Goal: Task Accomplishment & Management: Manage account settings

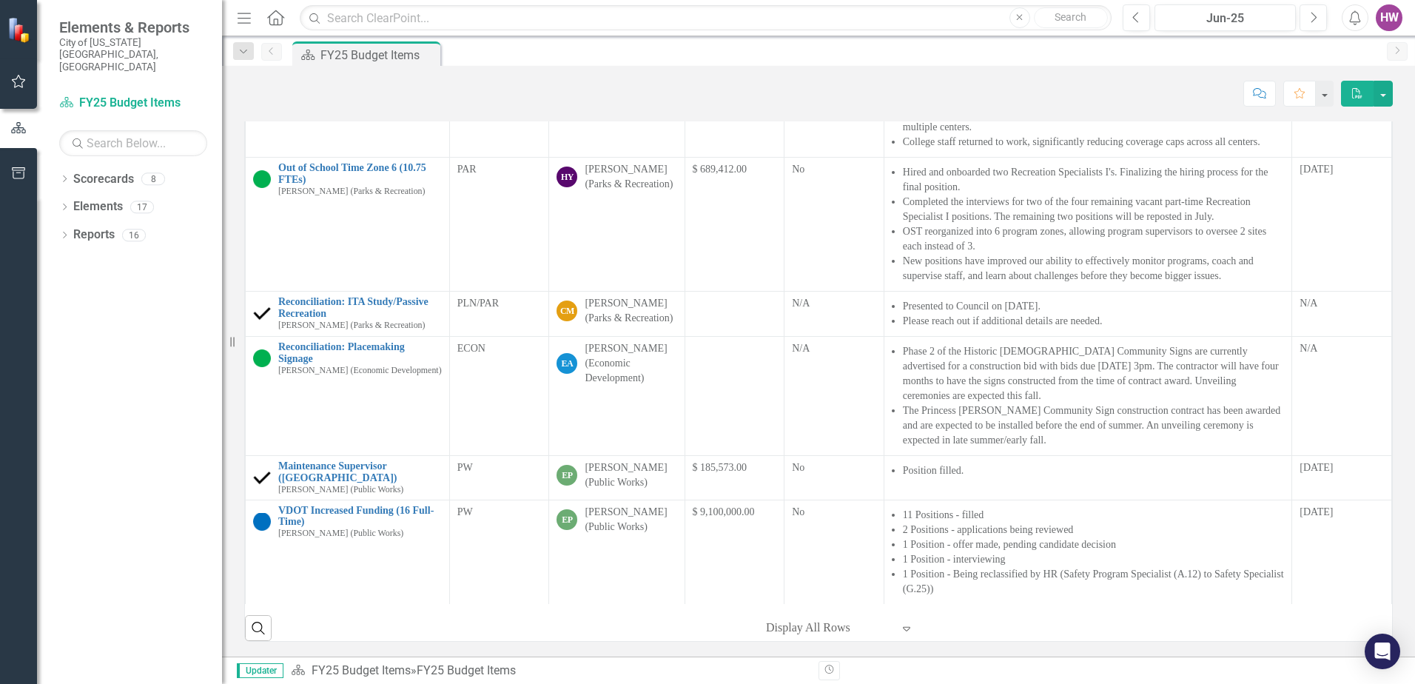
scroll to position [395, 0]
click at [1314, 15] on icon "button" at bounding box center [1314, 17] width 6 height 10
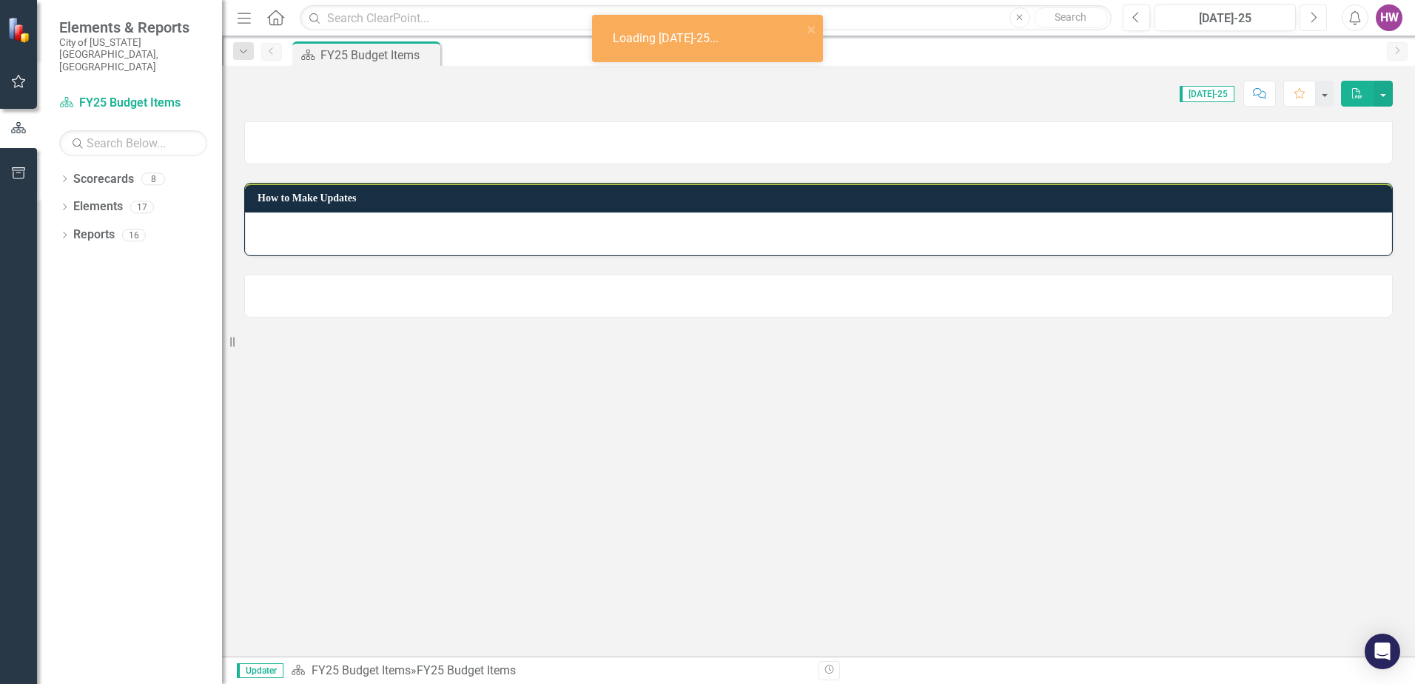
click at [1314, 14] on icon "button" at bounding box center [1314, 17] width 6 height 10
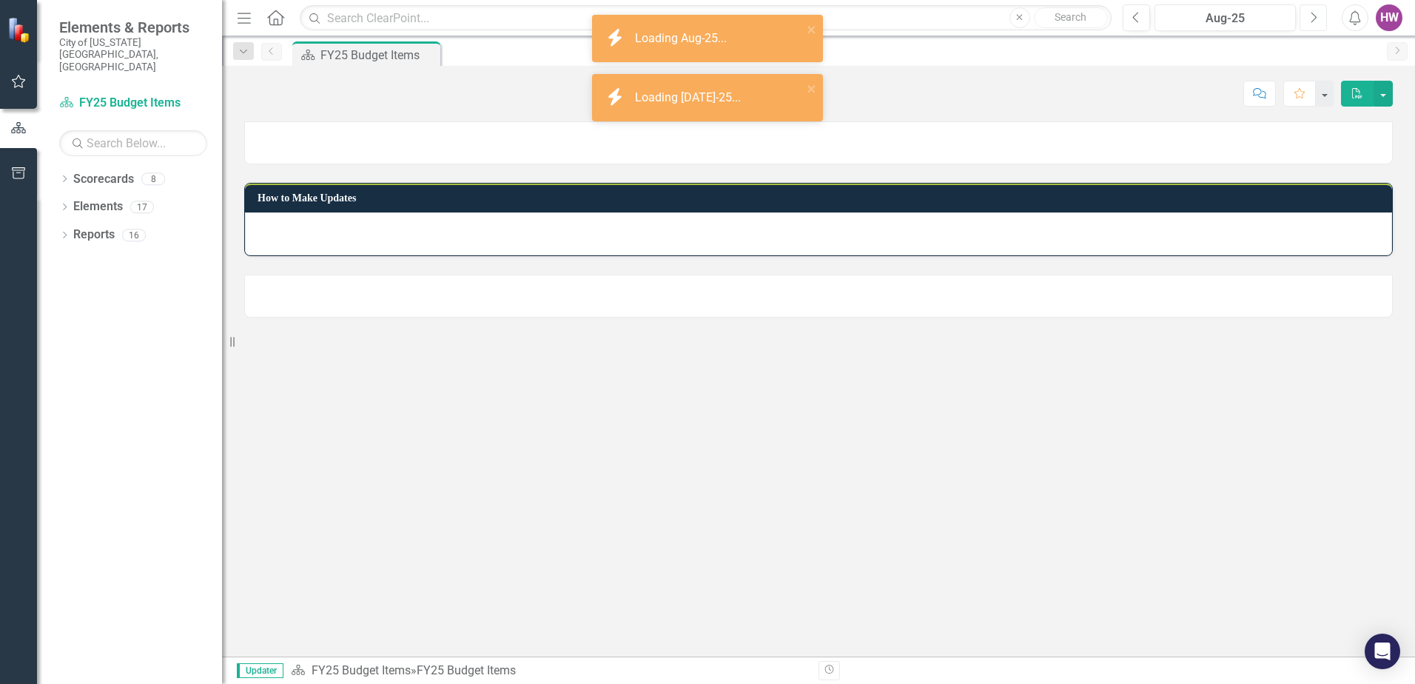
click at [1315, 13] on icon "Next" at bounding box center [1313, 17] width 8 height 13
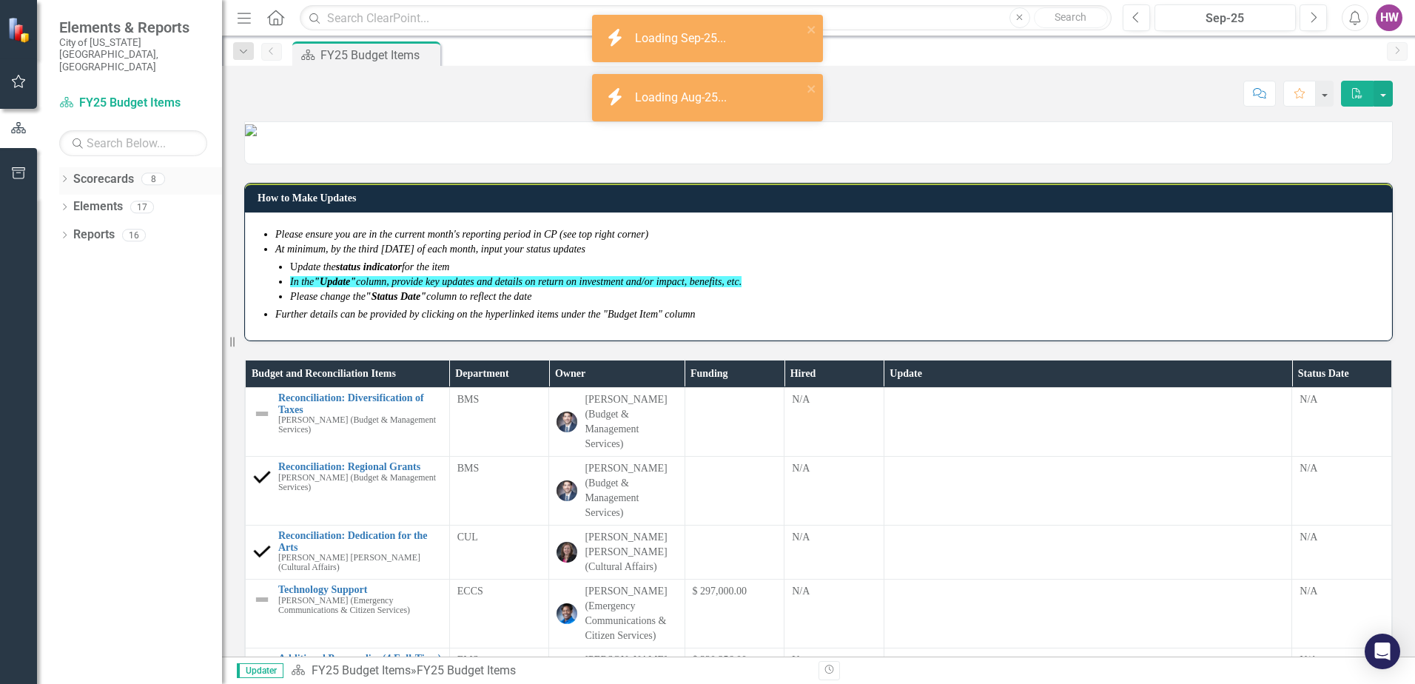
click at [64, 176] on icon "Dropdown" at bounding box center [64, 180] width 10 height 8
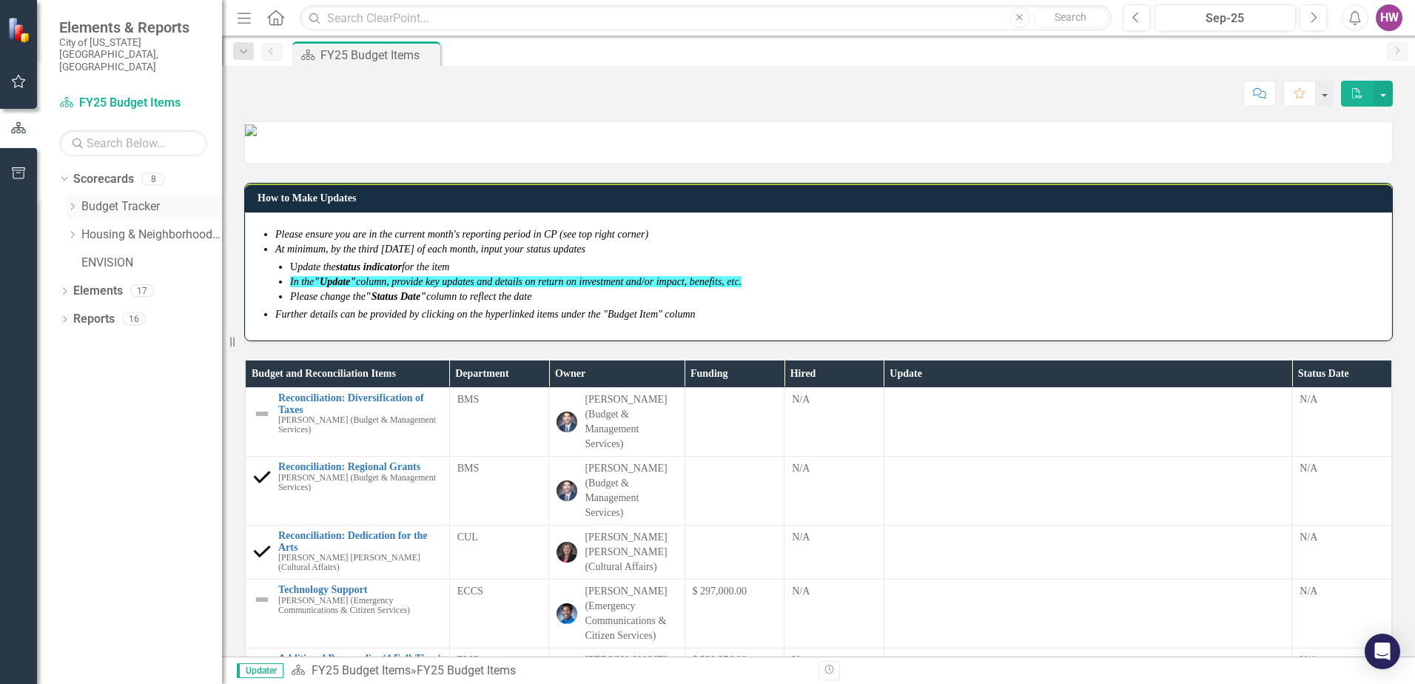
click at [72, 202] on icon "Dropdown" at bounding box center [72, 206] width 11 height 9
click at [68, 314] on icon "Dropdown" at bounding box center [72, 318] width 11 height 9
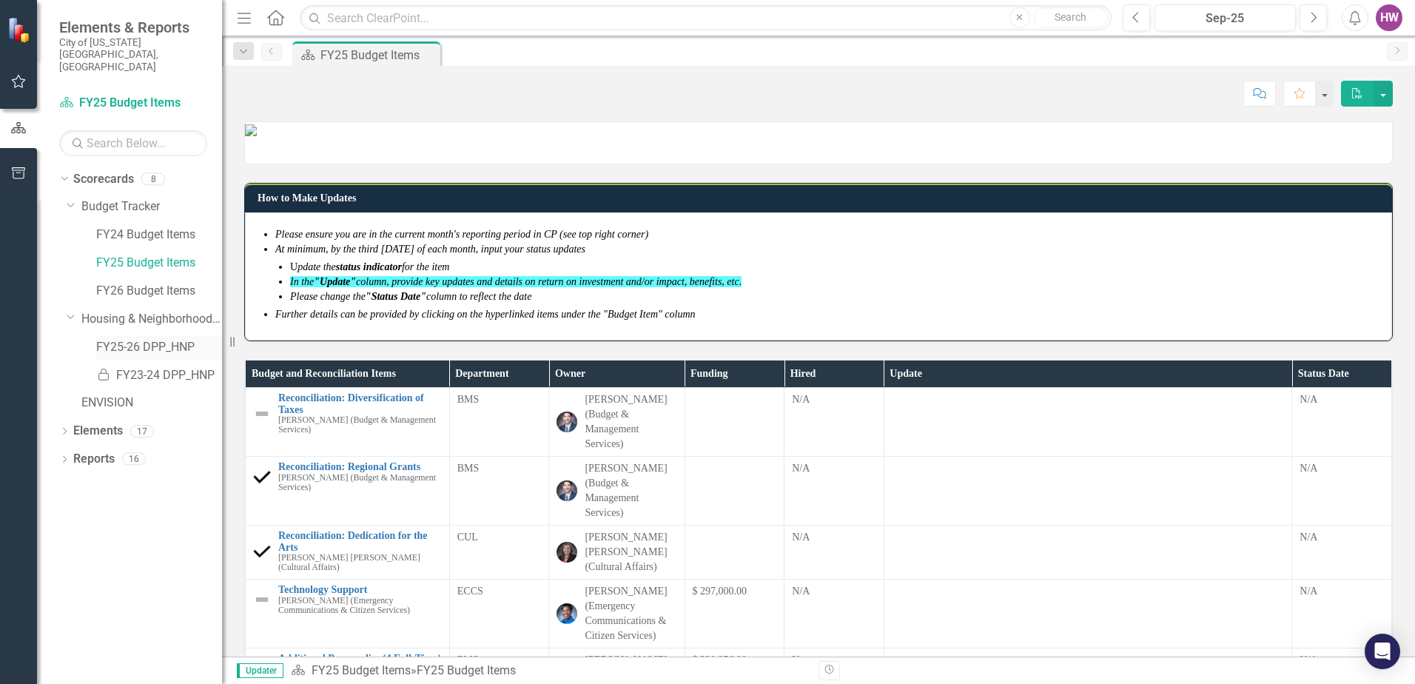
click at [119, 339] on link "FY25-26 DPP_HNP" at bounding box center [159, 347] width 126 height 17
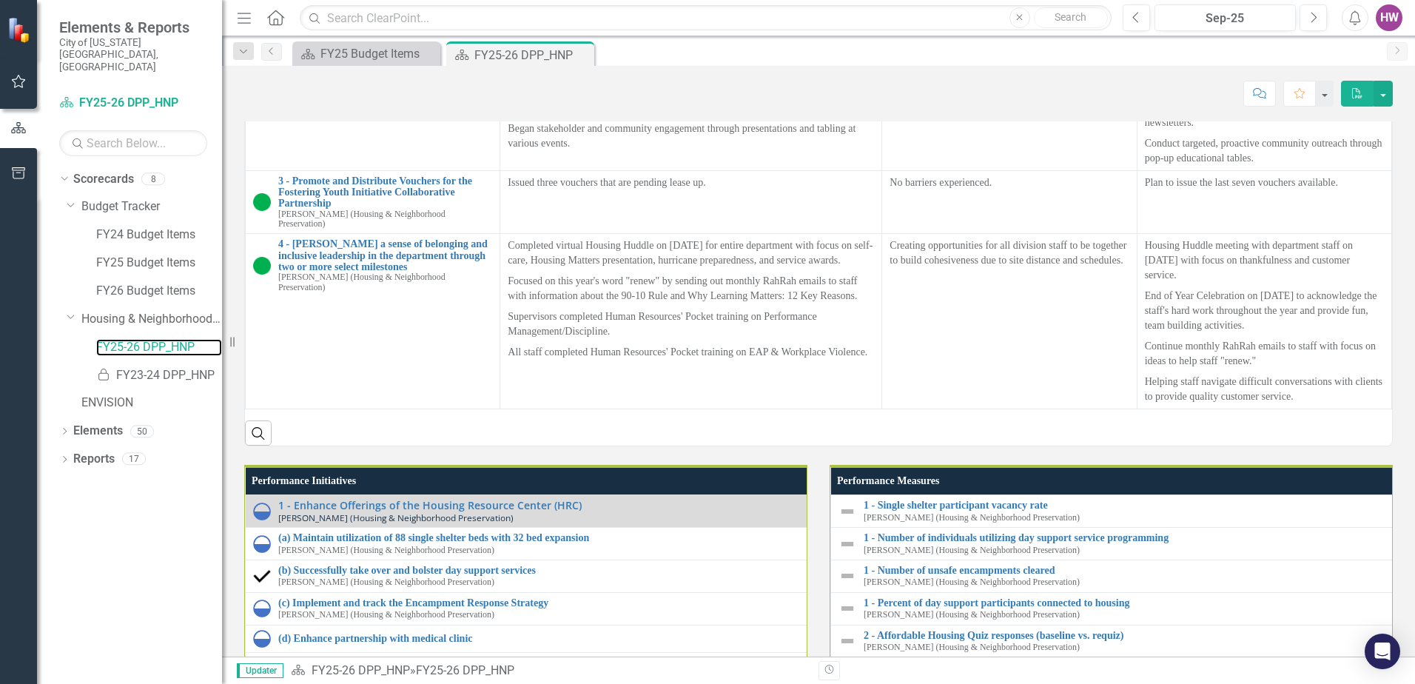
scroll to position [1969, 0]
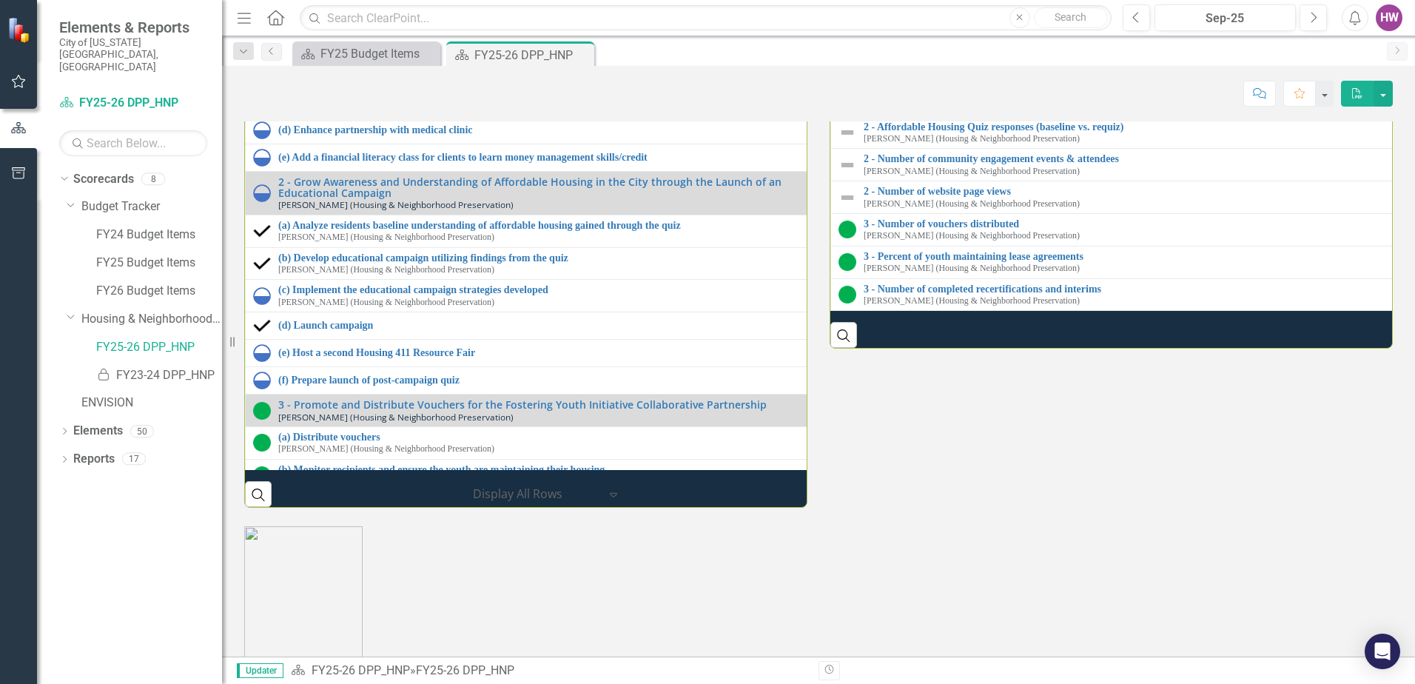
click at [313, 35] on link "(a) Maintain utilization of 88 single shelter beds with 32 bed expansion" at bounding box center [542, 29] width 528 height 11
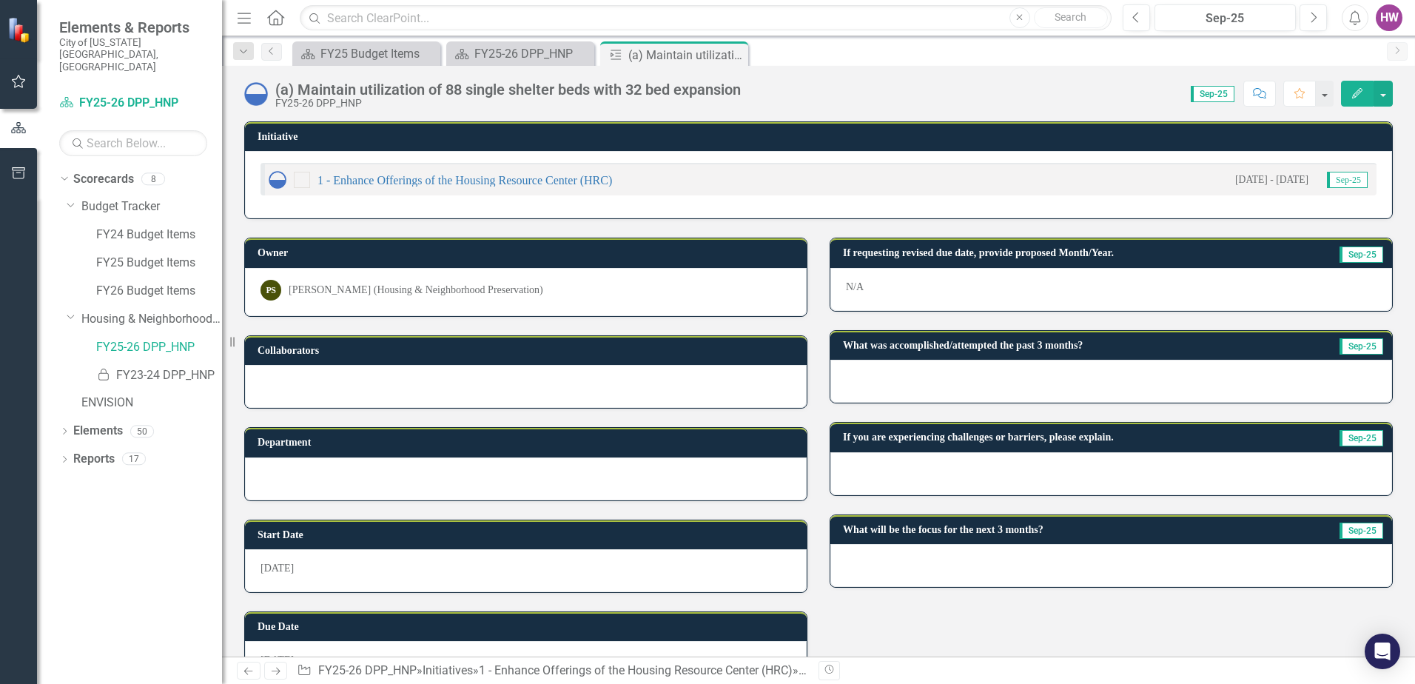
click at [903, 378] on div at bounding box center [1111, 381] width 562 height 43
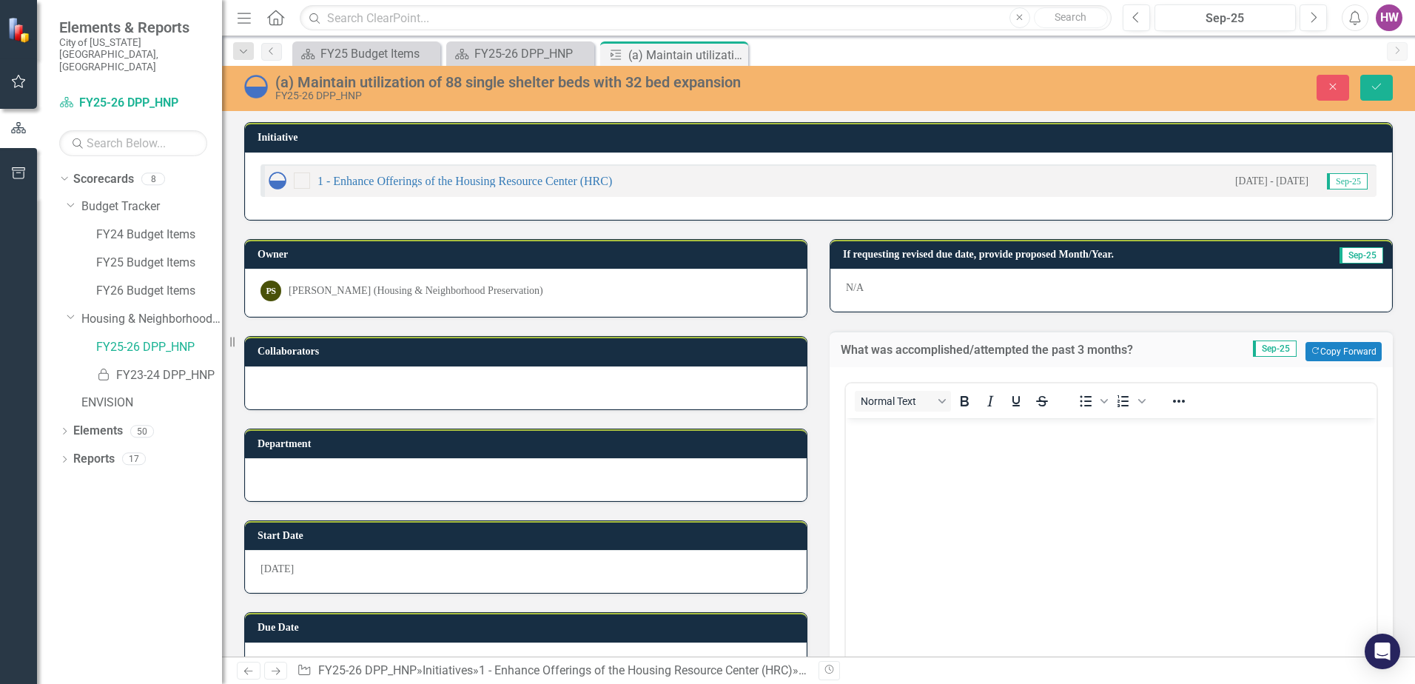
click at [915, 386] on div "Normal Text" at bounding box center [955, 400] width 218 height 29
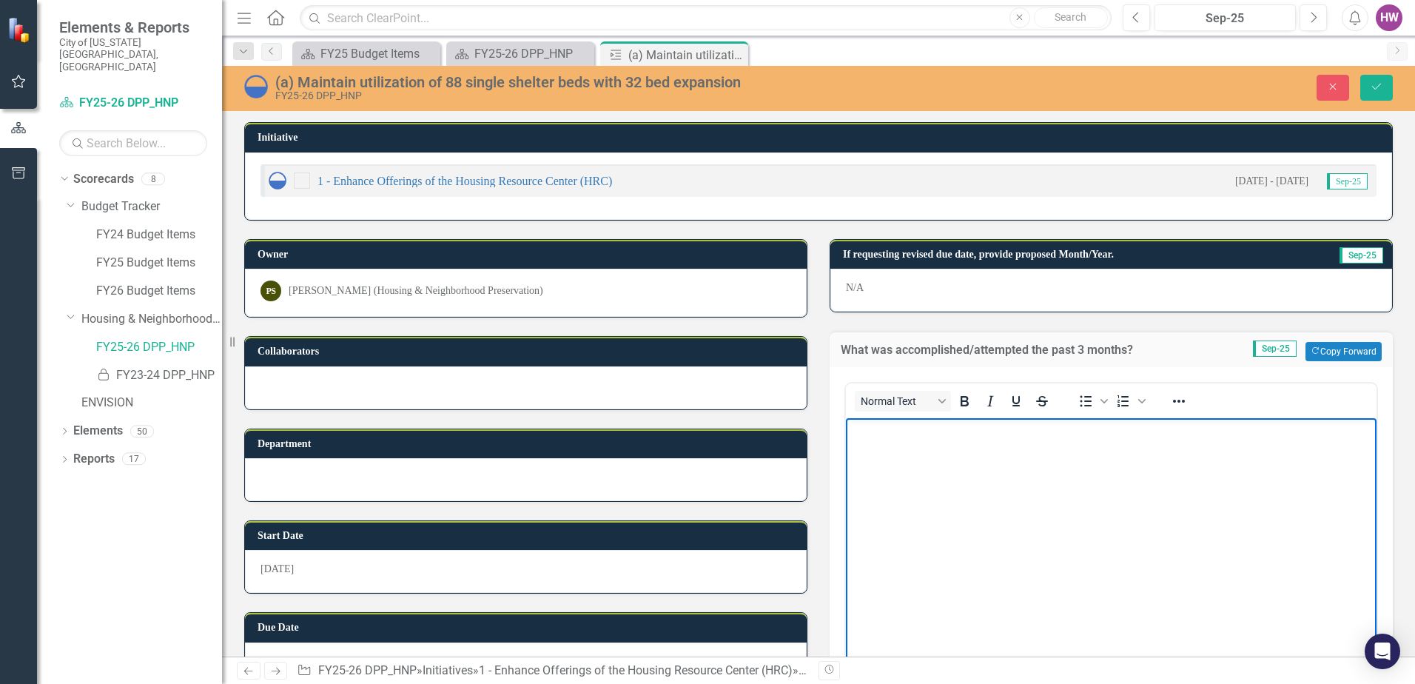
click at [940, 478] on body "Rich Text Area. Press ALT-0 for help." at bounding box center [1111, 529] width 531 height 222
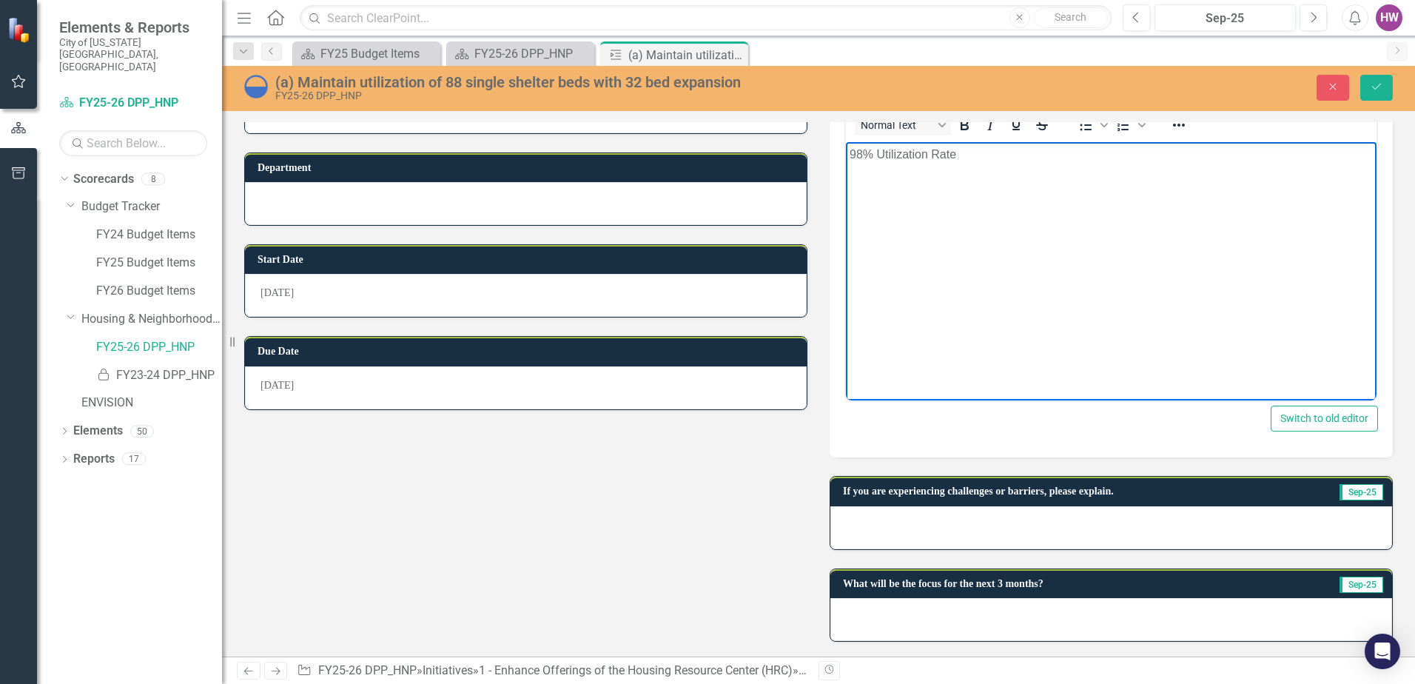
click at [921, 526] on div at bounding box center [1111, 527] width 562 height 43
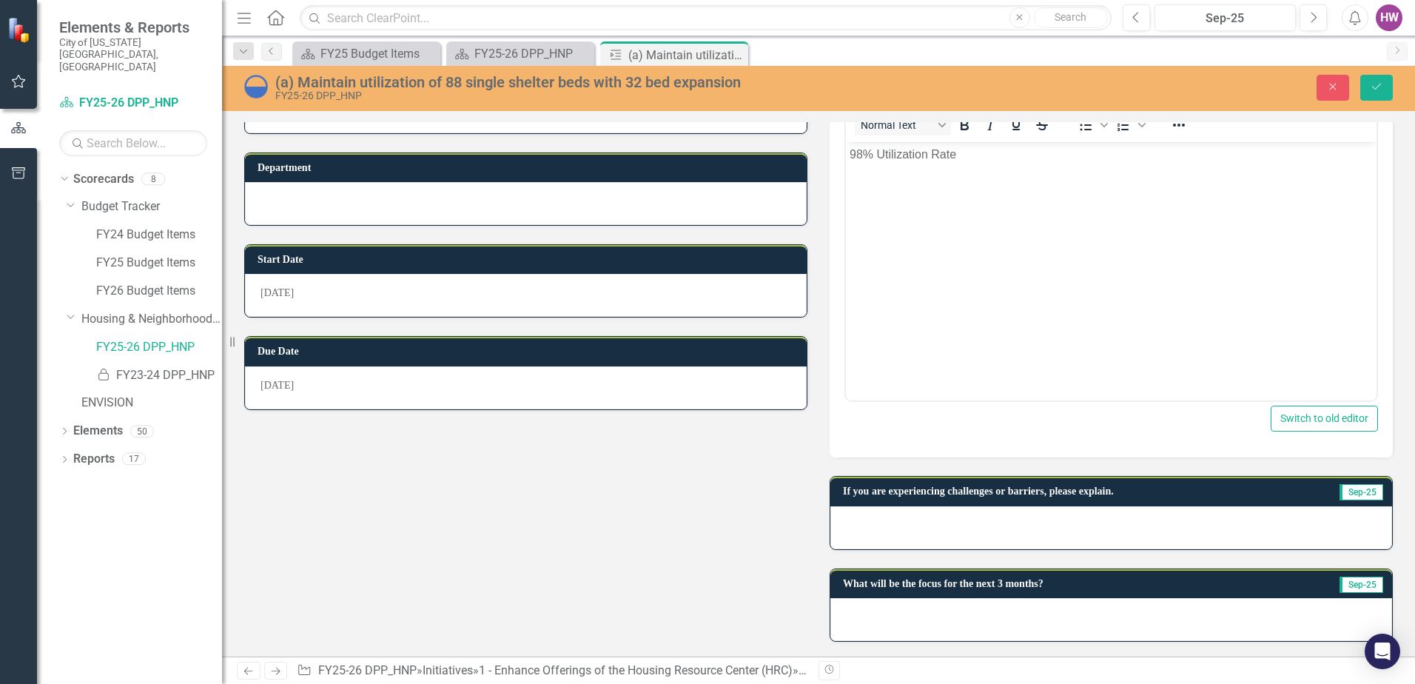
click at [921, 526] on div at bounding box center [1111, 527] width 562 height 43
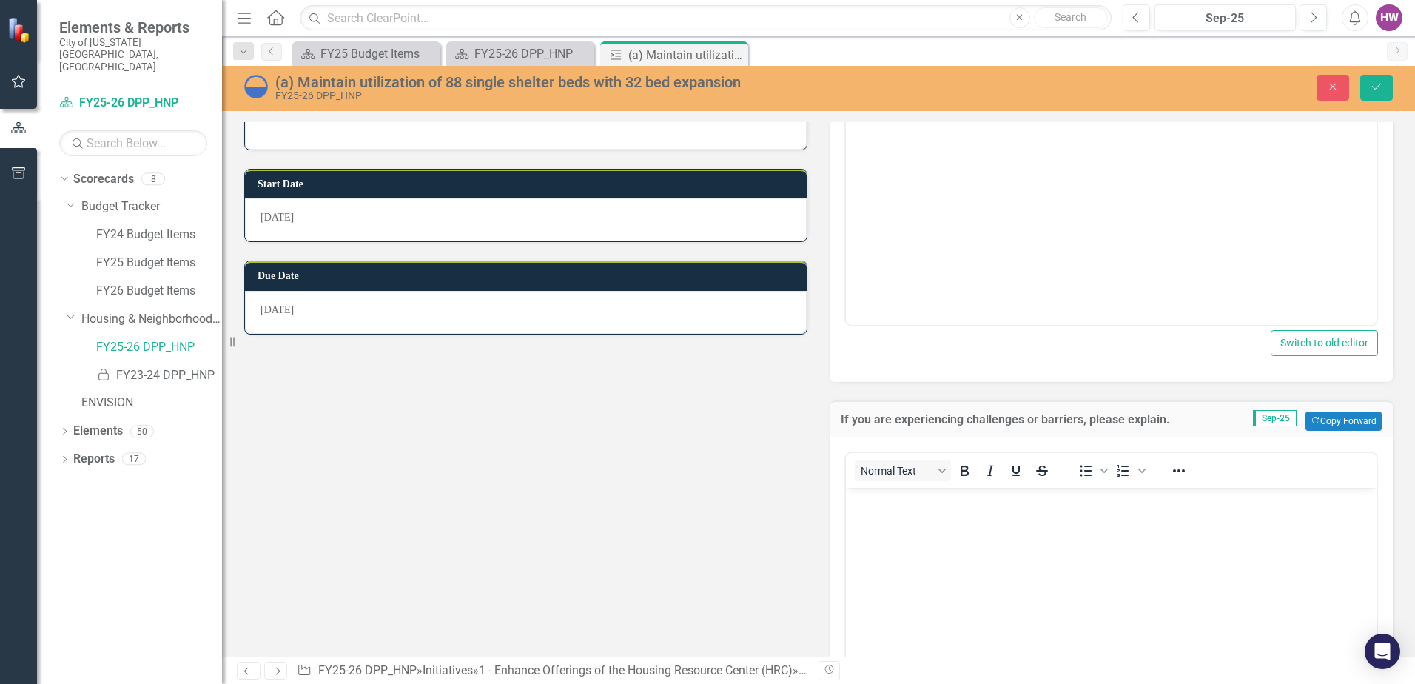
scroll to position [572, 0]
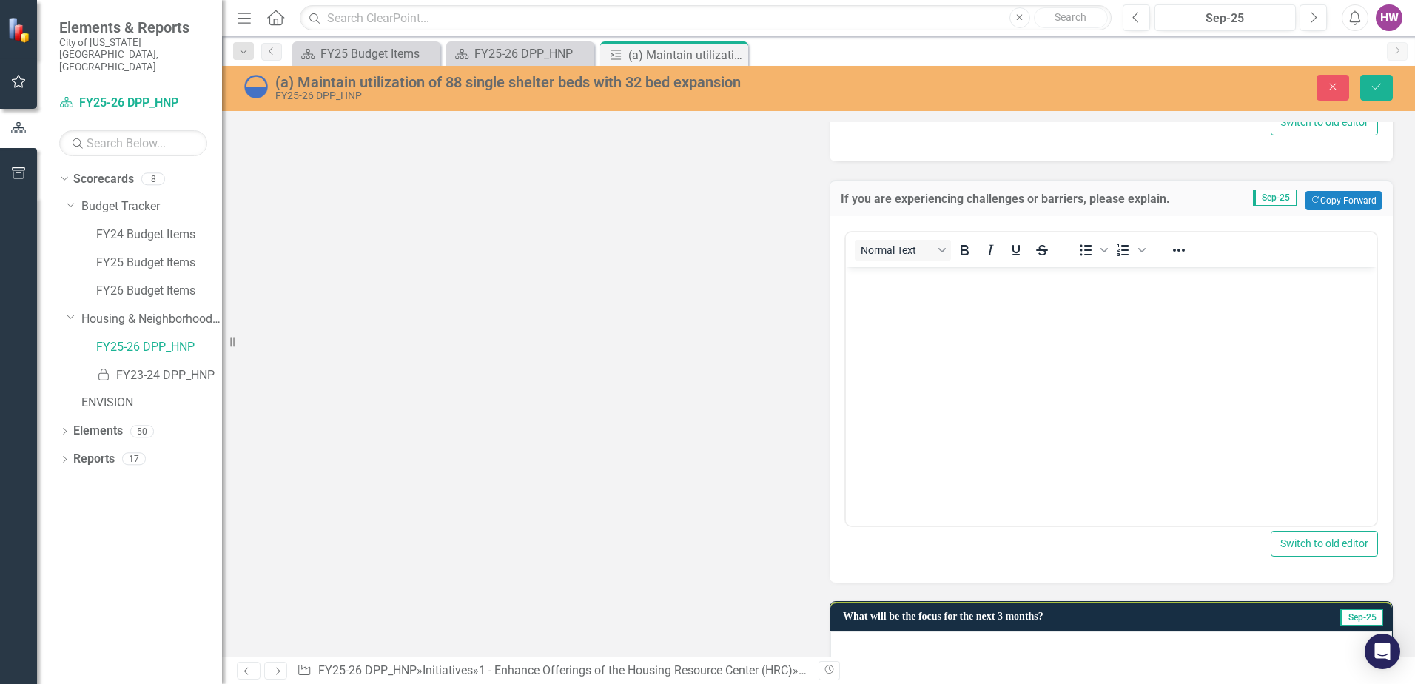
click at [915, 378] on body "Rich Text Area. Press ALT-0 for help." at bounding box center [1111, 378] width 531 height 222
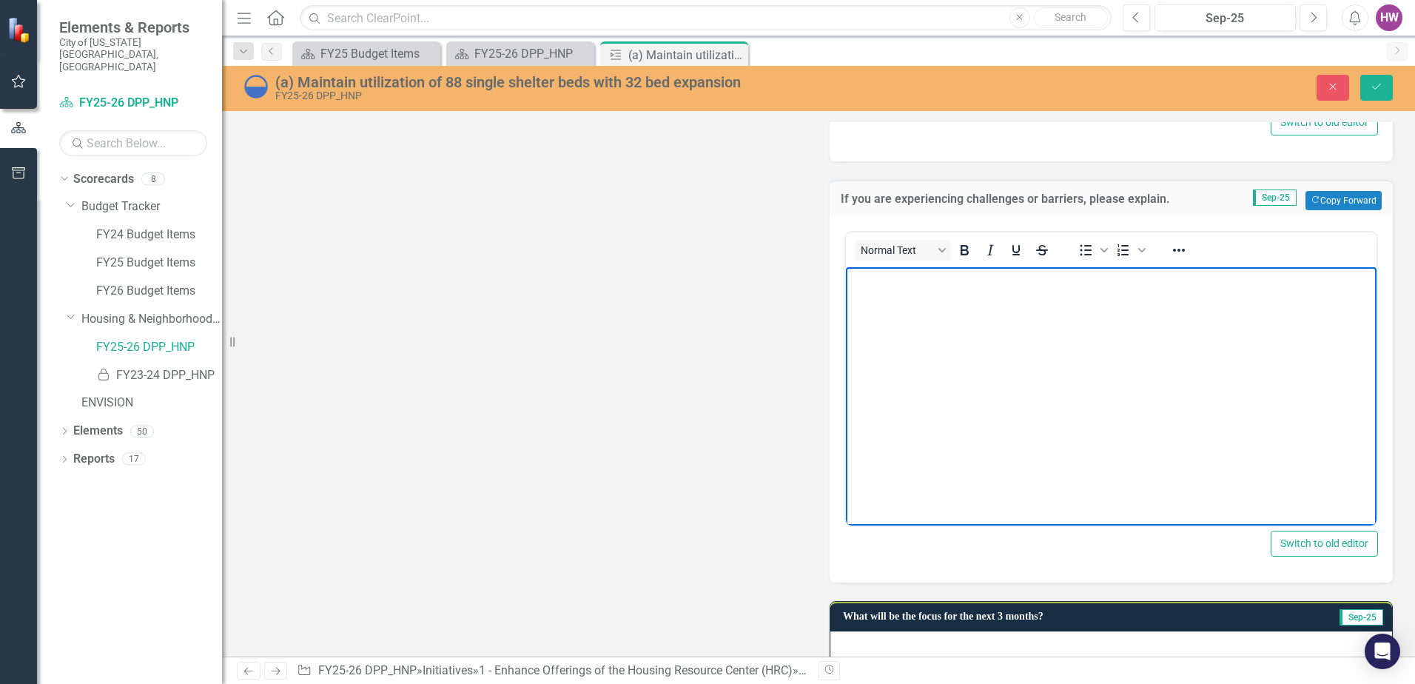
click at [972, 314] on body "Rich Text Area. Press ALT-0 for help." at bounding box center [1111, 378] width 531 height 222
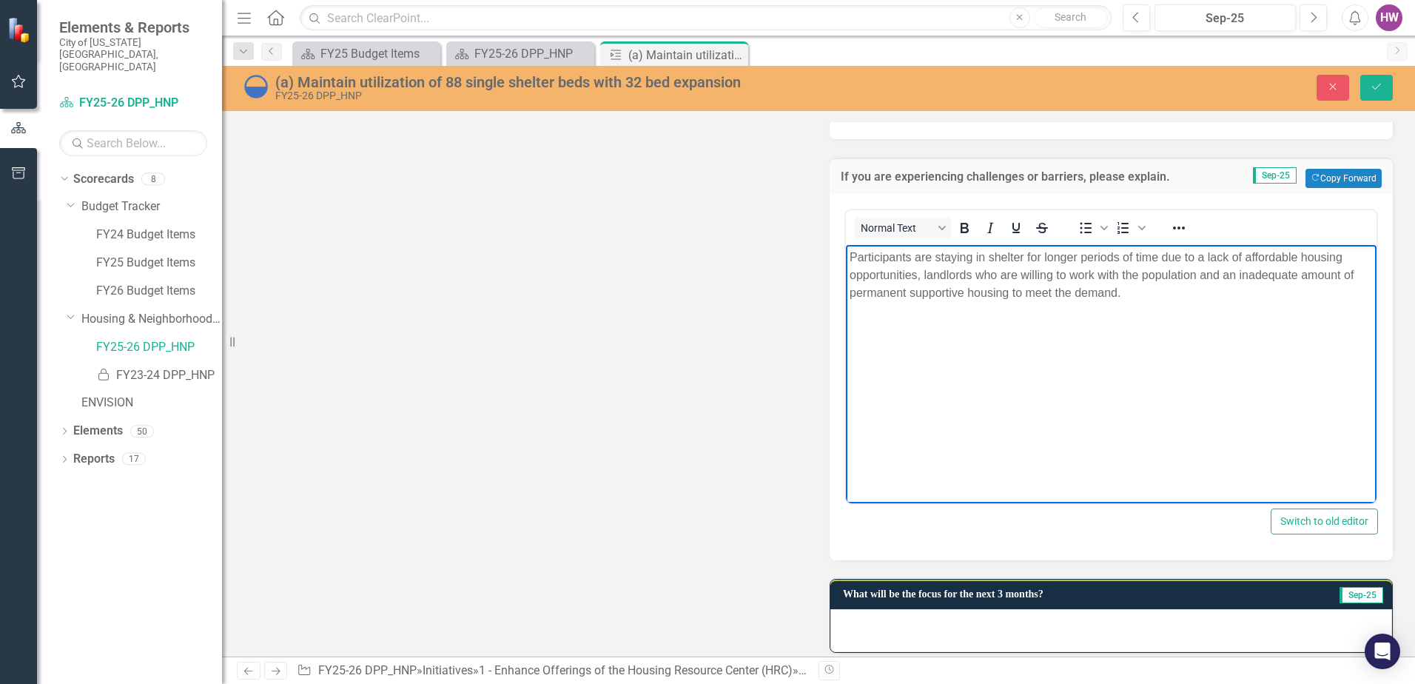
scroll to position [605, 0]
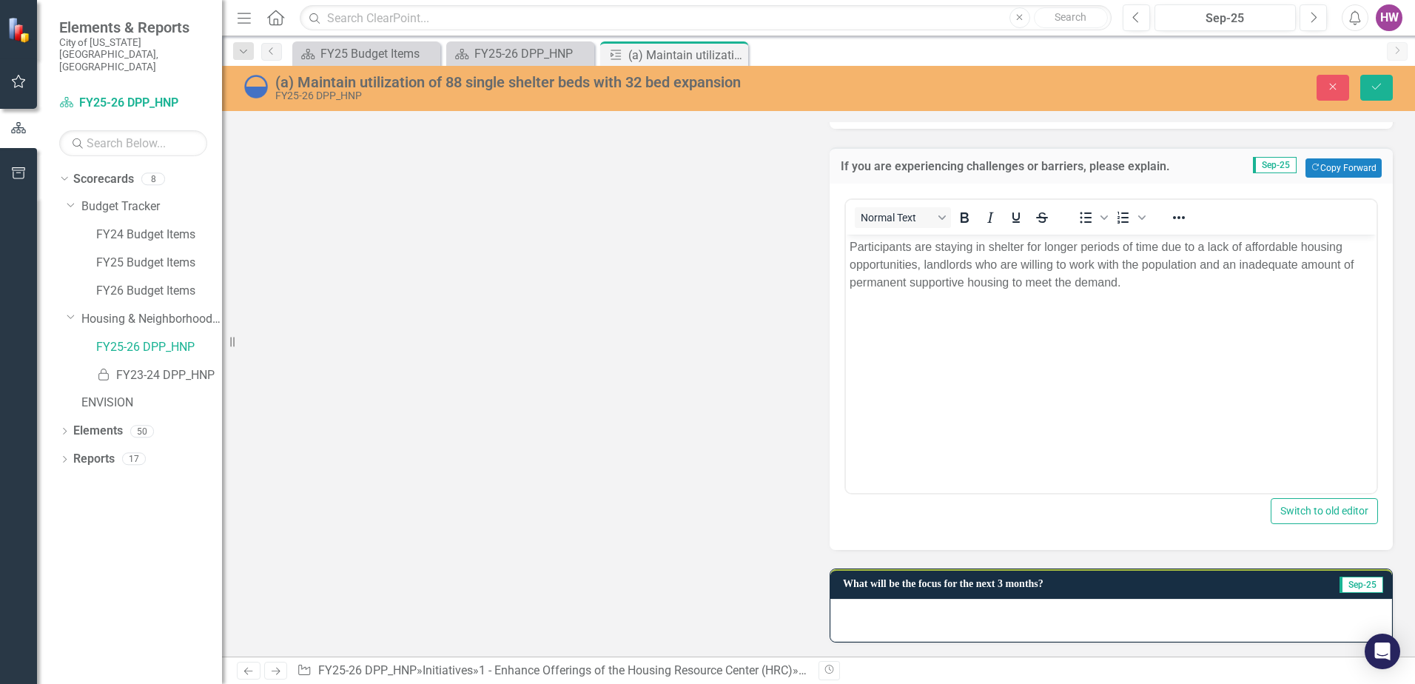
click at [928, 611] on div at bounding box center [1111, 620] width 562 height 43
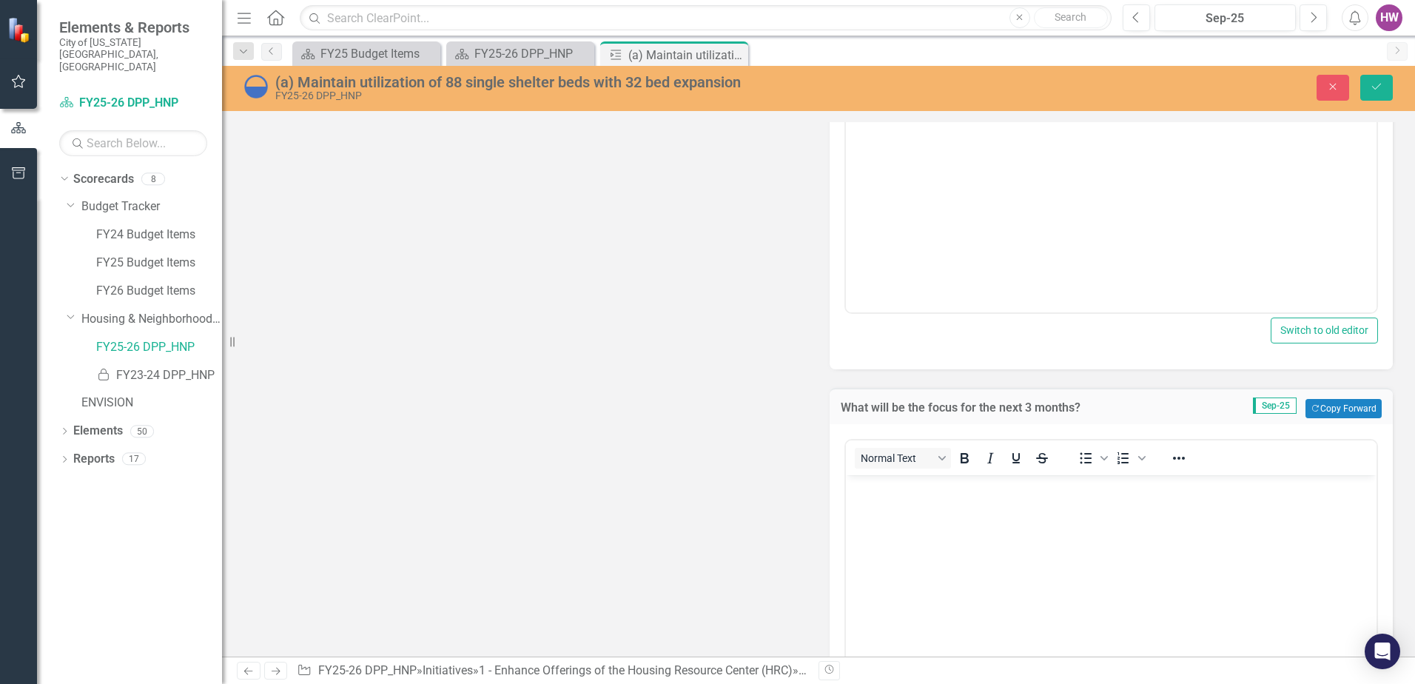
scroll to position [901, 0]
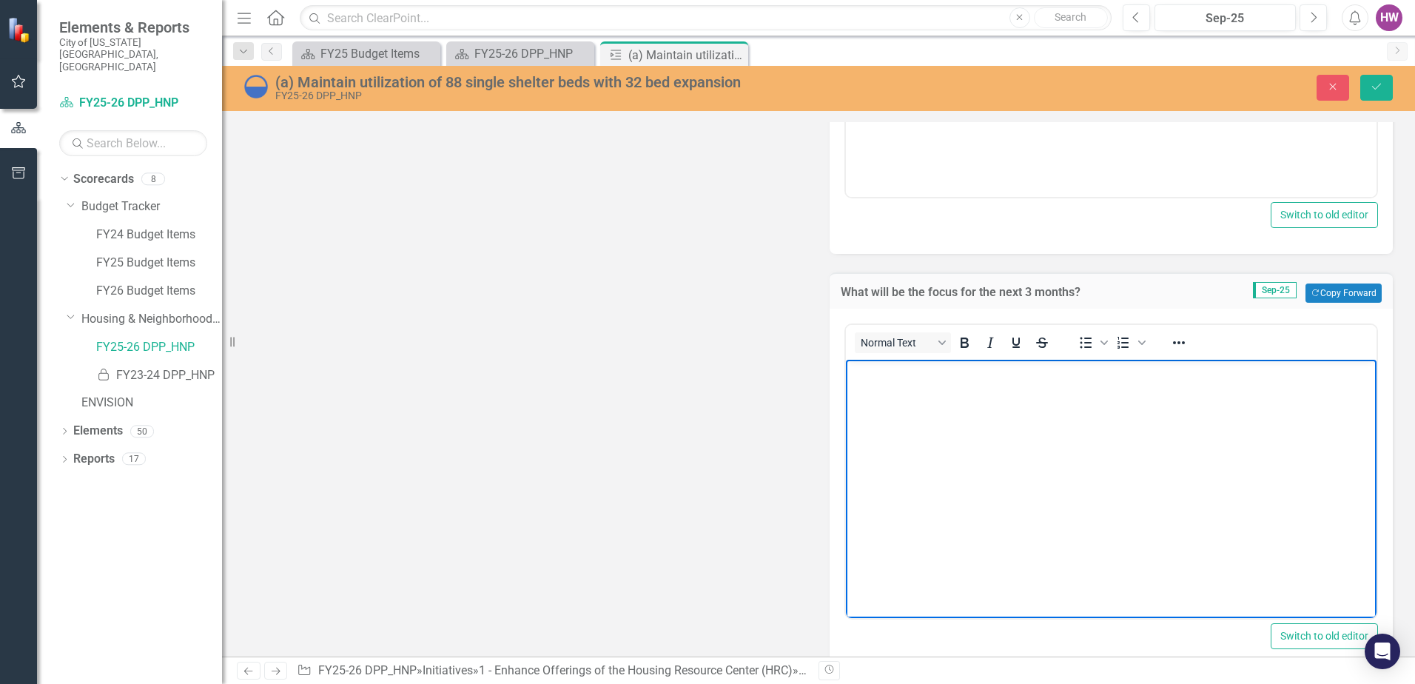
paste body "Rich Text Area. Press ALT-0 for help."
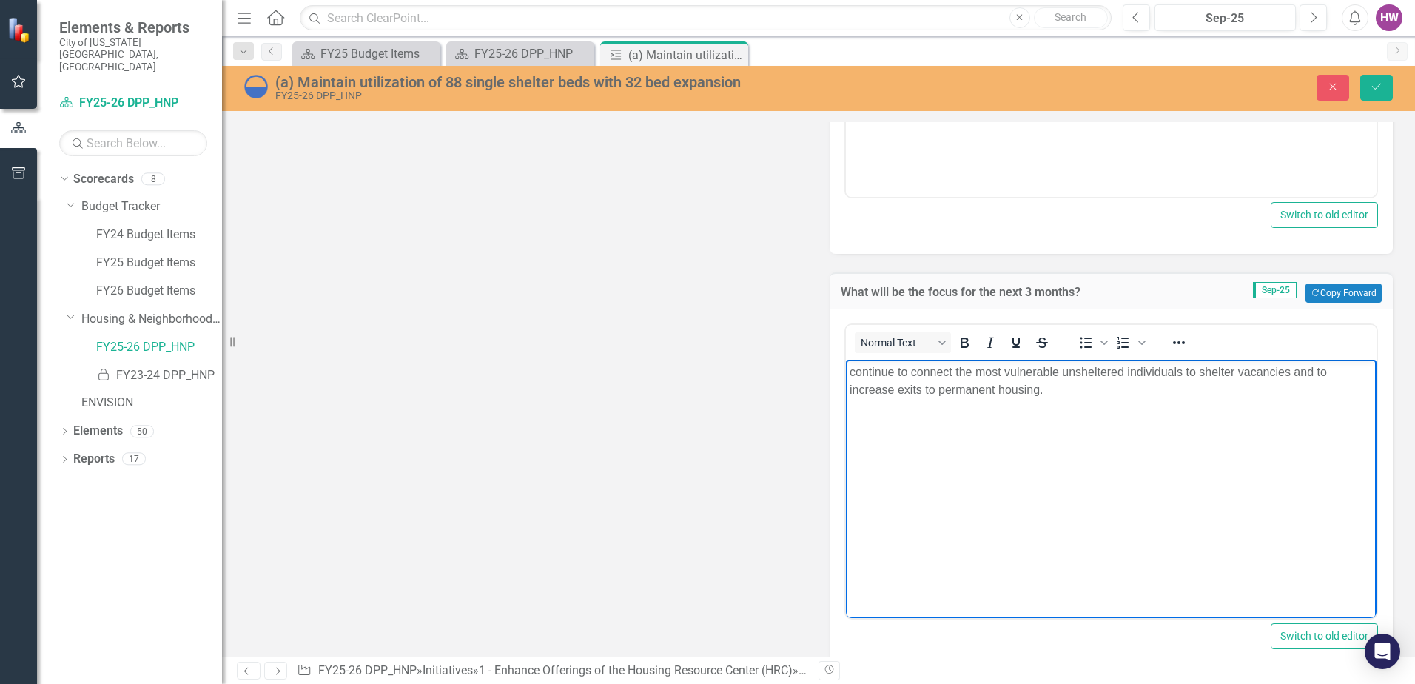
drag, startPoint x: 857, startPoint y: 376, endPoint x: 855, endPoint y: 398, distance: 22.3
click at [857, 375] on p "continue to connect the most vulnerable unsheltered individuals to shelter vaca…" at bounding box center [1111, 381] width 523 height 36
click at [1381, 86] on icon "Save" at bounding box center [1376, 86] width 13 height 10
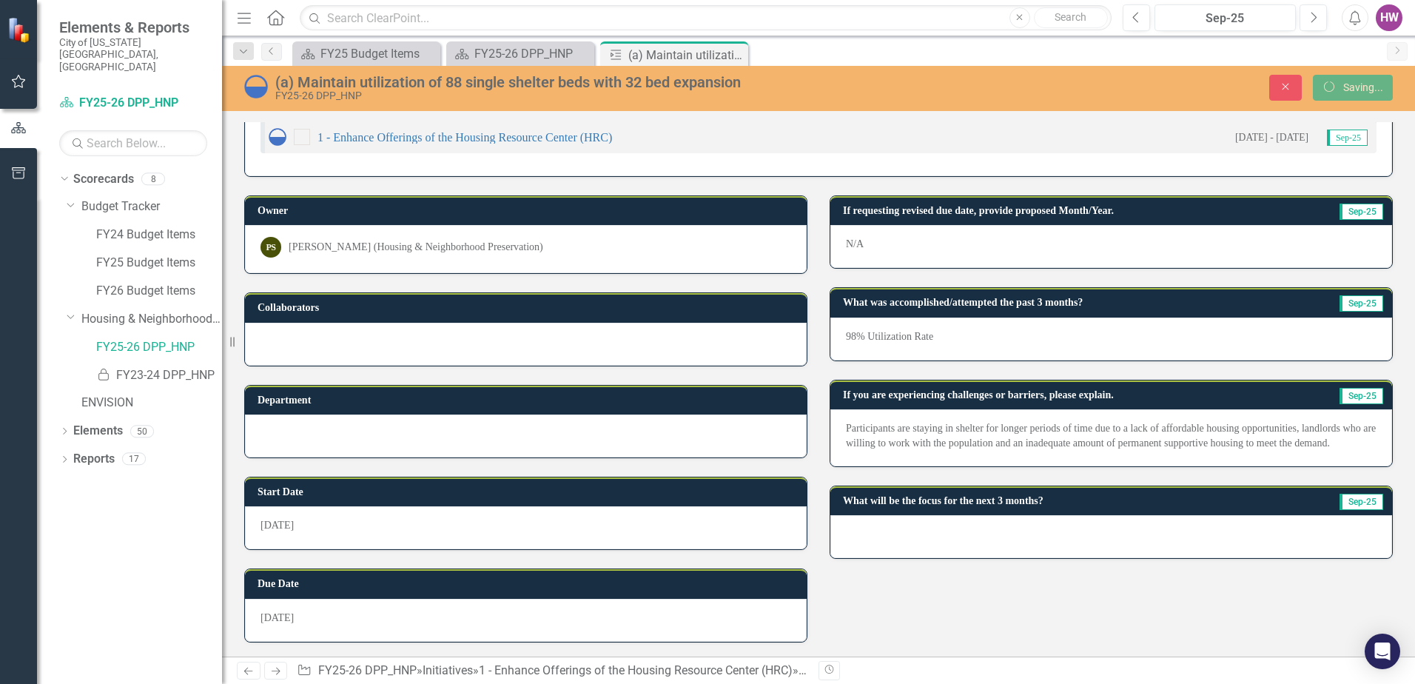
scroll to position [44, 0]
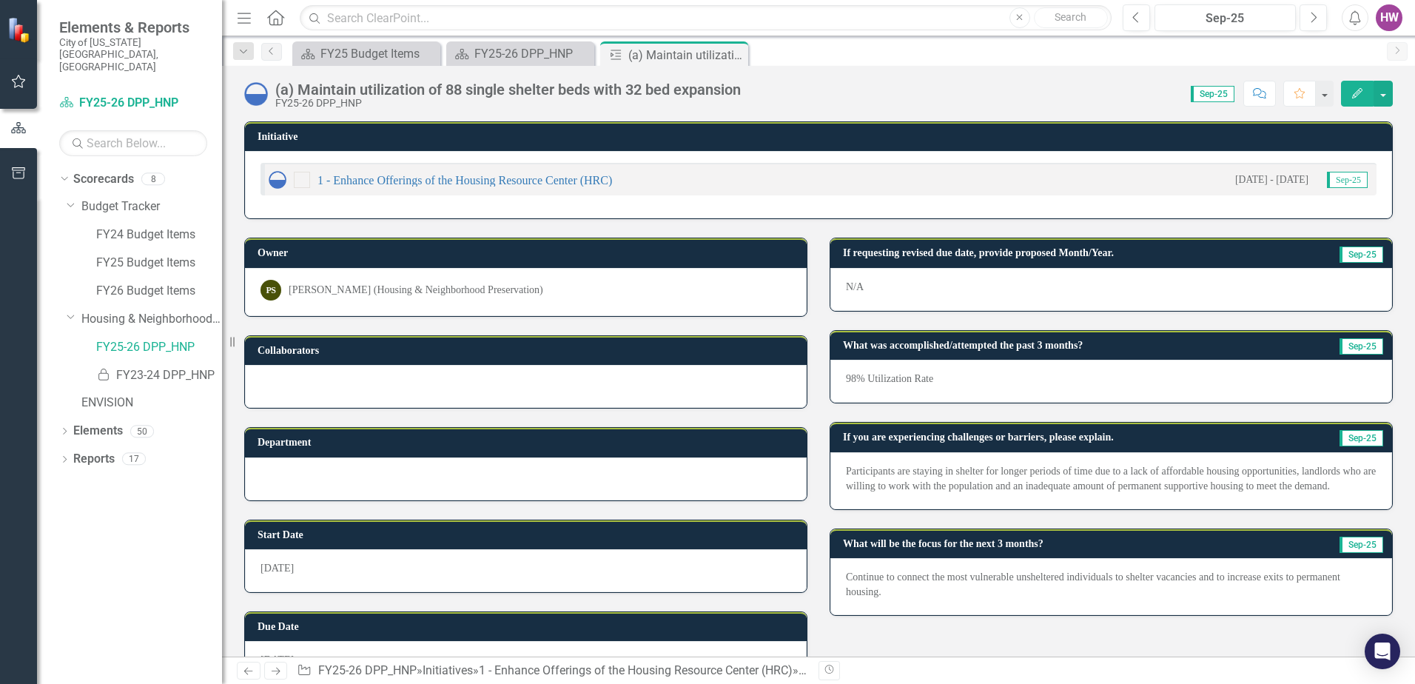
click at [920, 383] on p "98% Utilization Rate" at bounding box center [1111, 379] width 531 height 15
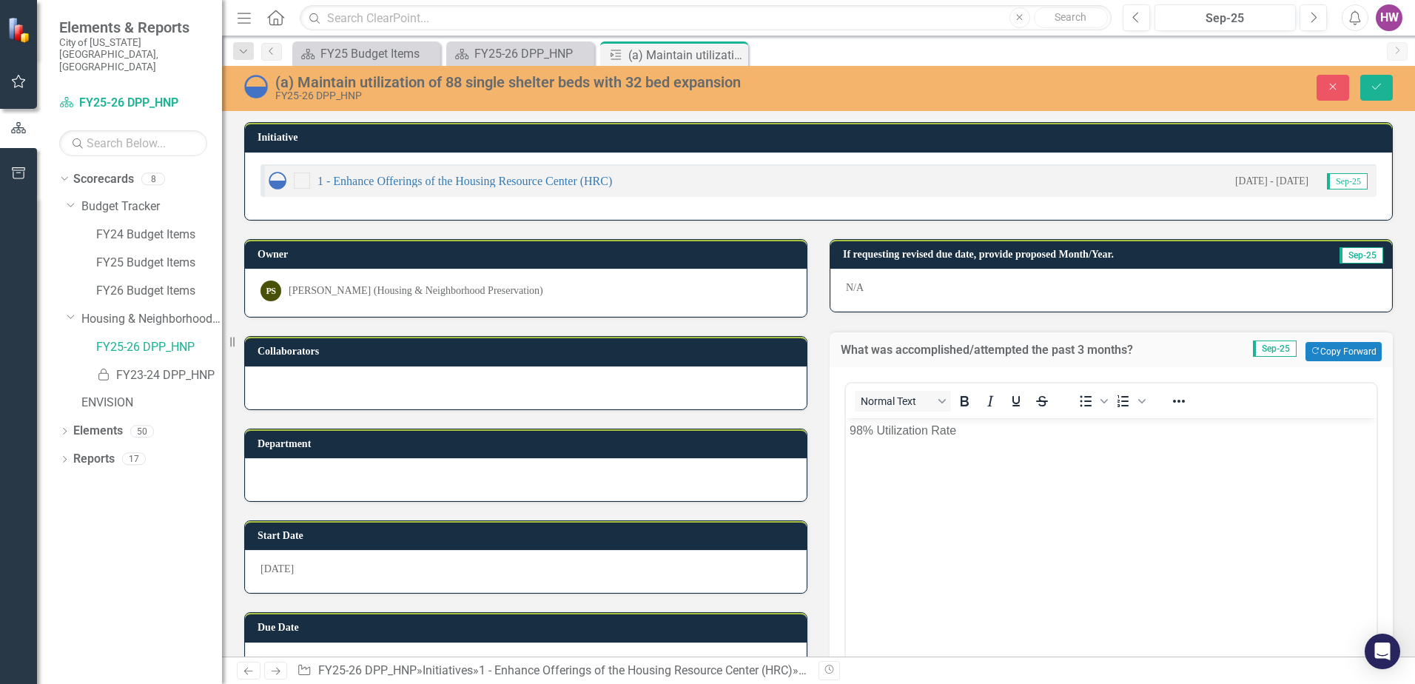
scroll to position [0, 0]
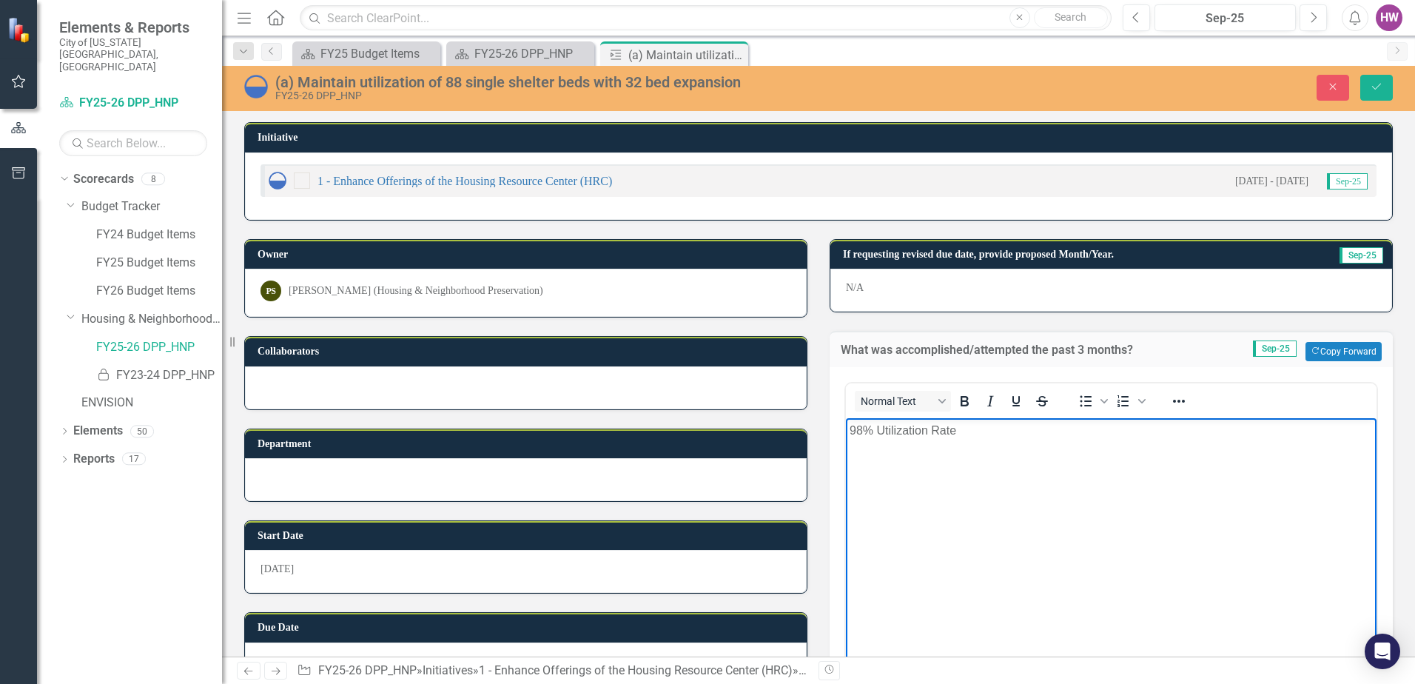
click at [881, 429] on p "98% Utilization Rate" at bounding box center [1111, 431] width 523 height 18
click at [932, 431] on p "98% utilization Rate" at bounding box center [1111, 431] width 523 height 18
click at [1368, 93] on button "Save" at bounding box center [1376, 88] width 33 height 26
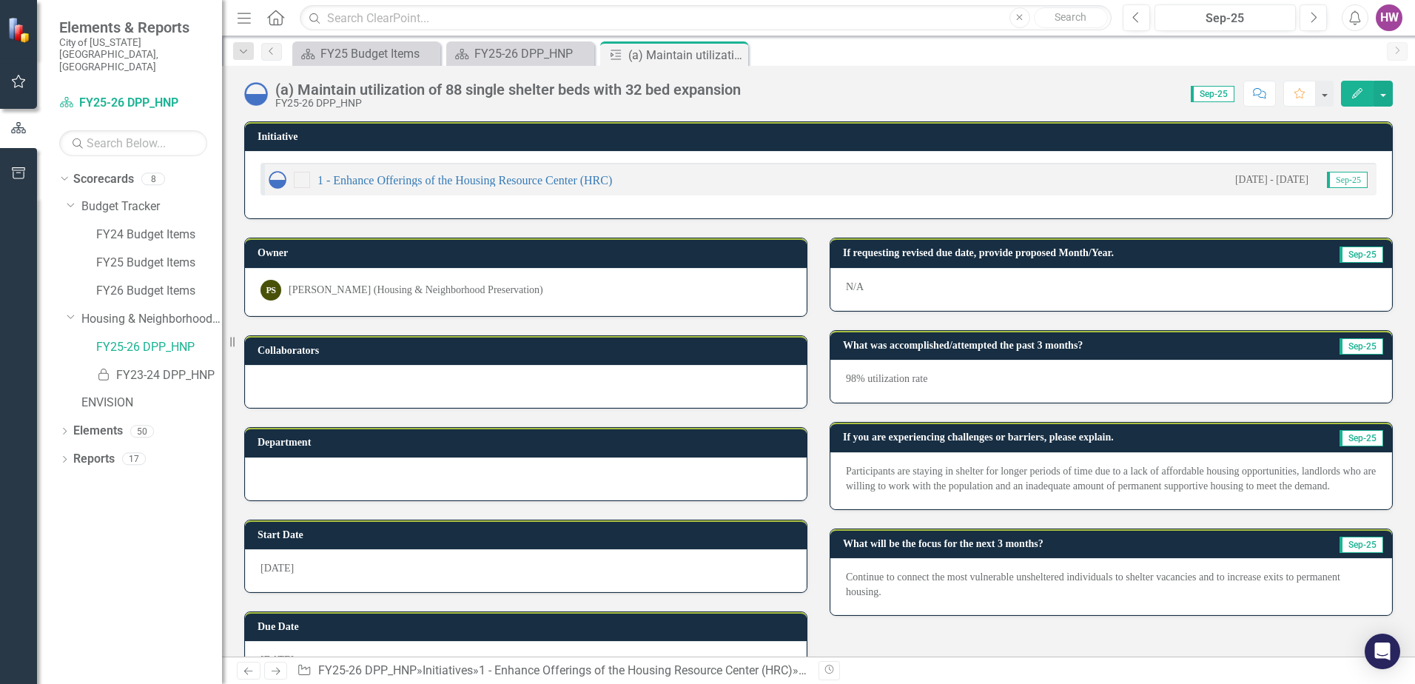
click at [1089, 480] on p "Participants are staying in shelter for longer periods of time due to a lack of…" at bounding box center [1111, 479] width 531 height 30
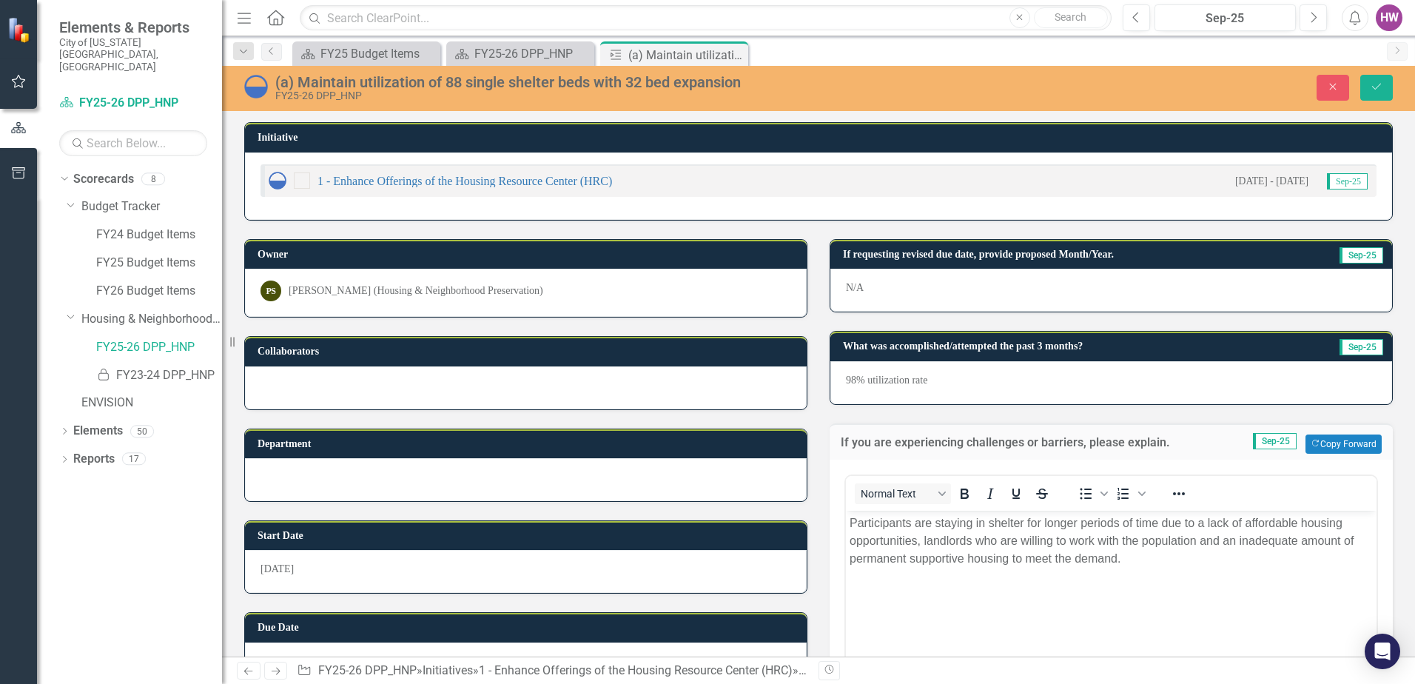
click at [1348, 520] on p "Participants are staying in shelter for longer periods of time due to a lack of…" at bounding box center [1111, 540] width 523 height 53
click at [968, 537] on p "Participants are staying in shelter for longer periods of time due to a lack of…" at bounding box center [1111, 540] width 523 height 53
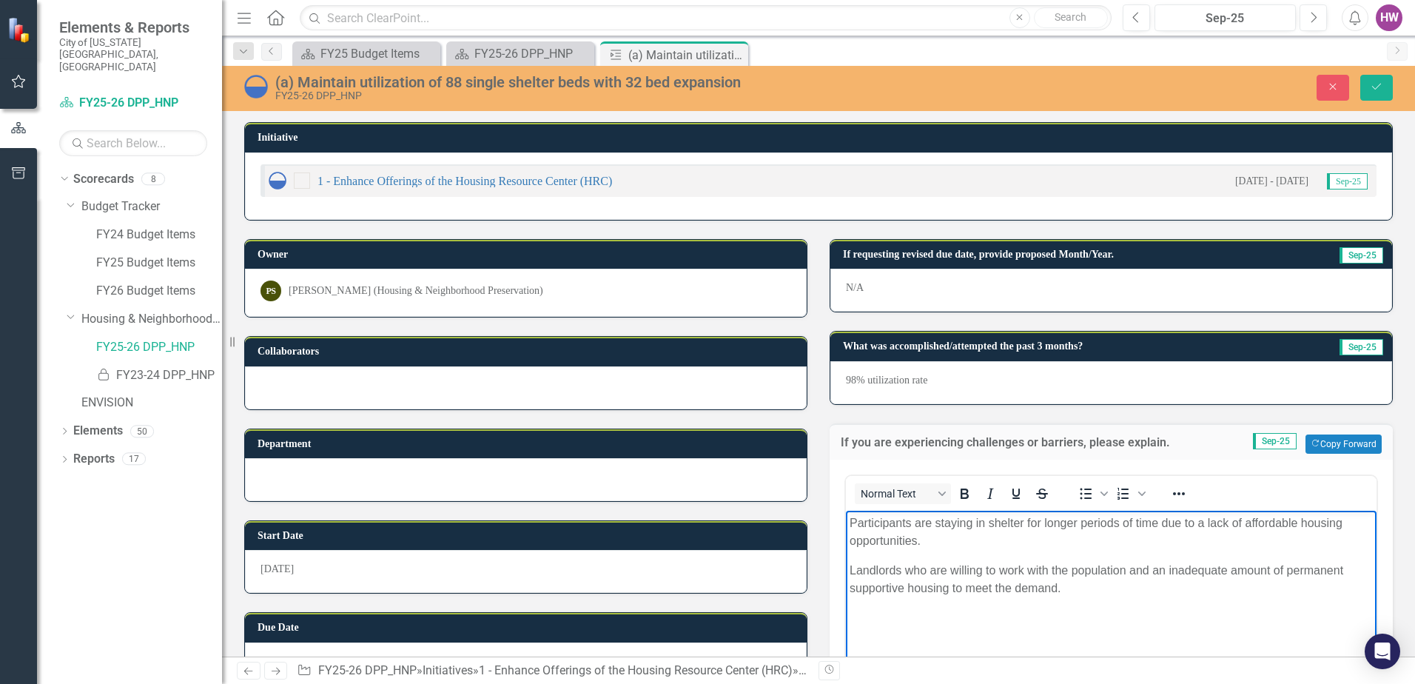
click at [1126, 571] on p "Landlords who are willing to work with the population and an inadequate amount …" at bounding box center [1111, 579] width 523 height 36
drag, startPoint x: 1165, startPoint y: 568, endPoint x: 1166, endPoint y: 575, distance: 7.4
click at [1166, 568] on p "Landlords who are willing to work with the population." at bounding box center [1111, 570] width 523 height 18
click at [1252, 601] on p "Inadequate amount of permanent supportive housing to meet the demand." at bounding box center [1111, 600] width 523 height 18
click at [1379, 81] on button "Save" at bounding box center [1376, 88] width 33 height 26
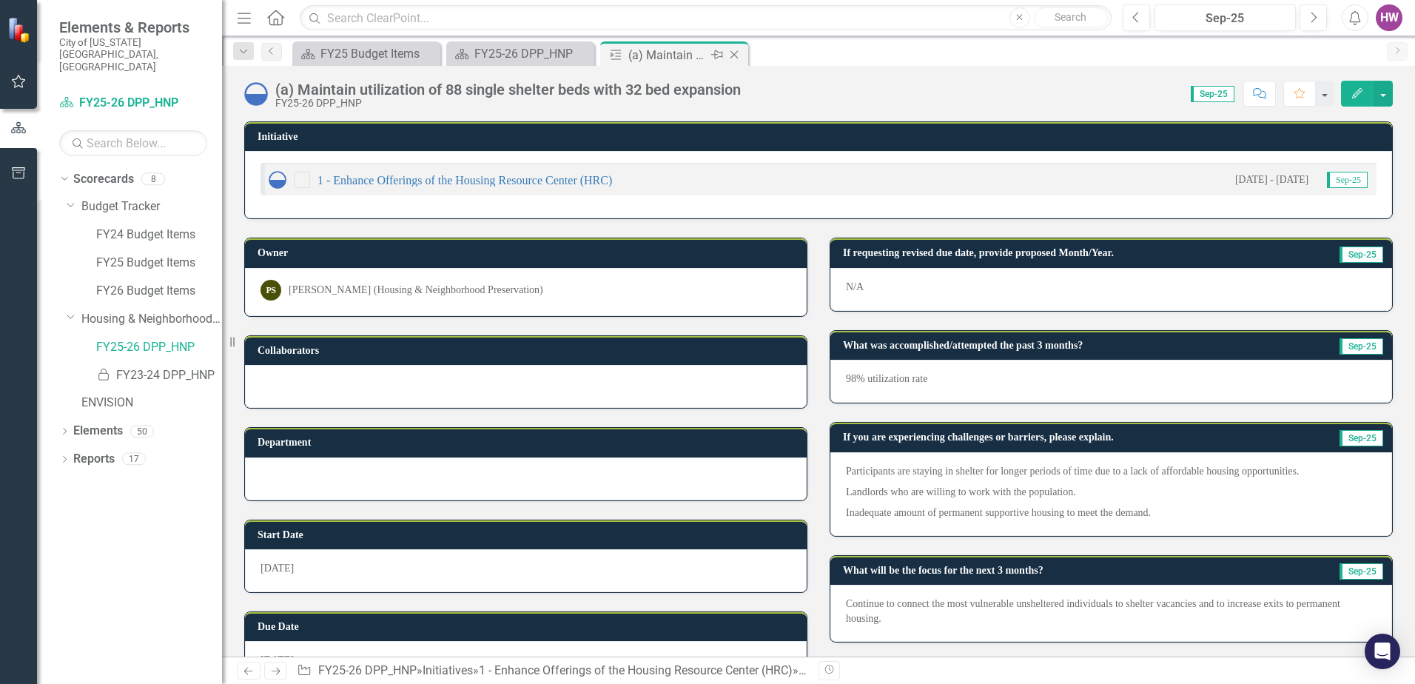
click at [733, 56] on icon "Close" at bounding box center [734, 55] width 15 height 12
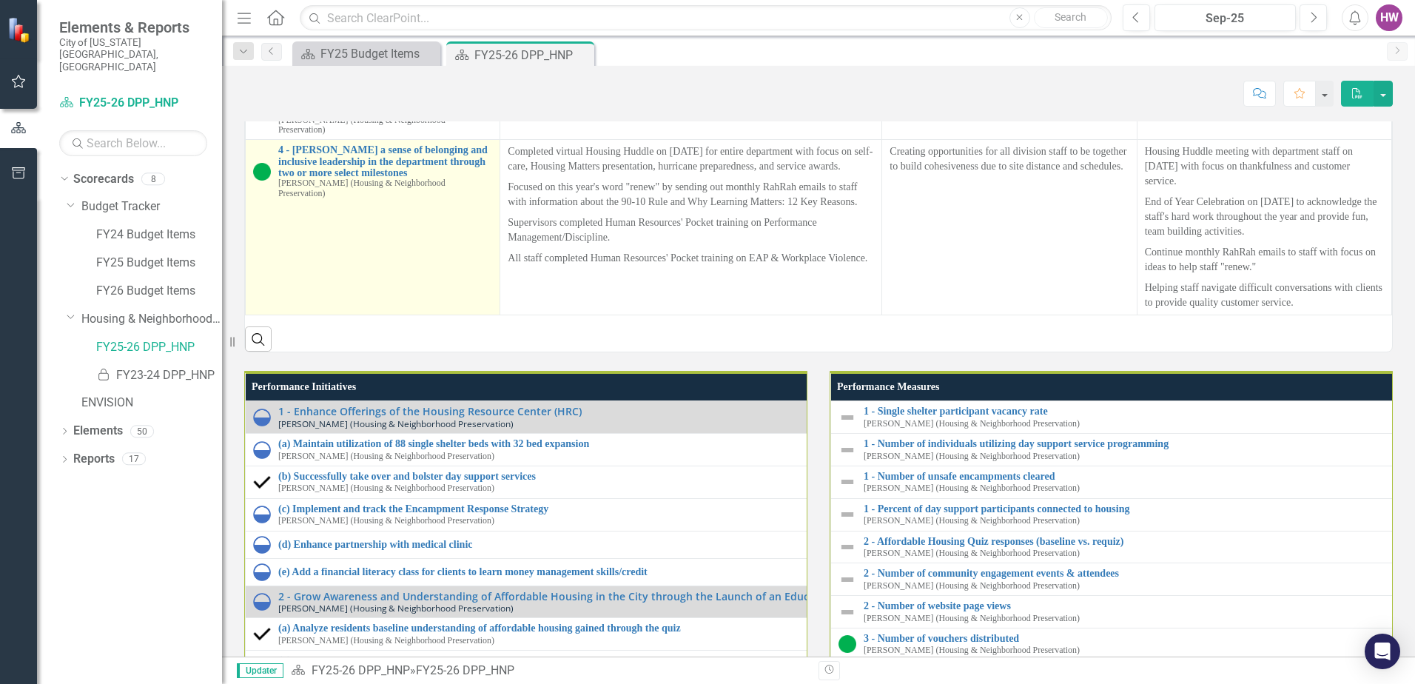
scroll to position [1998, 0]
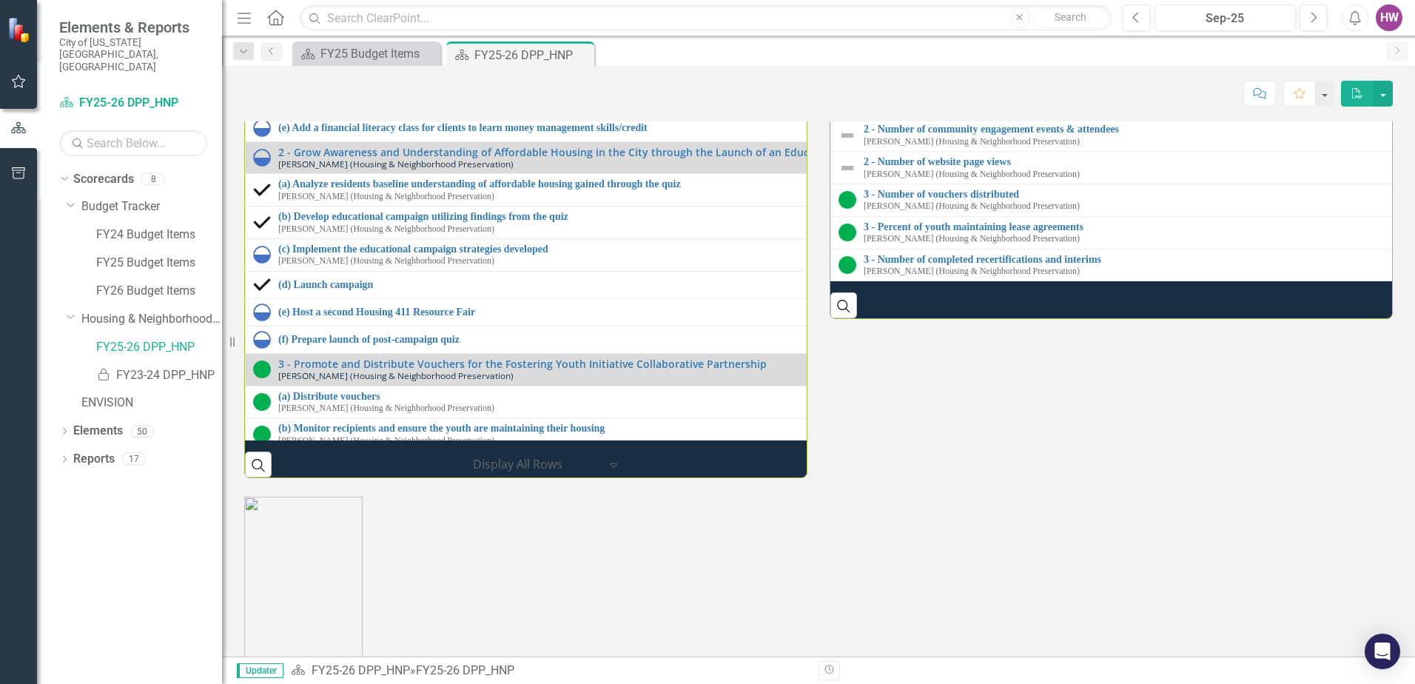
click at [357, 38] on link "(b) Successfully take over and bolster day support services" at bounding box center [834, 32] width 1113 height 11
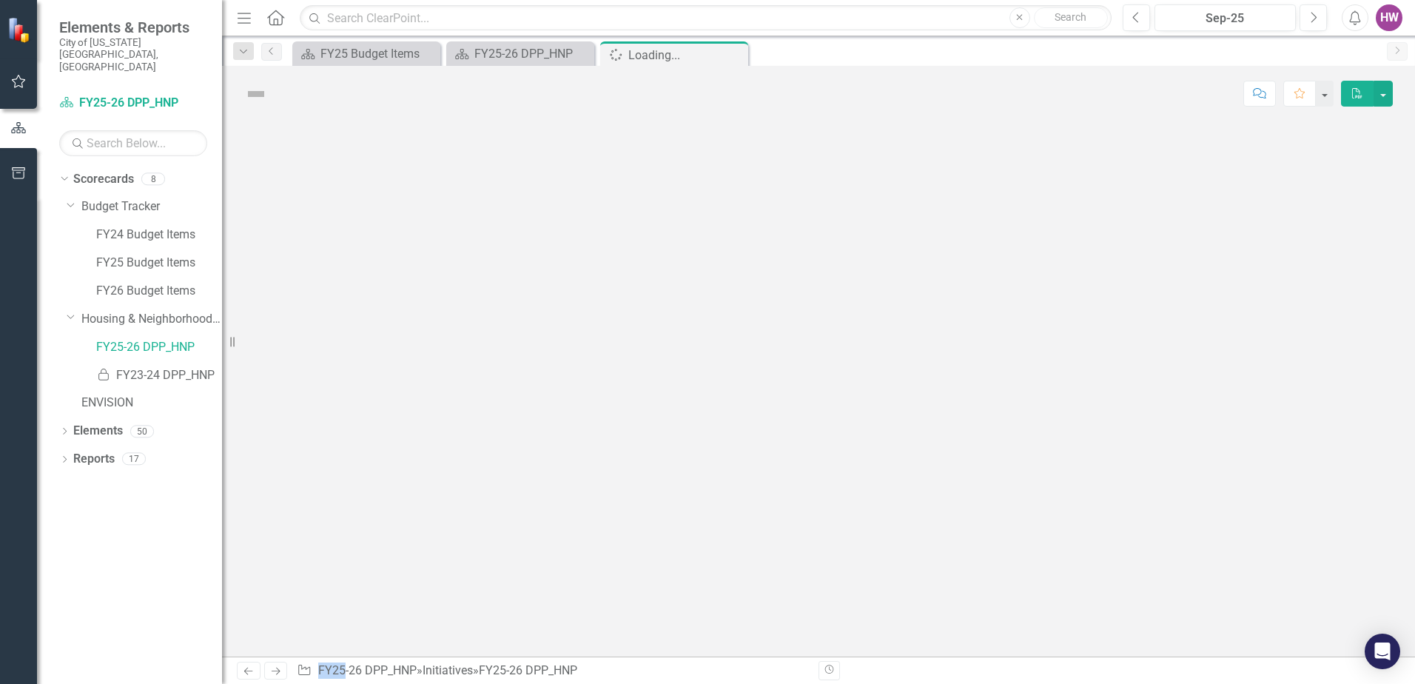
click at [357, 315] on div at bounding box center [818, 388] width 1193 height 535
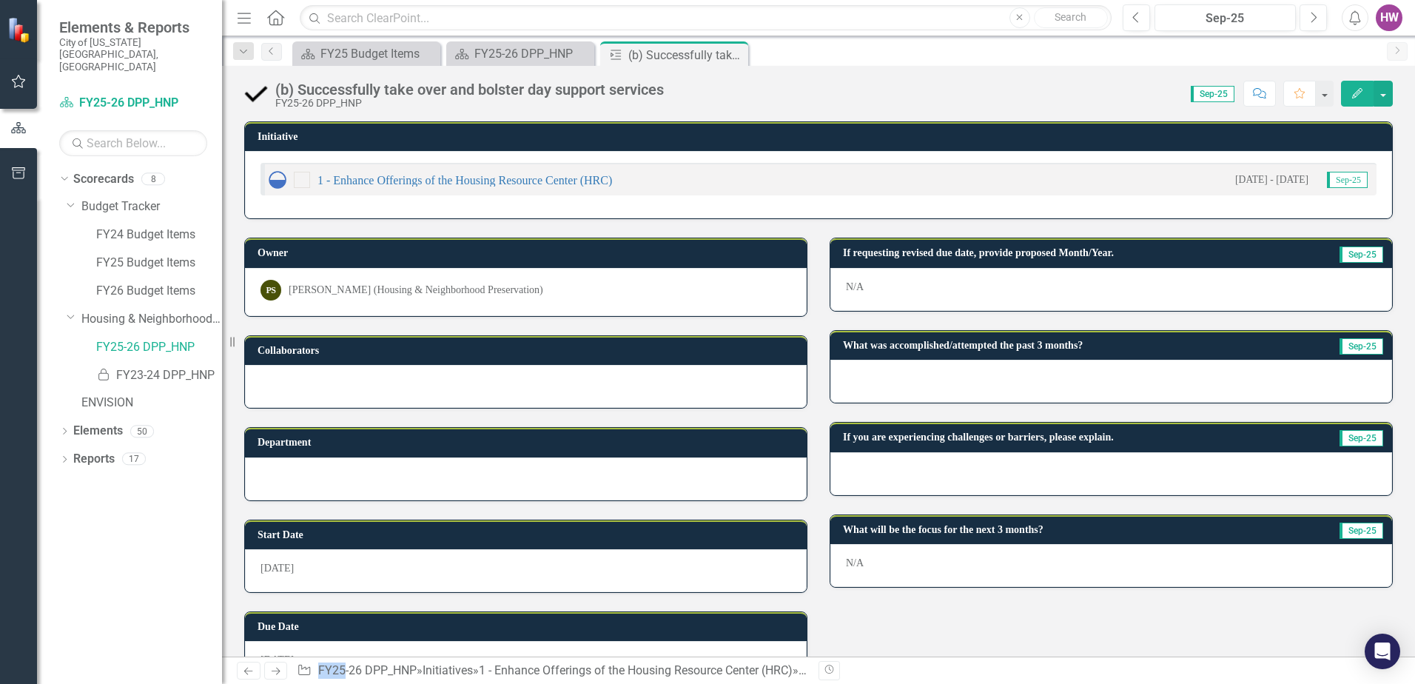
click at [946, 383] on div at bounding box center [1111, 381] width 562 height 43
click at [943, 383] on div at bounding box center [1111, 381] width 562 height 43
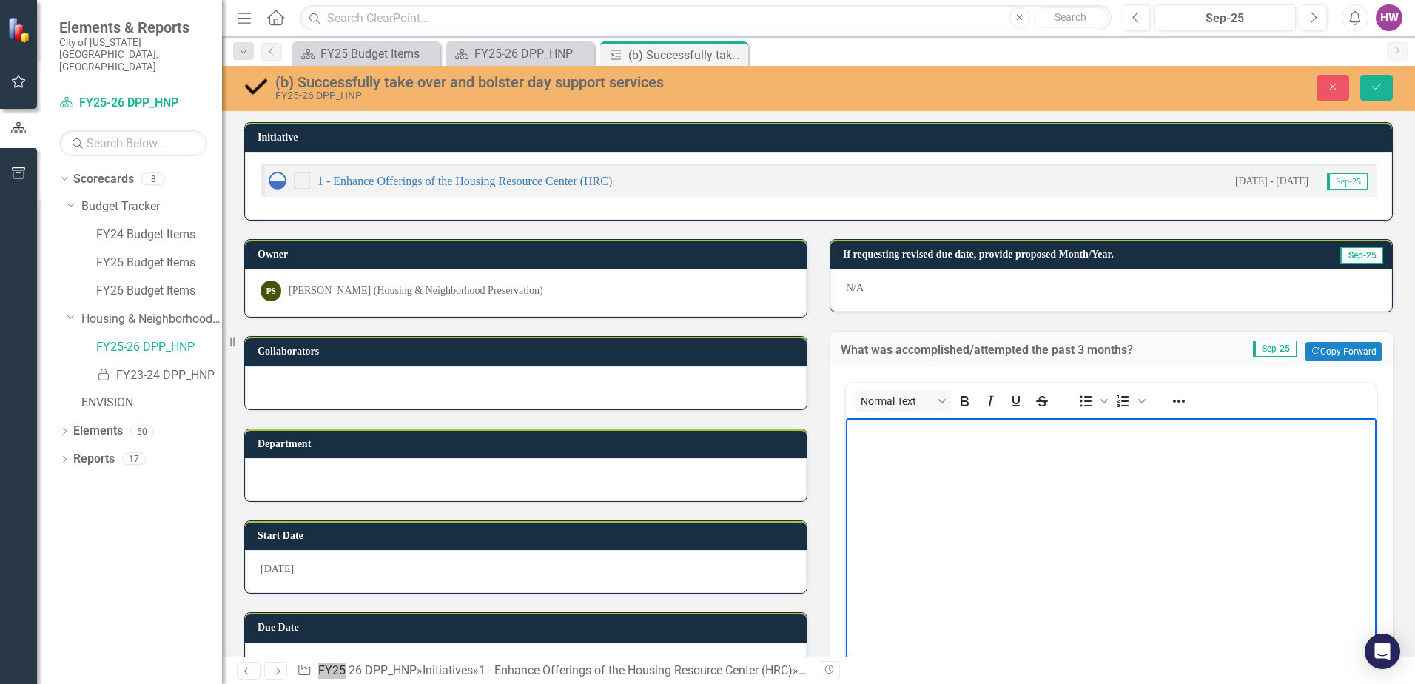
drag, startPoint x: 1789, startPoint y: 801, endPoint x: 887, endPoint y: 485, distance: 955.2
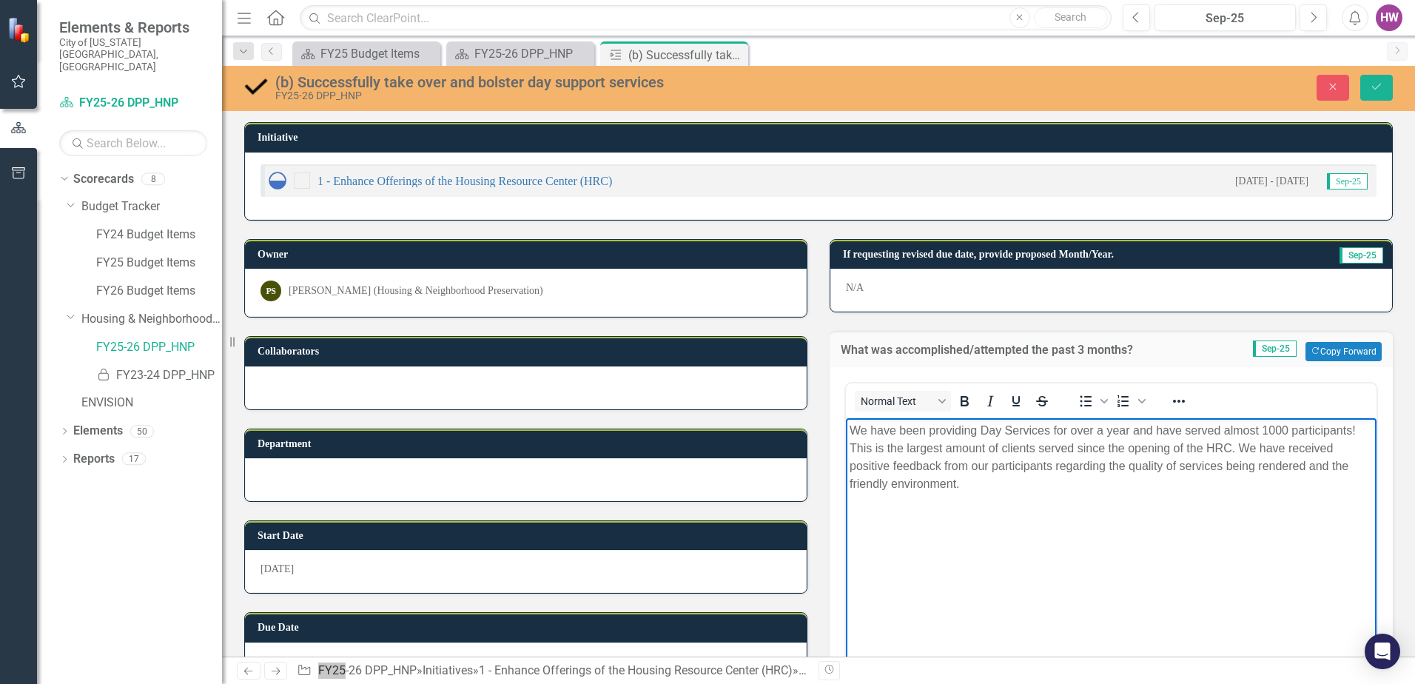
drag, startPoint x: 933, startPoint y: 431, endPoint x: 938, endPoint y: 465, distance: 33.7
click at [933, 433] on p "We have been providing Day Services for over a year and have served almost 1000…" at bounding box center [1111, 457] width 523 height 71
click at [1281, 429] on p "Providing Day Services for over a year and have served almost 1000 participants…" at bounding box center [1111, 448] width 523 height 53
click at [1297, 430] on p "Providing Day Services for over a year and have served almost 1000 participants!" at bounding box center [1111, 431] width 523 height 18
click at [1185, 447] on p "Providing Day Services for over a year and have served almost 1000 participants…" at bounding box center [1111, 448] width 523 height 53
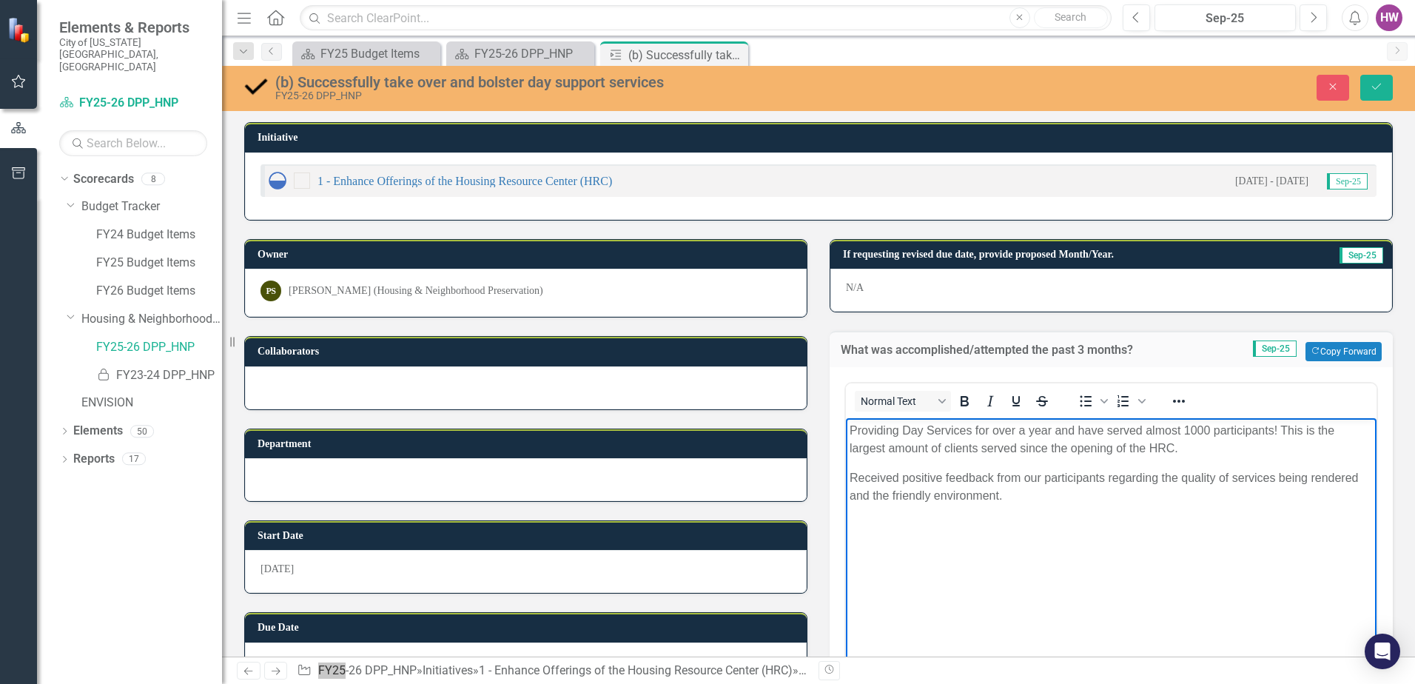
click at [1058, 502] on p "Received positive feedback from our participants regarding the quality of servi…" at bounding box center [1111, 487] width 523 height 36
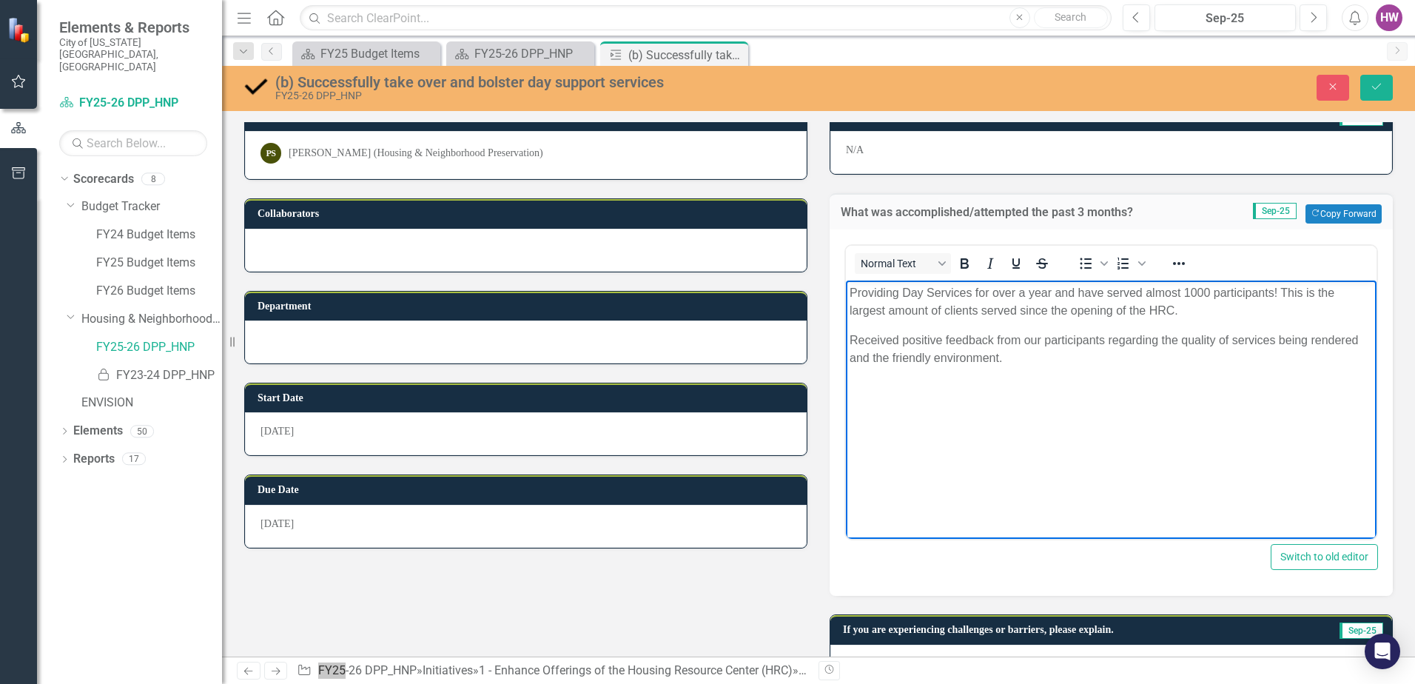
scroll to position [276, 0]
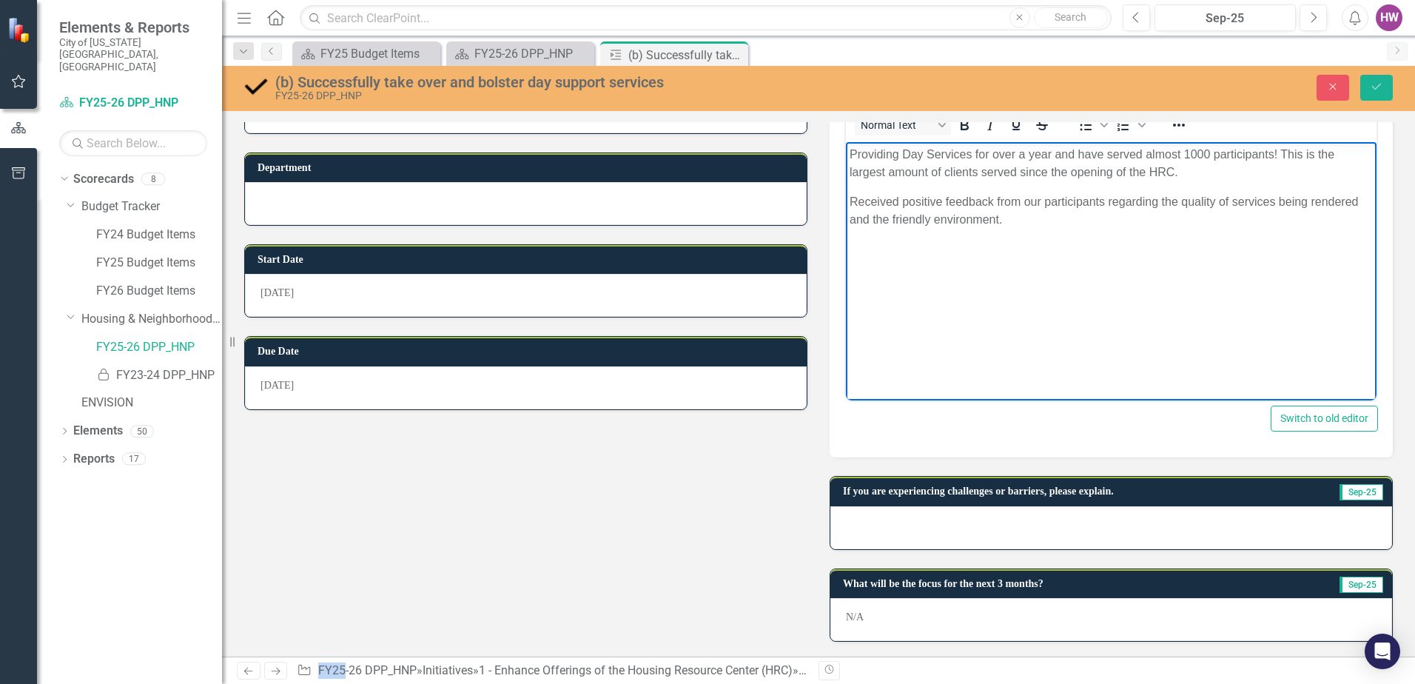
click at [953, 530] on div at bounding box center [1111, 527] width 562 height 43
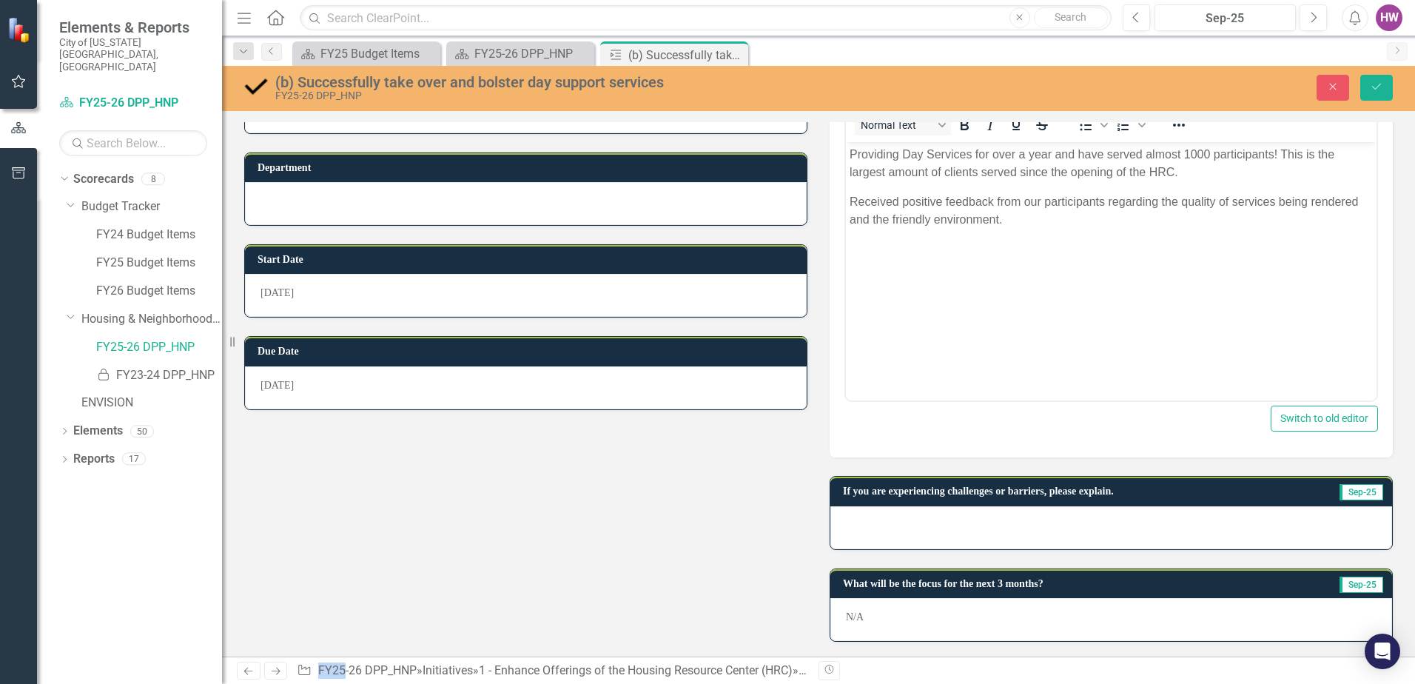
click at [936, 534] on div at bounding box center [1111, 527] width 562 height 43
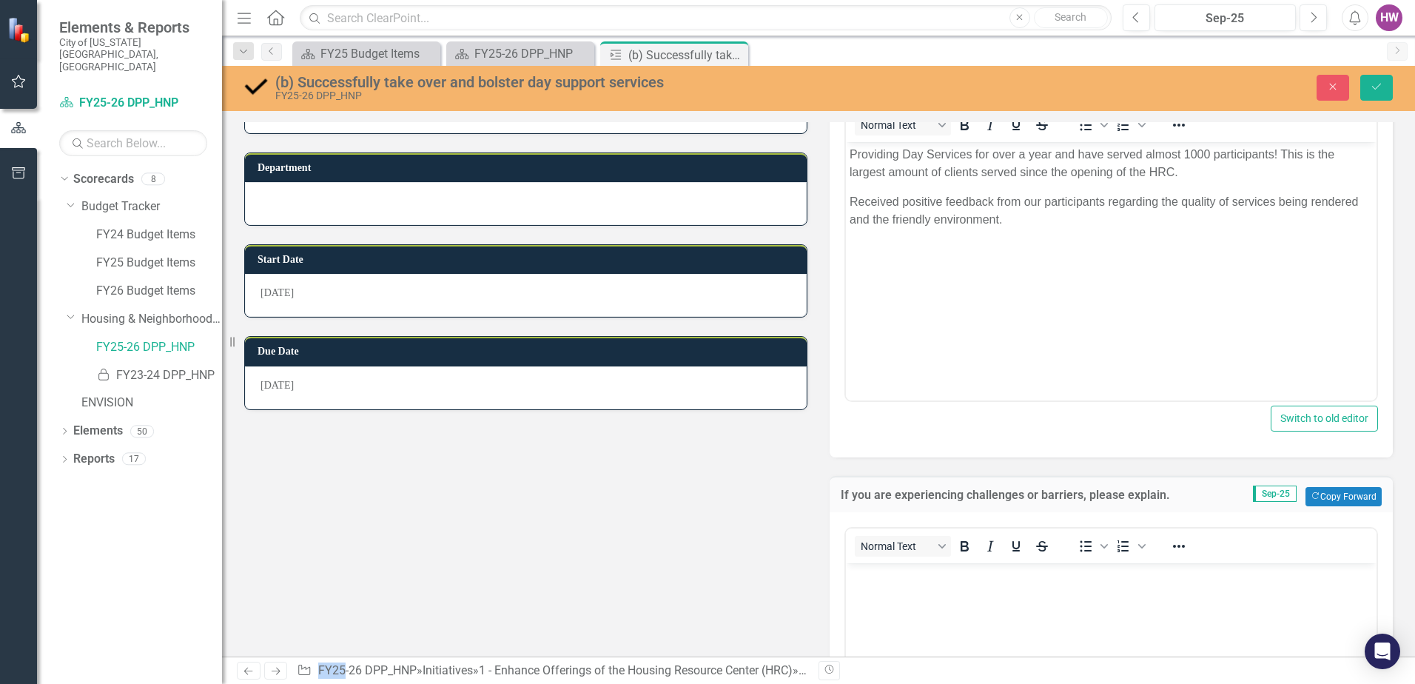
scroll to position [0, 0]
click at [924, 605] on body "Rich Text Area. Press ALT-0 for help." at bounding box center [1111, 674] width 531 height 222
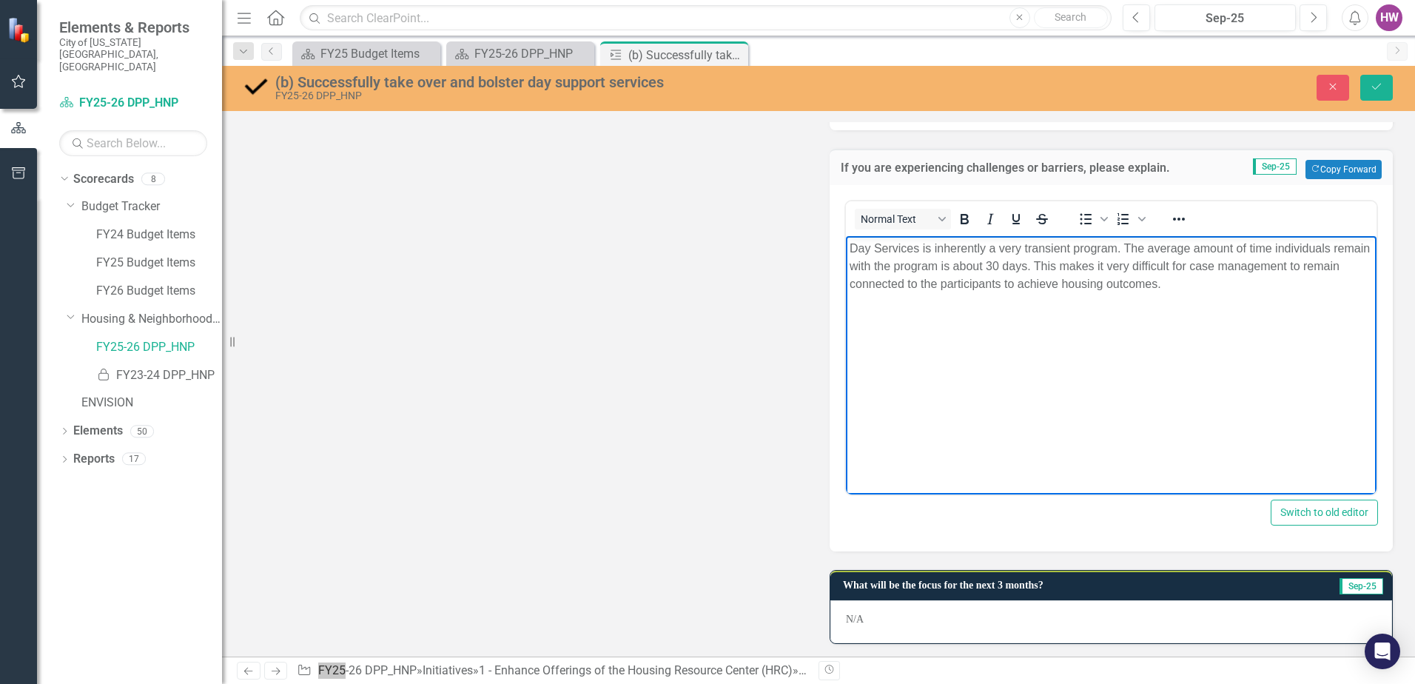
scroll to position [605, 0]
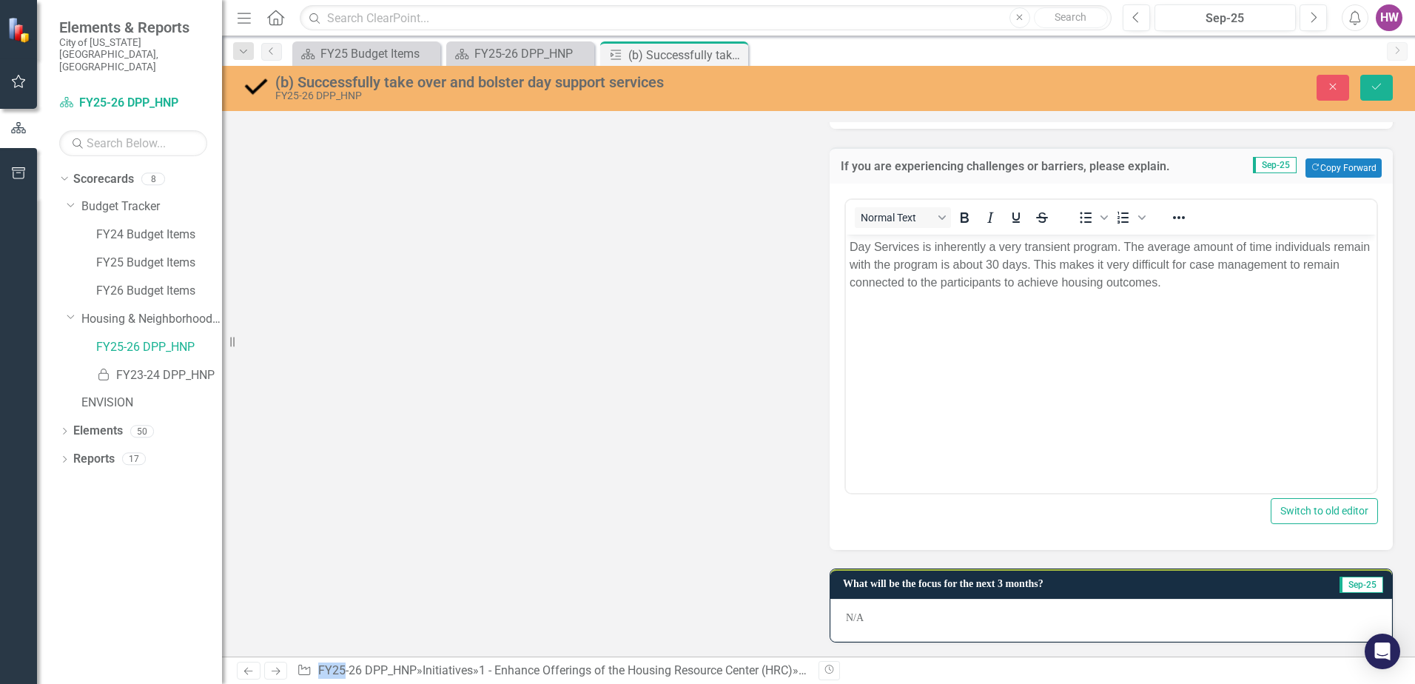
click at [881, 619] on p "N/A" at bounding box center [1111, 618] width 531 height 15
click at [875, 617] on p "N/A" at bounding box center [1111, 618] width 531 height 15
click at [873, 616] on p "N/A" at bounding box center [1111, 618] width 531 height 15
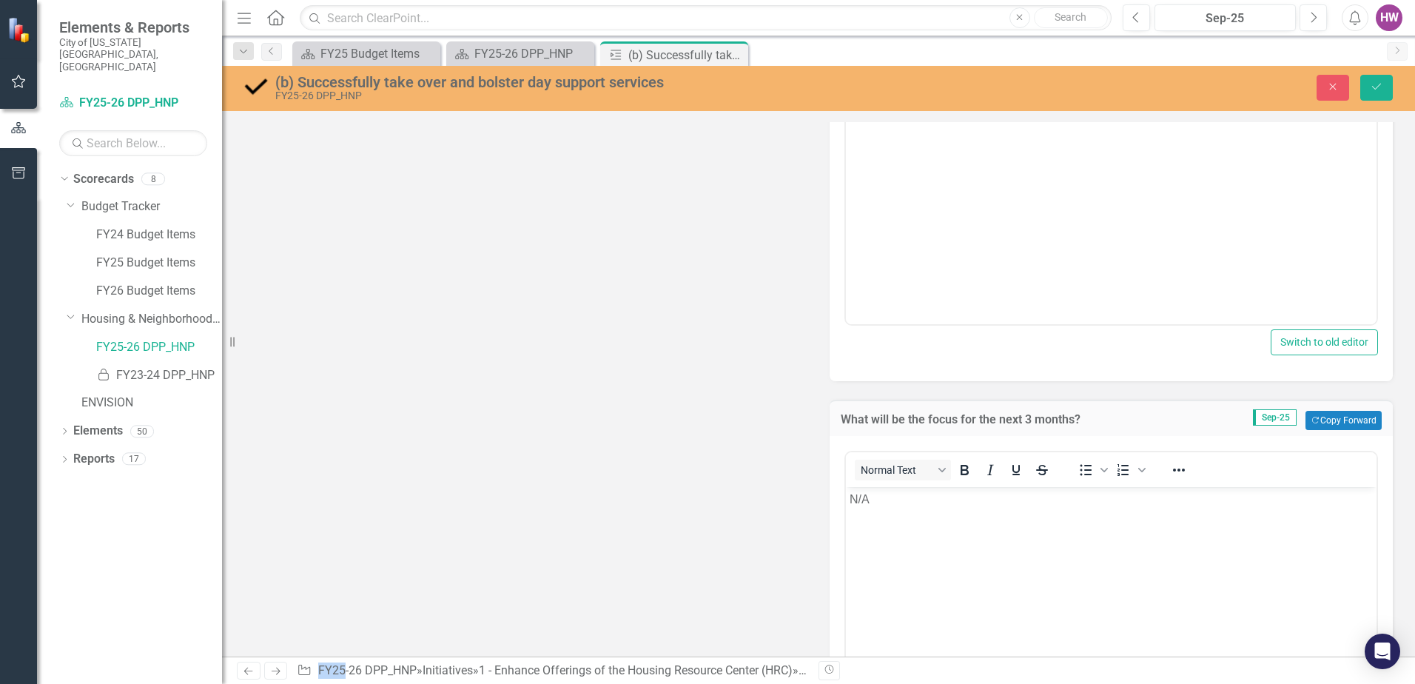
scroll to position [934, 0]
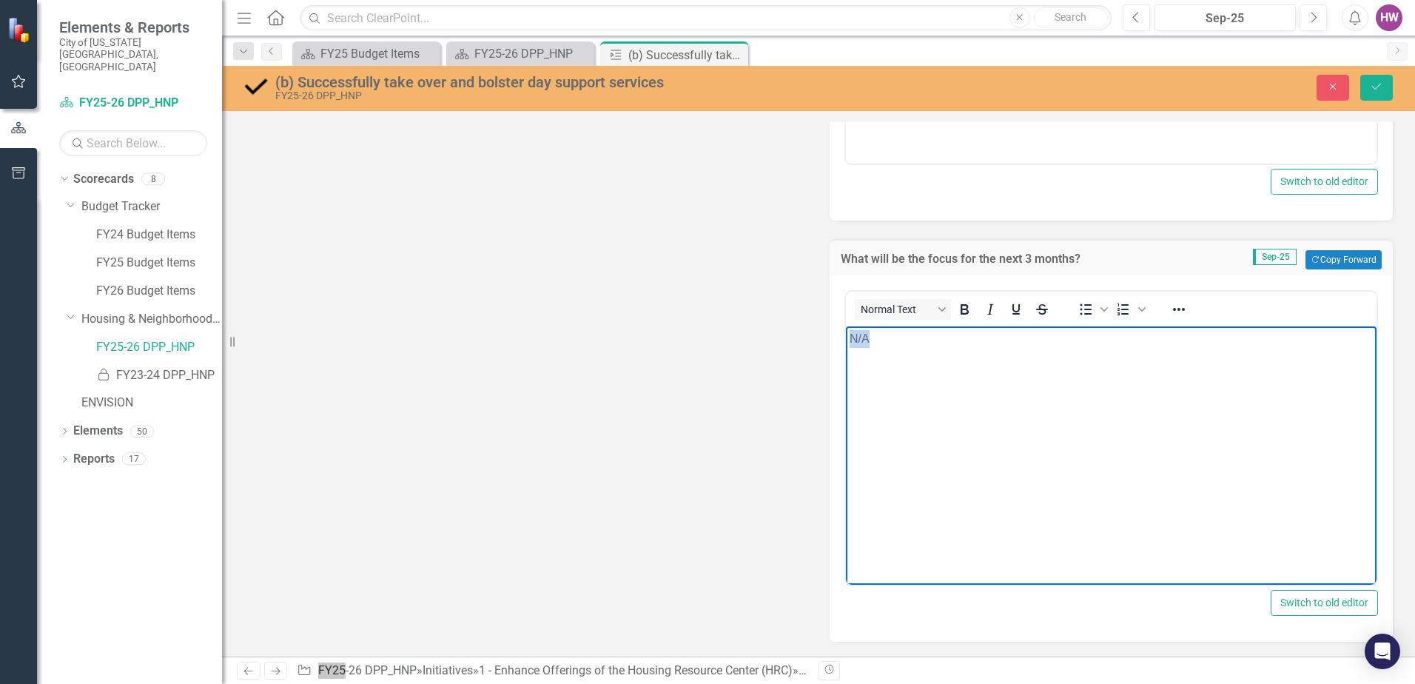
drag, startPoint x: 890, startPoint y: 337, endPoint x: 816, endPoint y: 347, distance: 74.7
click at [846, 347] on html "N/A" at bounding box center [1111, 437] width 531 height 222
paste body "Rich Text Area. Press ALT-0 for help."
click at [1378, 84] on icon "Save" at bounding box center [1376, 86] width 13 height 10
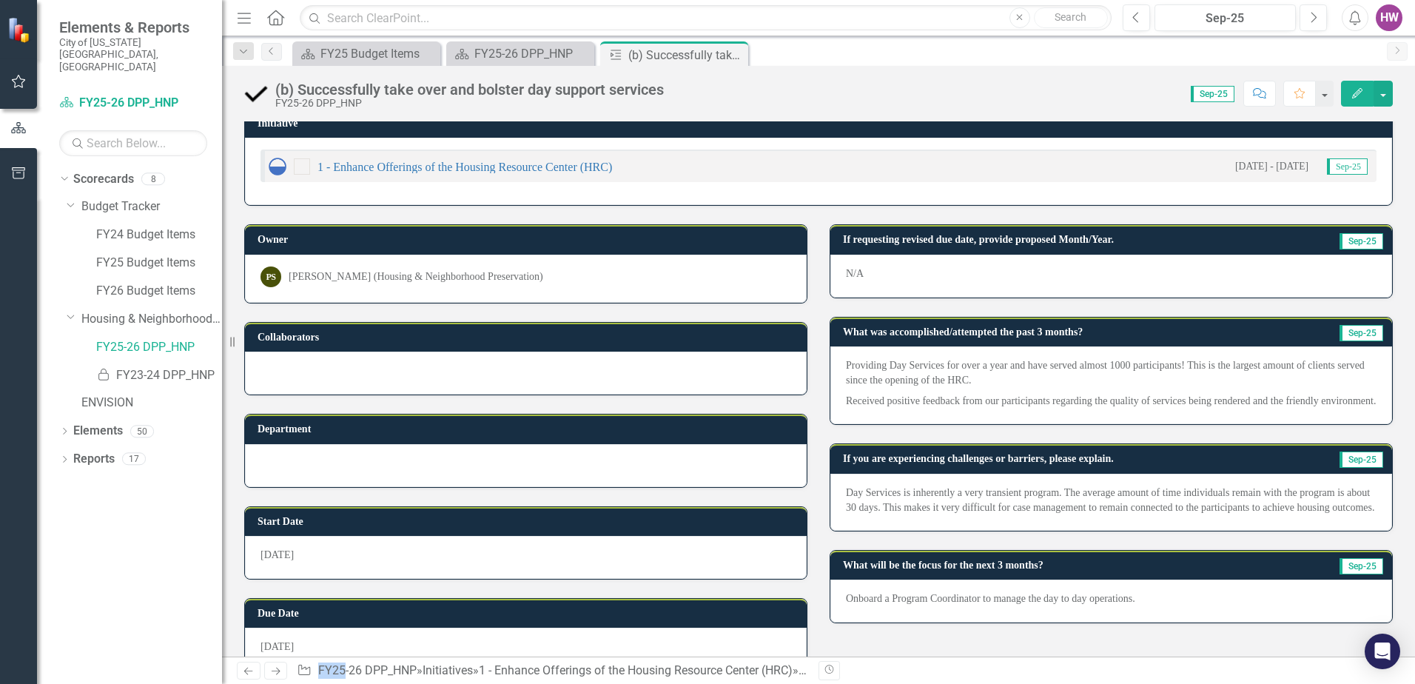
scroll to position [0, 0]
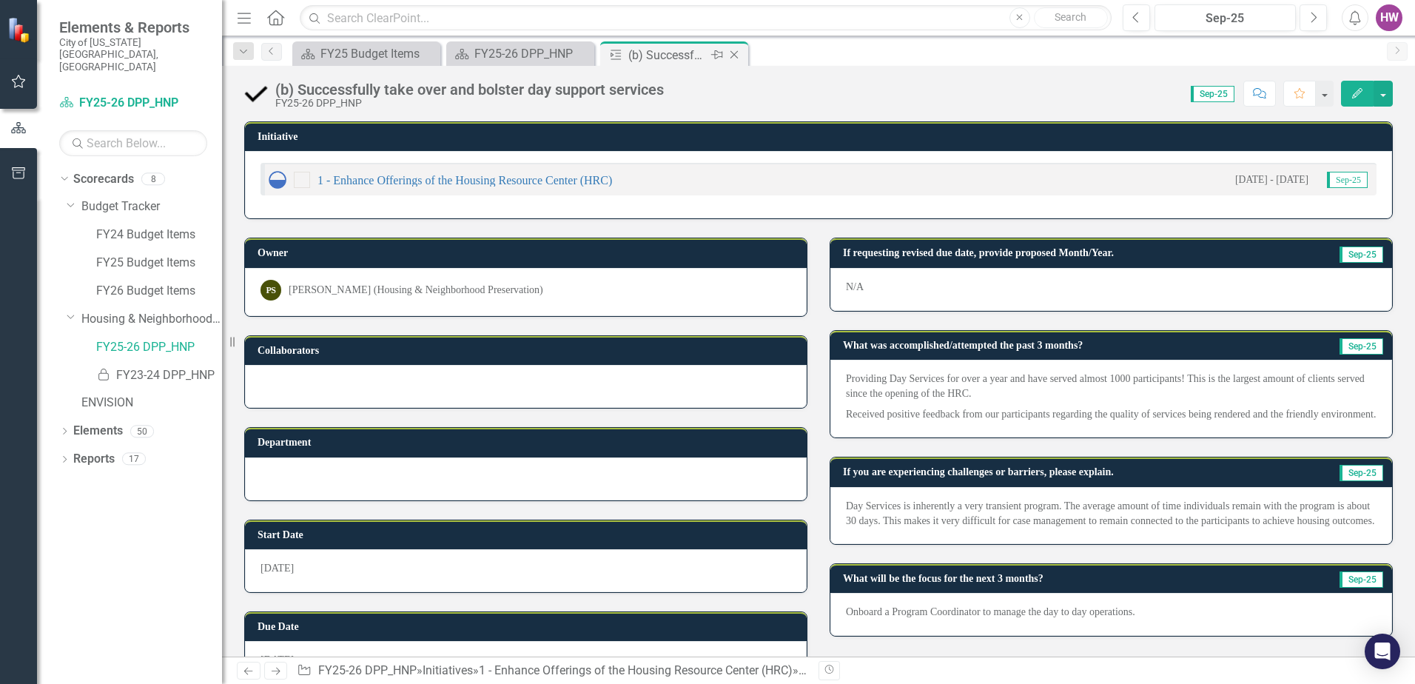
click at [736, 53] on icon at bounding box center [734, 55] width 8 height 8
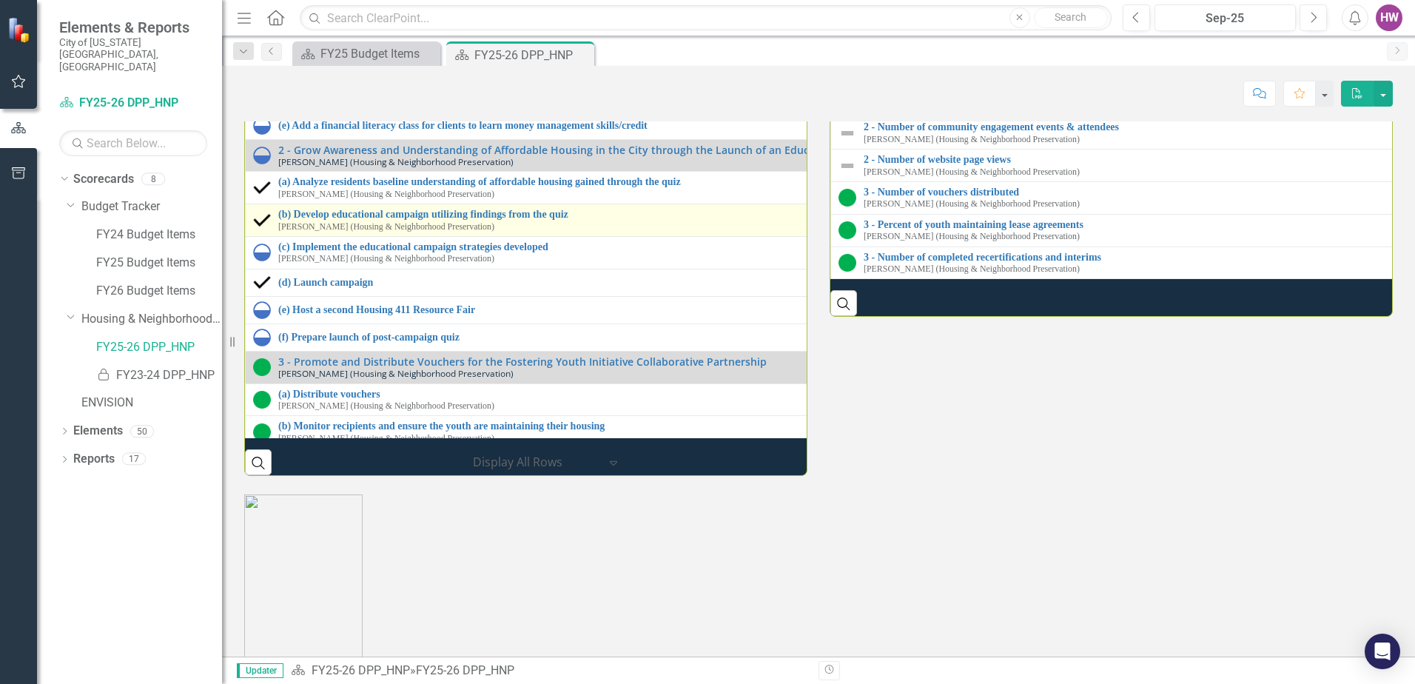
scroll to position [1998, 0]
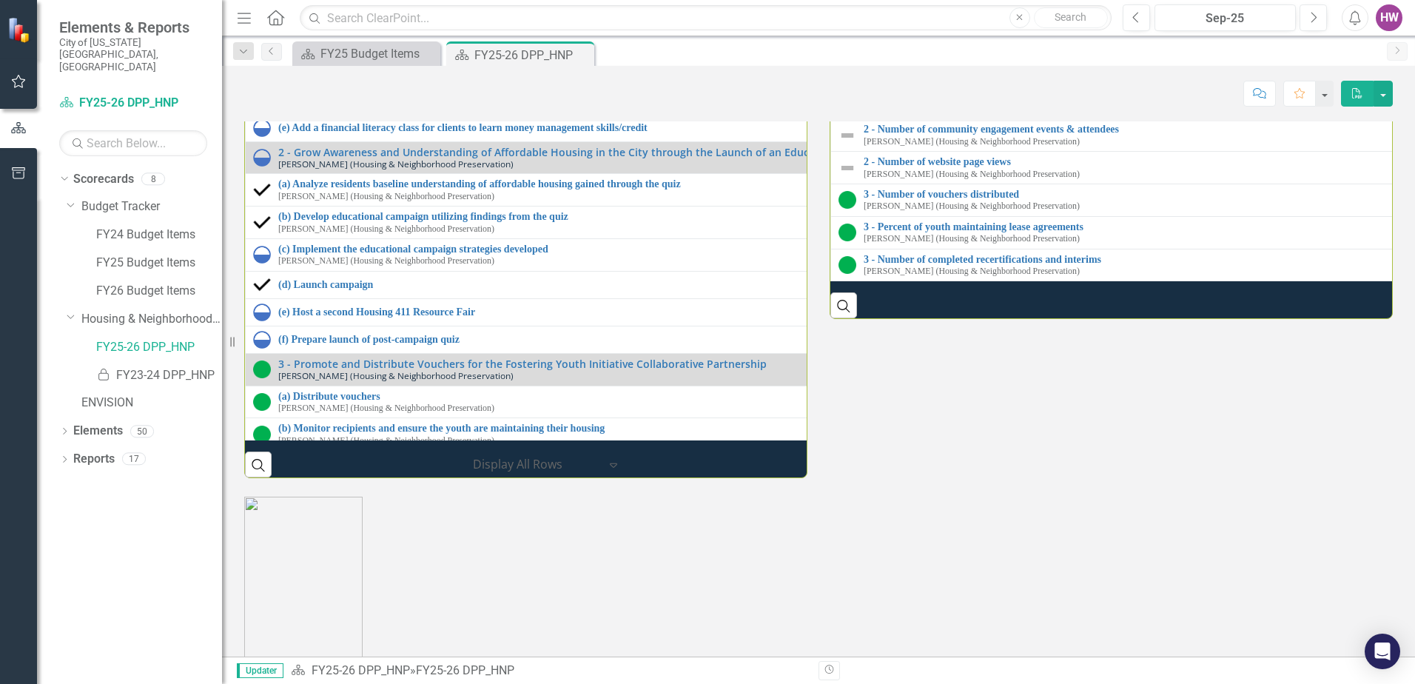
click at [384, 70] on link "(c) Implement and track the Encampment Response Strategy" at bounding box center [828, 64] width 1101 height 11
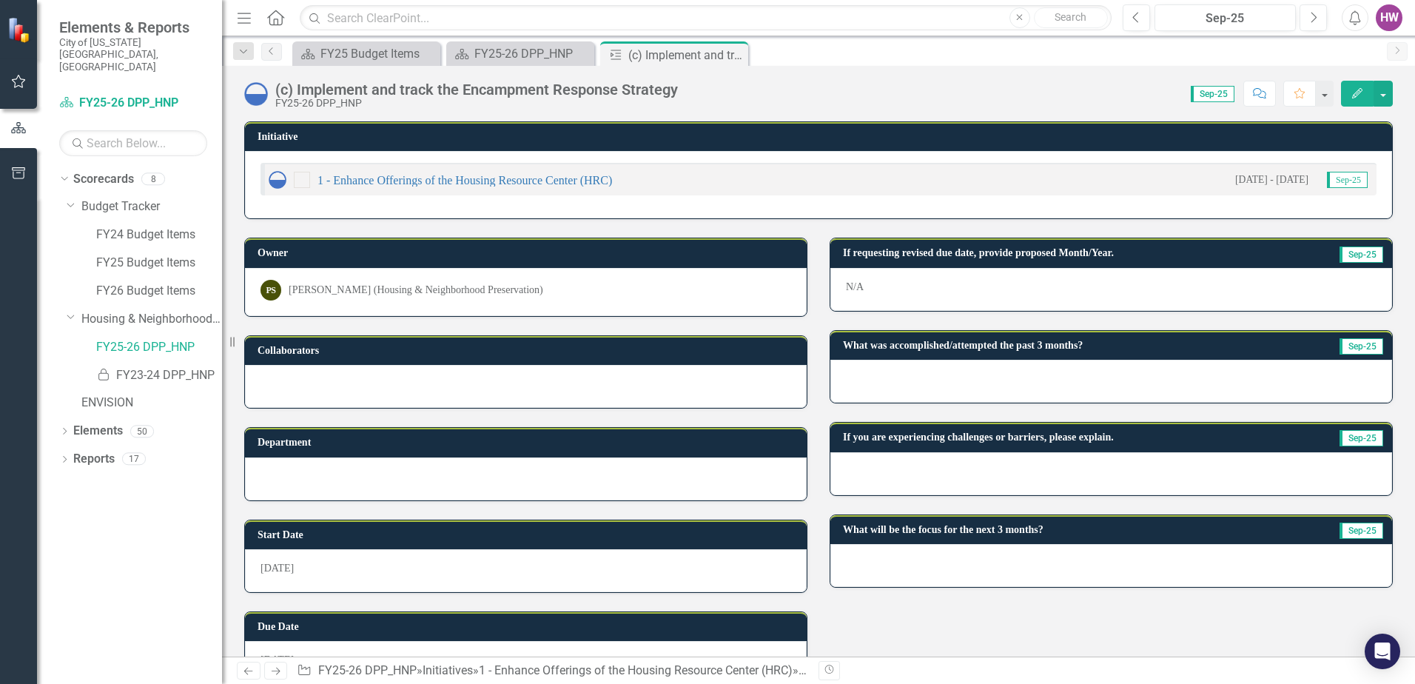
click at [921, 377] on div at bounding box center [1111, 381] width 562 height 43
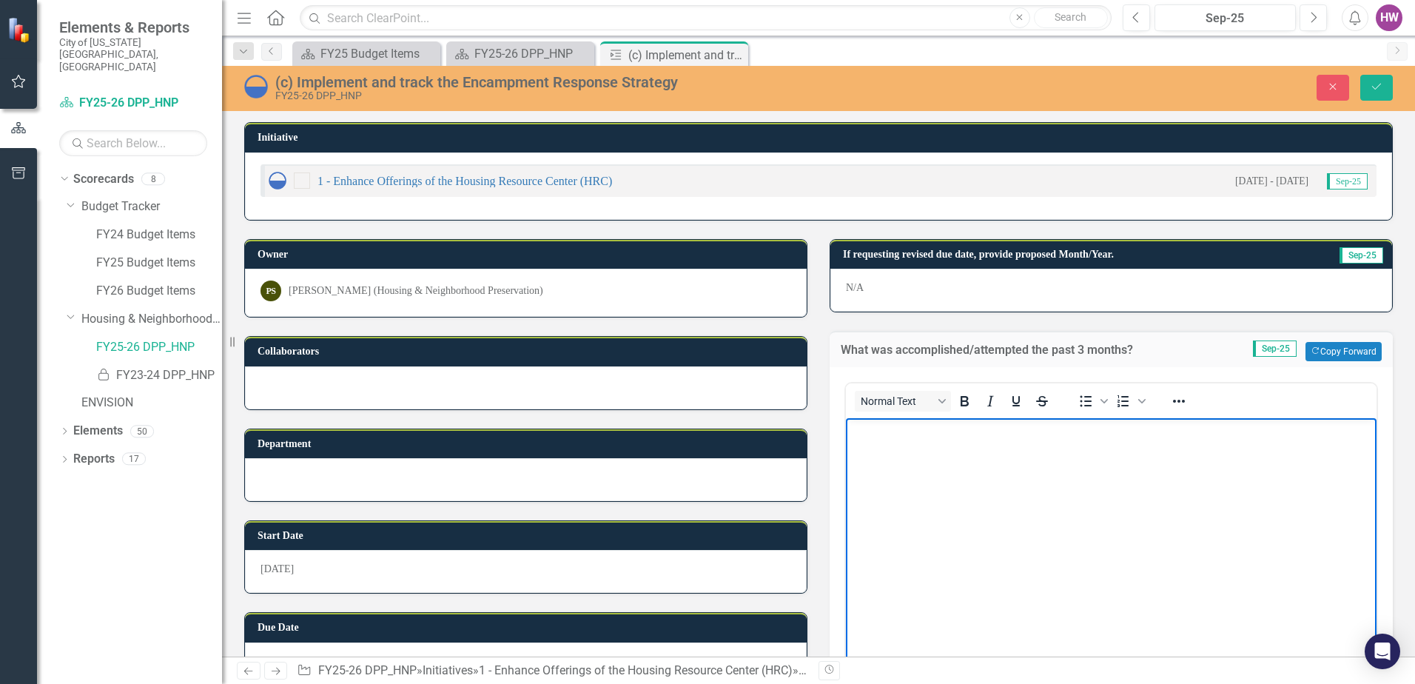
paste body "Rich Text Area. Press ALT-0 for help."
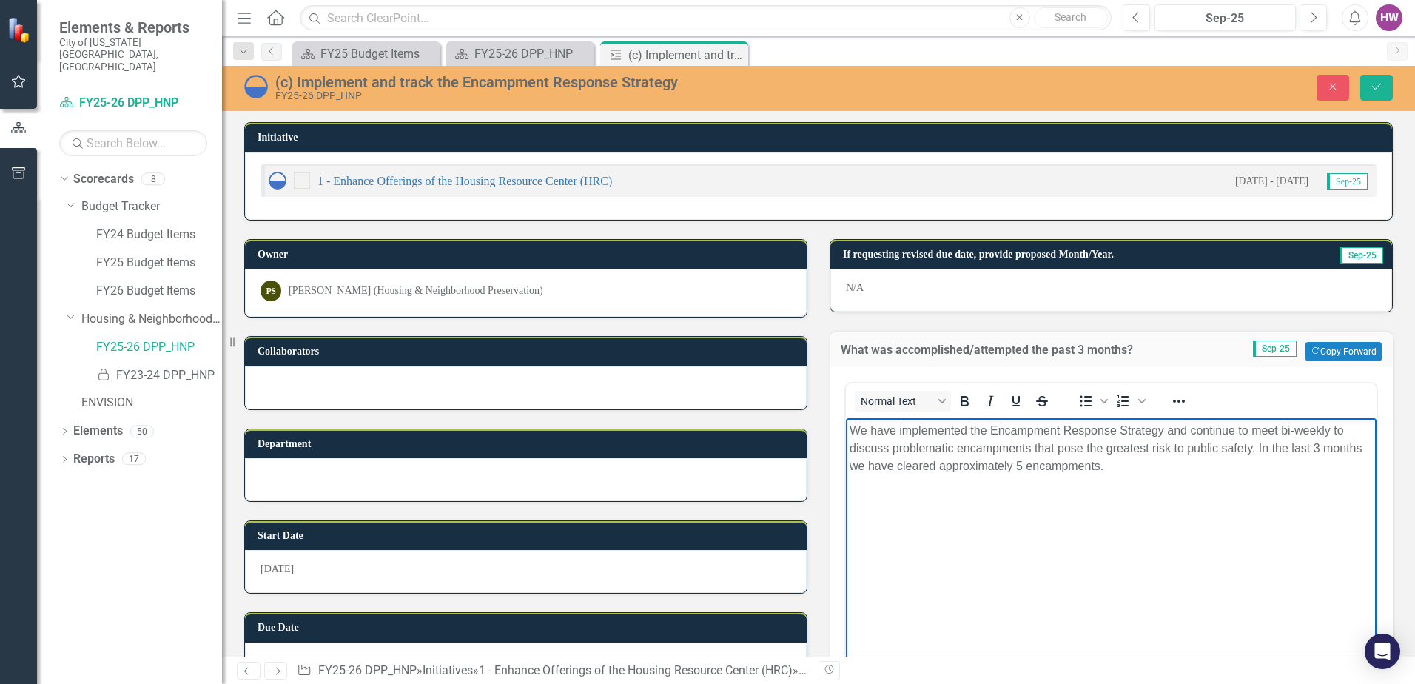
click at [903, 428] on p "We have implemented the Encampment Response Strategy and continue to meet bi-we…" at bounding box center [1111, 448] width 523 height 53
drag, startPoint x: 1218, startPoint y: 448, endPoint x: 1369, endPoint y: 443, distance: 151.1
click at [1369, 443] on body "Implemented the Encampment Response Strategy and continue to meet bi-weekly to …" at bounding box center [1111, 529] width 531 height 222
click at [1089, 477] on p "Cleared approximately 5 encampments." at bounding box center [1111, 478] width 523 height 18
click at [1223, 448] on p "Implemented the Encampment Response Strategy and continue to meet bi-weekly to …" at bounding box center [1111, 440] width 523 height 36
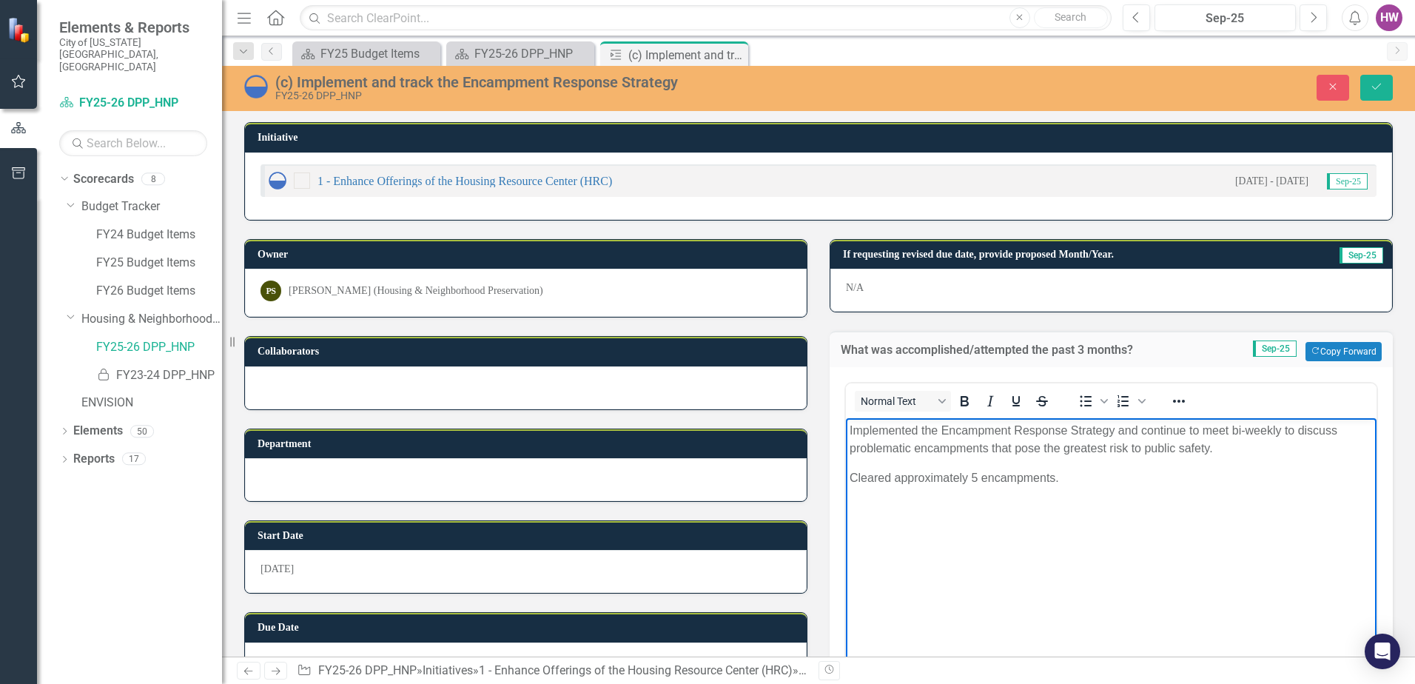
click at [1091, 481] on p "Cleared approximately 5 encampments." at bounding box center [1111, 478] width 523 height 18
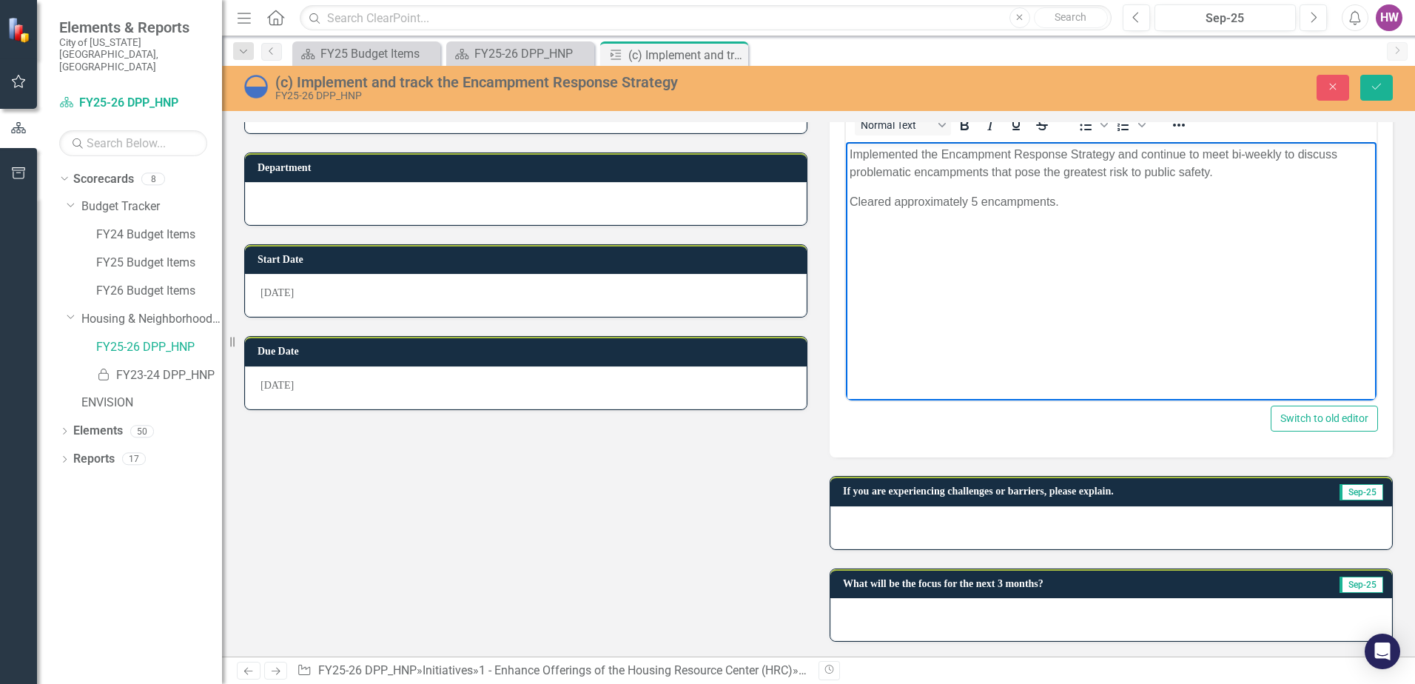
click at [962, 534] on div at bounding box center [1111, 527] width 562 height 43
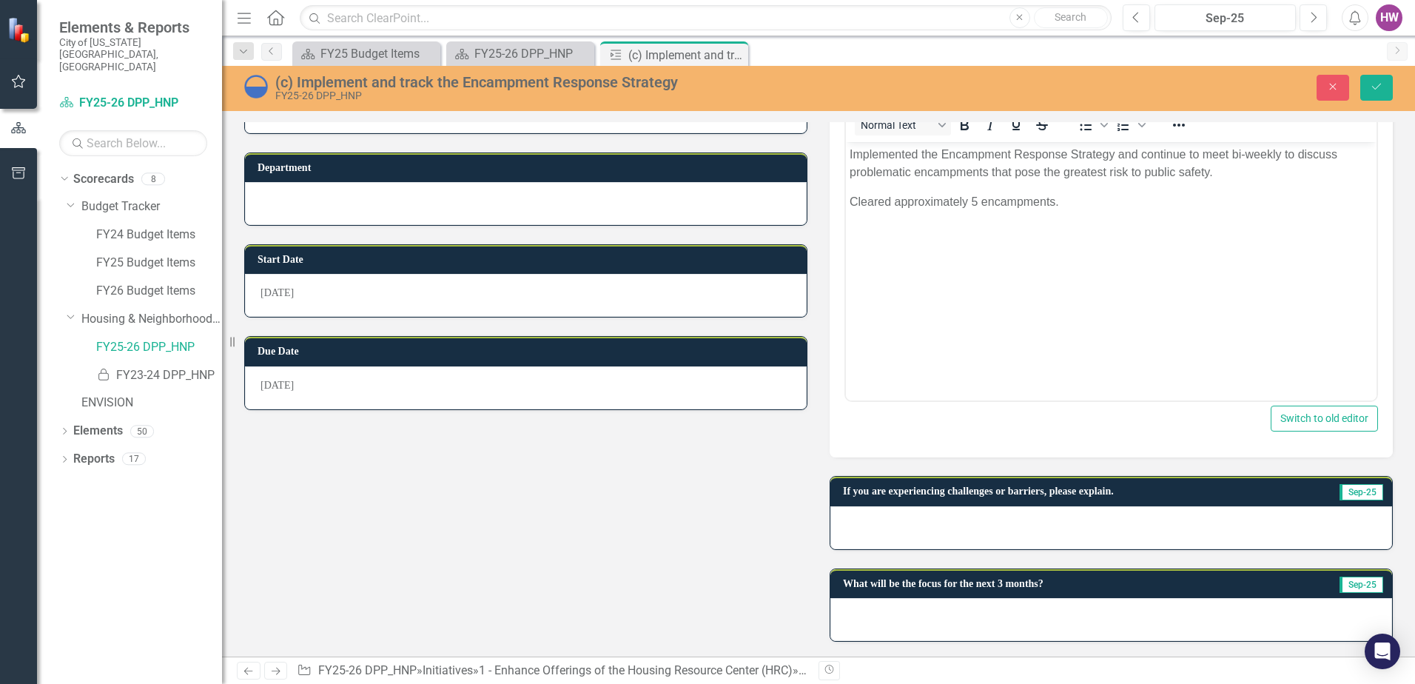
click at [962, 534] on div at bounding box center [1111, 527] width 562 height 43
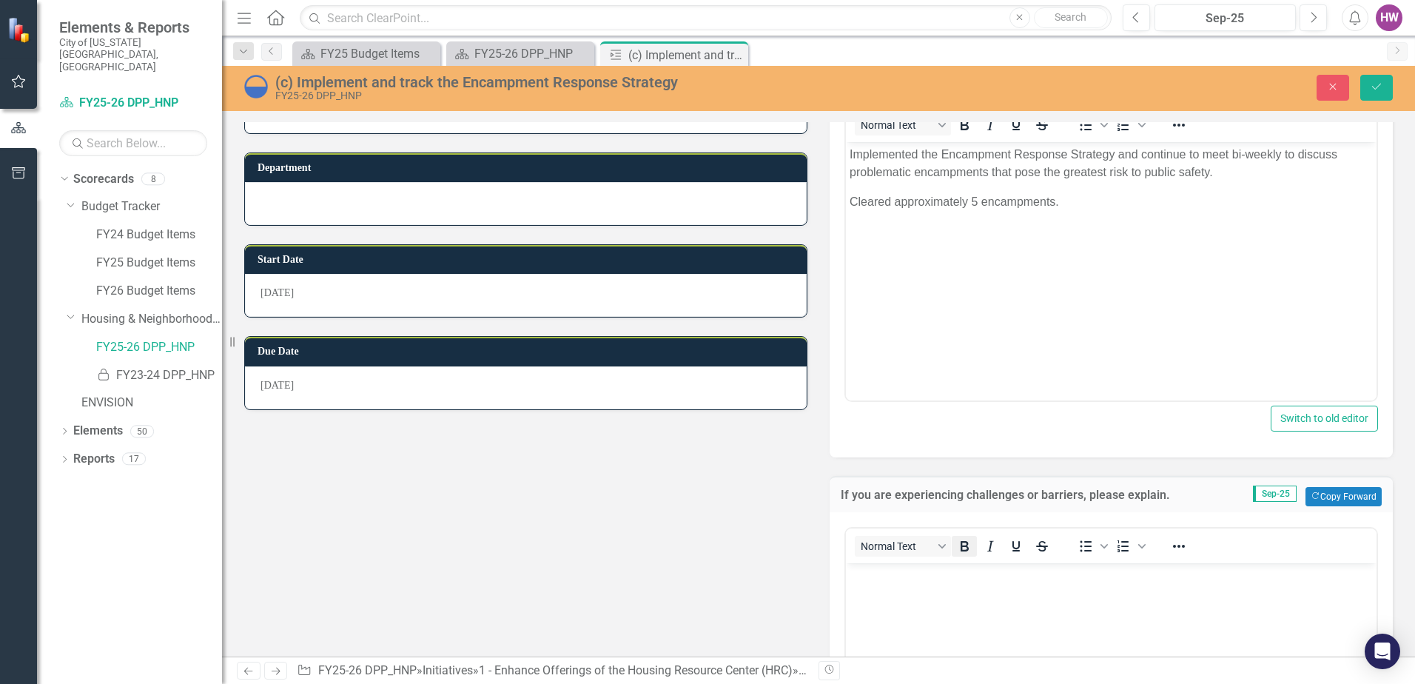
scroll to position [0, 0]
click at [894, 612] on body "Rich Text Area. Press ALT-0 for help." at bounding box center [1111, 674] width 531 height 222
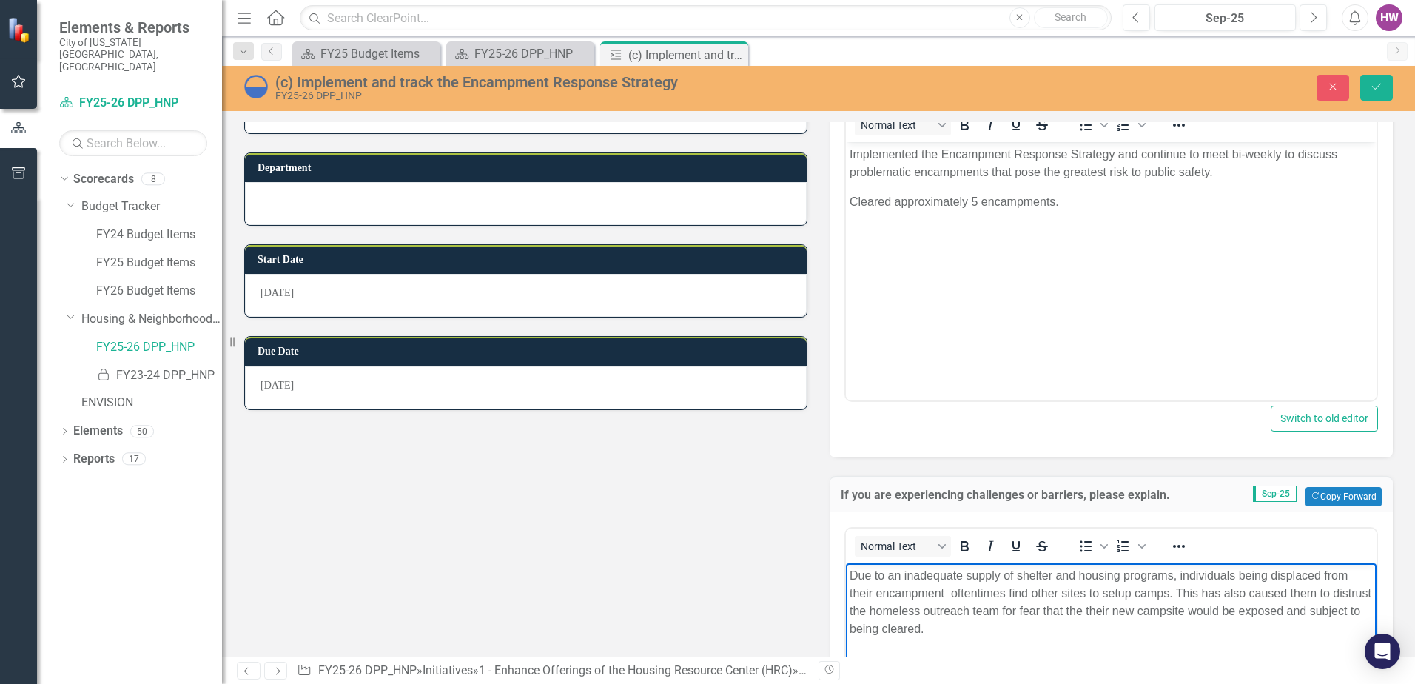
click at [949, 589] on p "Due to an inadequate supply of shelter and housing programs, individuals being …" at bounding box center [1111, 602] width 523 height 71
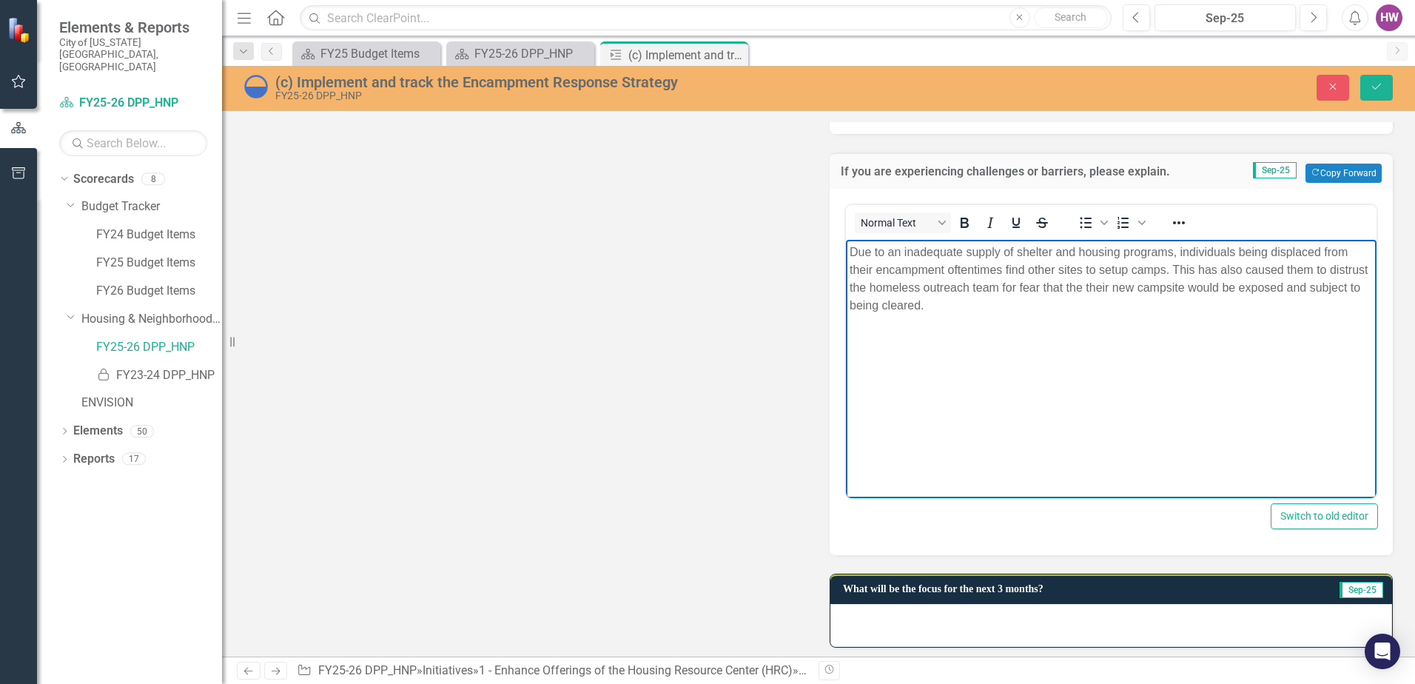
scroll to position [605, 0]
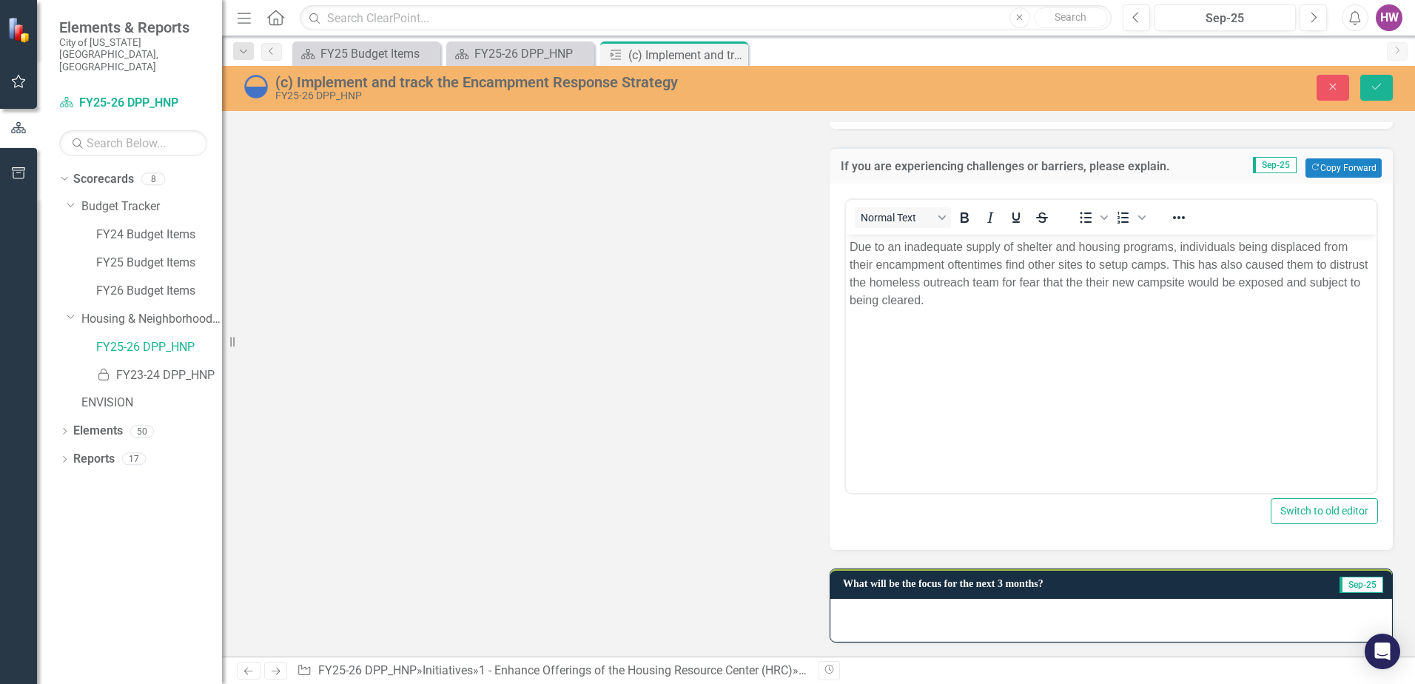
click at [1027, 614] on div at bounding box center [1111, 620] width 562 height 43
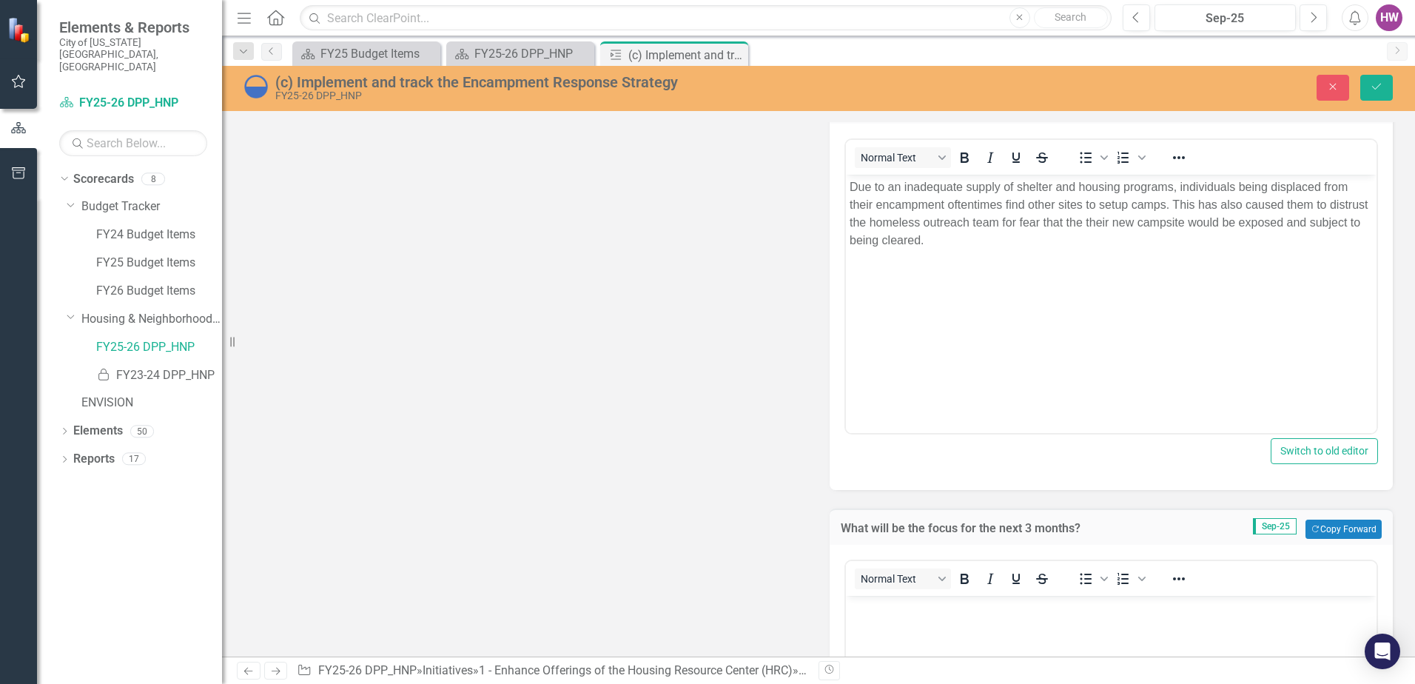
scroll to position [901, 0]
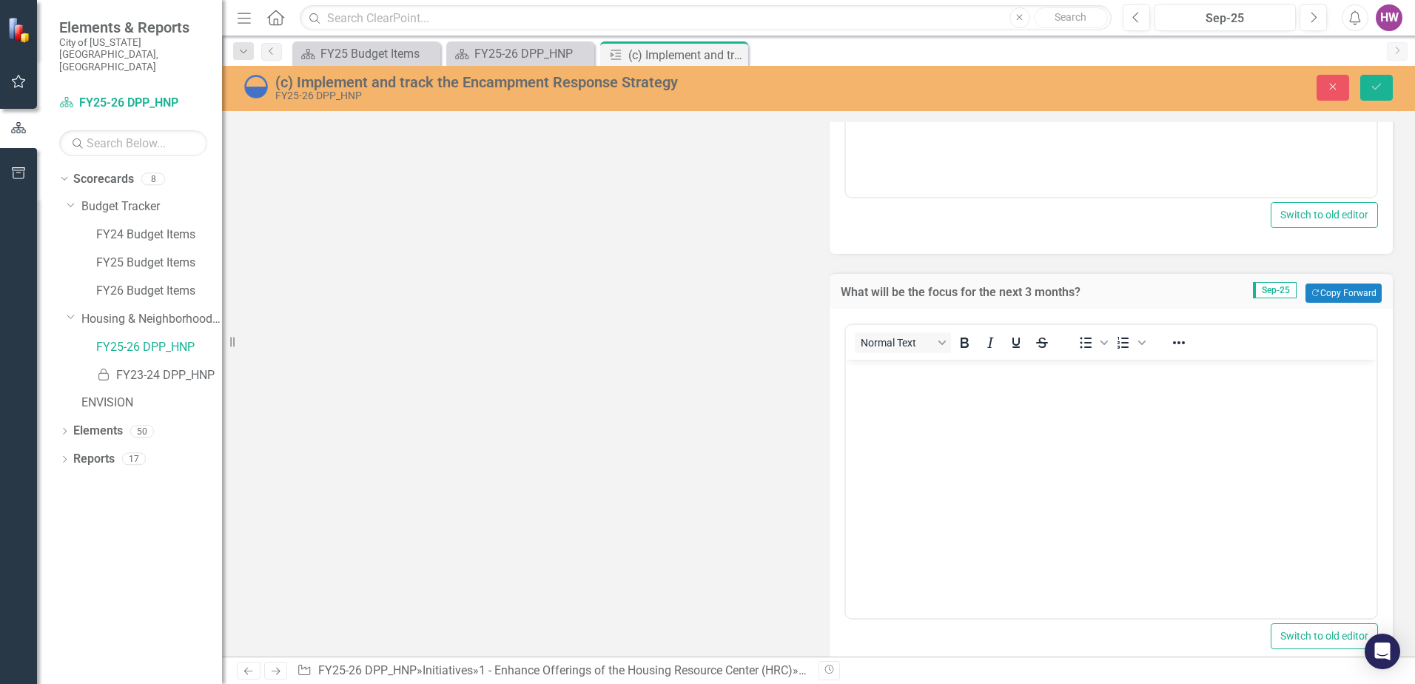
click at [868, 441] on body "Rich Text Area. Press ALT-0 for help." at bounding box center [1111, 471] width 531 height 222
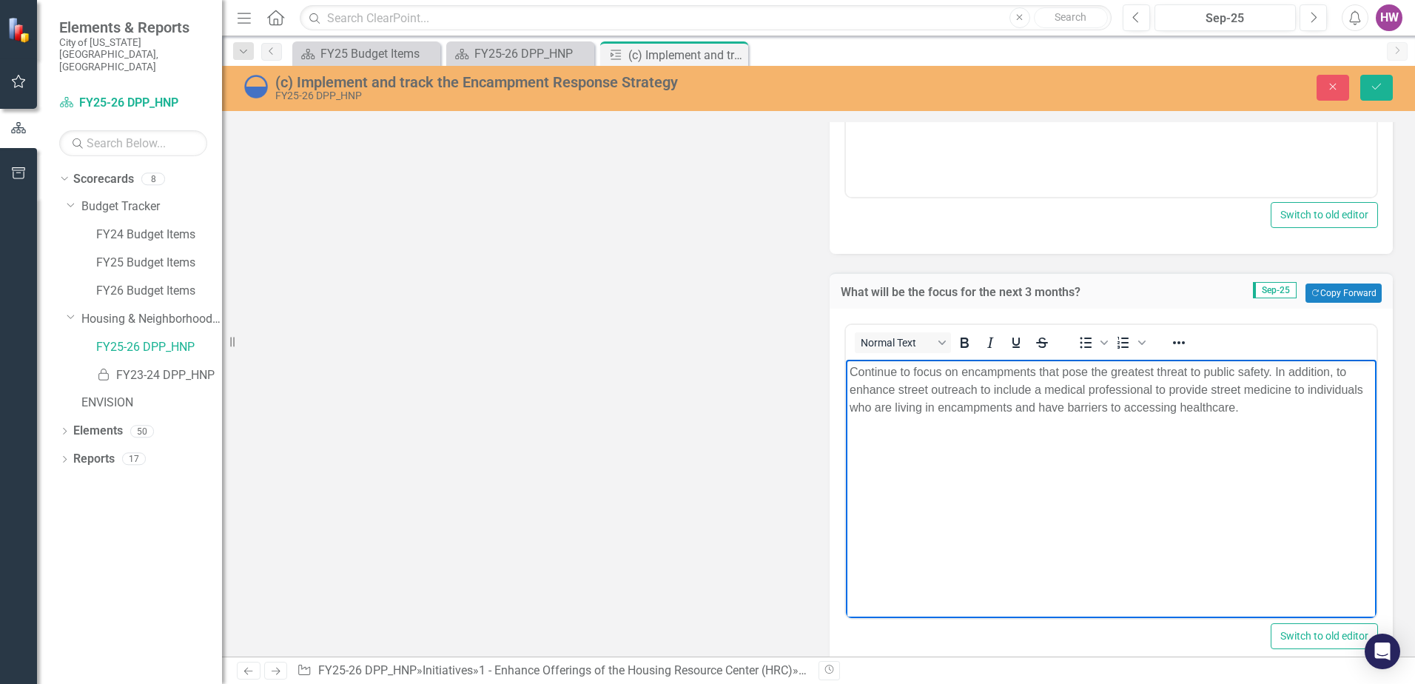
click at [1277, 371] on p "Continue to focus on encampments that pose the greatest threat to public safety…" at bounding box center [1111, 389] width 523 height 53
click at [1282, 373] on p "Continue to focus on encampments that pose the greatest threat to public safety…" at bounding box center [1111, 372] width 523 height 18
click at [925, 400] on p "n addition, to enhance street outreach to include a medical professional to pro…" at bounding box center [1111, 411] width 523 height 36
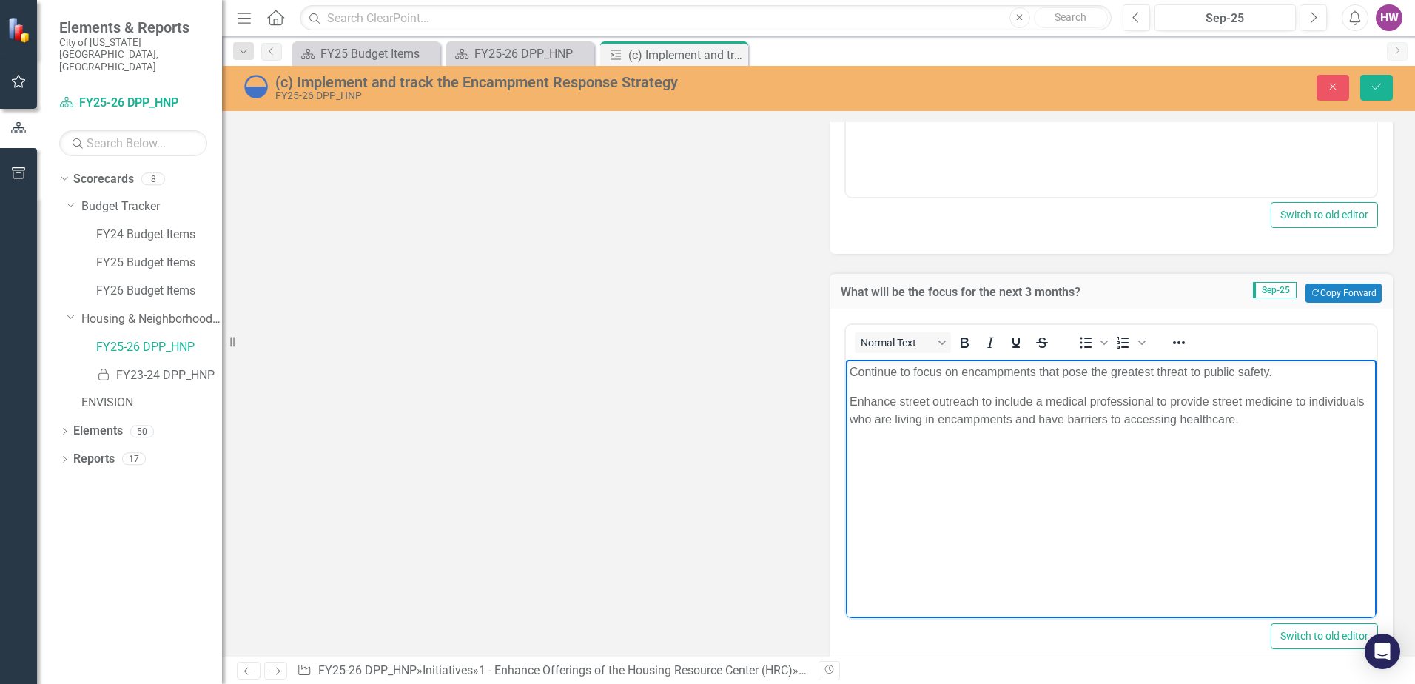
click at [1270, 422] on p "Enhance street outreach to include a medical professional to provide street med…" at bounding box center [1111, 411] width 523 height 36
click at [1373, 91] on icon "Save" at bounding box center [1376, 86] width 13 height 10
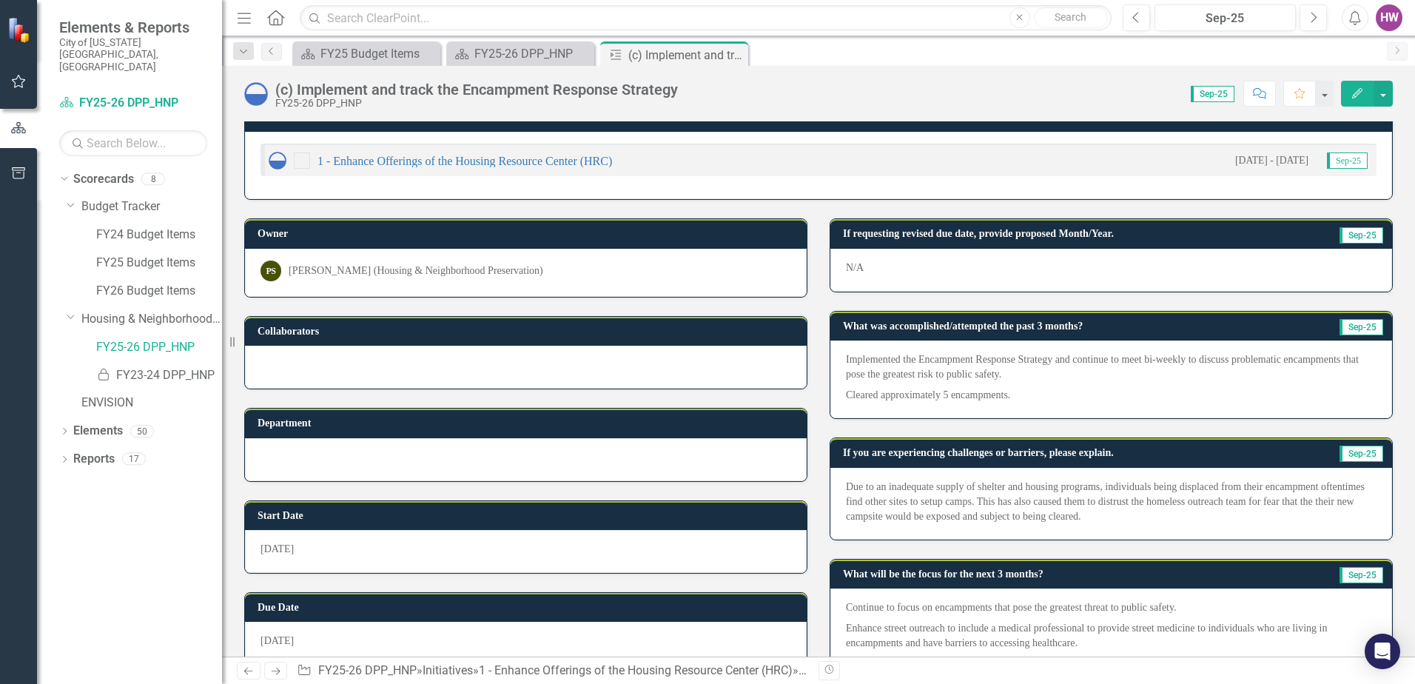
scroll to position [0, 0]
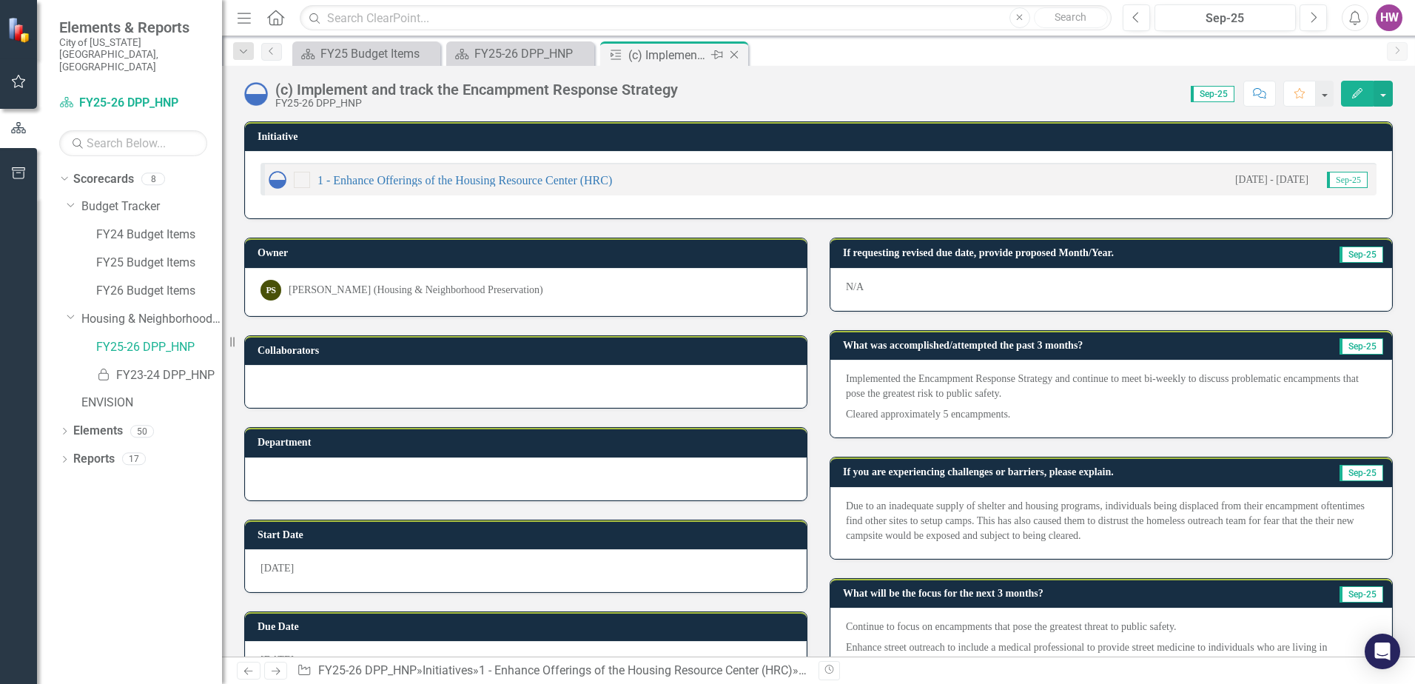
click at [732, 53] on icon at bounding box center [734, 55] width 8 height 8
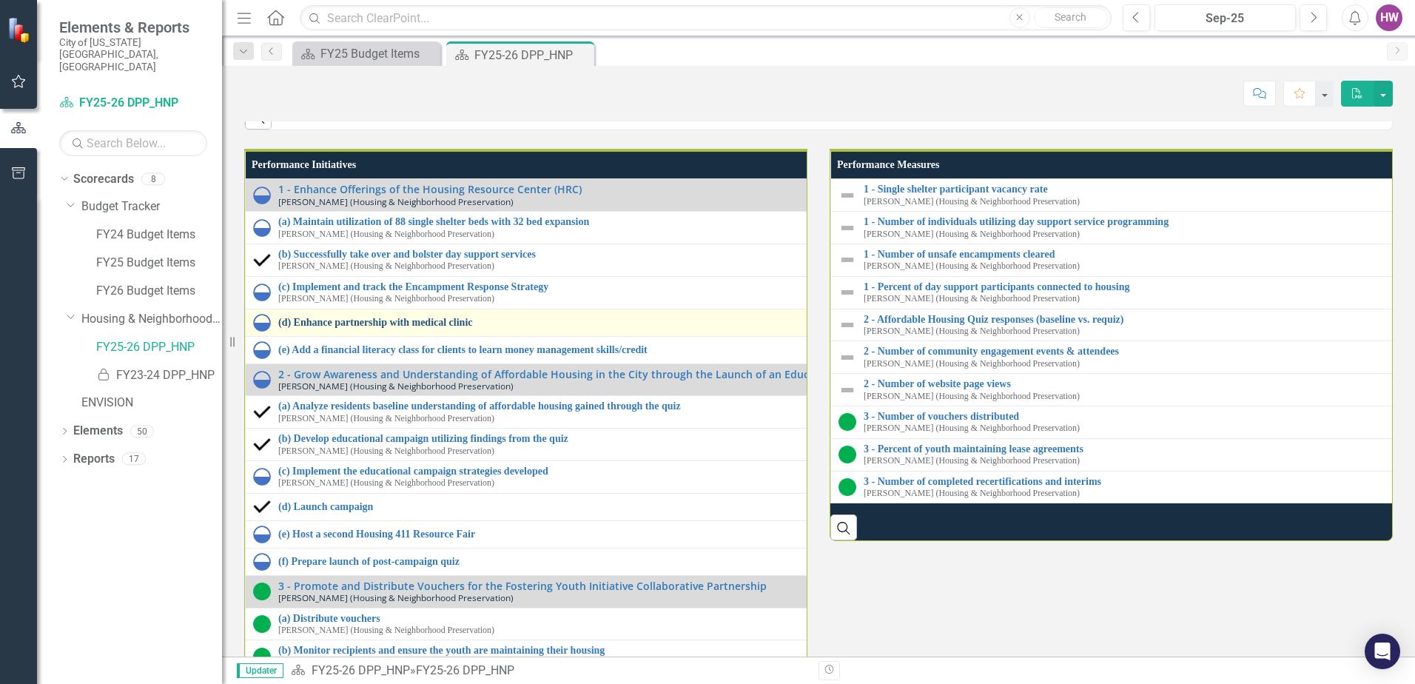
click at [349, 328] on link "(d) Enhance partnership with medical clinic" at bounding box center [830, 322] width 1104 height 11
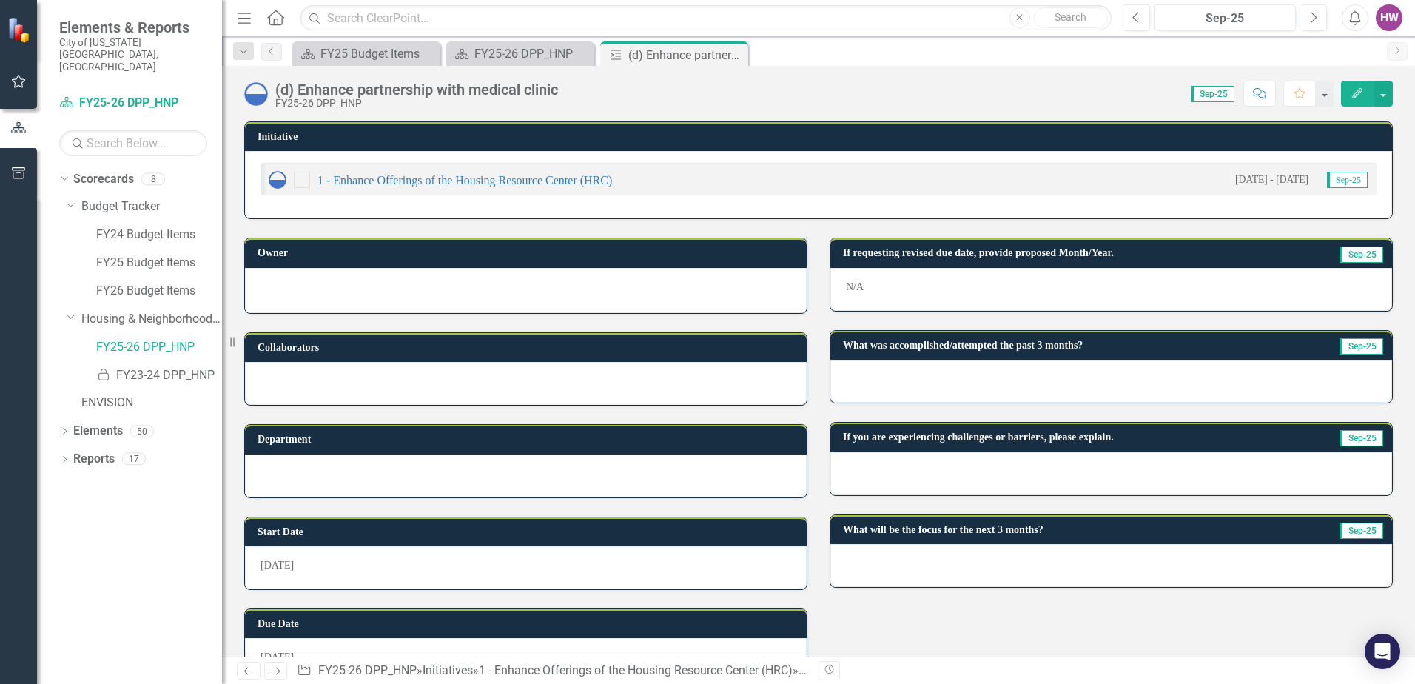
click at [904, 372] on div at bounding box center [1111, 381] width 562 height 43
click at [903, 372] on div at bounding box center [1111, 381] width 562 height 43
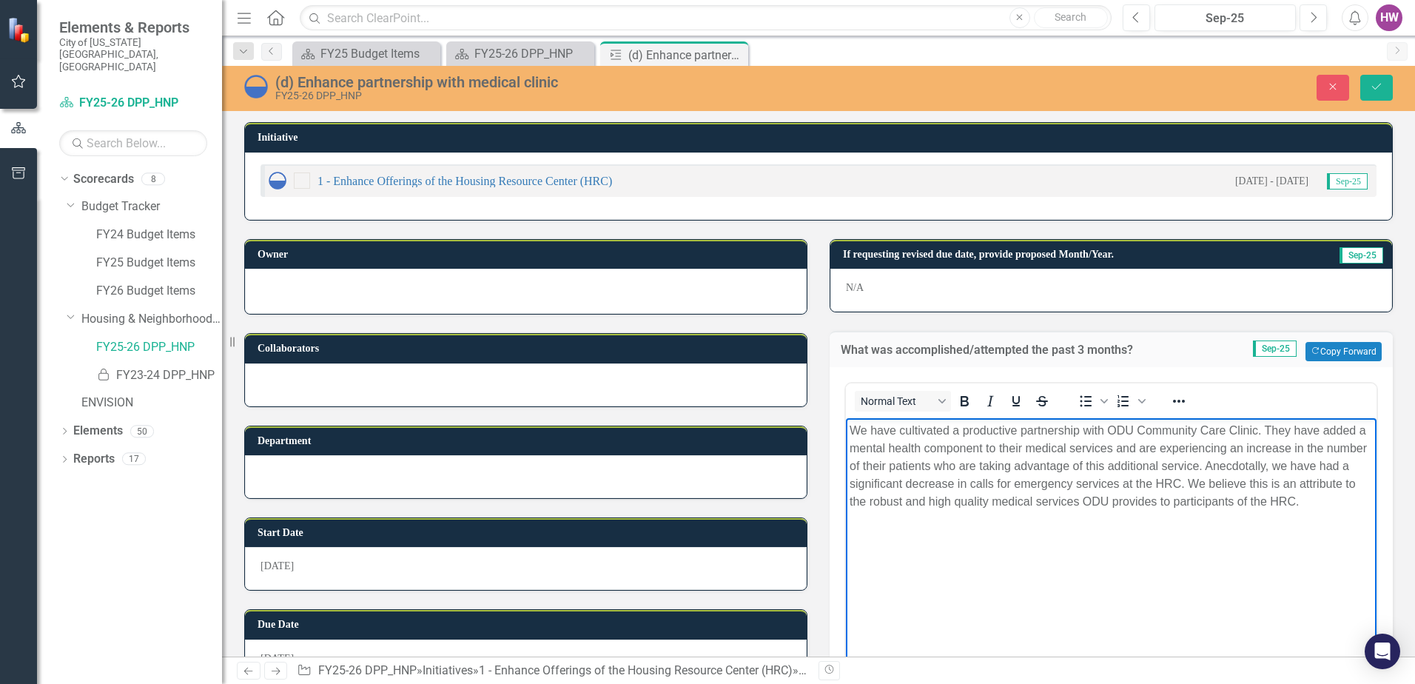
click at [904, 427] on p "We have cultivated a productive partnership with ODU Community Care Clinic. The…" at bounding box center [1111, 466] width 523 height 89
click at [1166, 468] on p "Cultivated a productive partnership with ODU Community Care Clinic. They have a…" at bounding box center [1111, 466] width 523 height 89
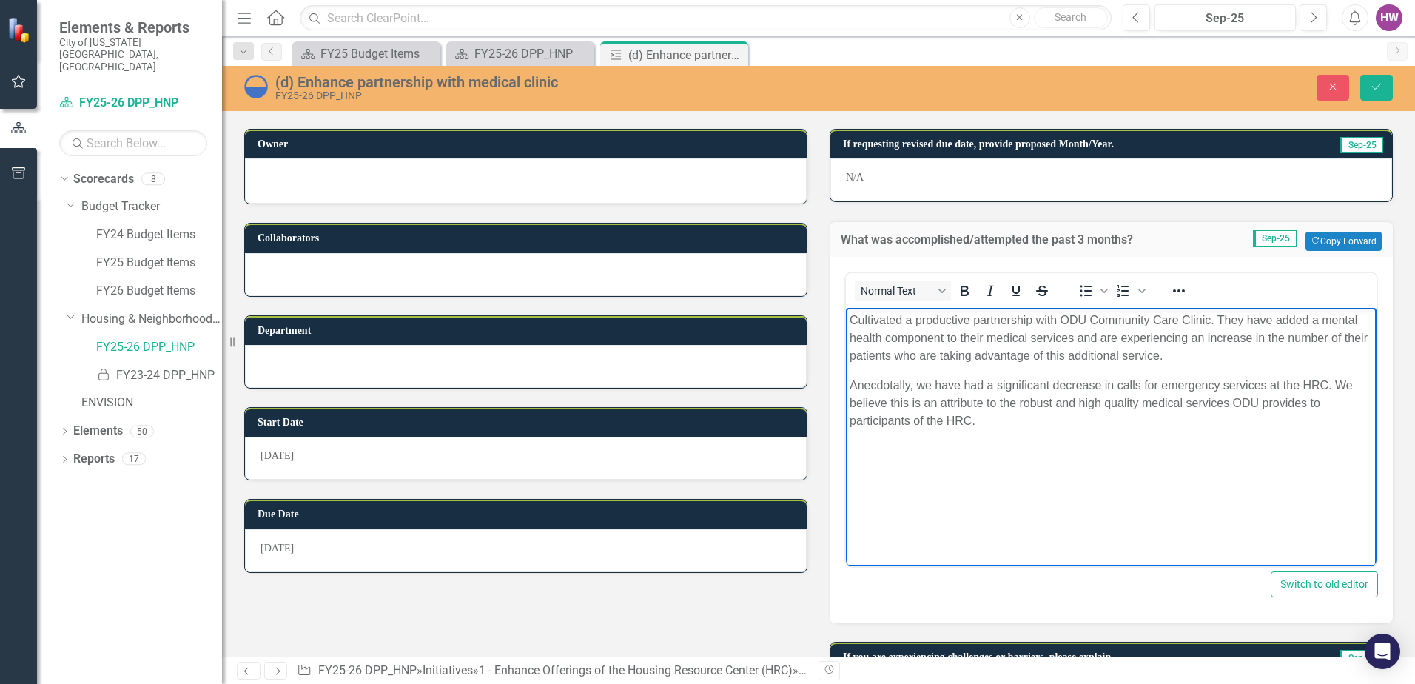
scroll to position [276, 0]
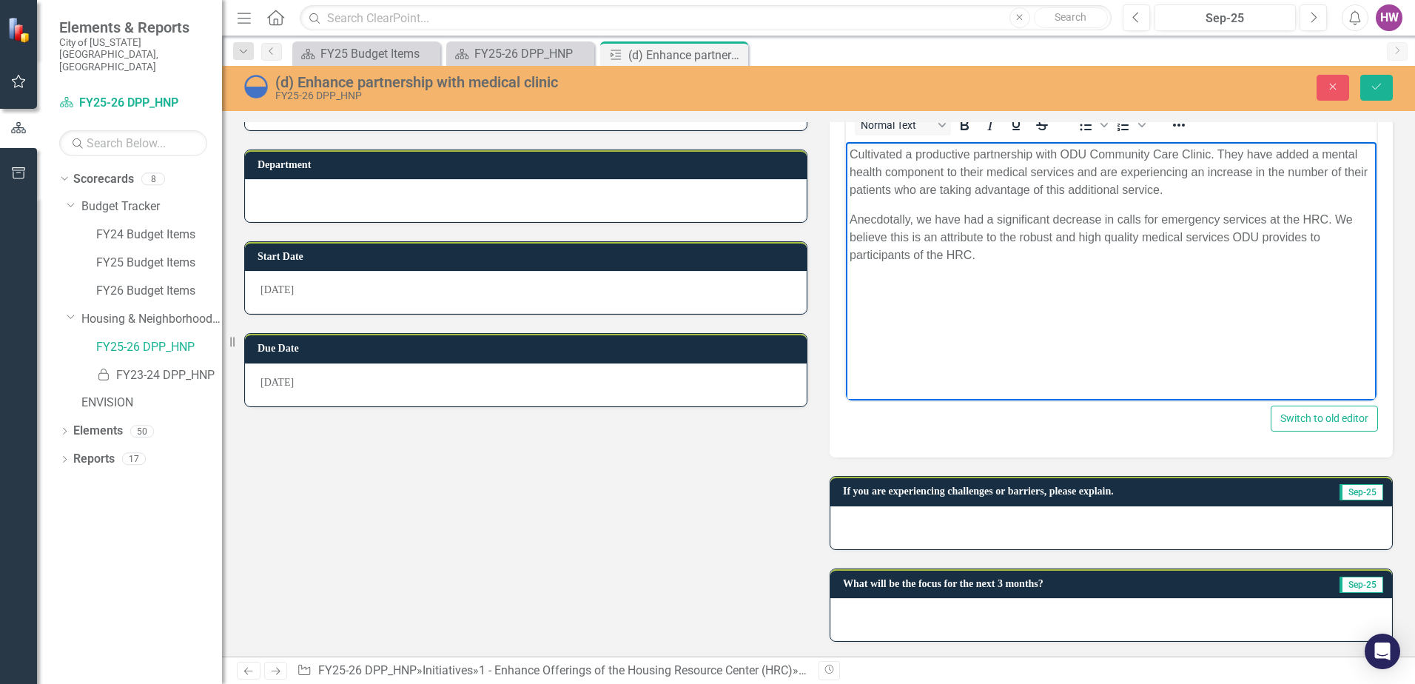
click at [870, 526] on div at bounding box center [1111, 527] width 562 height 43
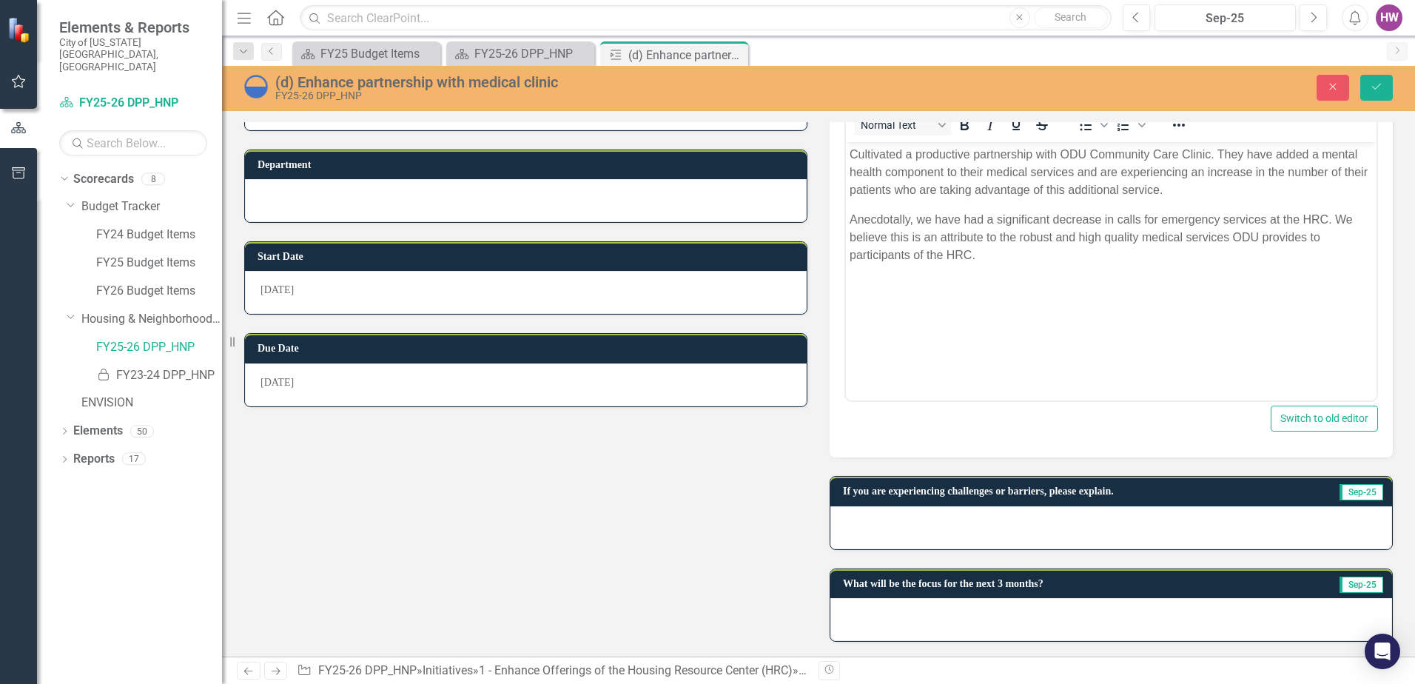
click at [870, 526] on div at bounding box center [1111, 527] width 562 height 43
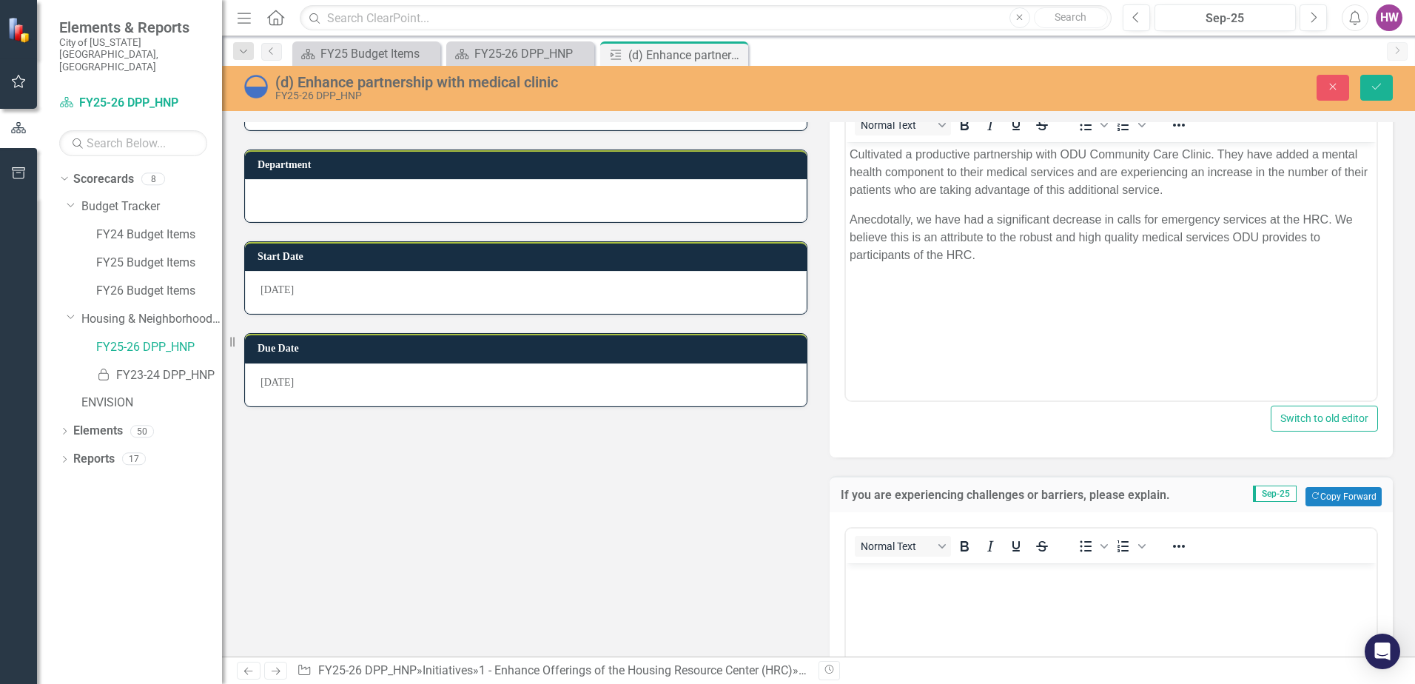
scroll to position [0, 0]
click at [889, 588] on body "Rich Text Area. Press ALT-0 for help." at bounding box center [1111, 674] width 531 height 222
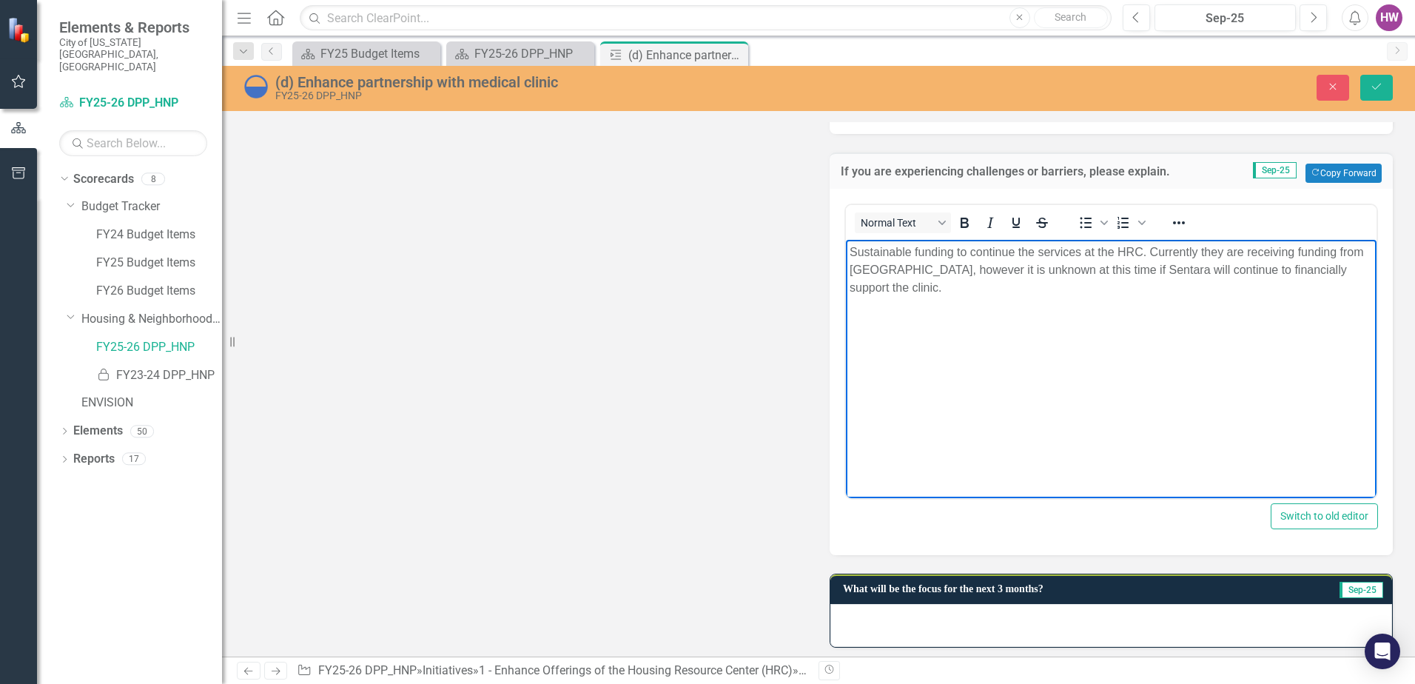
scroll to position [605, 0]
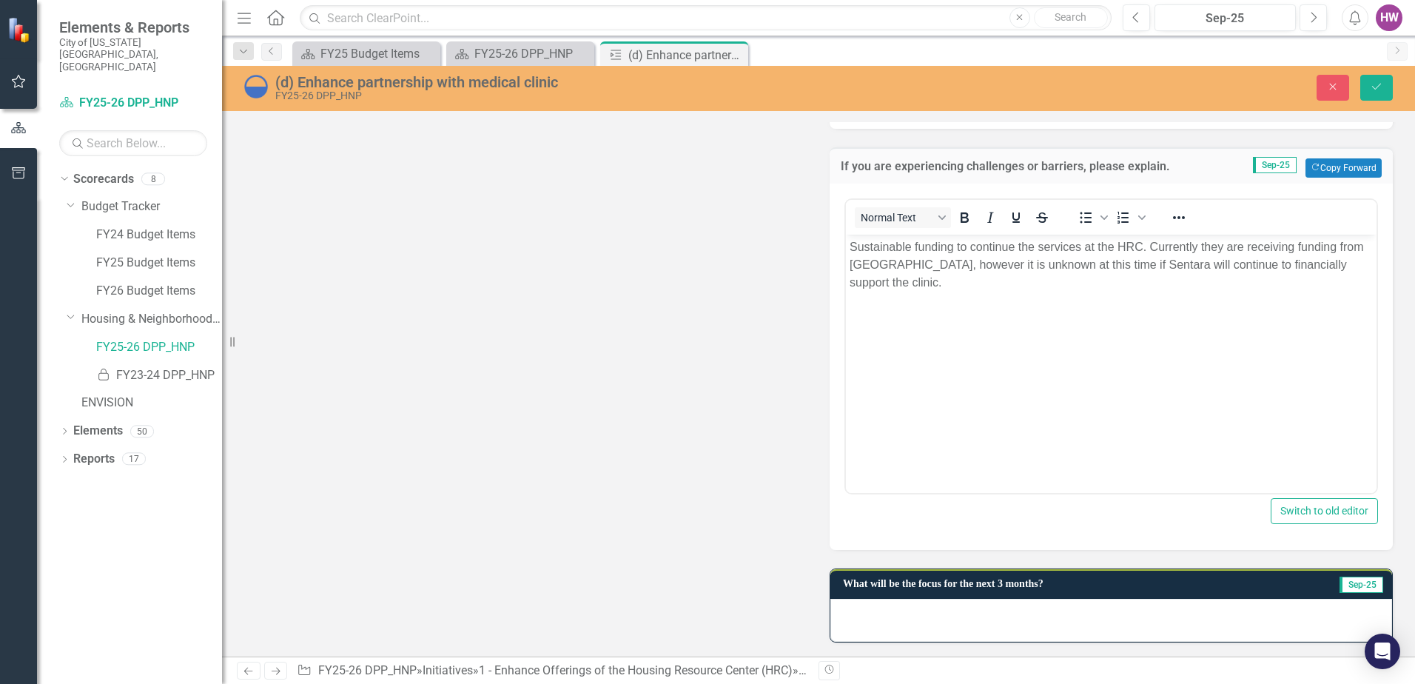
click at [887, 625] on div at bounding box center [1111, 620] width 562 height 43
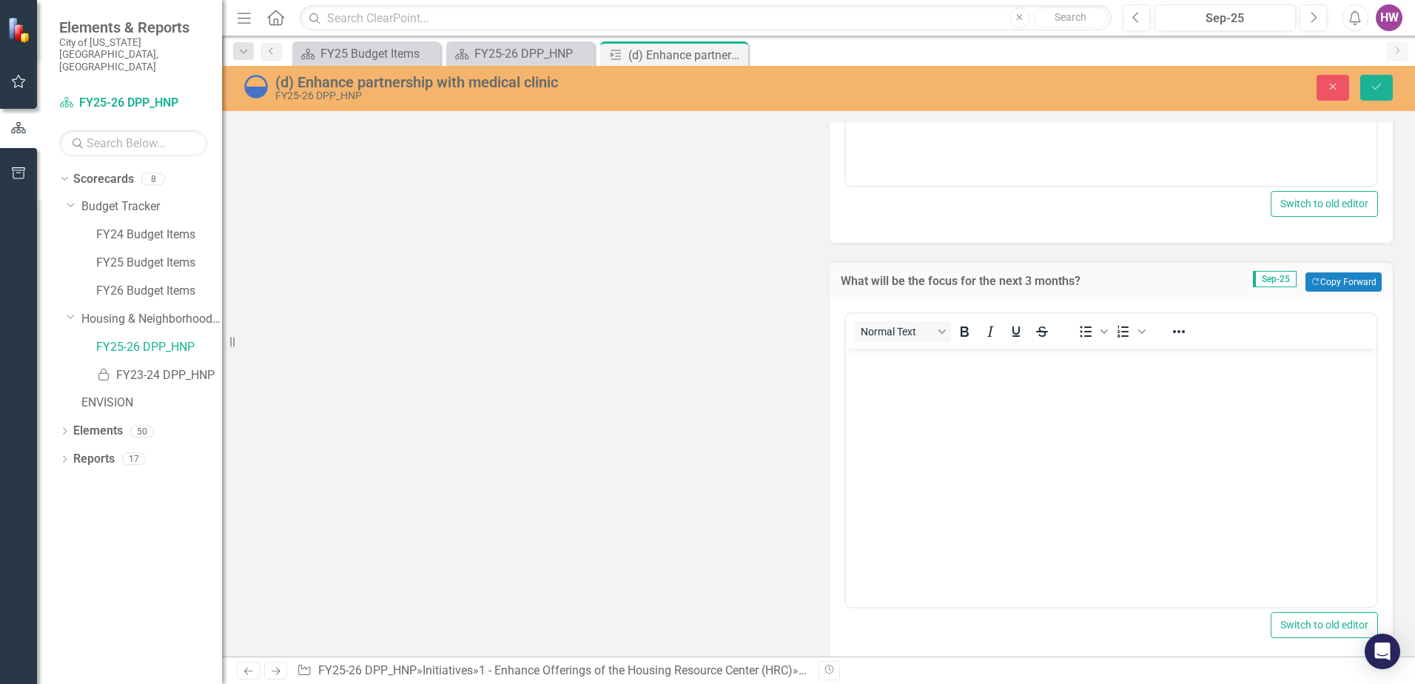
scroll to position [934, 0]
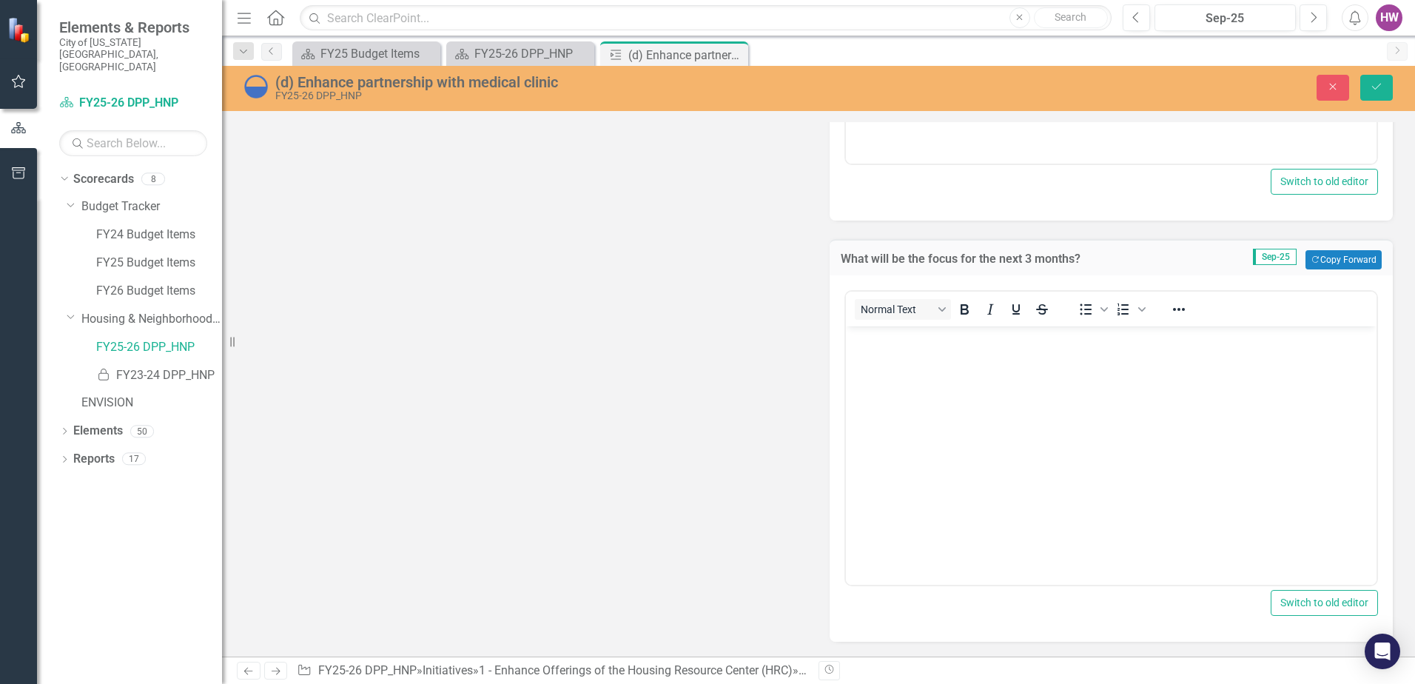
click at [919, 414] on body "Rich Text Area. Press ALT-0 for help." at bounding box center [1111, 437] width 531 height 222
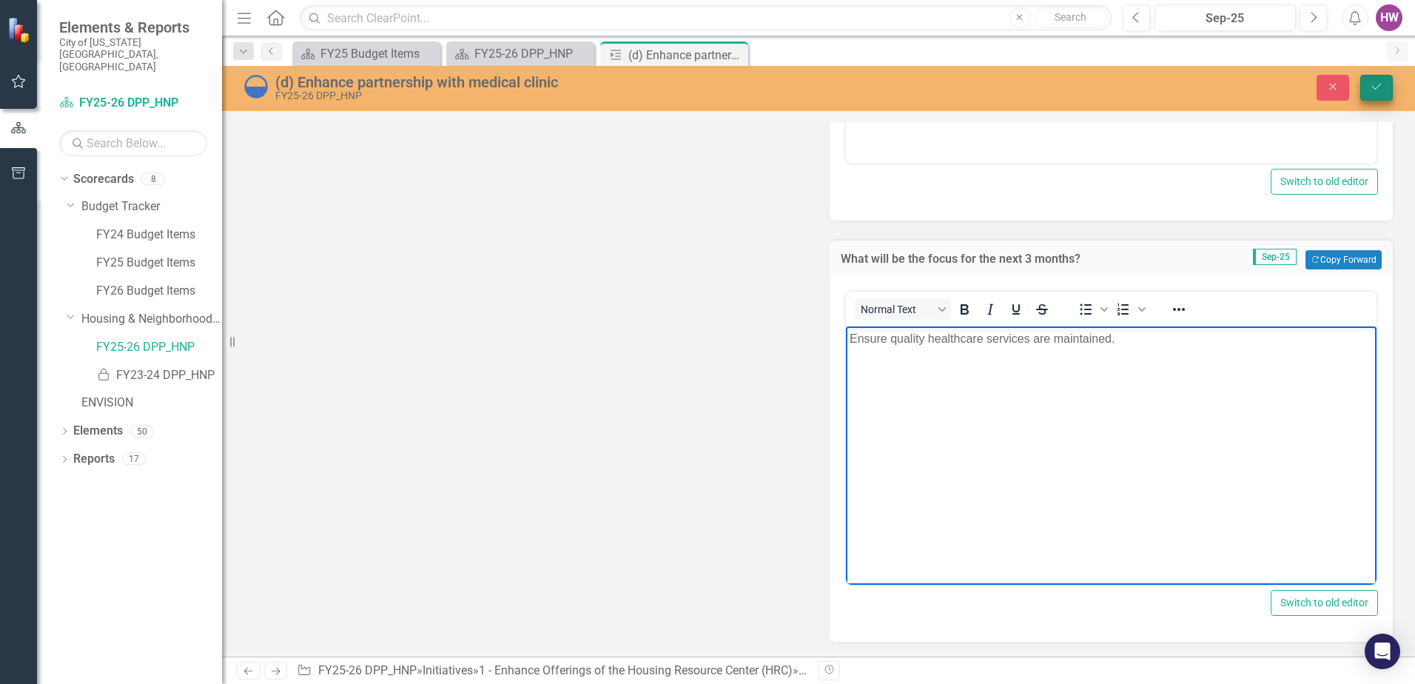
click at [1383, 88] on button "Save" at bounding box center [1376, 88] width 33 height 26
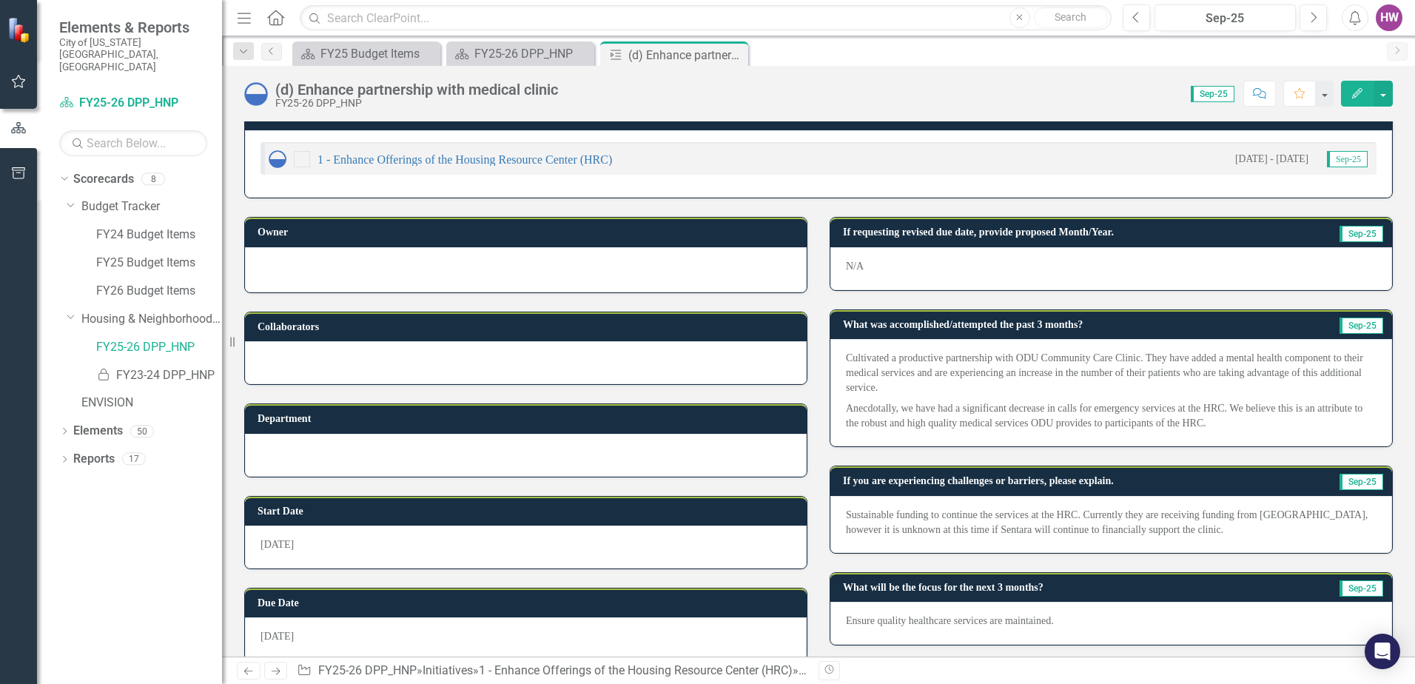
scroll to position [40, 0]
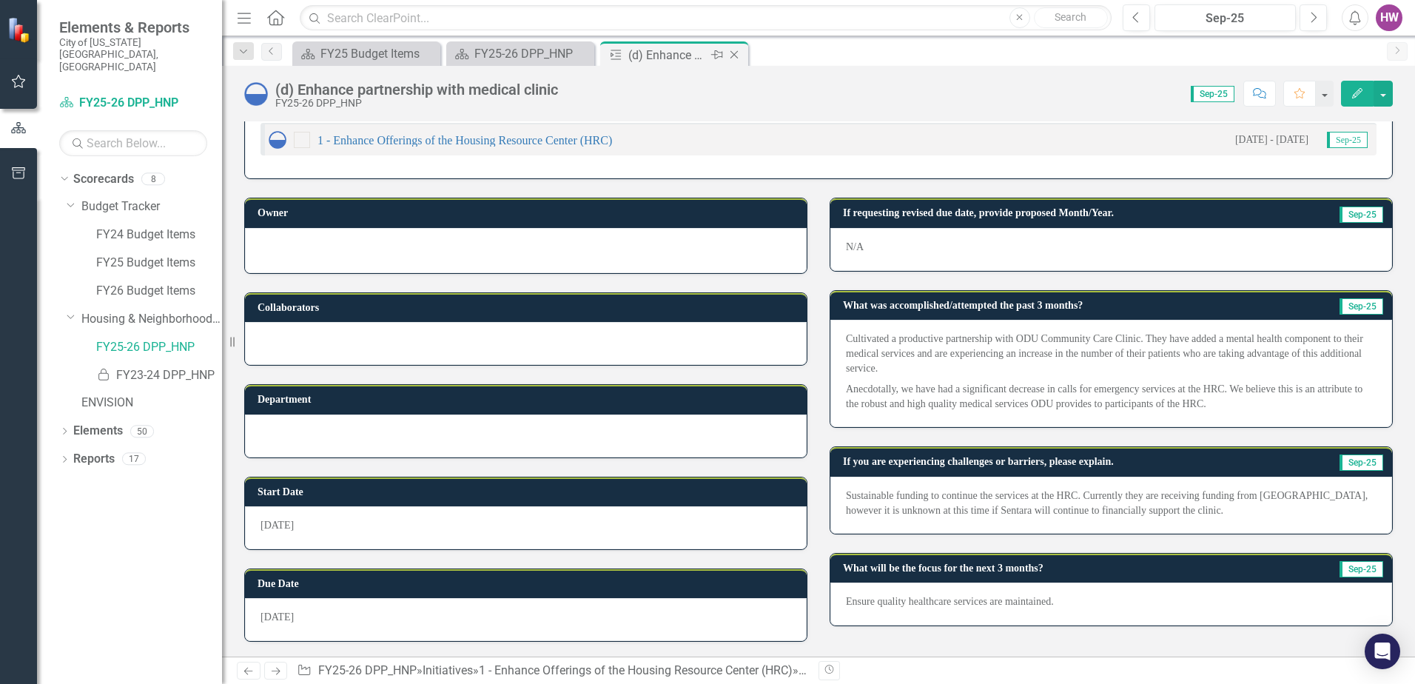
click at [730, 50] on icon "Close" at bounding box center [734, 55] width 15 height 12
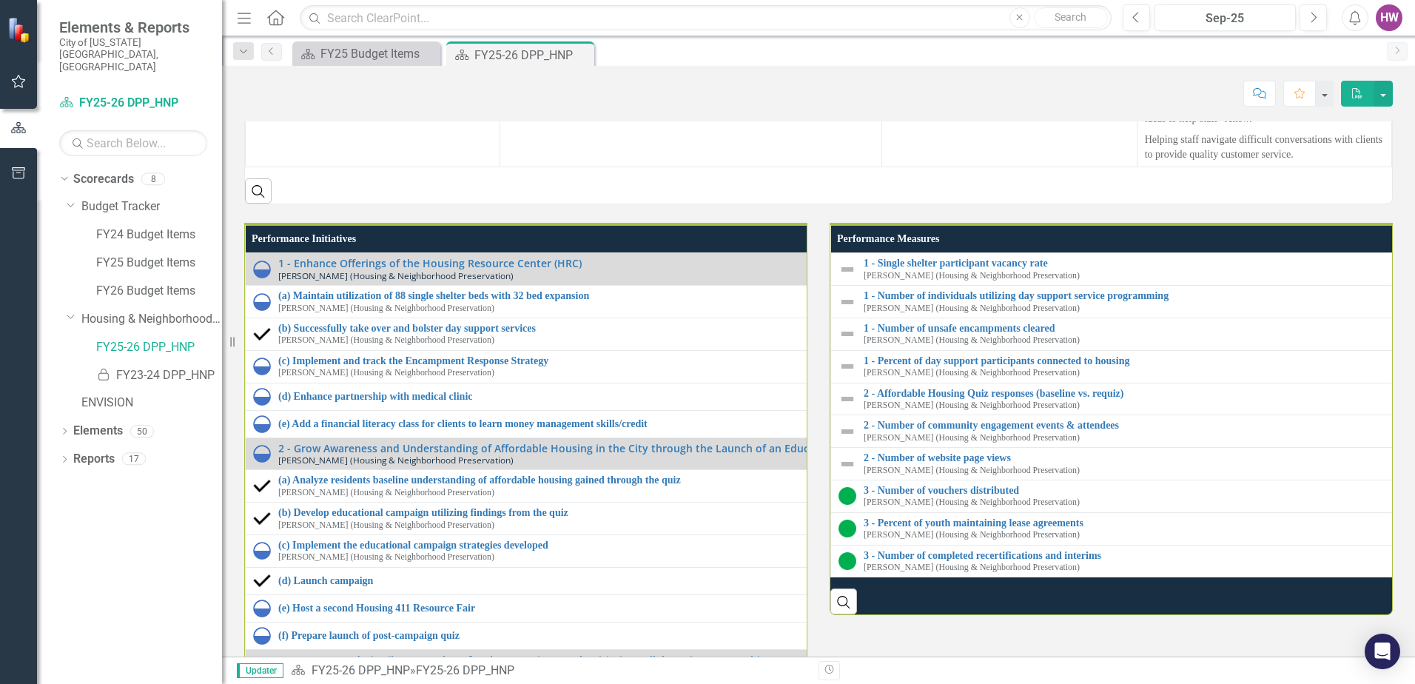
scroll to position [1998, 0]
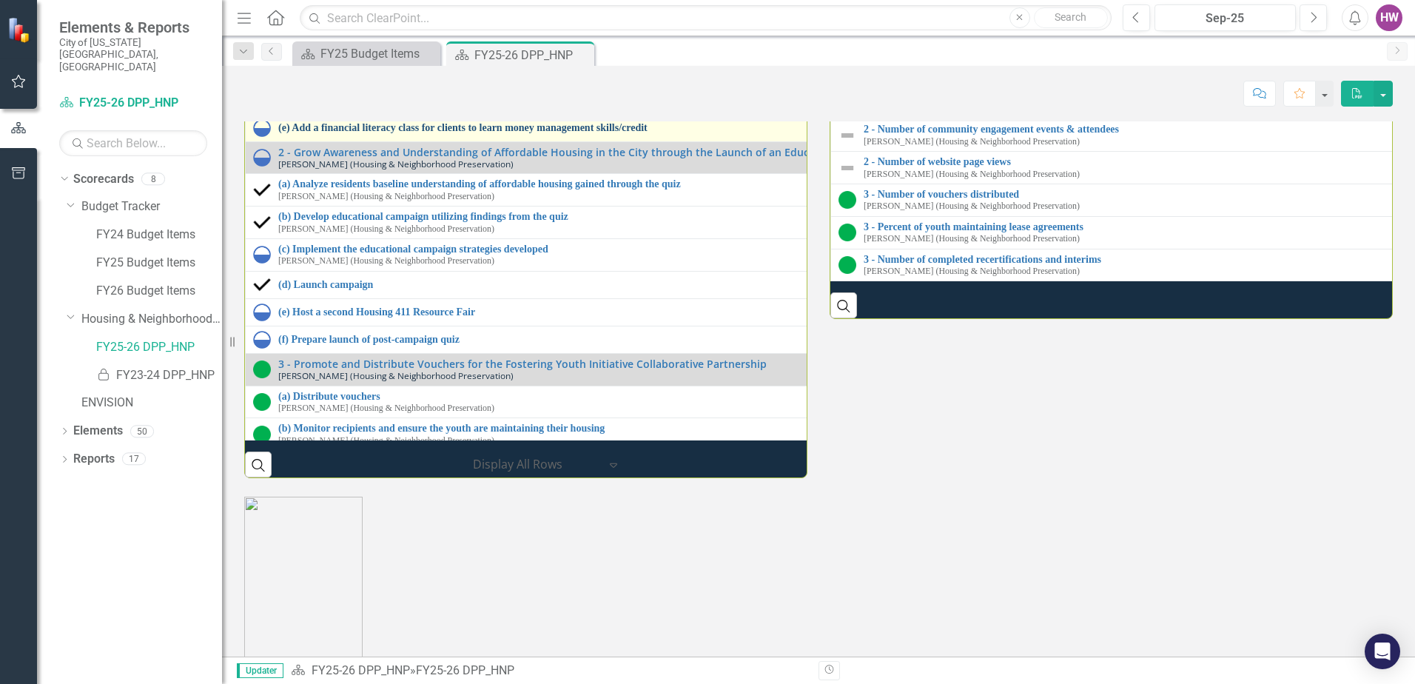
click at [373, 133] on link "(e) Add a financial literacy class for clients to learn money management skills…" at bounding box center [831, 127] width 1107 height 11
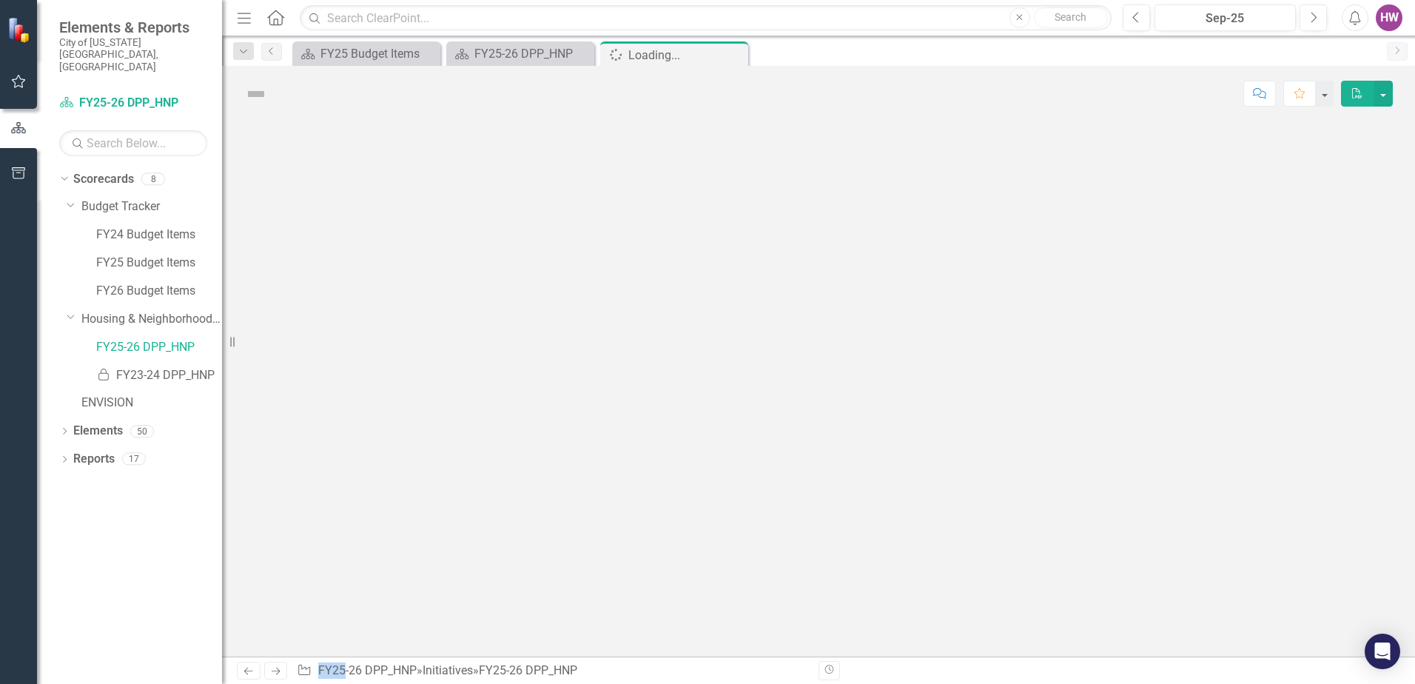
click at [373, 408] on div at bounding box center [818, 388] width 1193 height 535
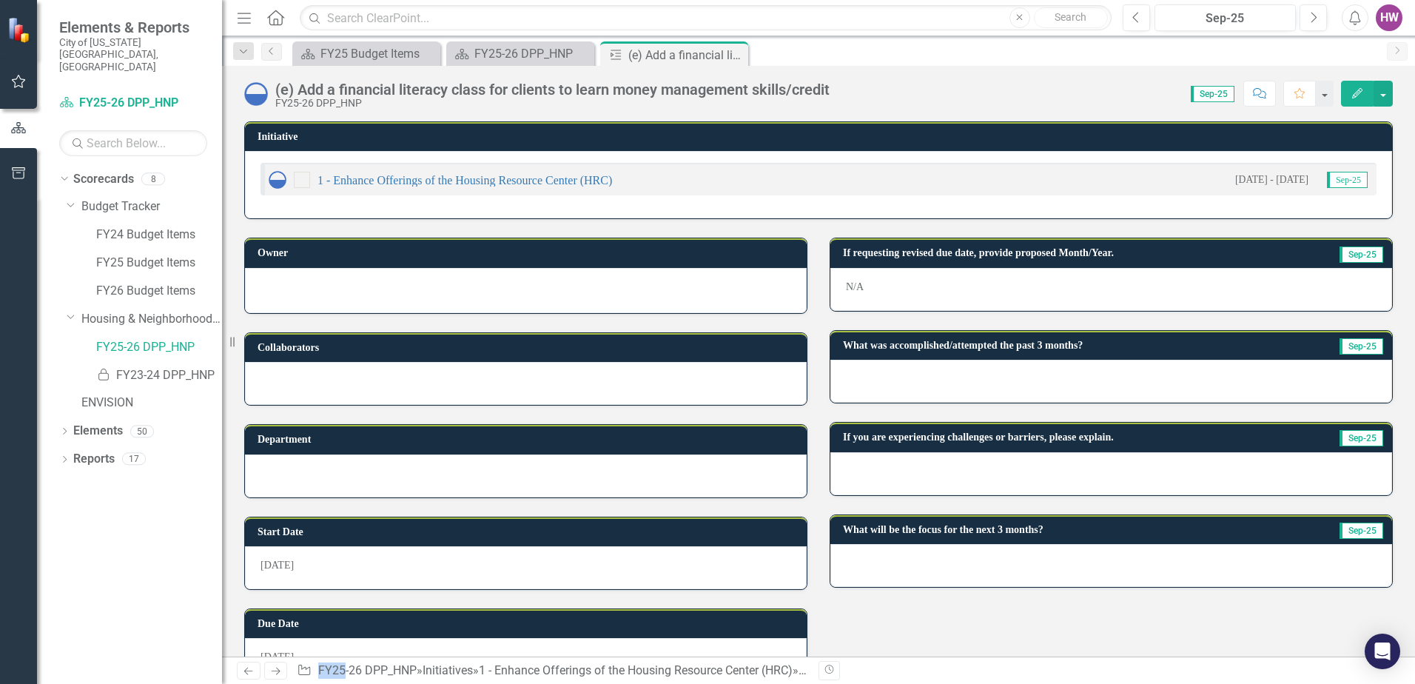
click at [919, 380] on div at bounding box center [1111, 381] width 562 height 43
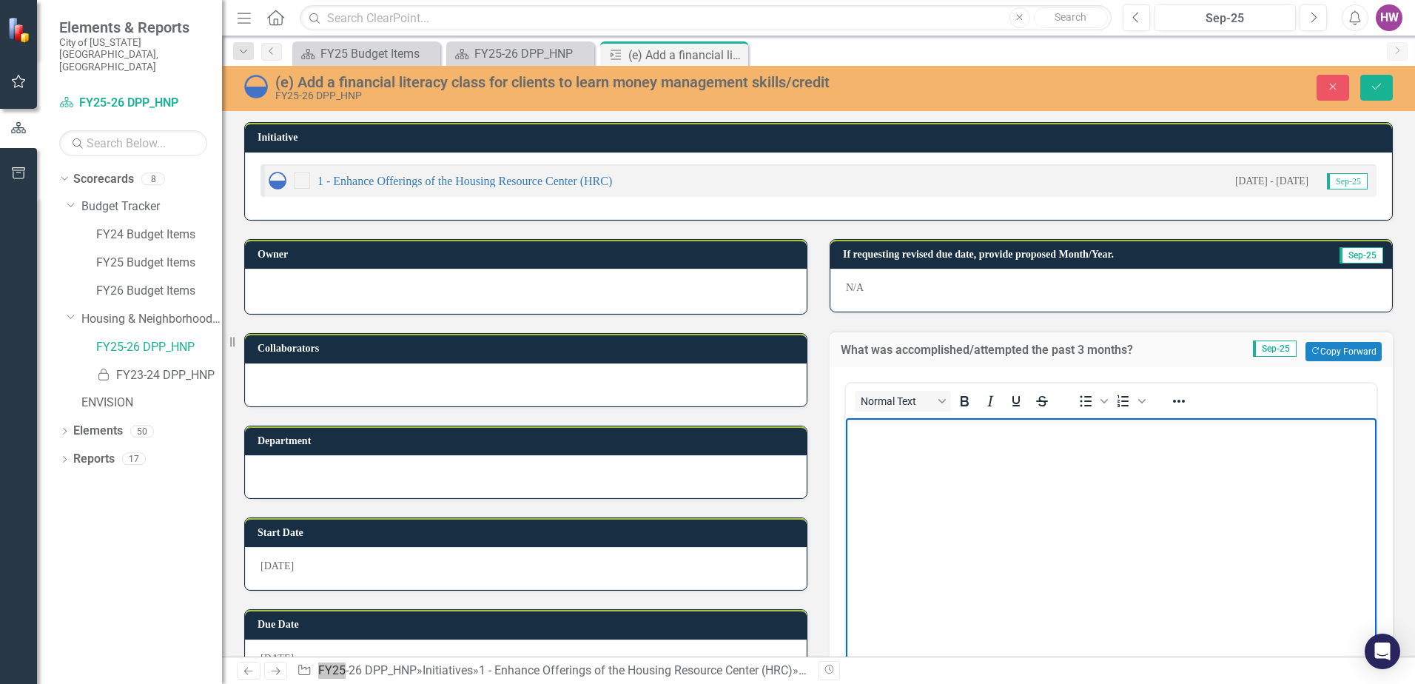
drag, startPoint x: 1765, startPoint y: 798, endPoint x: 917, endPoint y: 474, distance: 907.9
click at [921, 470] on body "Rich Text Area. Press ALT-0 for help." at bounding box center [1111, 529] width 531 height 222
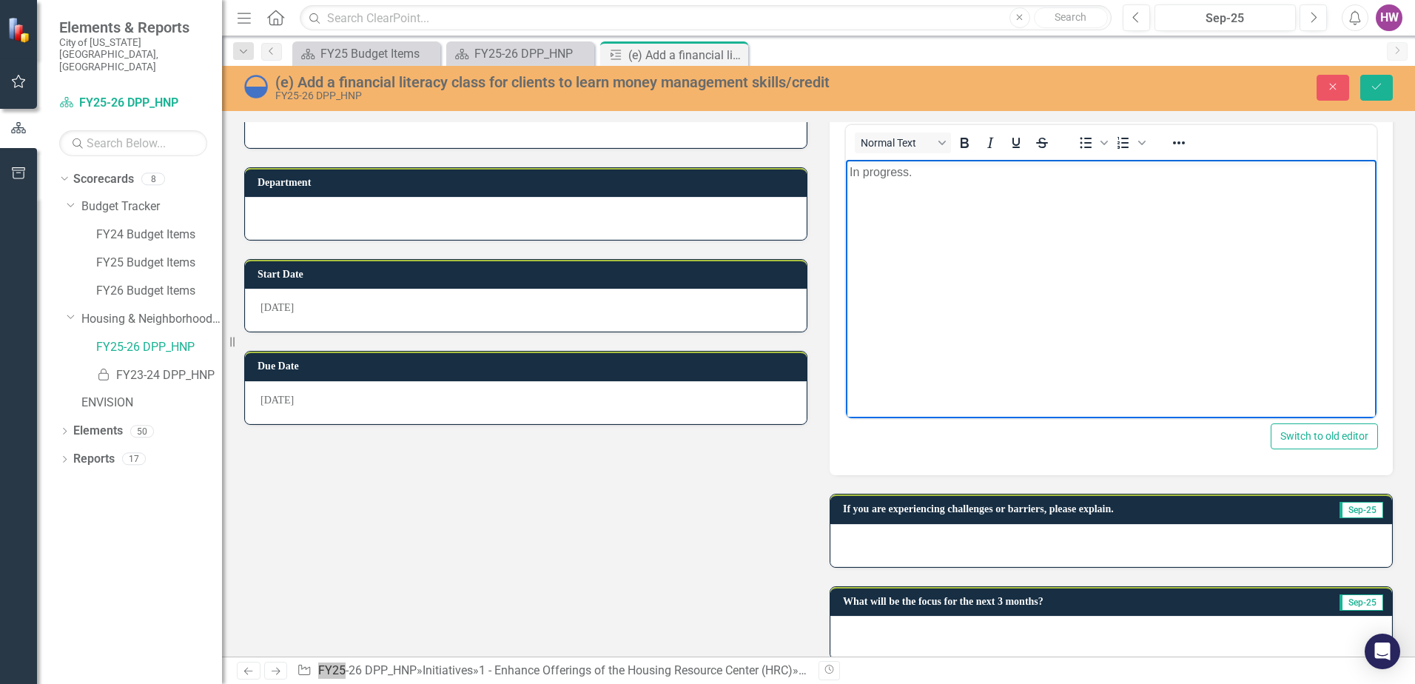
scroll to position [276, 0]
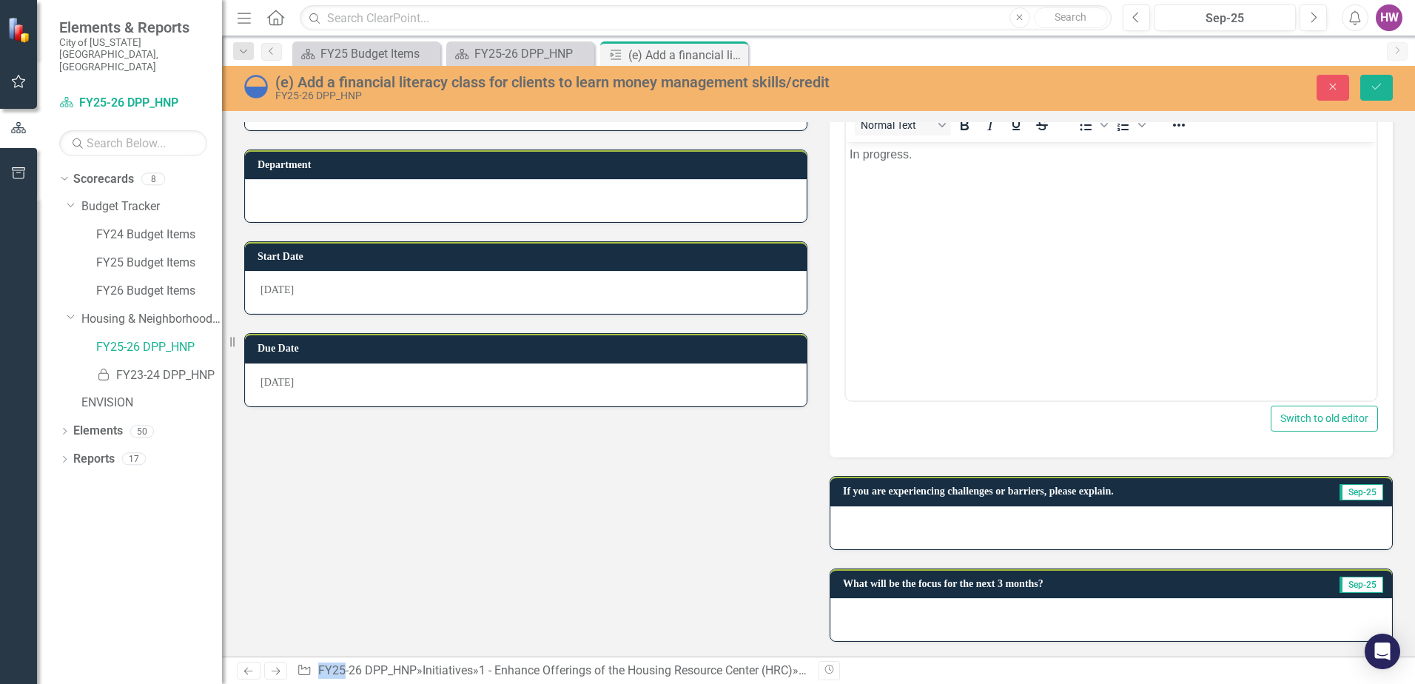
click at [908, 537] on div at bounding box center [1111, 527] width 562 height 43
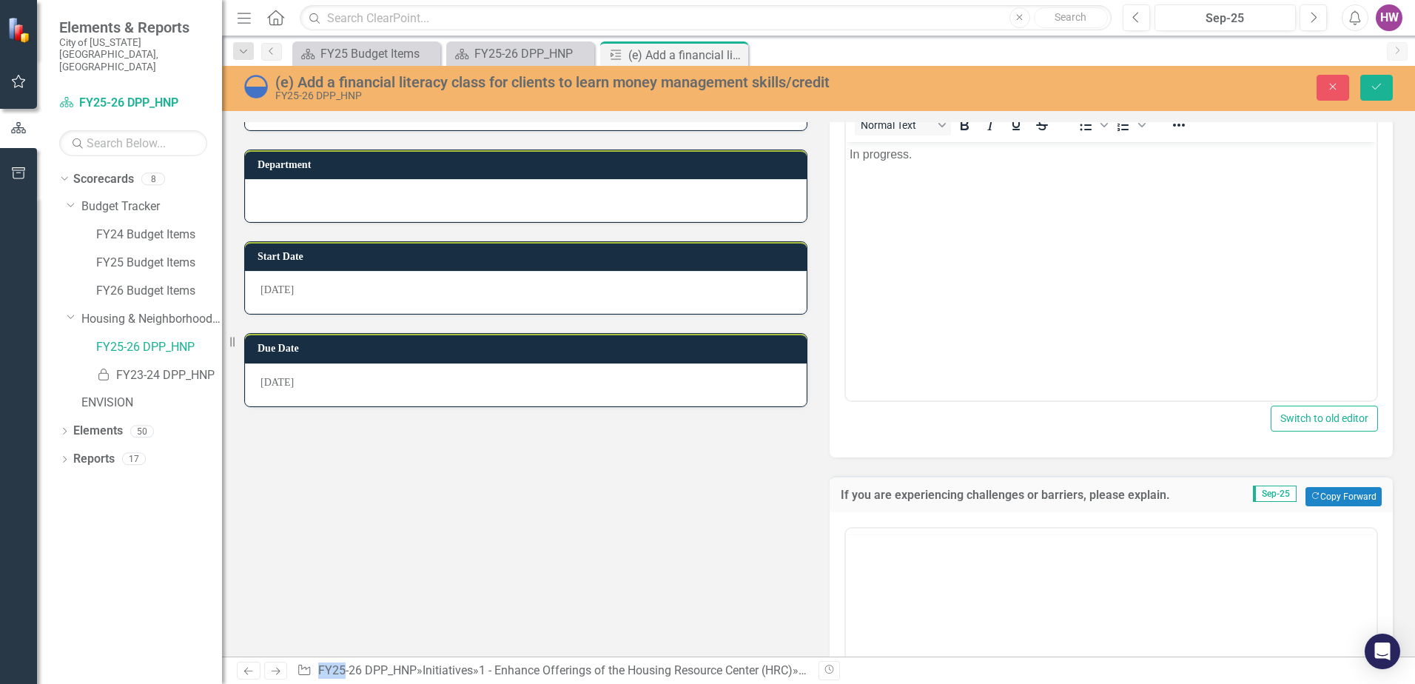
scroll to position [0, 0]
click at [986, 624] on body "Rich Text Area. Press ALT-0 for help." at bounding box center [1111, 674] width 531 height 222
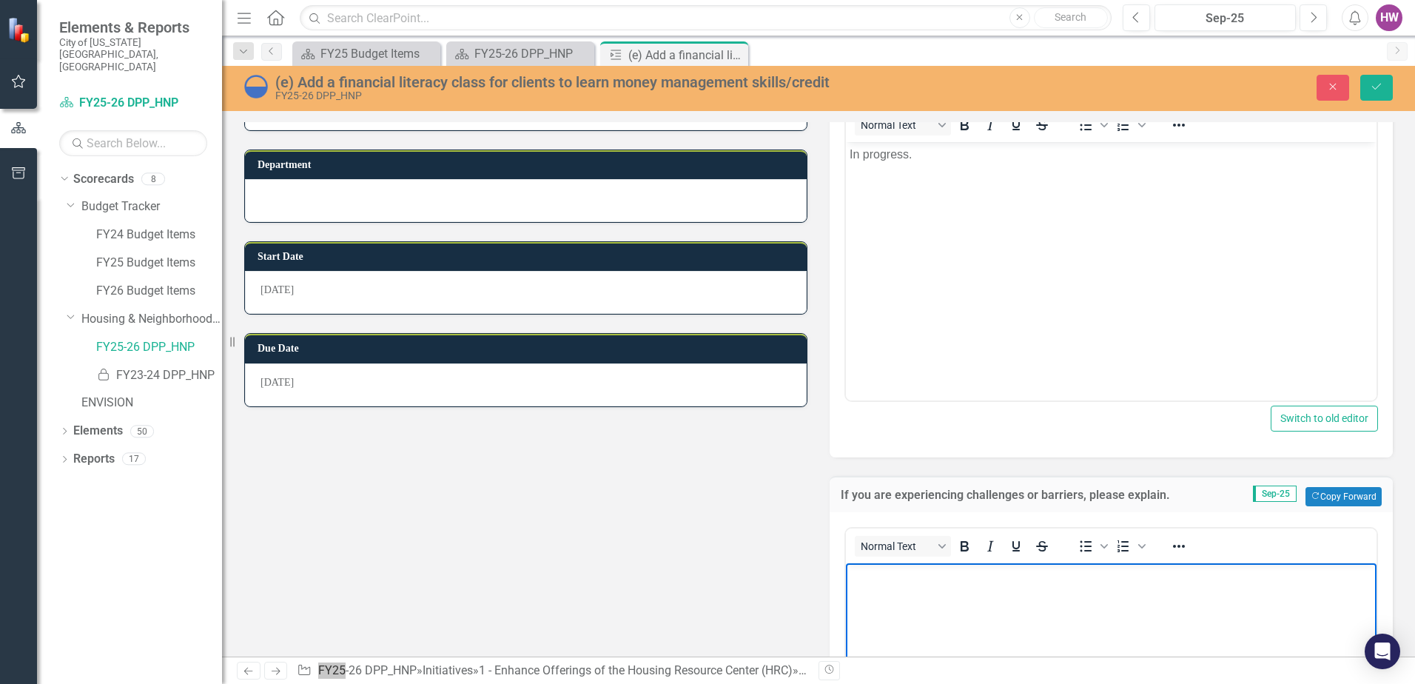
click at [986, 624] on body "Rich Text Area. Press ALT-0 for help." at bounding box center [1111, 674] width 531 height 222
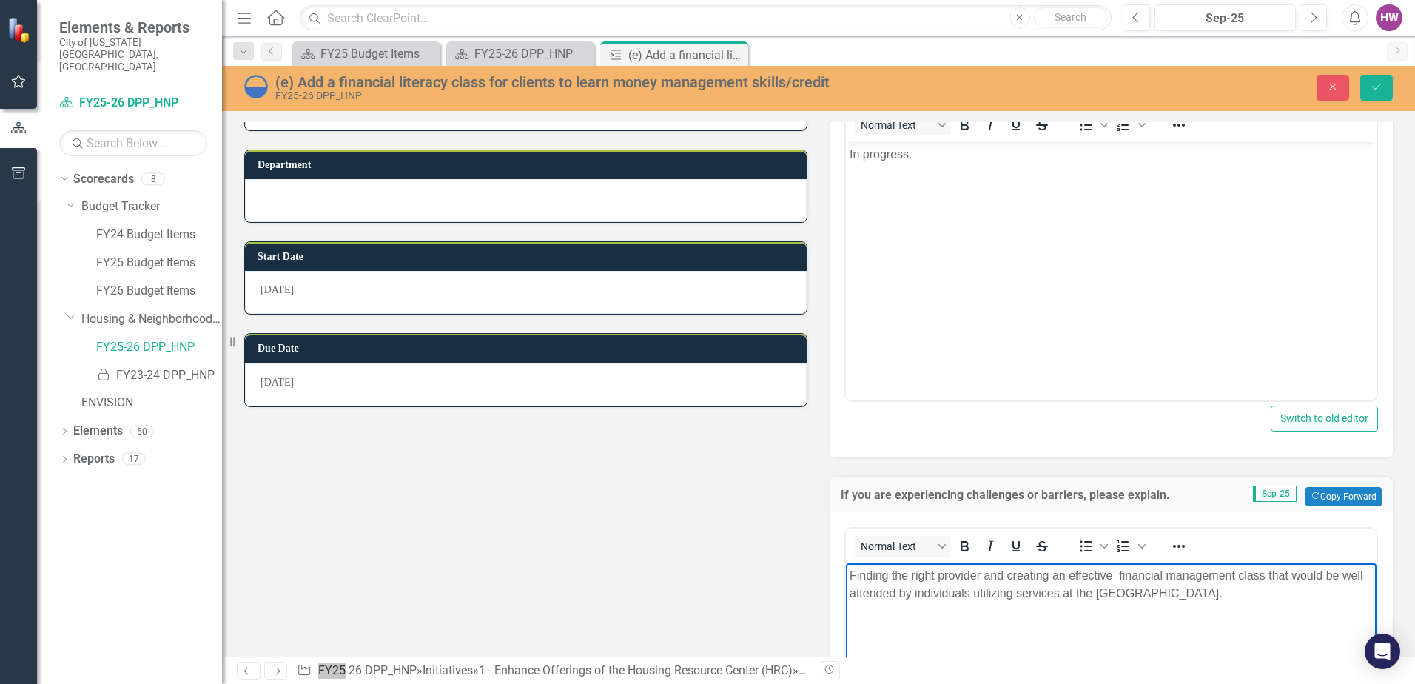
click at [1112, 576] on p "Finding the right provider and creating an effective financial management class…" at bounding box center [1111, 585] width 523 height 36
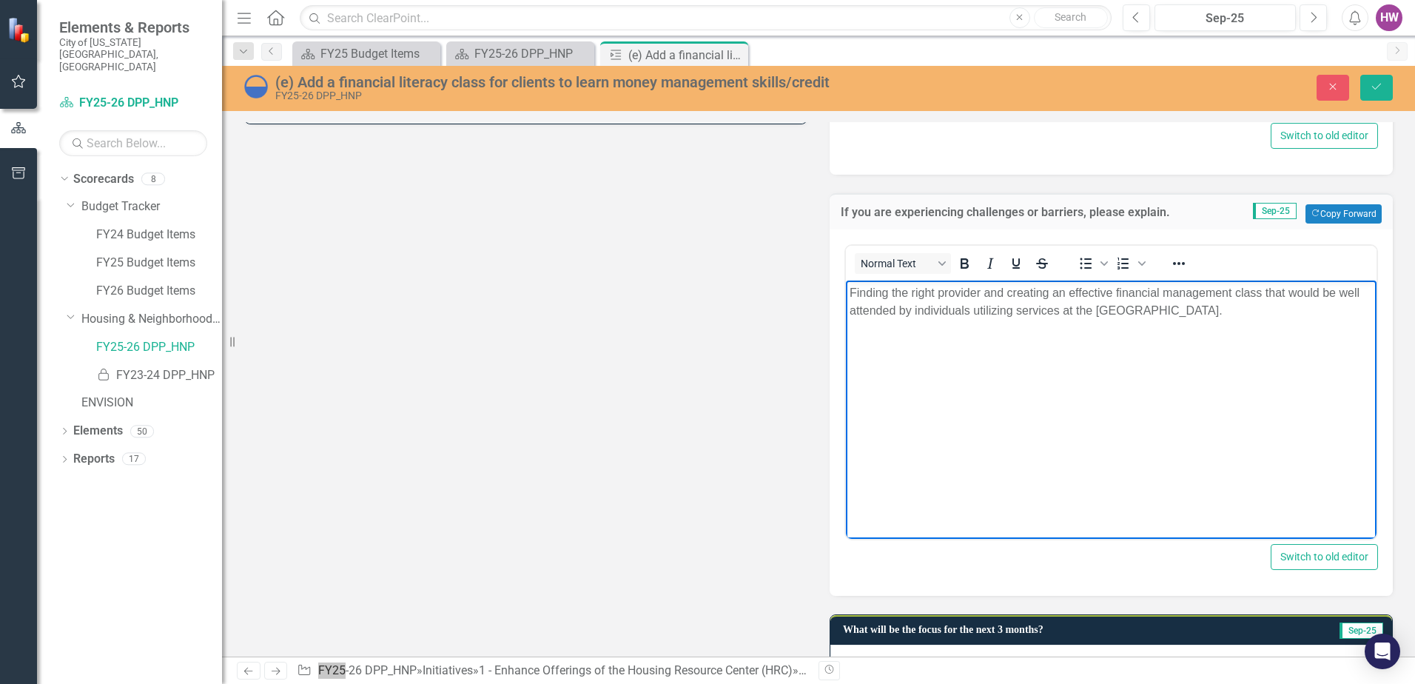
scroll to position [605, 0]
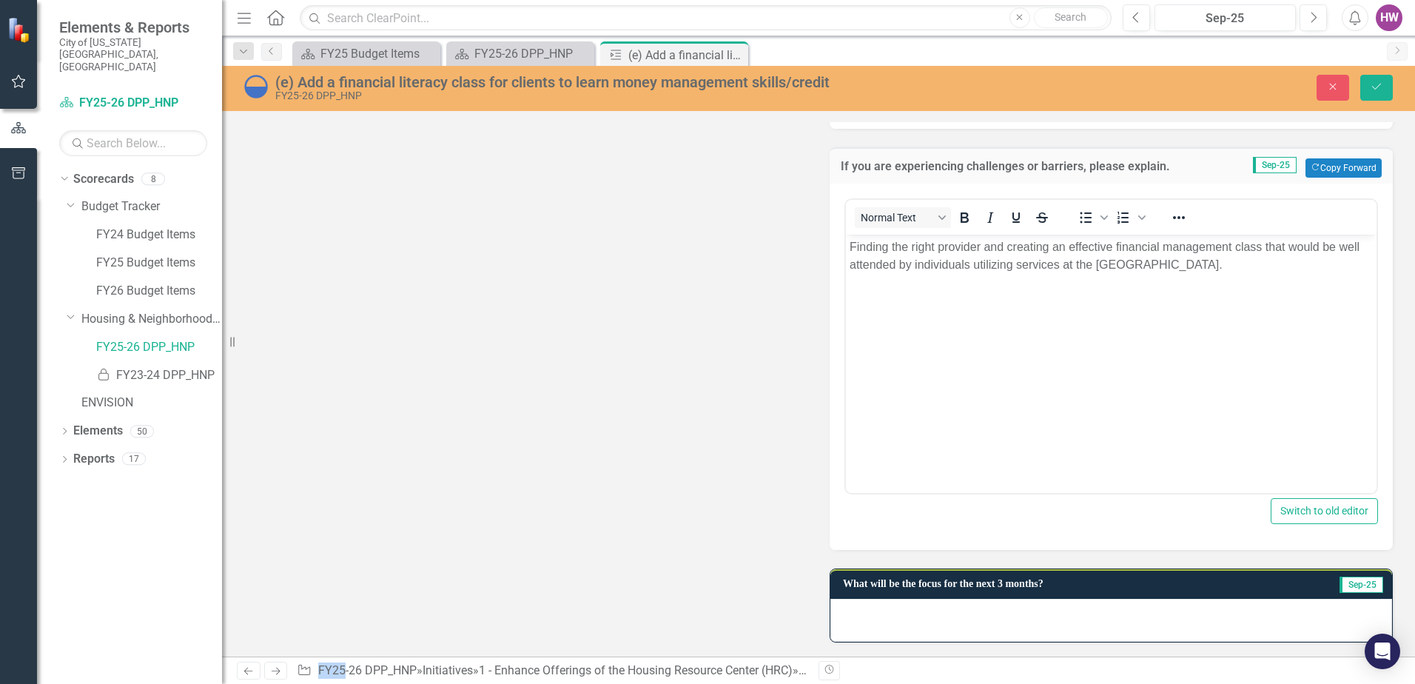
click at [967, 622] on div at bounding box center [1111, 620] width 562 height 43
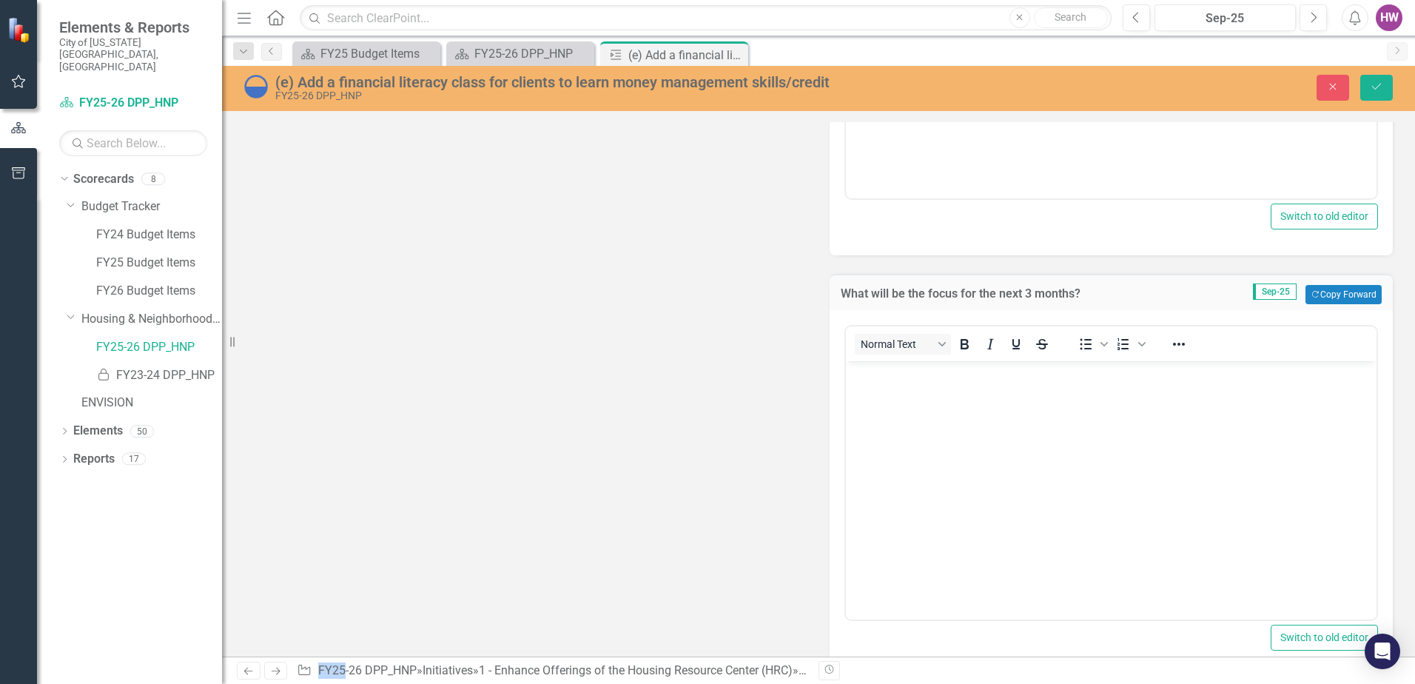
scroll to position [901, 0]
click at [910, 459] on body "Rich Text Area. Press ALT-0 for help." at bounding box center [1111, 471] width 531 height 222
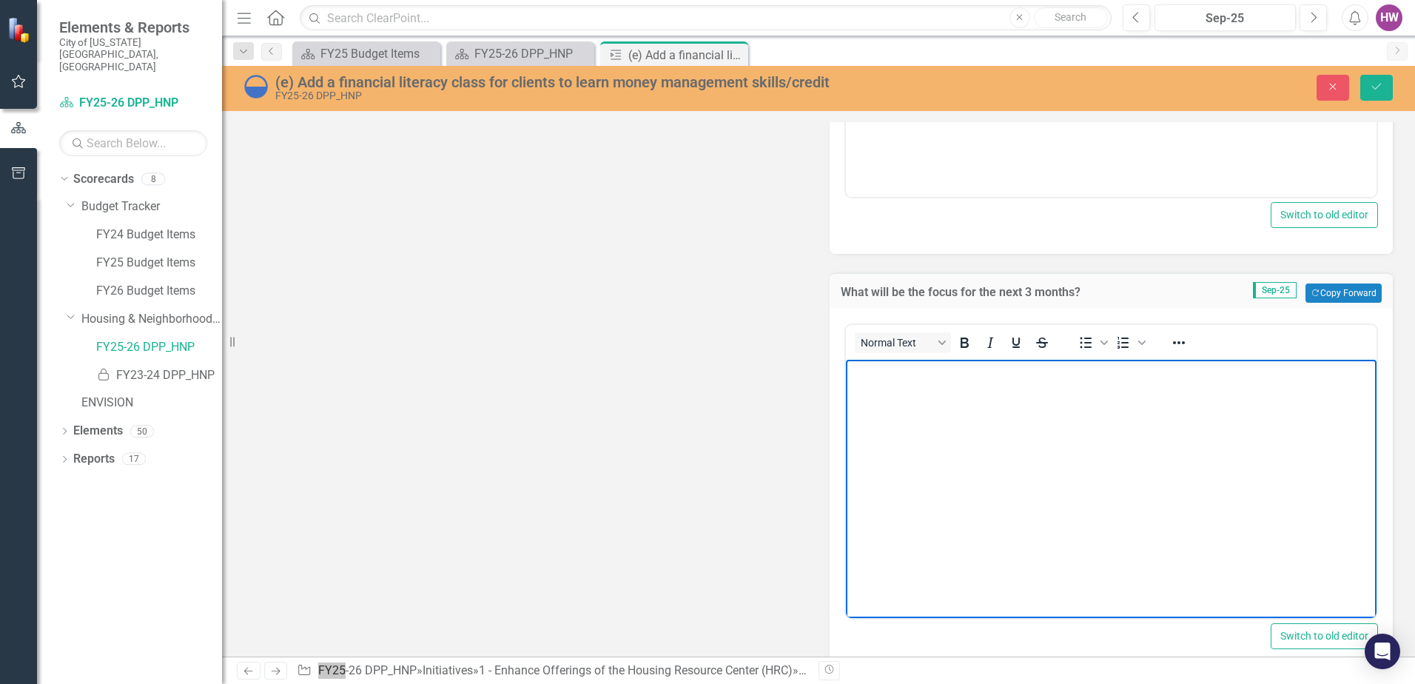
paste body "Rich Text Area. Press ALT-0 for help."
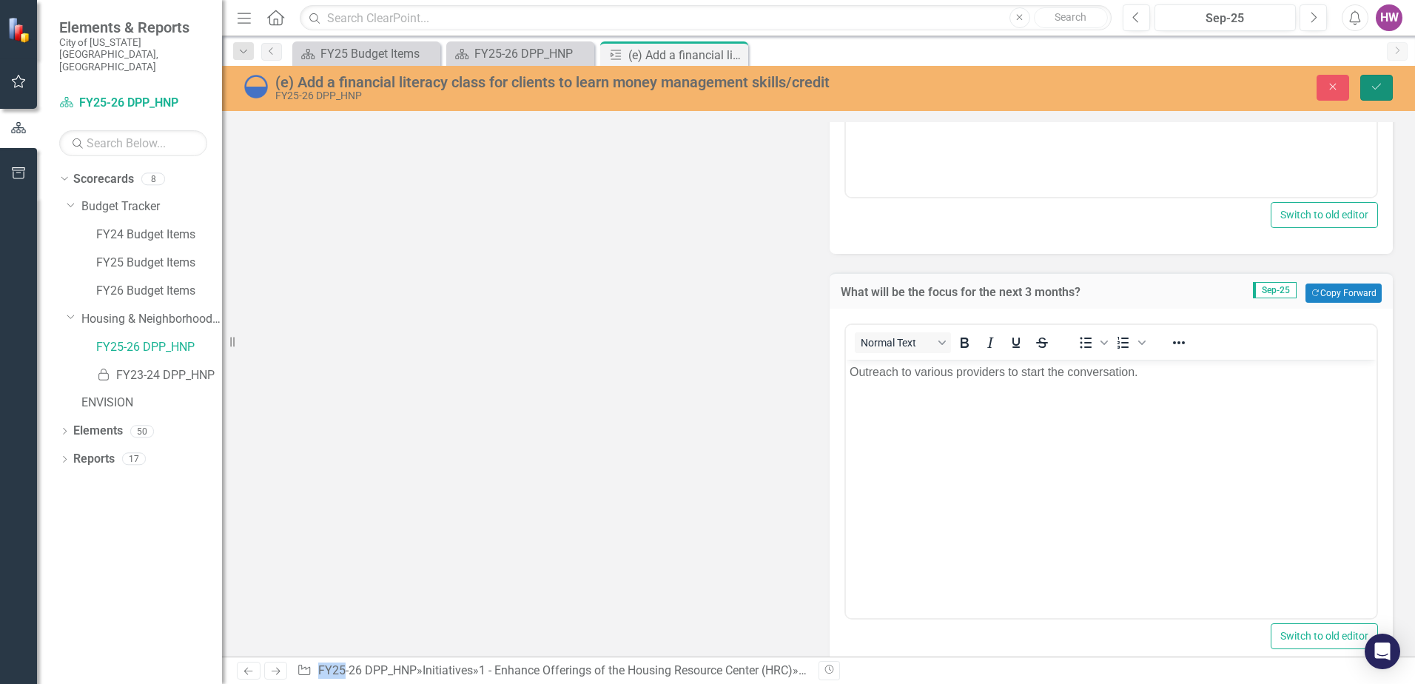
click at [1369, 93] on button "Save" at bounding box center [1376, 88] width 33 height 26
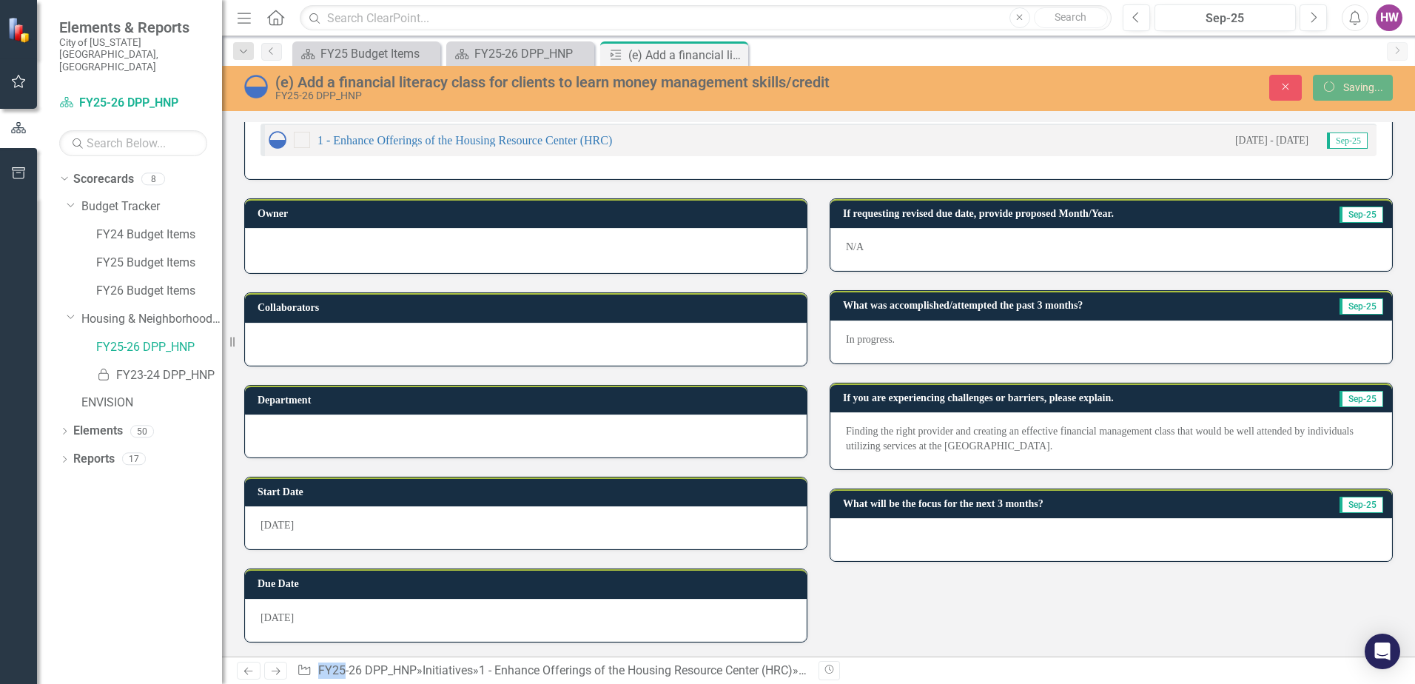
scroll to position [41, 0]
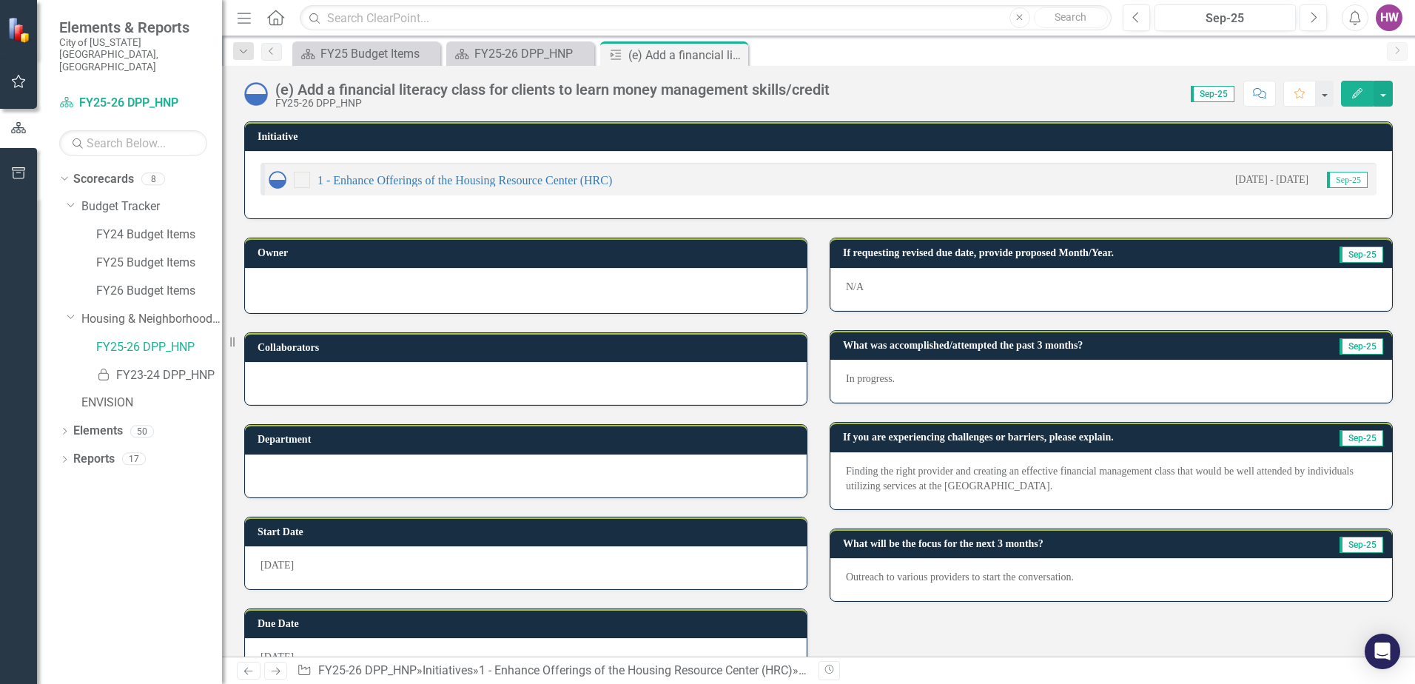
click at [0, 0] on icon "Close" at bounding box center [0, 0] width 0 height 0
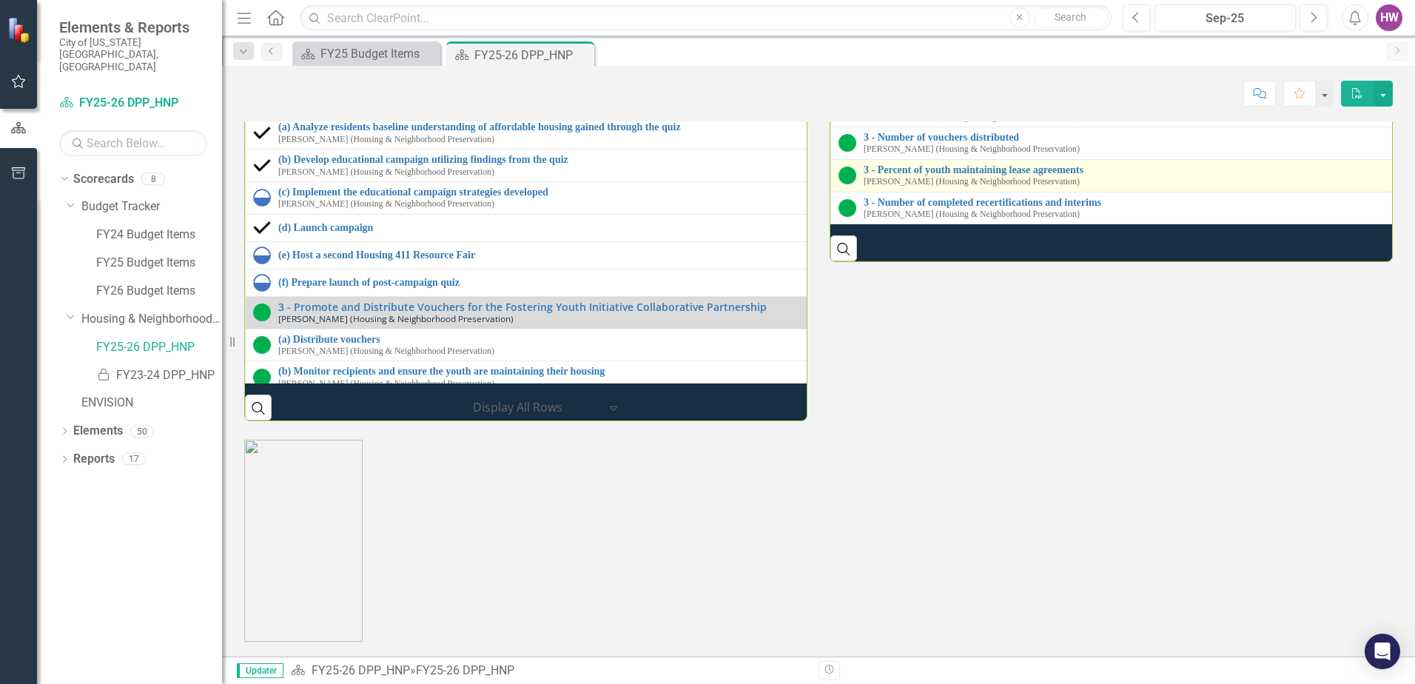
scroll to position [2072, 0]
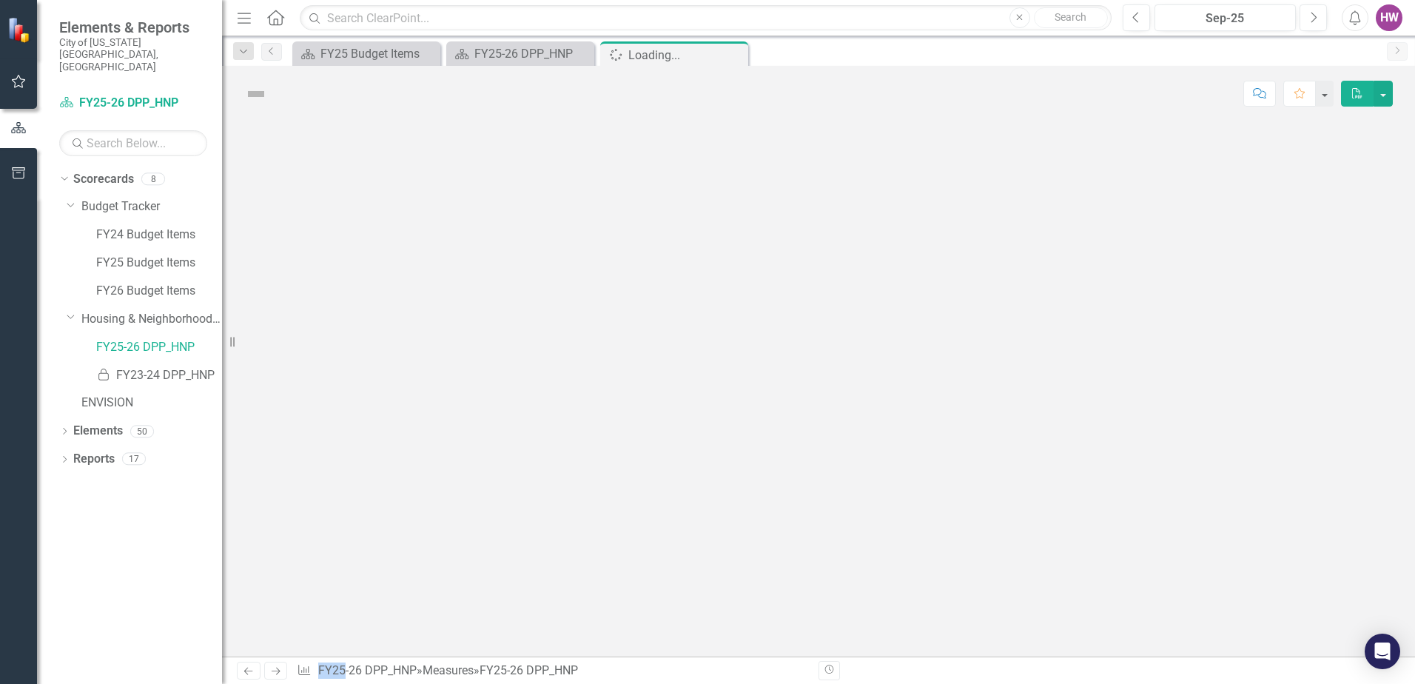
click at [917, 172] on div at bounding box center [818, 388] width 1193 height 535
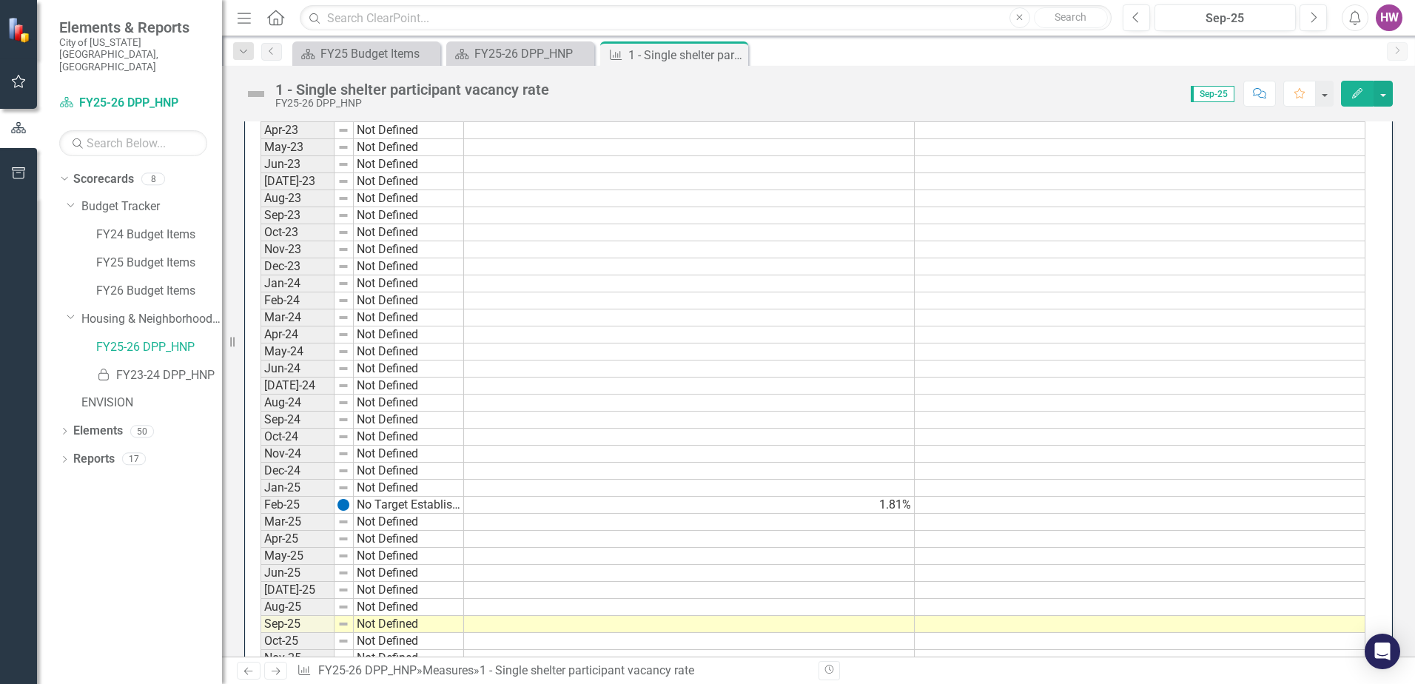
scroll to position [749, 0]
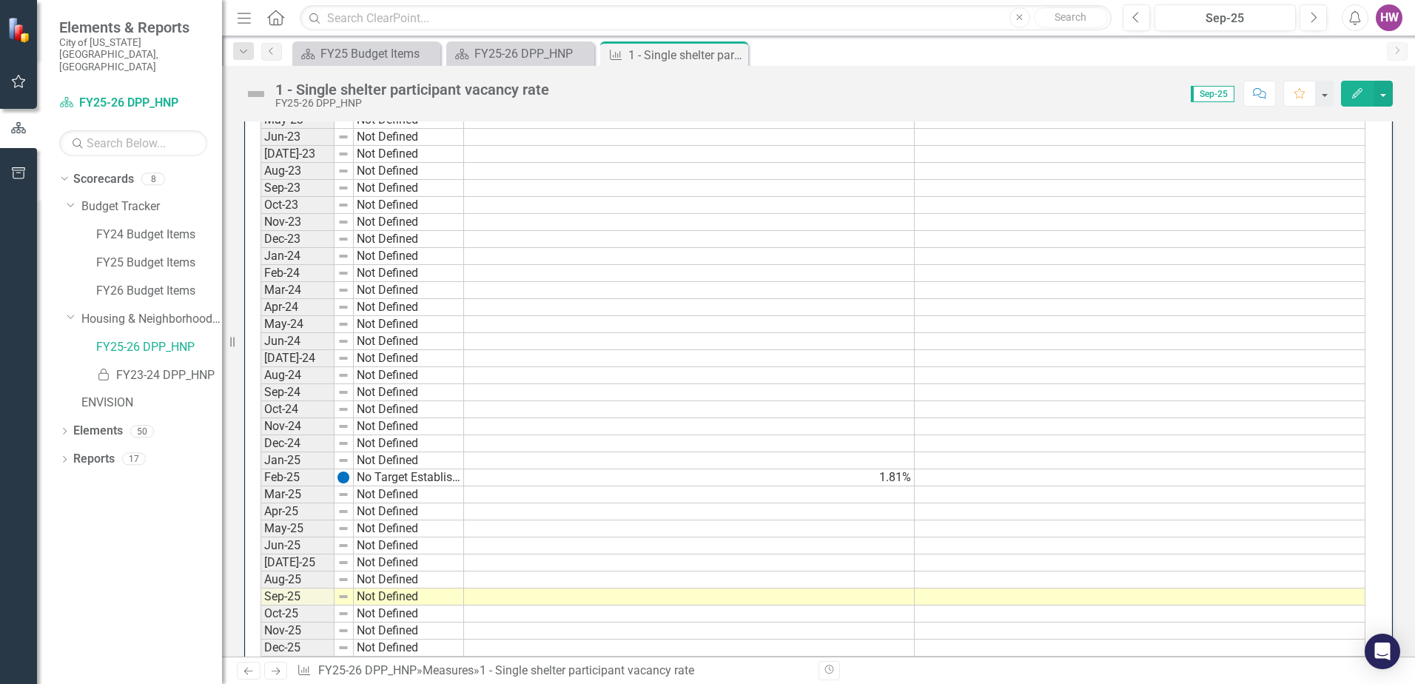
click at [679, 559] on td at bounding box center [689, 562] width 451 height 17
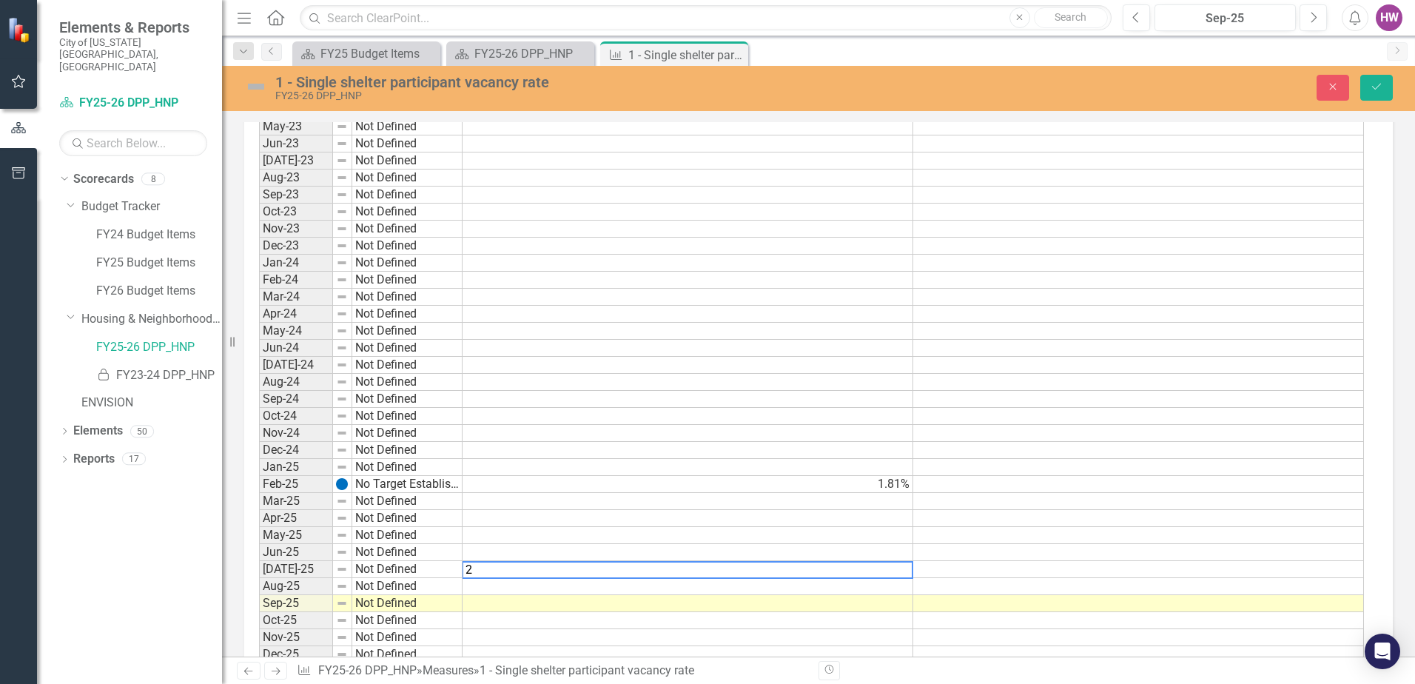
scroll to position [754, 0]
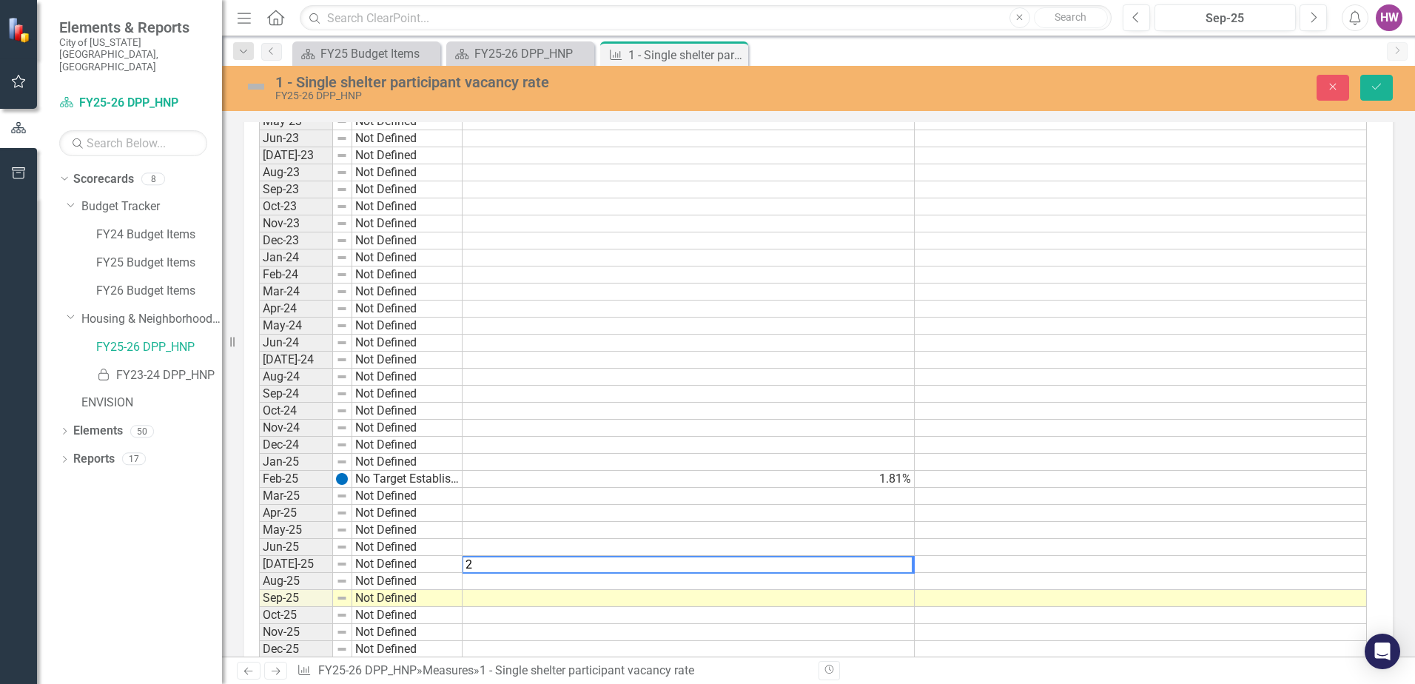
type textarea "2"
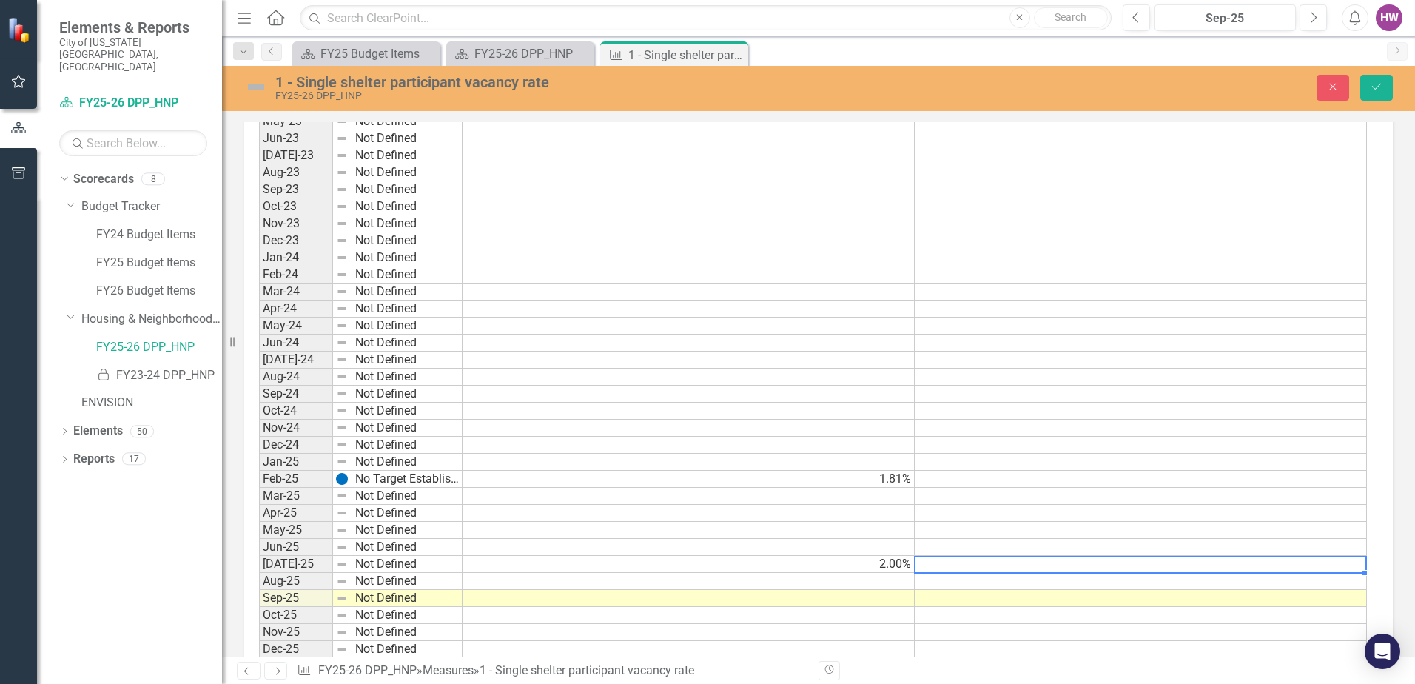
click at [969, 565] on td at bounding box center [1141, 564] width 452 height 17
type textarea "2"
click at [885, 581] on td at bounding box center [689, 581] width 452 height 17
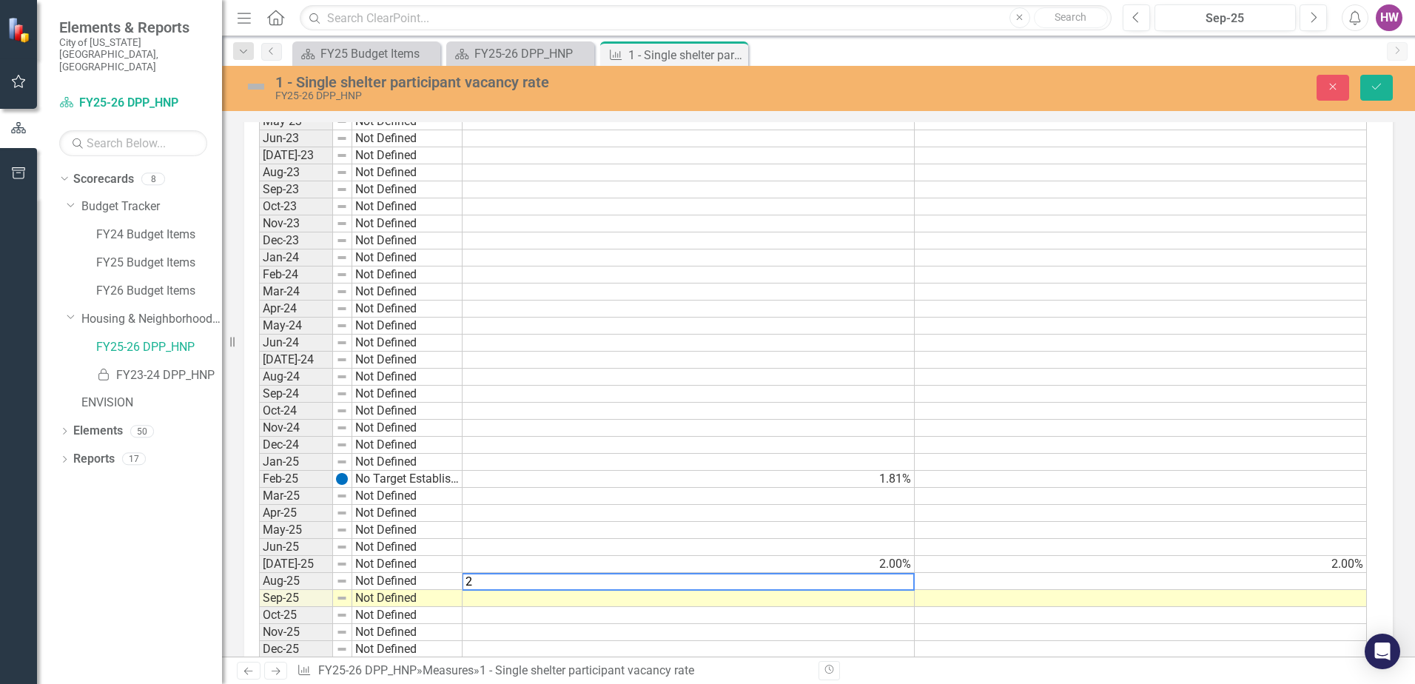
type textarea "2"
click at [981, 583] on td at bounding box center [1141, 581] width 452 height 17
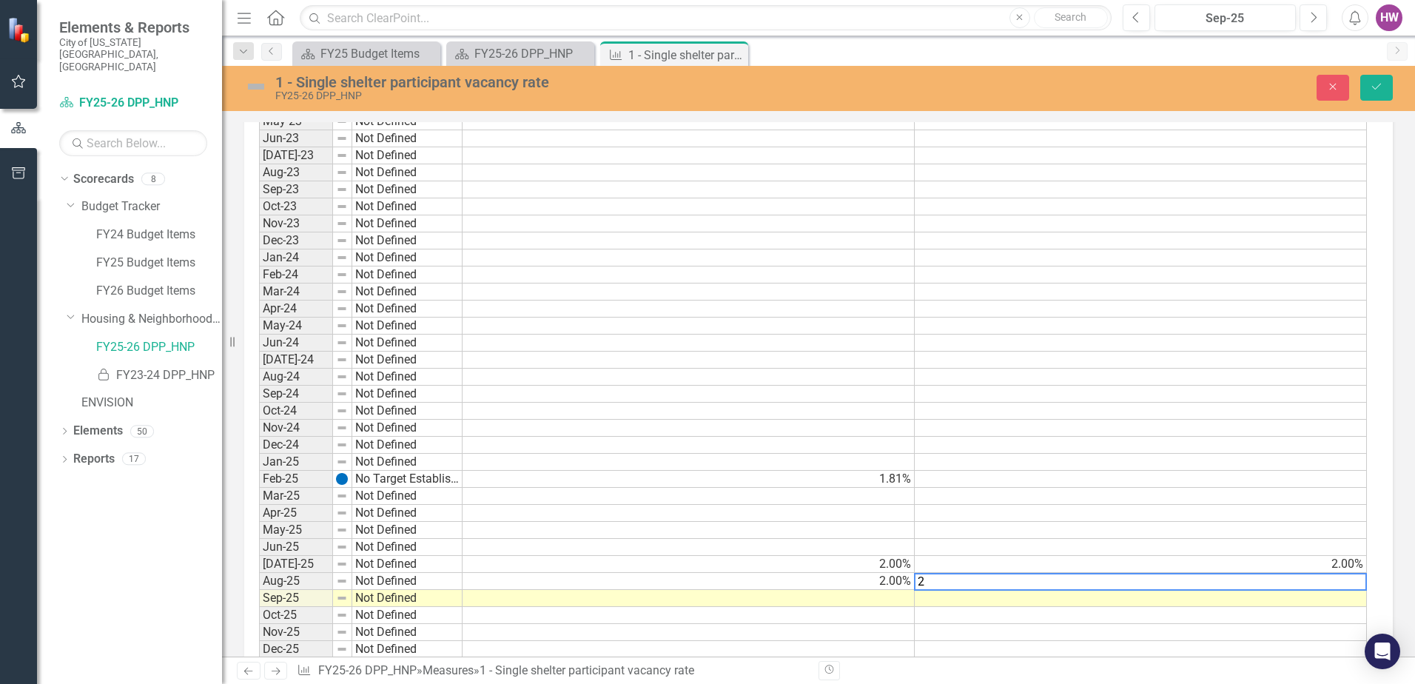
type textarea "2"
click at [895, 596] on td at bounding box center [689, 598] width 452 height 17
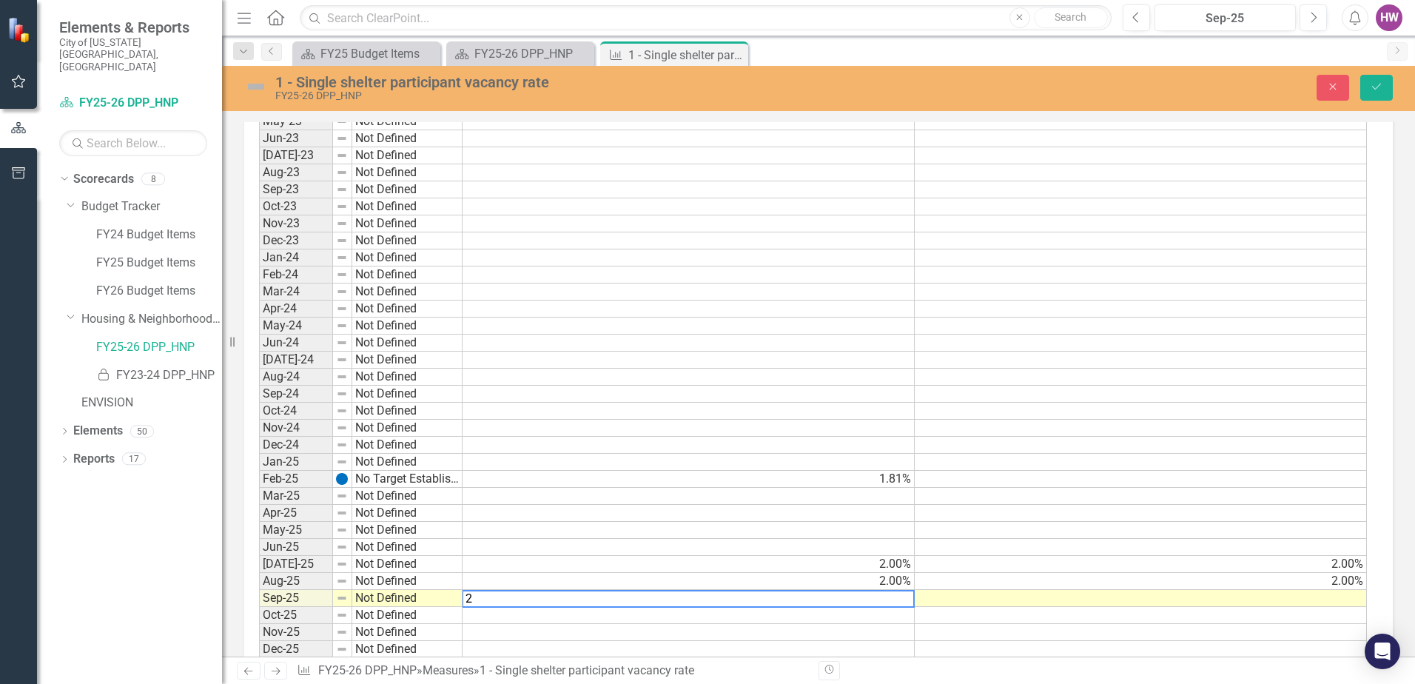
type textarea "2"
click at [954, 598] on td at bounding box center [1141, 598] width 452 height 17
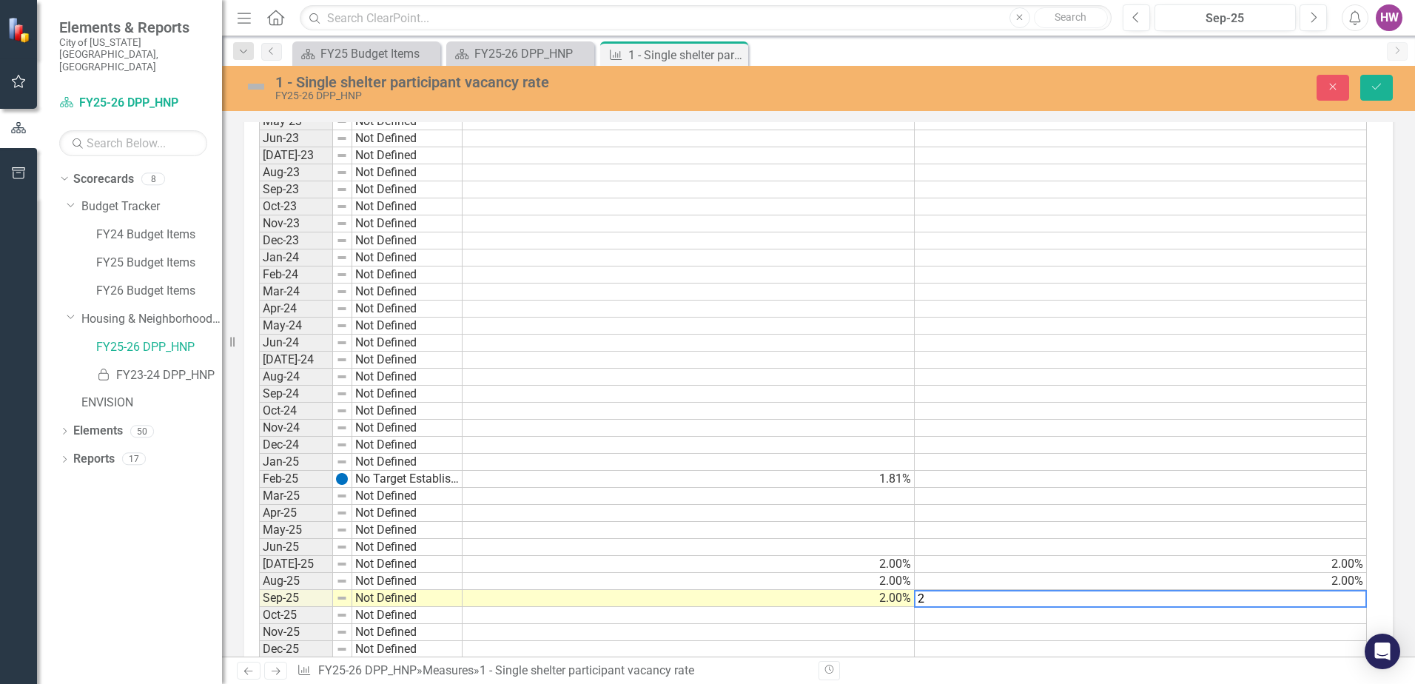
type textarea "2"
click at [1374, 88] on icon "Save" at bounding box center [1376, 86] width 13 height 10
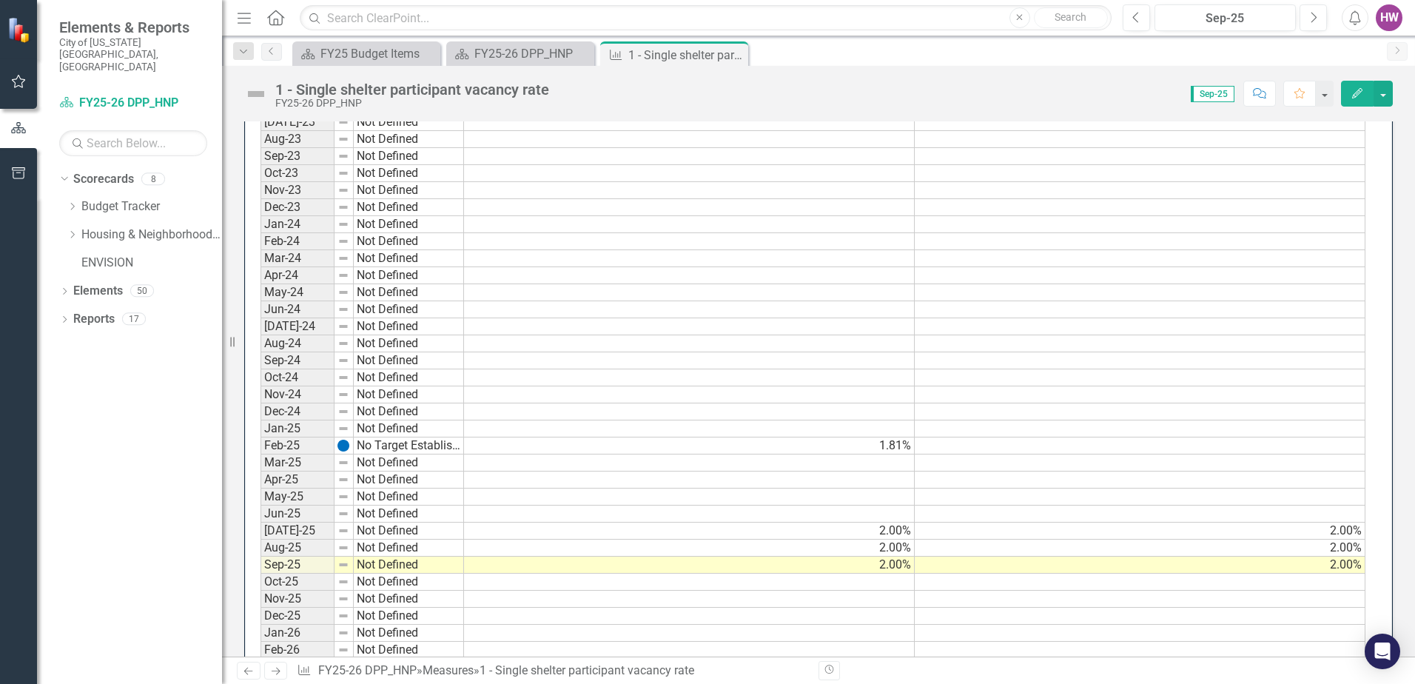
scroll to position [888, 0]
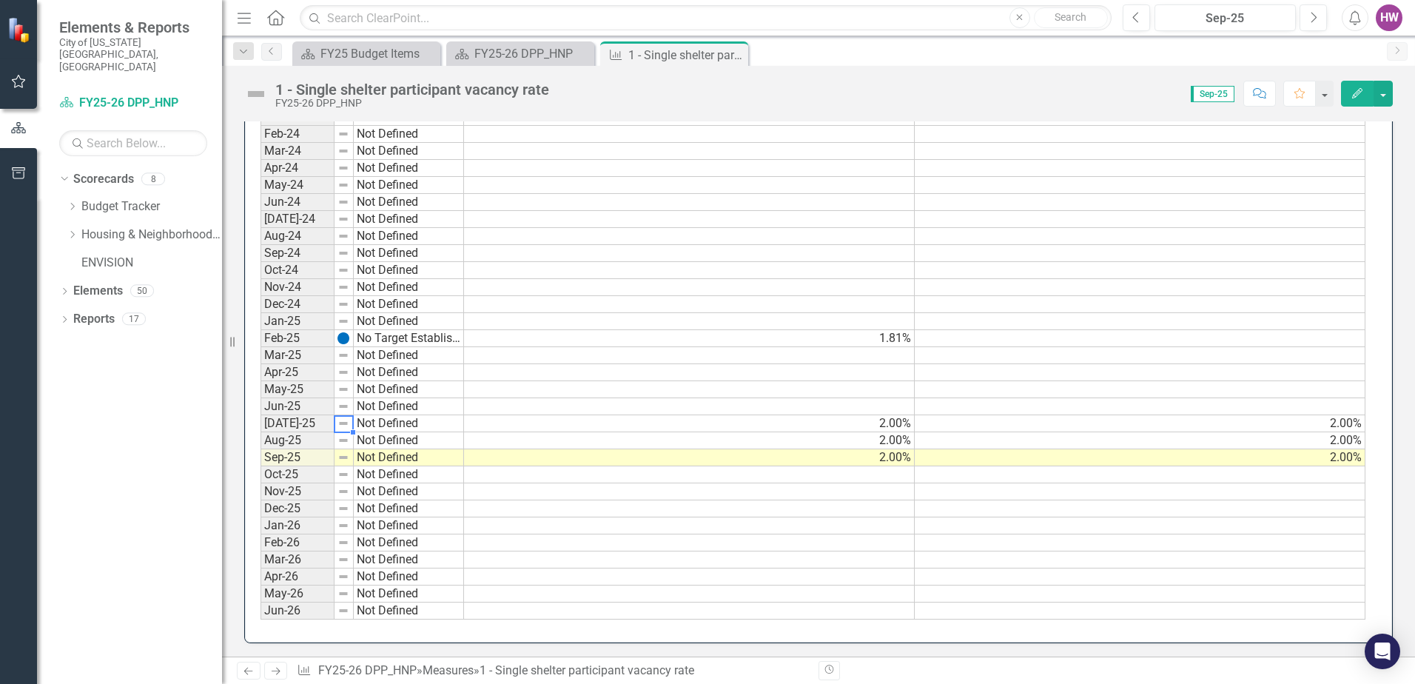
click at [340, 425] on img at bounding box center [343, 423] width 12 height 12
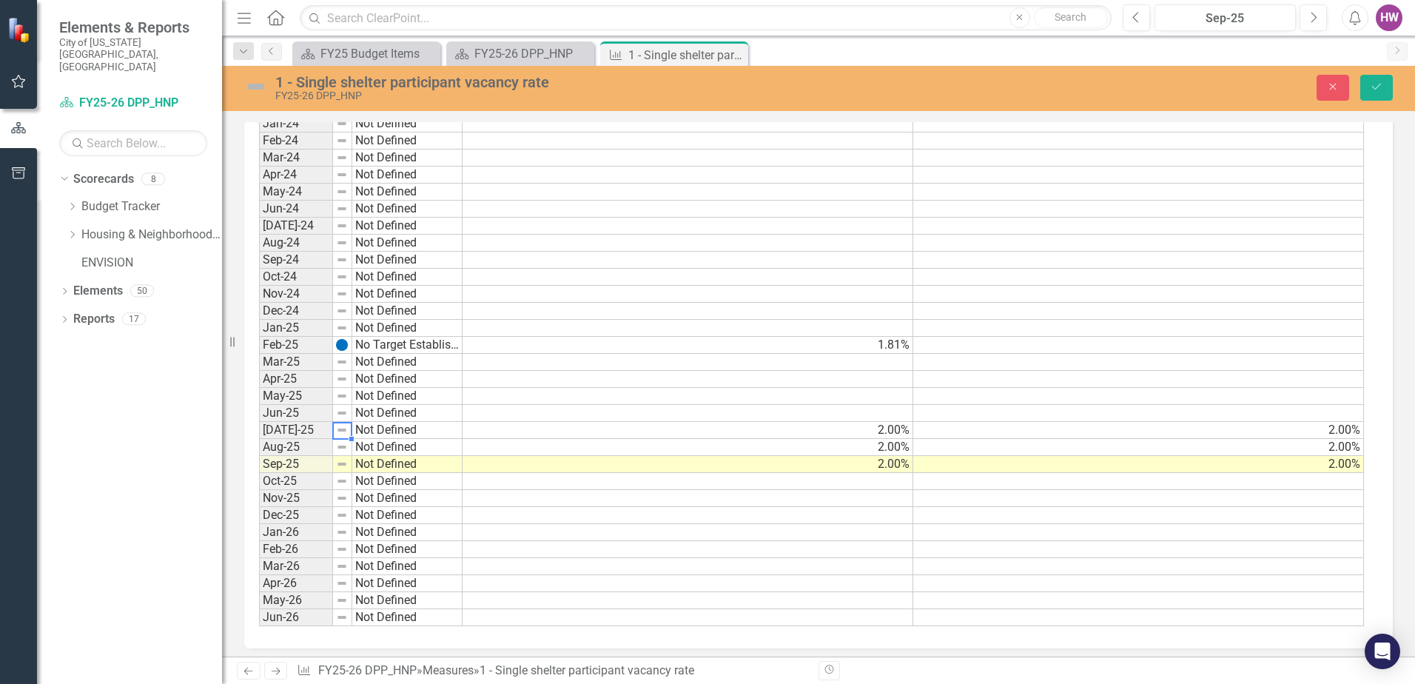
scroll to position [893, 0]
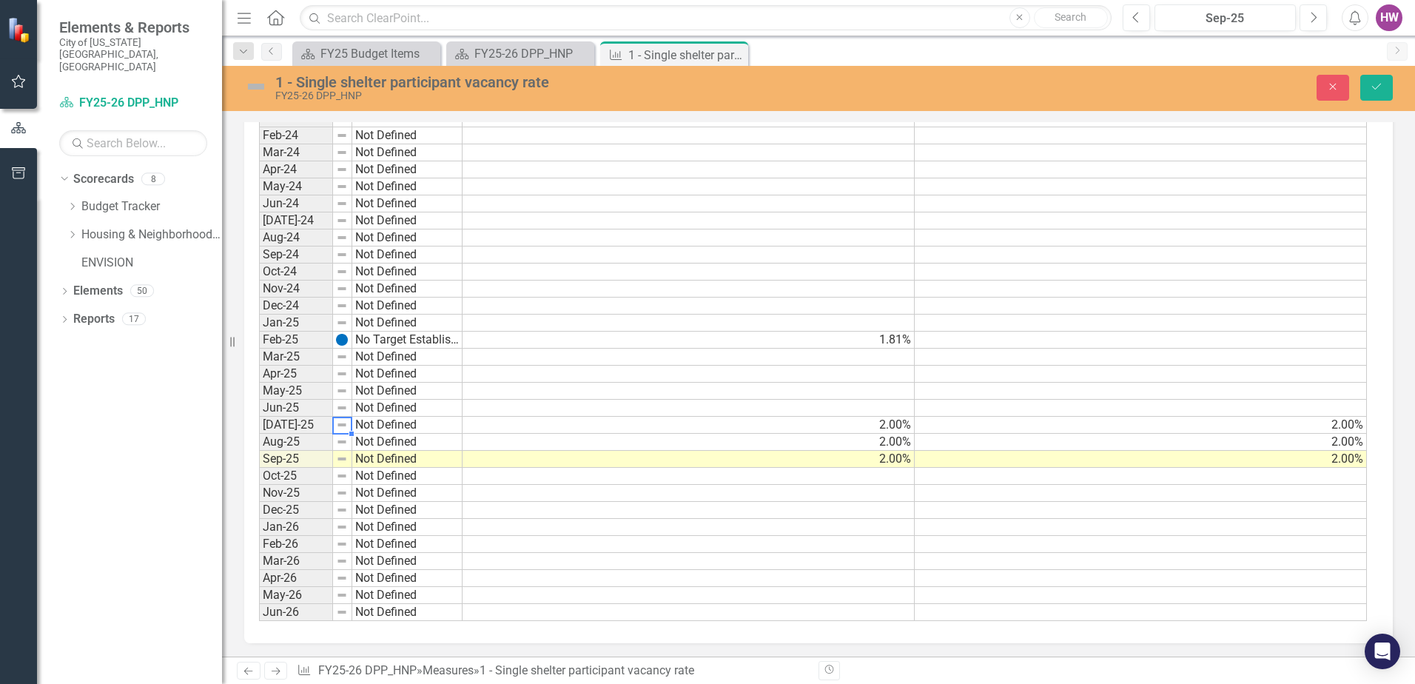
click at [352, 431] on div at bounding box center [352, 434] width 6 height 6
click at [346, 428] on img at bounding box center [342, 425] width 12 height 12
click at [338, 423] on img at bounding box center [342, 425] width 12 height 12
click at [340, 428] on img at bounding box center [342, 425] width 12 height 12
click at [1381, 84] on icon "Save" at bounding box center [1376, 86] width 13 height 10
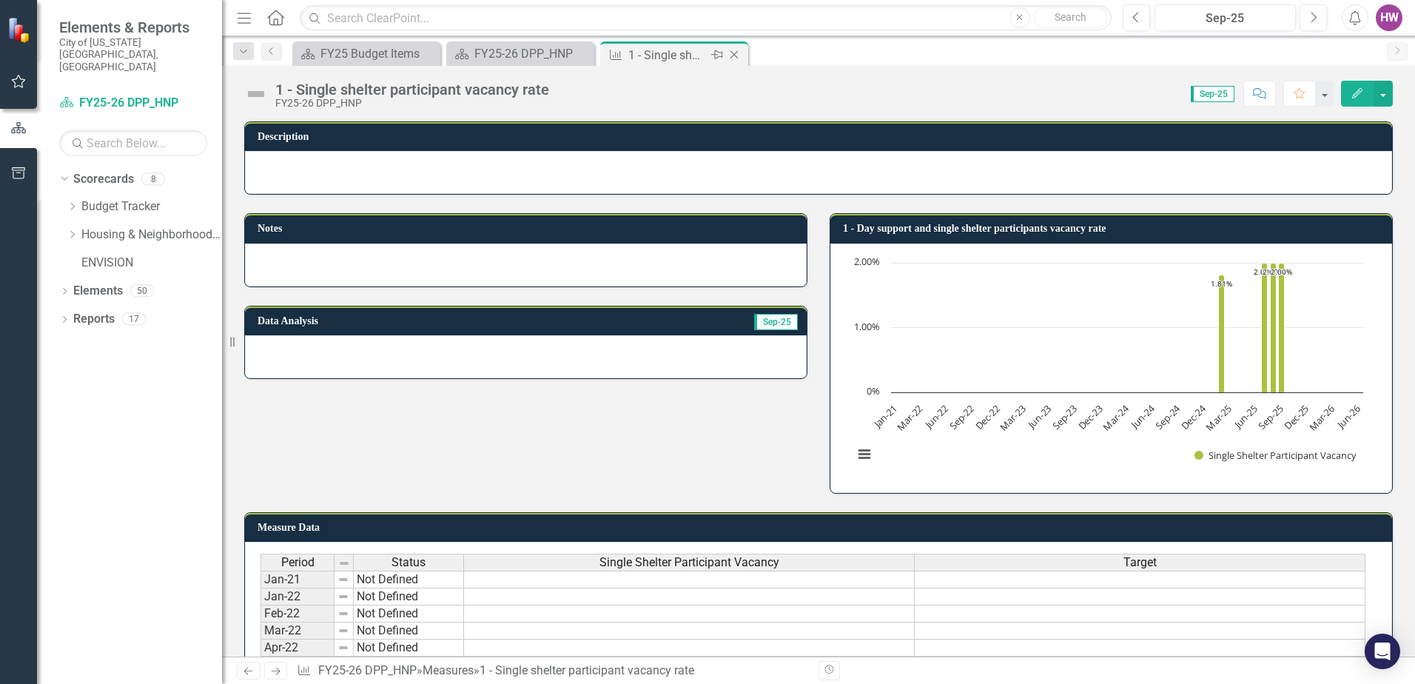
click at [738, 51] on icon "Close" at bounding box center [734, 55] width 15 height 12
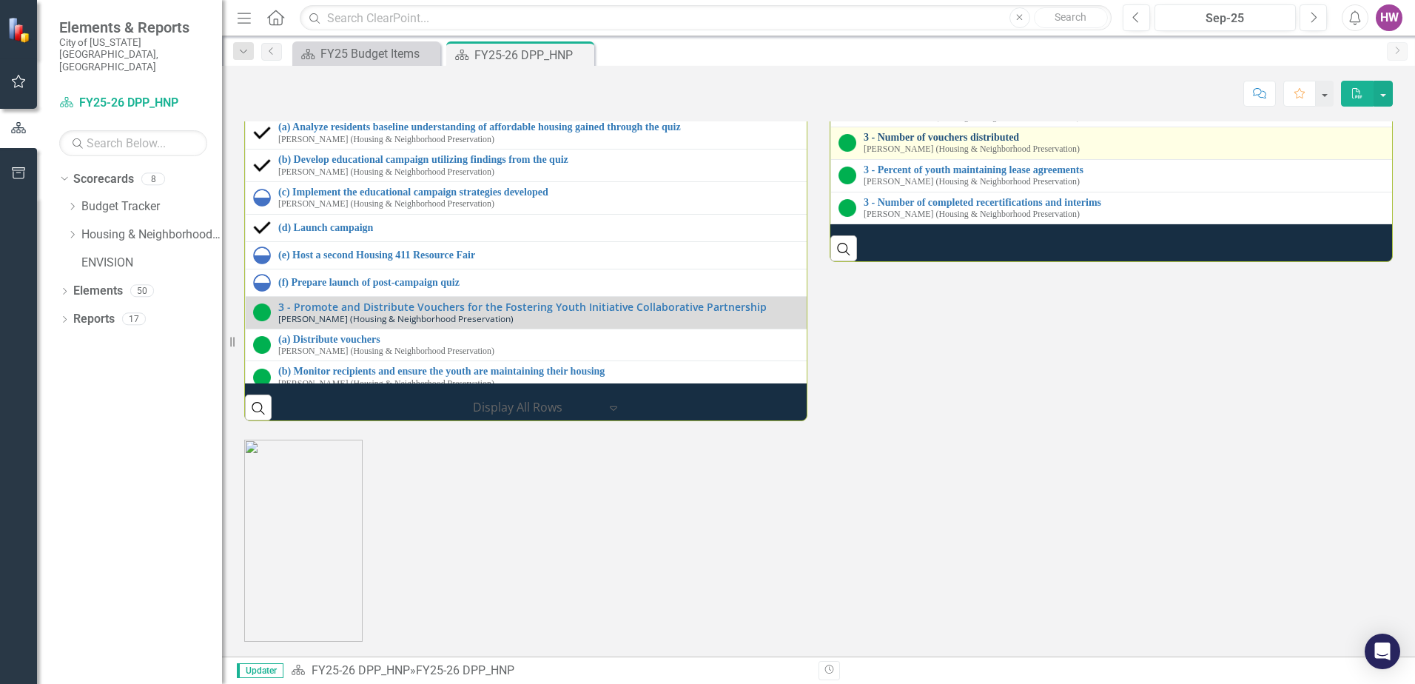
scroll to position [2072, 0]
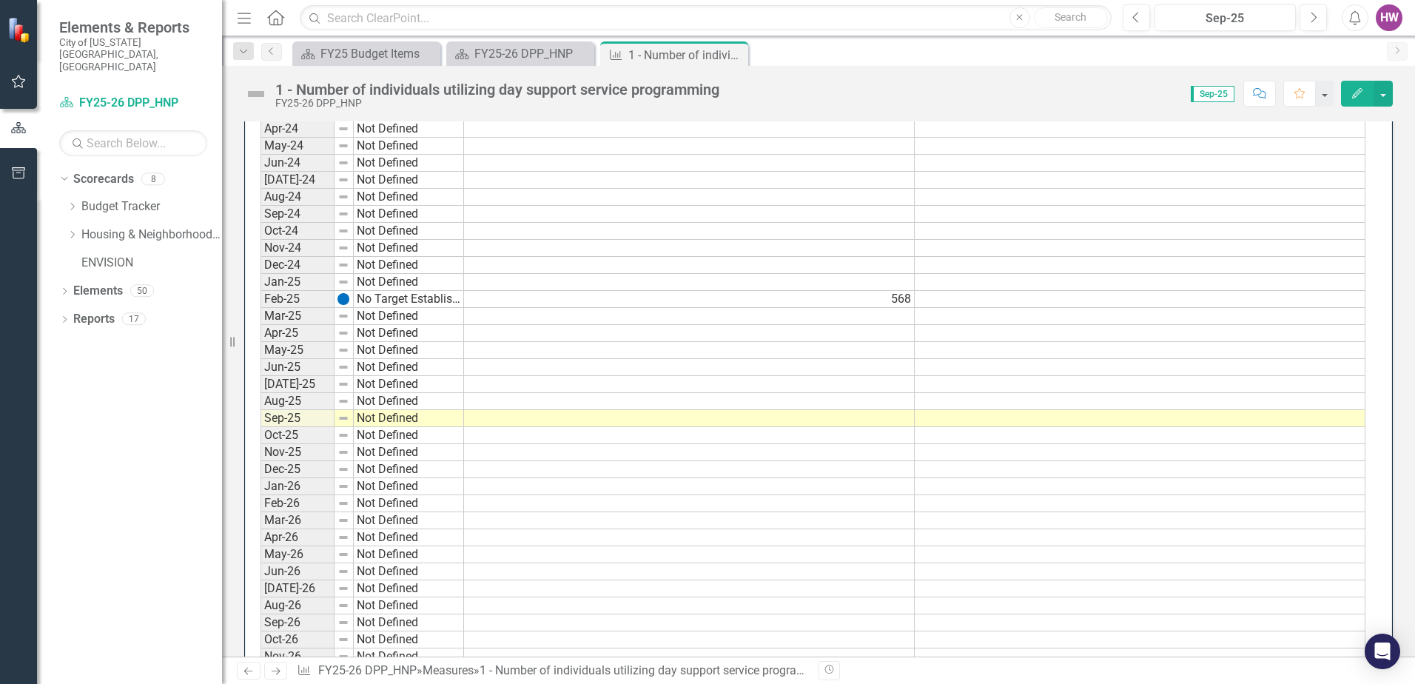
scroll to position [1258, 0]
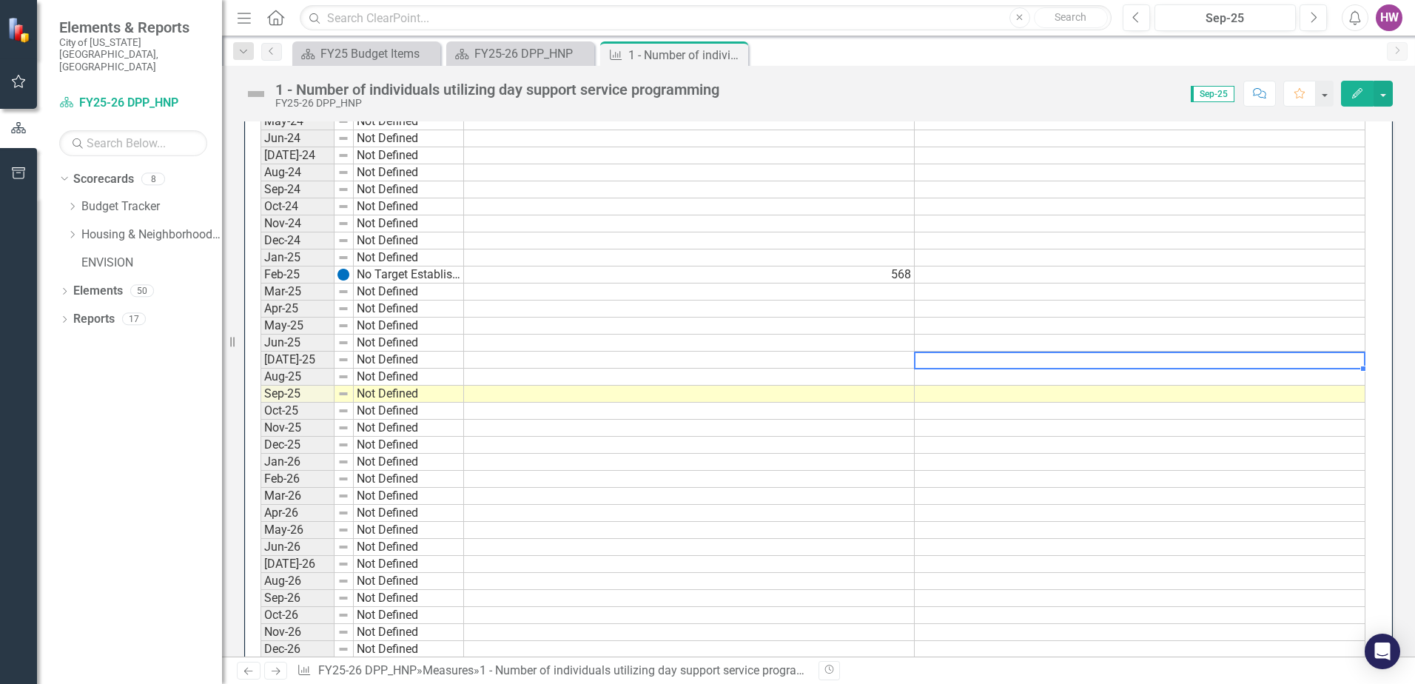
click at [984, 363] on td at bounding box center [1140, 360] width 451 height 17
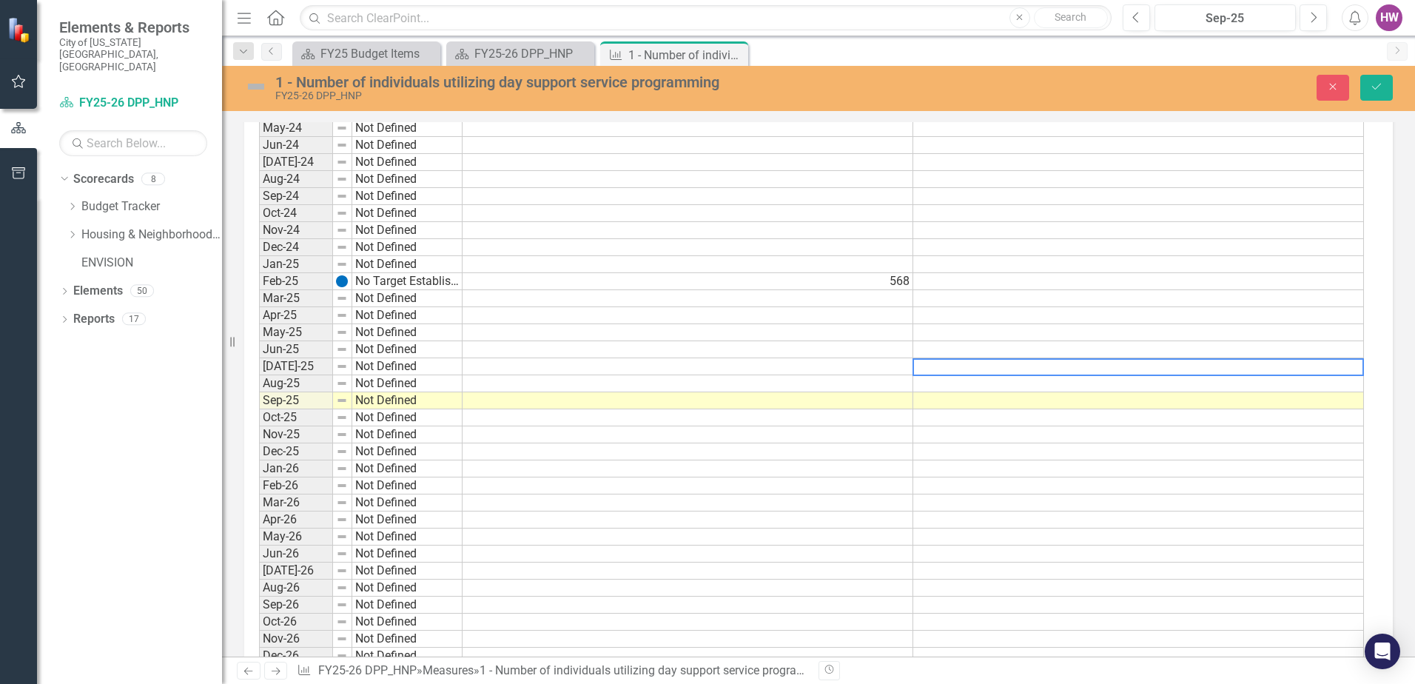
scroll to position [1263, 0]
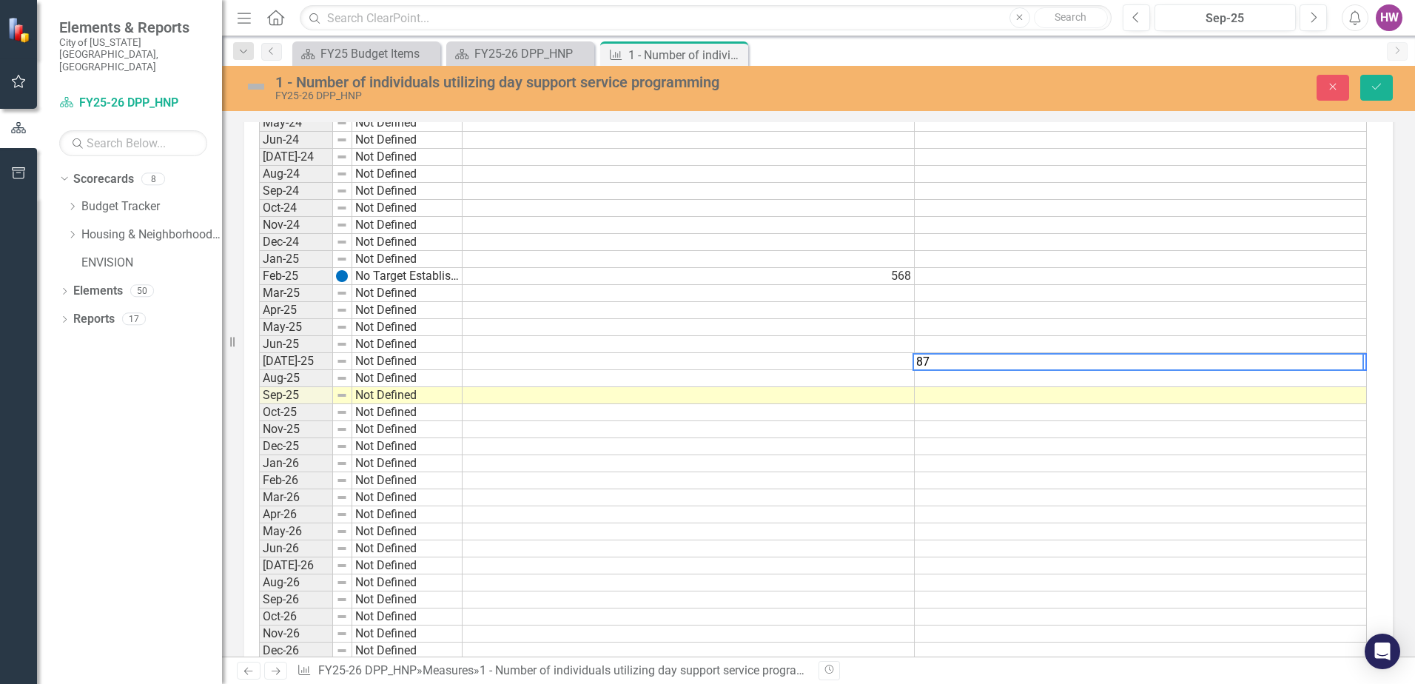
click at [978, 380] on td at bounding box center [1141, 378] width 452 height 17
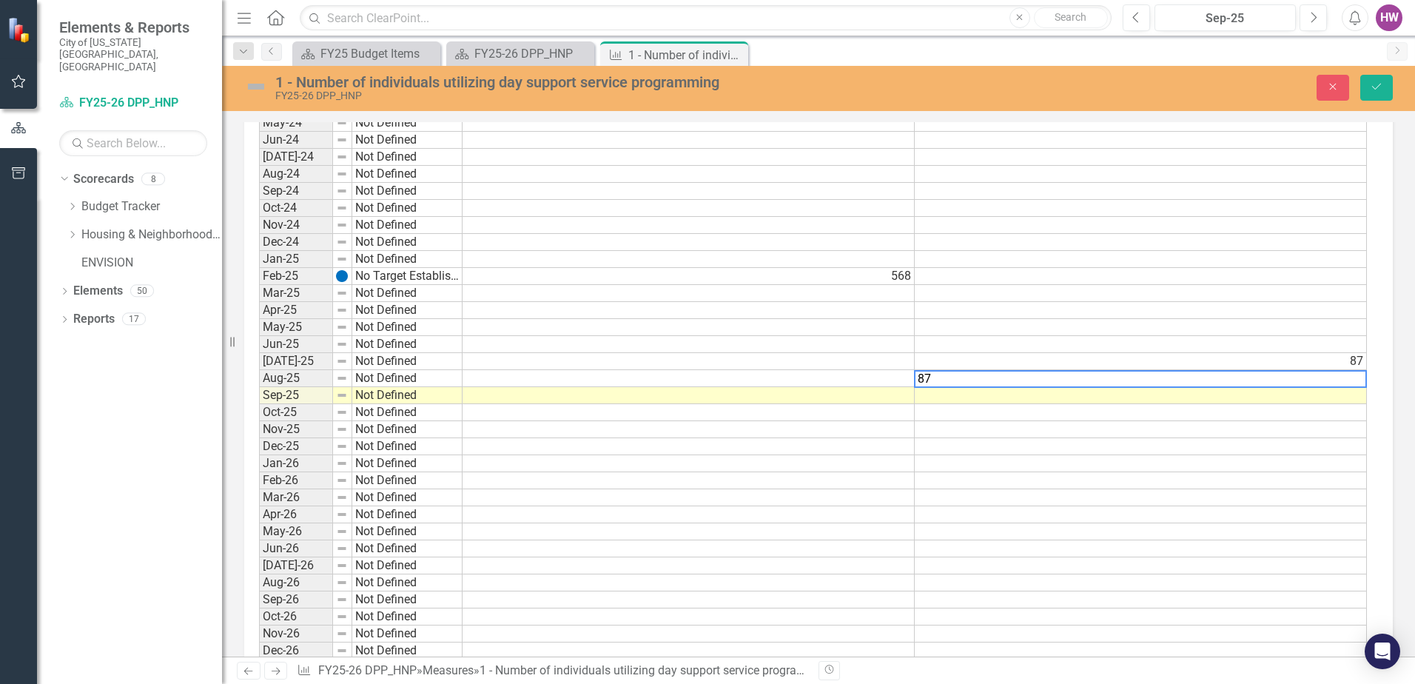
type textarea "87"
click at [982, 393] on td at bounding box center [1141, 395] width 452 height 17
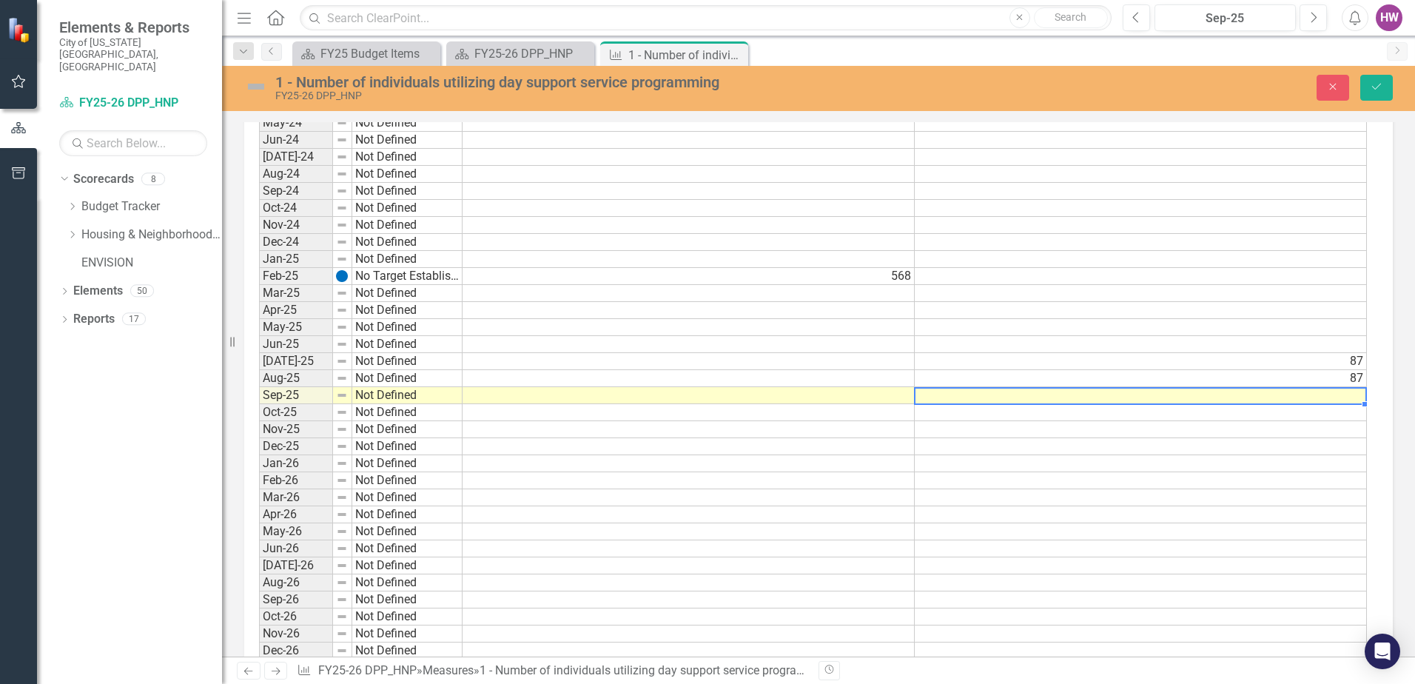
click at [982, 393] on td at bounding box center [1141, 395] width 452 height 17
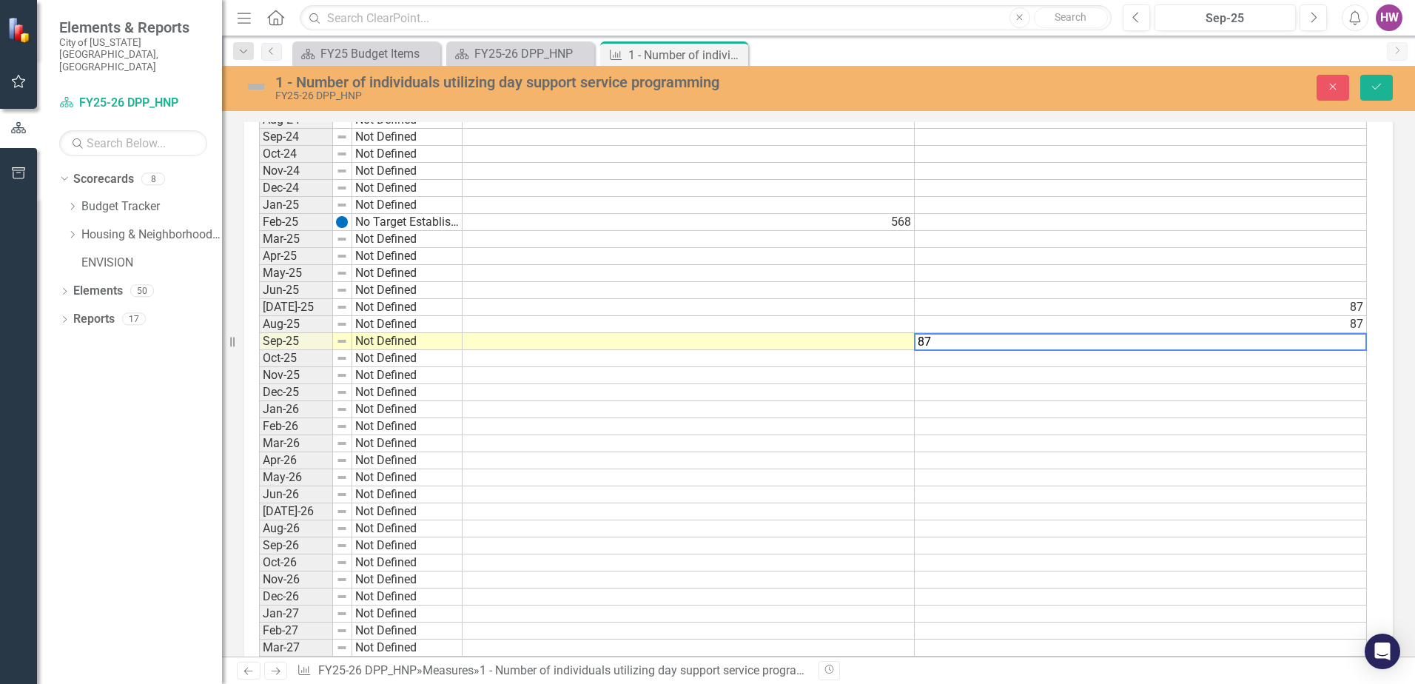
scroll to position [1332, 0]
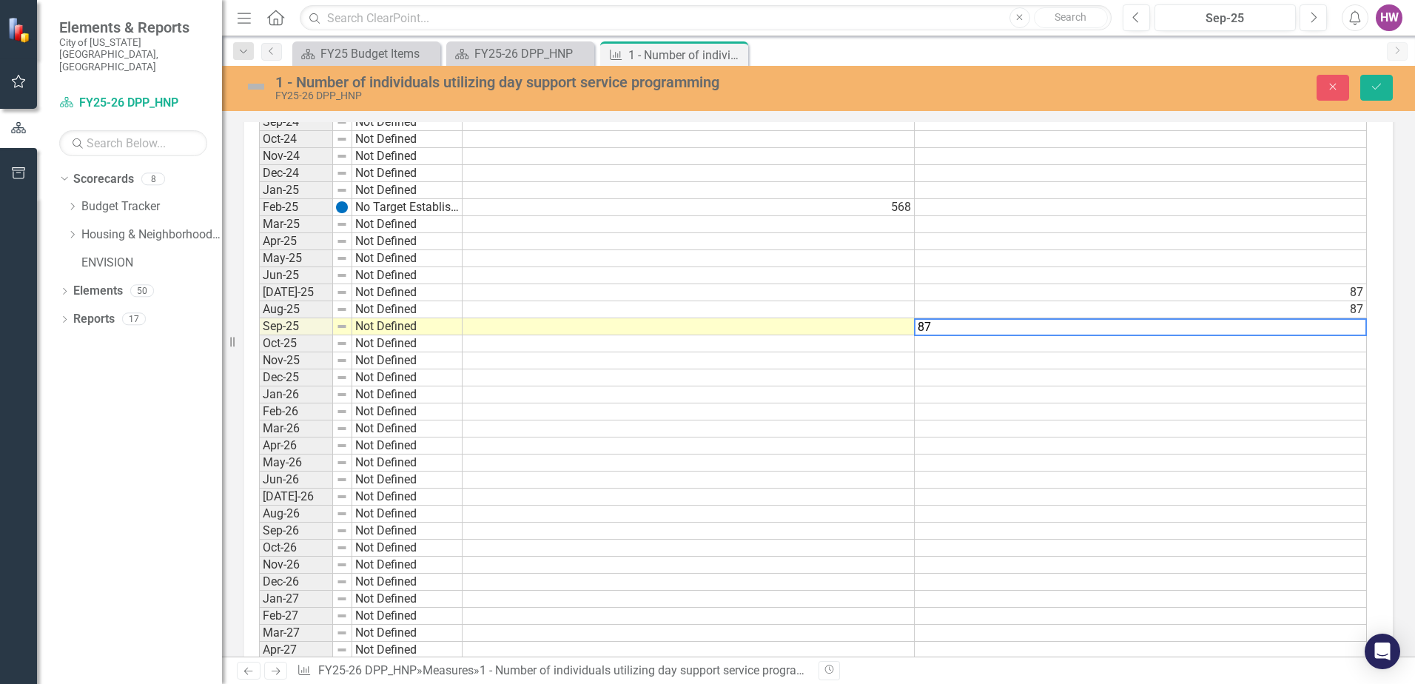
click at [809, 288] on td at bounding box center [689, 292] width 452 height 17
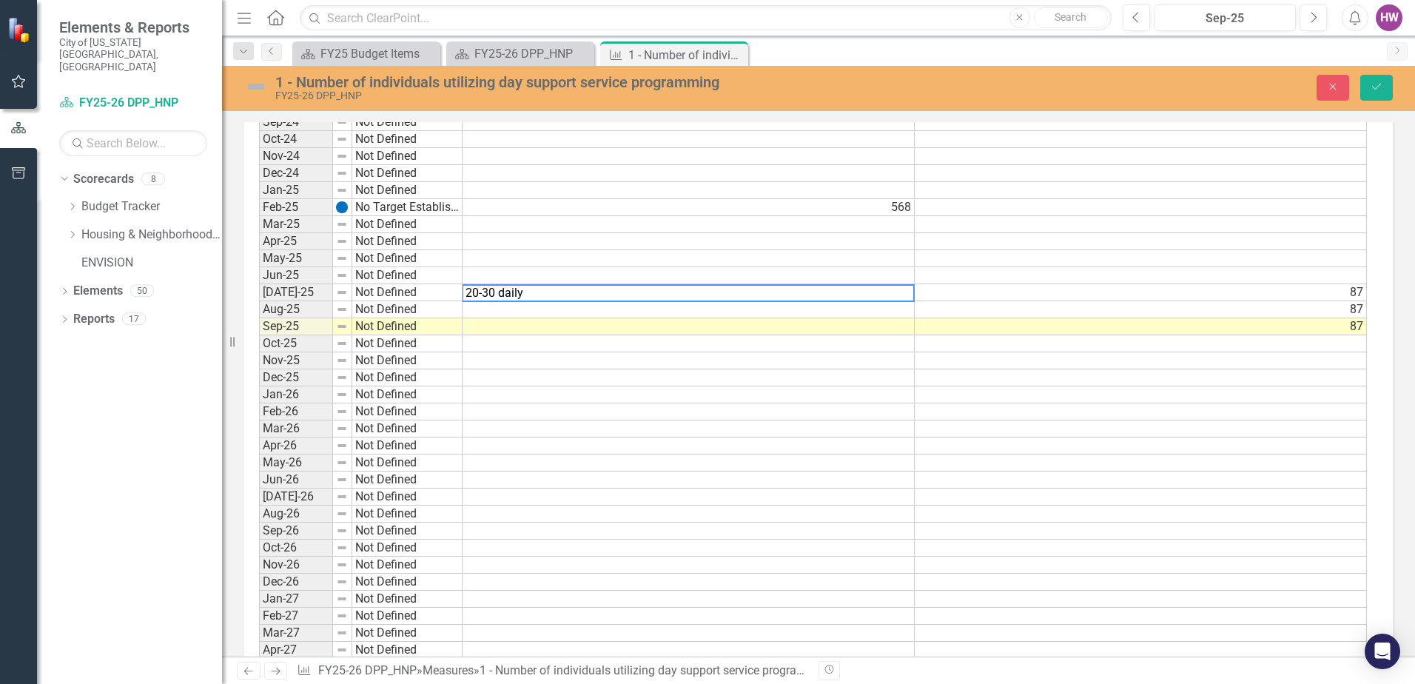
type textarea "20-30 daily"
click at [776, 312] on td at bounding box center [689, 309] width 452 height 17
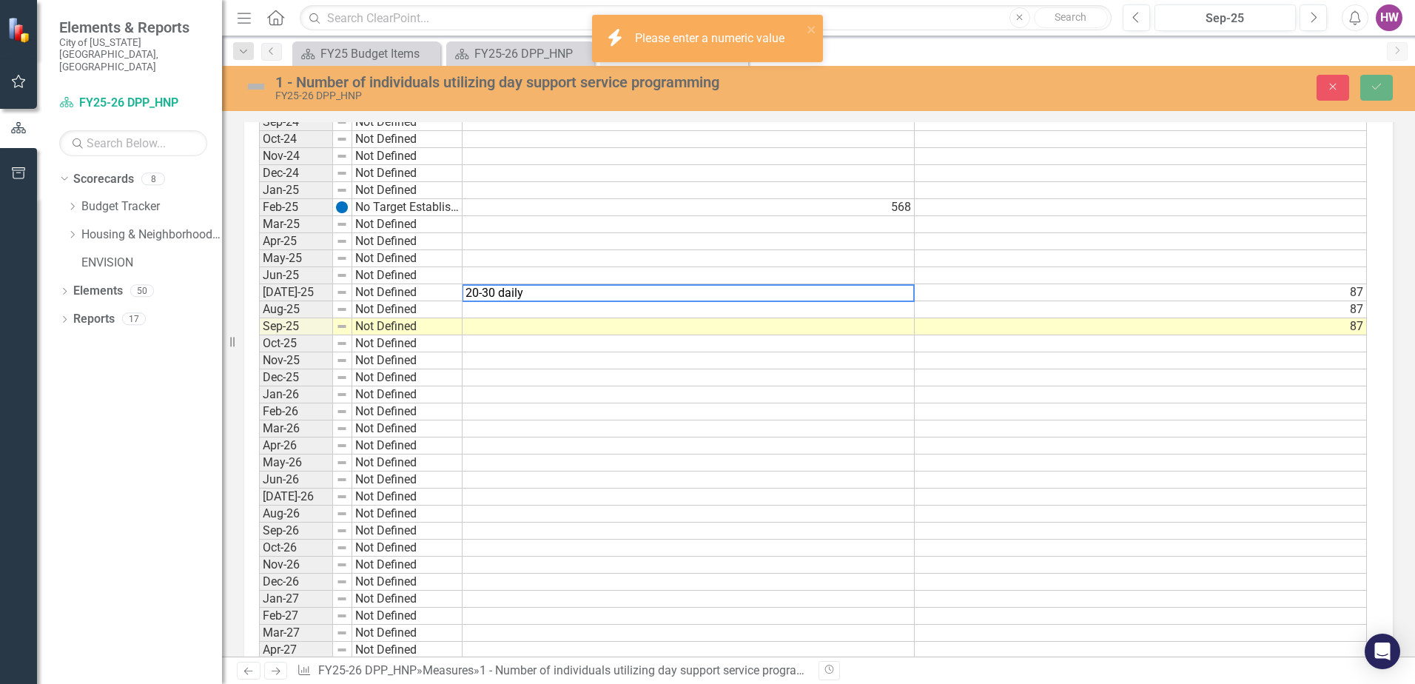
click at [552, 293] on textarea "20-30 daily" at bounding box center [688, 293] width 453 height 18
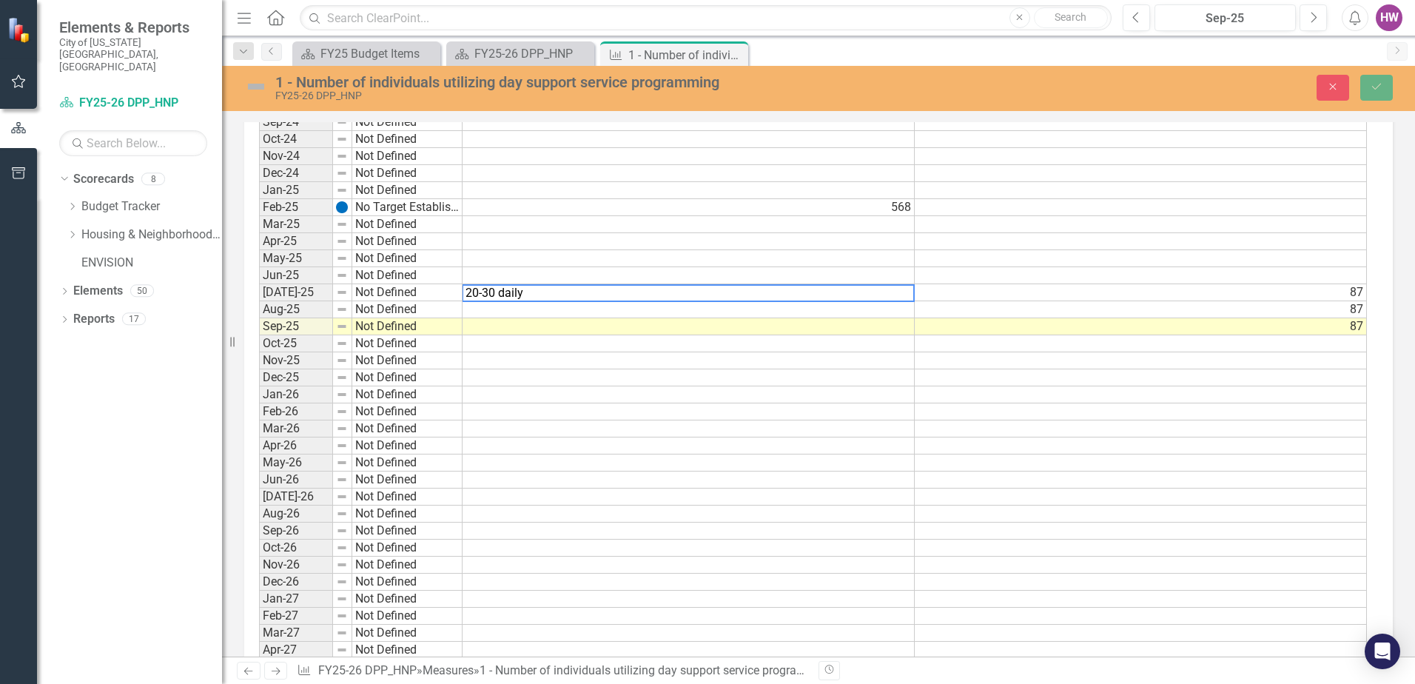
drag, startPoint x: 548, startPoint y: 293, endPoint x: 466, endPoint y: 291, distance: 82.2
click at [466, 291] on textarea "20-30 daily" at bounding box center [688, 293] width 453 height 18
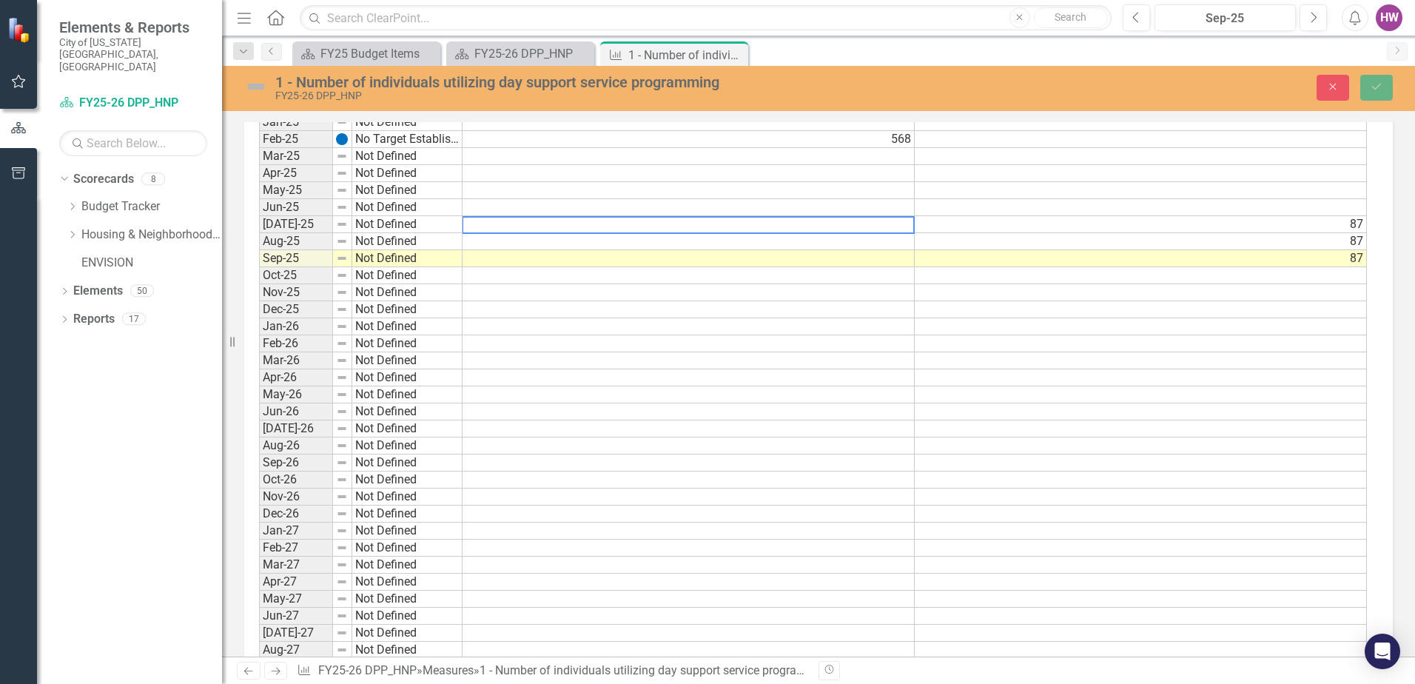
scroll to position [1406, 0]
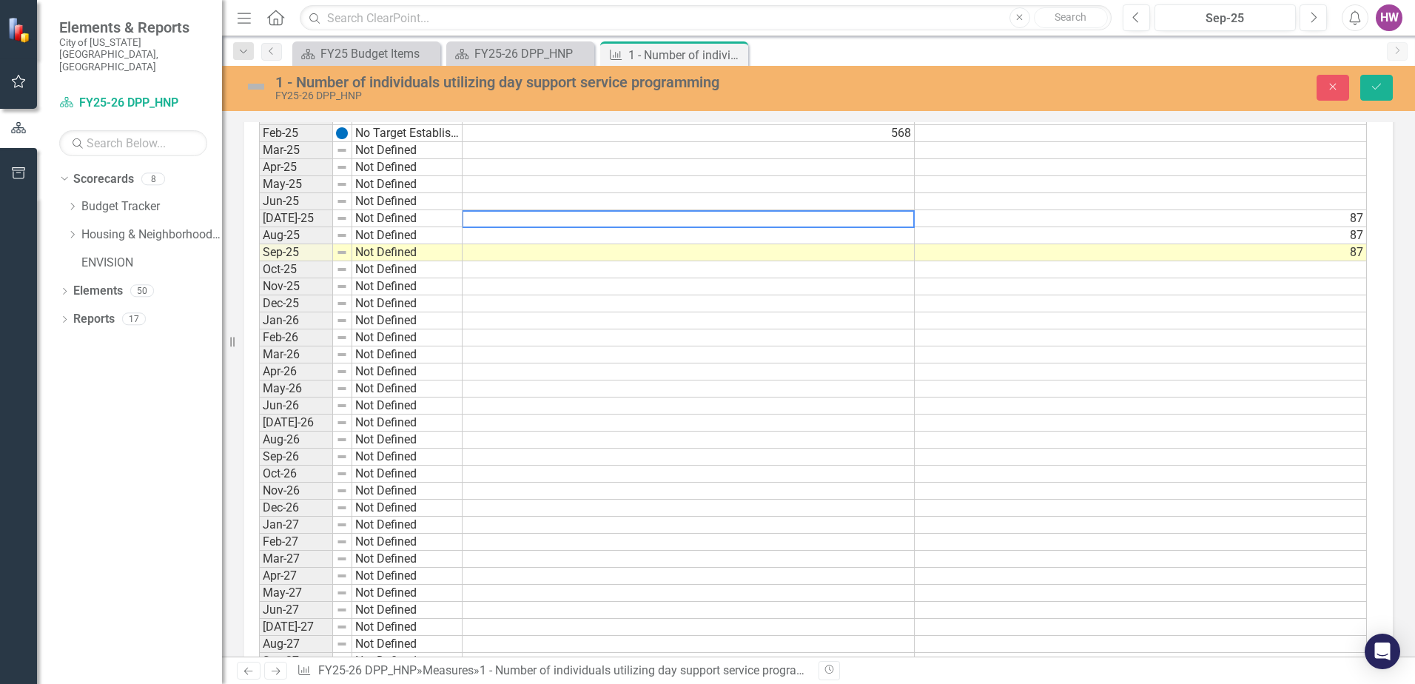
click at [1272, 222] on td "87" at bounding box center [1141, 218] width 452 height 17
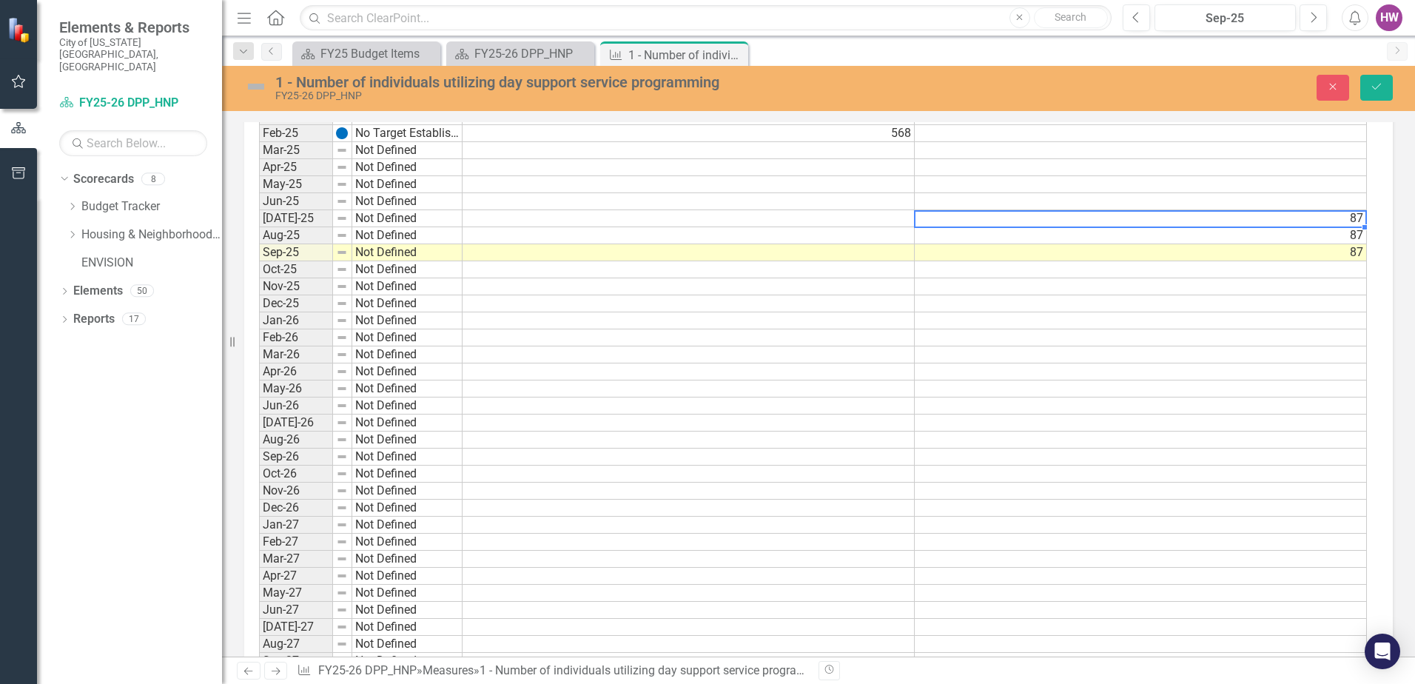
click at [1271, 221] on td "87" at bounding box center [1141, 218] width 452 height 17
type textarea "8"
click at [1180, 238] on td "87" at bounding box center [1141, 235] width 452 height 17
type textarea "8"
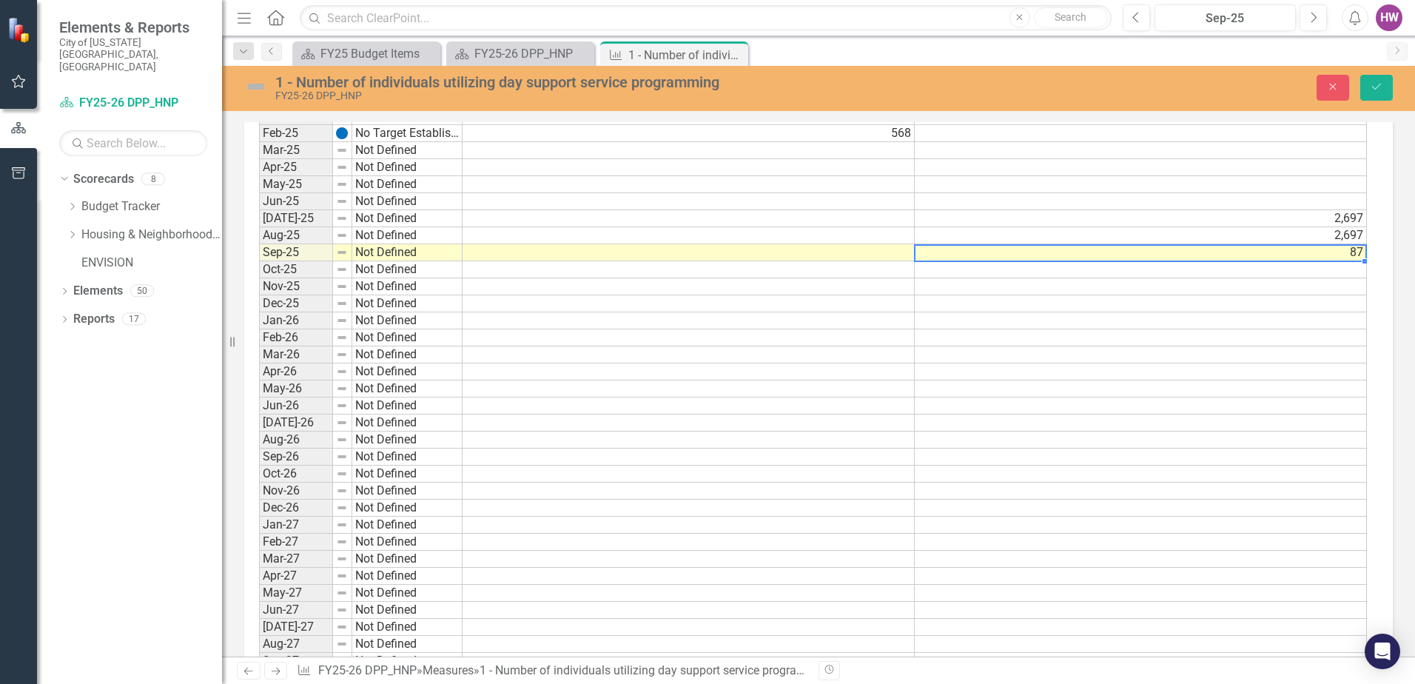
click at [1173, 247] on td "87" at bounding box center [1141, 252] width 452 height 17
click at [1289, 252] on td "87" at bounding box center [1141, 252] width 452 height 17
click at [1288, 252] on td "87" at bounding box center [1141, 252] width 452 height 17
type textarea "8"
click at [1246, 285] on td at bounding box center [1141, 286] width 452 height 17
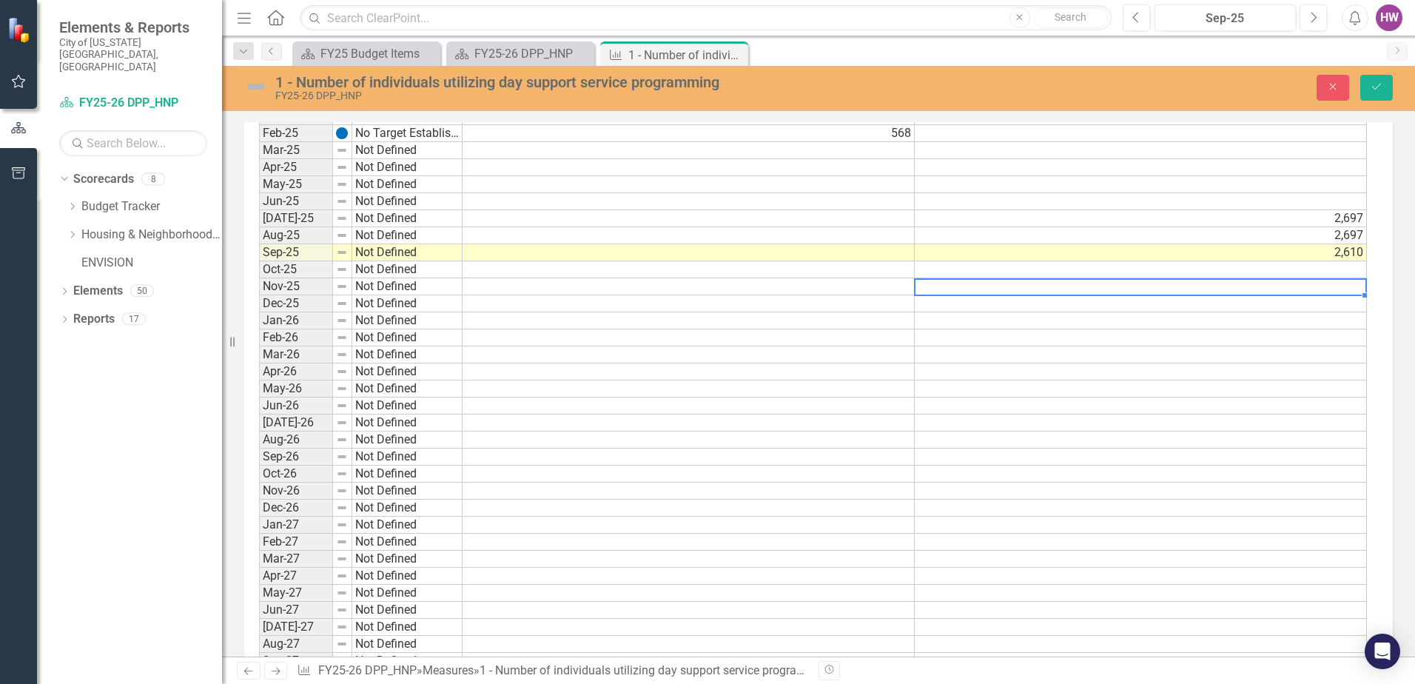
click at [622, 217] on td at bounding box center [689, 218] width 452 height 17
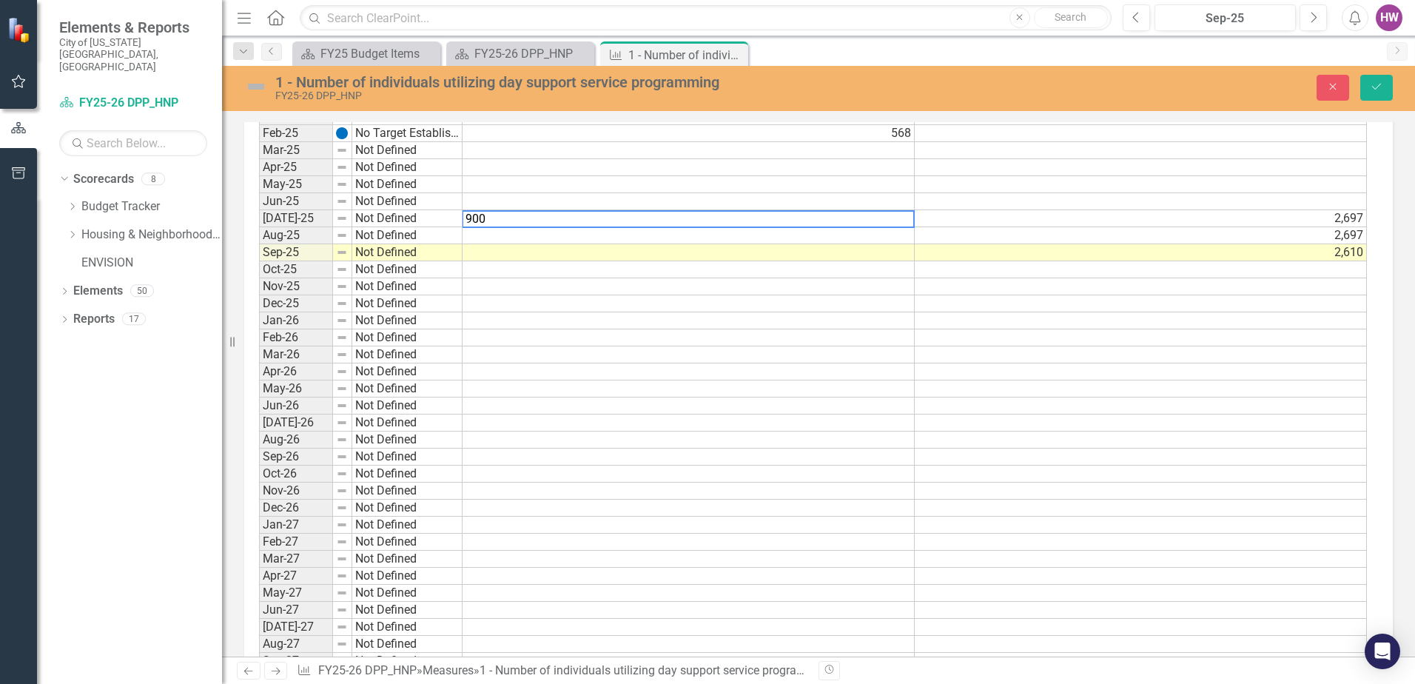
click at [639, 237] on td at bounding box center [689, 235] width 452 height 17
click at [640, 255] on td at bounding box center [689, 252] width 452 height 17
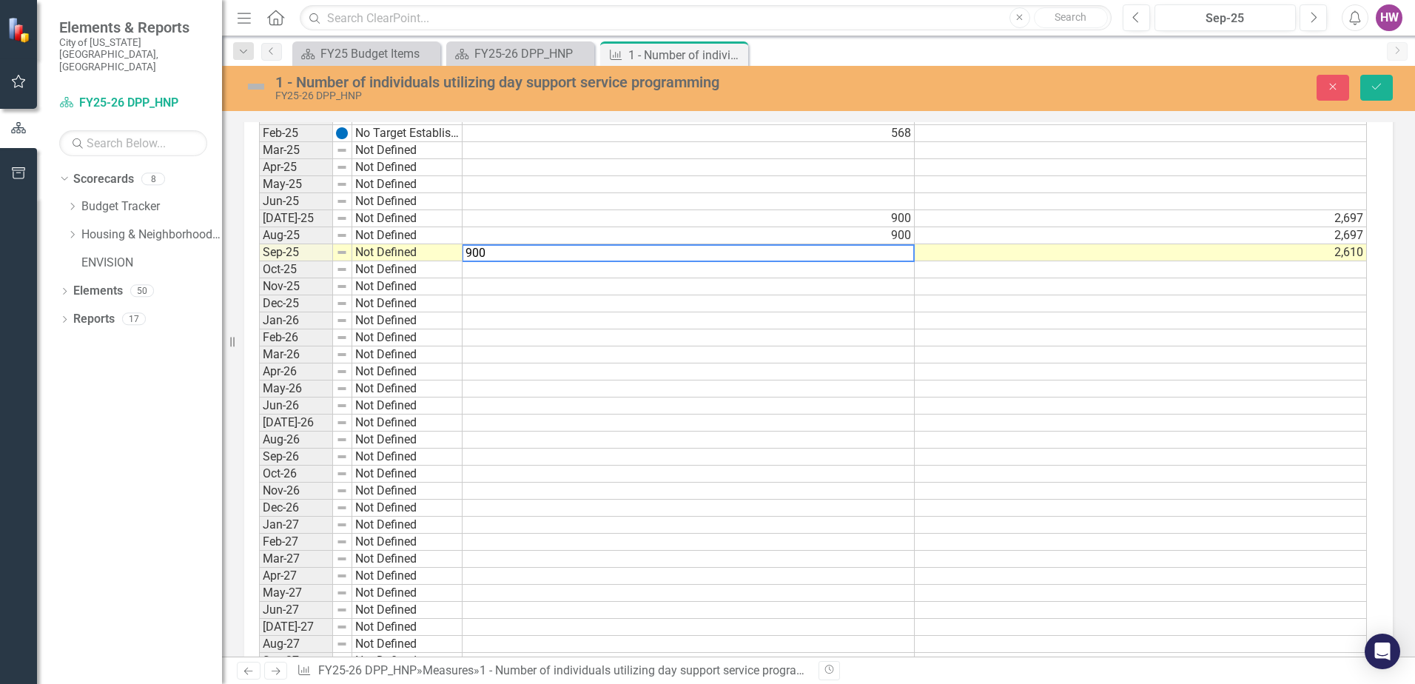
type textarea "900"
click at [631, 272] on td at bounding box center [689, 269] width 452 height 17
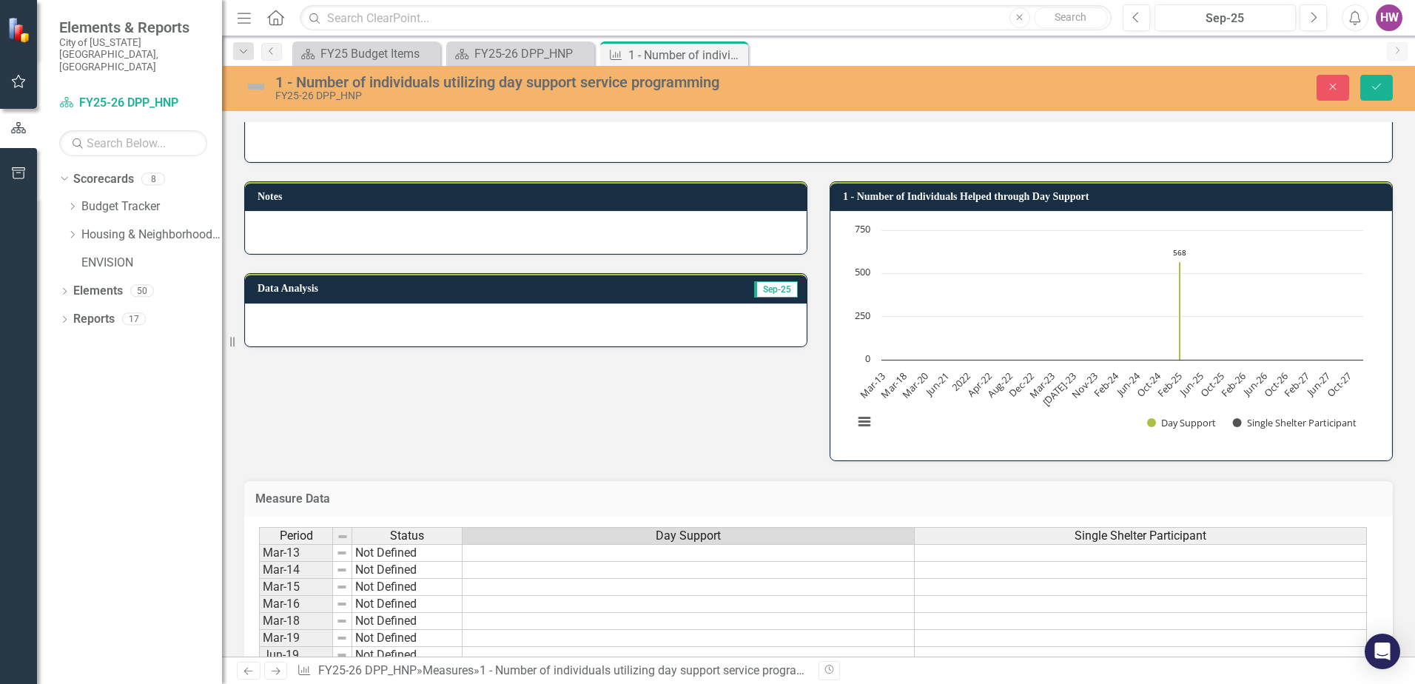
scroll to position [0, 0]
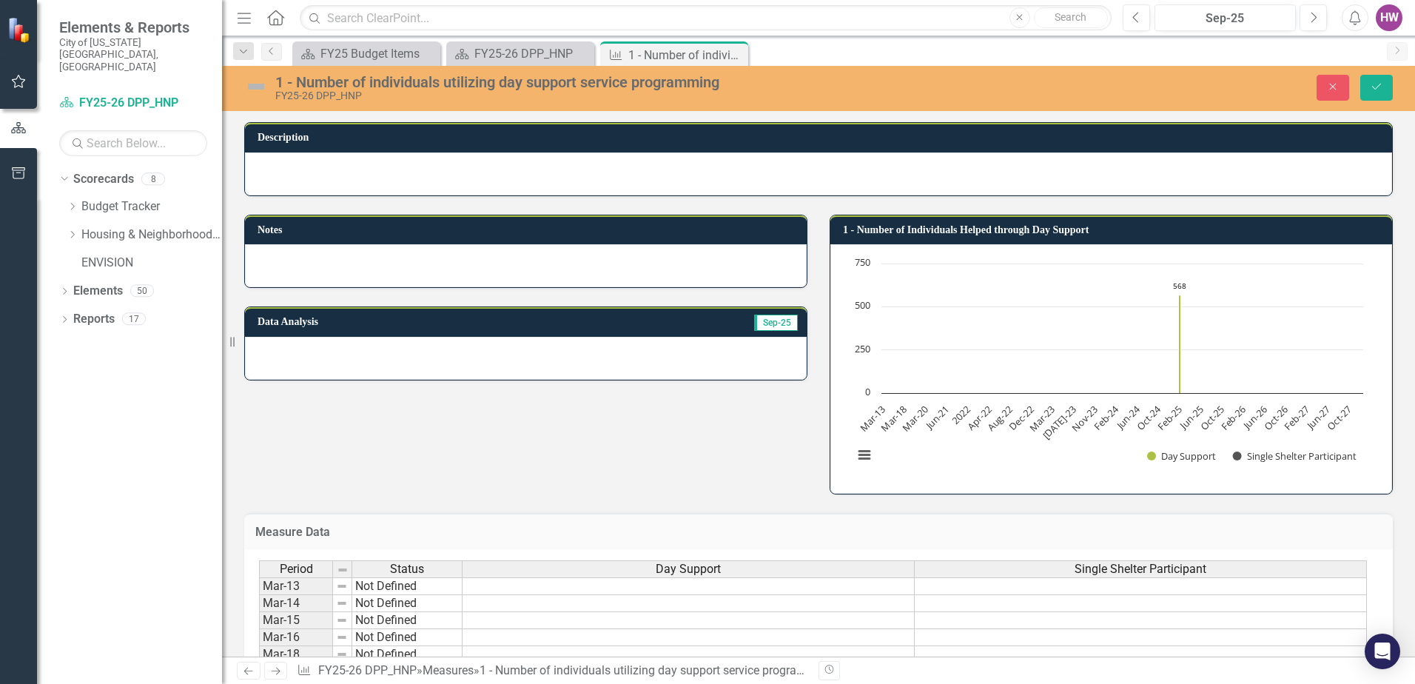
click at [311, 359] on div at bounding box center [526, 358] width 562 height 43
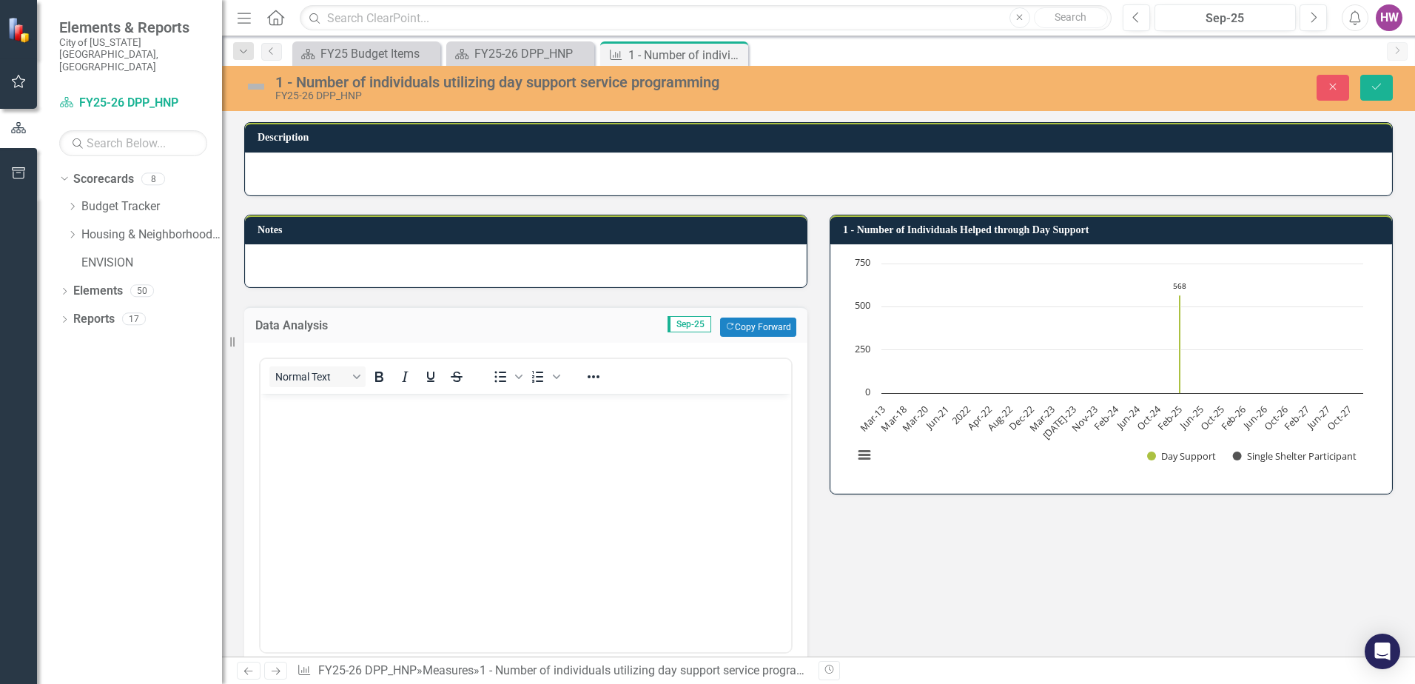
click at [335, 450] on body "Rich Text Area. Press ALT-0 for help." at bounding box center [525, 505] width 531 height 222
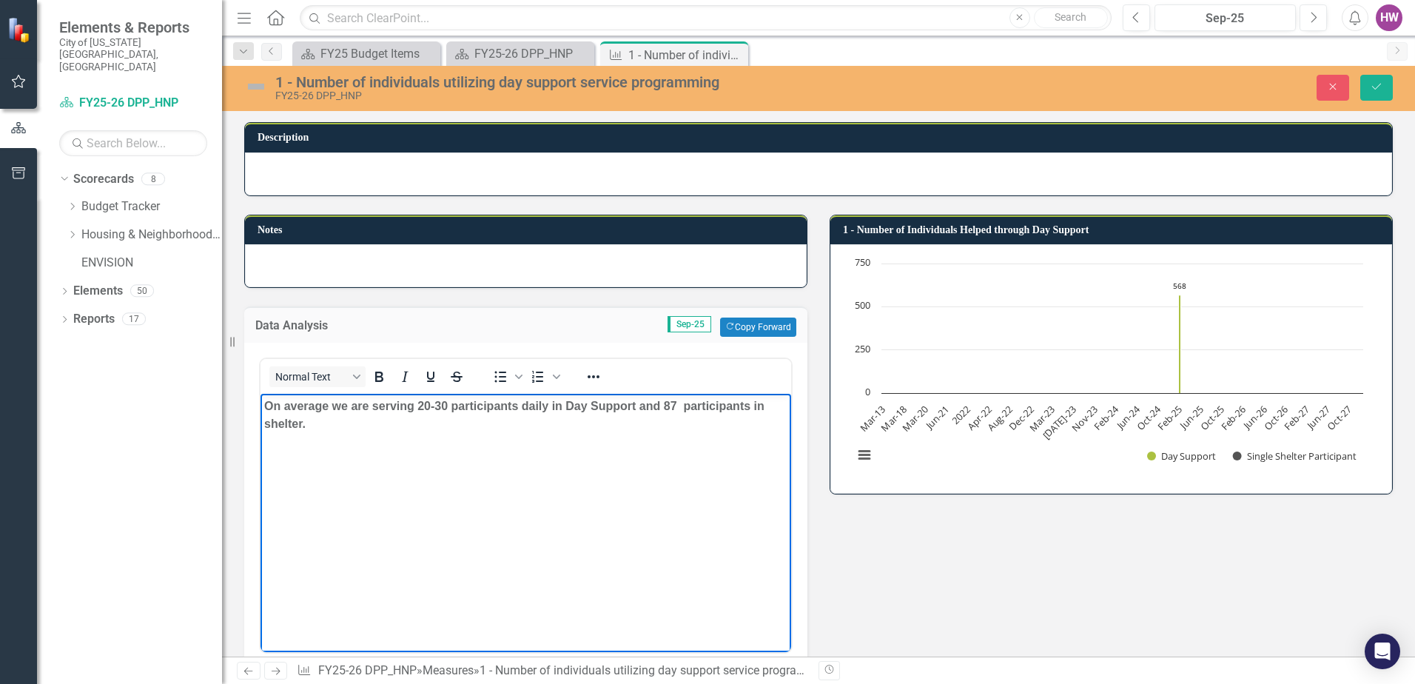
click at [357, 480] on body "On average we are serving 20-30 participants daily in Day Support and 87 partic…" at bounding box center [525, 505] width 531 height 222
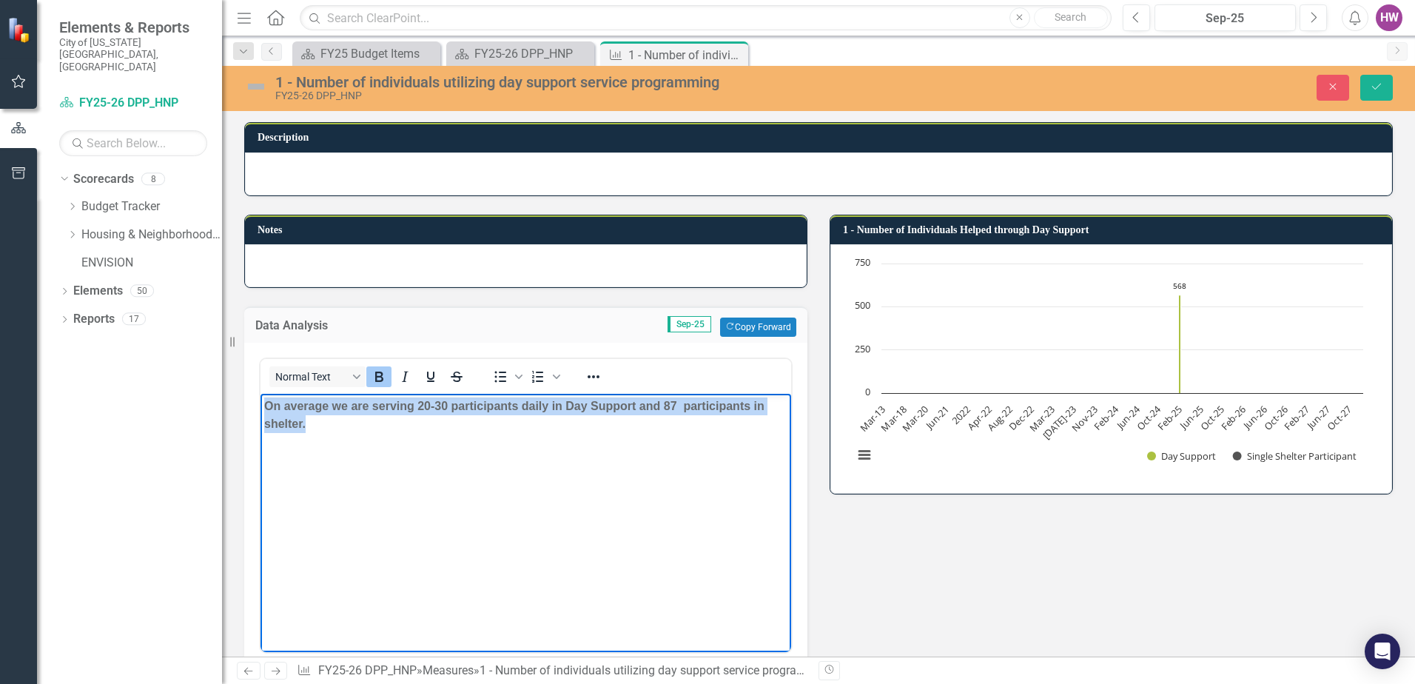
drag, startPoint x: 329, startPoint y: 426, endPoint x: 520, endPoint y: 802, distance: 421.7
click at [260, 408] on html "On average we are serving 20-30 participants daily in Day Support and 87 partic…" at bounding box center [525, 505] width 531 height 222
click at [378, 380] on icon "Bold" at bounding box center [379, 377] width 8 height 10
drag, startPoint x: 382, startPoint y: 422, endPoint x: 383, endPoint y: 454, distance: 31.8
click at [381, 422] on body "On average we are serving 20-30 participants daily in Day Support and 87 partic…" at bounding box center [525, 505] width 531 height 222
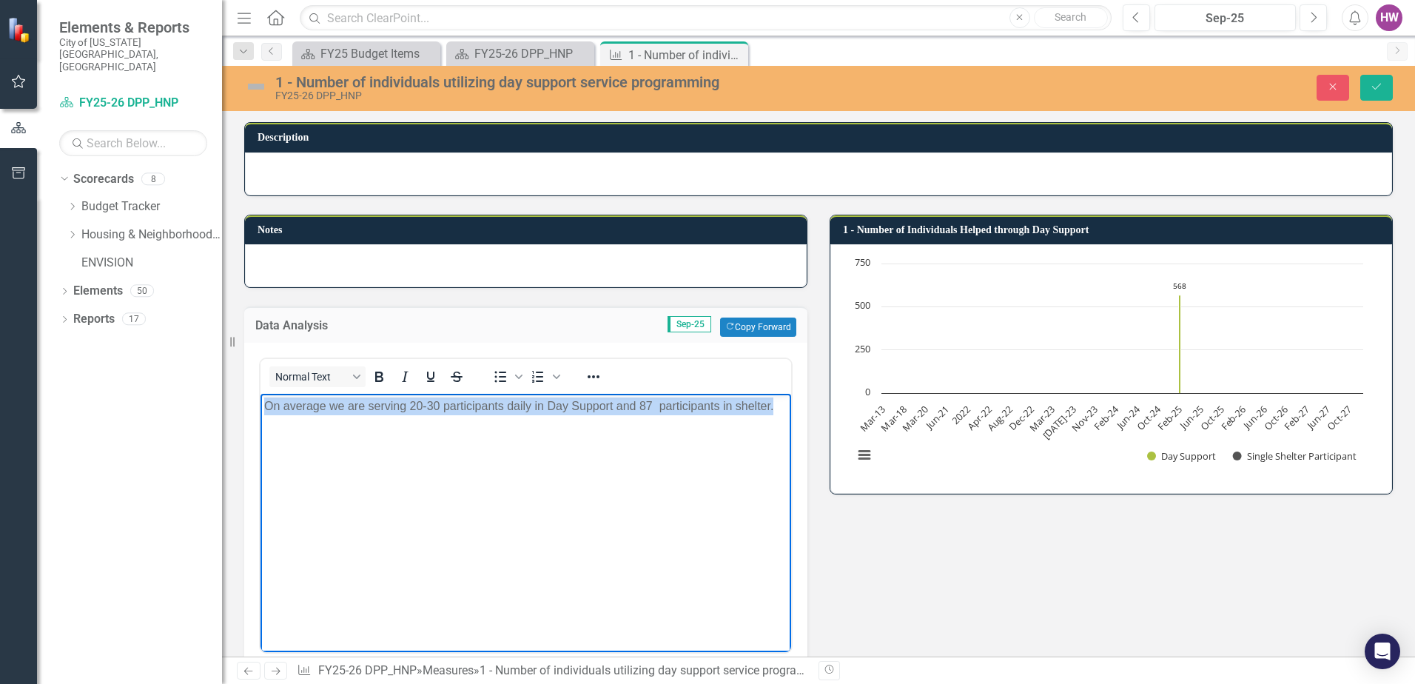
click at [431, 459] on body "On average we are serving 20-30 participants daily in Day Support and 87 partic…" at bounding box center [525, 505] width 531 height 222
click at [465, 423] on body "On average we are serving 20-30 participants daily in Day Support and 87 partic…" at bounding box center [525, 505] width 531 height 222
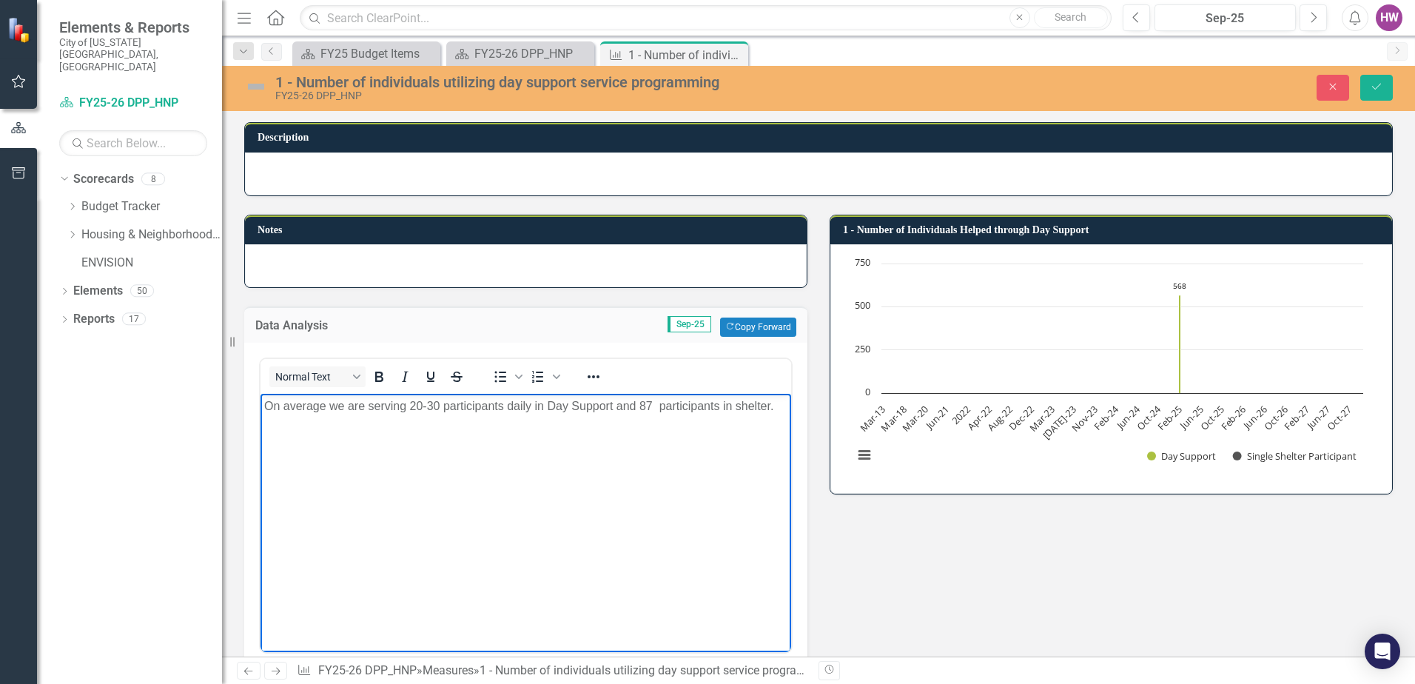
drag, startPoint x: 660, startPoint y: 406, endPoint x: 653, endPoint y: 438, distance: 33.2
click at [660, 409] on p "On average we are serving 20-30 participants daily in Day Support and 87 partic…" at bounding box center [525, 406] width 523 height 18
click at [774, 404] on p "On average we are serving 20-30 participants daily in Day Support and 87 partic…" at bounding box center [525, 406] width 523 height 18
click at [1379, 96] on button "Save" at bounding box center [1376, 88] width 33 height 26
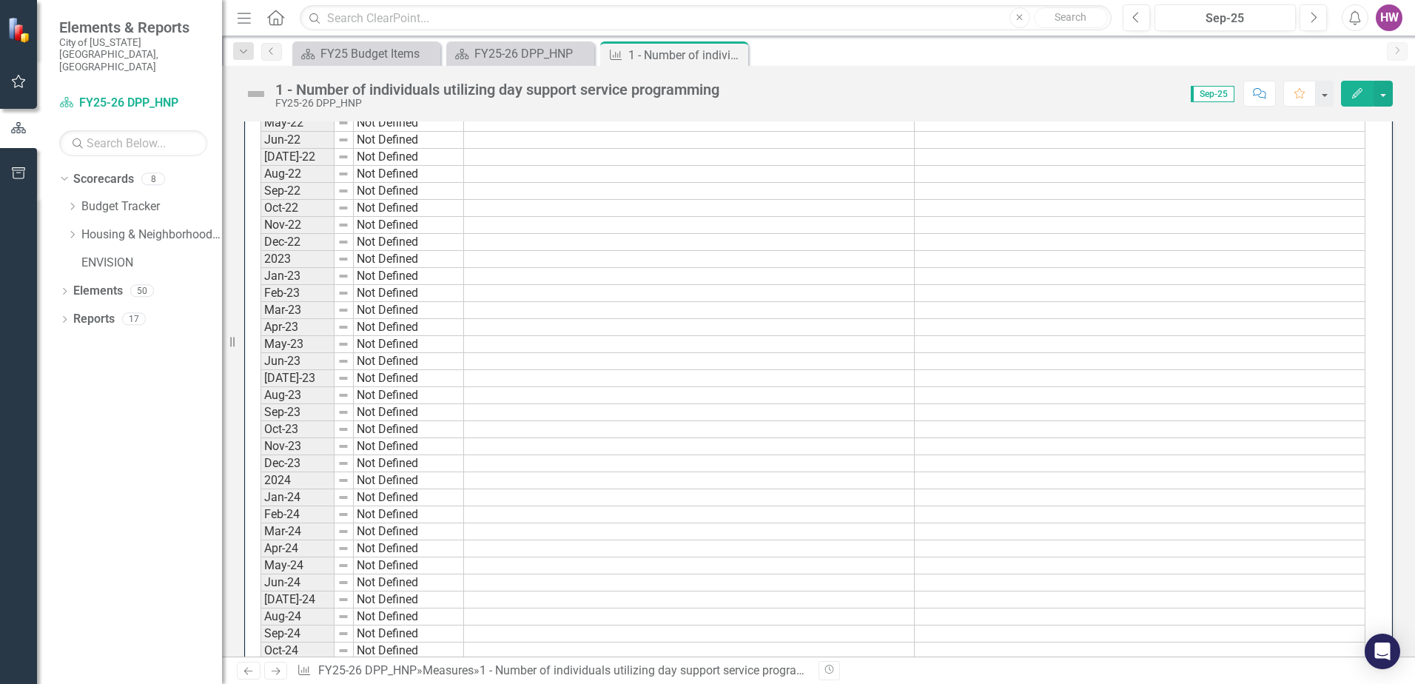
scroll to position [1184, 0]
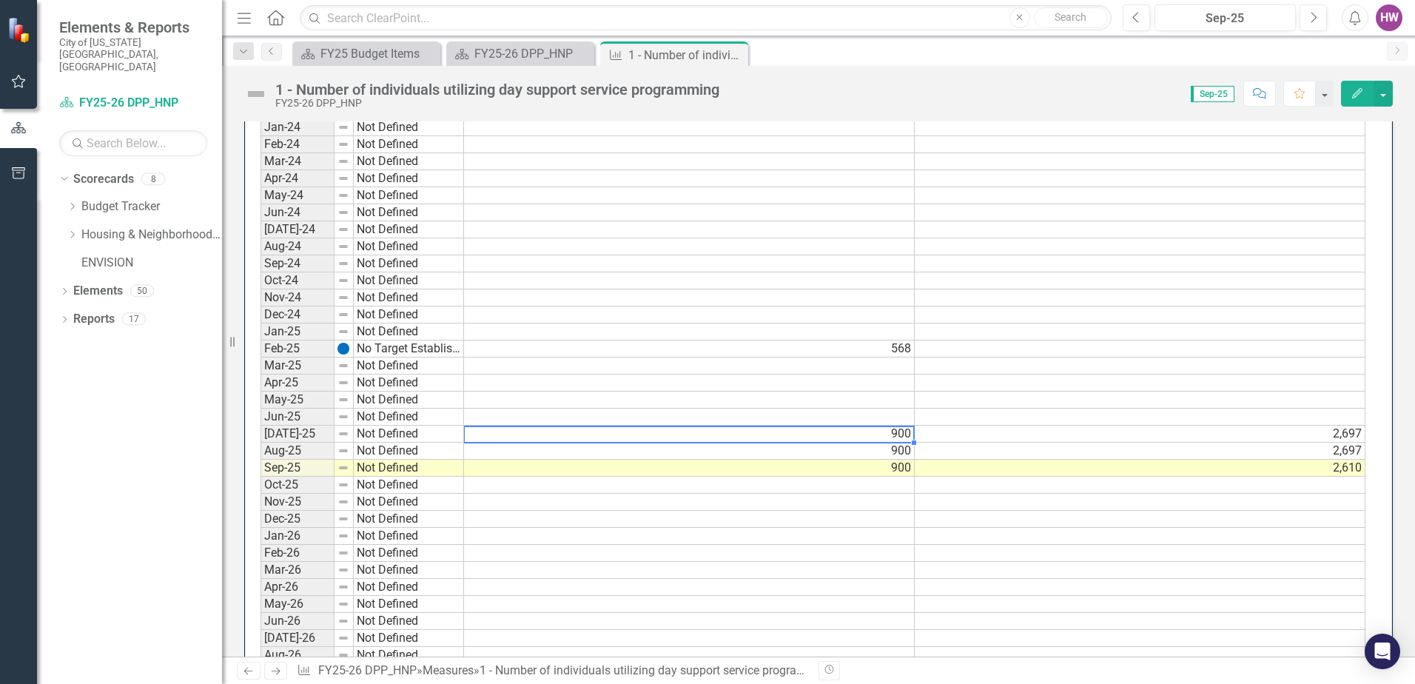
click at [903, 429] on td "900" at bounding box center [689, 434] width 451 height 17
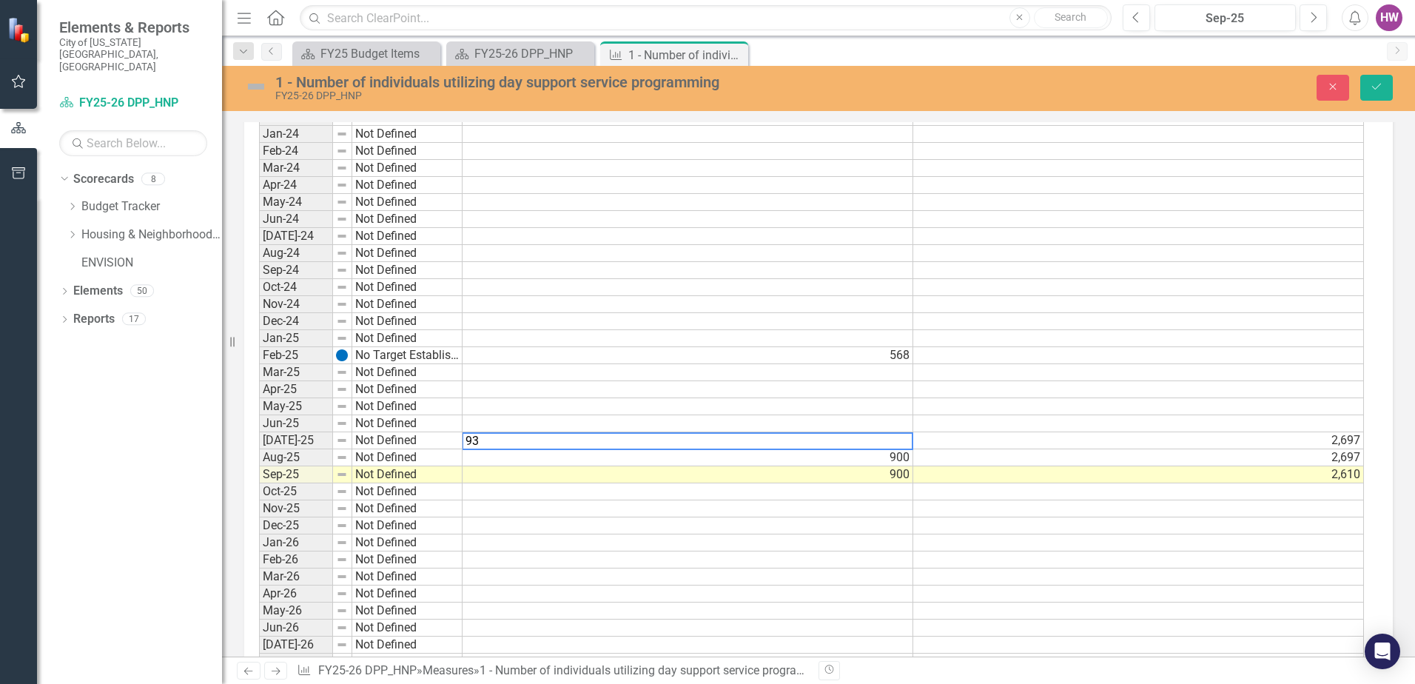
scroll to position [1189, 0]
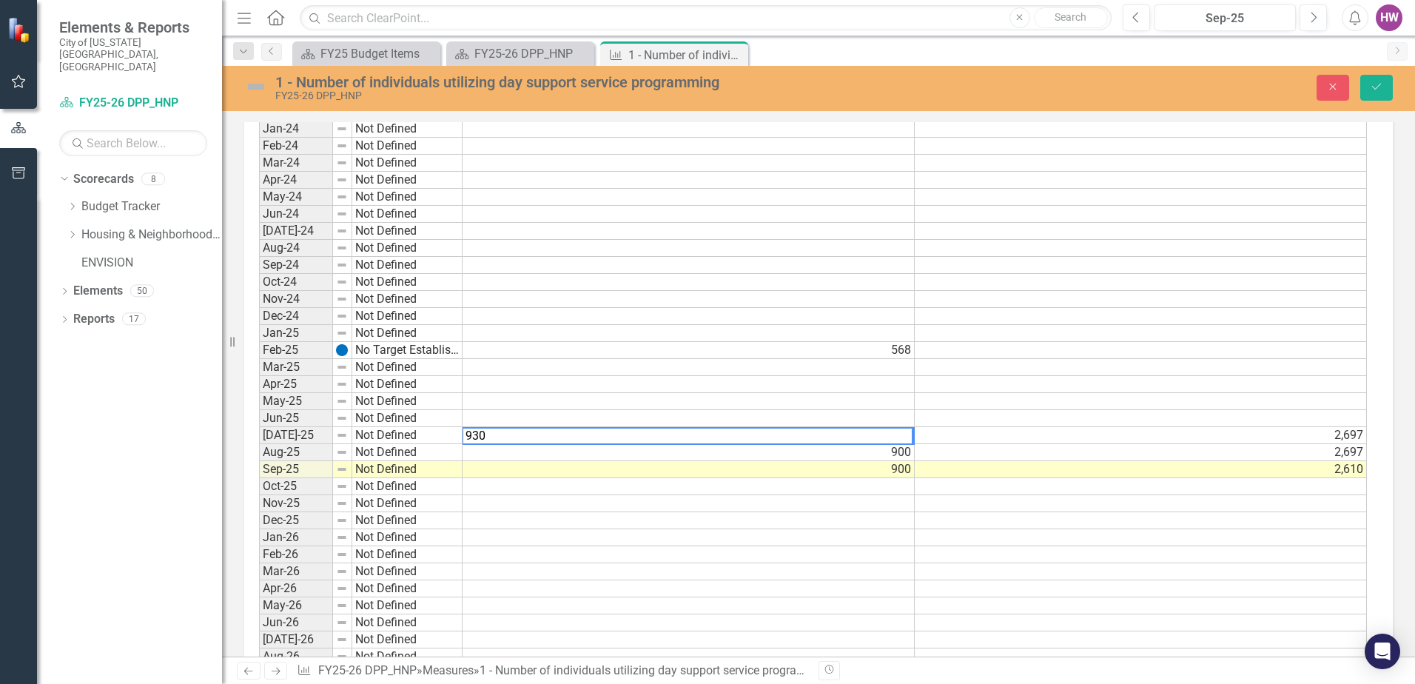
click at [890, 454] on td "900" at bounding box center [689, 452] width 452 height 17
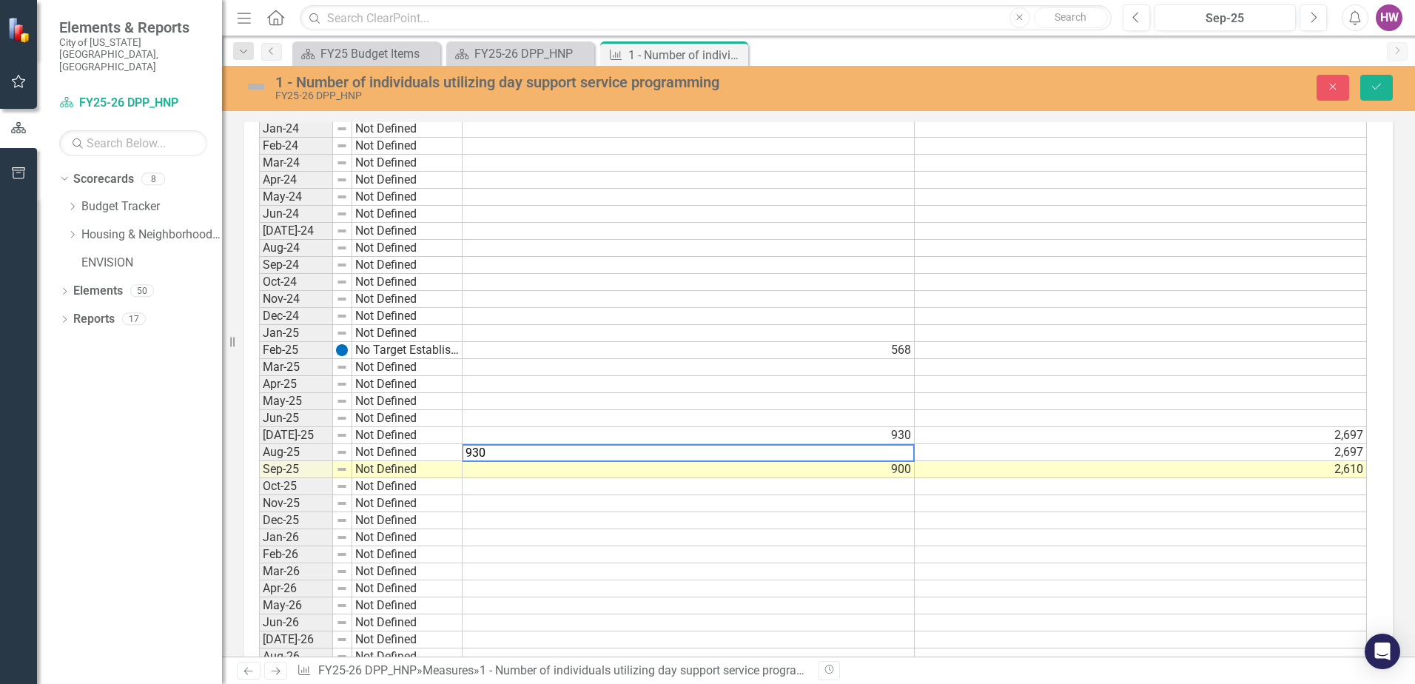
type textarea "930"
click at [875, 490] on td at bounding box center [689, 486] width 452 height 17
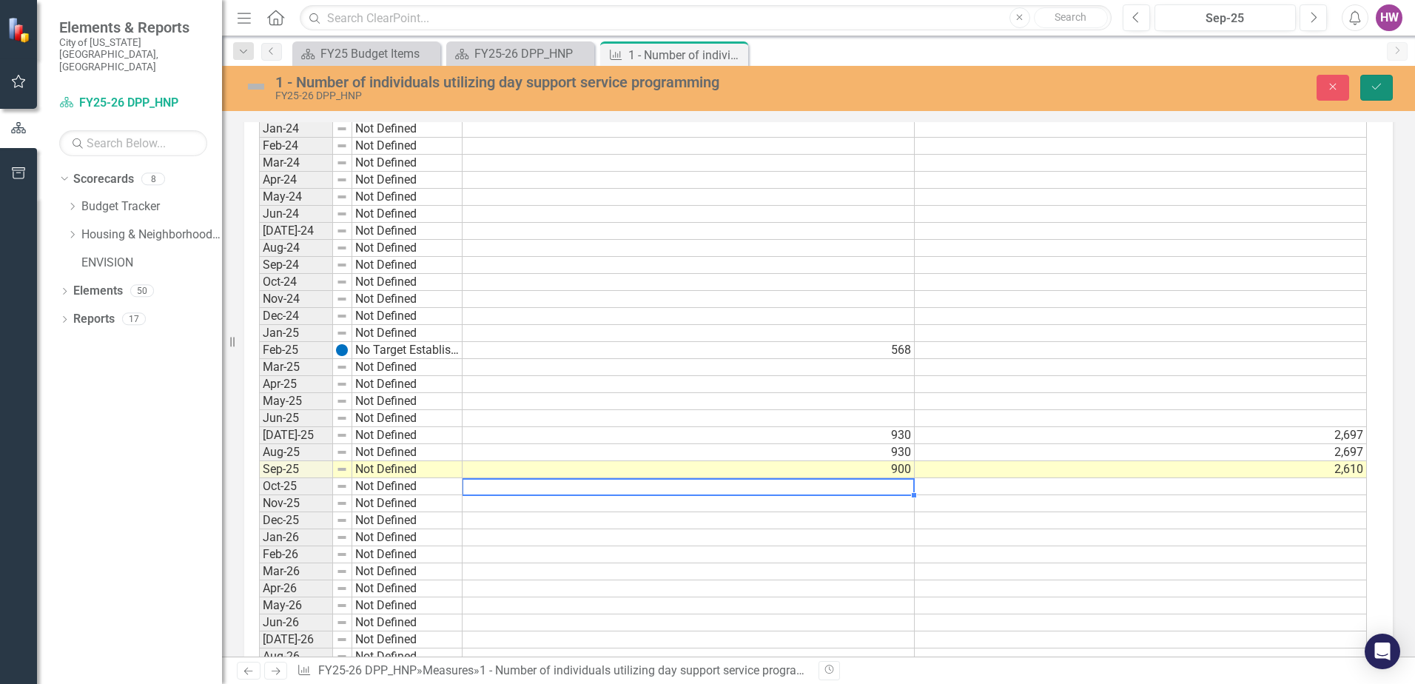
click at [1376, 81] on icon "Save" at bounding box center [1376, 86] width 13 height 10
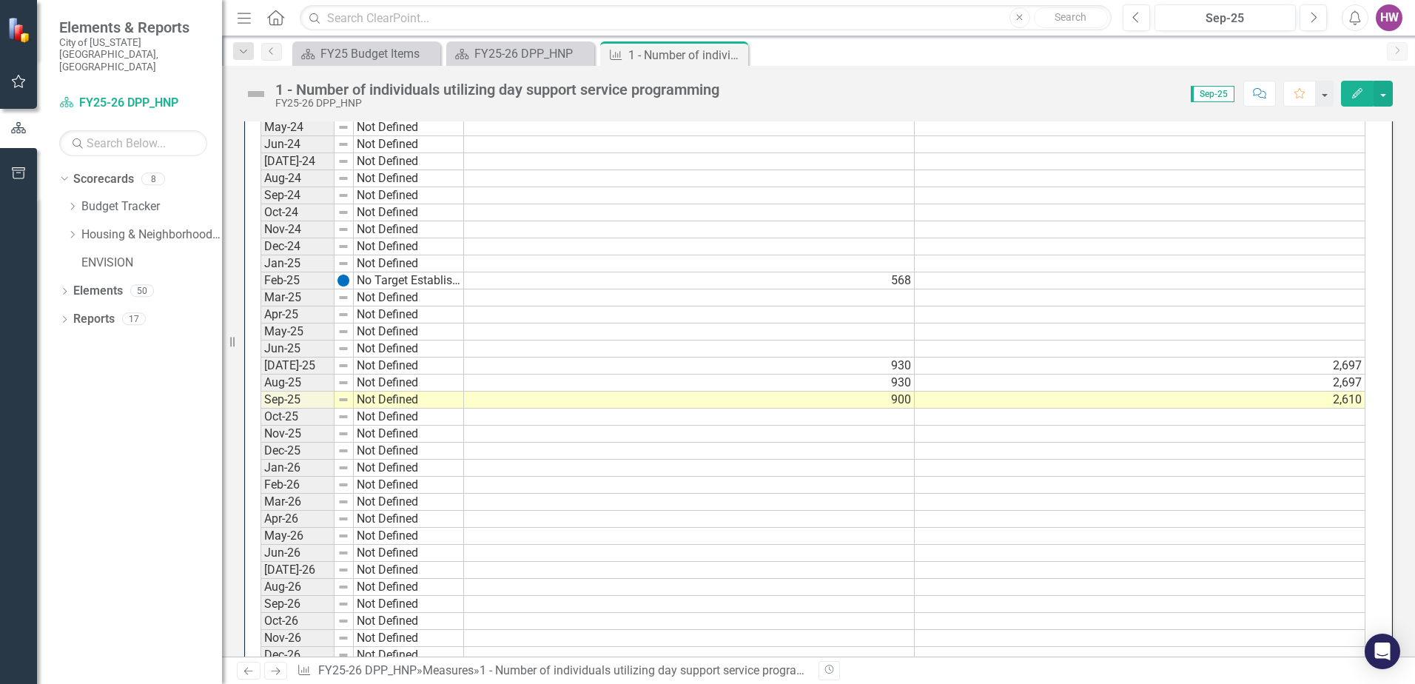
scroll to position [1258, 0]
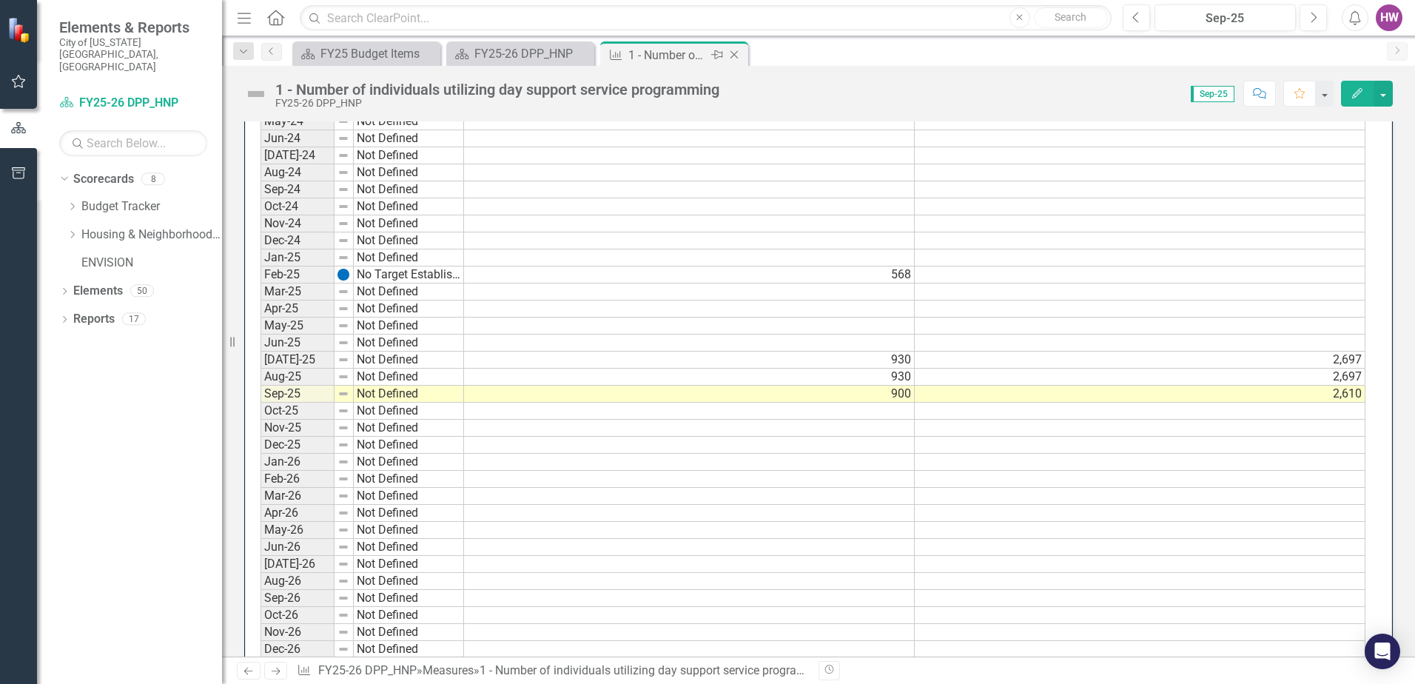
click at [735, 54] on icon at bounding box center [734, 55] width 8 height 8
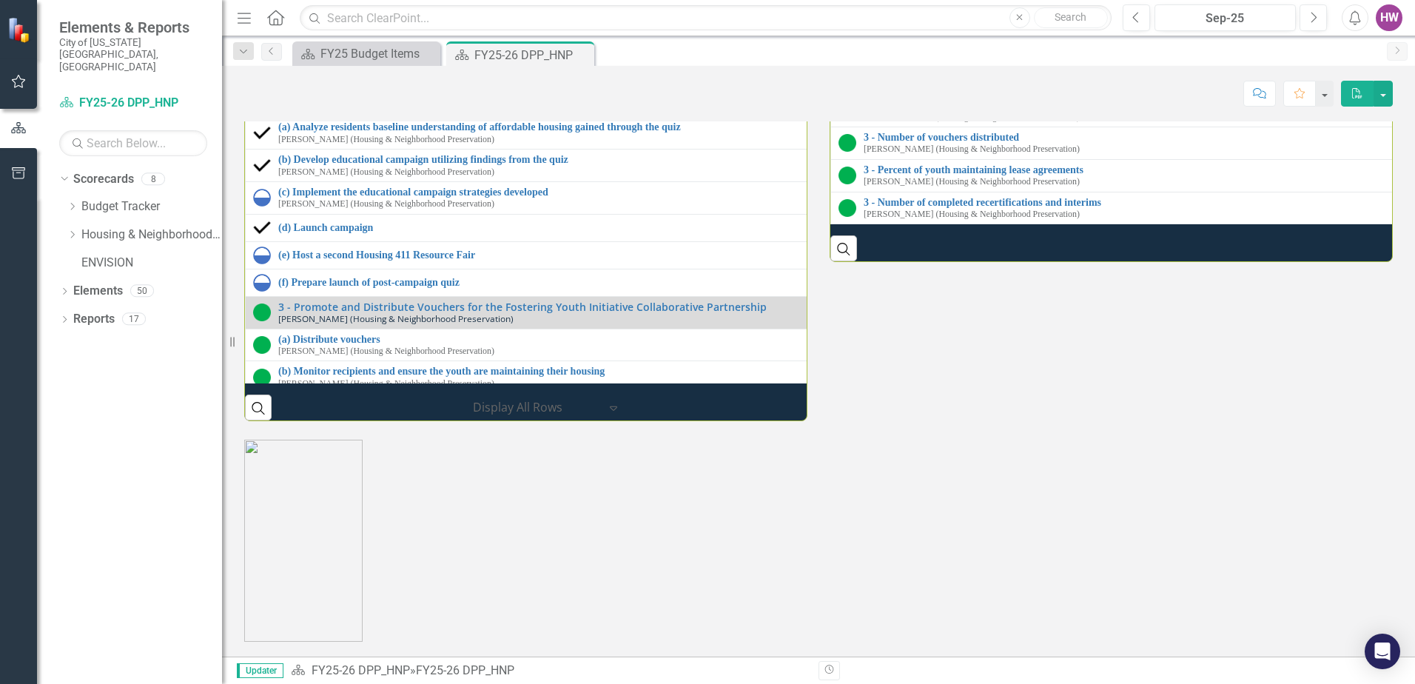
scroll to position [2072, 0]
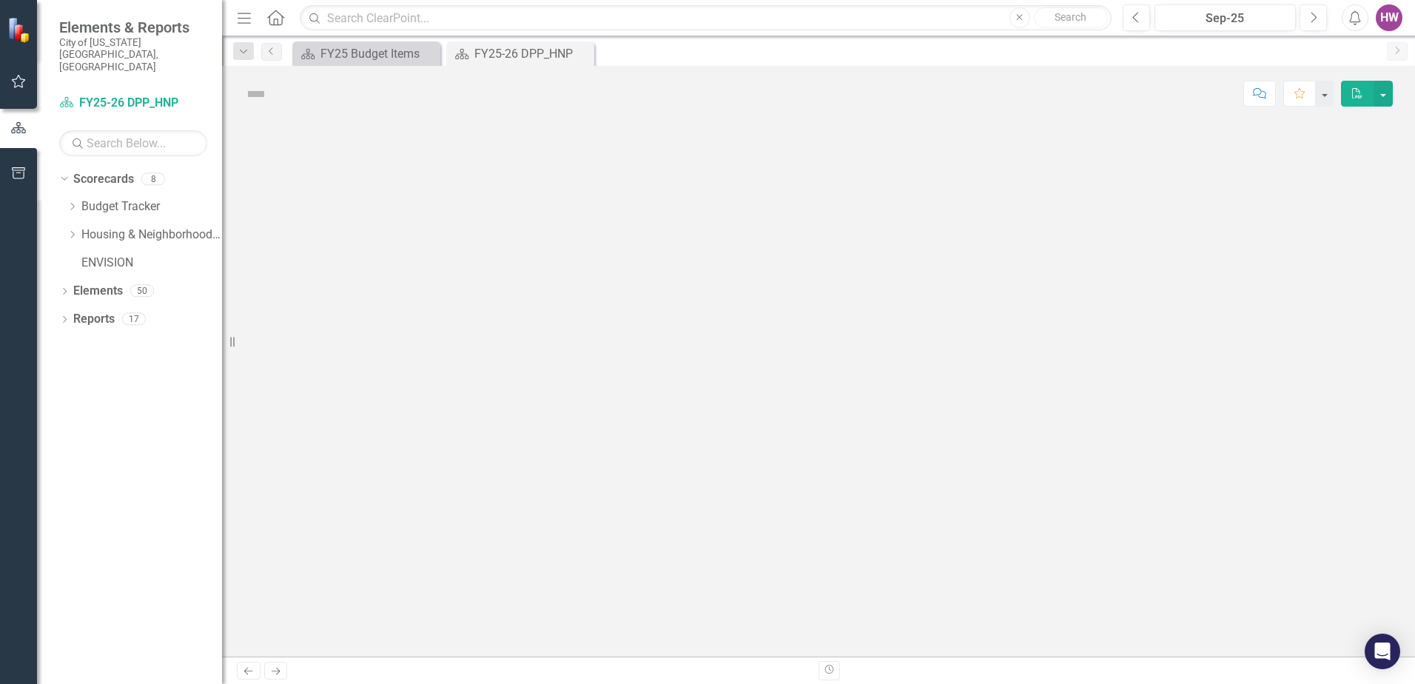
click at [1000, 242] on div at bounding box center [818, 388] width 1193 height 535
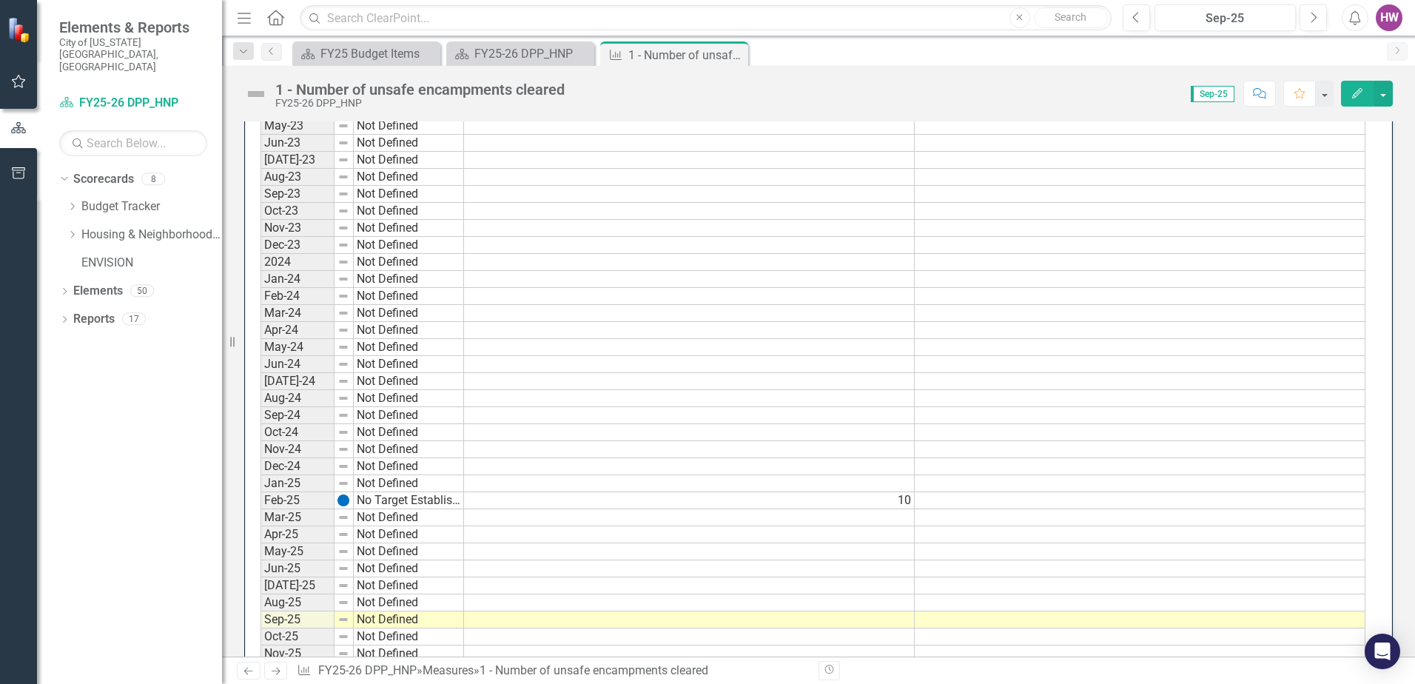
scroll to position [1036, 0]
click at [556, 616] on td at bounding box center [689, 616] width 451 height 17
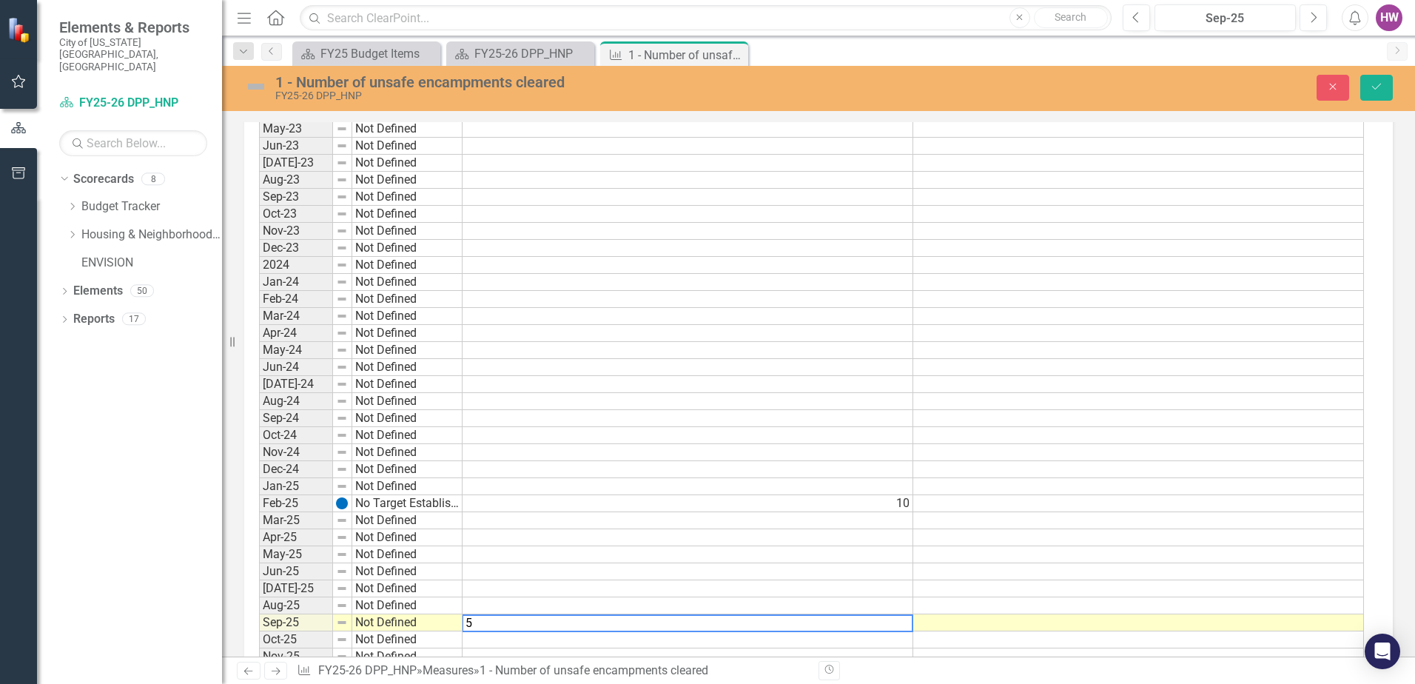
scroll to position [1041, 0]
type textarea "5"
click at [1061, 613] on td at bounding box center [1141, 617] width 452 height 17
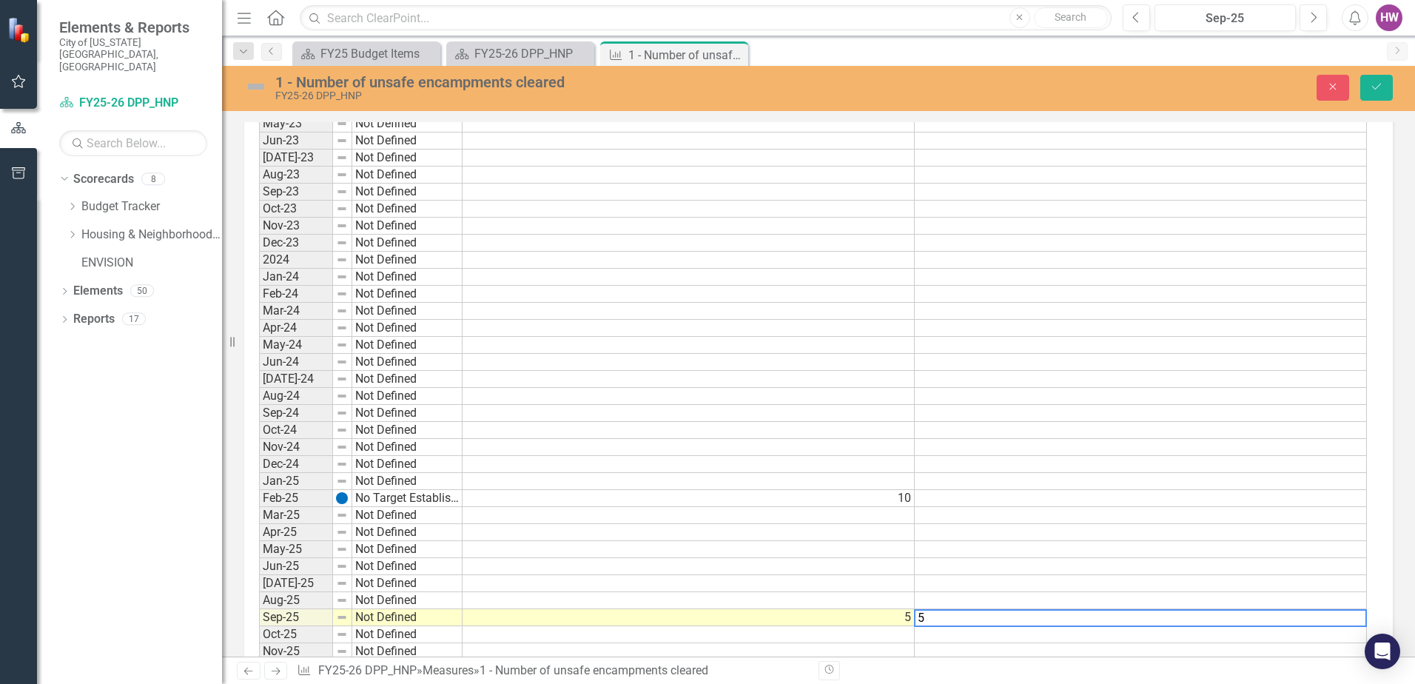
type textarea "5"
click at [1050, 637] on td at bounding box center [1141, 634] width 452 height 17
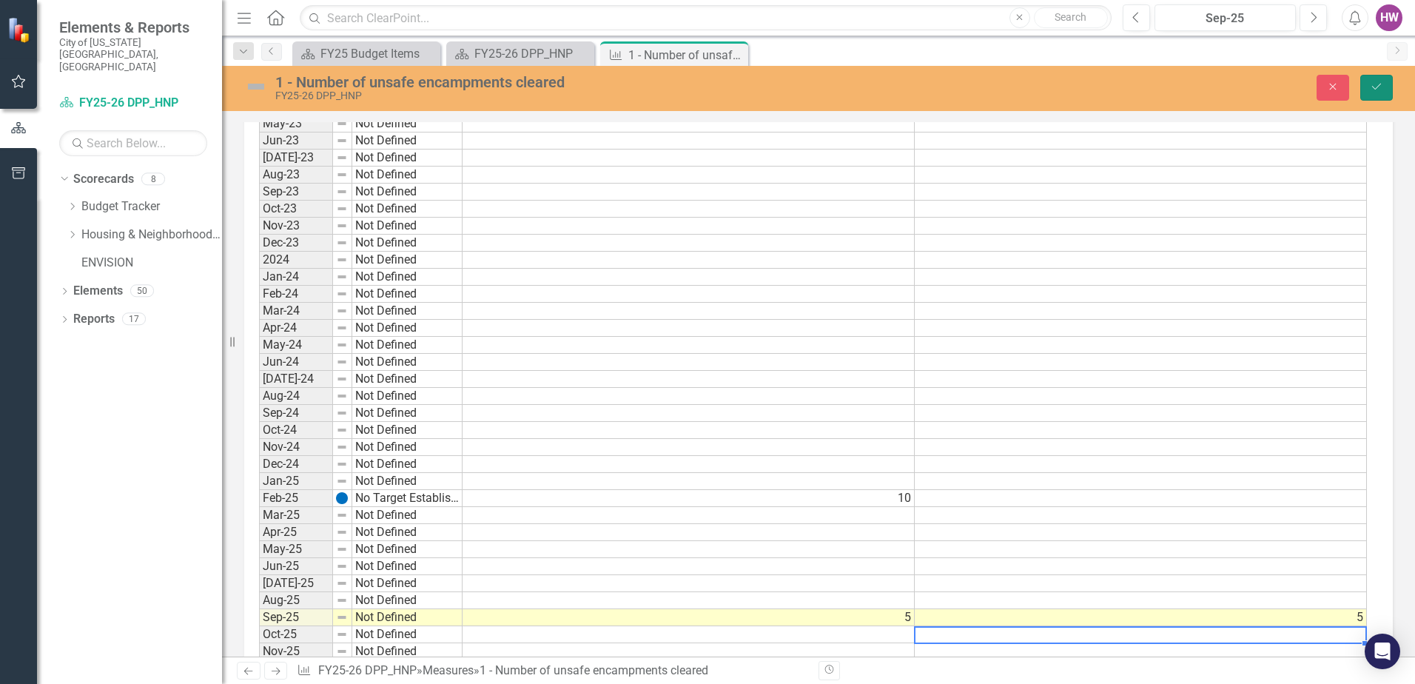
click at [1379, 84] on icon "Save" at bounding box center [1376, 86] width 13 height 10
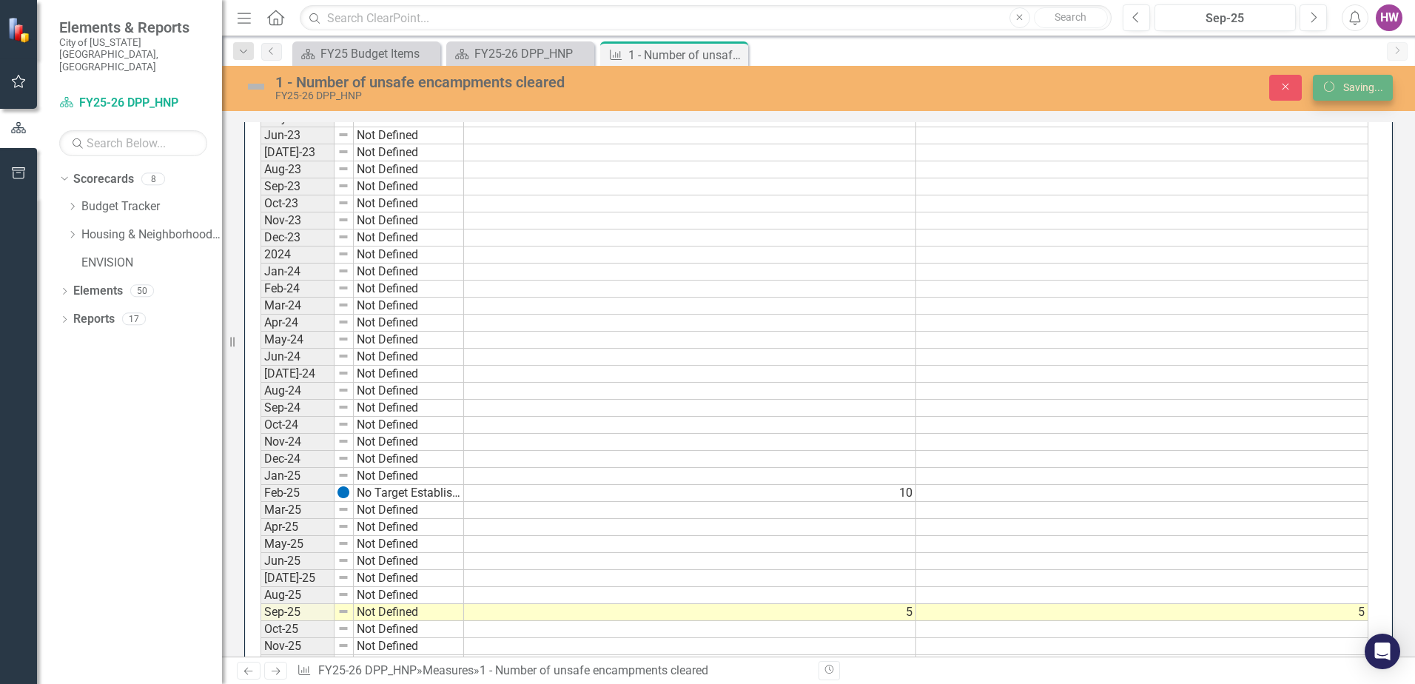
scroll to position [1036, 0]
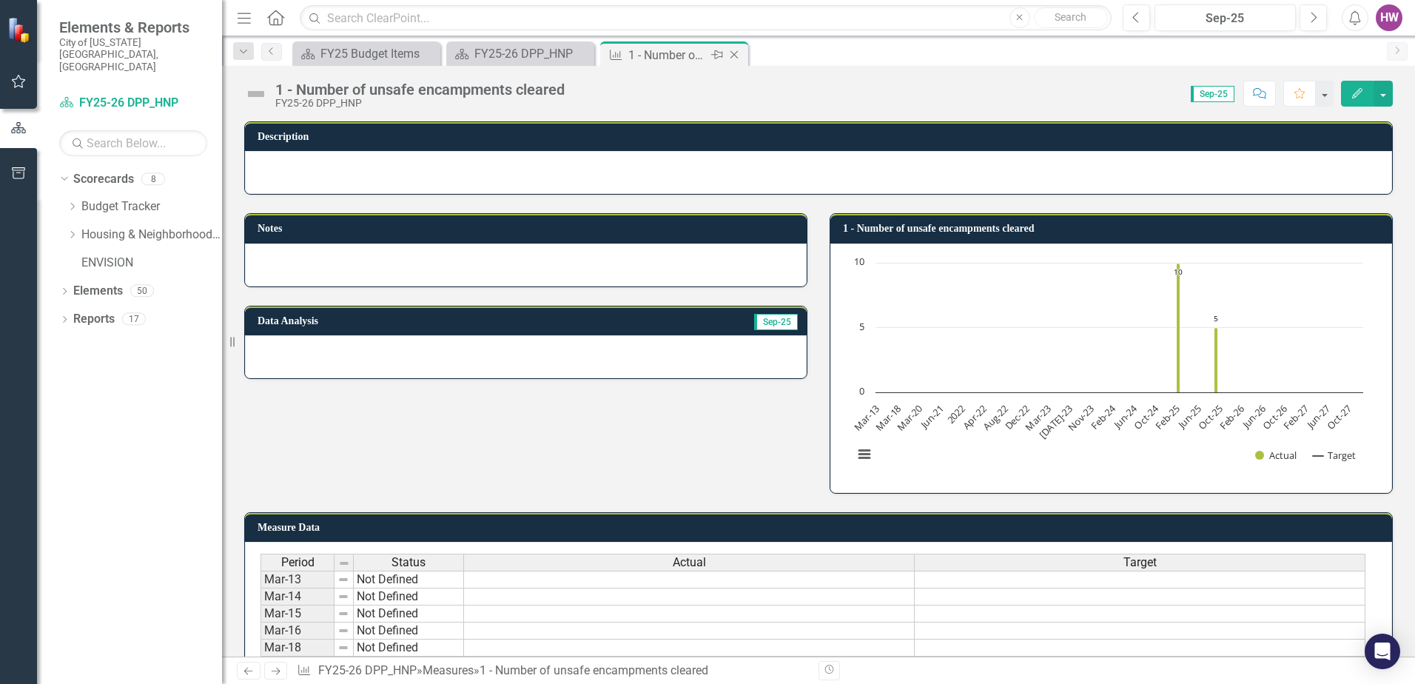
click at [739, 53] on icon "Close" at bounding box center [734, 55] width 15 height 12
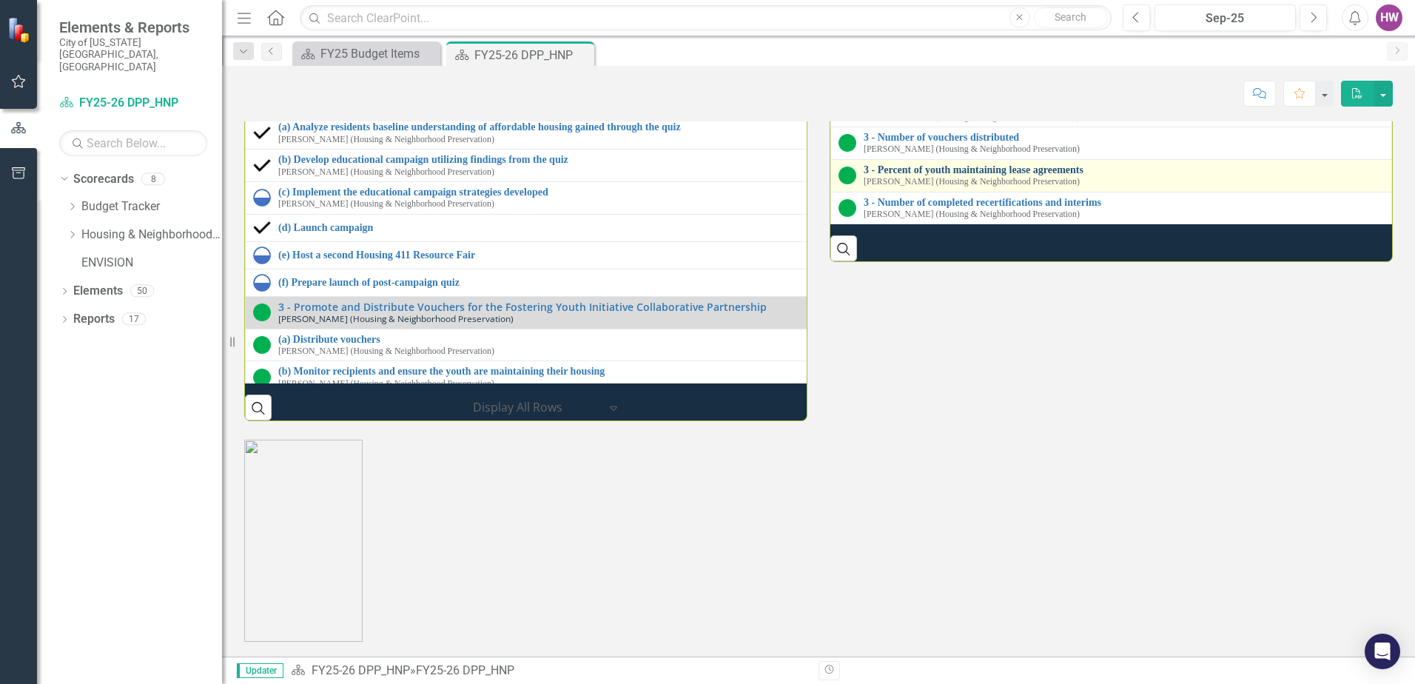
scroll to position [2041, 0]
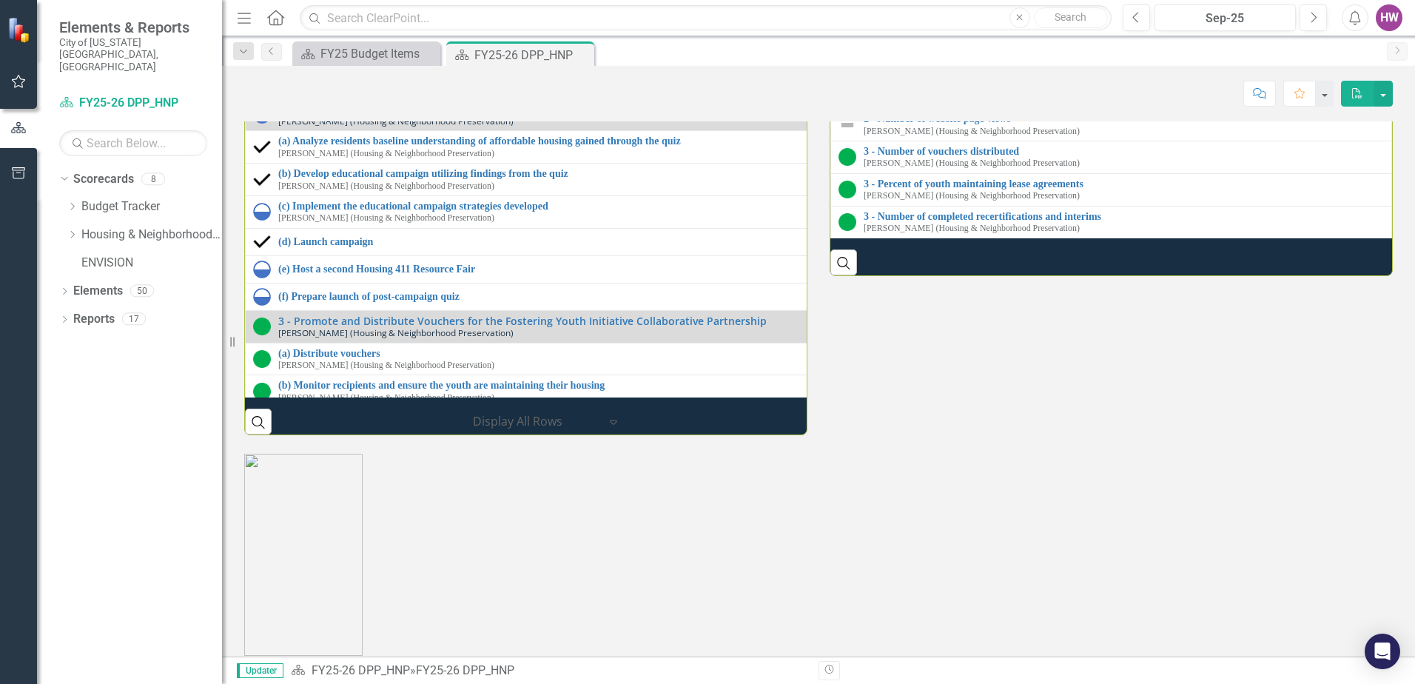
click at [958, 27] on link "1 - Percent of day support participants connected to housing" at bounding box center [1124, 21] width 520 height 11
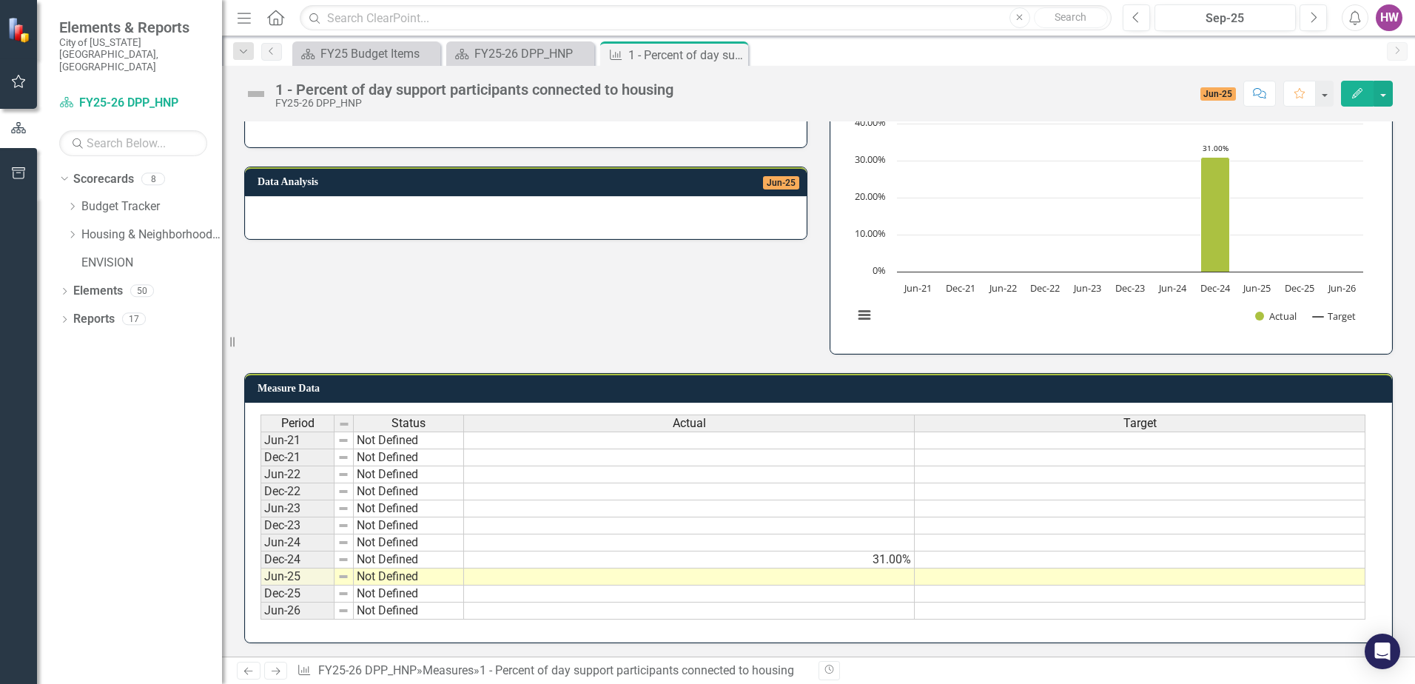
scroll to position [141, 0]
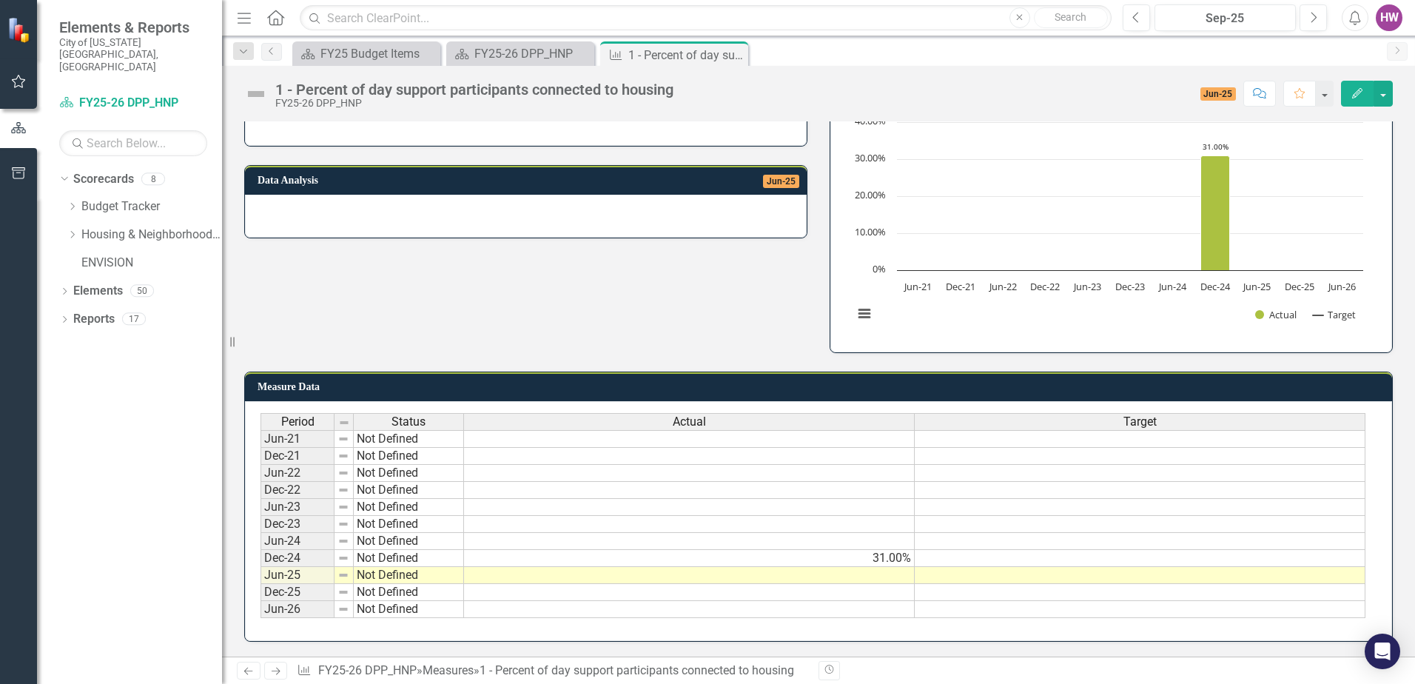
click at [294, 211] on div at bounding box center [526, 216] width 562 height 43
click at [293, 210] on div at bounding box center [526, 216] width 562 height 43
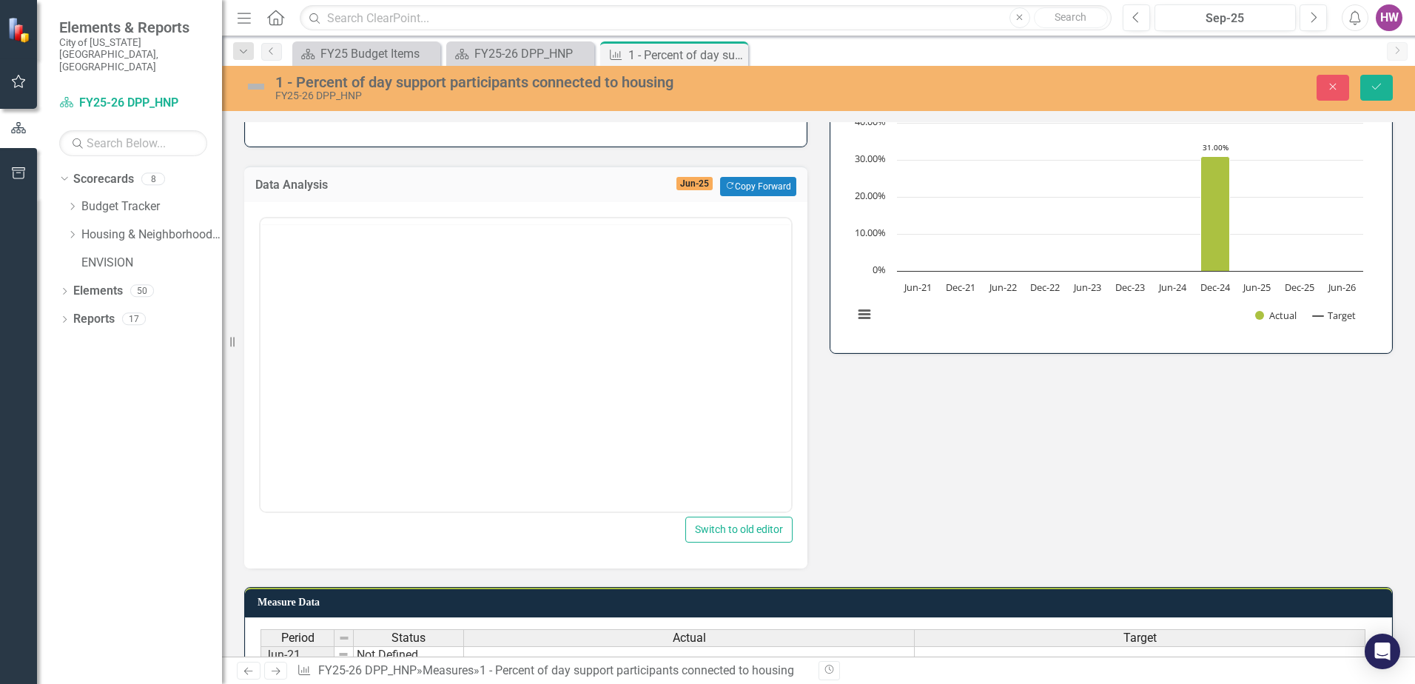
scroll to position [0, 0]
click at [330, 323] on body "Rich Text Area. Press ALT-0 for help." at bounding box center [525, 364] width 531 height 222
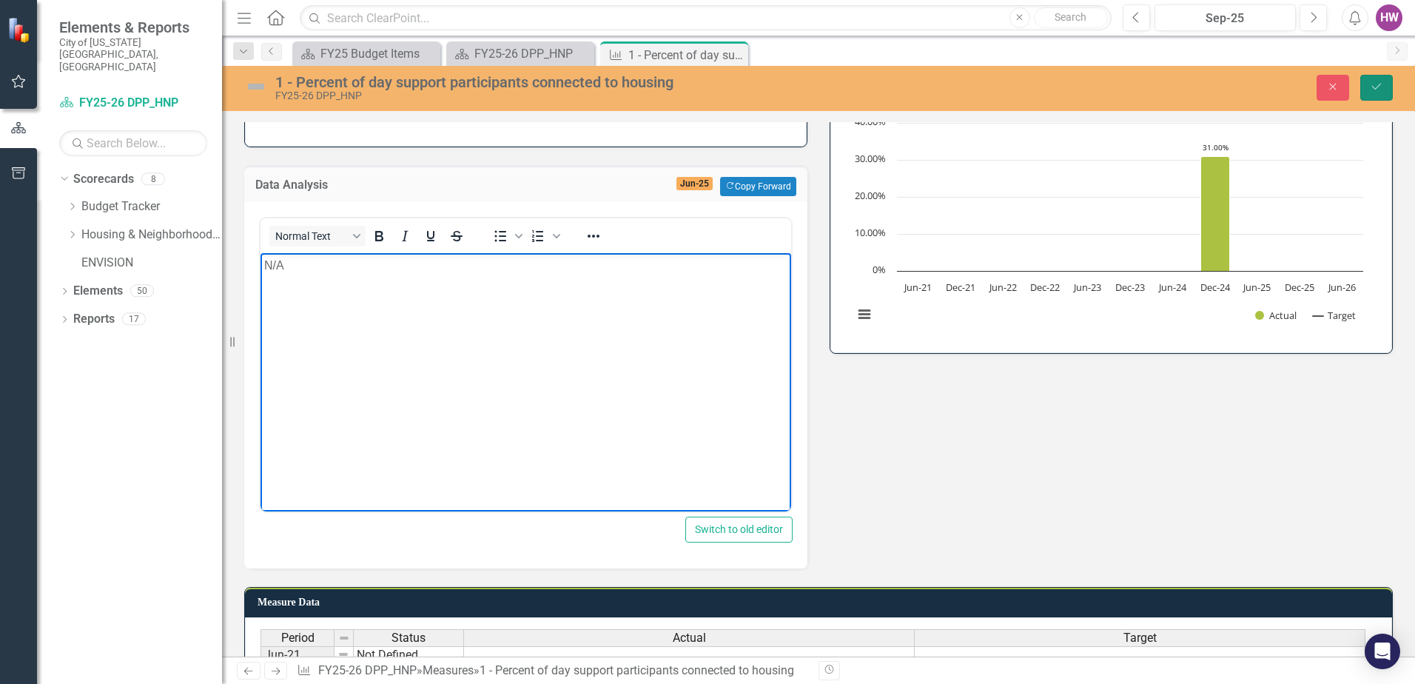
click at [1376, 94] on button "Save" at bounding box center [1376, 88] width 33 height 26
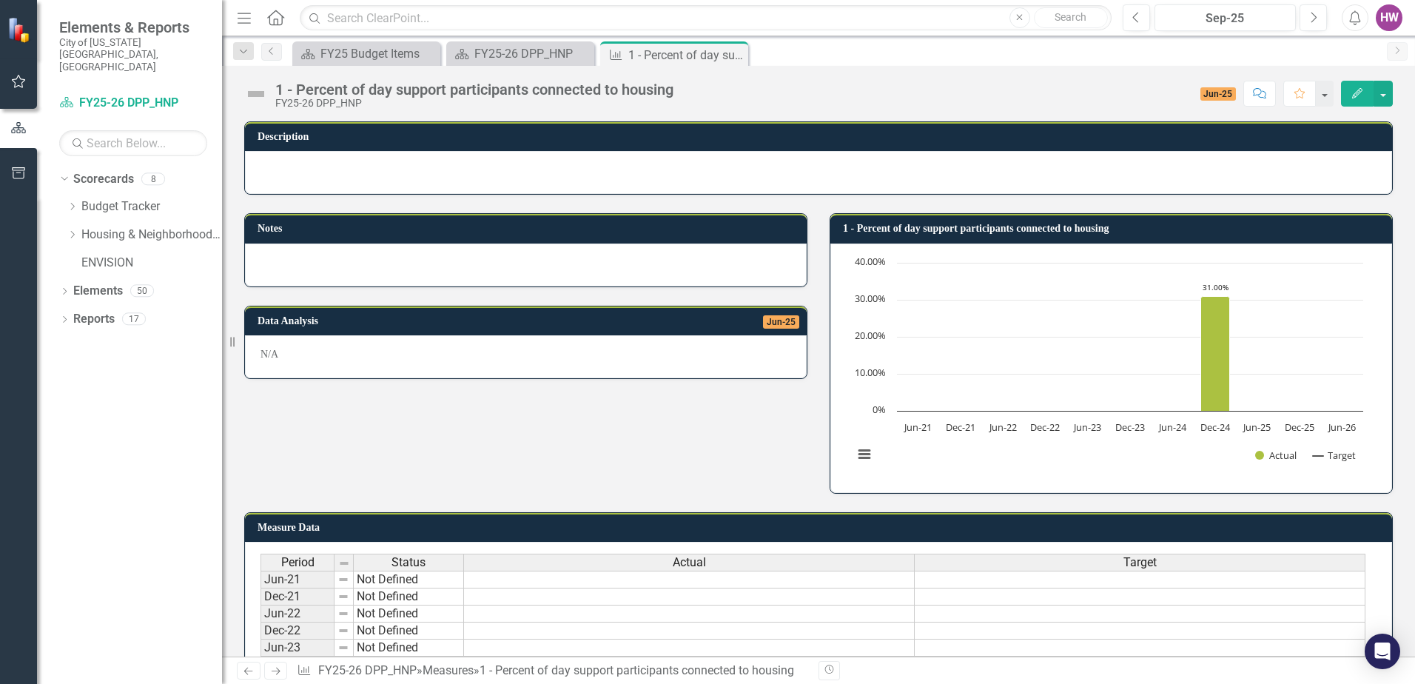
click at [0, 0] on icon "Close" at bounding box center [0, 0] width 0 height 0
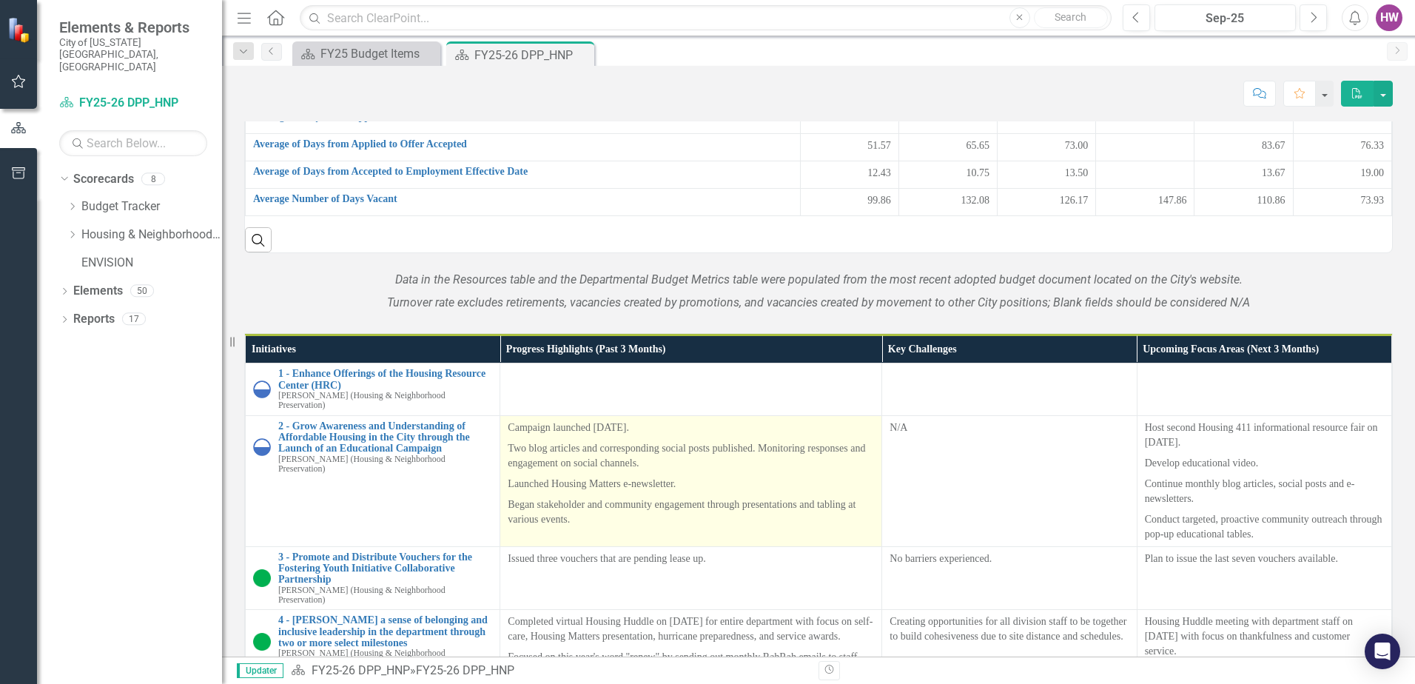
scroll to position [1406, 0]
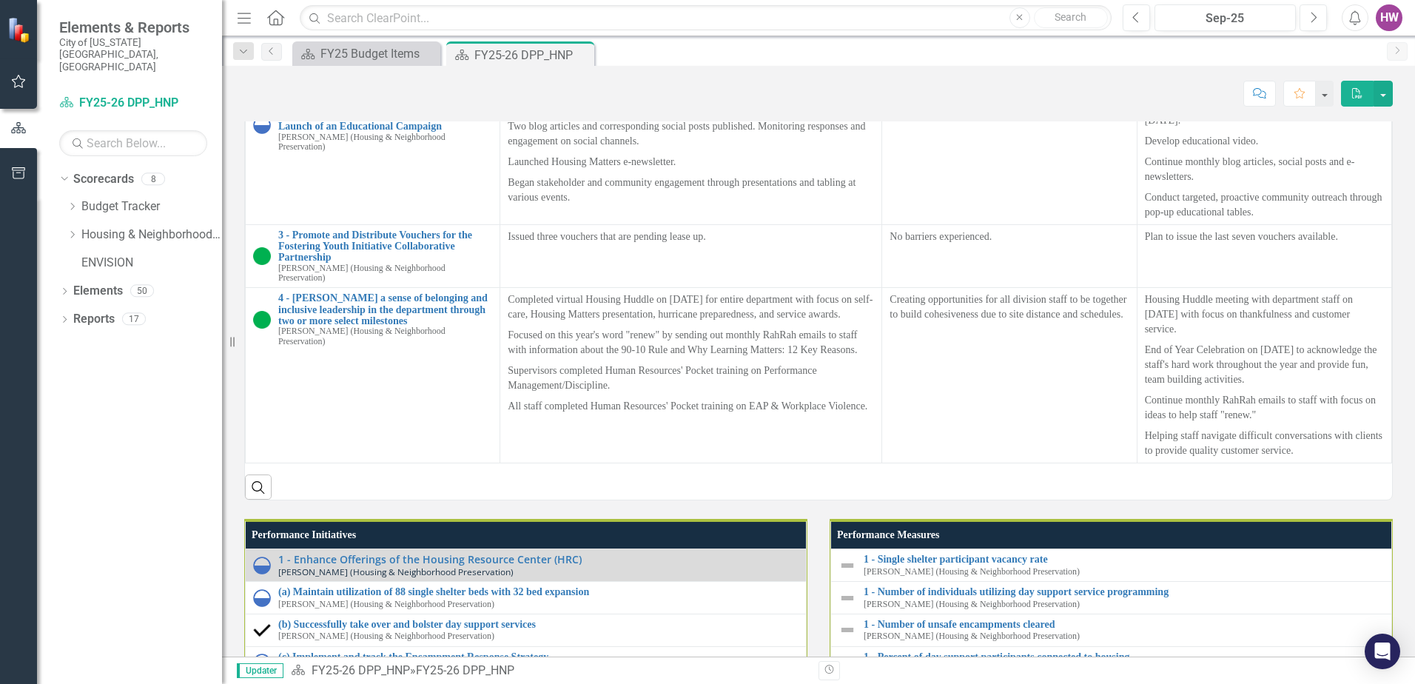
click at [544, 93] on td at bounding box center [691, 67] width 382 height 52
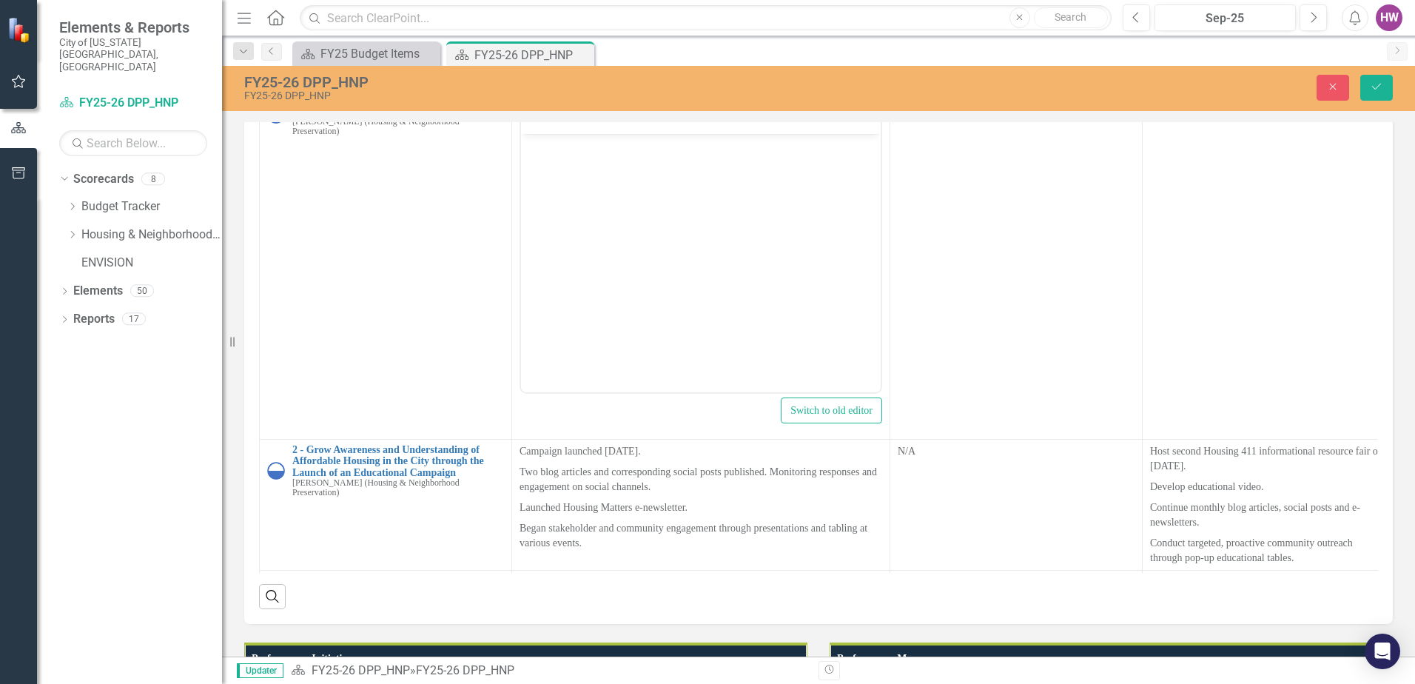
scroll to position [0, 0]
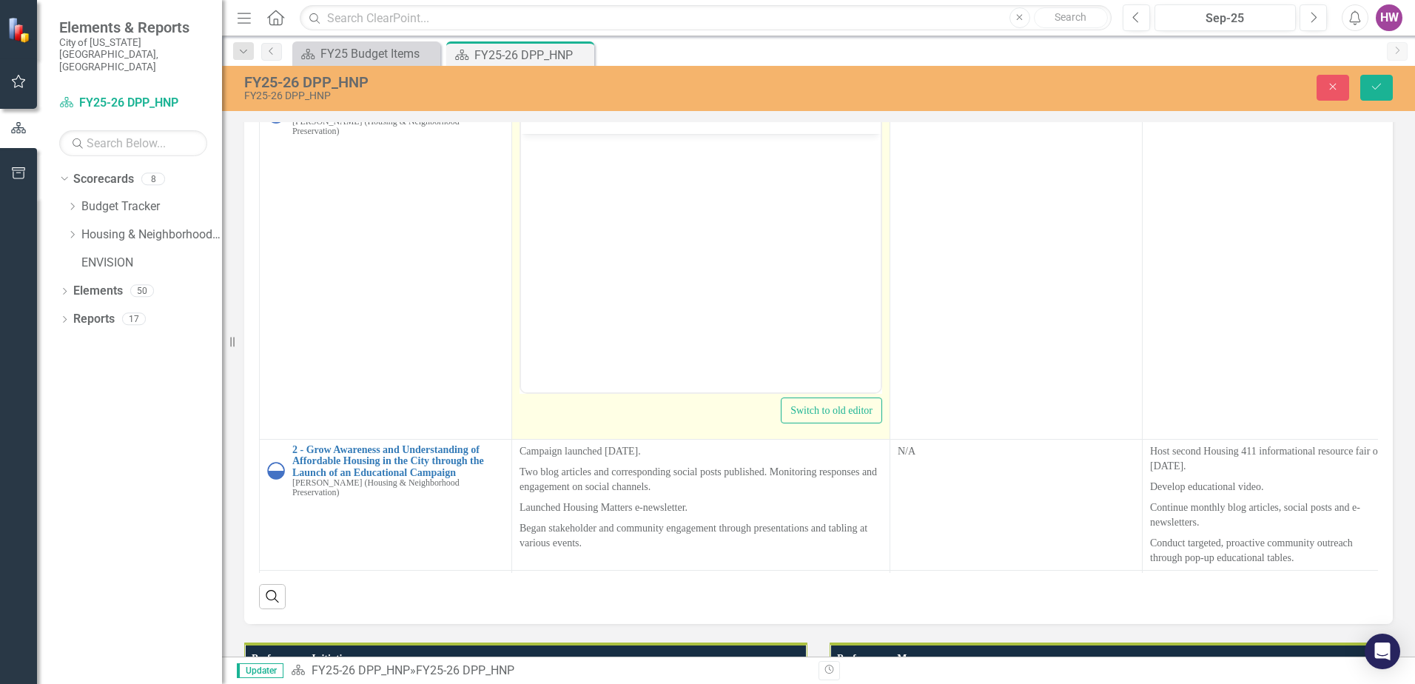
click at [586, 171] on body "Rich Text Area. Press ALT-0 for help." at bounding box center [701, 244] width 360 height 222
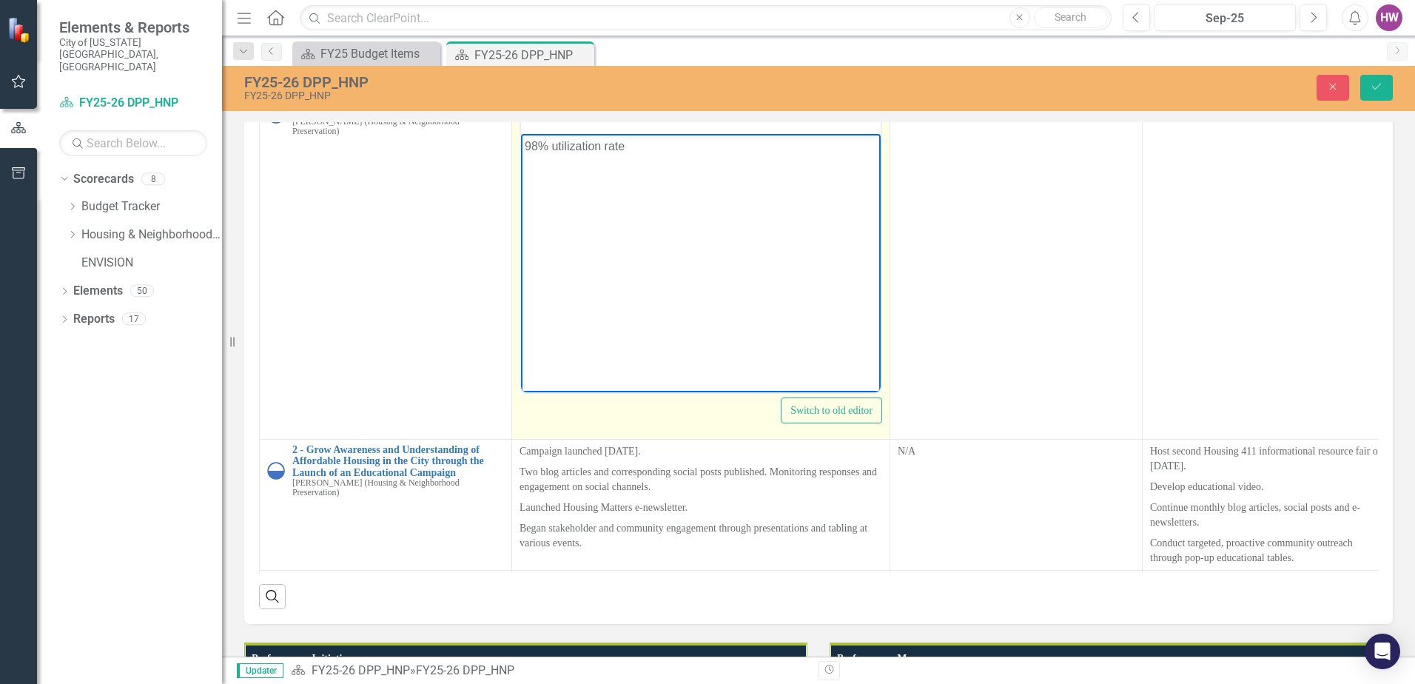
click at [642, 147] on p "98% utilization rate" at bounding box center [701, 146] width 352 height 18
click at [804, 152] on p "98% utilization rate of single shelter beds." at bounding box center [701, 146] width 352 height 18
click at [565, 176] on p "Rich Text Area. Press ALT-0 for help." at bounding box center [701, 176] width 352 height 18
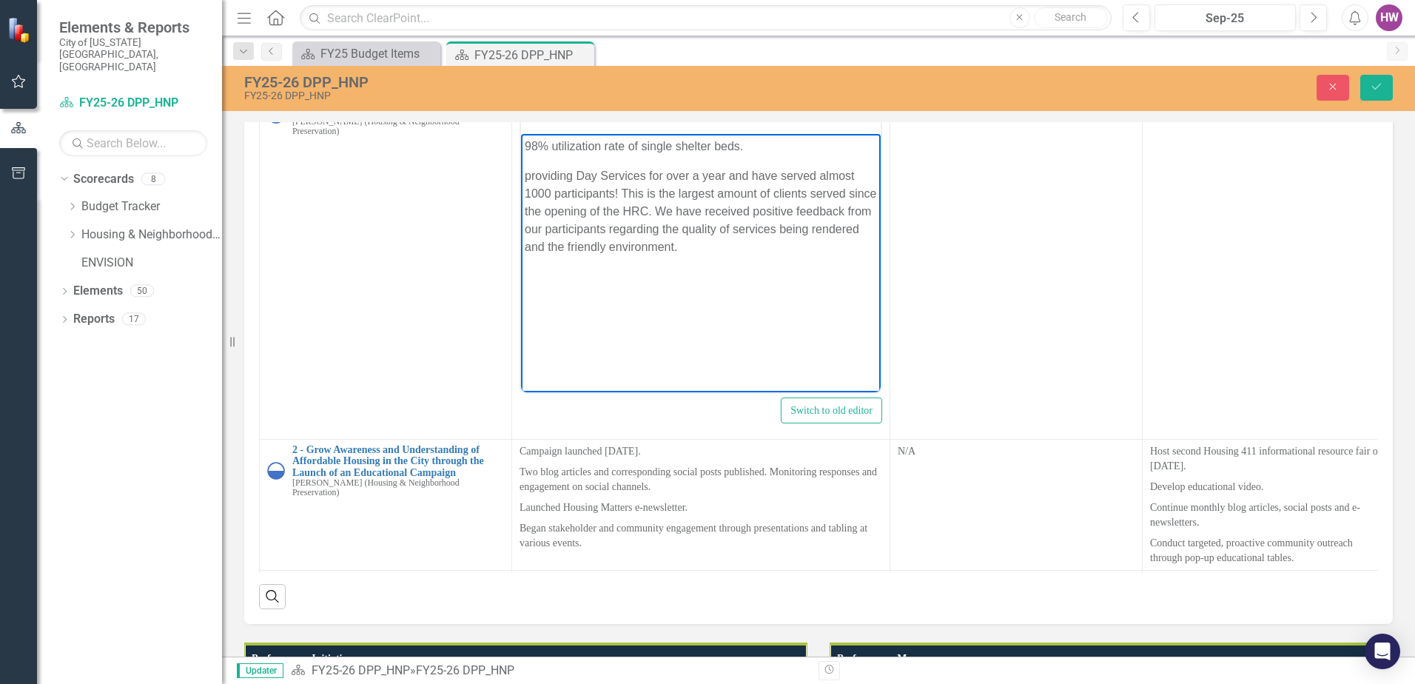
click at [529, 174] on p "providing Day Services for over a year and have served almost 1000 participants…" at bounding box center [701, 211] width 352 height 89
click at [656, 209] on p "Providing Day Services for over a year and have served almost 1000 participants…" at bounding box center [701, 211] width 352 height 89
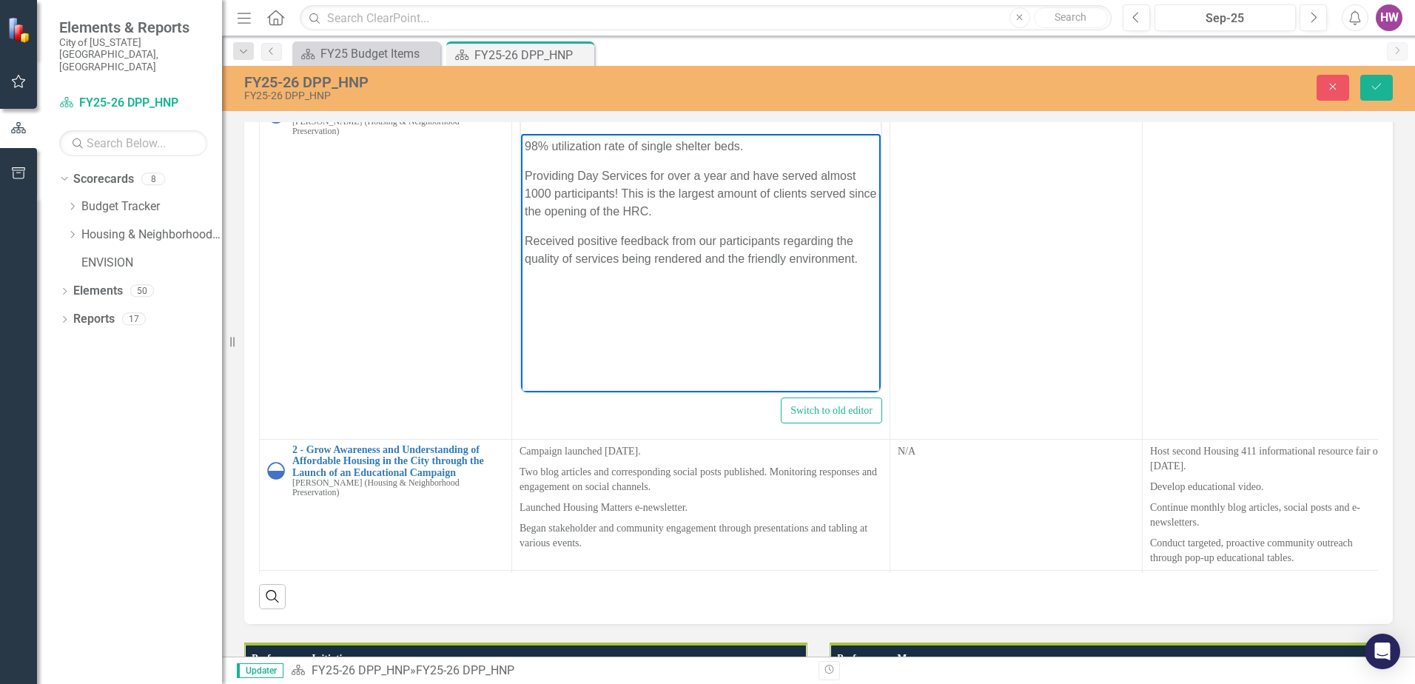
click at [872, 253] on p "Received positive feedback from our participants regarding the quality of servi…" at bounding box center [701, 250] width 352 height 36
click at [865, 257] on p "Received positive feedback from our participants regarding the quality of servi…" at bounding box center [701, 250] width 352 height 36
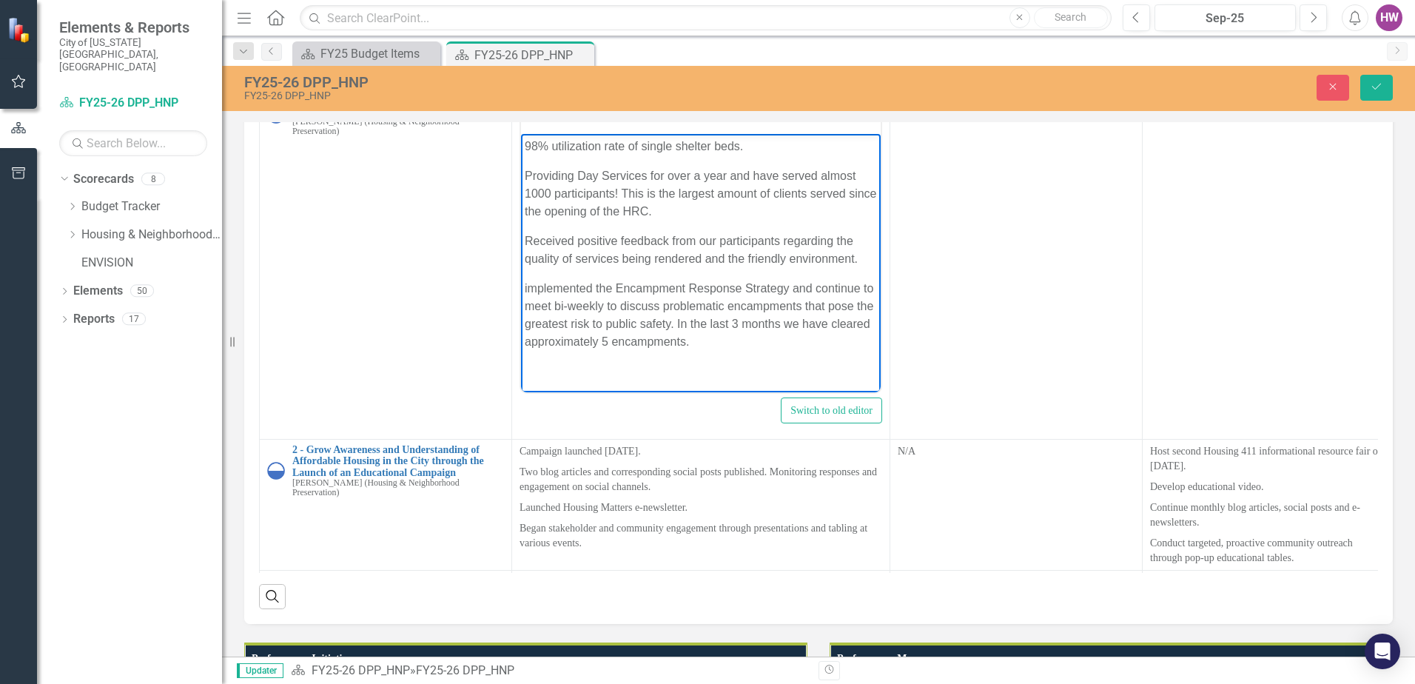
click at [529, 287] on p "implemented the Encampment Response Strategy and continue to meet bi-weekly to …" at bounding box center [701, 314] width 352 height 71
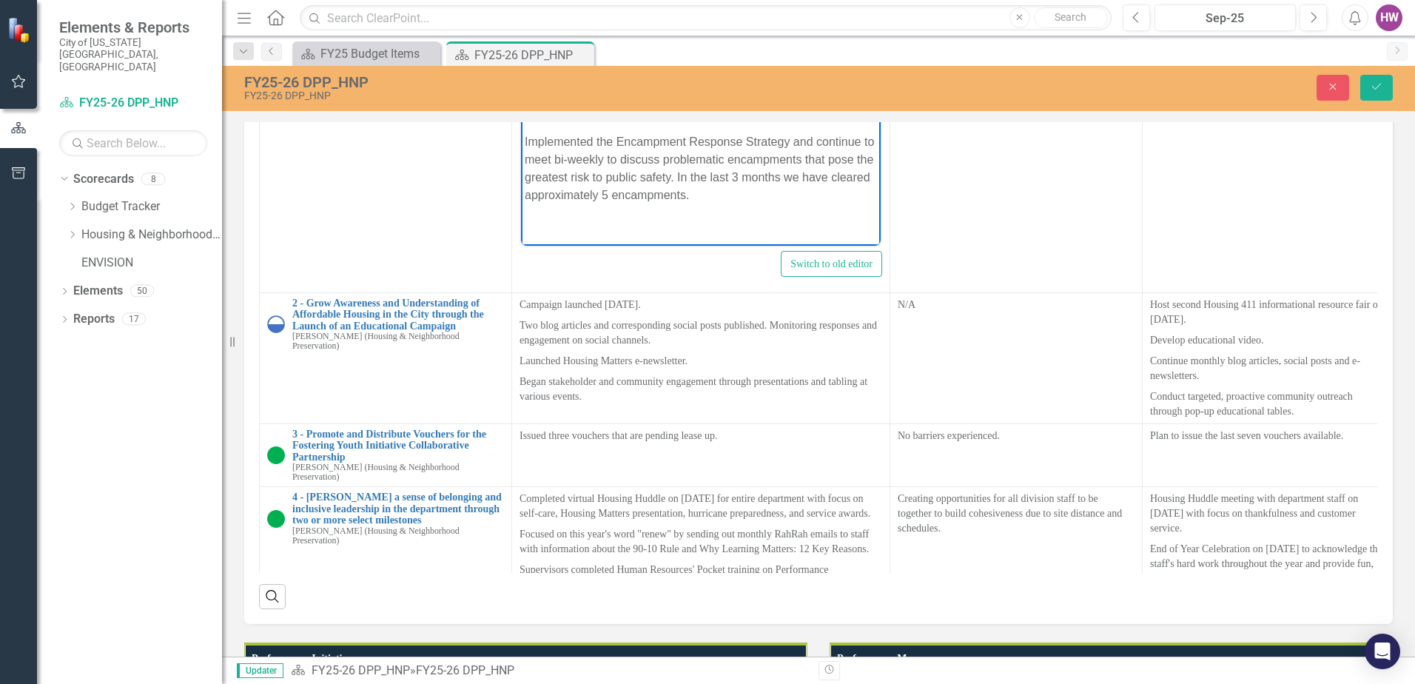
scroll to position [148, 0]
click at [679, 175] on p "Implemented the Encampment Response Strategy and continue to meet bi-weekly to …" at bounding box center [701, 167] width 352 height 71
click at [756, 205] on p "Cleared approximately 5 encampments." at bounding box center [701, 206] width 352 height 18
drag, startPoint x: 760, startPoint y: 196, endPoint x: 762, endPoint y: 205, distance: 9.0
click at [760, 201] on p "Cleared approximately 5 encampments." at bounding box center [701, 206] width 352 height 18
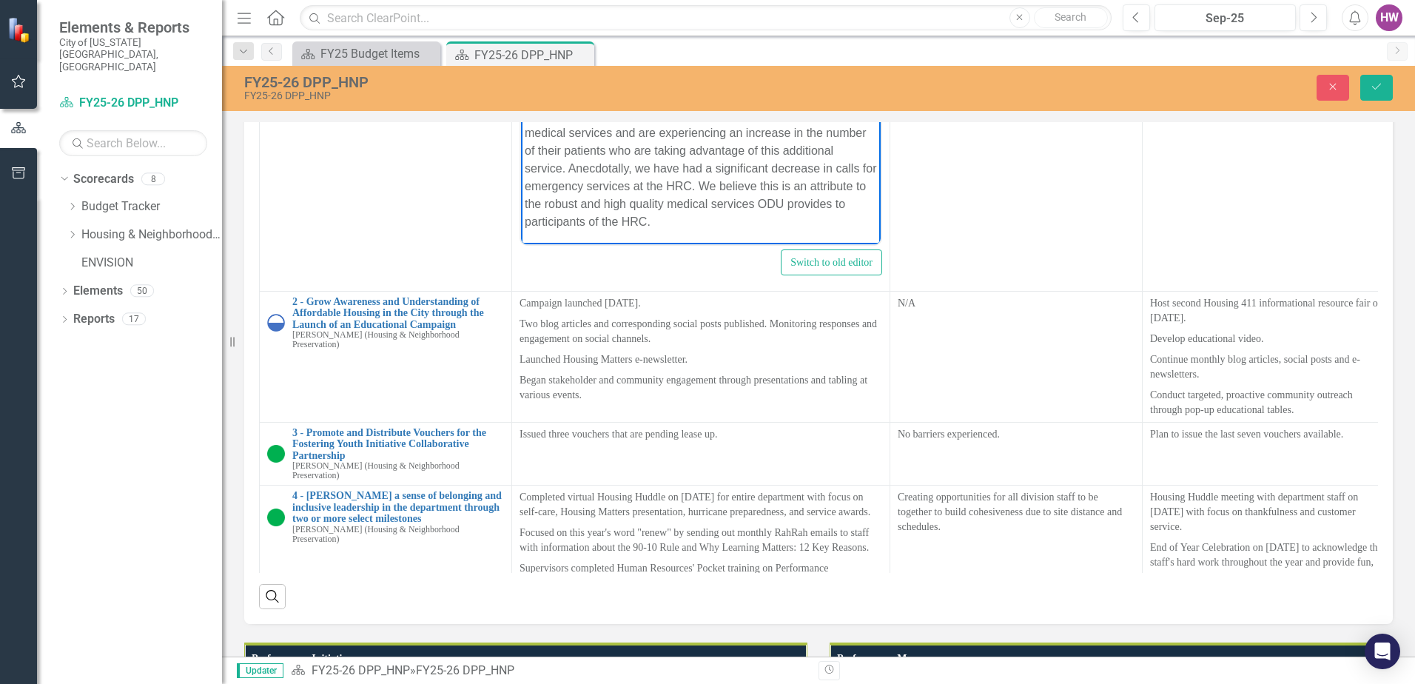
scroll to position [140, 0]
click at [531, 95] on p "cultivated a productive partnership with ODU Community Care Clinic. They have a…" at bounding box center [701, 158] width 352 height 142
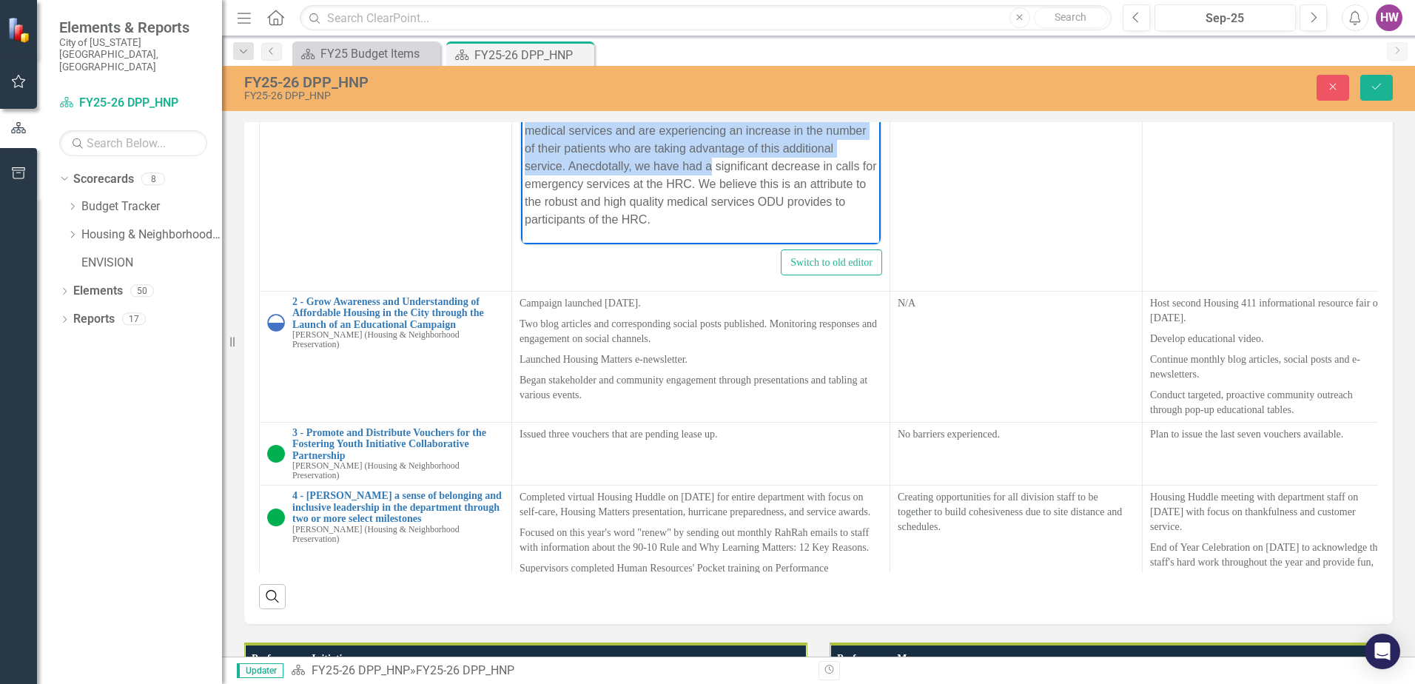
drag, startPoint x: 563, startPoint y: 110, endPoint x: 765, endPoint y: 169, distance: 210.5
click at [765, 169] on p "Cultivated a productive partnership with ODU Community Care Clinic. They have a…" at bounding box center [701, 158] width 352 height 142
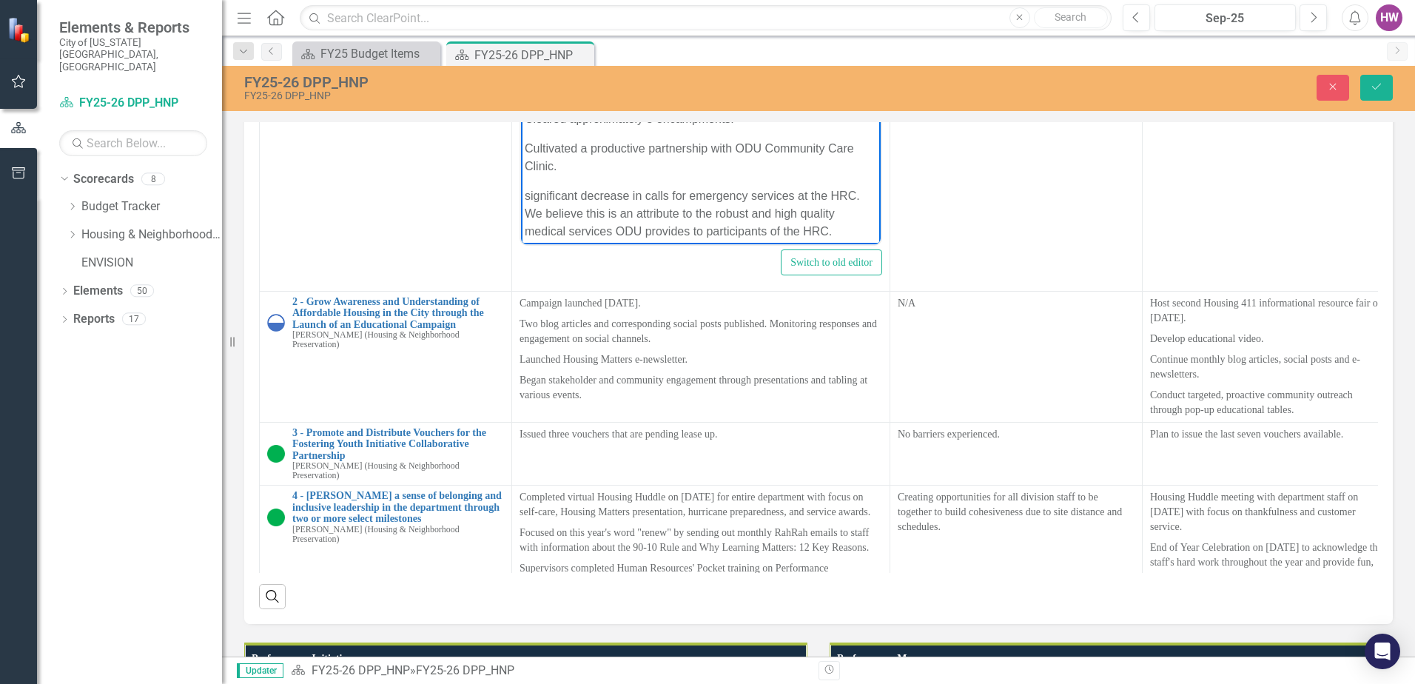
scroll to position [98, 0]
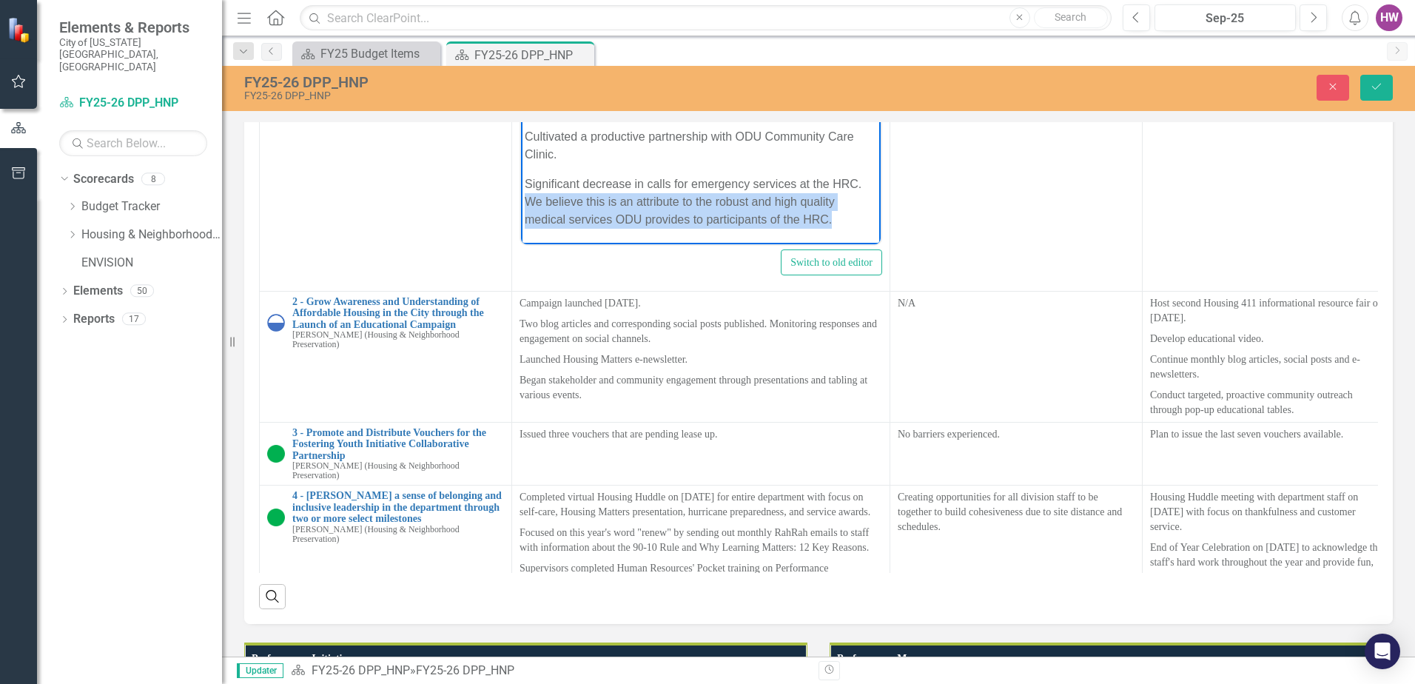
drag, startPoint x: 529, startPoint y: 201, endPoint x: 838, endPoint y: 221, distance: 309.3
click at [838, 221] on p "Significant decrease in calls for emergency services at the HRC. We believe thi…" at bounding box center [701, 201] width 352 height 53
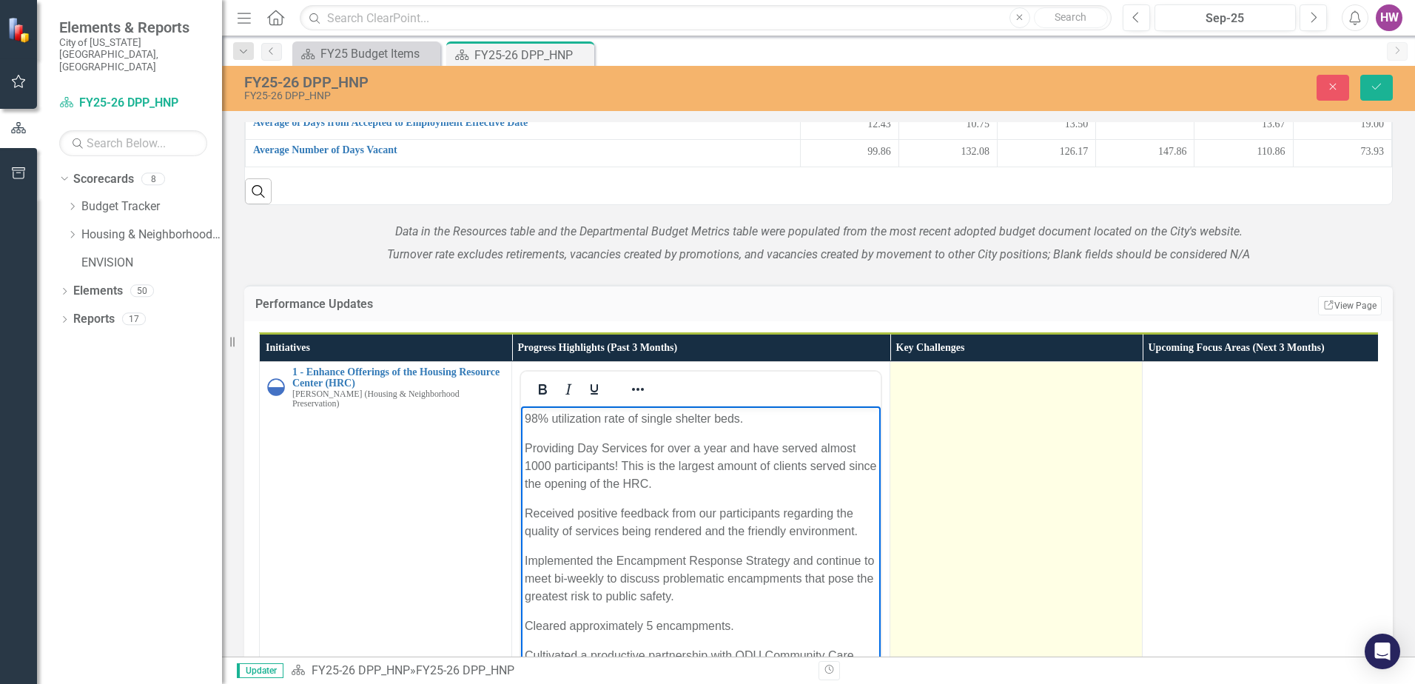
scroll to position [1332, 0]
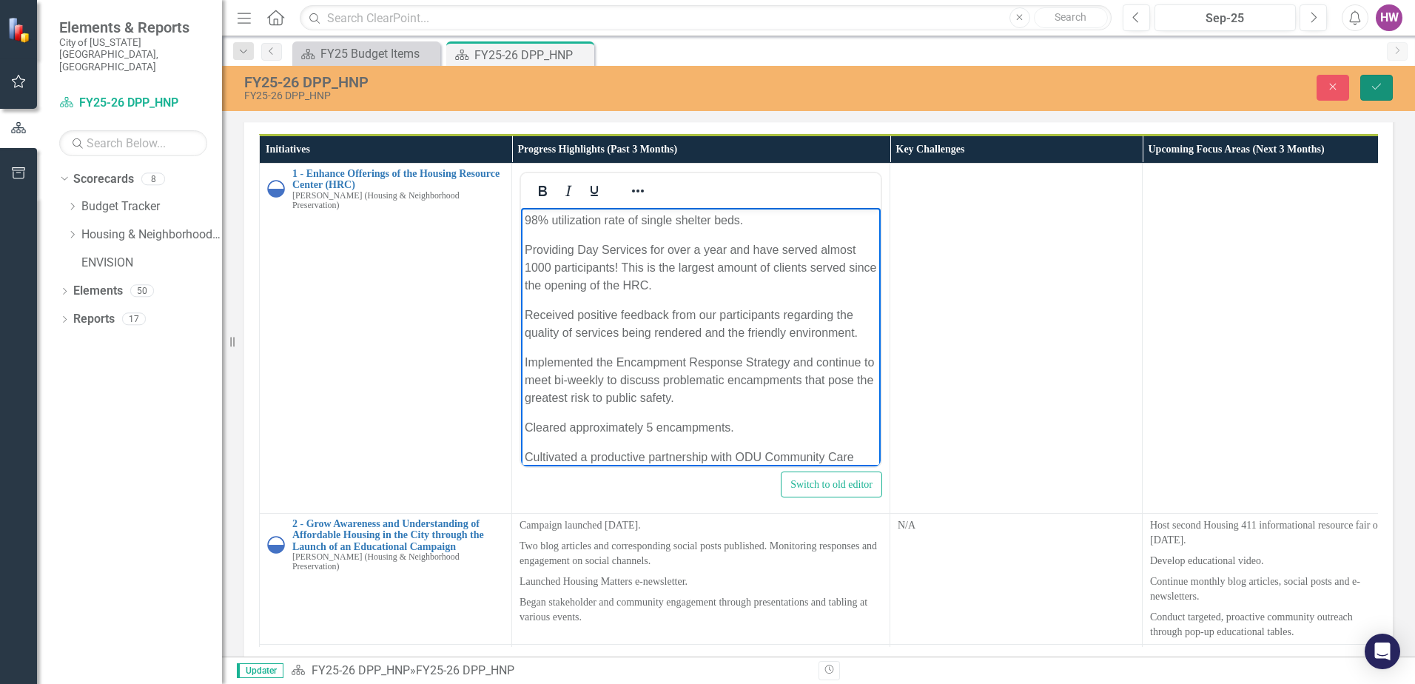
click at [1374, 88] on icon "submit" at bounding box center [1376, 87] width 9 height 6
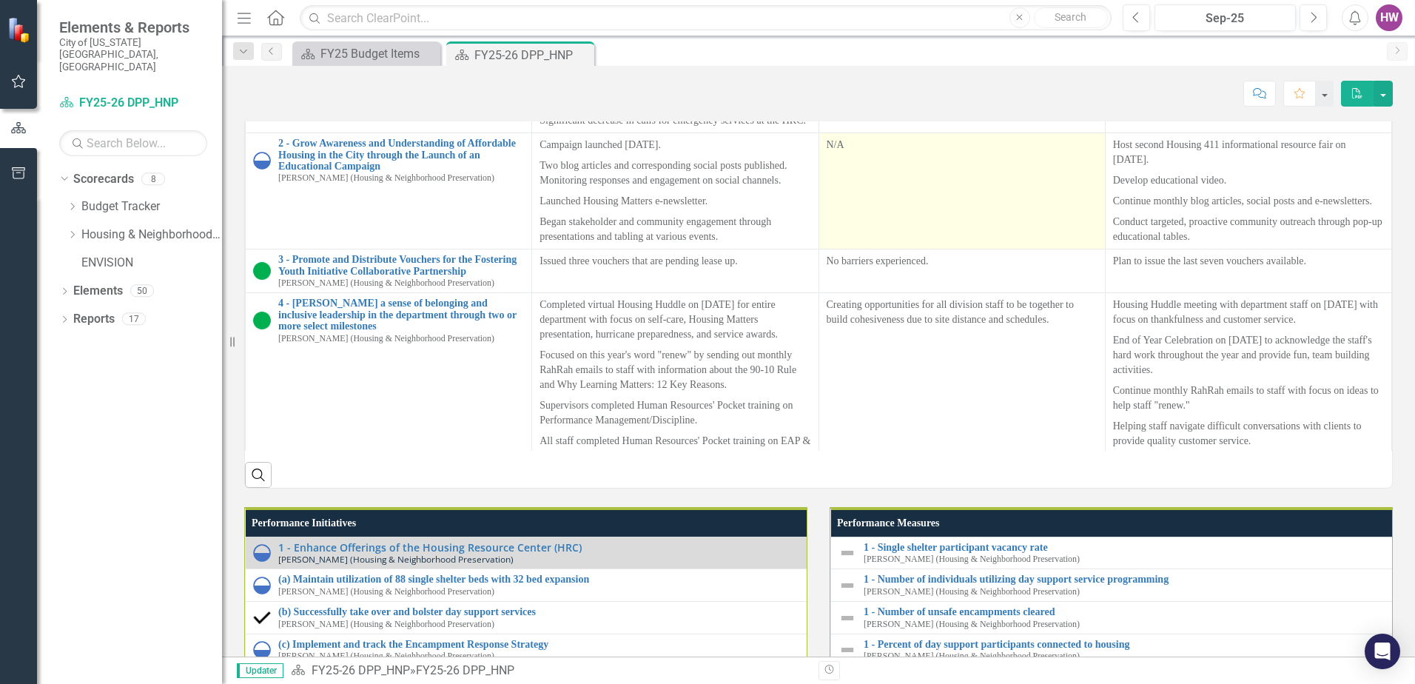
scroll to position [0, 0]
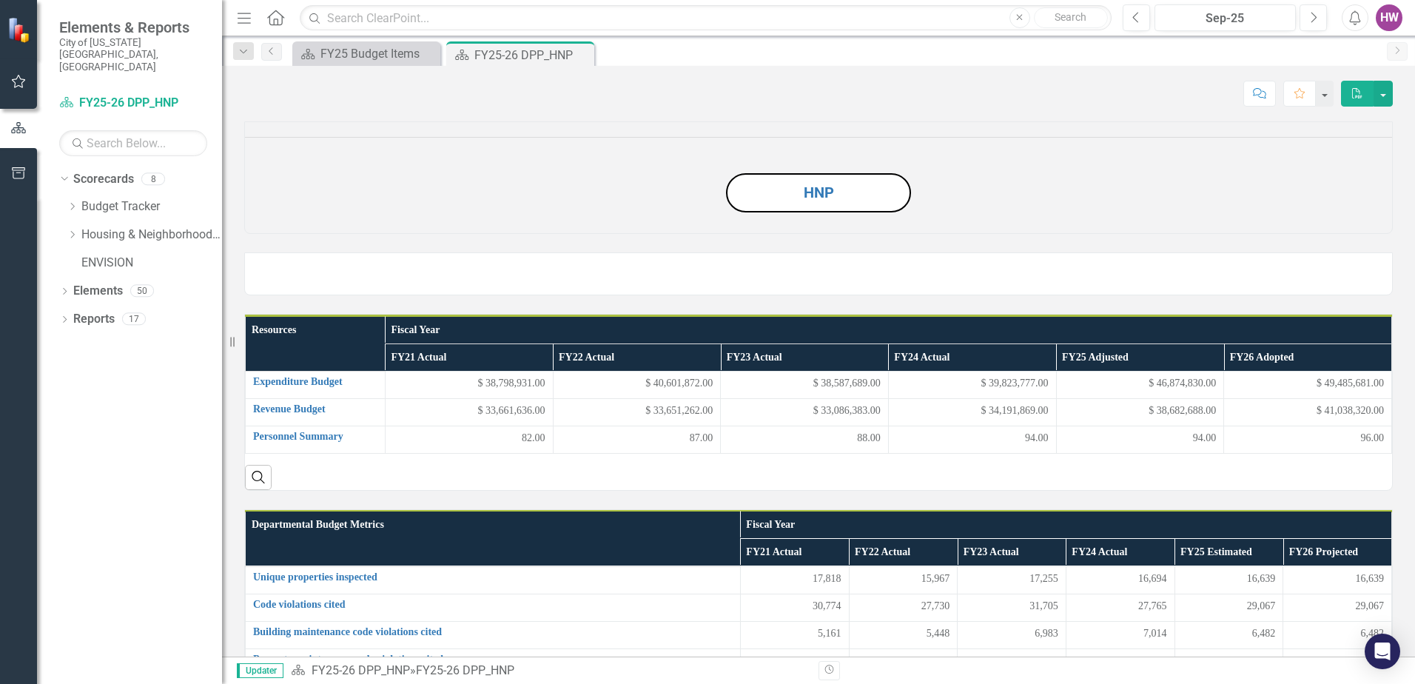
scroll to position [201, 0]
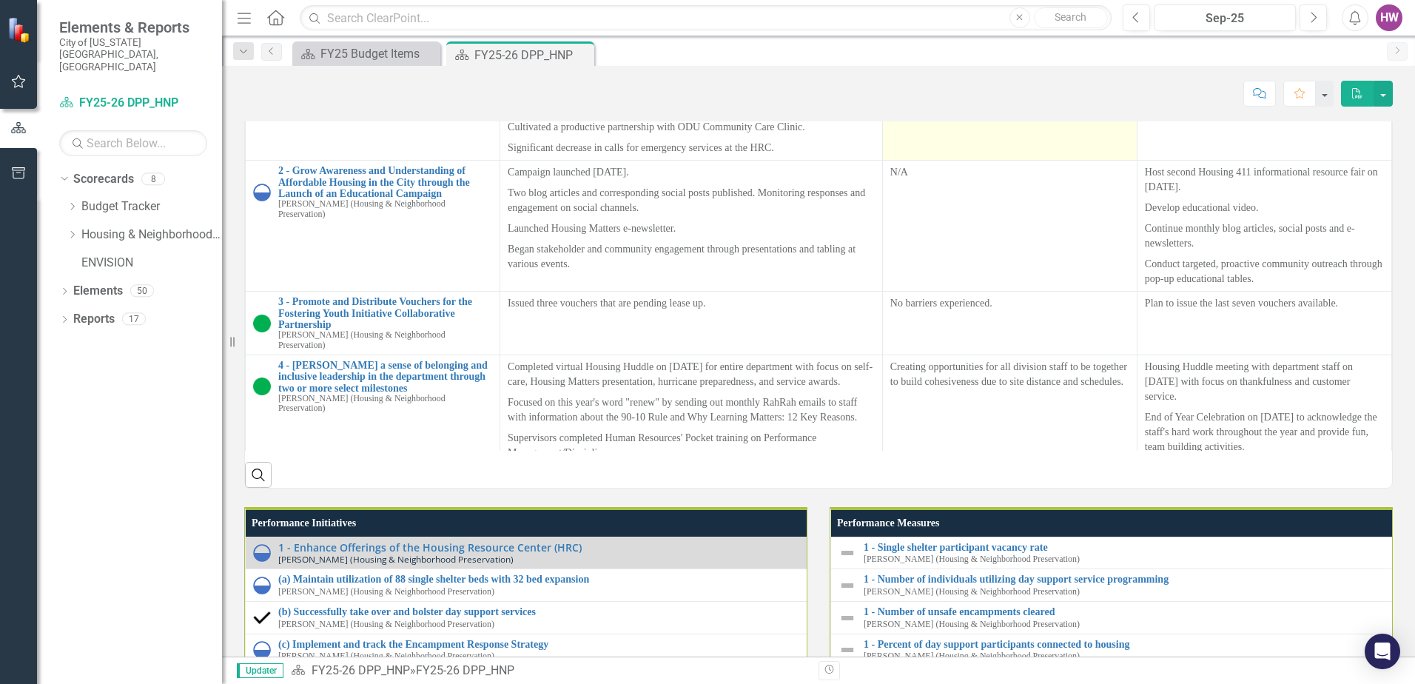
click at [921, 161] on td at bounding box center [1009, 63] width 255 height 193
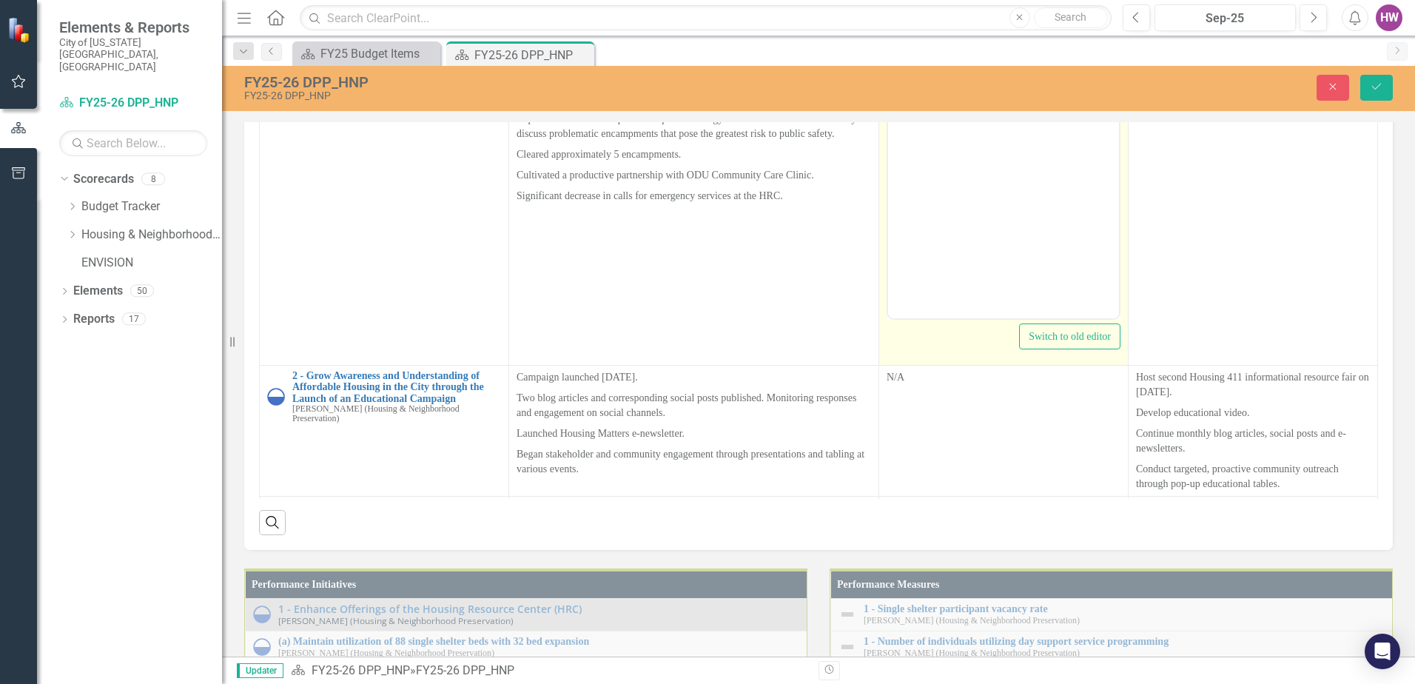
scroll to position [0, 0]
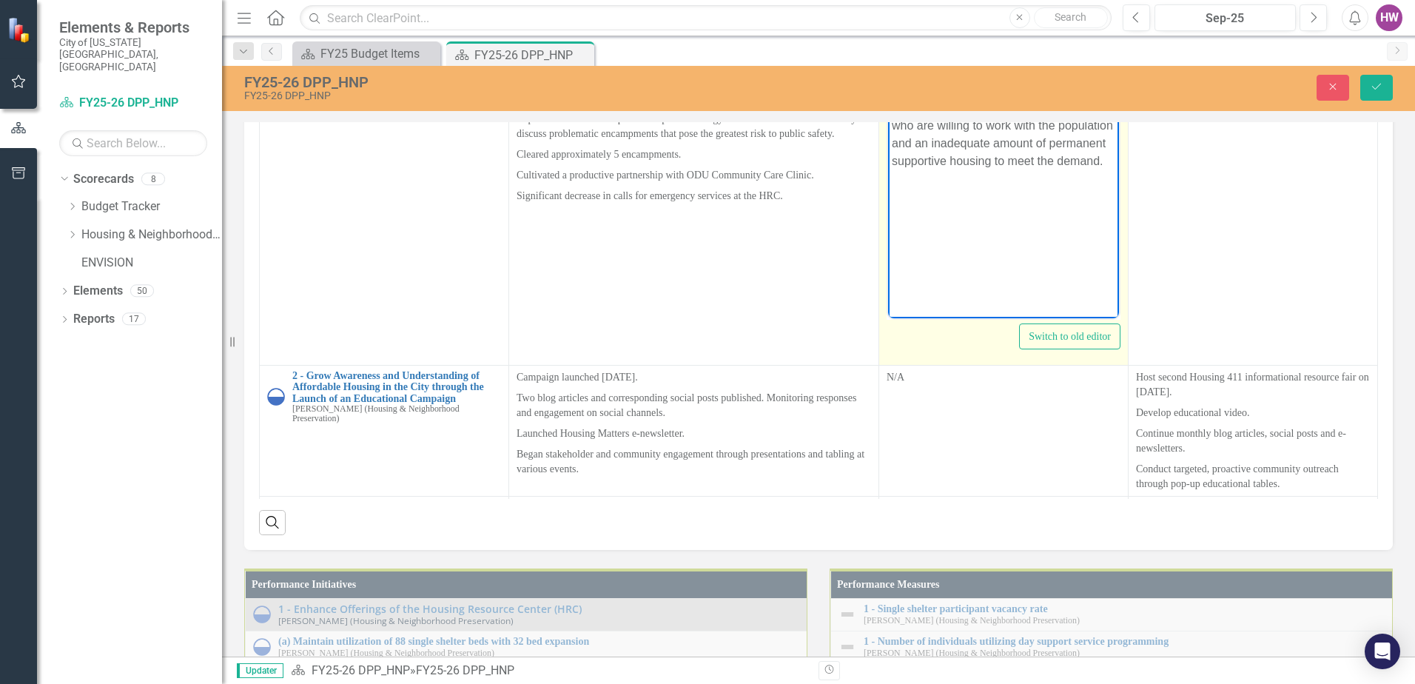
click at [932, 200] on body "Participants are staying in shelter for longer periods of time due to a lack of…" at bounding box center [1003, 170] width 231 height 222
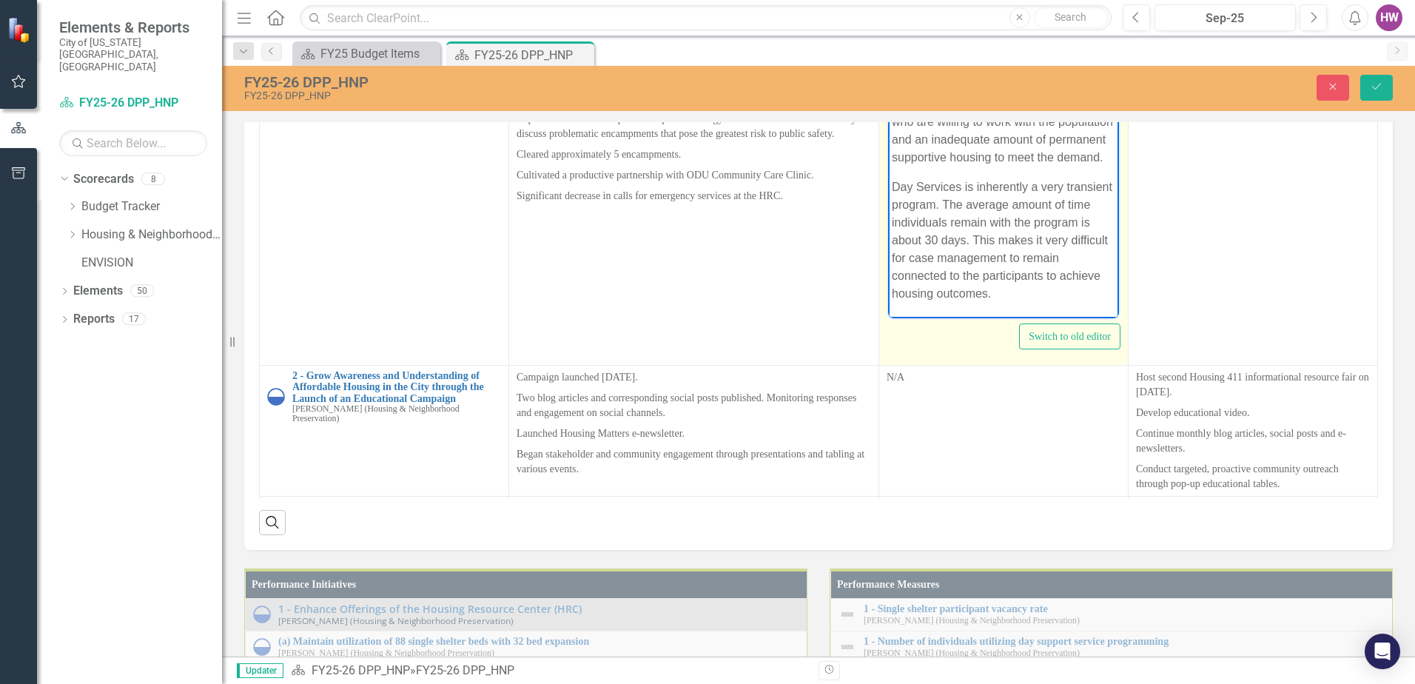
scroll to position [74, 0]
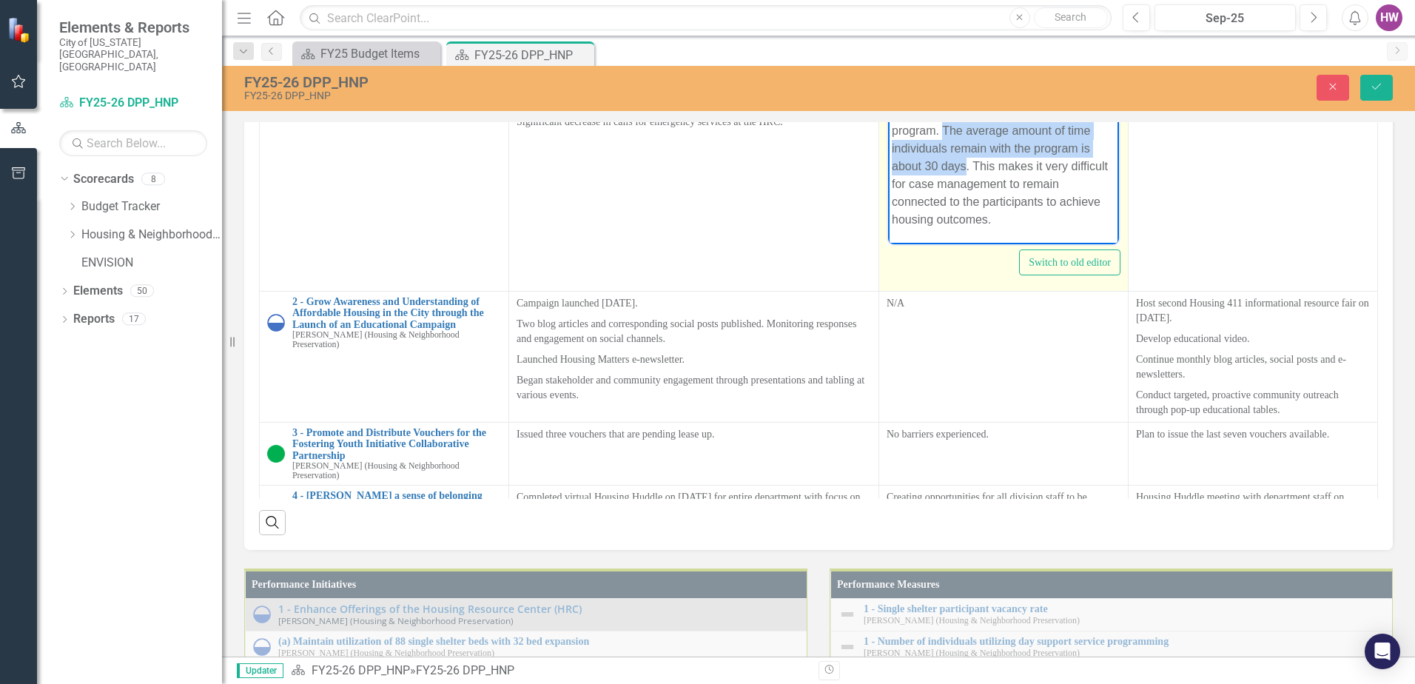
drag, startPoint x: 993, startPoint y: 129, endPoint x: 1026, endPoint y: 167, distance: 49.8
click at [1026, 166] on p "Day Services is inherently a very transient program. The average amount of time…" at bounding box center [1003, 166] width 223 height 124
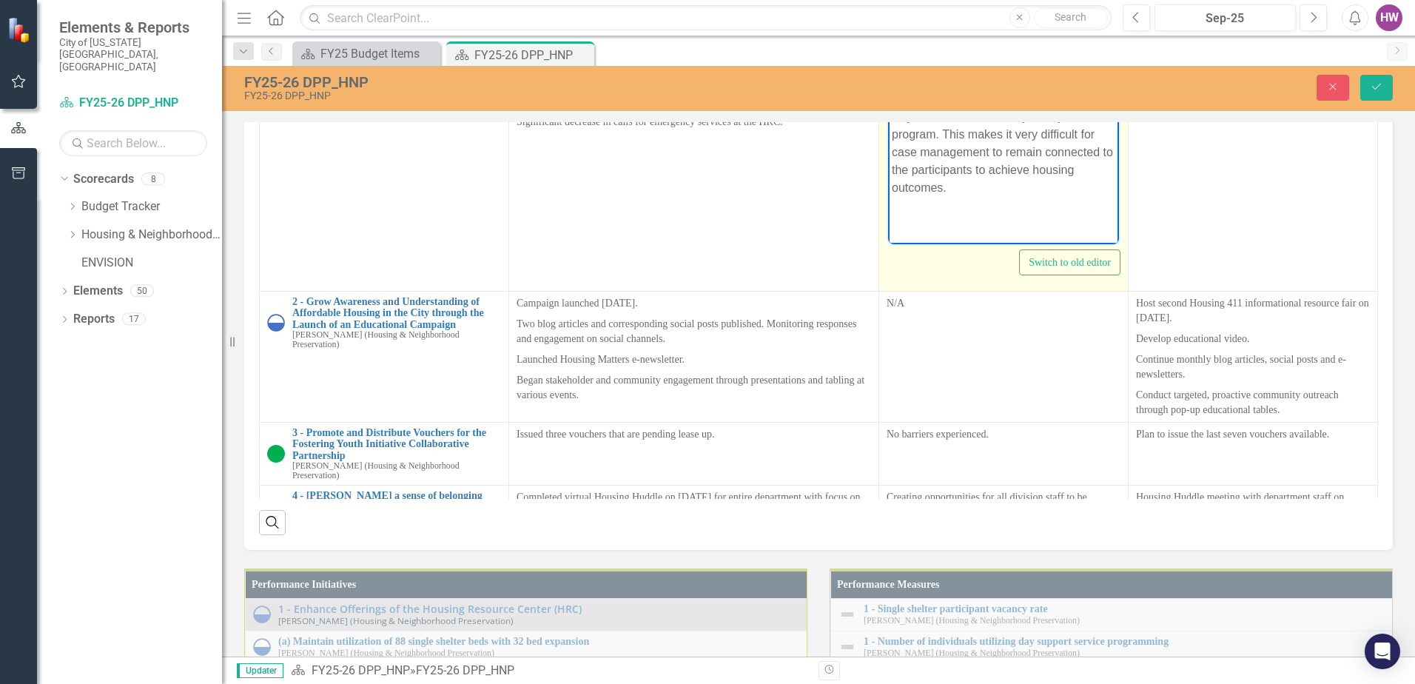
click at [967, 192] on p "Day Services is inherently a very transient program. This makes it very difficu…" at bounding box center [1003, 152] width 223 height 89
click at [988, 185] on p "Day Services is inherently a very transient program. This makes it very difficu…" at bounding box center [1003, 152] width 223 height 89
click at [947, 93] on p "Due to an inadequate supply of shelter and housing programs, individuals being …" at bounding box center [1003, 158] width 223 height 142
click at [1032, 152] on p "Due to an inadequate supply of shelter and housing programs, individuals being …" at bounding box center [1003, 158] width 223 height 142
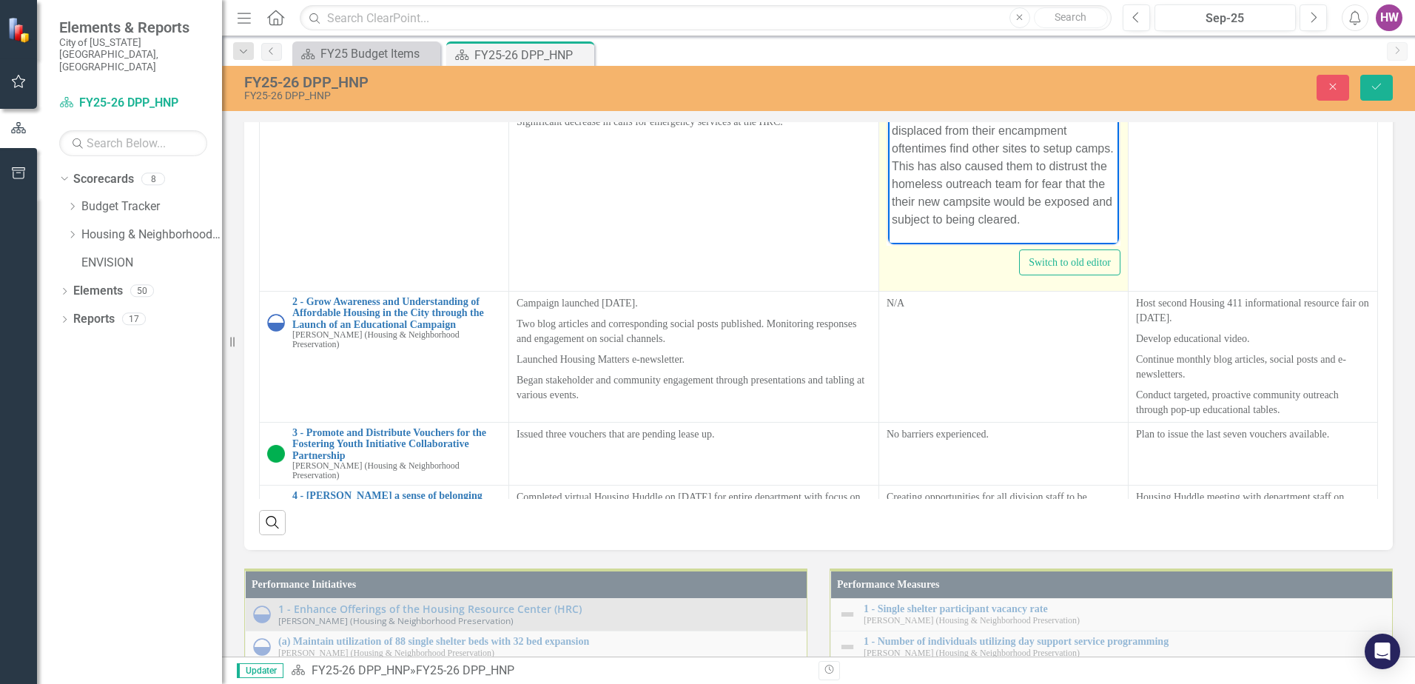
scroll to position [158, 0]
click at [978, 213] on p "Due to an inadequate supply of shelter and housing programs, individuals being …" at bounding box center [1003, 158] width 223 height 142
click at [962, 222] on p "Due to an inadequate supply of shelter and housing programs, individuals being …" at bounding box center [1003, 158] width 223 height 142
click at [986, 229] on p "Sustainable funding to continue the services at the HRC. Currently they are rec…" at bounding box center [1003, 175] width 223 height 107
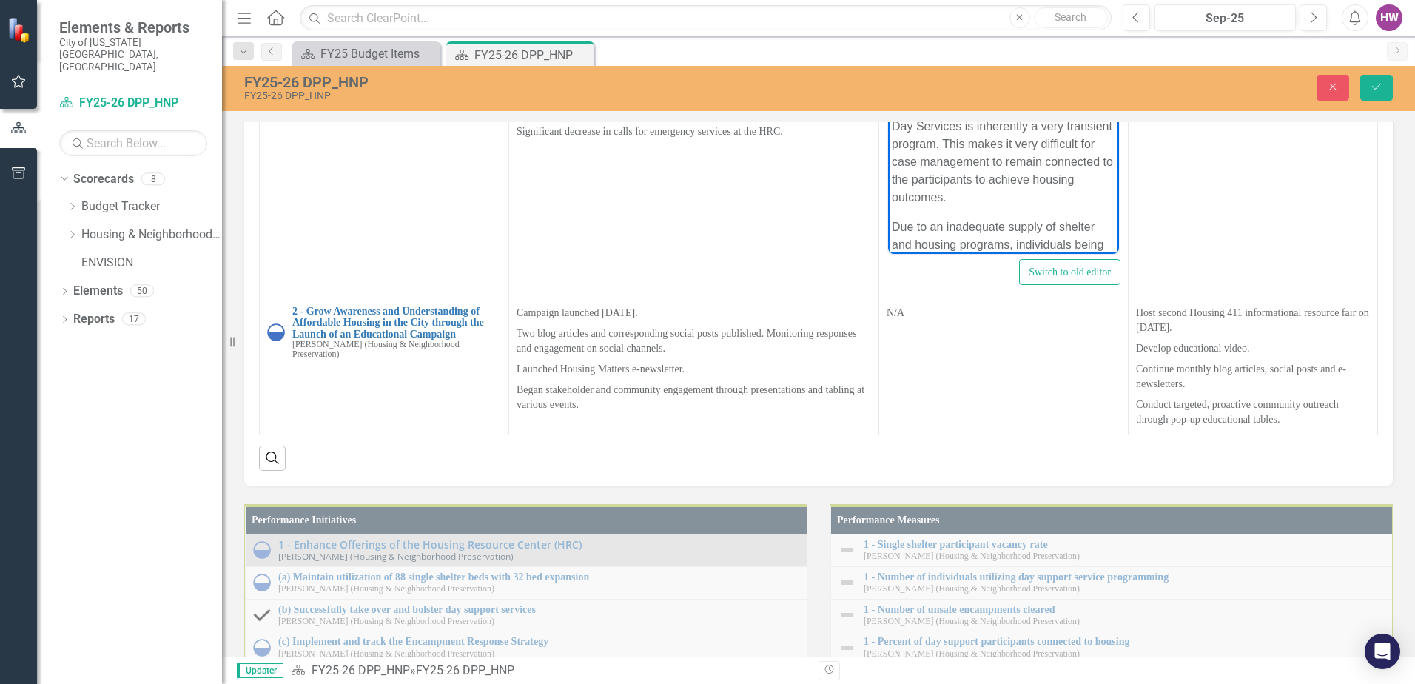
scroll to position [1554, 0]
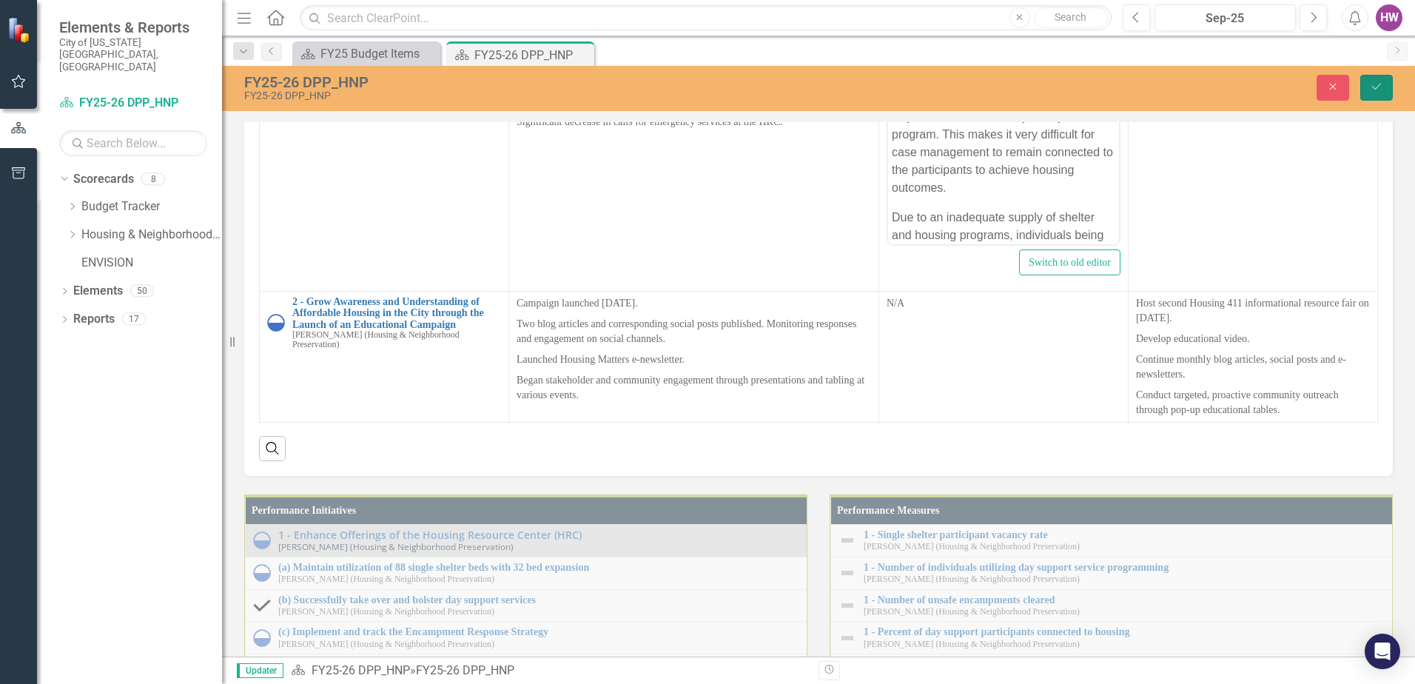
click at [1379, 89] on icon "Save" at bounding box center [1376, 86] width 13 height 10
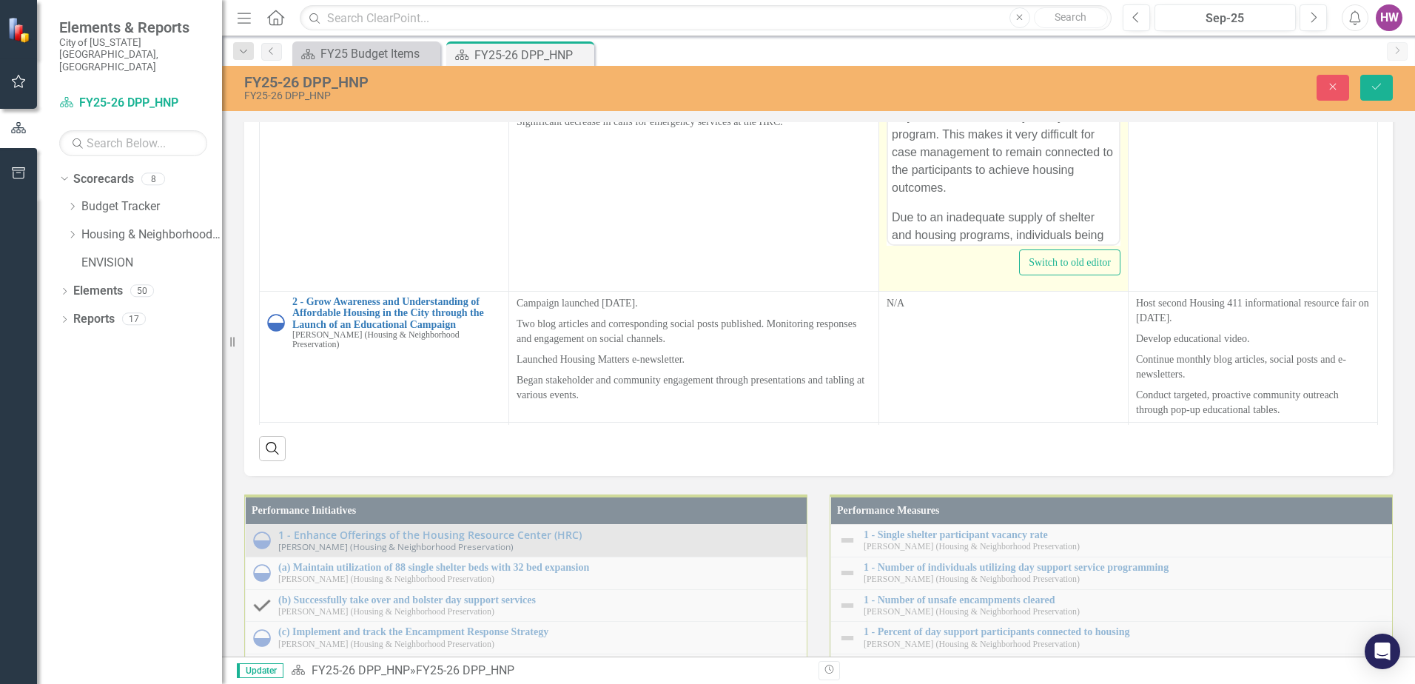
scroll to position [0, 0]
drag, startPoint x: 1058, startPoint y: 16, endPoint x: 892, endPoint y: -3, distance: 167.5
click at [892, 0] on p "Participants are staying in shelter for longer periods of time due to a lack of…" at bounding box center [1003, 43] width 223 height 107
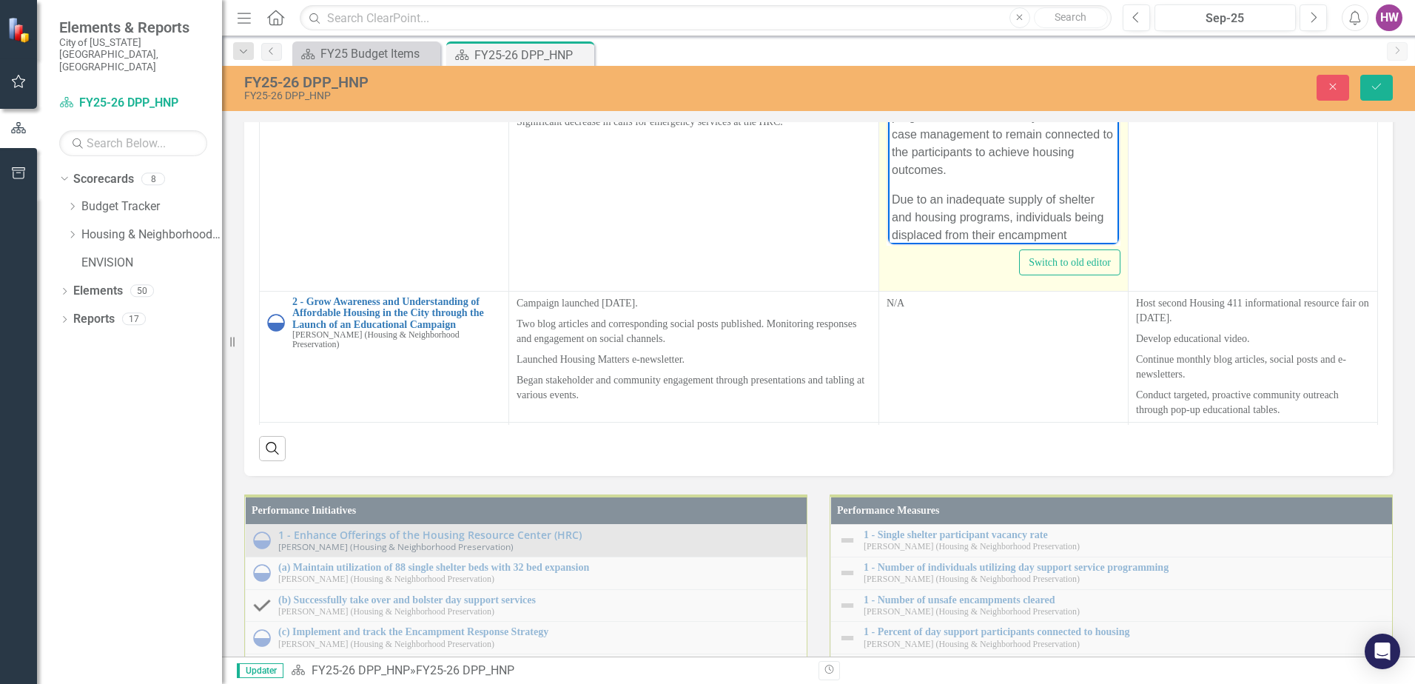
click at [1041, 0] on p "Lack of affordable housing opportunities, landlords who are willing to work wit…" at bounding box center [1003, 34] width 223 height 89
click at [961, 19] on p "Lack of affordable housing opportunities, landlords who are willing to work wit…" at bounding box center [1003, 34] width 223 height 89
drag, startPoint x: 963, startPoint y: 62, endPoint x: 961, endPoint y: 78, distance: 16.4
click at [962, 62] on p "Landlords who are willing to work with the population and an inadequate amount …" at bounding box center [1003, 54] width 223 height 71
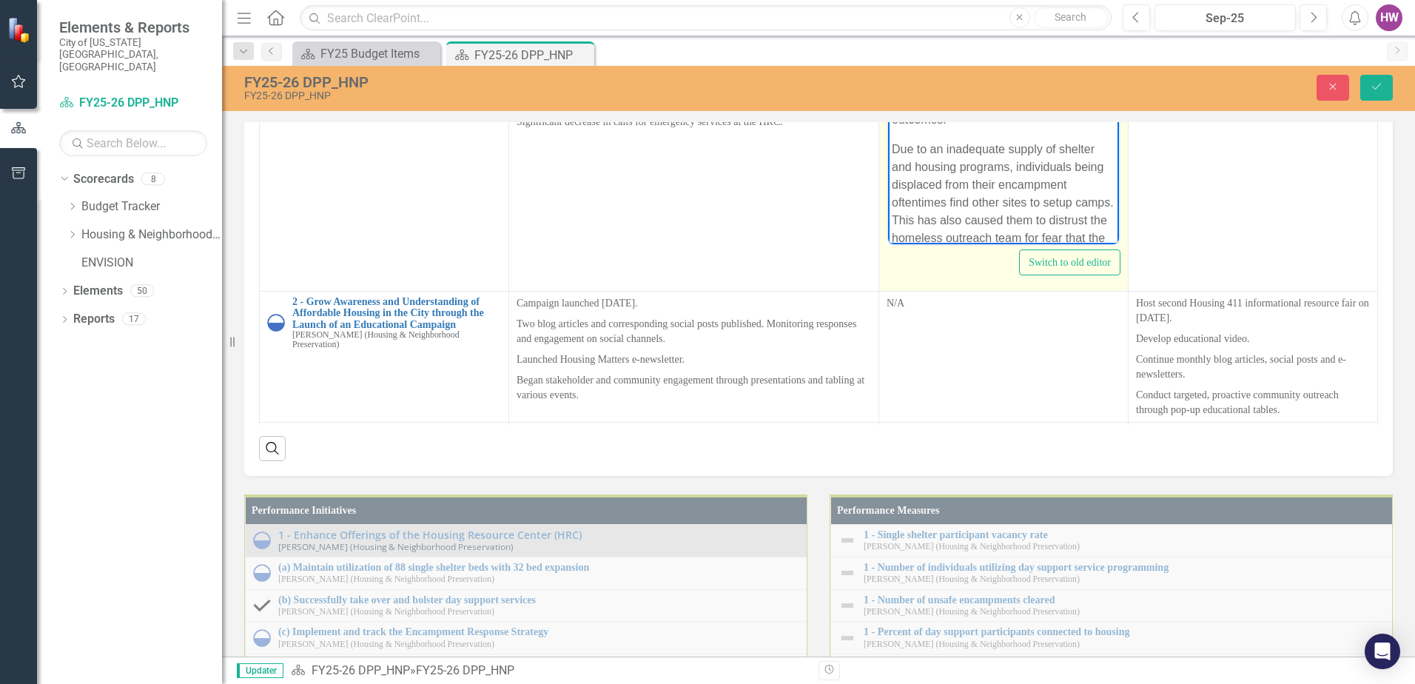
click at [895, 99] on p "Day Services is inherently a very transient program. This makes it very difficu…" at bounding box center [1003, 84] width 223 height 89
click at [1000, 93] on p "Difficult for case management to remain connected to the participants to achiev…" at bounding box center [1003, 66] width 223 height 53
drag, startPoint x: 982, startPoint y: 85, endPoint x: 990, endPoint y: 110, distance: 25.7
click at [981, 87] on p "Difficult for case management to remain connected to the participants to achiev…" at bounding box center [1003, 66] width 223 height 53
click at [964, 93] on p "Difficult for case management to remain connected to the Day Services participa…" at bounding box center [1003, 66] width 223 height 53
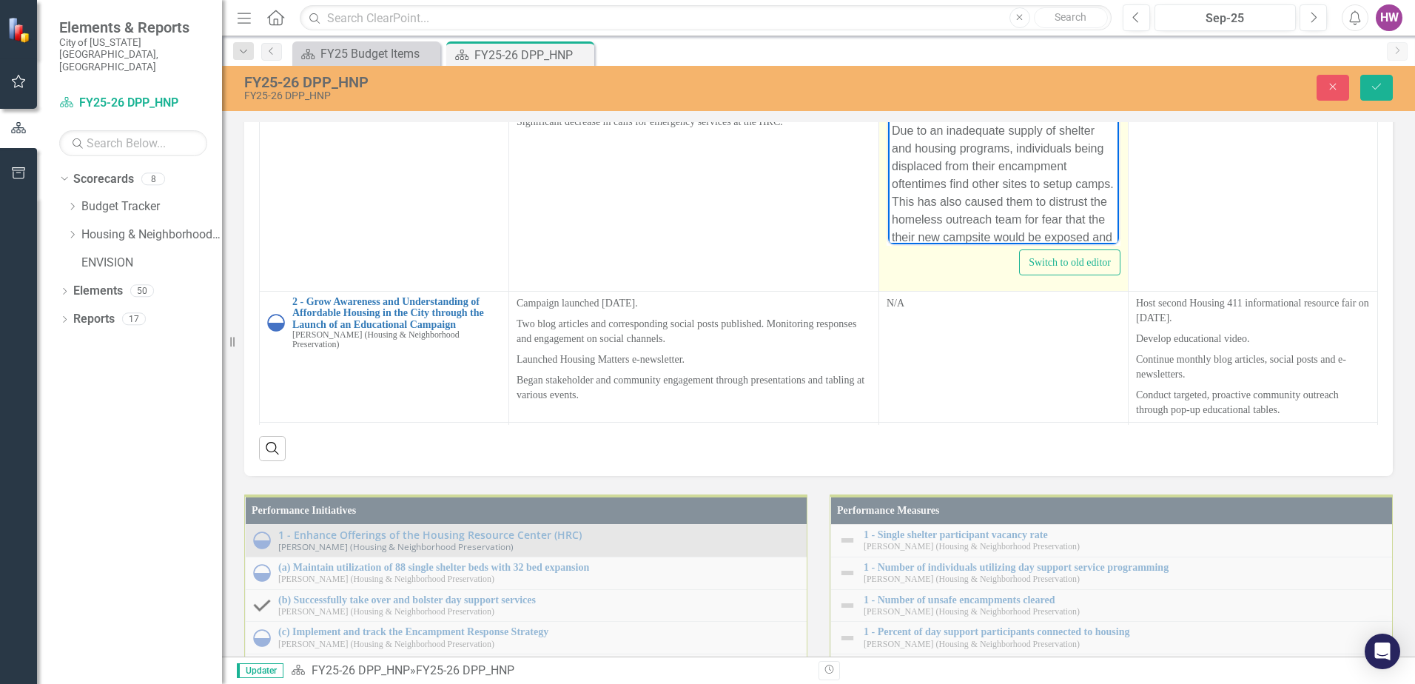
scroll to position [222, 0]
click at [949, 0] on p "Due to an inadequate supply of shelter and housing programs, individuals being …" at bounding box center [1003, 28] width 223 height 142
click at [984, 19] on p "Inadequate supply of shelter and housing programs, individuals being displaced …" at bounding box center [1003, 28] width 223 height 142
click at [895, 56] on p "Inadequate supply of shelter and housing programs causes individuals being disp…" at bounding box center [1003, 28] width 223 height 142
drag, startPoint x: 895, startPoint y: 56, endPoint x: 918, endPoint y: 54, distance: 23.0
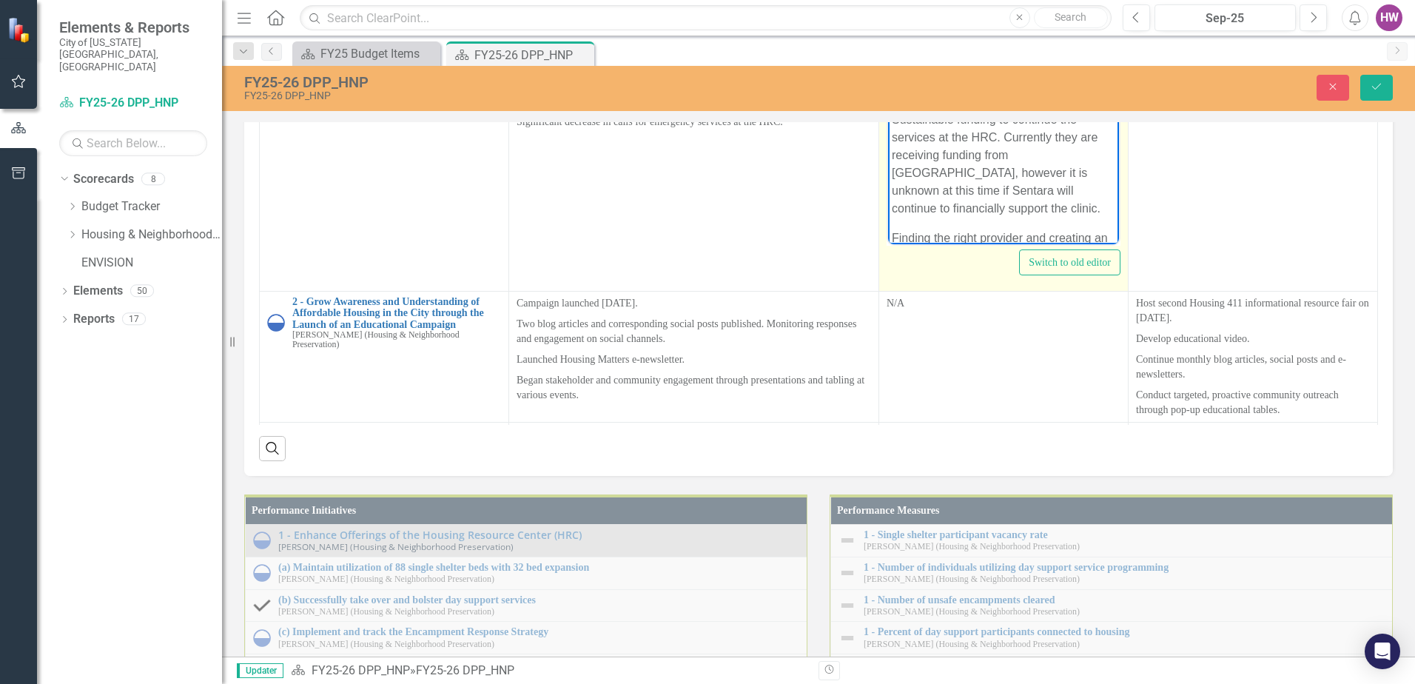
click at [918, 54] on p "Inadequate supply of shelter and housing programs causes individuals being disp…" at bounding box center [1003, 28] width 223 height 142
click at [1058, 46] on p "Inadequate supply of shelter and housing programs causes individuals being disp…" at bounding box center [1003, 28] width 223 height 142
drag, startPoint x: 945, startPoint y: 53, endPoint x: 890, endPoint y: 56, distance: 55.5
click at [890, 54] on body "Lack of affordable housing opportunities. Landlords who are willing to work wit…" at bounding box center [1003, 49] width 231 height 570
click at [1071, 53] on p "Inadequate supply of shelter and housing programs causes individuals being disp…" at bounding box center [1003, 28] width 223 height 142
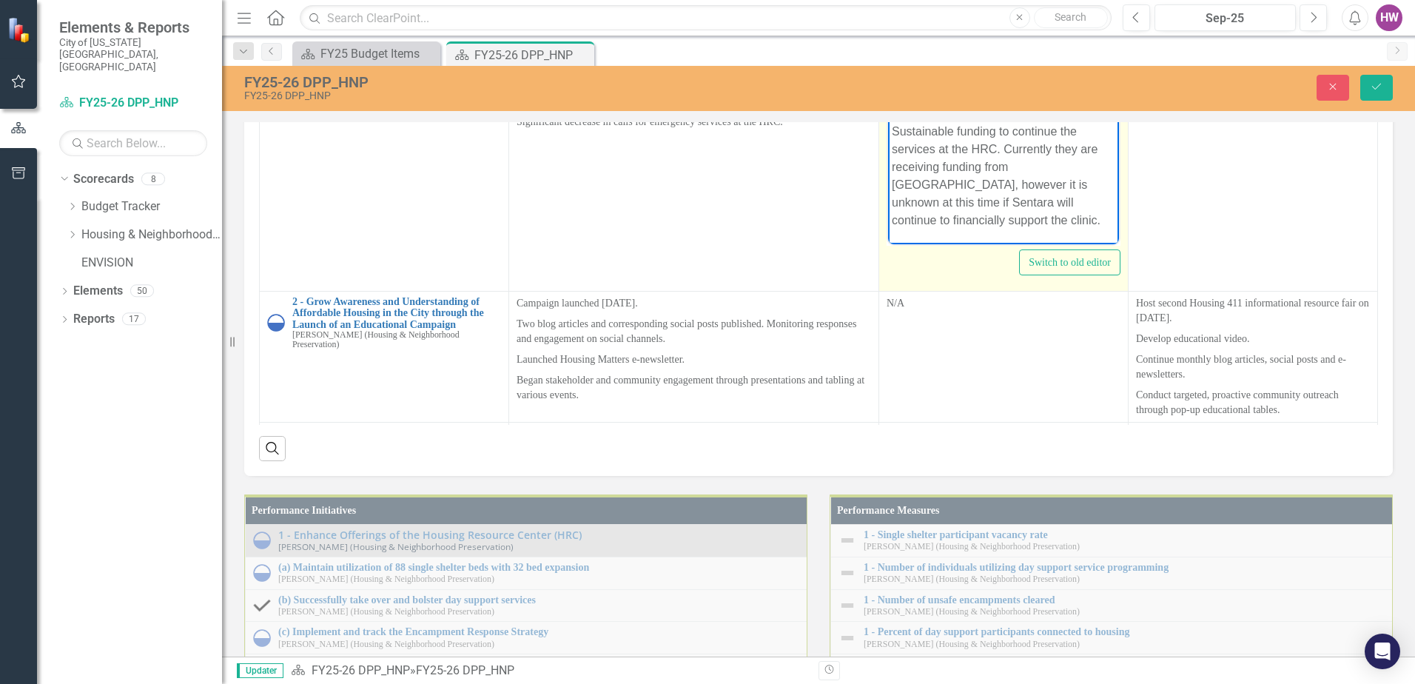
drag, startPoint x: 894, startPoint y: 82, endPoint x: 1049, endPoint y: 75, distance: 154.8
click at [1049, 75] on p "This has also caused them to distrust the homeless outreach team for fear that …" at bounding box center [1003, 75] width 223 height 71
drag, startPoint x: 943, startPoint y: 103, endPoint x: 984, endPoint y: 101, distance: 40.8
click at [984, 93] on p "Distrust the homeless outreach team for fear that the their new campsite would …" at bounding box center [1003, 66] width 223 height 53
click at [1012, 93] on p "Distrust the homeless outreach team for fear that new campsite would be exposed…" at bounding box center [1003, 66] width 223 height 53
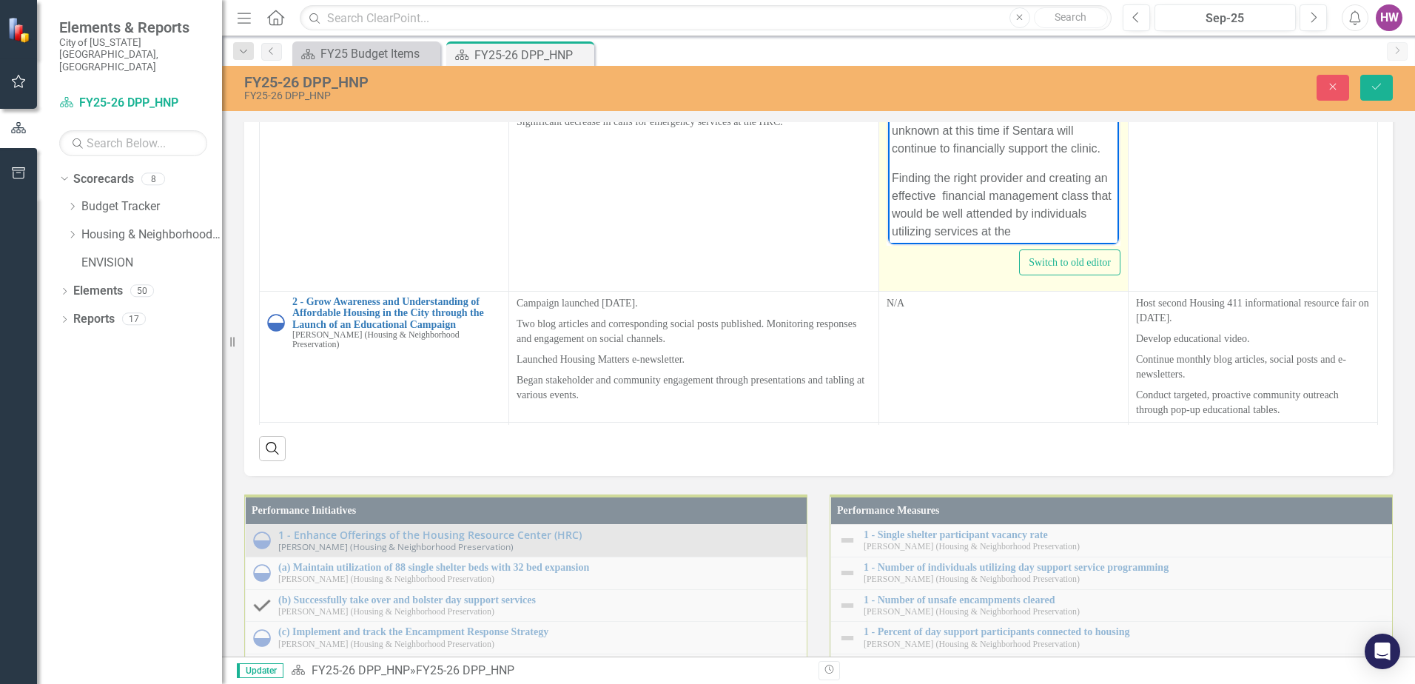
scroll to position [296, 0]
drag, startPoint x: 1006, startPoint y: 93, endPoint x: 1035, endPoint y: 164, distance: 77.0
click at [1035, 138] on p "Sustainable funding to continue the services at the HRC. Currently they are rec…" at bounding box center [1003, 84] width 223 height 107
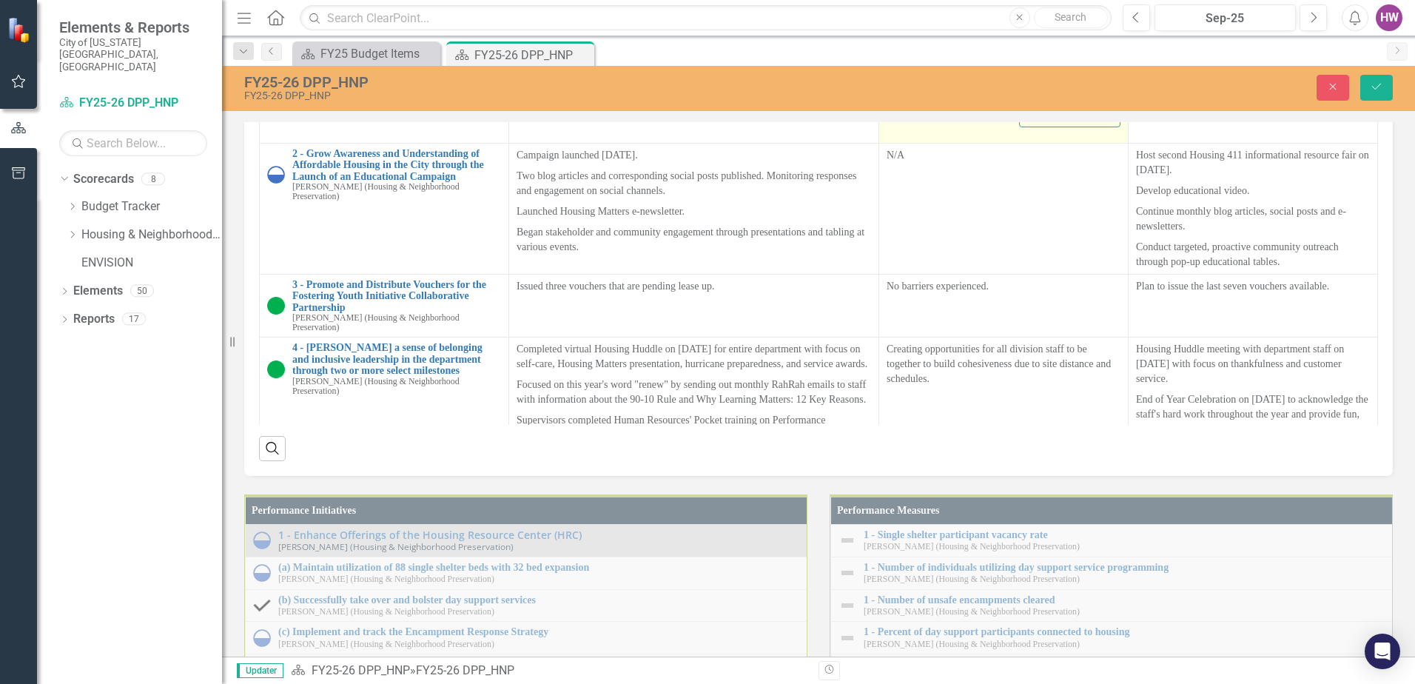
scroll to position [74, 0]
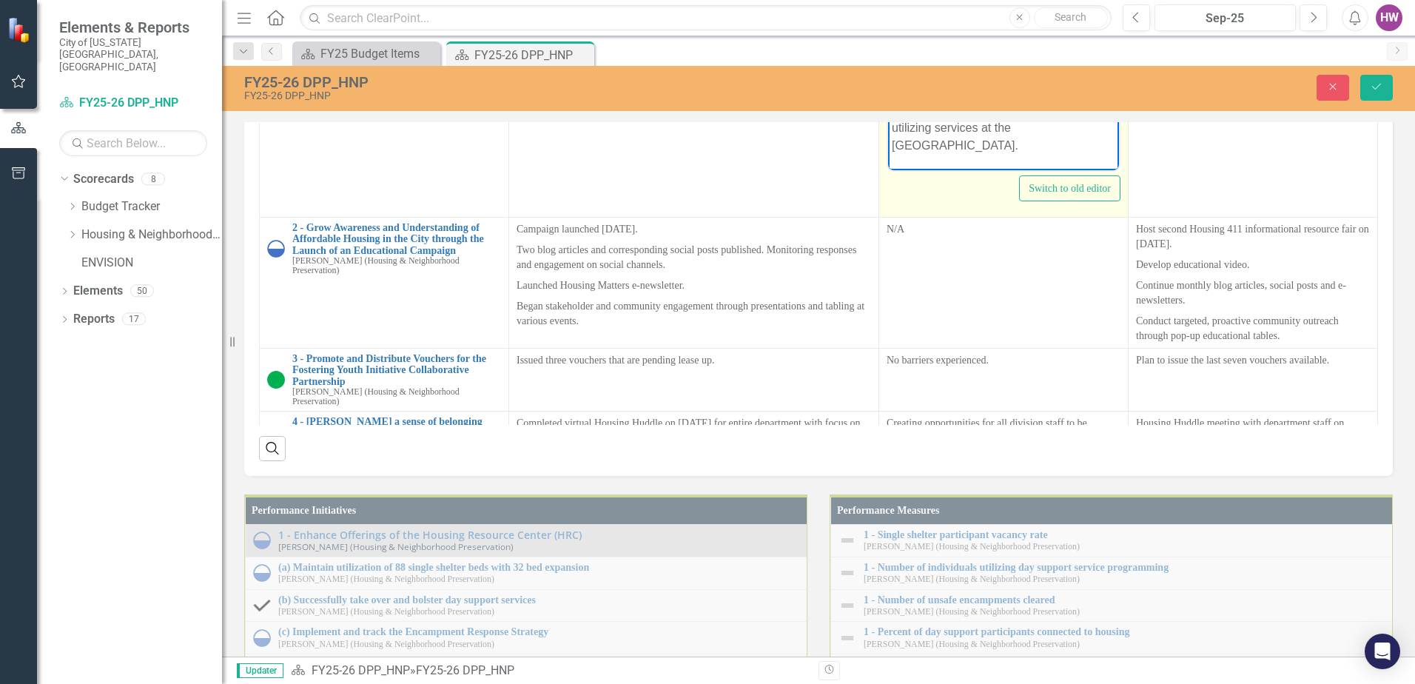
drag, startPoint x: 957, startPoint y: 108, endPoint x: 977, endPoint y: 139, distance: 37.0
click at [957, 109] on p "Finding the right provider and creating an effective financial management class…" at bounding box center [1003, 110] width 223 height 89
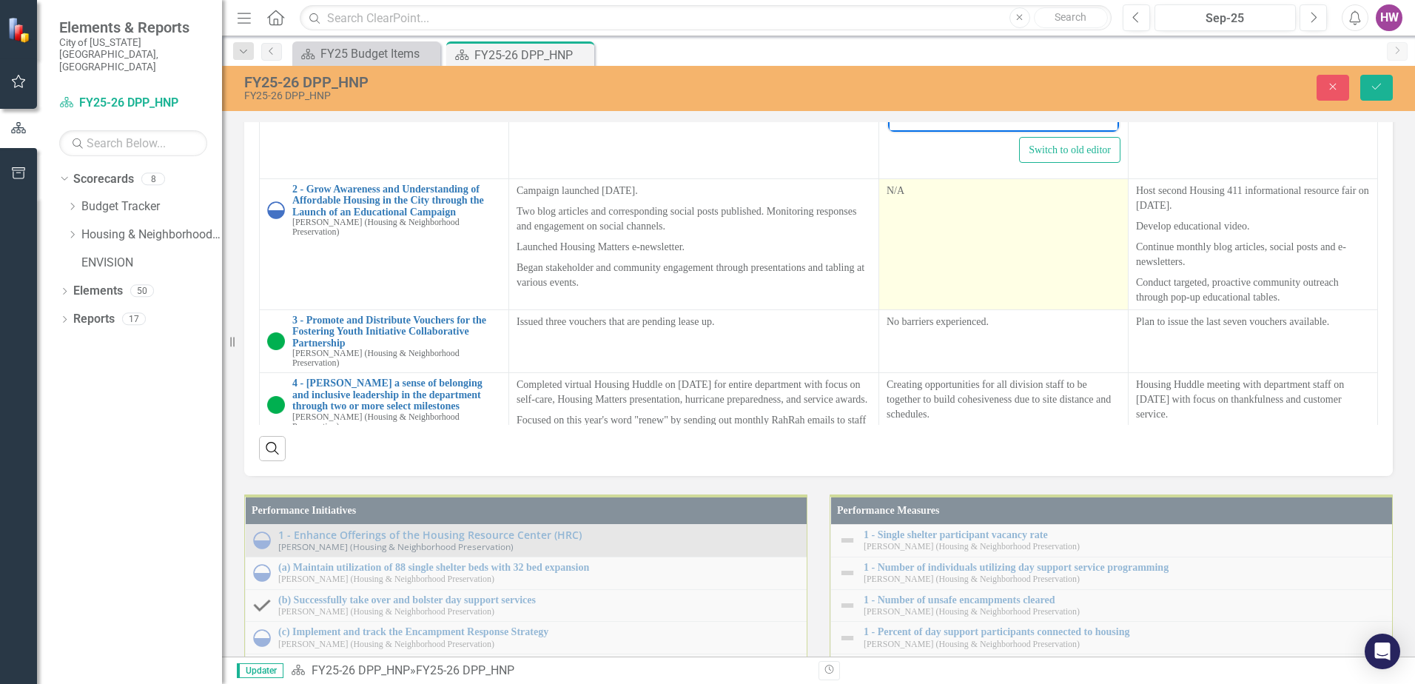
scroll to position [148, 0]
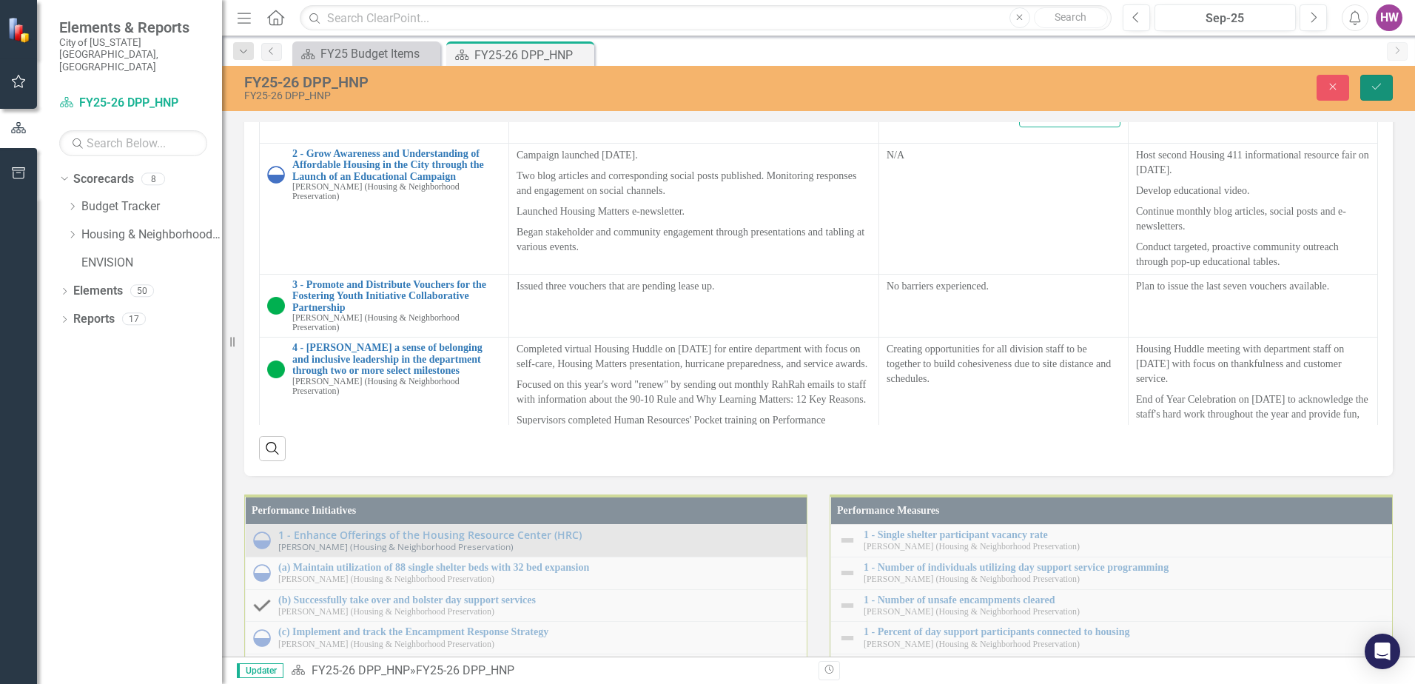
click at [1364, 93] on button "Save" at bounding box center [1376, 88] width 33 height 26
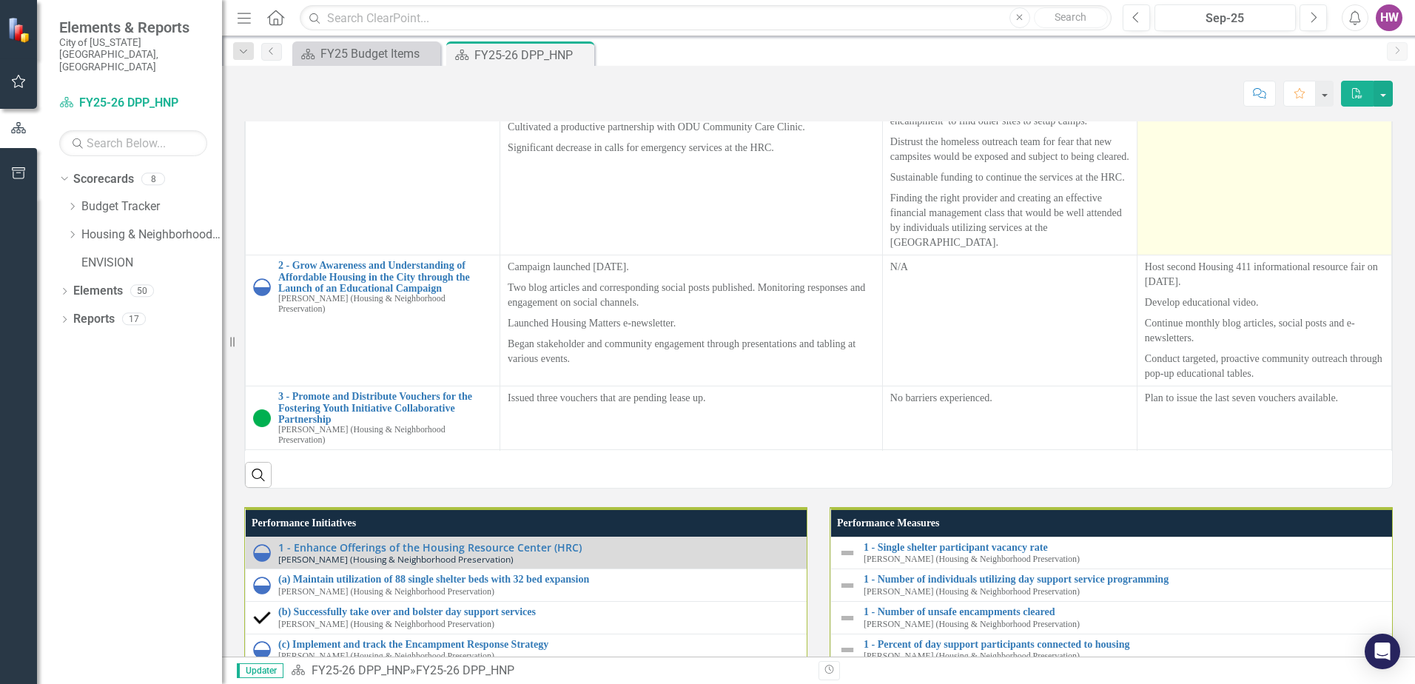
scroll to position [1406, 0]
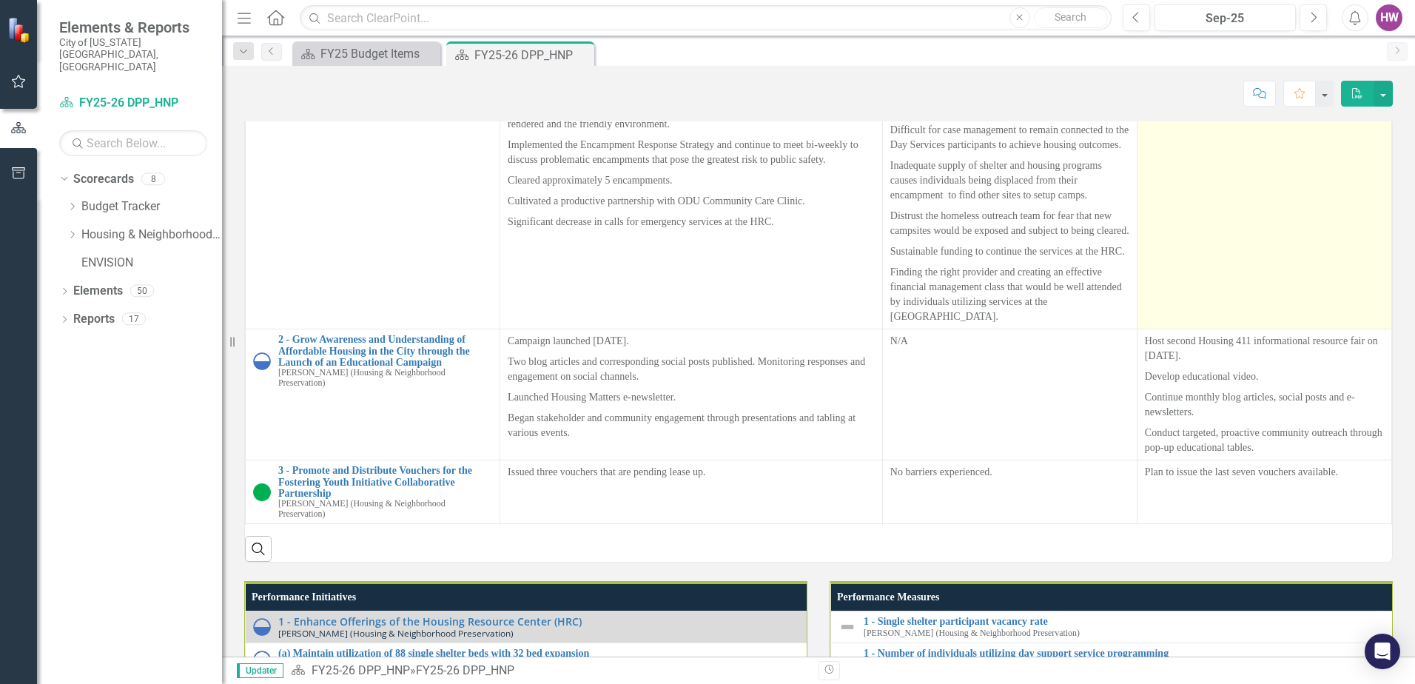
click at [1191, 329] on td at bounding box center [1264, 185] width 255 height 288
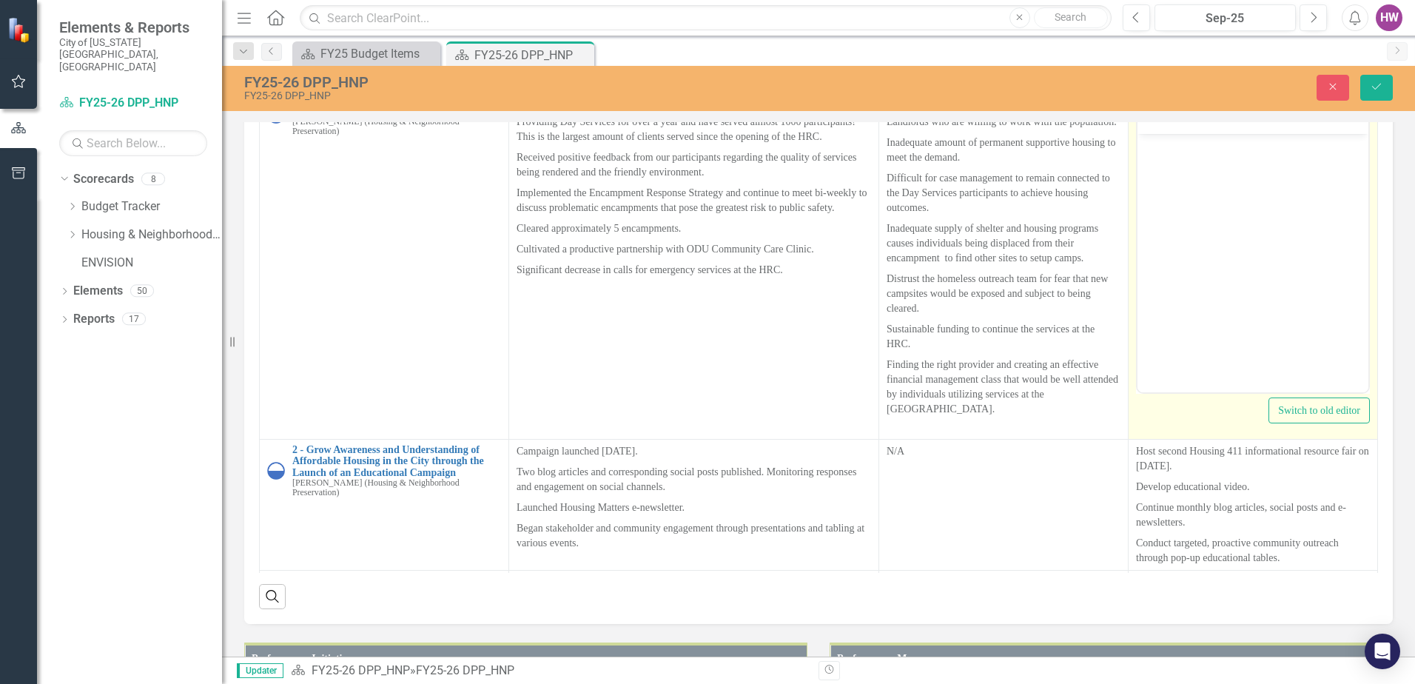
scroll to position [0, 0]
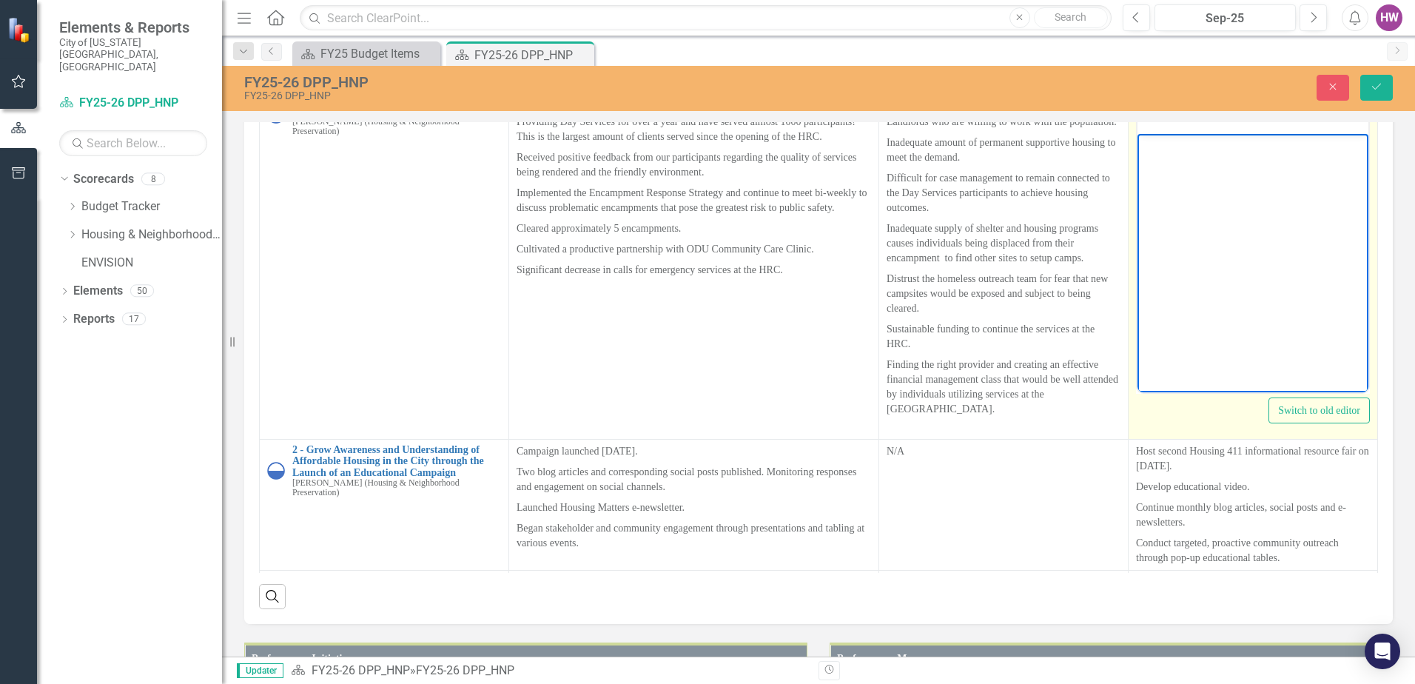
click at [1196, 189] on body "Rich Text Area. Press ALT-0 for help." at bounding box center [1252, 244] width 231 height 222
paste body "Rich Text Area. Press ALT-0 for help."
click at [1146, 147] on p "continue to connect the most vulnerable unsheltered individuals to shelter vaca…" at bounding box center [1252, 172] width 223 height 71
click at [1269, 201] on p "Continue to connect the most vulnerable unsheltered individuals to shelter vaca…" at bounding box center [1252, 172] width 223 height 71
click at [1189, 229] on p "Rich Text Area. Press ALT-0 for help." at bounding box center [1252, 229] width 223 height 18
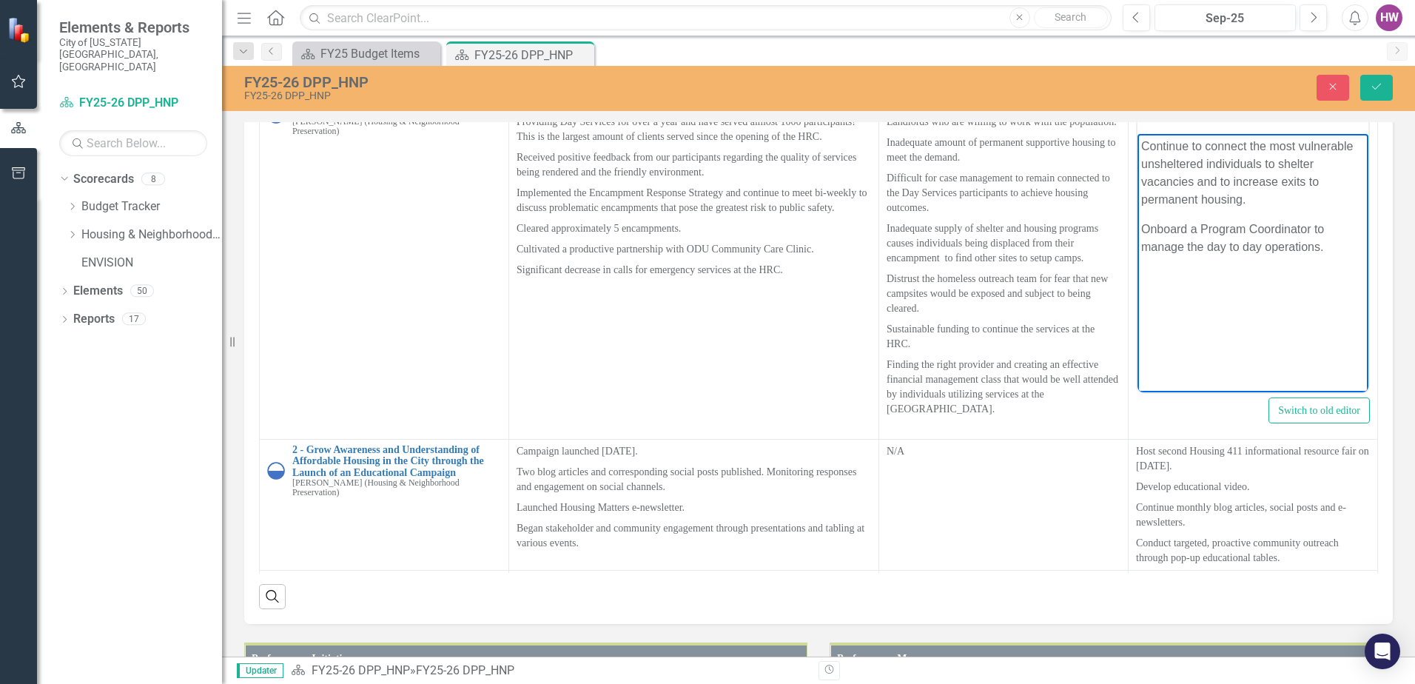
click at [1195, 280] on p "Rich Text Area. Press ALT-0 for help." at bounding box center [1252, 276] width 223 height 18
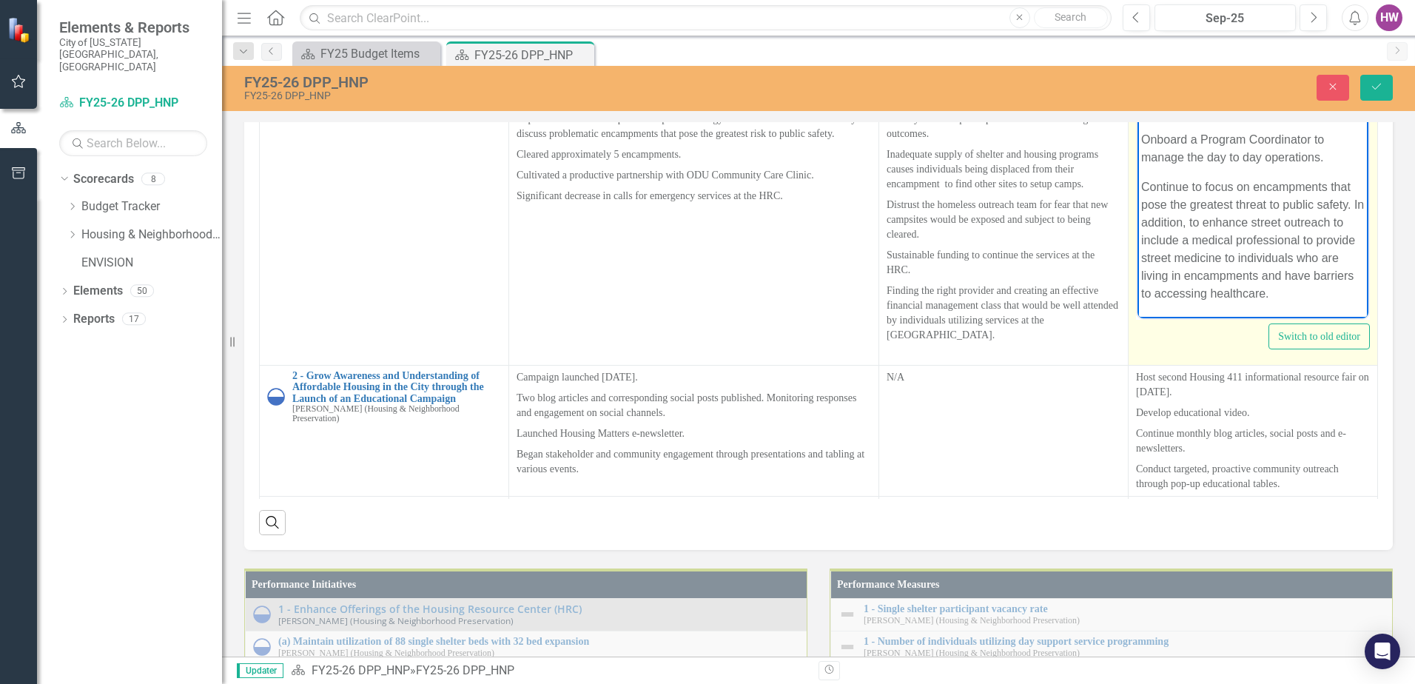
scroll to position [74, 0]
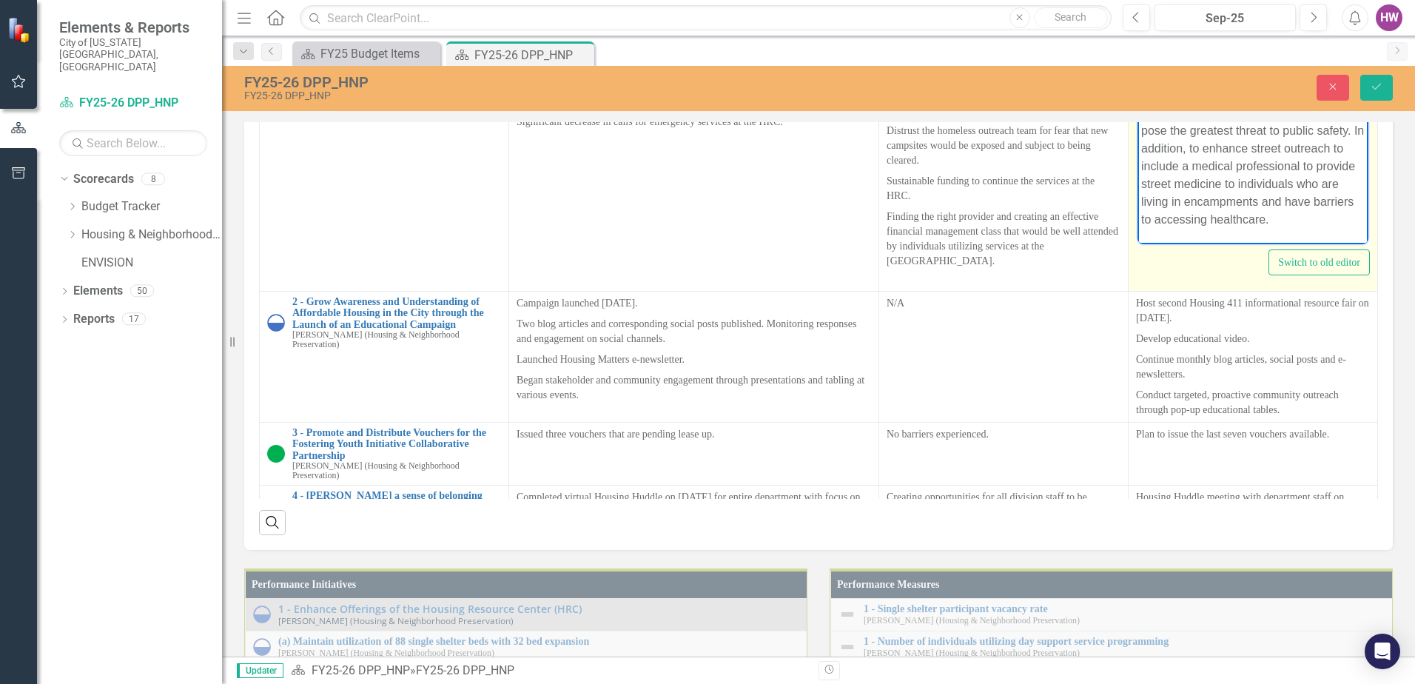
click at [1217, 147] on p "Continue to focus on encampments that pose the greatest threat to public safety…" at bounding box center [1252, 166] width 223 height 124
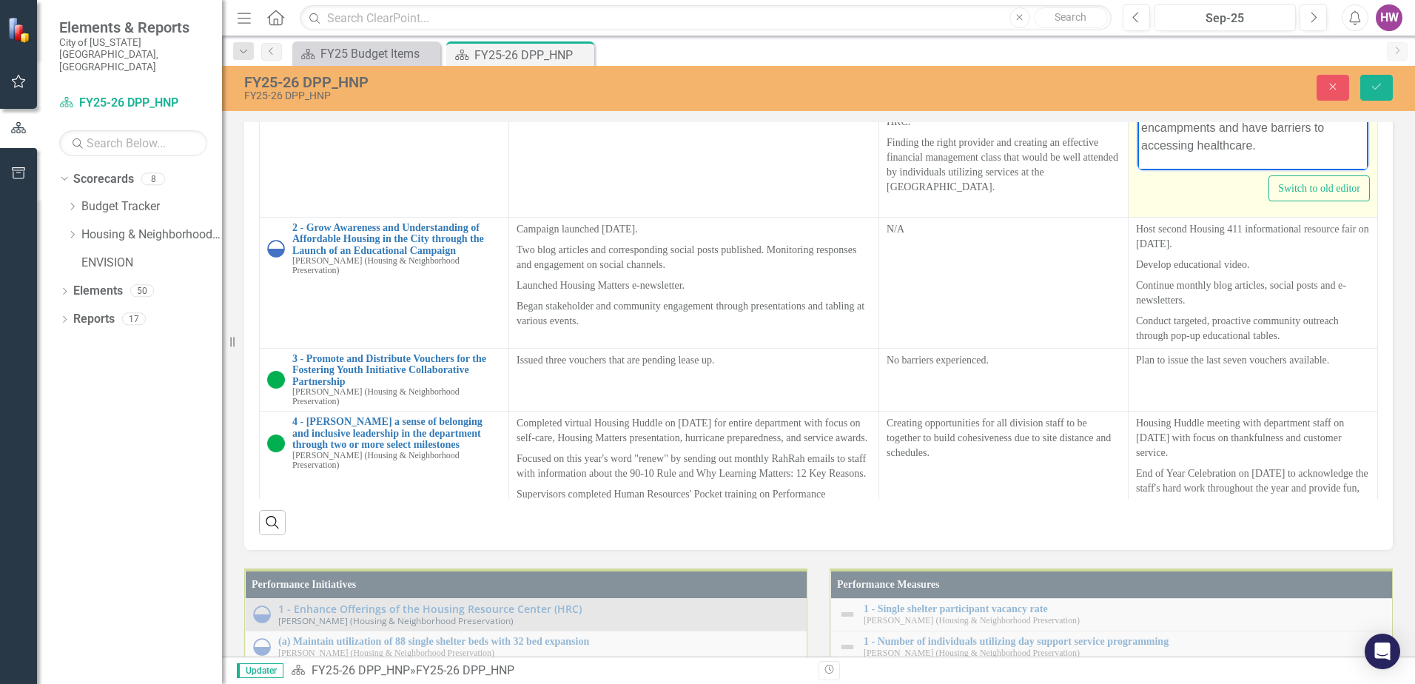
click at [1285, 148] on p "Enhance street outreach to include a medical professional to provide street med…" at bounding box center [1252, 110] width 223 height 89
click at [1180, 144] on body "Continue to connect the most vulnerable unsheltered individuals to shelter vaca…" at bounding box center [1252, 27] width 231 height 315
click at [1160, 150] on body "Continue to connect the most vulnerable unsheltered individuals to shelter vaca…" at bounding box center [1252, 4] width 231 height 363
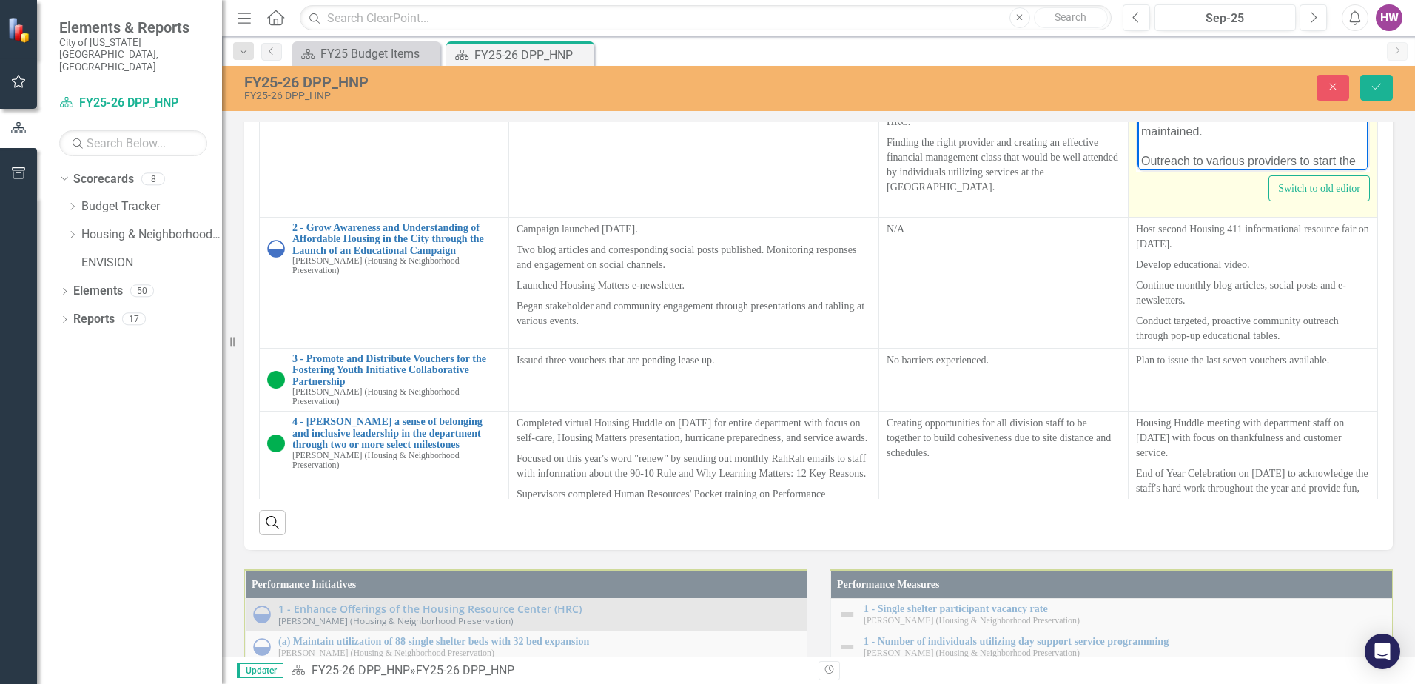
scroll to position [104, 0]
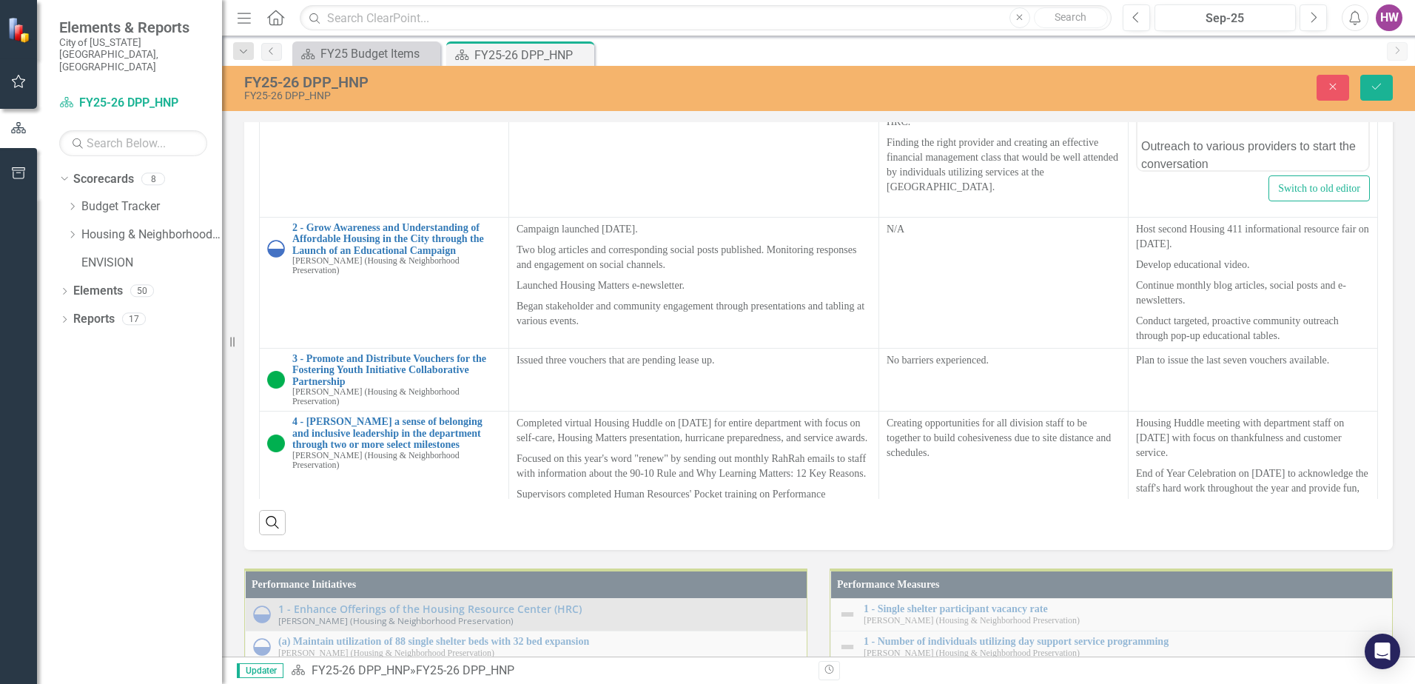
drag, startPoint x: 1374, startPoint y: 90, endPoint x: 1381, endPoint y: 101, distance: 12.9
click at [1374, 89] on icon "Save" at bounding box center [1376, 86] width 13 height 10
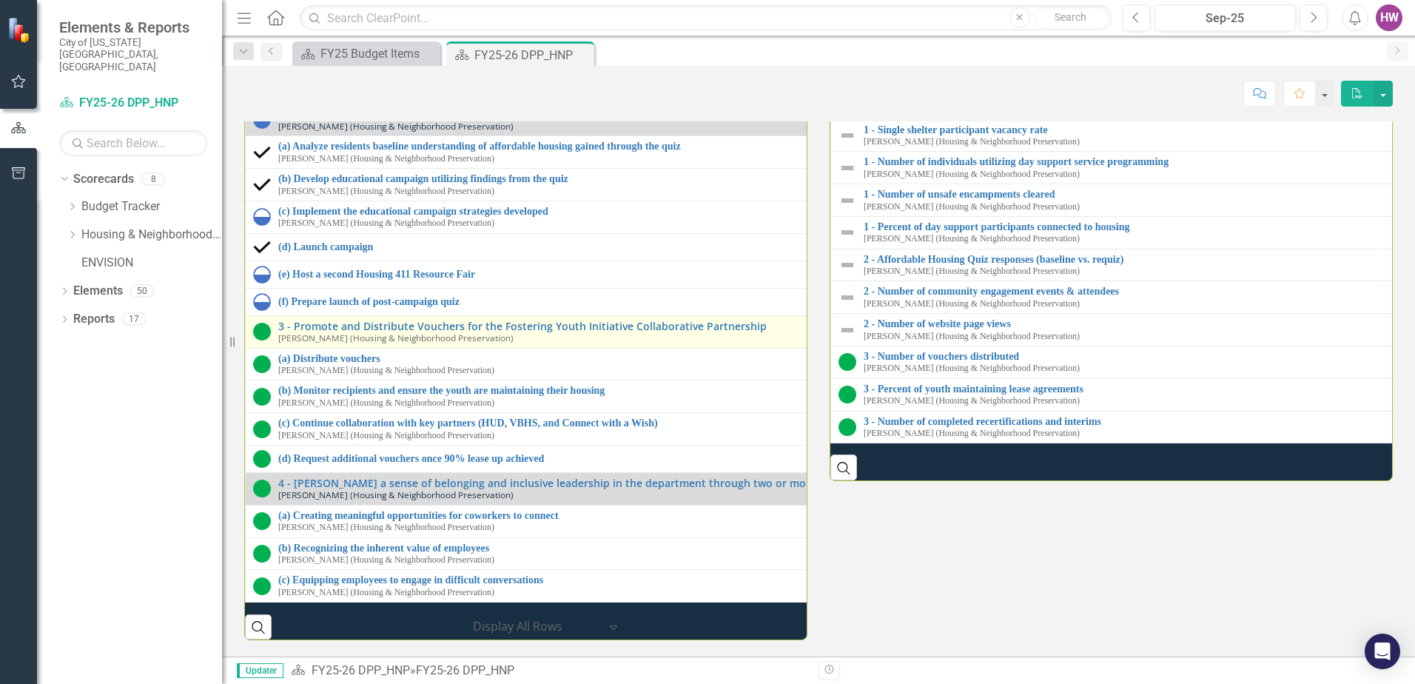
scroll to position [2045, 0]
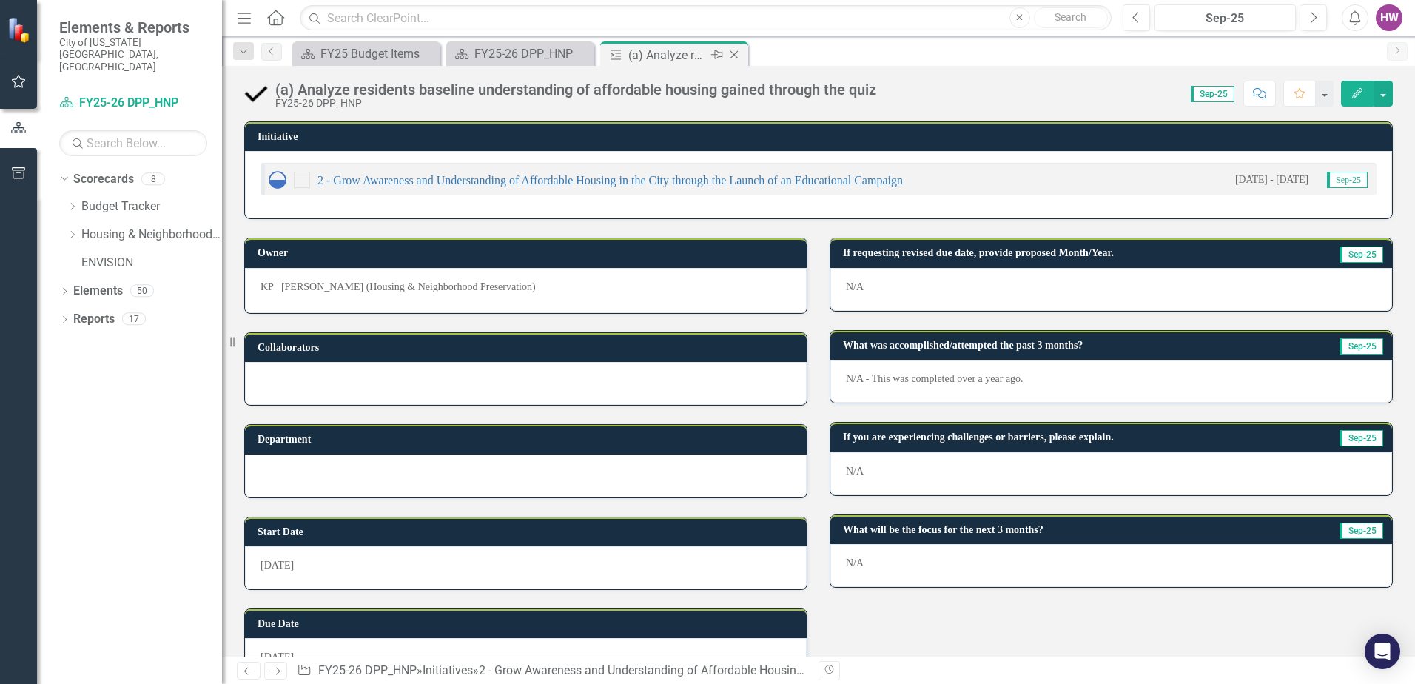
click at [736, 54] on icon "Close" at bounding box center [734, 55] width 15 height 12
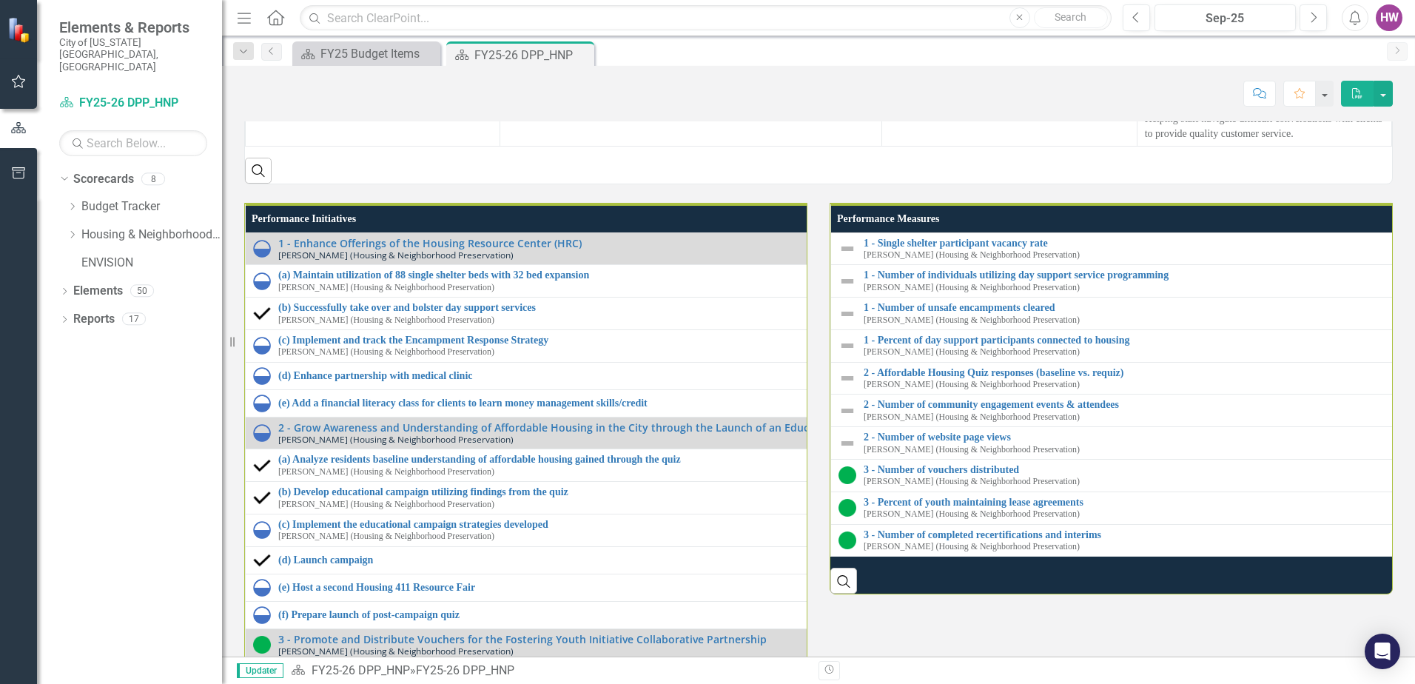
scroll to position [1850, 0]
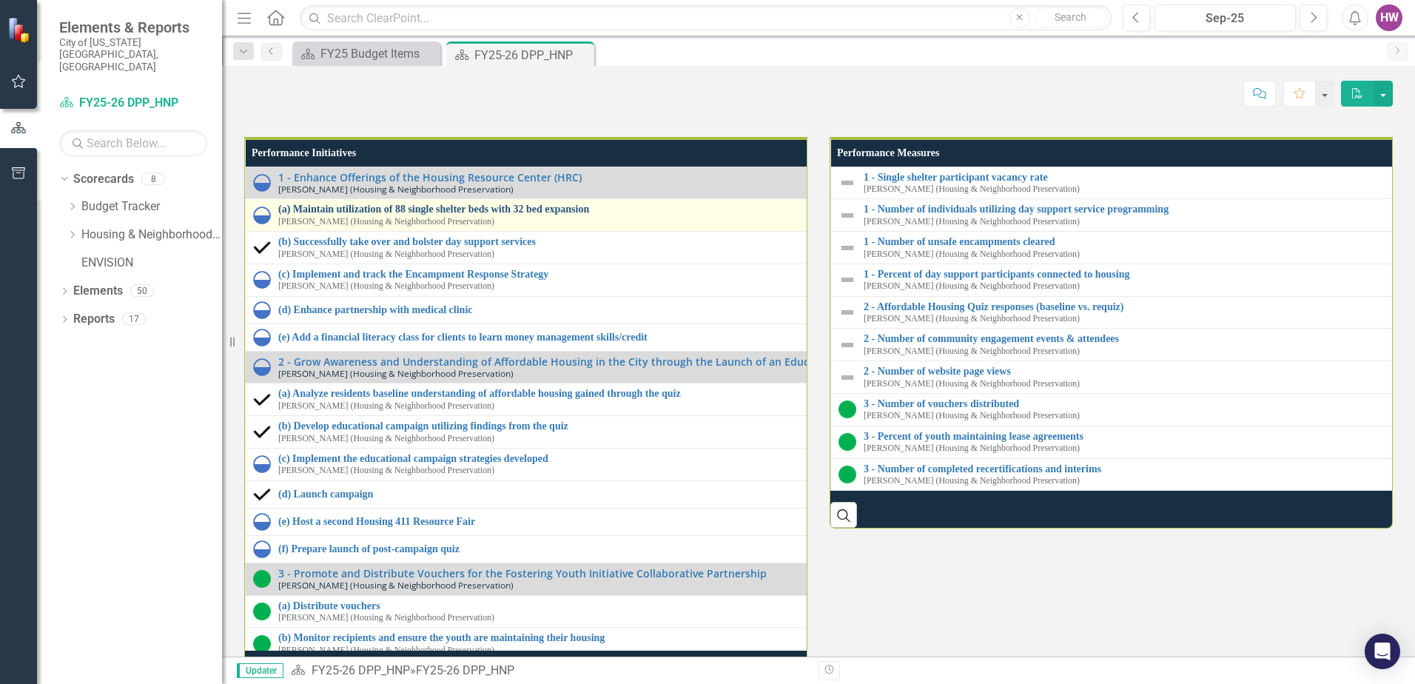
click at [354, 215] on link "(a) Maintain utilization of 88 single shelter beds with 32 bed expansion" at bounding box center [822, 209] width 1088 height 11
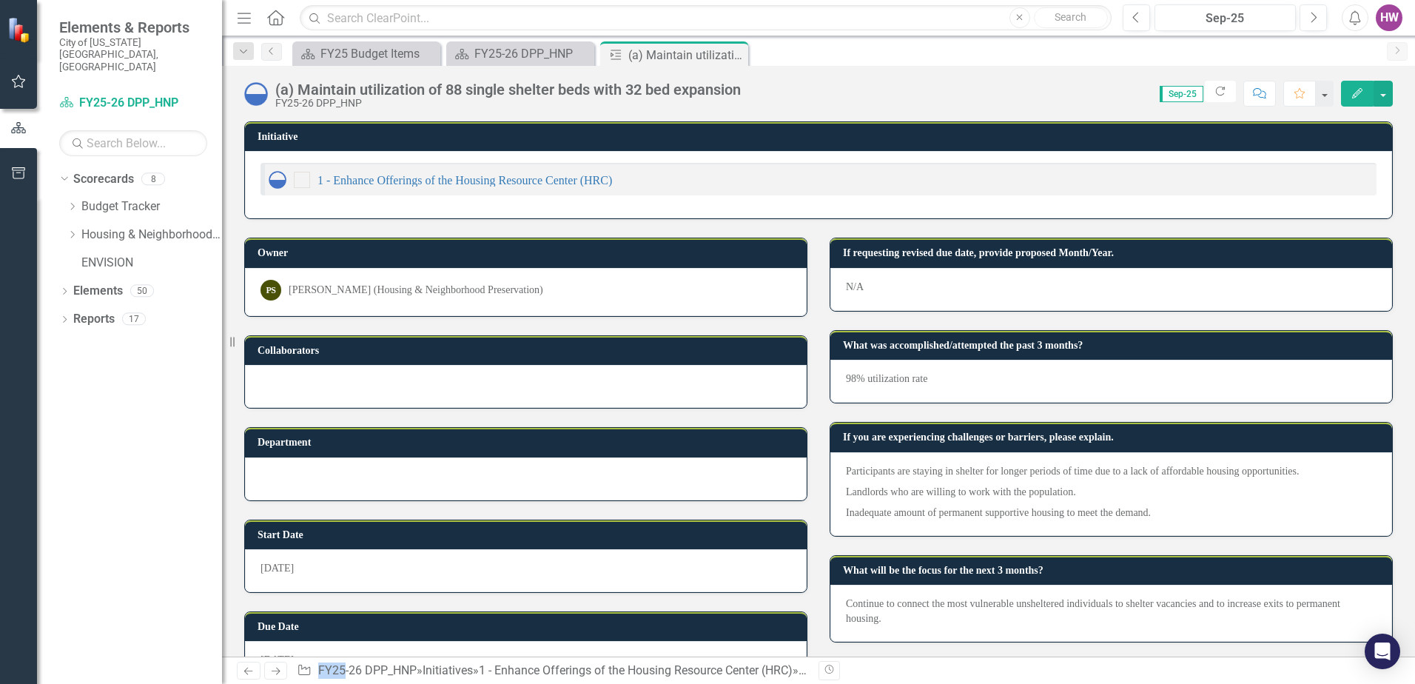
click at [354, 513] on div "Start Date 7/1/24" at bounding box center [525, 547] width 585 height 92
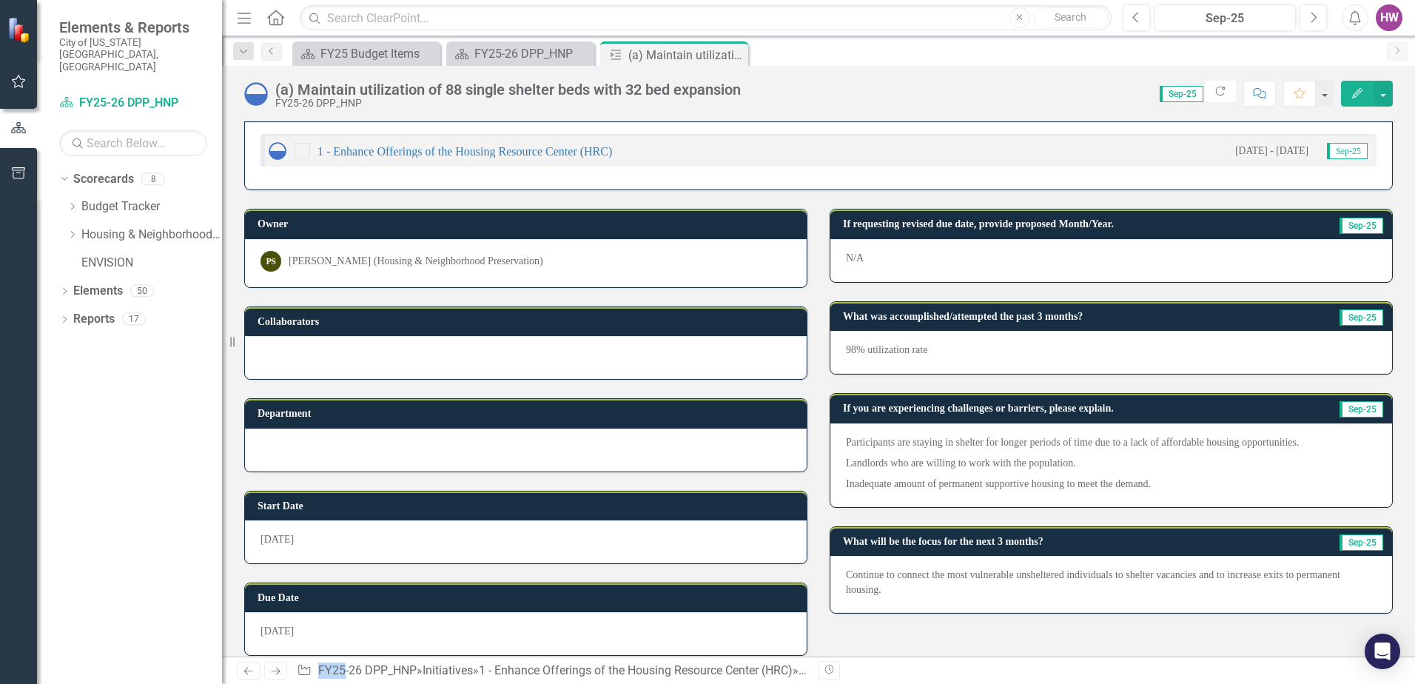
scroll to position [43, 0]
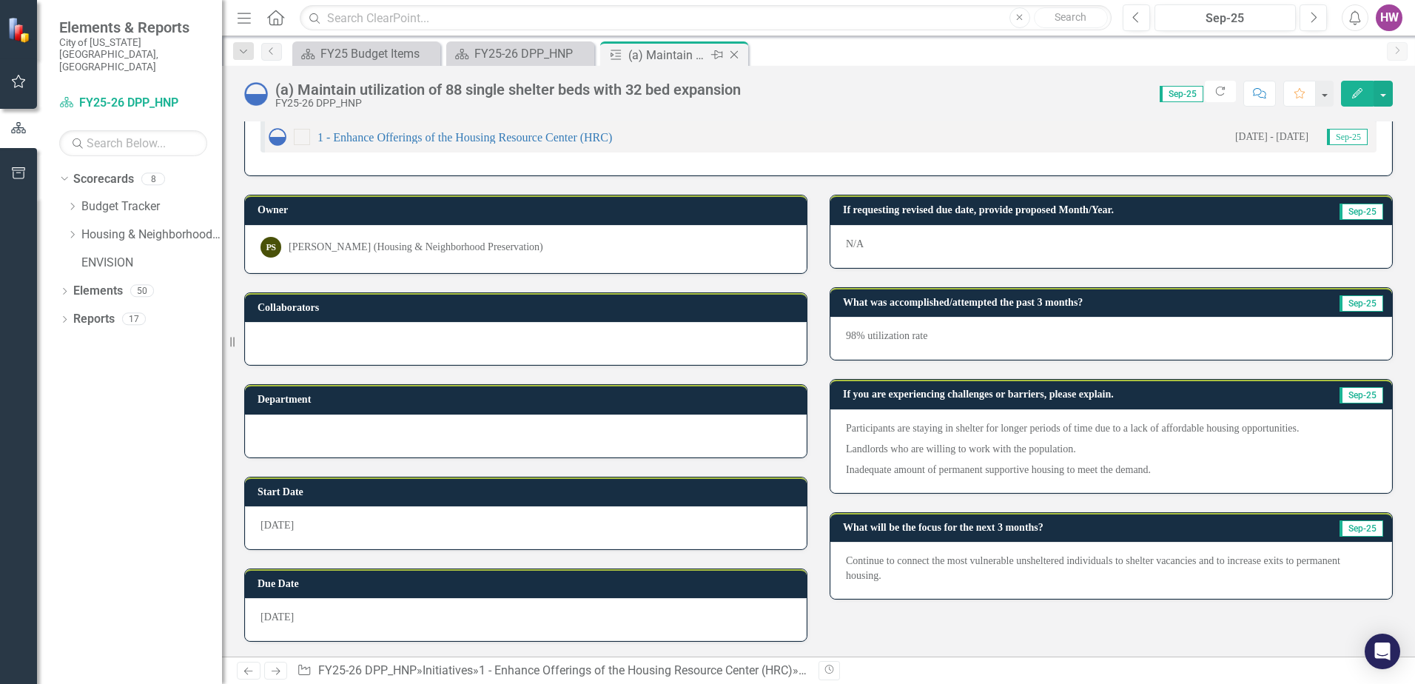
click at [736, 56] on icon "Close" at bounding box center [734, 55] width 15 height 12
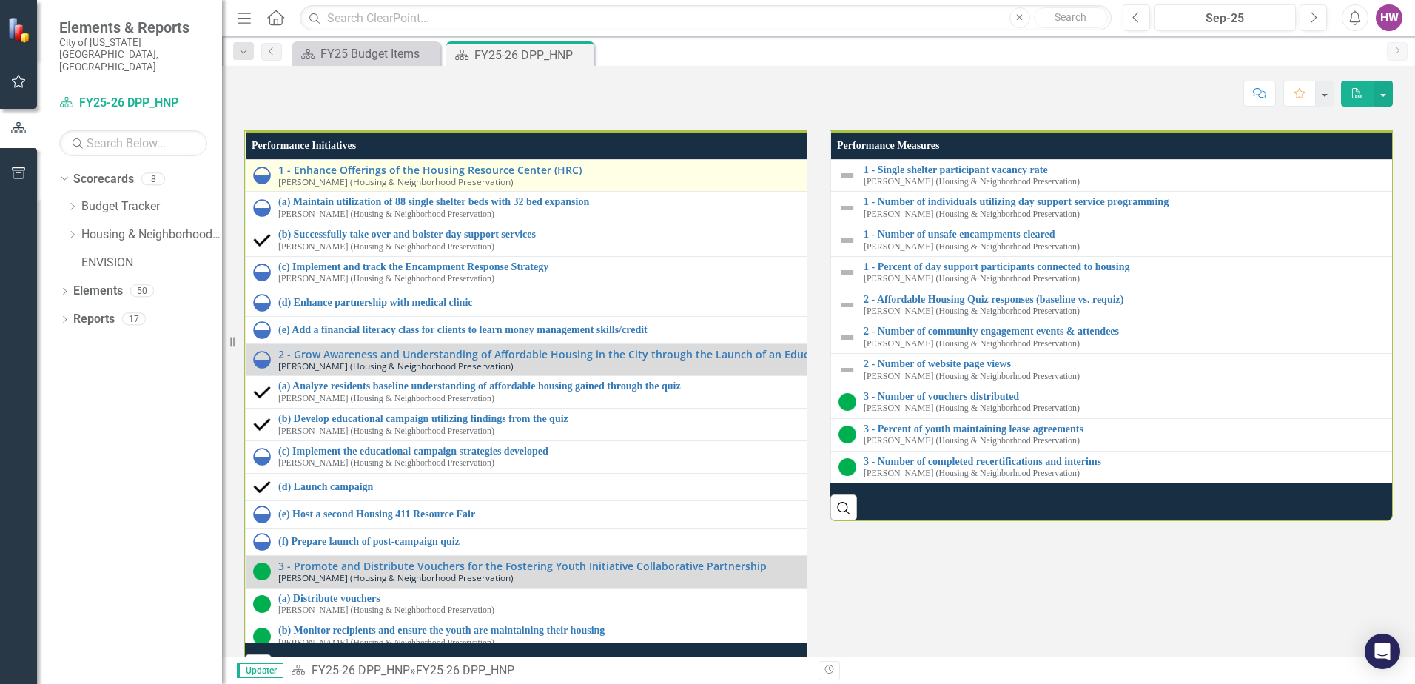
scroll to position [2146, 0]
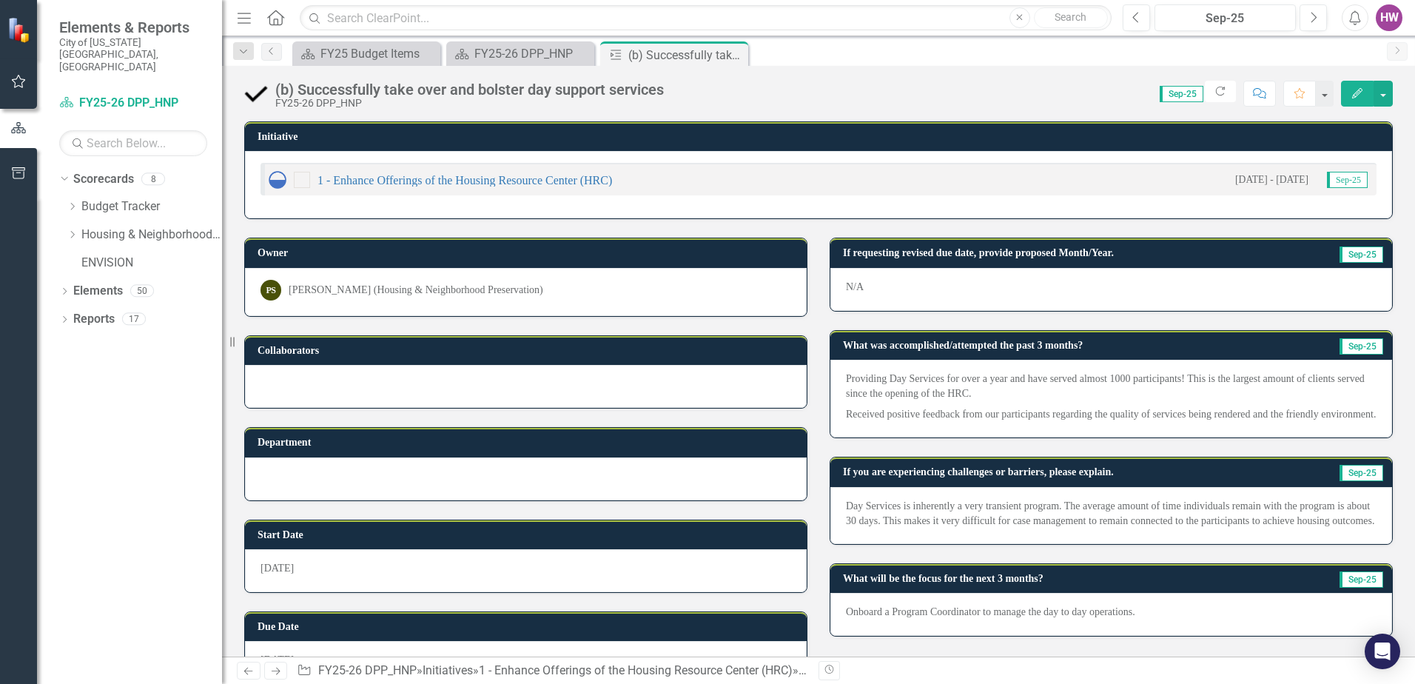
scroll to position [43, 0]
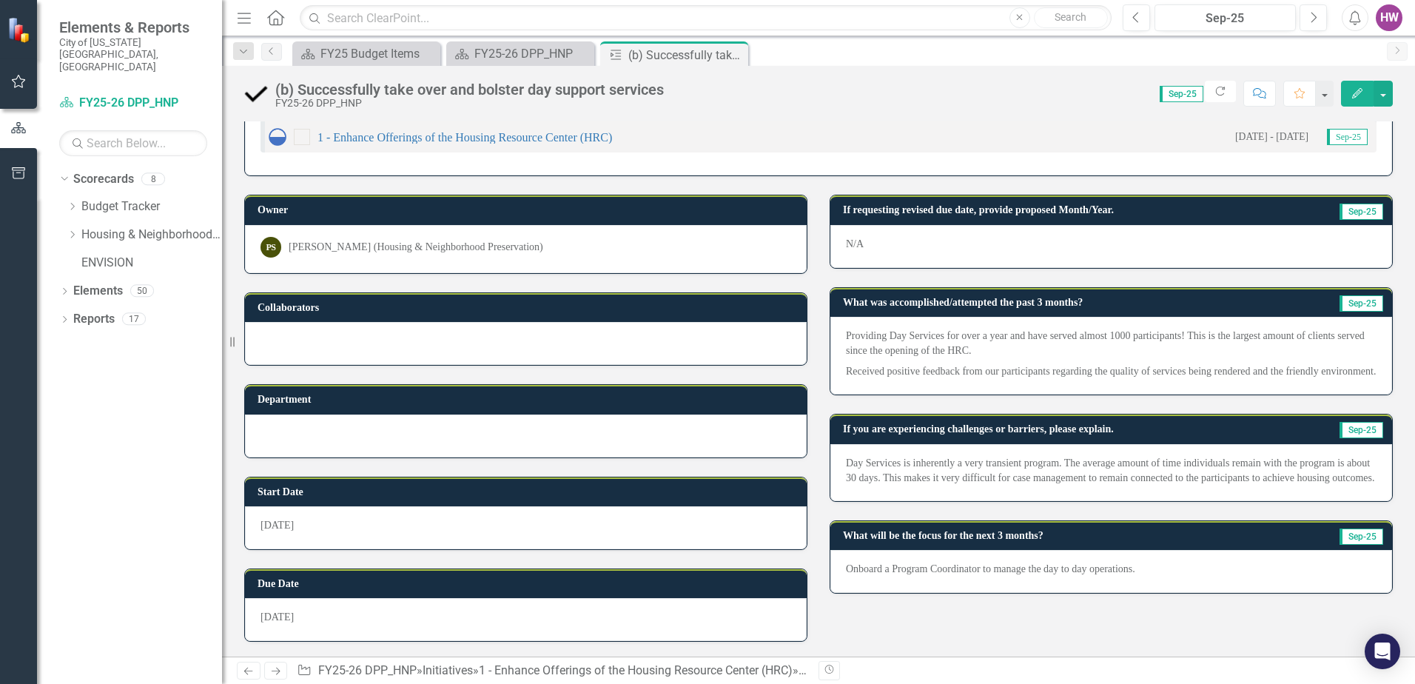
click at [0, 0] on icon "Close" at bounding box center [0, 0] width 0 height 0
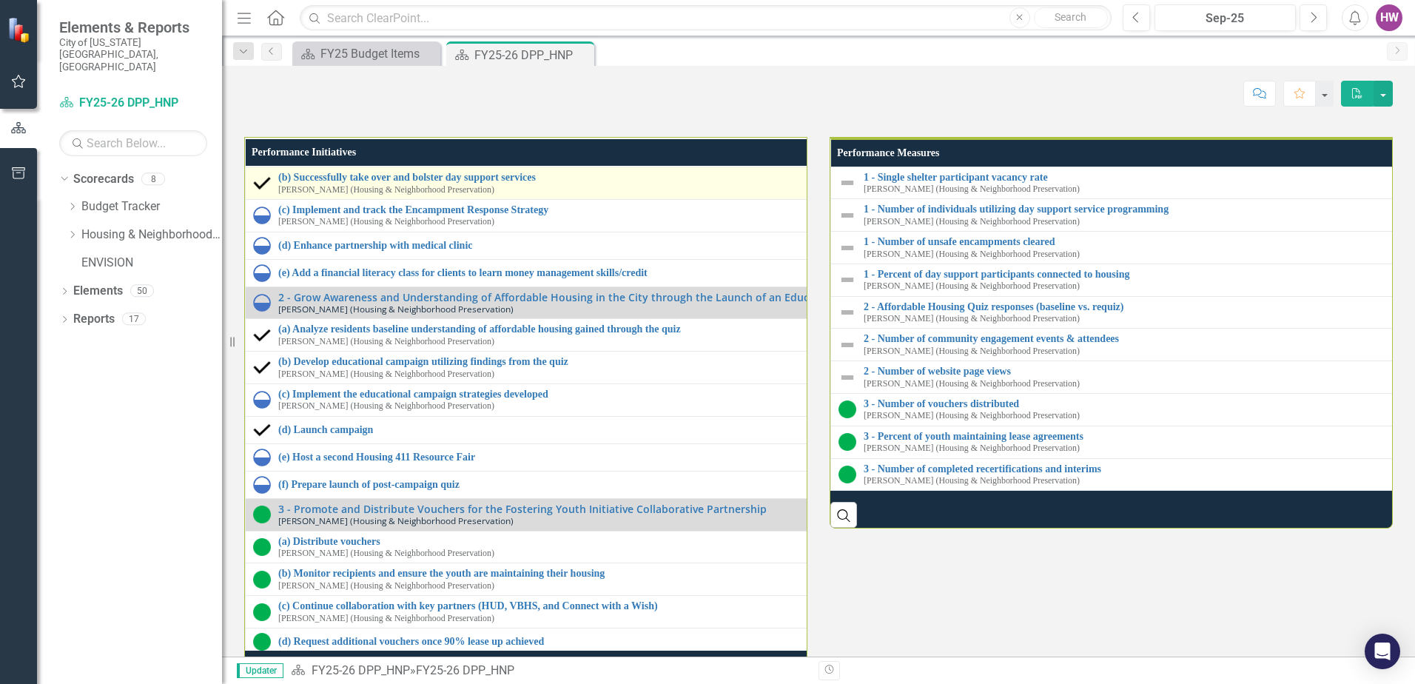
scroll to position [63, 0]
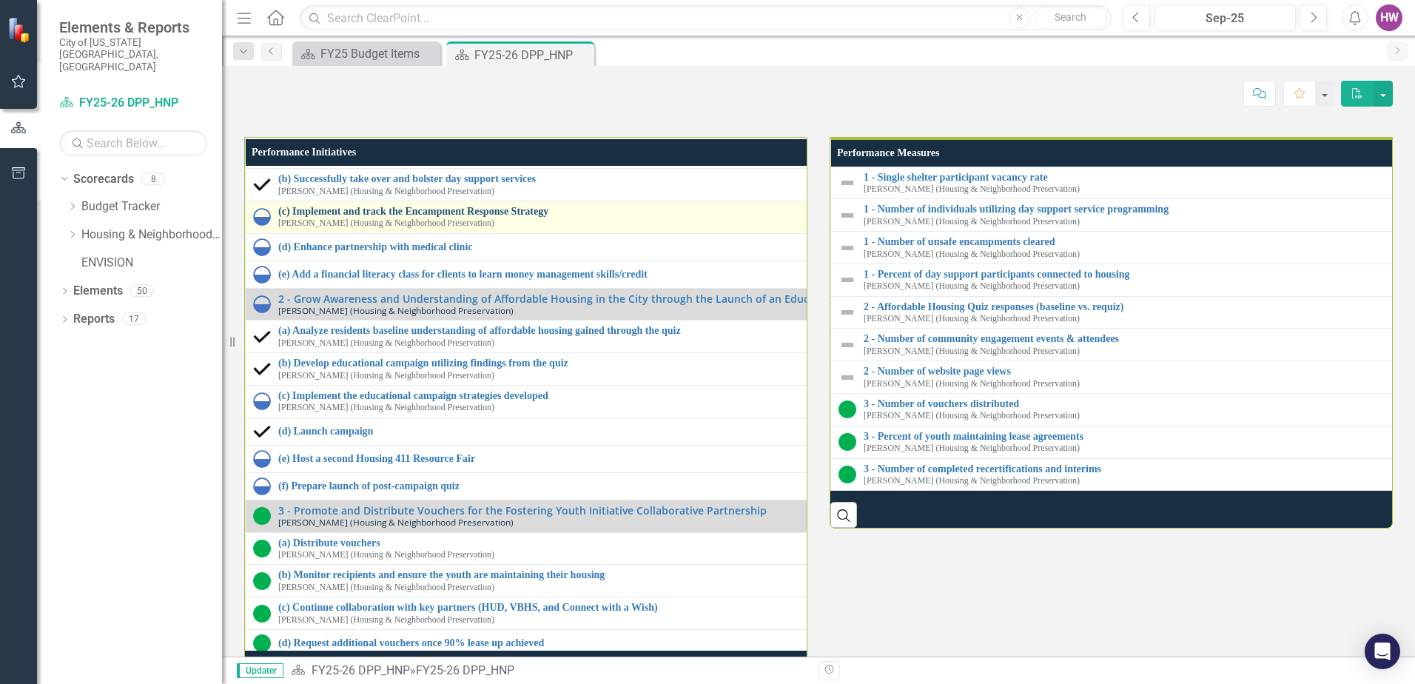
click at [480, 217] on link "(c) Implement and track the Encampment Response Strategy" at bounding box center [822, 211] width 1088 height 11
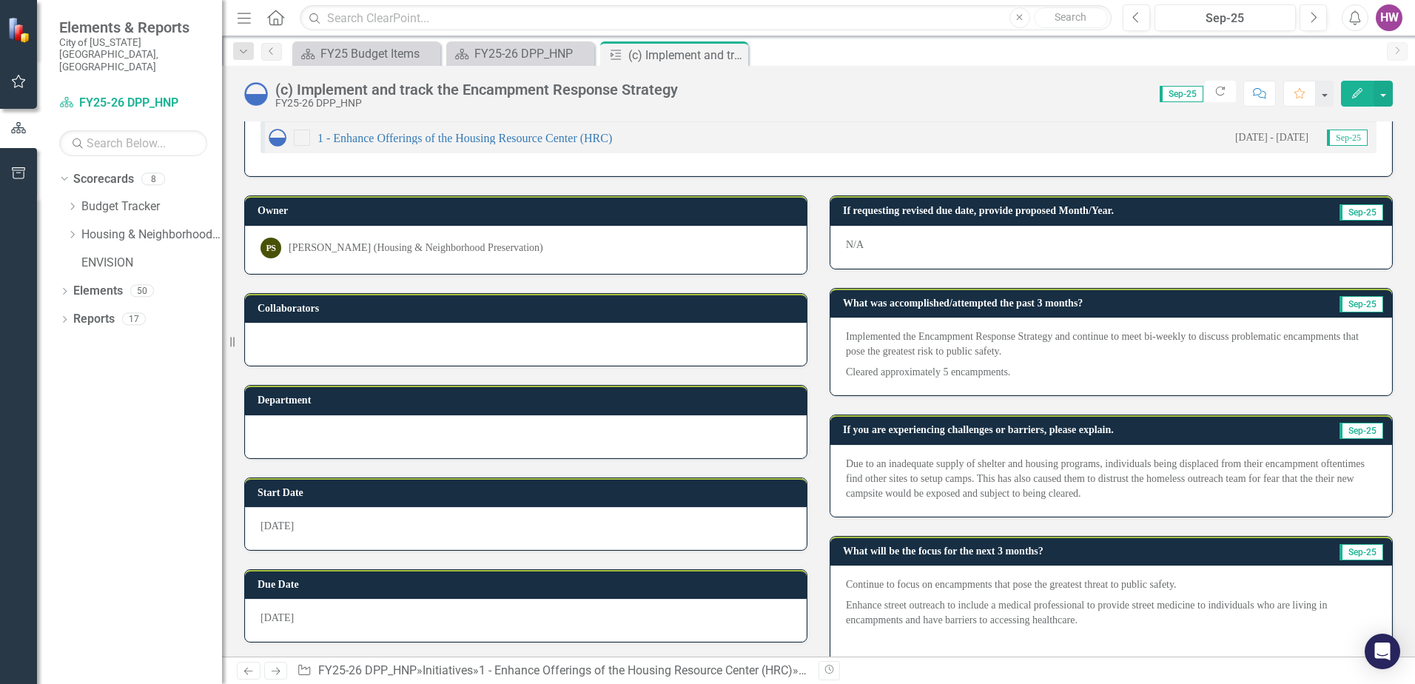
scroll to position [65, 0]
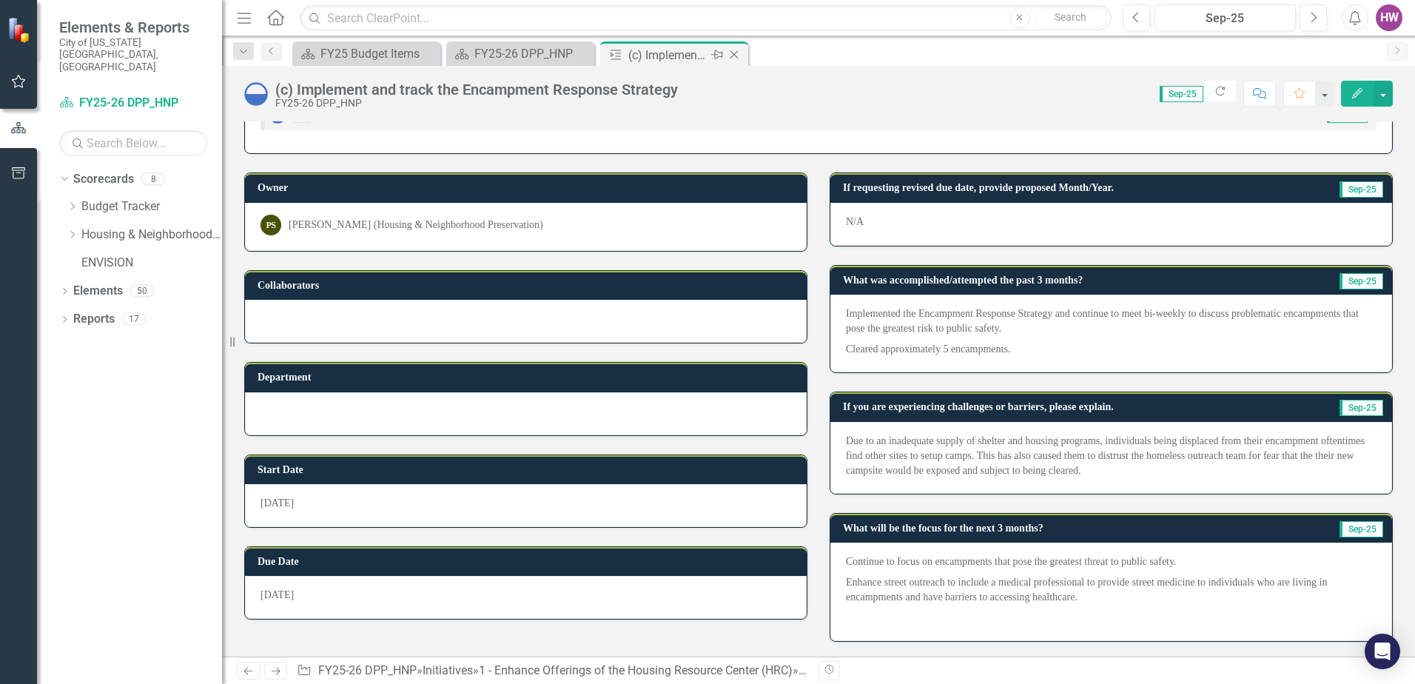
click at [733, 53] on icon "Close" at bounding box center [734, 55] width 15 height 12
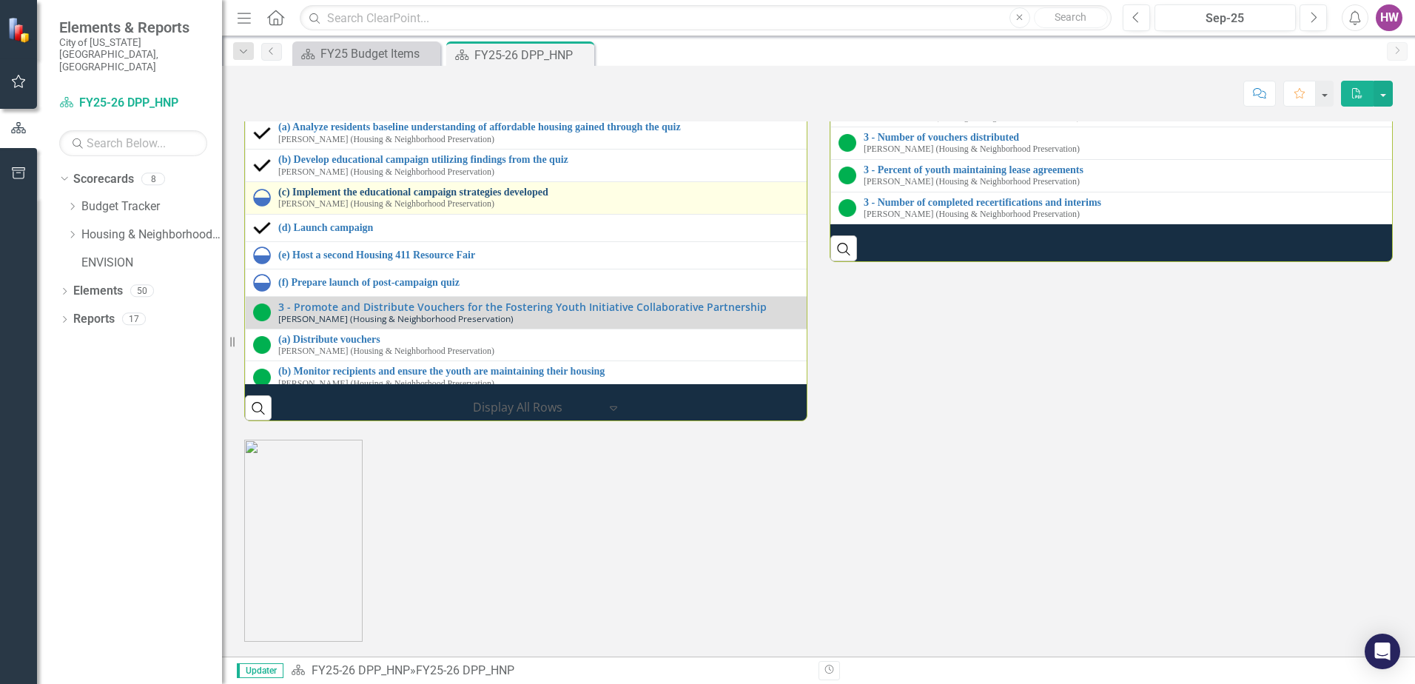
scroll to position [2194, 0]
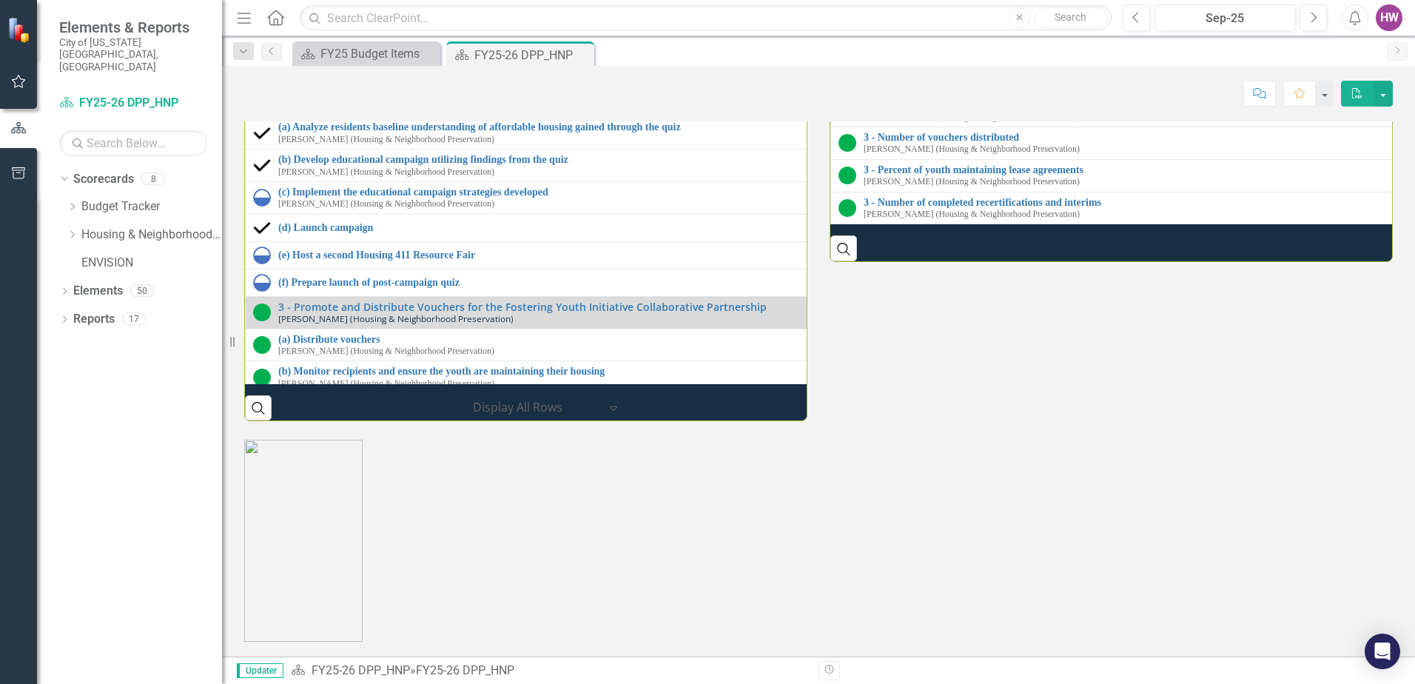
click at [315, 49] on link "(d) Enhance partnership with medical clinic" at bounding box center [822, 43] width 1088 height 11
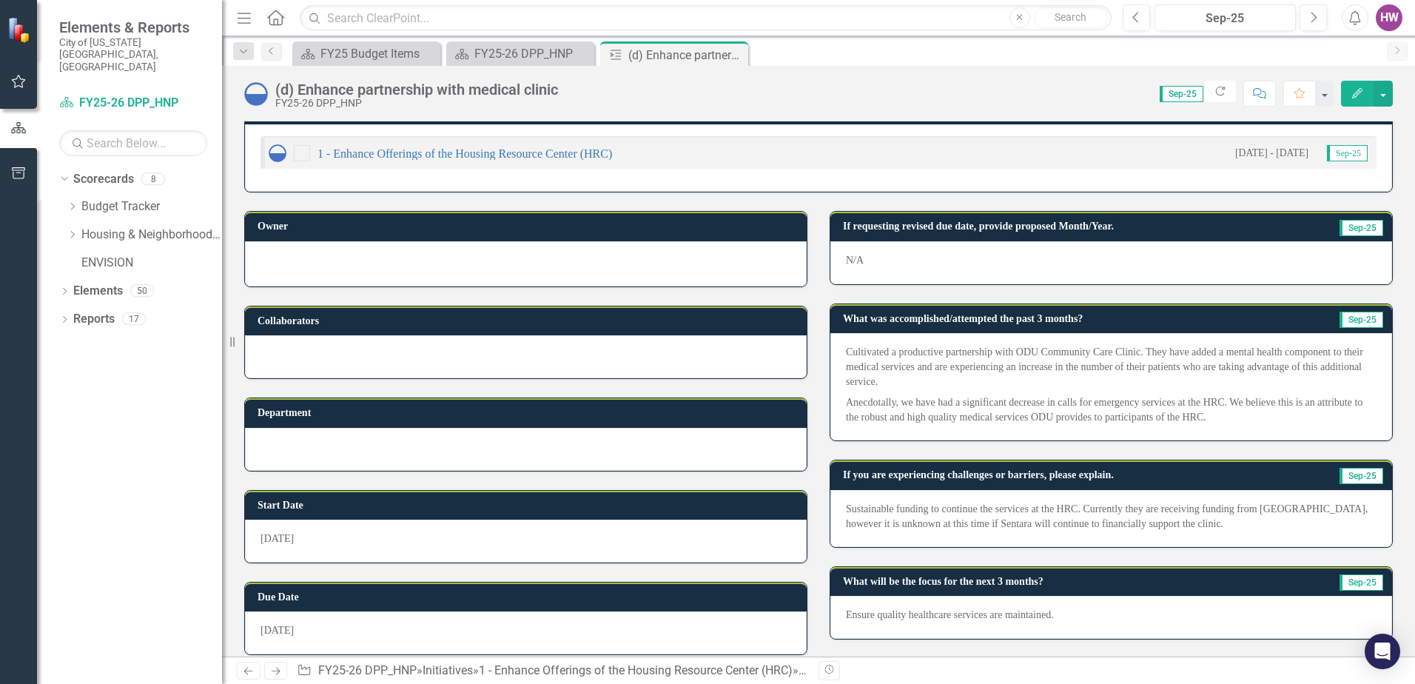
scroll to position [40, 0]
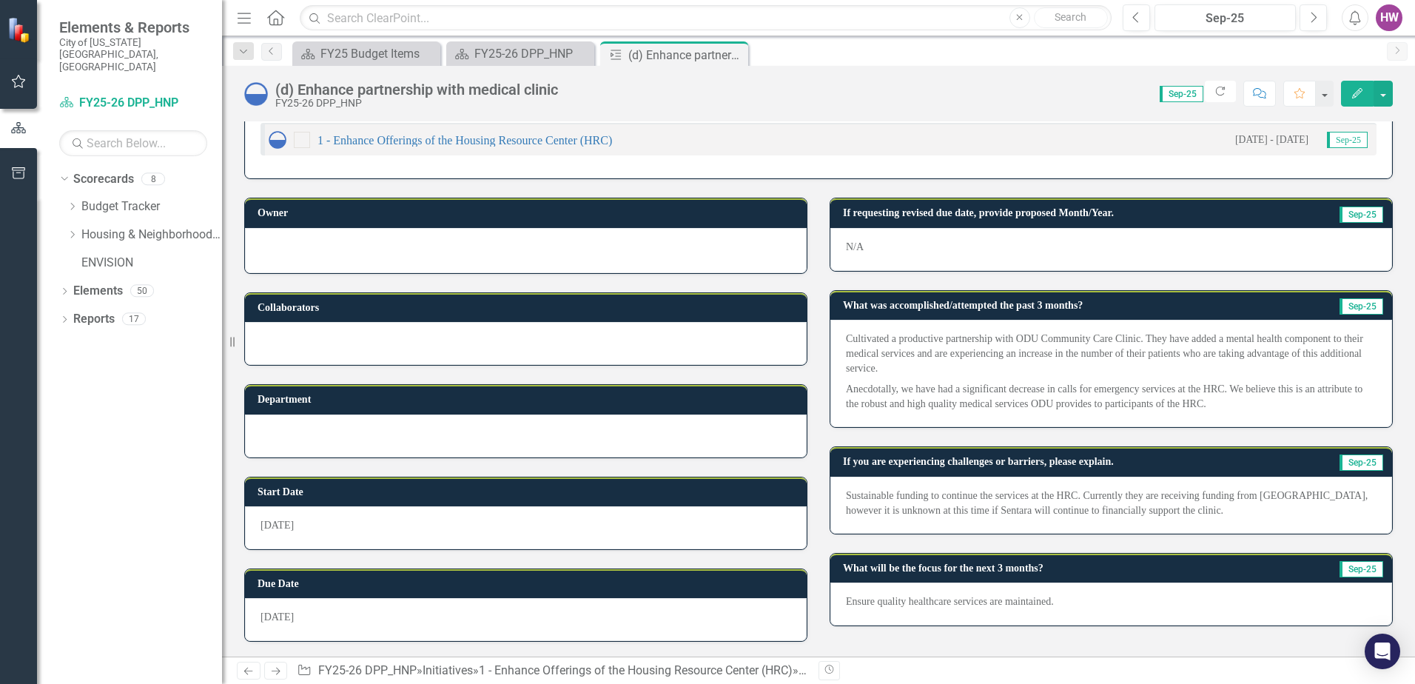
click at [0, 0] on icon "Close" at bounding box center [0, 0] width 0 height 0
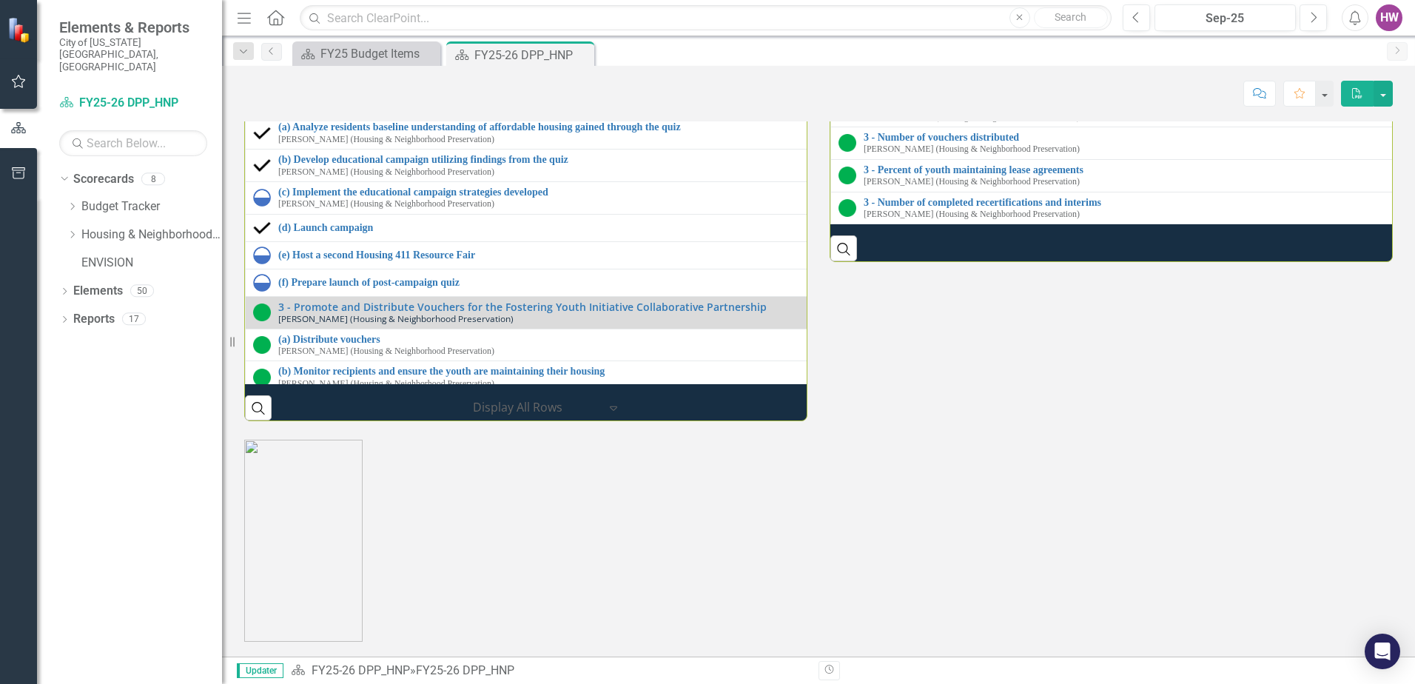
scroll to position [2146, 0]
click at [360, 76] on link "(e) Add a financial literacy class for clients to learn money management skills…" at bounding box center [822, 70] width 1088 height 11
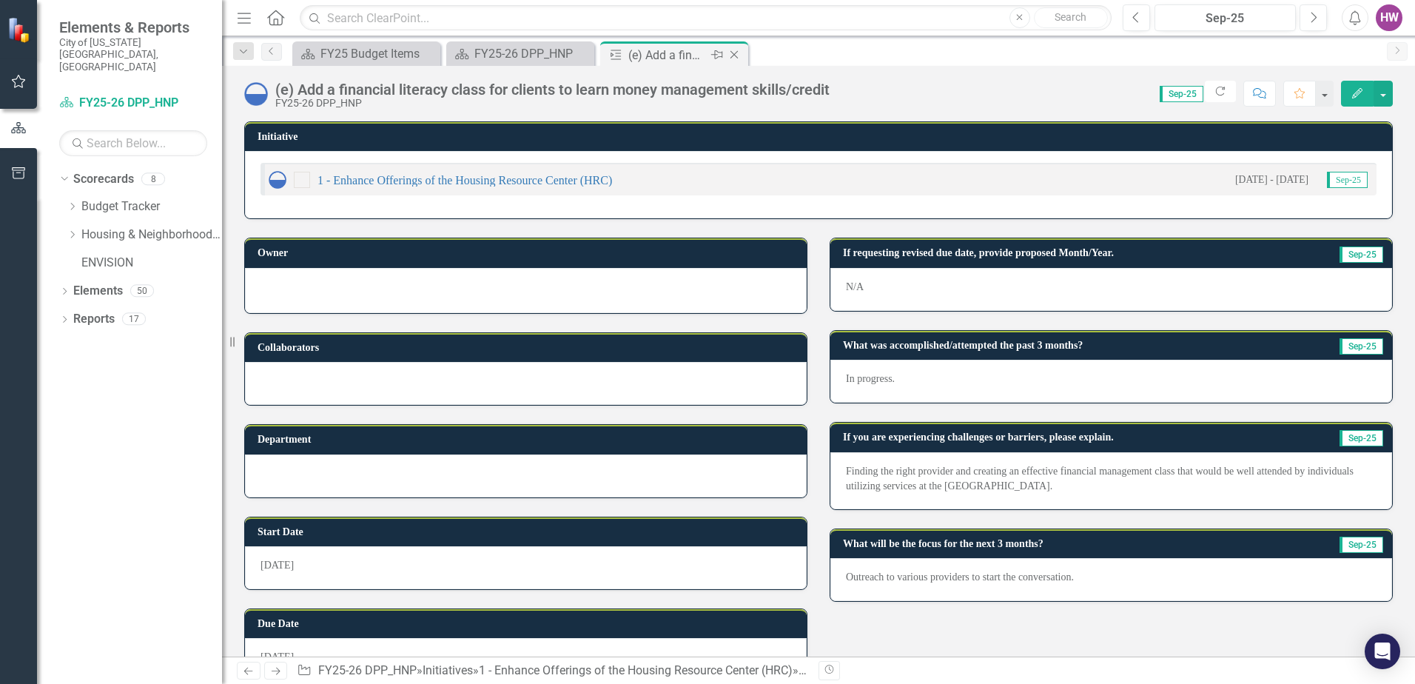
click at [736, 57] on icon at bounding box center [734, 55] width 8 height 8
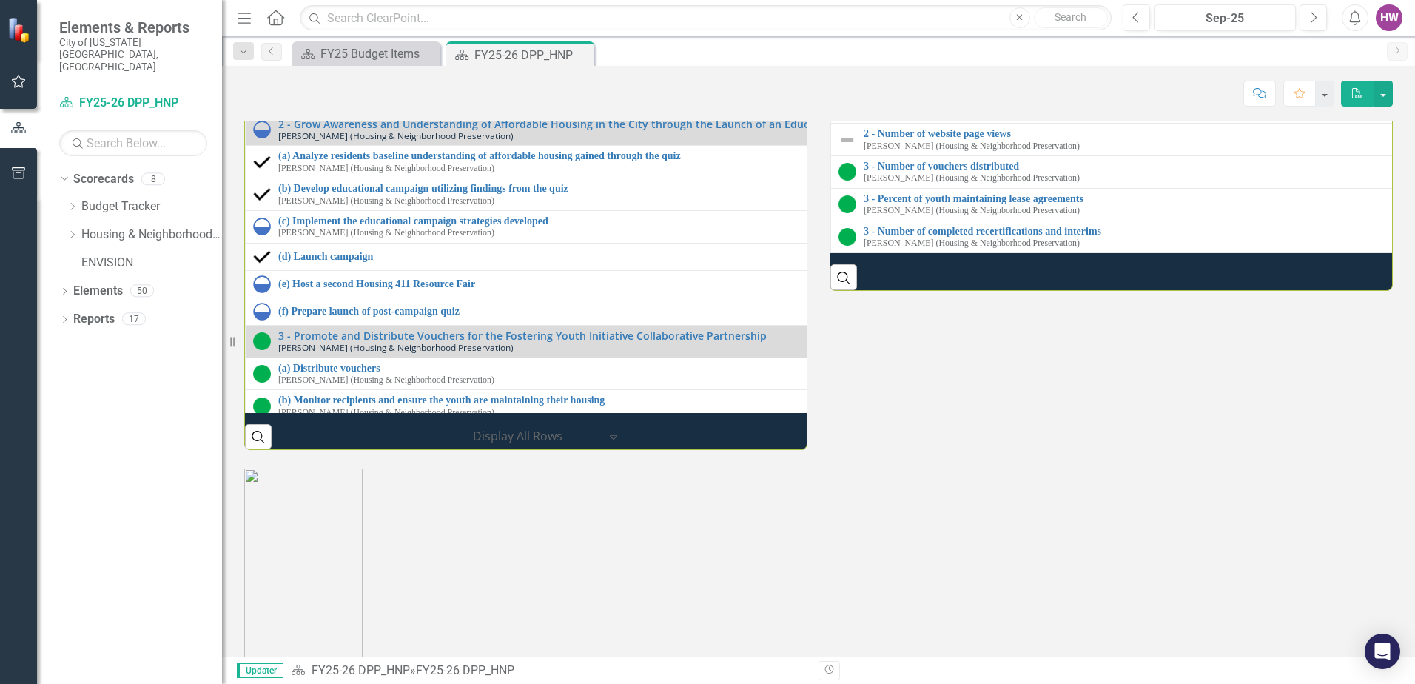
scroll to position [2072, 0]
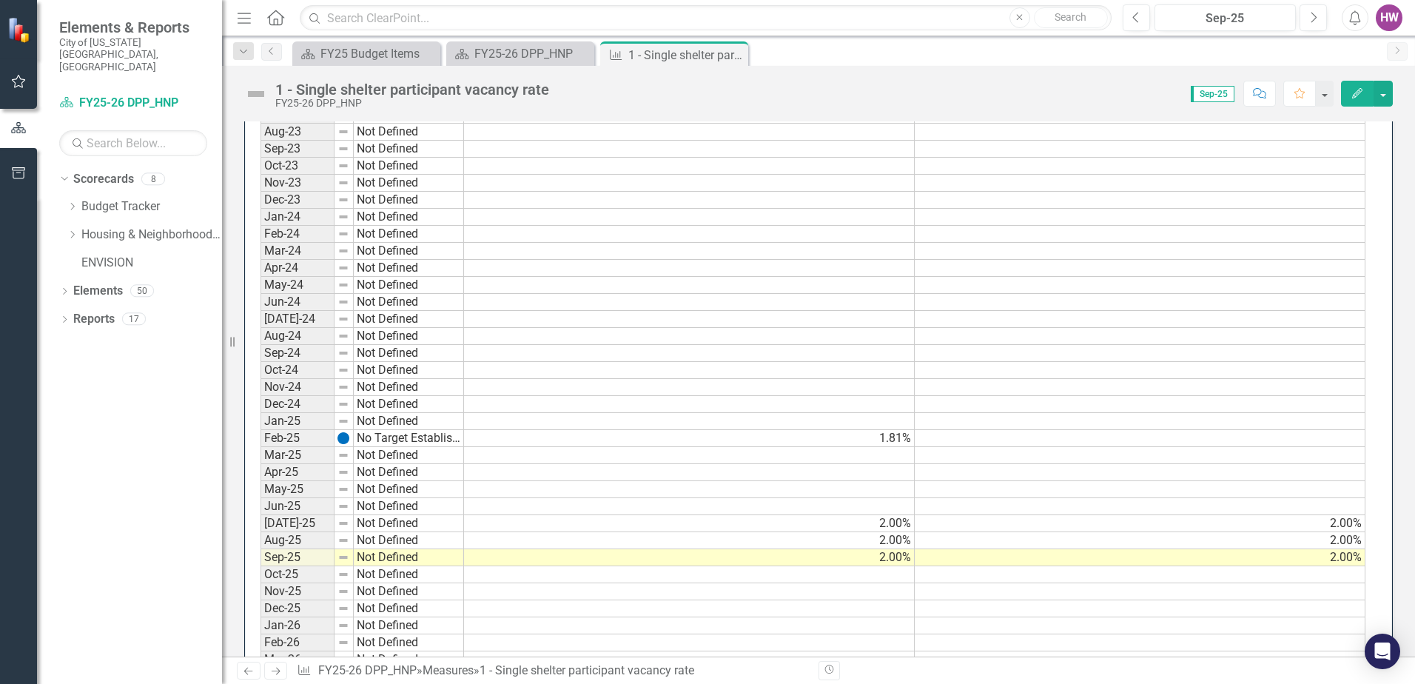
scroll to position [814, 0]
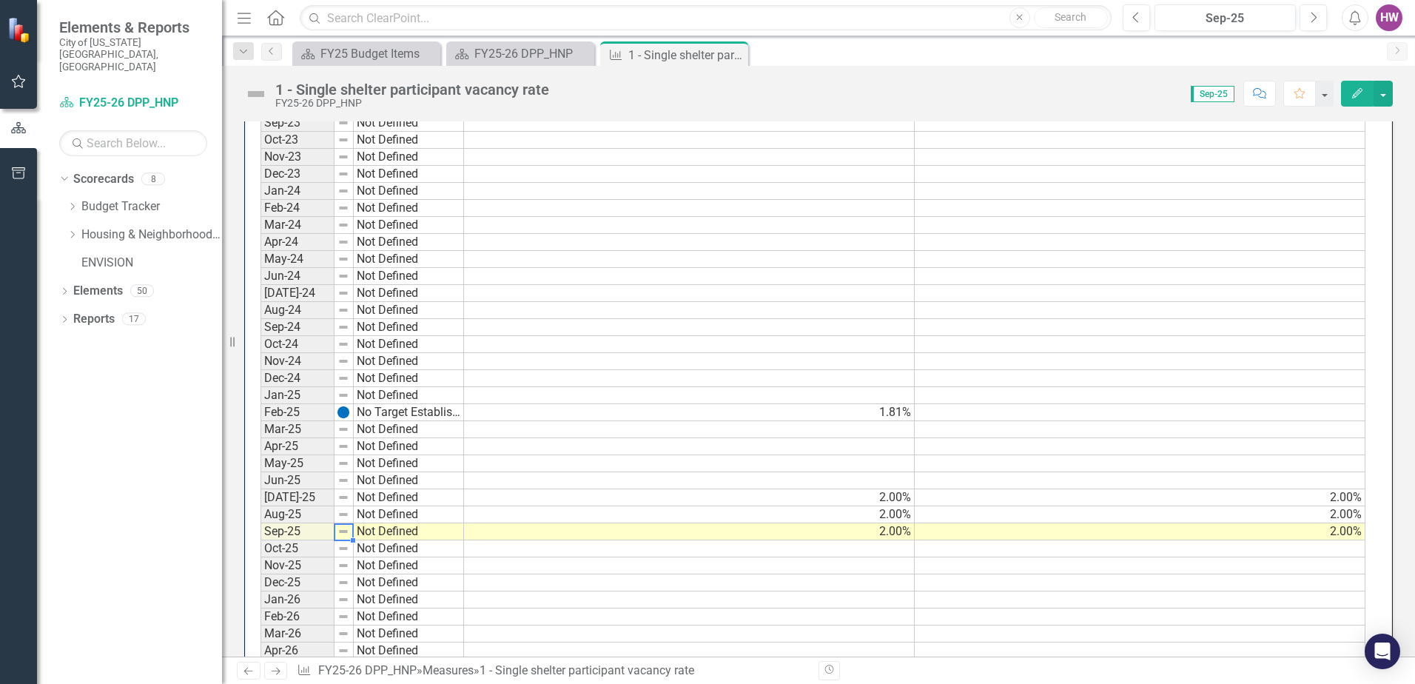
click at [343, 534] on img at bounding box center [343, 531] width 12 height 12
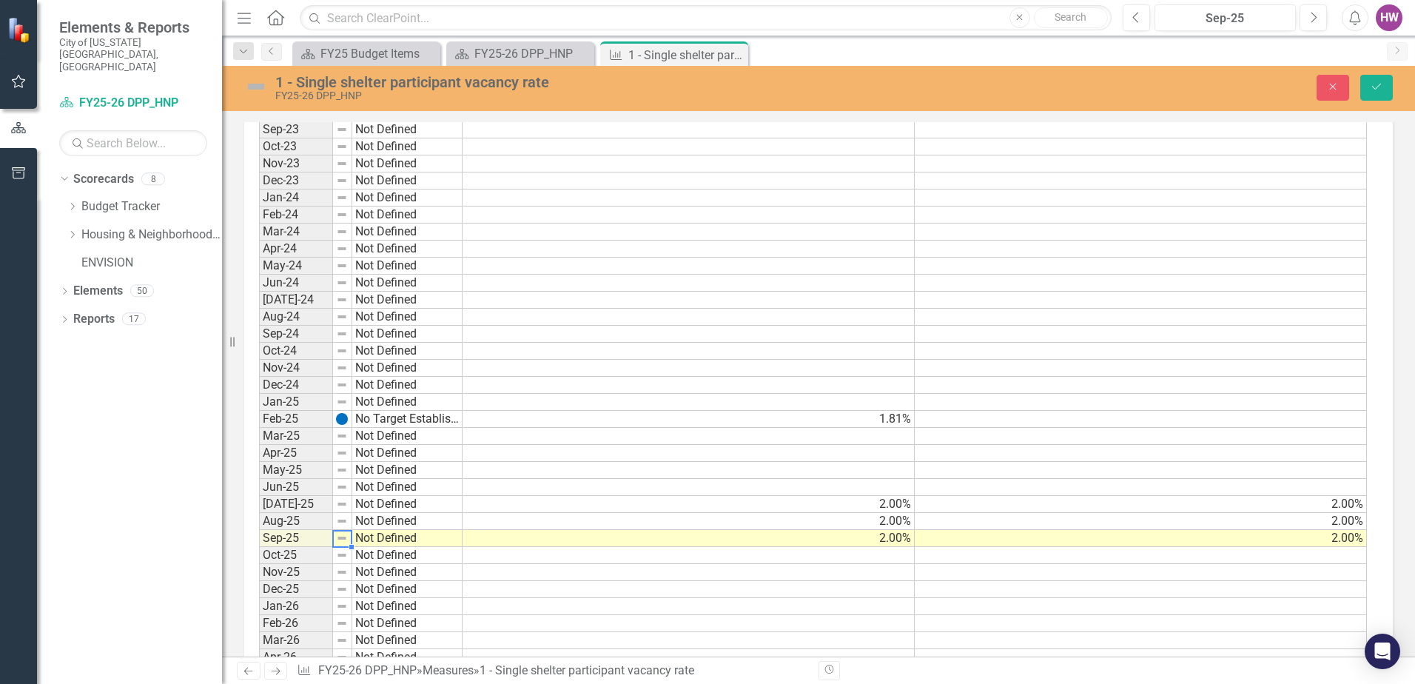
scroll to position [819, 0]
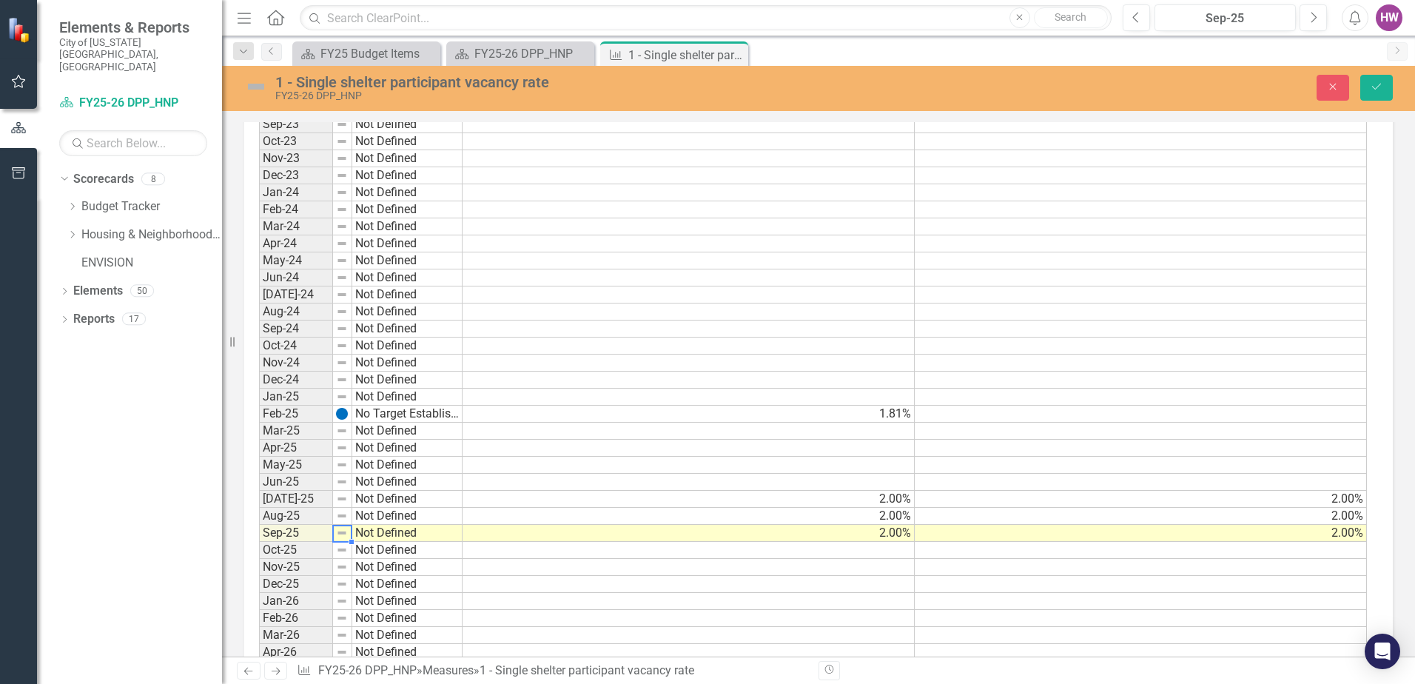
click at [348, 534] on td at bounding box center [342, 533] width 19 height 17
click at [340, 534] on img at bounding box center [342, 533] width 12 height 12
click at [346, 514] on img at bounding box center [342, 516] width 12 height 12
click at [343, 503] on img at bounding box center [342, 499] width 12 height 12
click at [343, 498] on img at bounding box center [342, 499] width 12 height 12
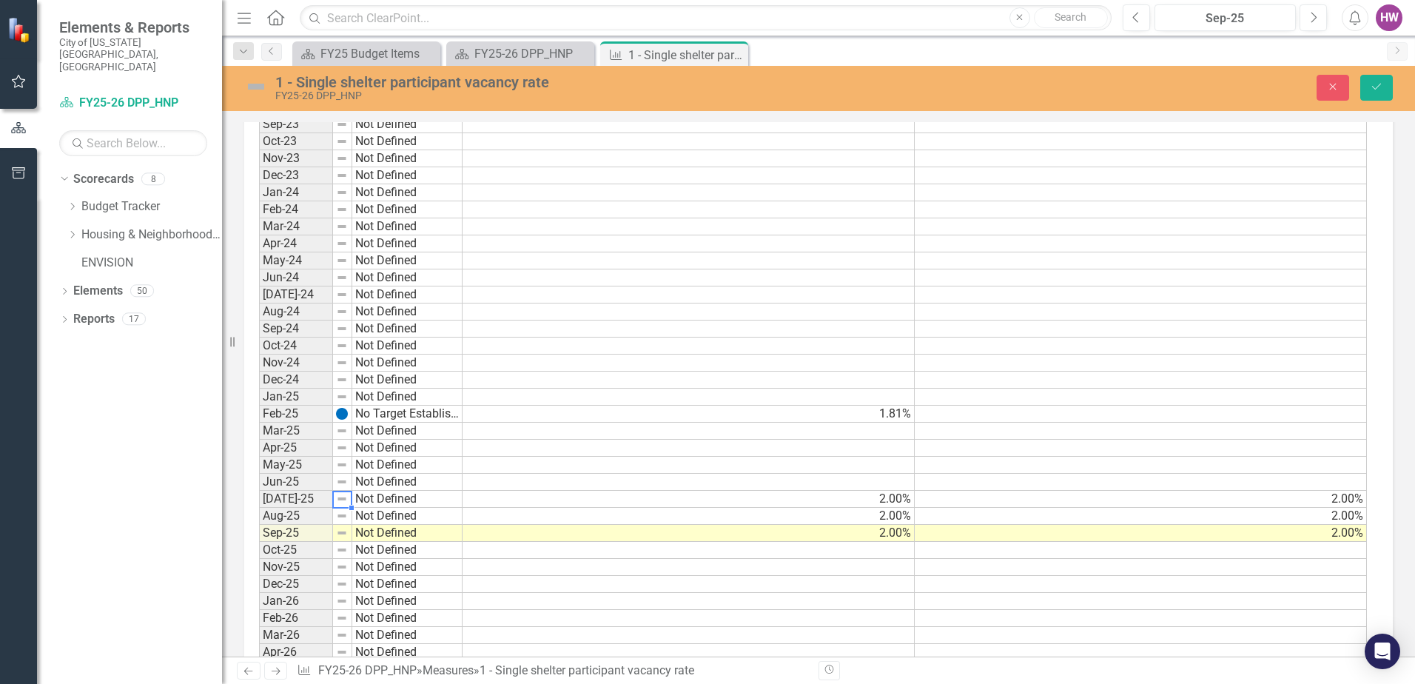
click at [351, 510] on div at bounding box center [352, 508] width 6 height 6
click at [340, 414] on img at bounding box center [342, 414] width 12 height 12
click at [337, 518] on img at bounding box center [342, 516] width 12 height 12
click at [337, 516] on img at bounding box center [342, 516] width 12 height 12
click at [1376, 89] on icon "submit" at bounding box center [1376, 87] width 9 height 6
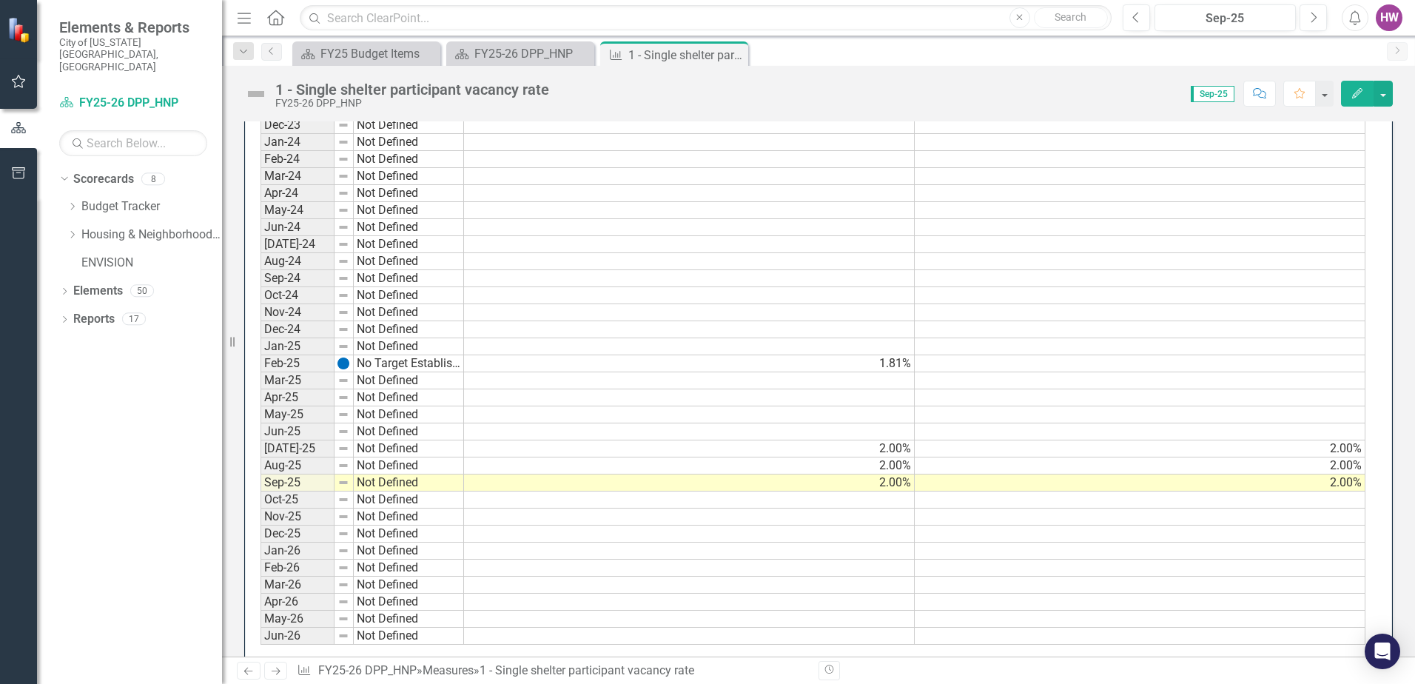
scroll to position [888, 0]
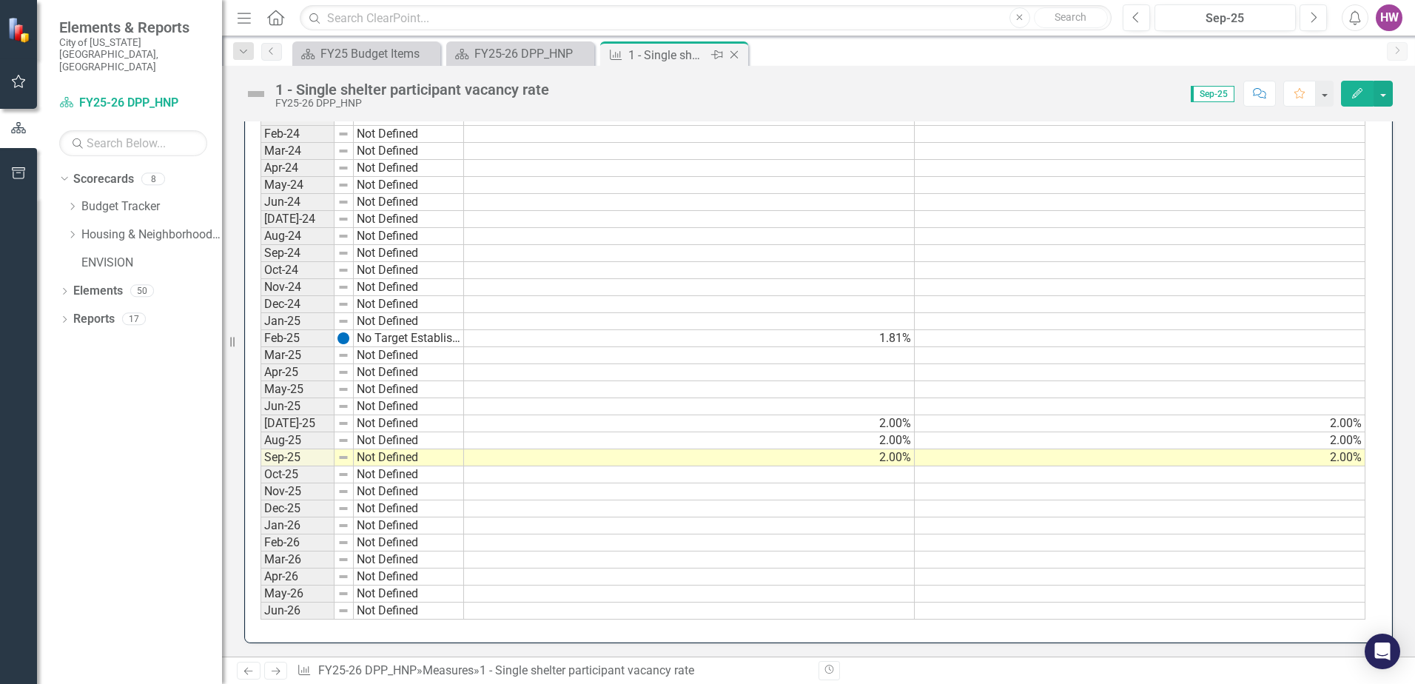
click at [735, 53] on icon "Close" at bounding box center [734, 55] width 15 height 12
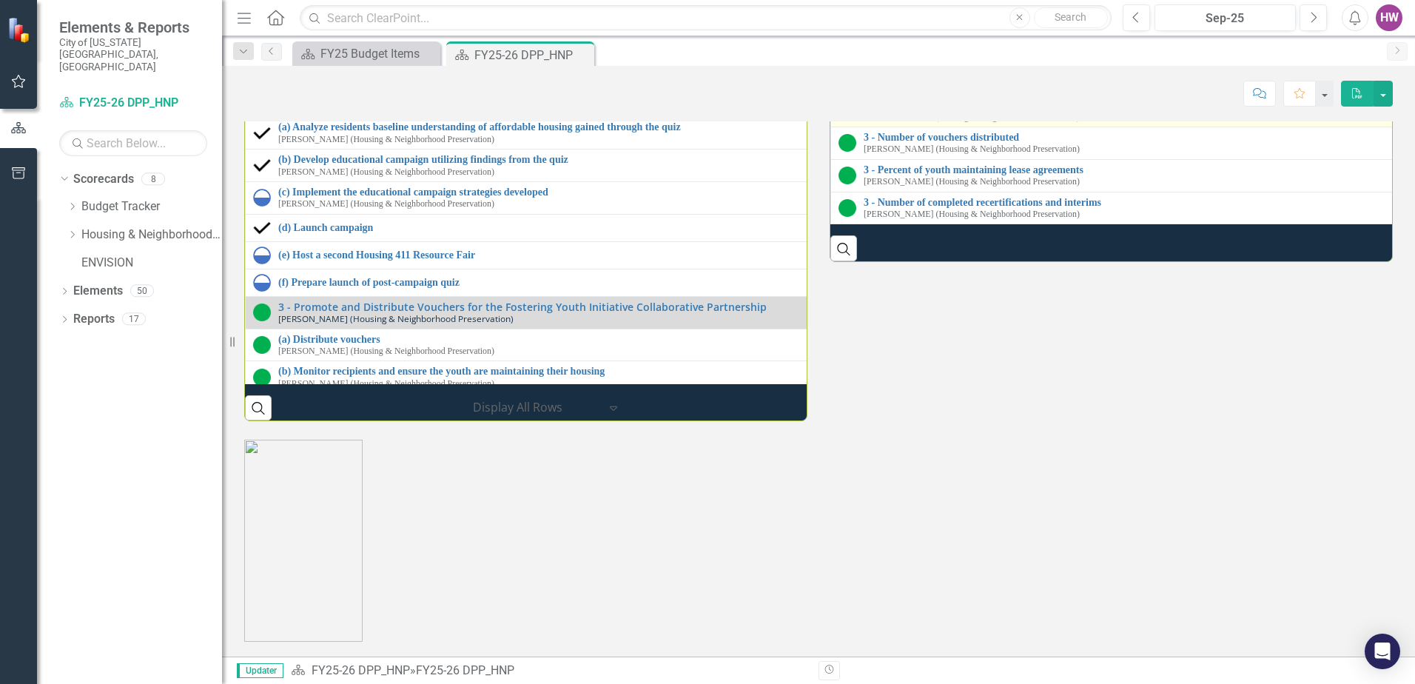
scroll to position [2120, 0]
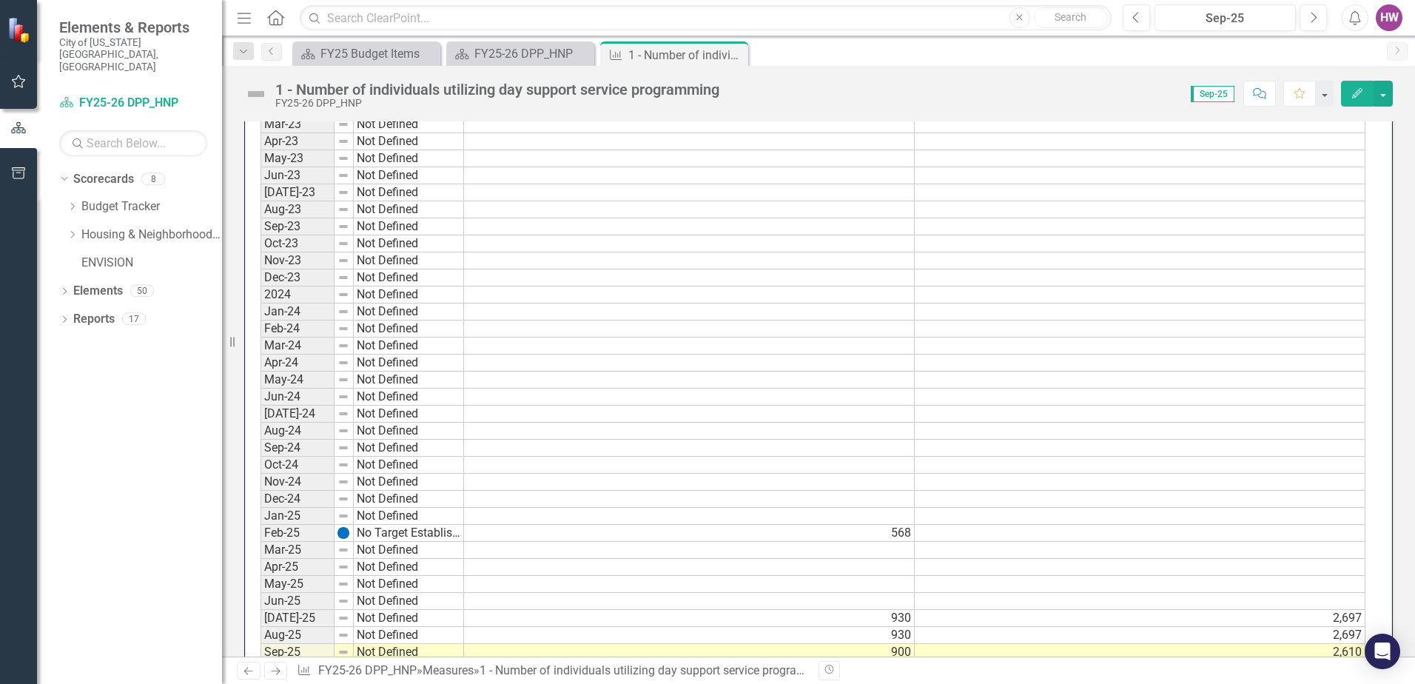
scroll to position [1258, 0]
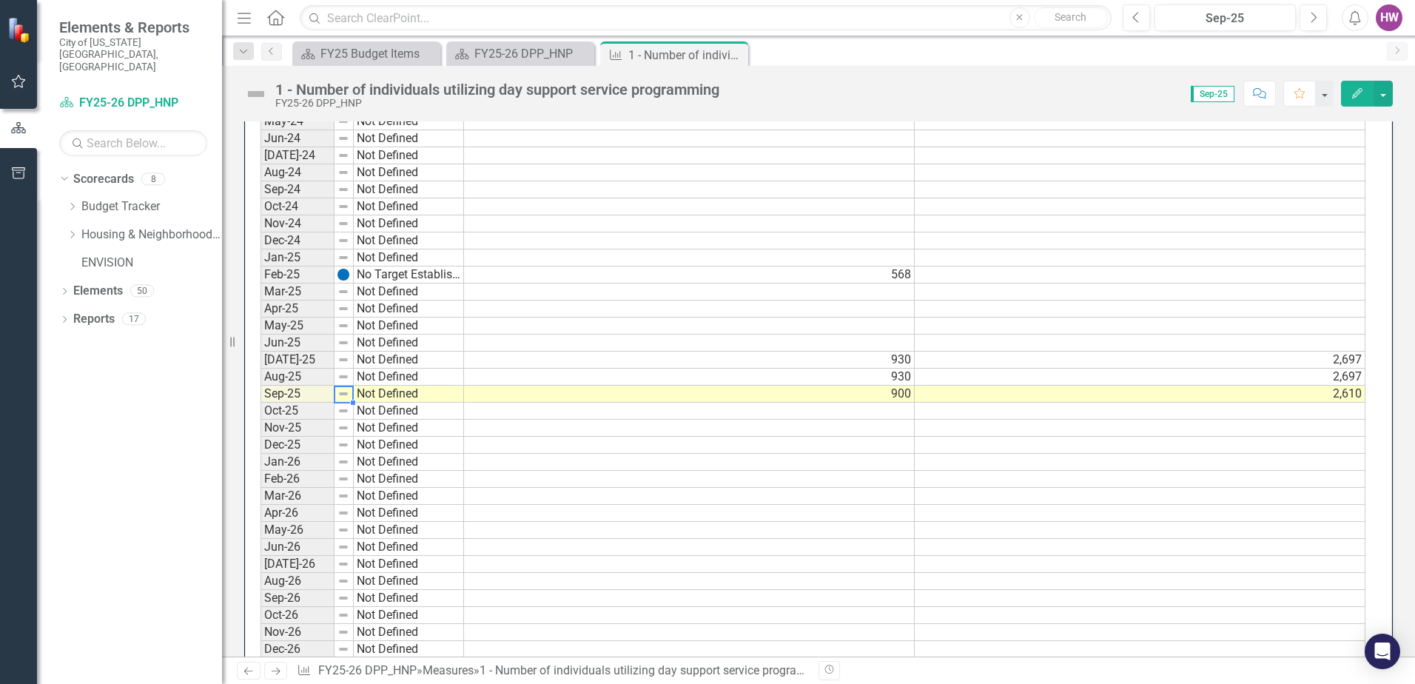
click at [343, 393] on img at bounding box center [343, 394] width 12 height 12
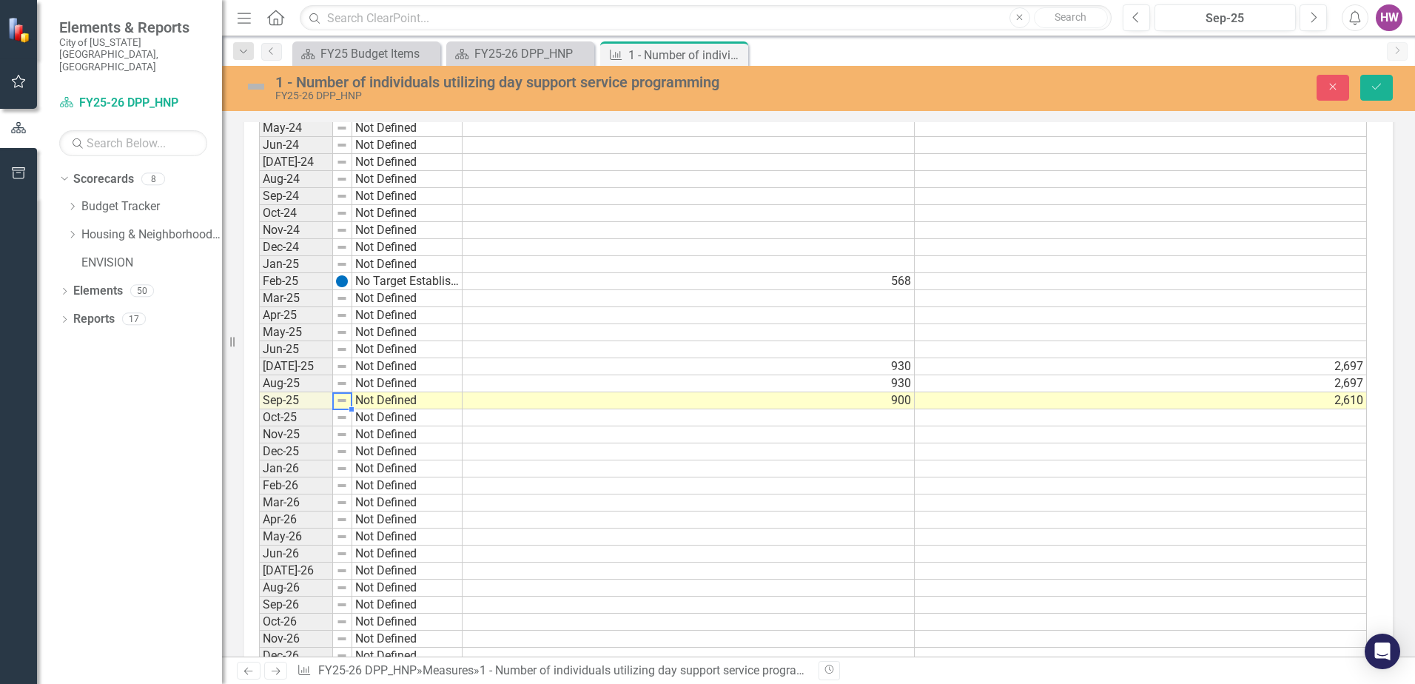
scroll to position [1263, 0]
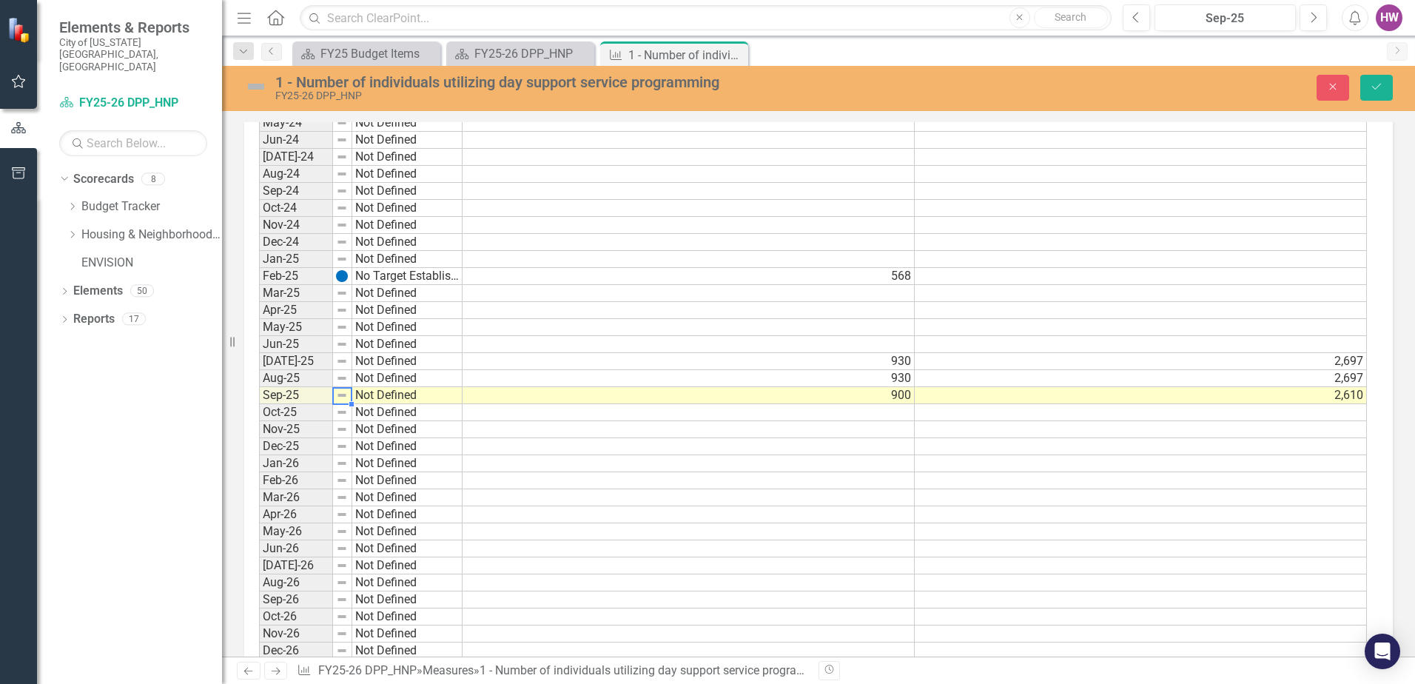
click at [341, 397] on img at bounding box center [342, 395] width 12 height 12
click at [396, 394] on td "Not Defined" at bounding box center [407, 395] width 110 height 17
click at [452, 399] on td "Not Defined" at bounding box center [407, 395] width 110 height 17
click at [1381, 87] on icon "Save" at bounding box center [1376, 86] width 13 height 10
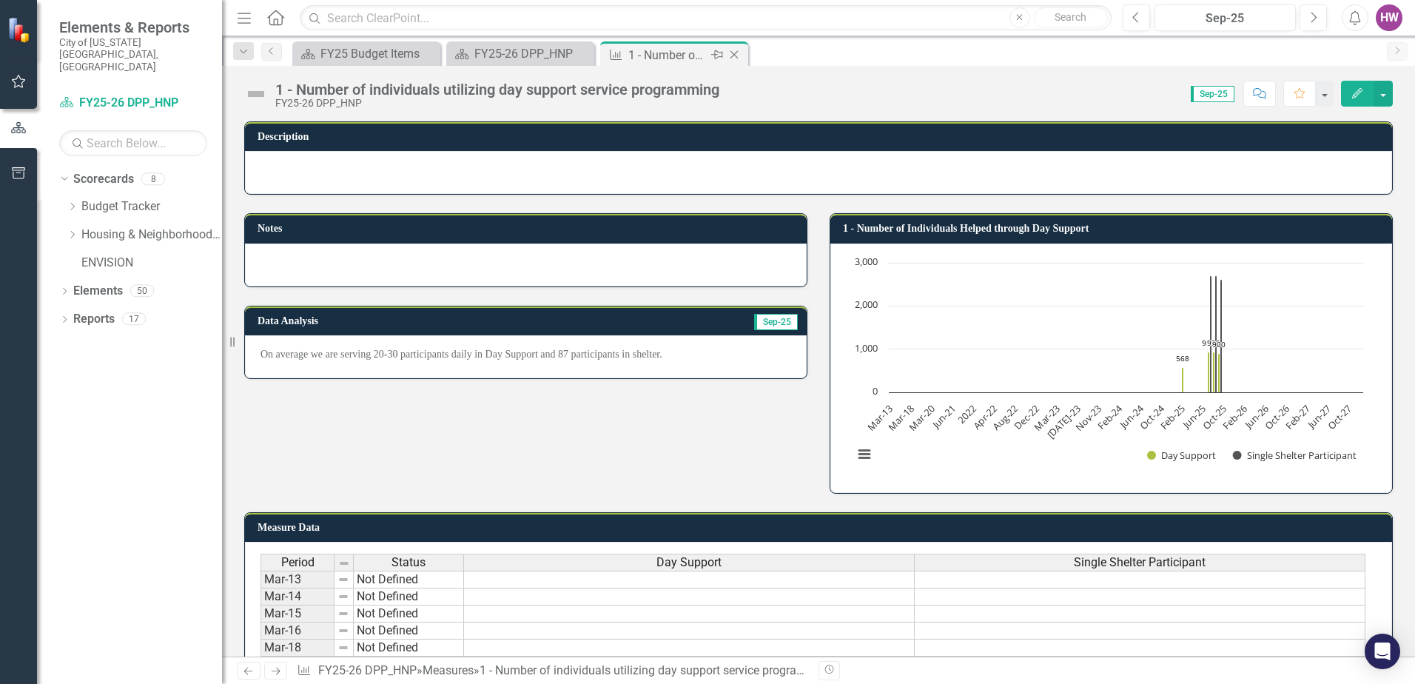
click at [738, 54] on icon "Close" at bounding box center [734, 55] width 15 height 12
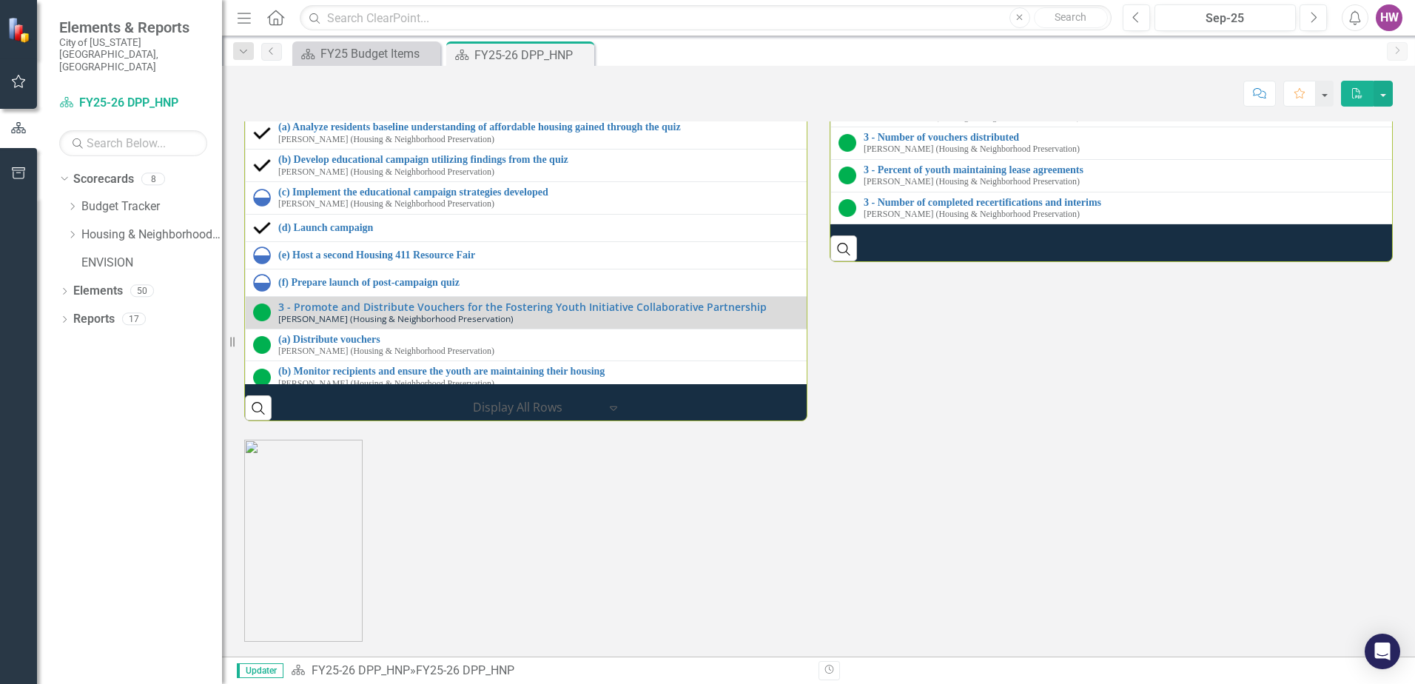
scroll to position [2146, 0]
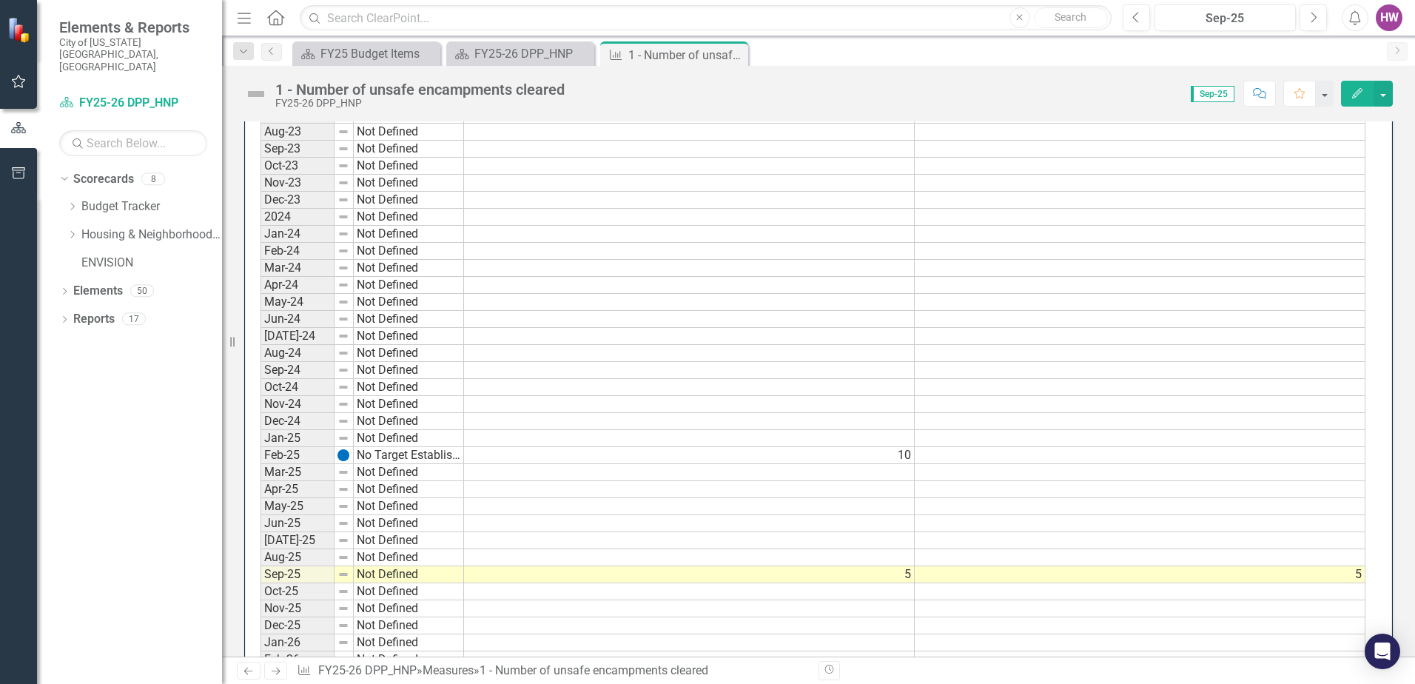
scroll to position [1110, 0]
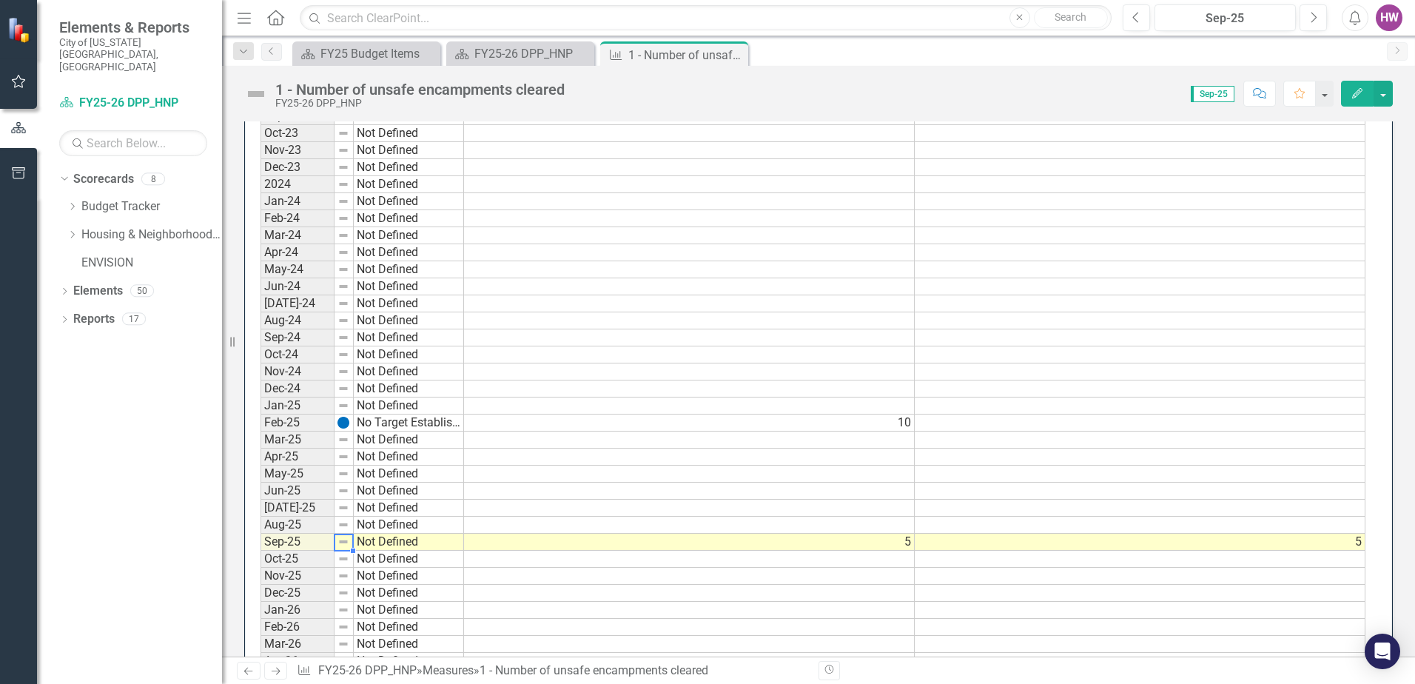
click at [340, 547] on img at bounding box center [343, 542] width 12 height 12
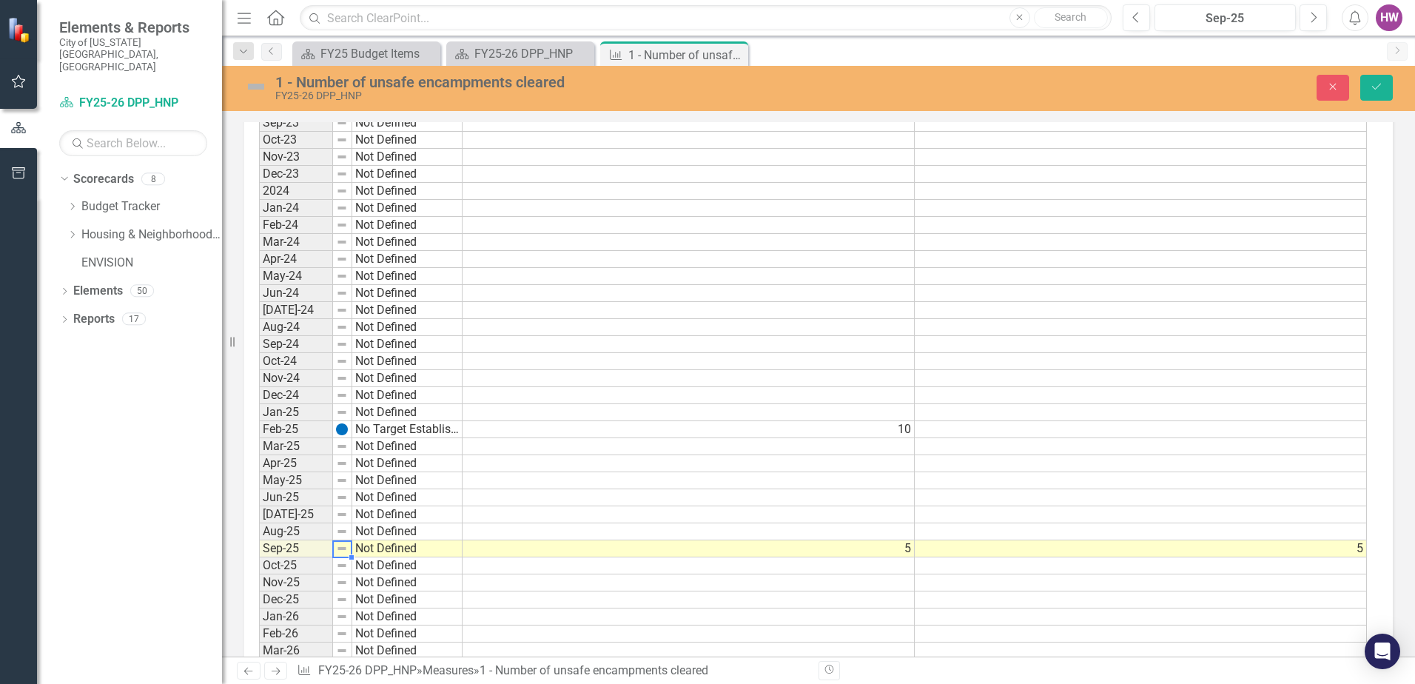
scroll to position [1115, 0]
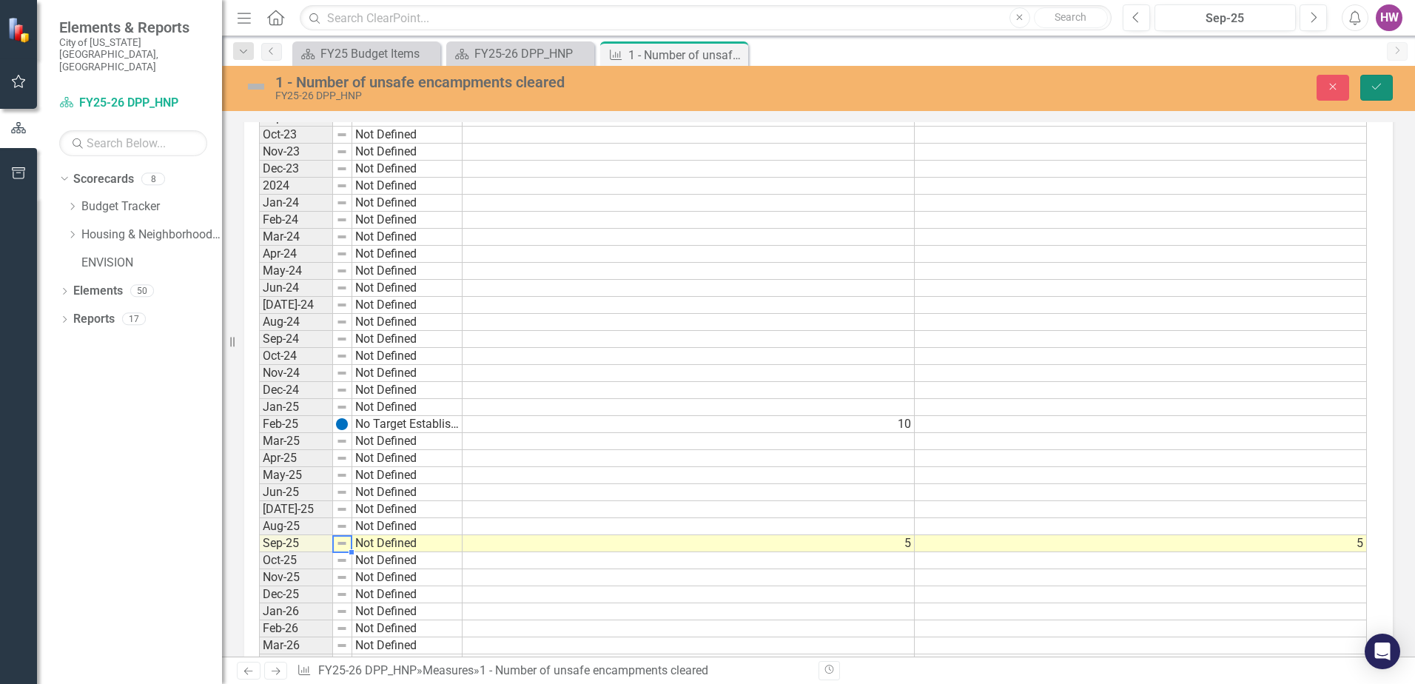
click at [1381, 83] on icon "Save" at bounding box center [1376, 86] width 13 height 10
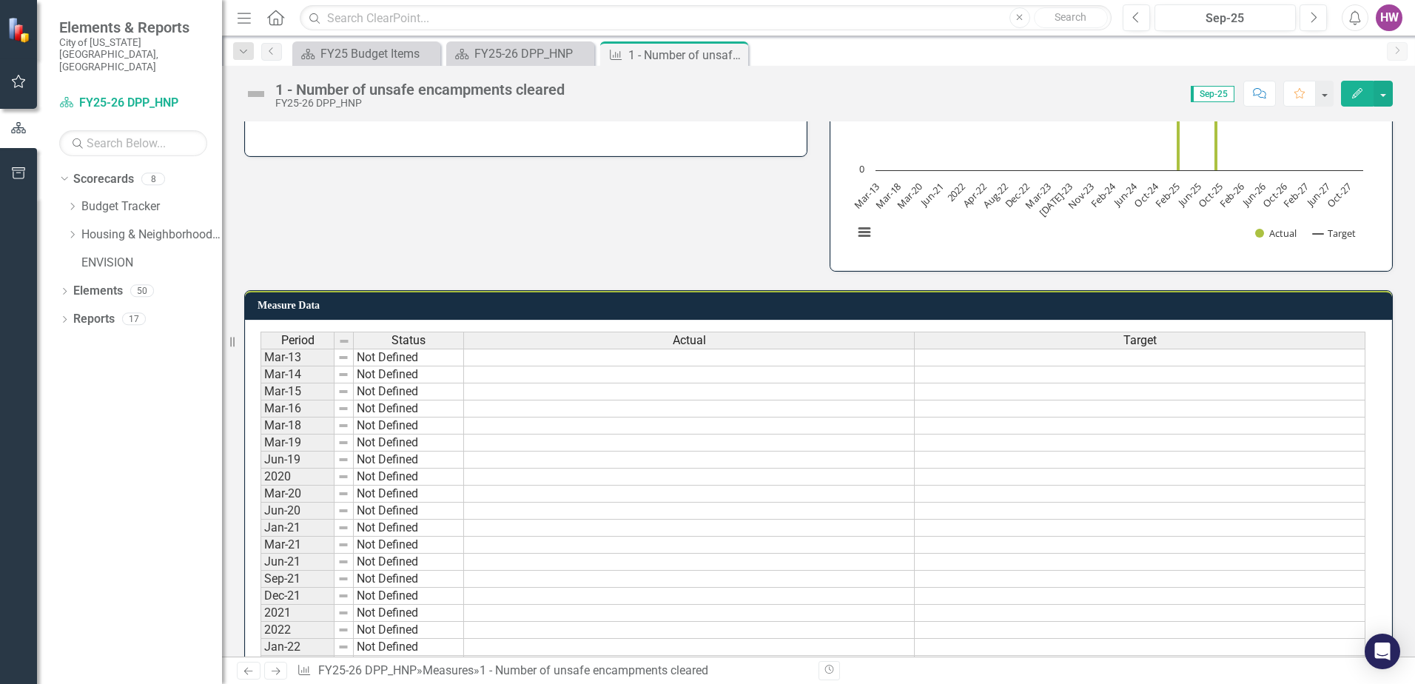
scroll to position [0, 0]
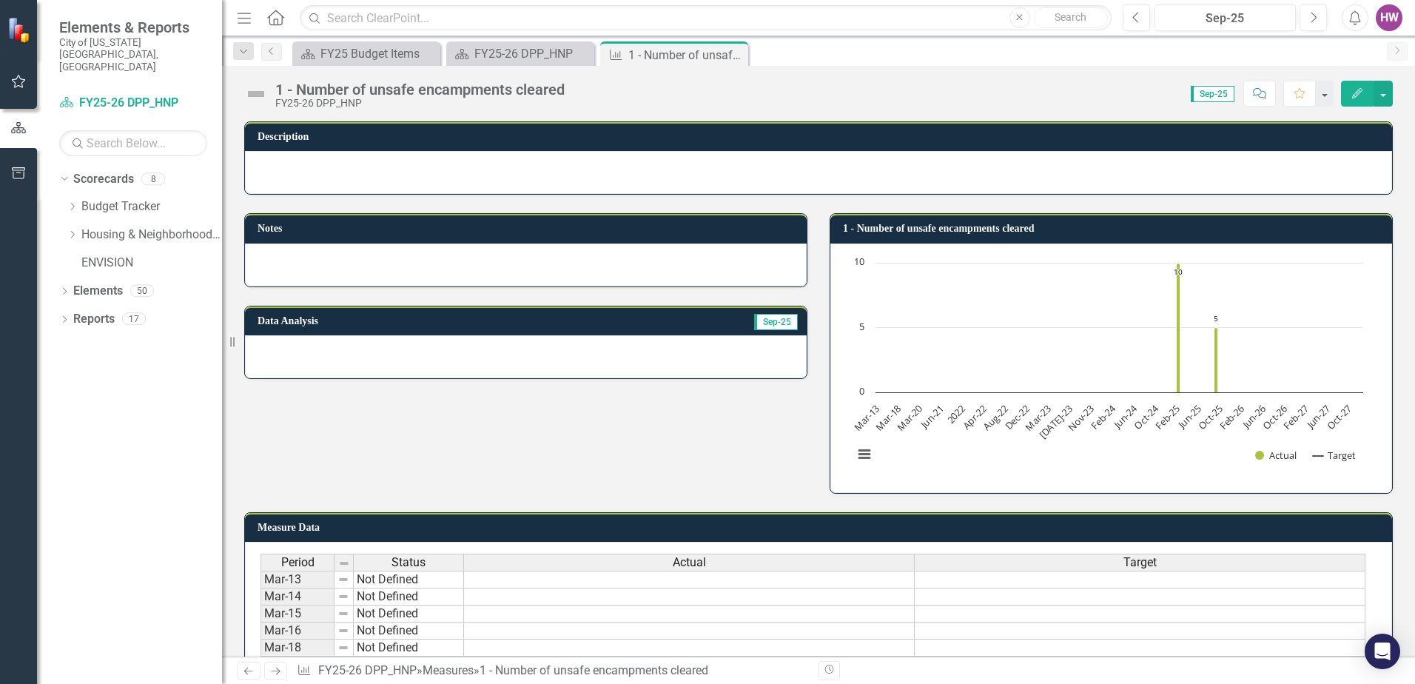
click at [0, 0] on icon "Close" at bounding box center [0, 0] width 0 height 0
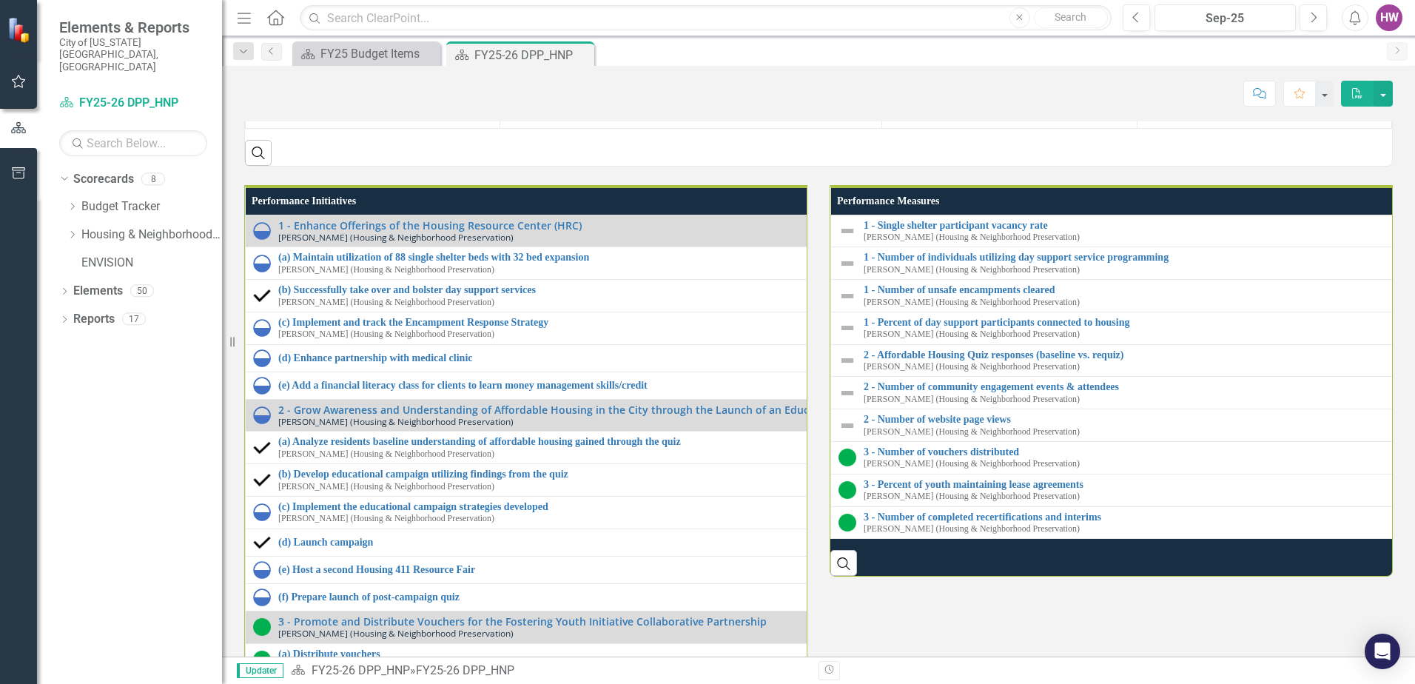
scroll to position [2146, 0]
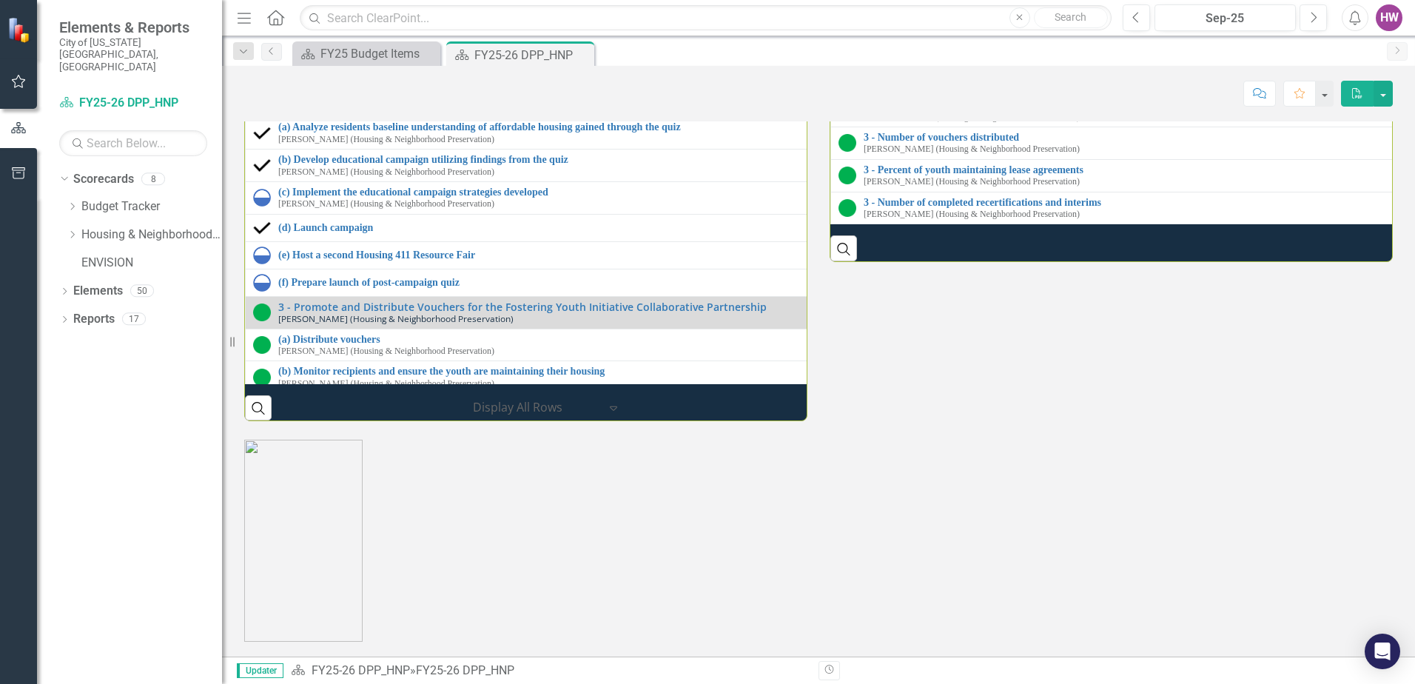
click at [918, 13] on link "1 - Percent of day support participants connected to housing" at bounding box center [1413, 7] width 1099 height 11
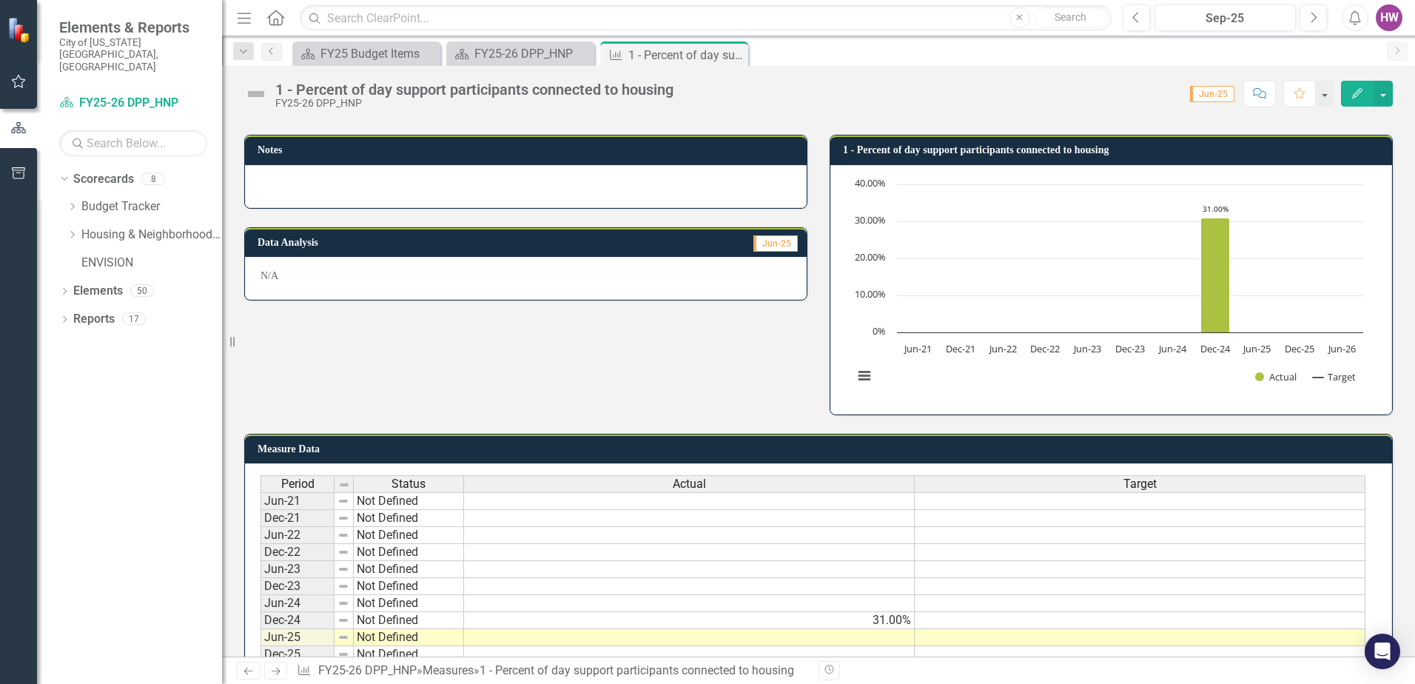
scroll to position [141, 0]
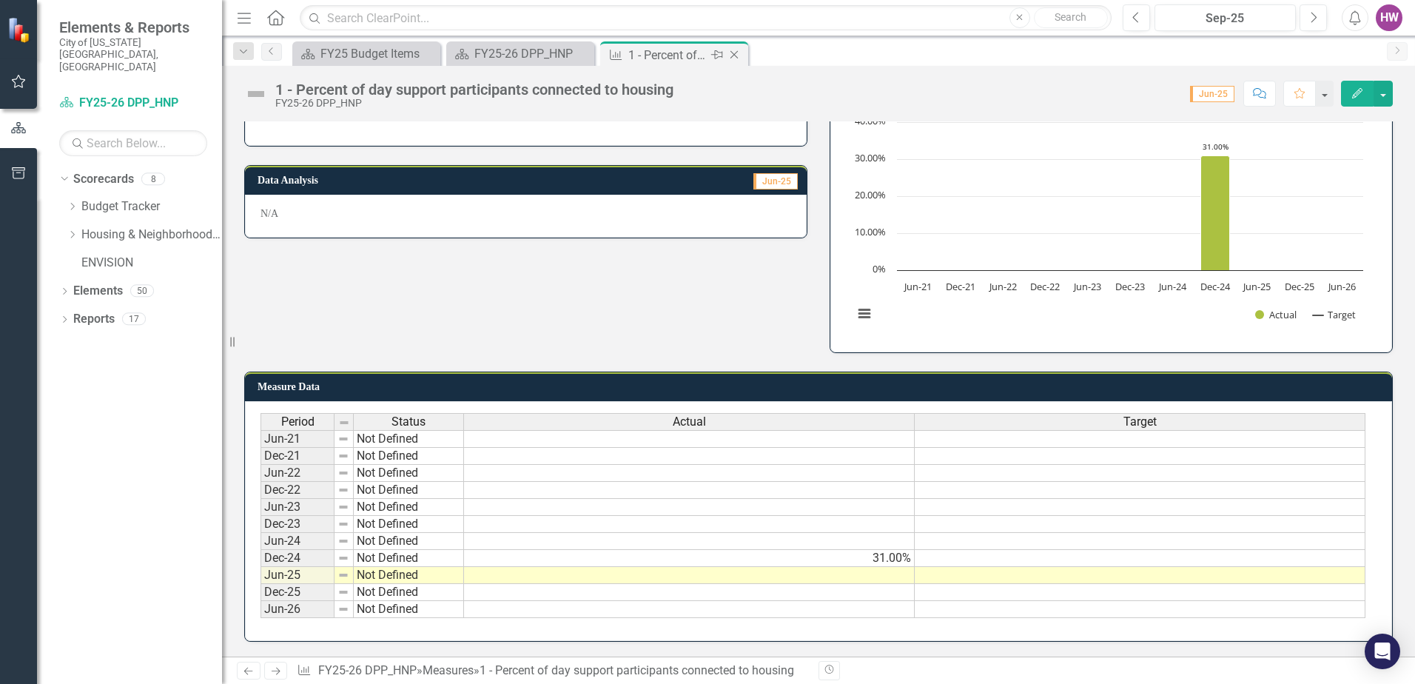
click at [736, 53] on icon "Close" at bounding box center [734, 55] width 15 height 12
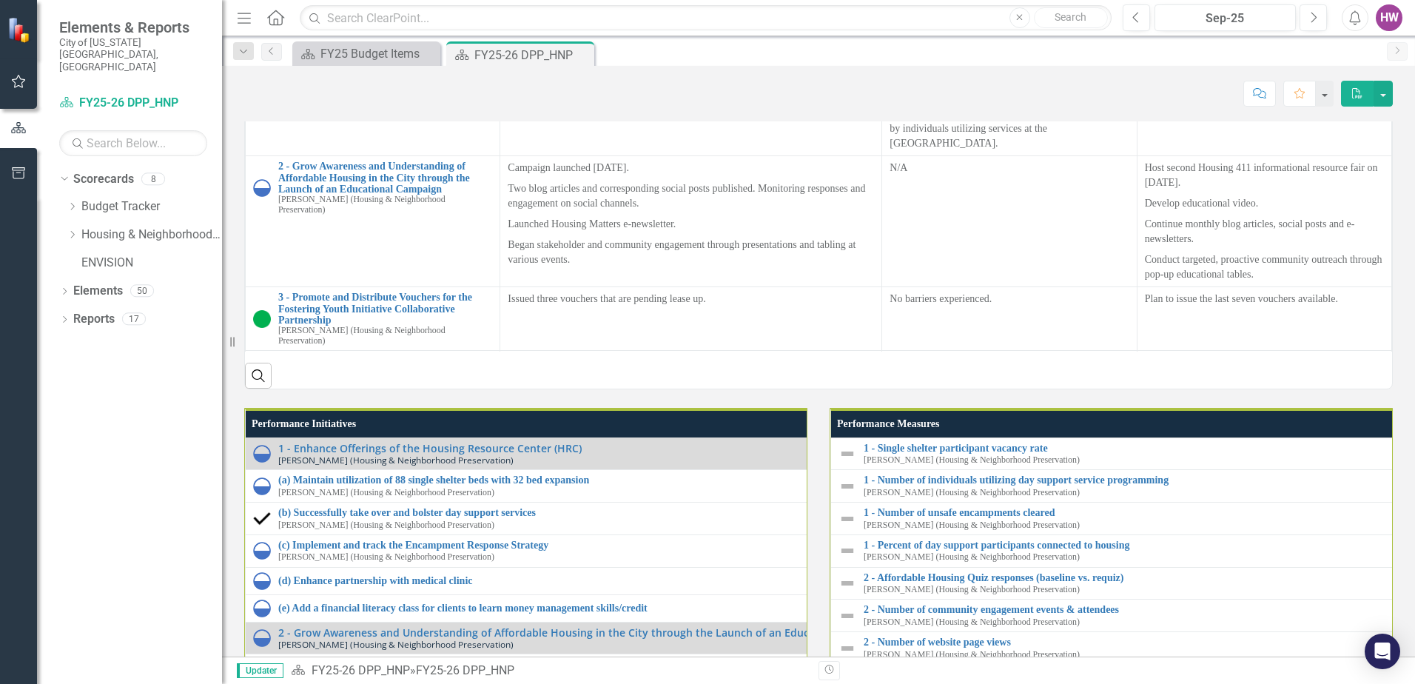
scroll to position [1567, 0]
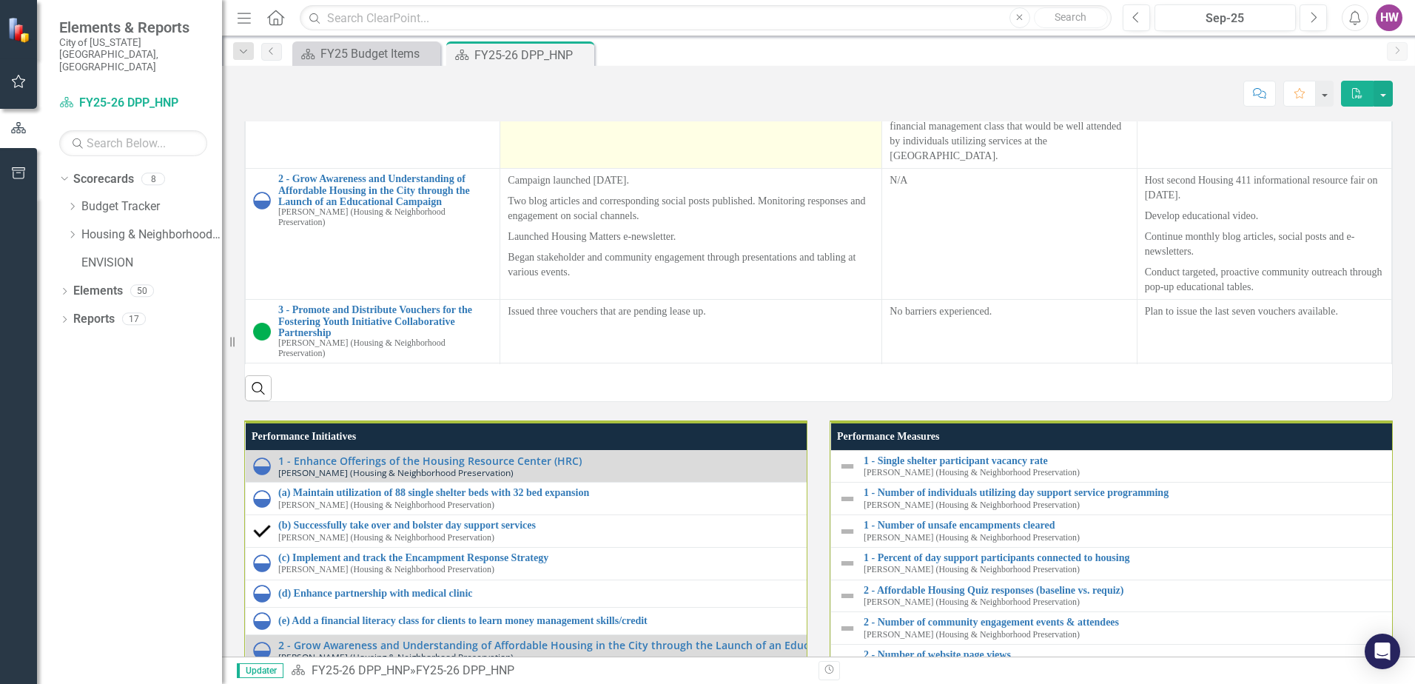
click at [780, 169] on td "98% utilization rate of single shelter beds. Providing Day Services for over a …" at bounding box center [691, 25] width 382 height 288
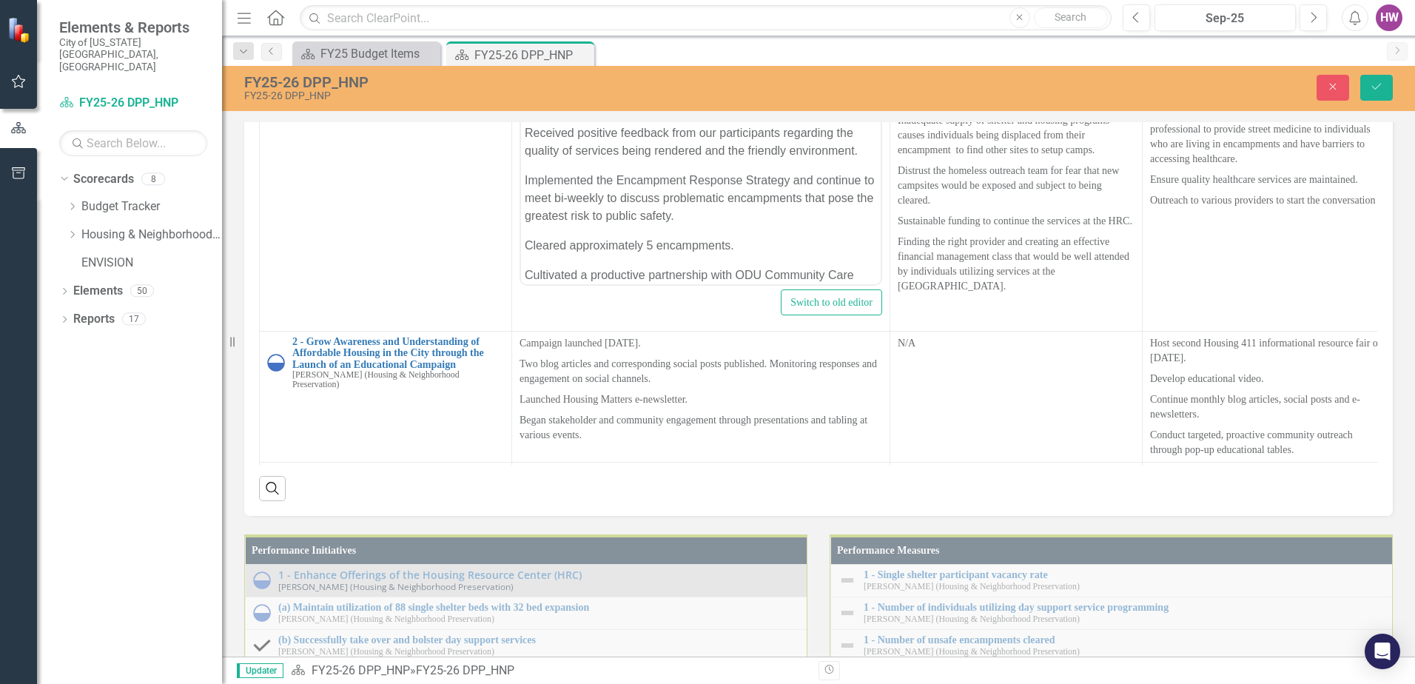
scroll to position [1493, 0]
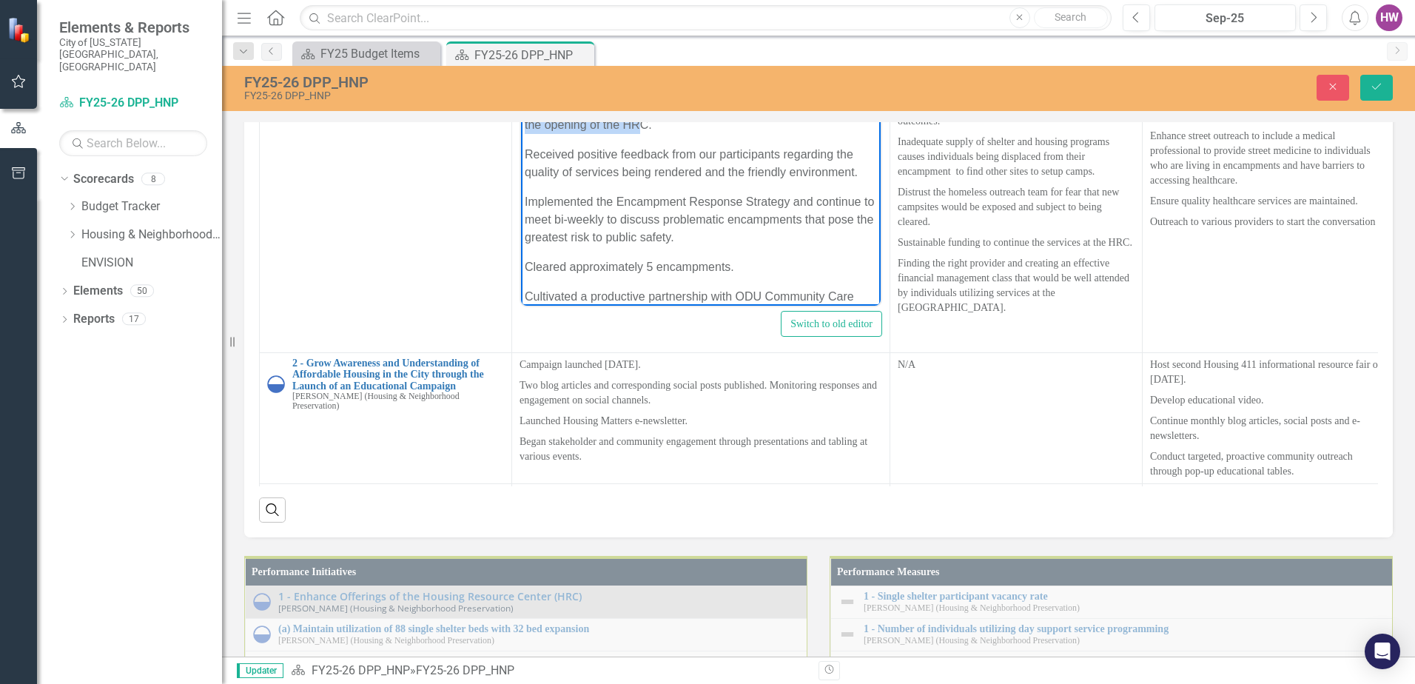
drag, startPoint x: 627, startPoint y: 105, endPoint x: 675, endPoint y: 121, distance: 50.8
click at [675, 121] on p "Providing Day Services for over a year and have served almost 1000 participants…" at bounding box center [701, 106] width 352 height 53
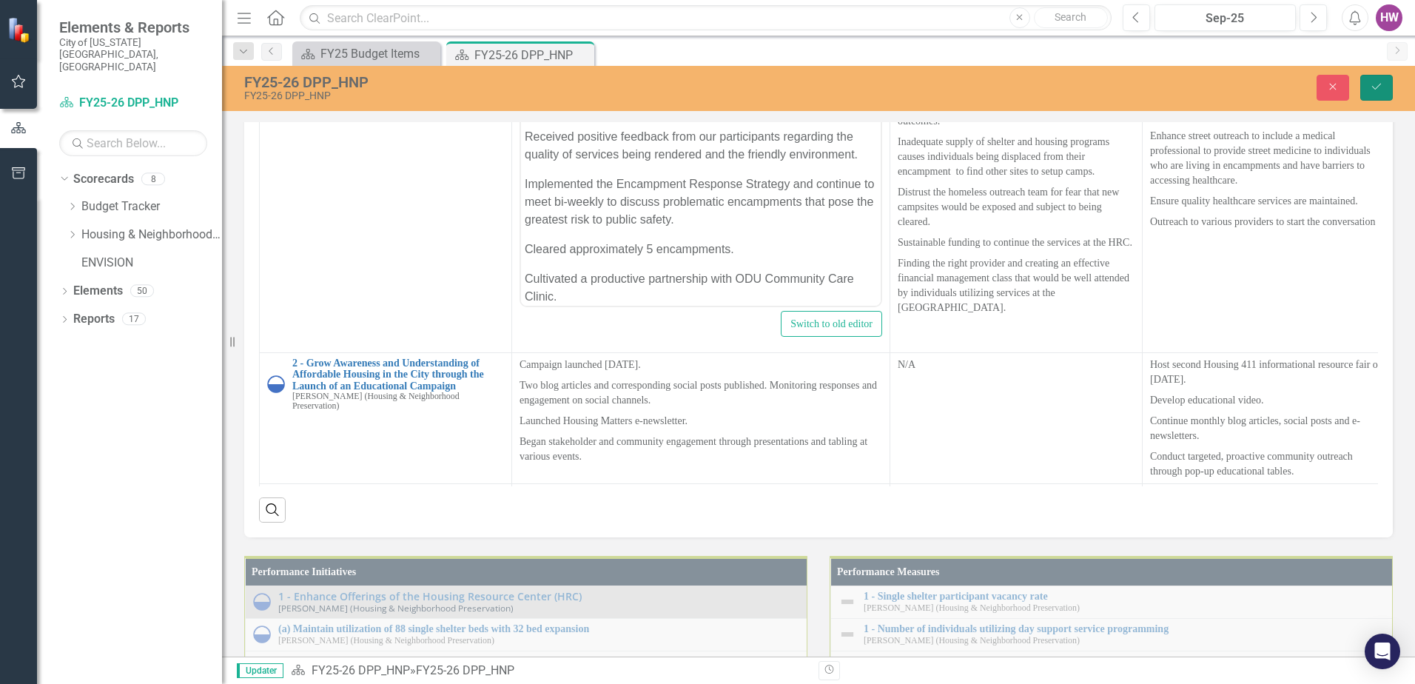
click at [1377, 93] on button "Save" at bounding box center [1376, 88] width 33 height 26
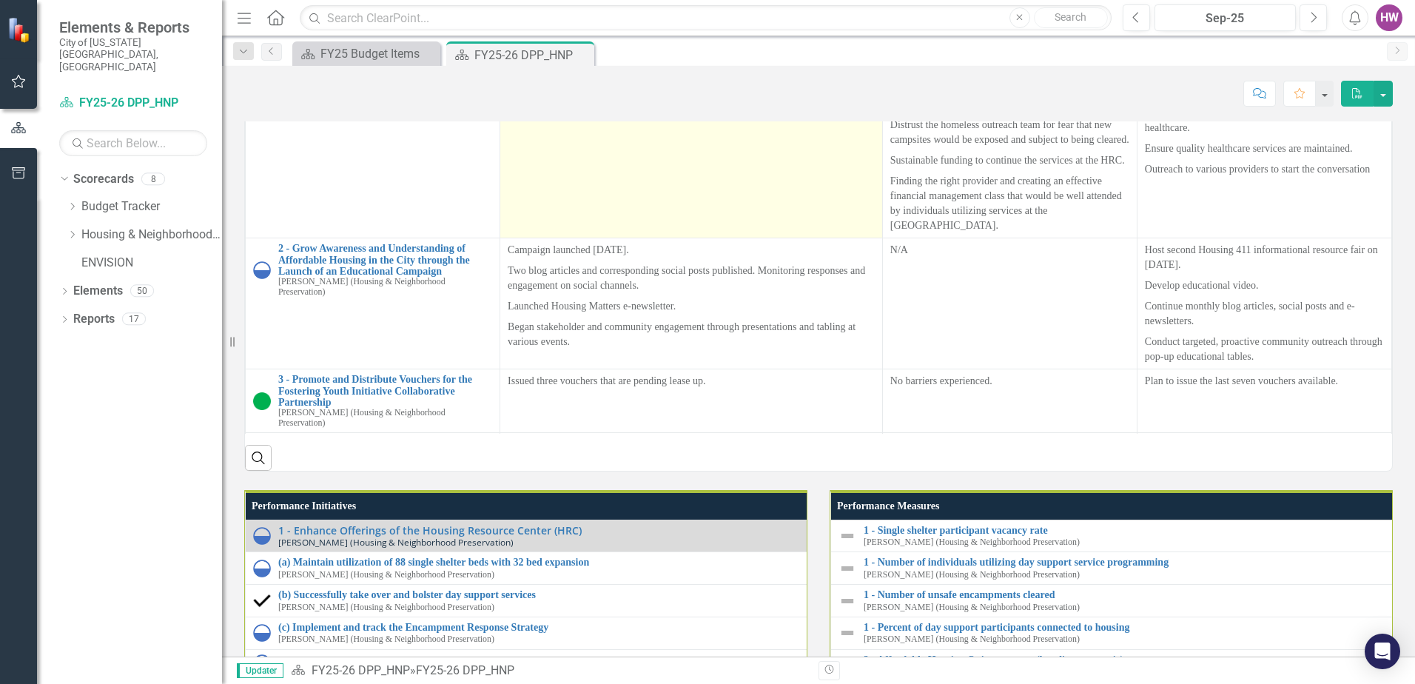
scroll to position [1480, 0]
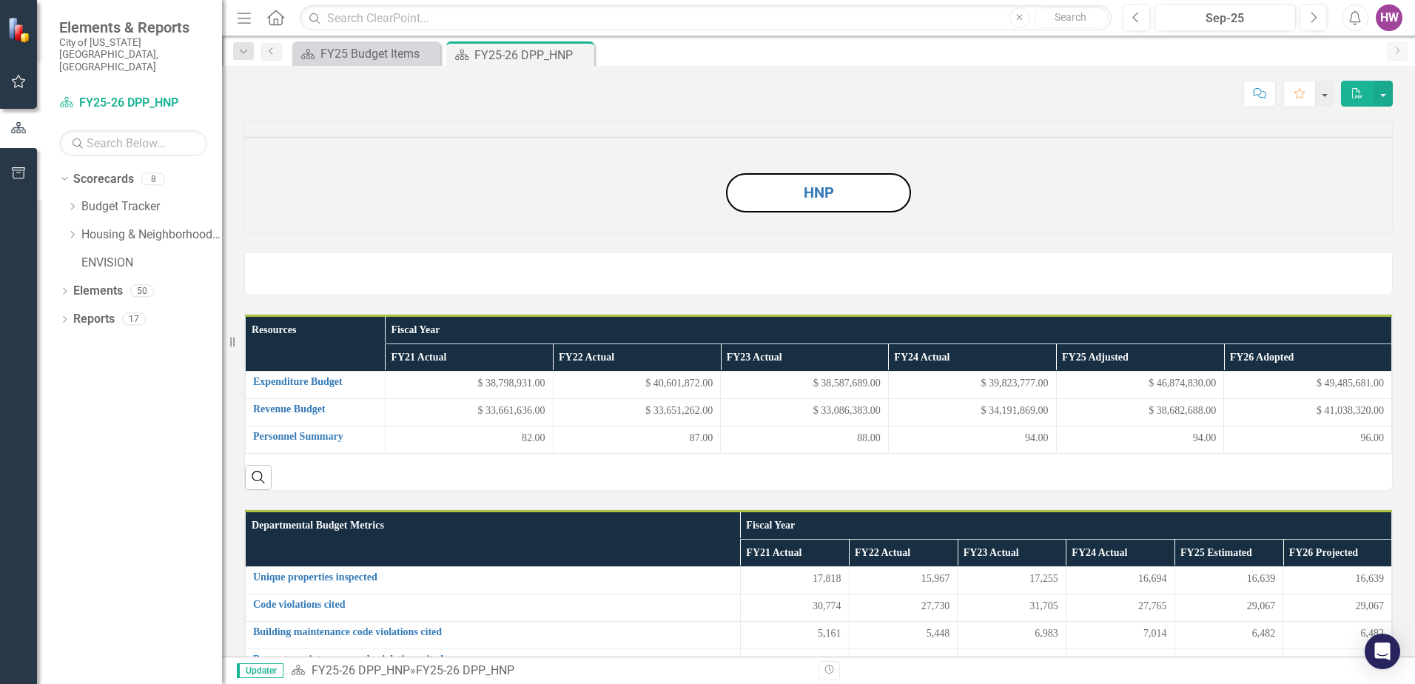
scroll to position [201, 0]
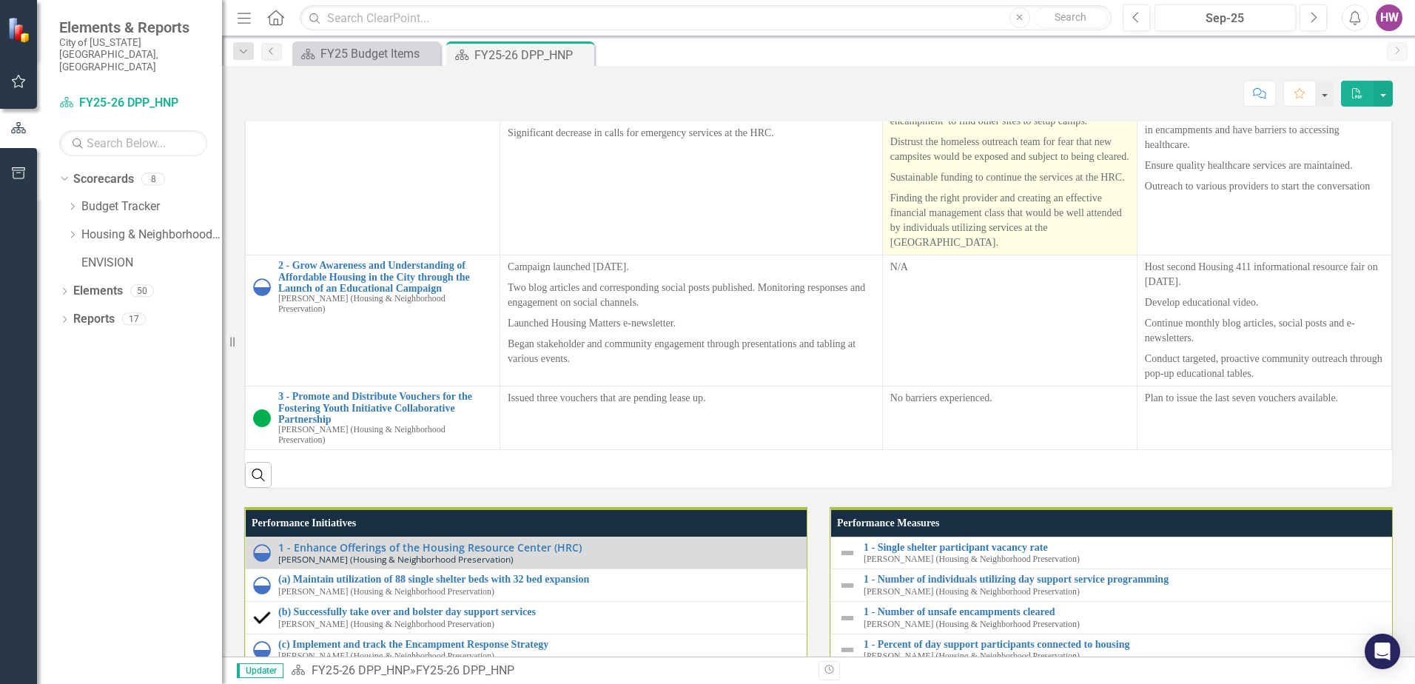
click at [962, 132] on p "Inadequate supply of shelter and housing programs causes individuals being disp…" at bounding box center [1009, 106] width 239 height 50
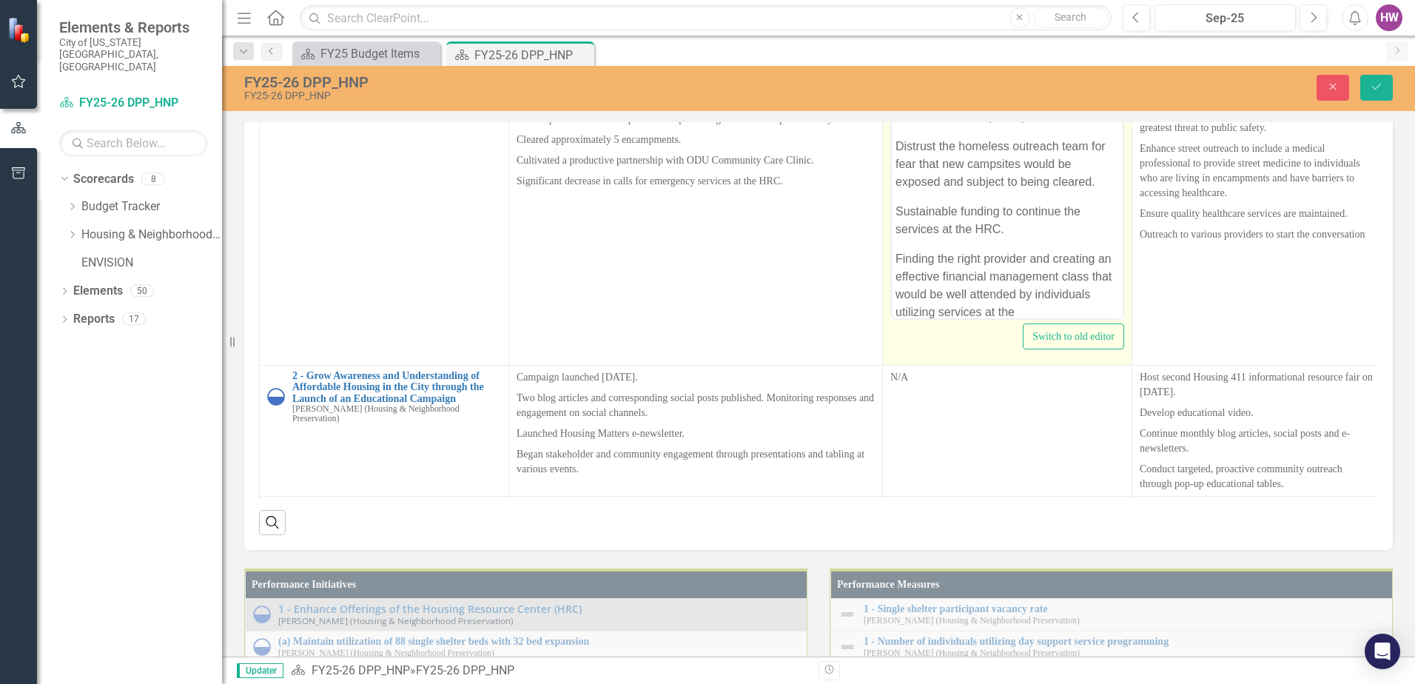
scroll to position [222, 0]
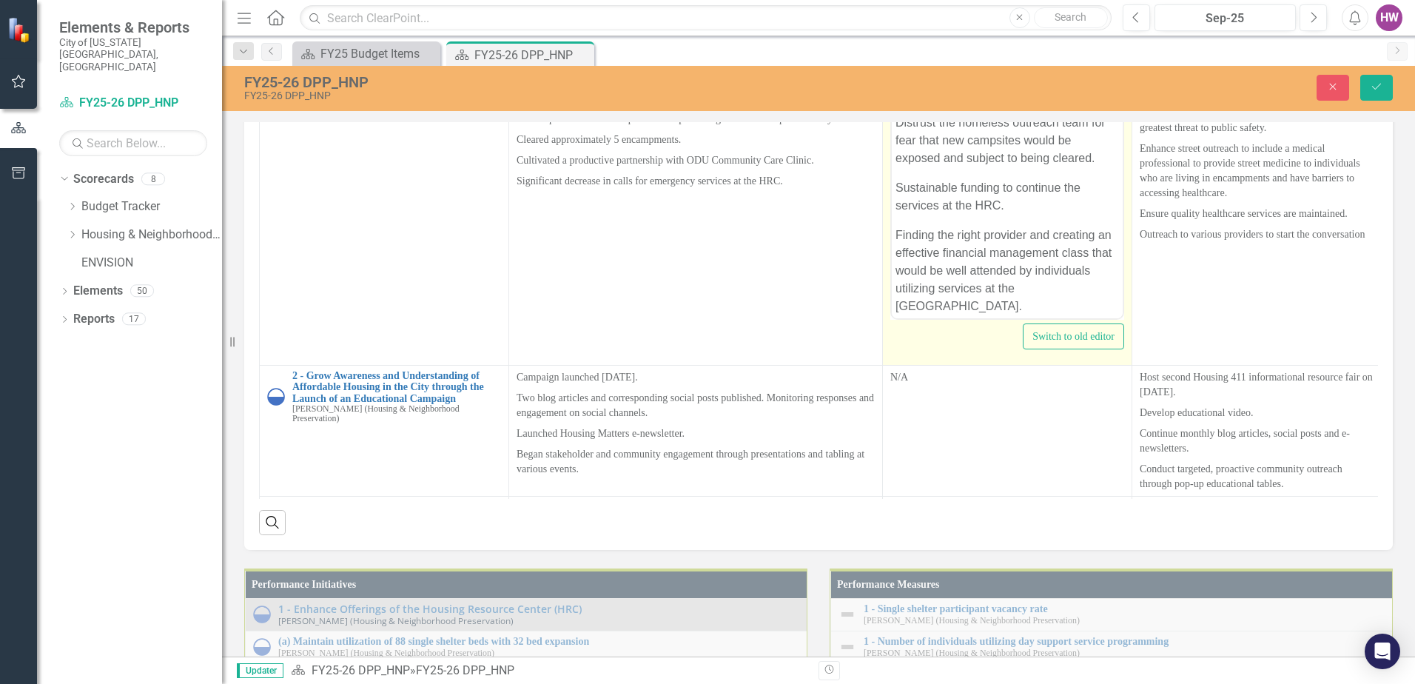
click at [896, 101] on p "Inadequate supply of shelter and housing programs causes individuals being disp…" at bounding box center [1006, 65] width 223 height 71
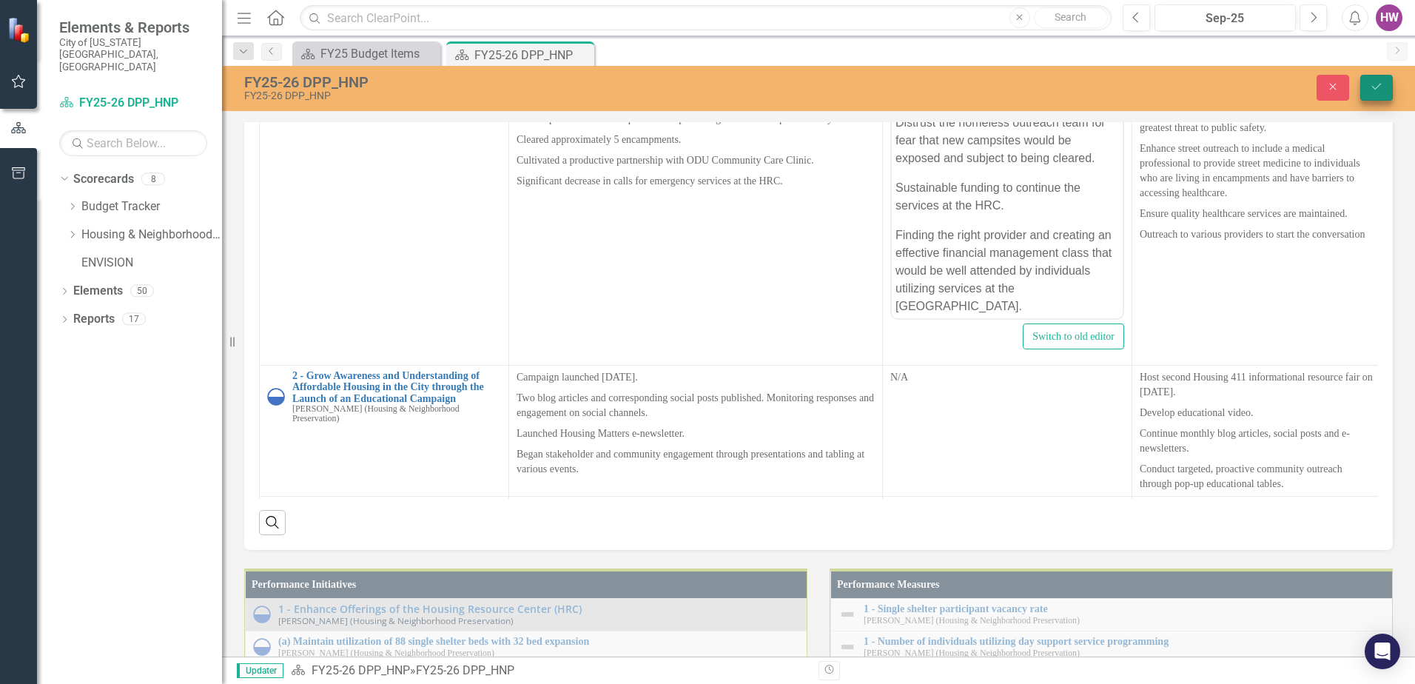
click at [1376, 81] on icon "Save" at bounding box center [1376, 86] width 13 height 10
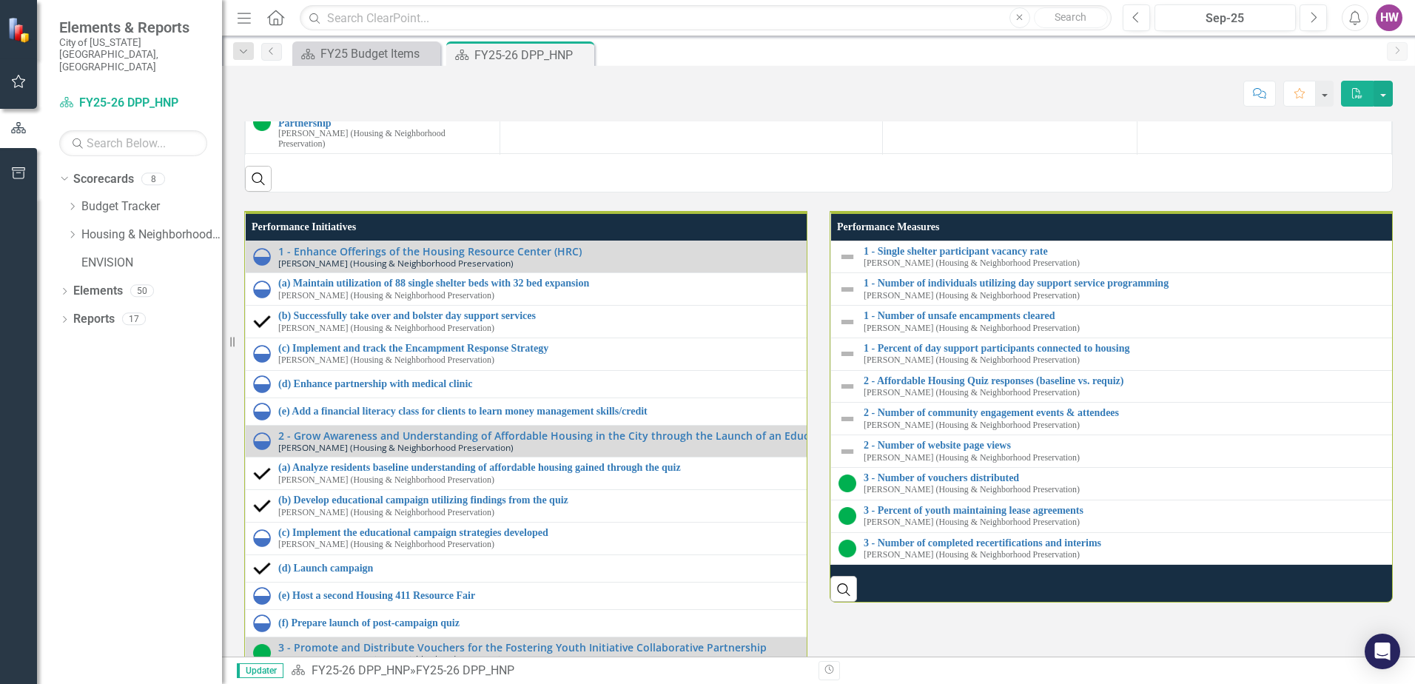
scroll to position [1554, 0]
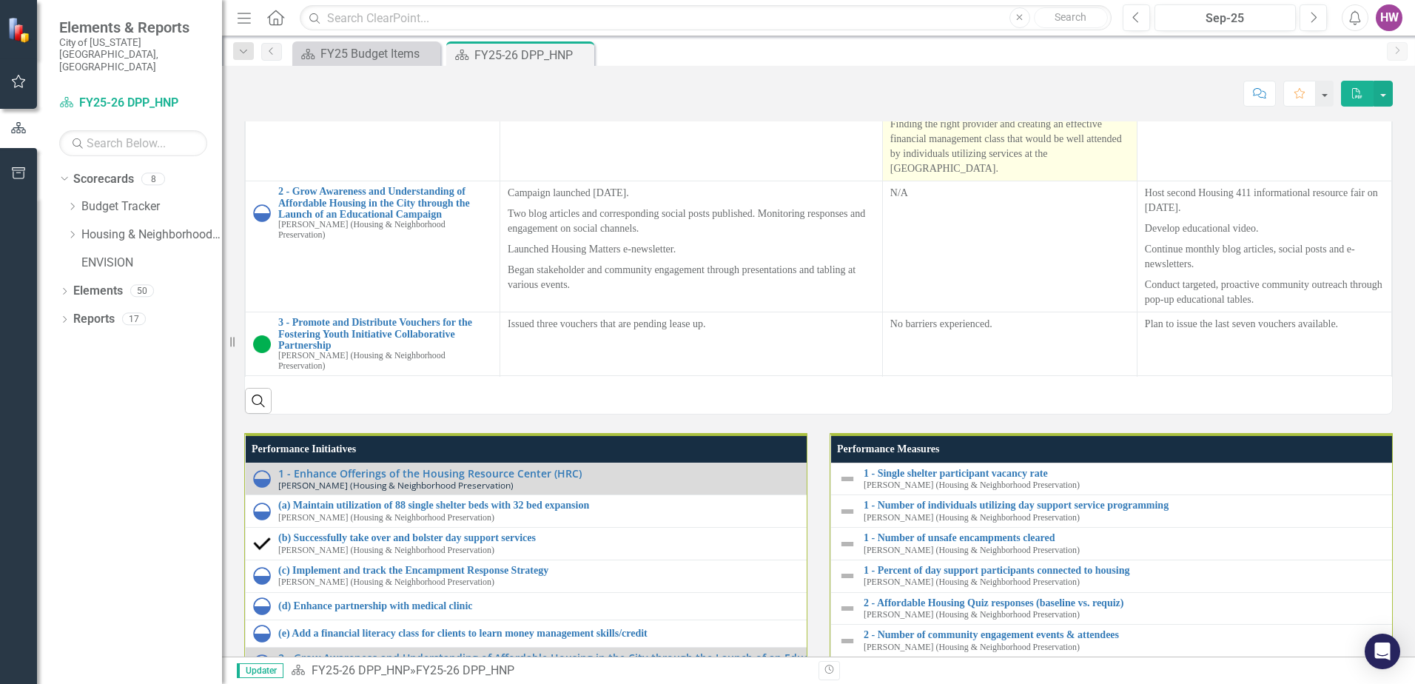
click at [986, 58] on p "Inadequate supply of shelter and housing programs causes individuals being disp…" at bounding box center [1009, 32] width 239 height 50
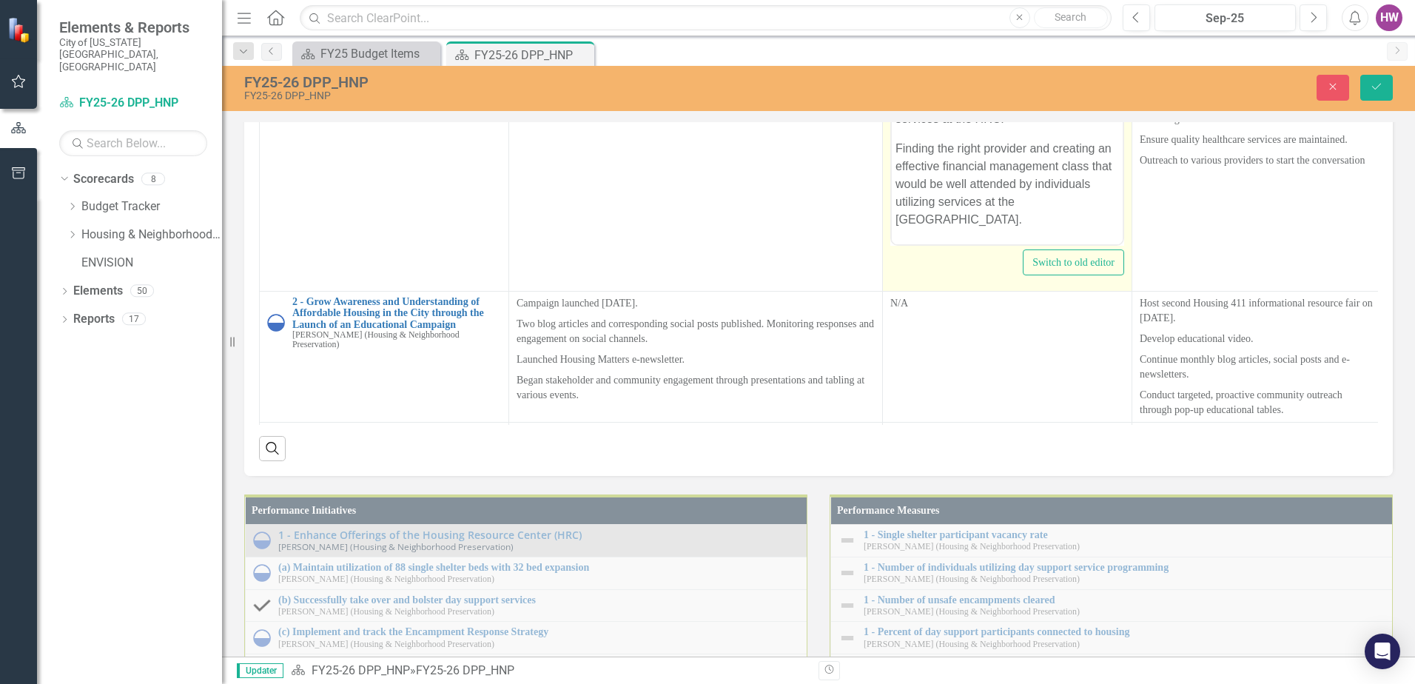
scroll to position [252, 0]
click at [901, 52] on p "Distrust the homeless outreach team for fear that new campsites would be expose…" at bounding box center [1006, 53] width 223 height 53
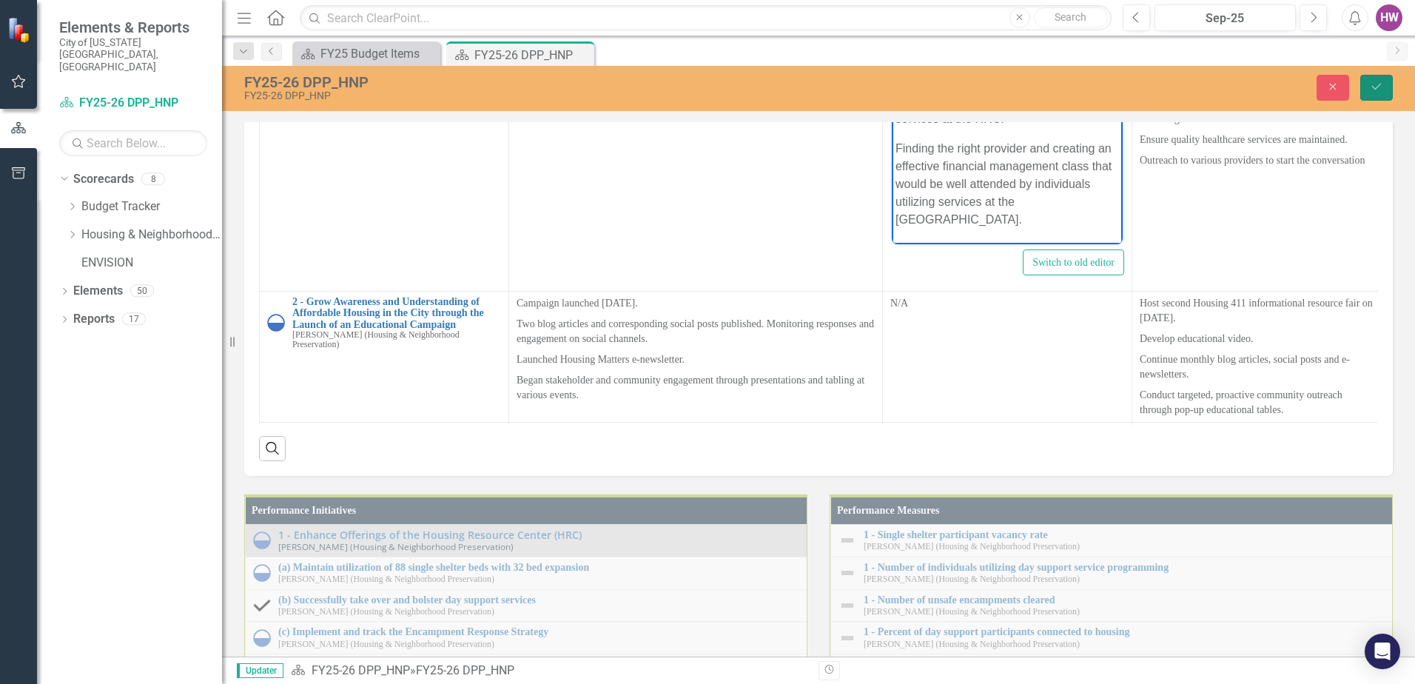
drag, startPoint x: 1368, startPoint y: 95, endPoint x: 1382, endPoint y: 123, distance: 30.8
click at [1367, 95] on button "Save" at bounding box center [1376, 88] width 33 height 26
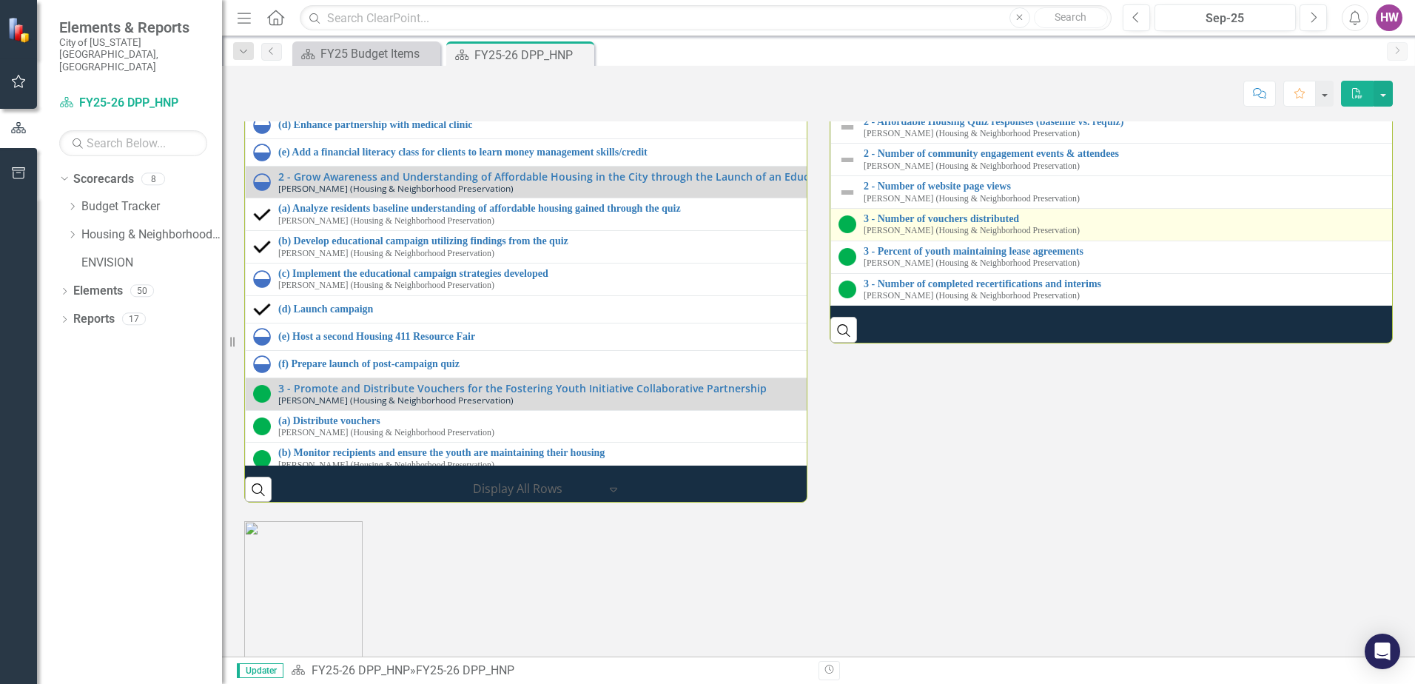
scroll to position [2120, 0]
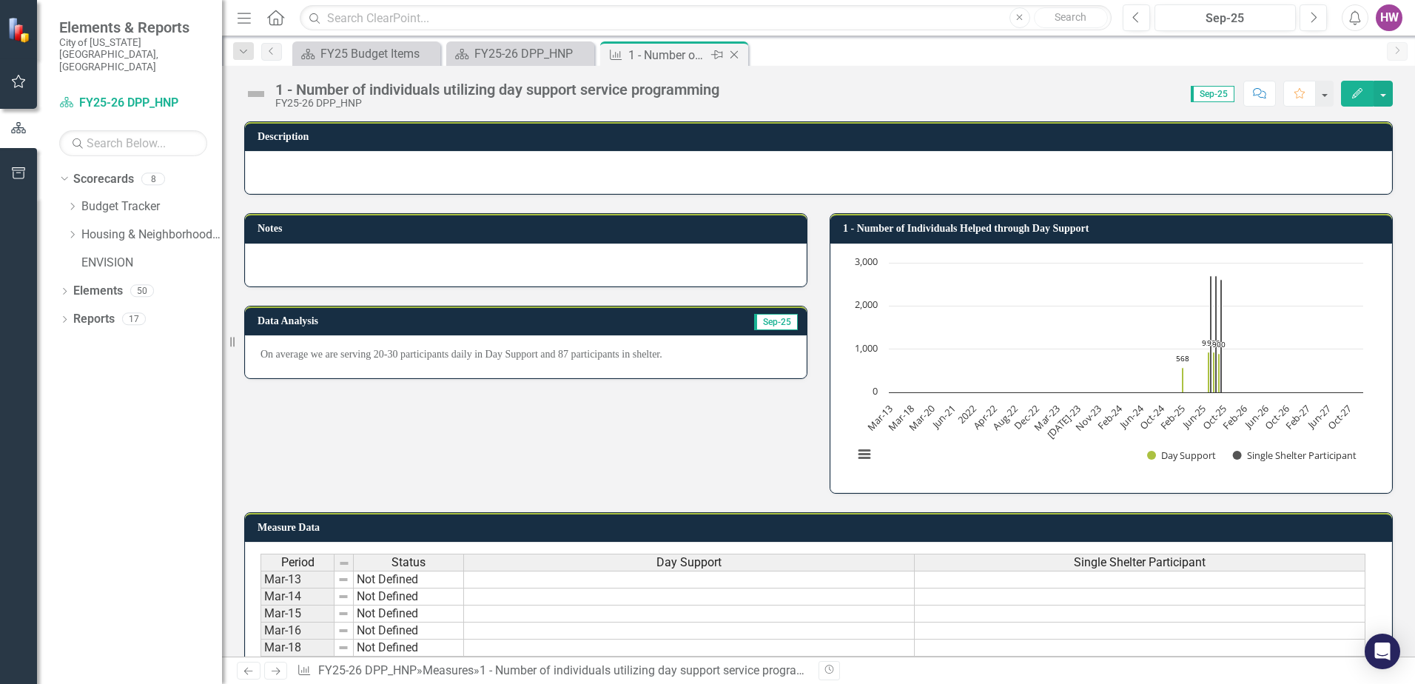
click at [730, 53] on icon "Close" at bounding box center [734, 55] width 15 height 12
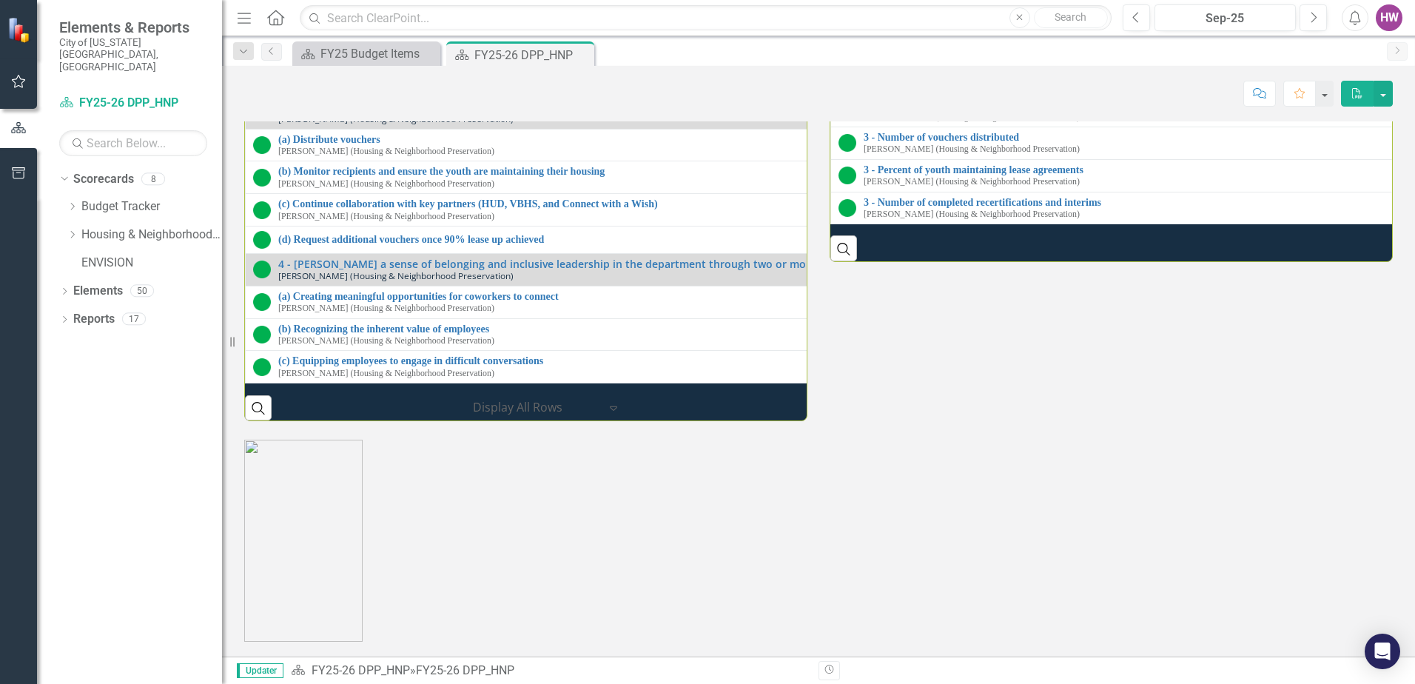
scroll to position [2146, 0]
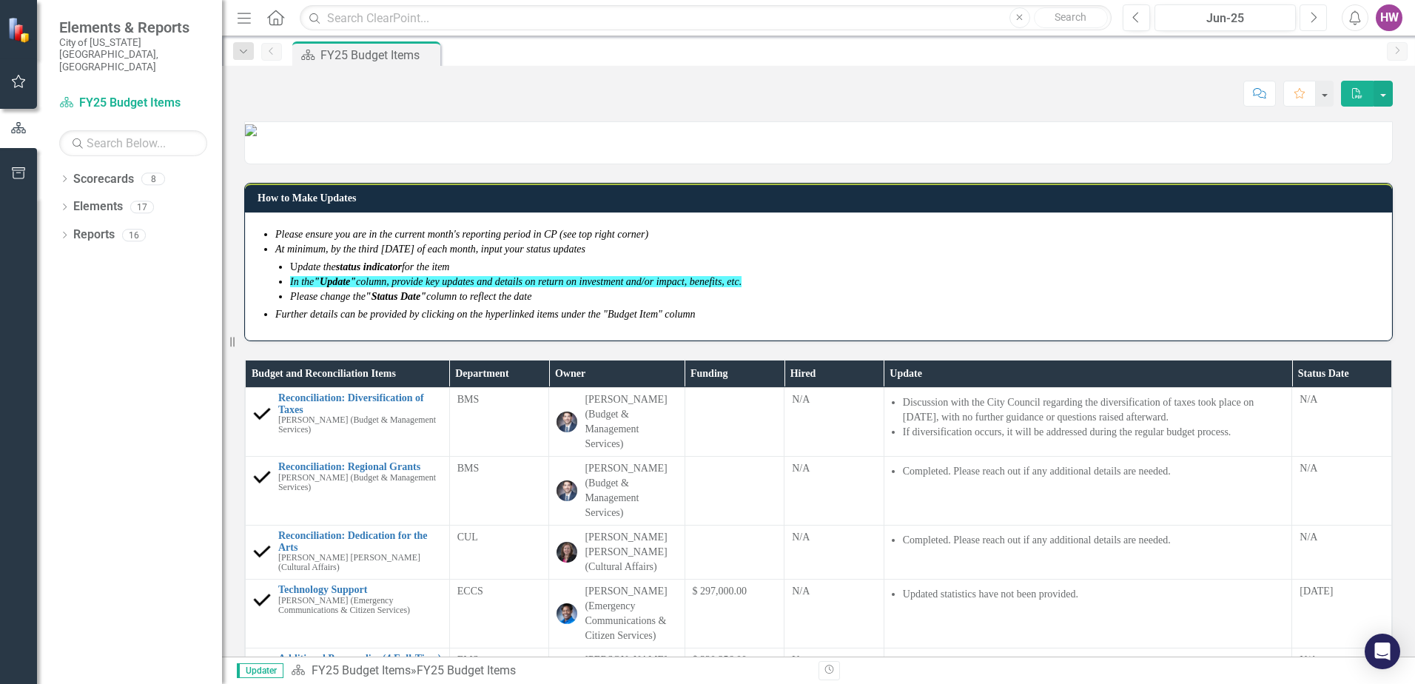
click at [1307, 23] on button "Next" at bounding box center [1313, 17] width 27 height 27
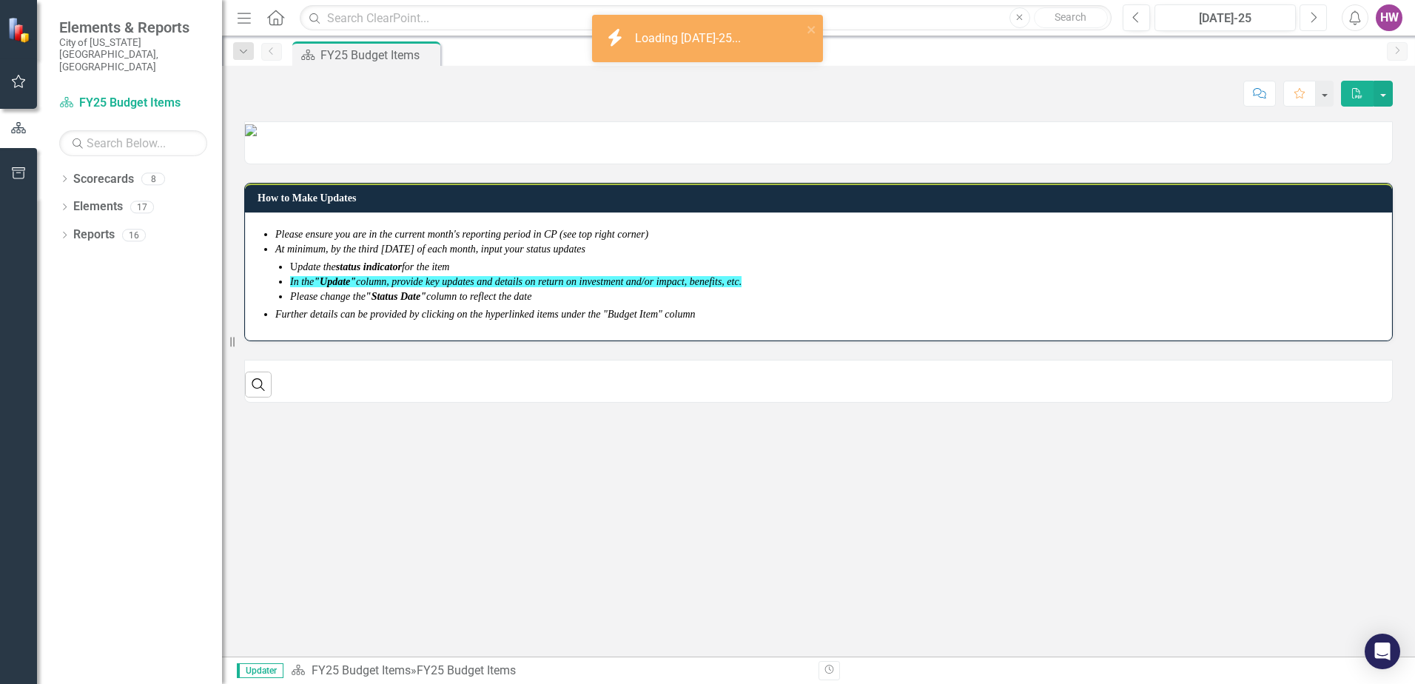
click at [1306, 23] on button "Next" at bounding box center [1313, 17] width 27 height 27
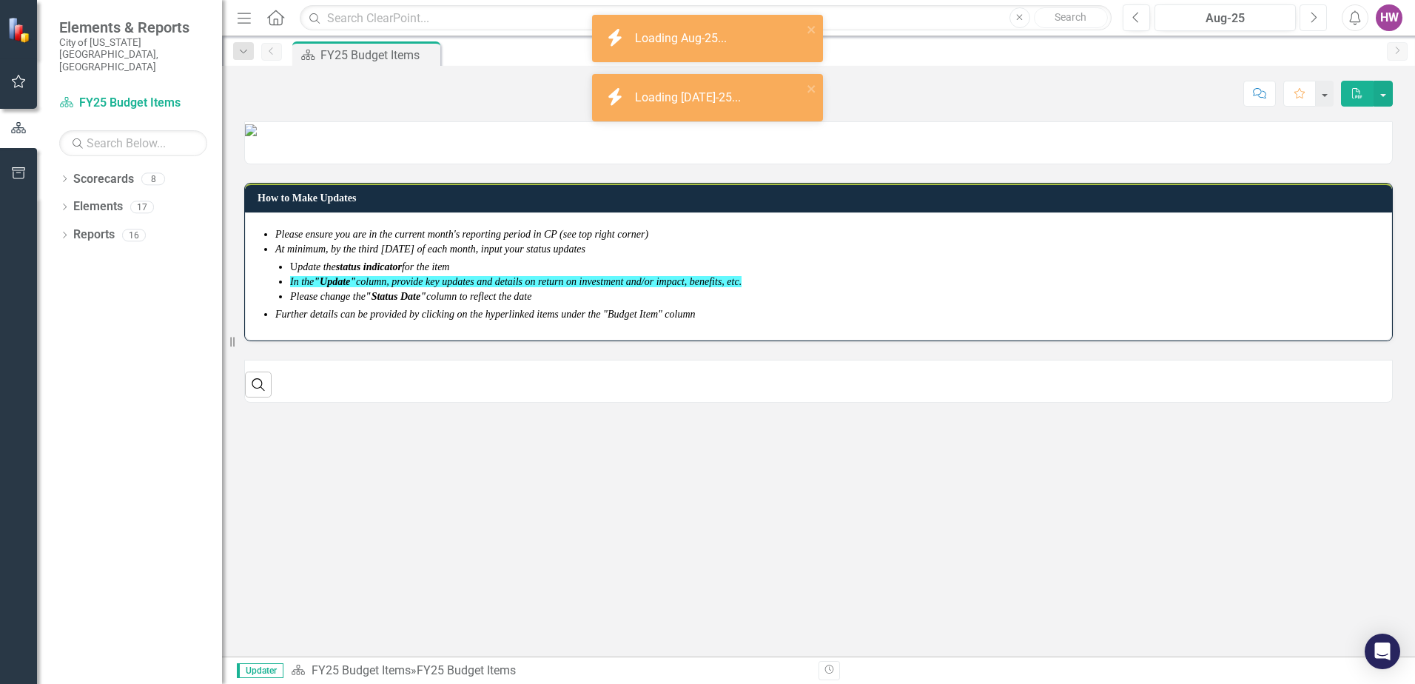
click at [1307, 23] on button "Next" at bounding box center [1313, 17] width 27 height 27
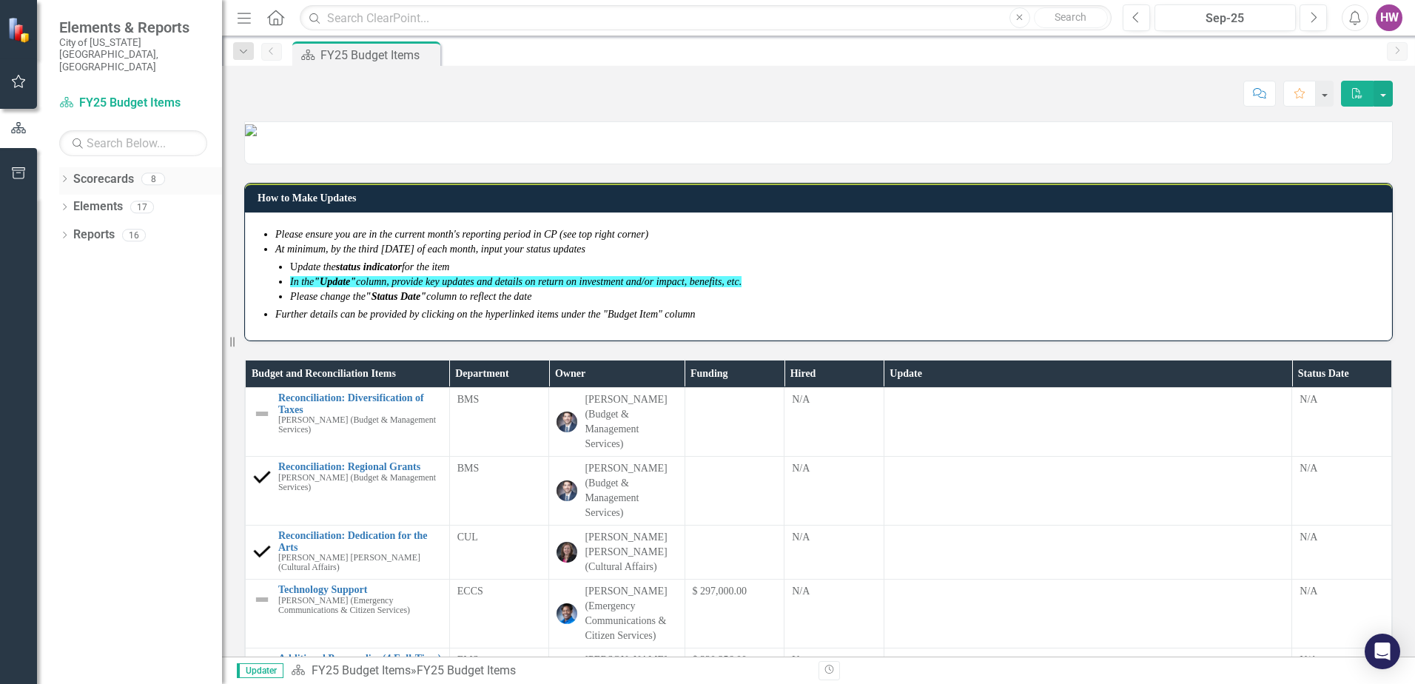
click at [64, 176] on icon "Dropdown" at bounding box center [64, 180] width 10 height 8
click at [70, 230] on icon "Dropdown" at bounding box center [72, 234] width 11 height 9
click at [129, 255] on link "FY25-26 DPP_HNP" at bounding box center [159, 263] width 126 height 17
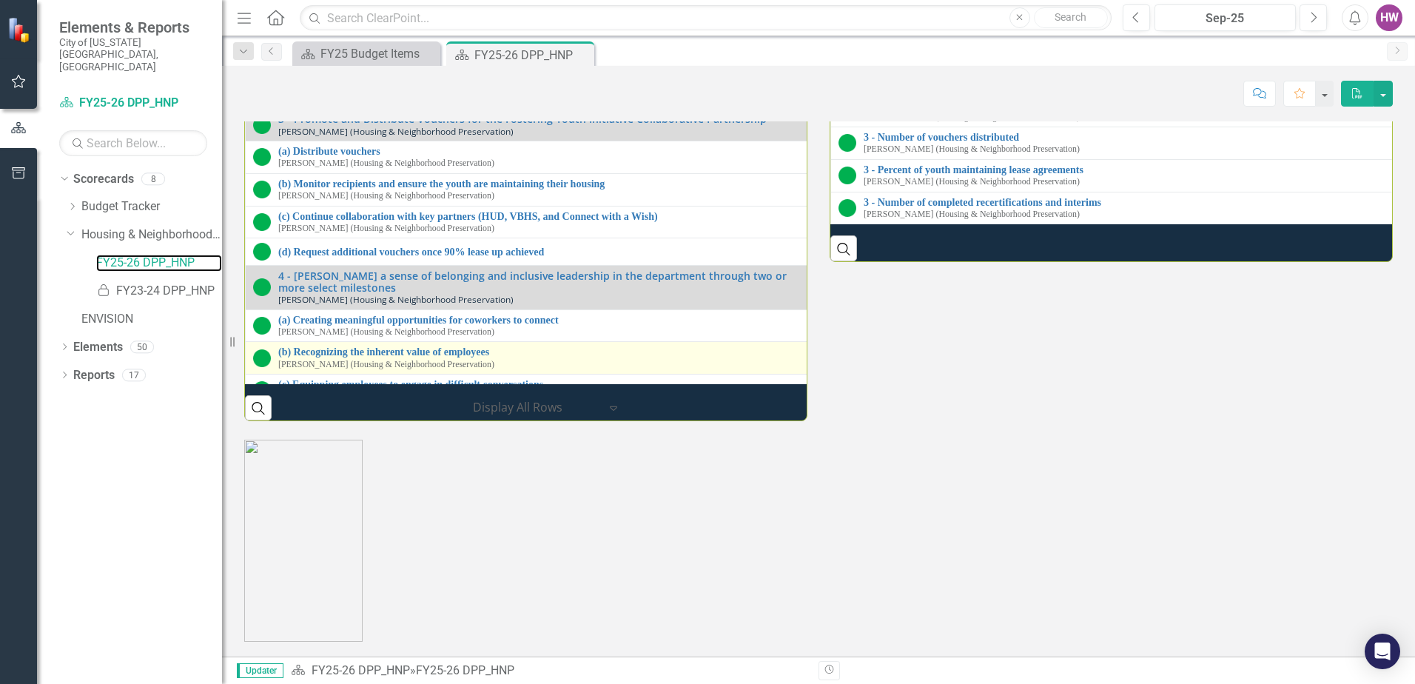
scroll to position [233, 0]
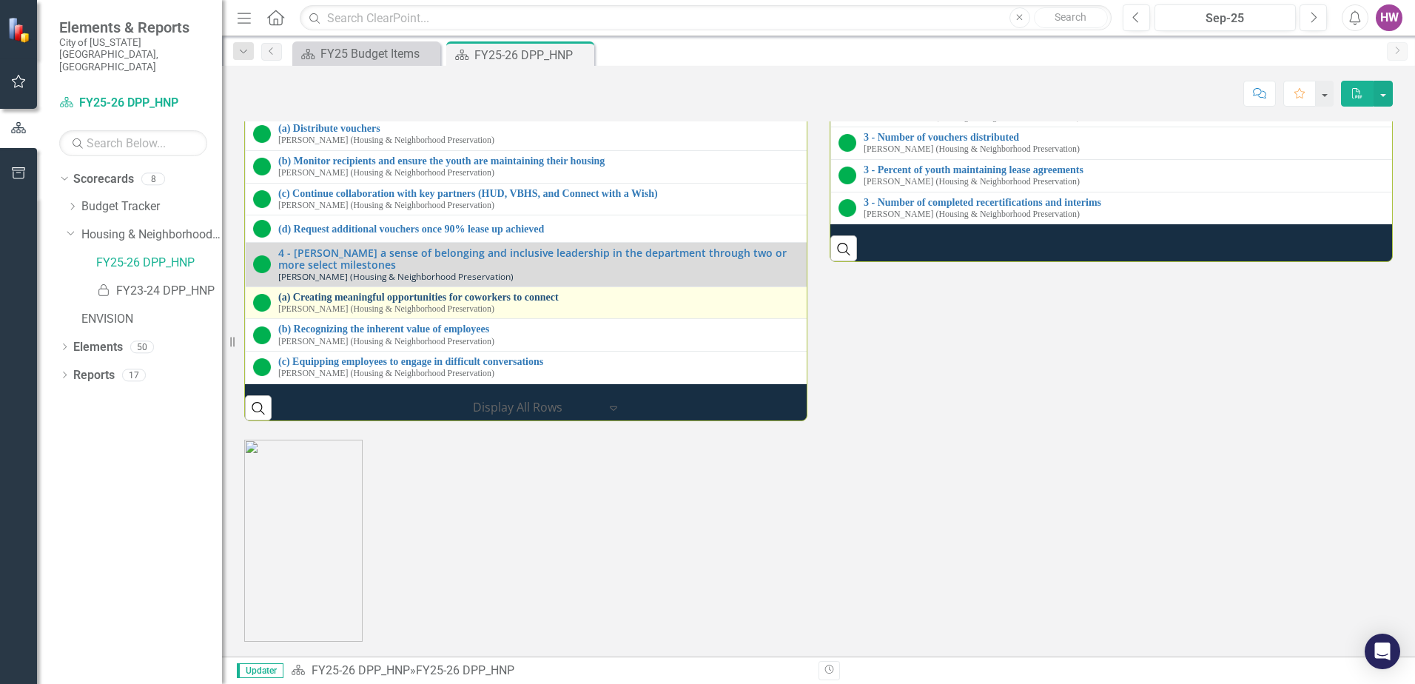
click at [386, 303] on link "(a) Creating meaningful opportunities for coworkers to connect" at bounding box center [544, 297] width 532 height 11
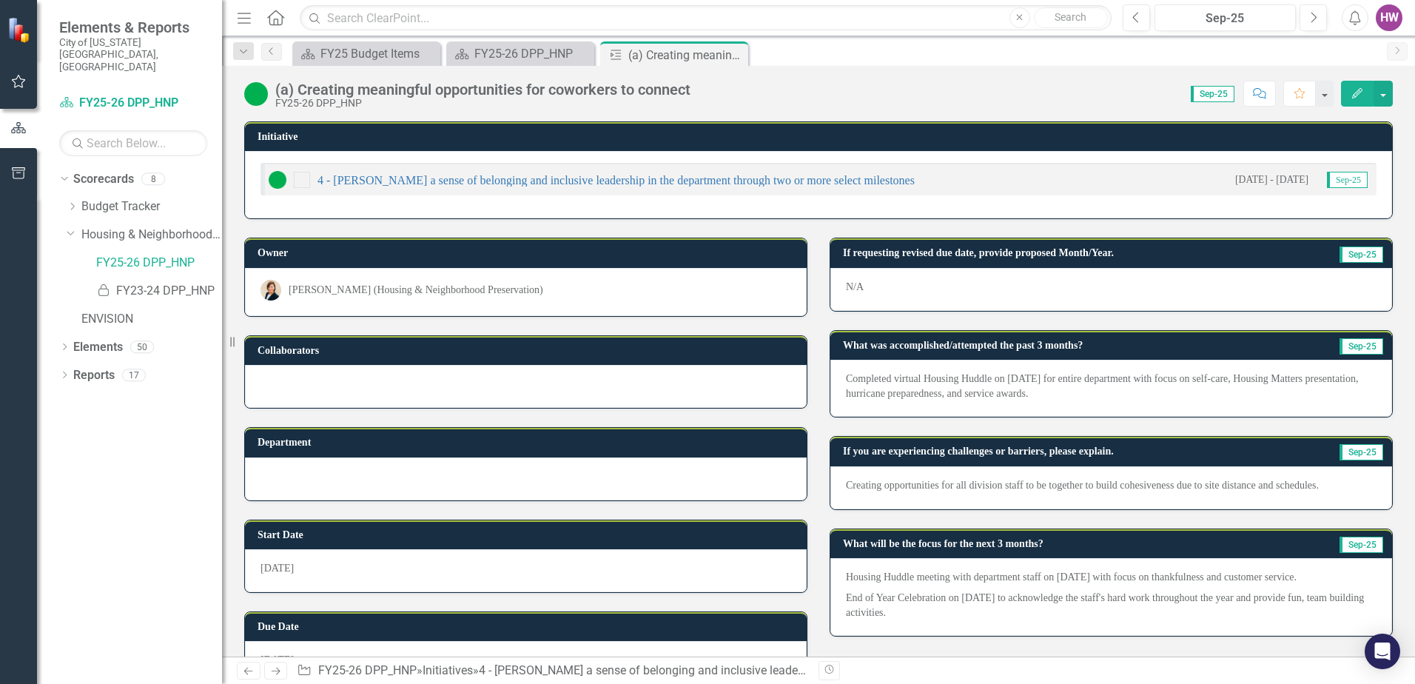
click at [1095, 394] on p "Completed virtual Housing Huddle on [DATE] for entire department with focus on …" at bounding box center [1111, 387] width 531 height 30
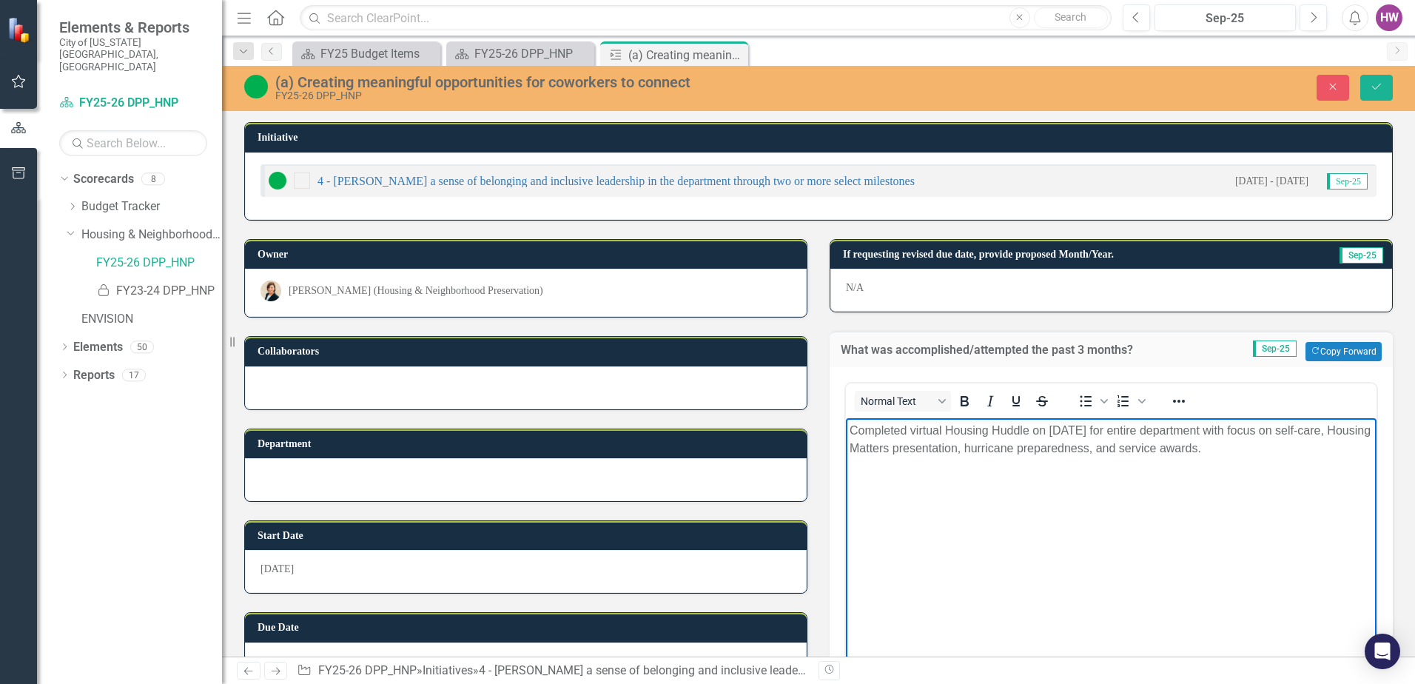
drag, startPoint x: 1335, startPoint y: 442, endPoint x: 1326, endPoint y: 454, distance: 15.4
click at [1334, 448] on p "Completed virtual Housing Huddle on [DATE] for entire department with focus on …" at bounding box center [1111, 440] width 523 height 36
click at [912, 480] on p "Rich Text Area. Press ALT-0 for help." at bounding box center [1111, 478] width 523 height 18
click at [887, 474] on li "ADA Training (Mandatory)" at bounding box center [1126, 478] width 494 height 18
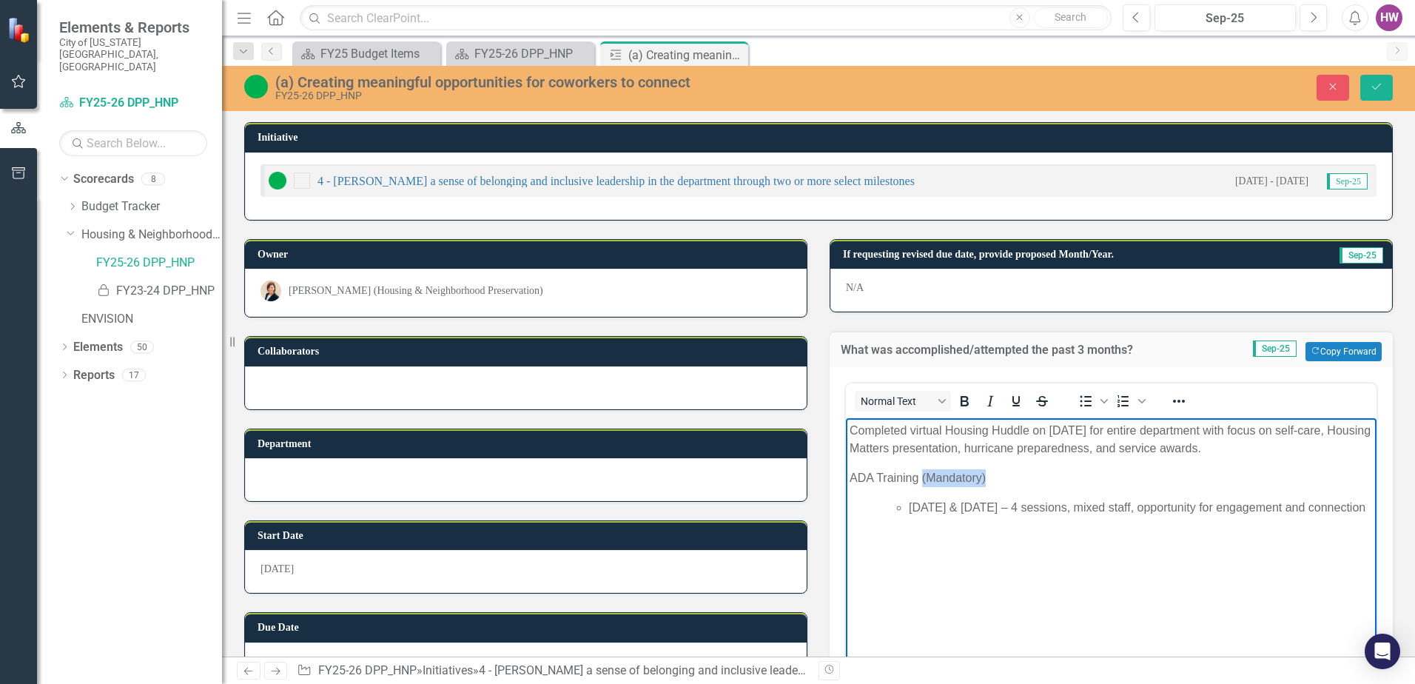
drag, startPoint x: 1009, startPoint y: 473, endPoint x: 922, endPoint y: 484, distance: 88.0
click at [922, 484] on p "ADA Training (Mandatory)" at bounding box center [1111, 478] width 523 height 18
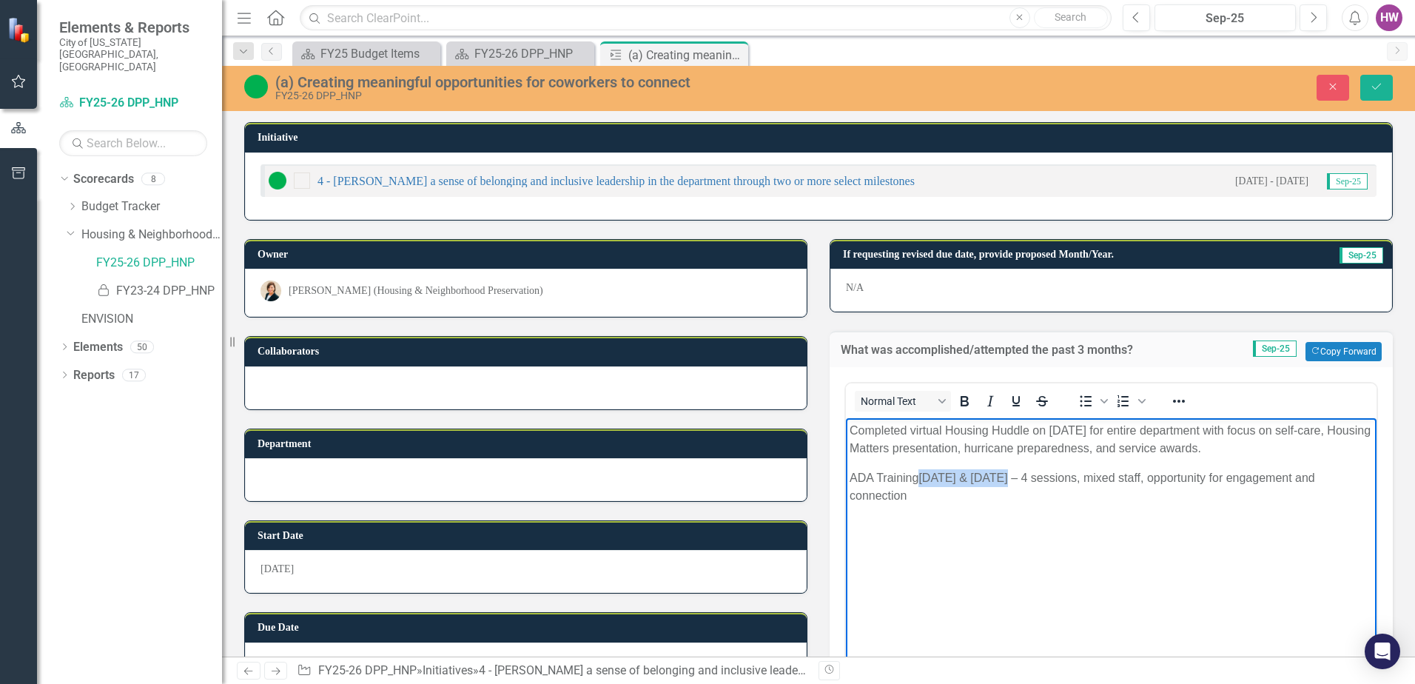
drag, startPoint x: 1015, startPoint y: 475, endPoint x: 924, endPoint y: 484, distance: 90.7
click at [924, 484] on p "ADA Training [DATE] & [DATE] – 4 sessions, mixed staff, opportunity for engagem…" at bounding box center [1111, 487] width 523 height 36
click at [1296, 476] on p "ADA Training – 4 sessions, mixed staff, opportunity for engagement and connecti…" at bounding box center [1111, 478] width 523 height 18
click at [1320, 480] on p "ADA Training – 4 sessions, mixed staff, opportunity for engagement and connecti…" at bounding box center [1111, 478] width 523 height 18
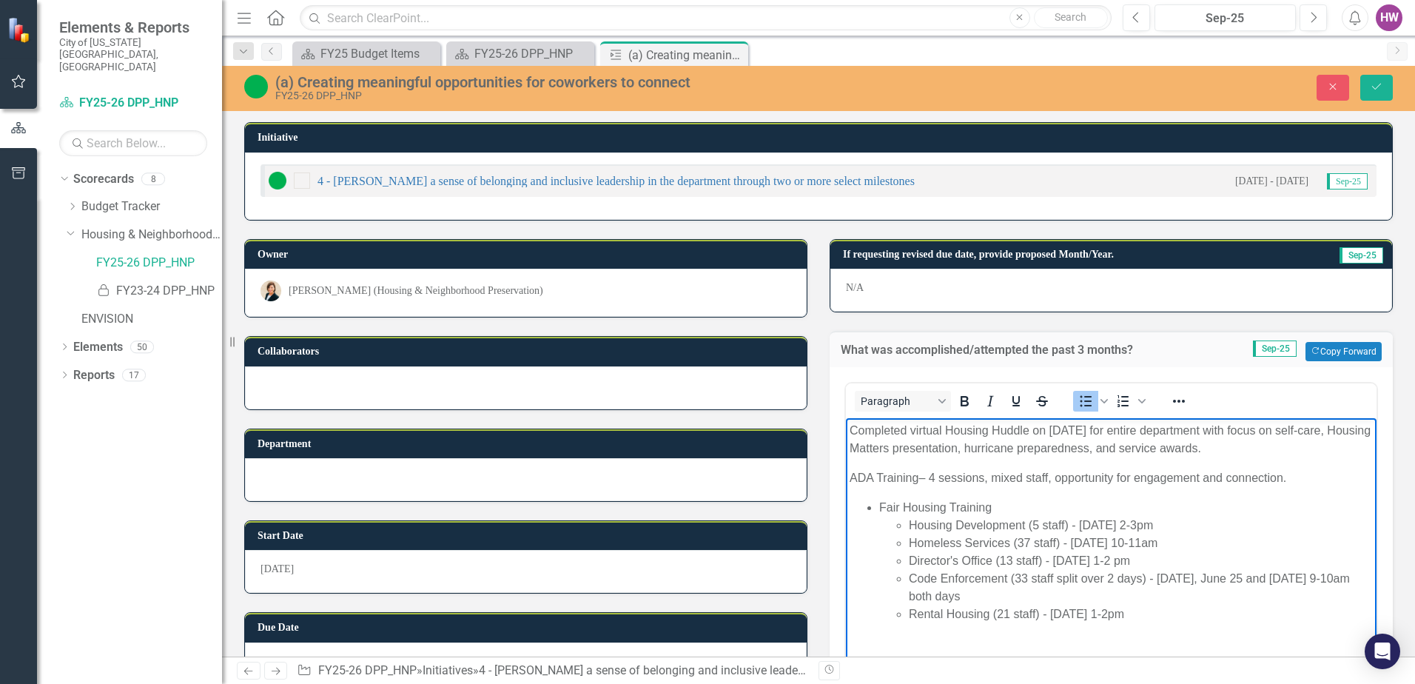
click at [880, 510] on li "Fair Housing Training" at bounding box center [1126, 508] width 494 height 18
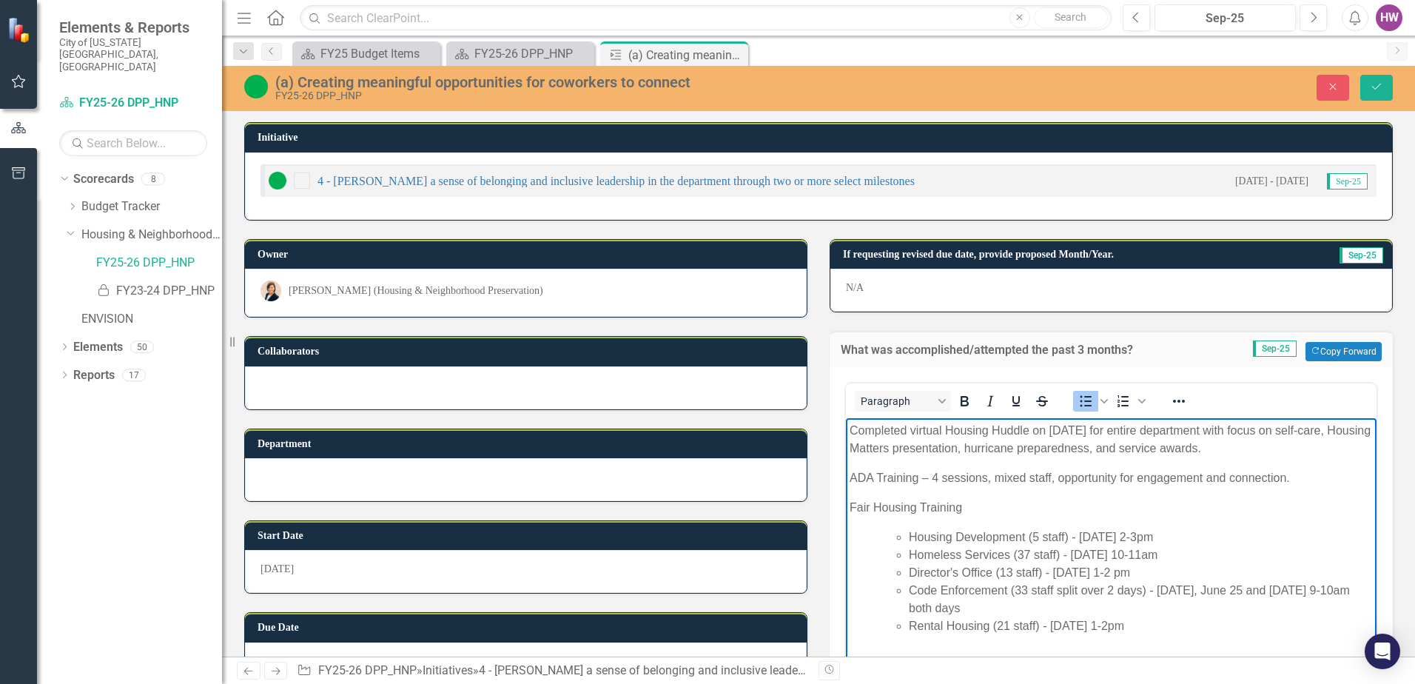
click at [903, 517] on body "Completed virtual Housing Huddle on [DATE] for entire department with focus on …" at bounding box center [1111, 534] width 531 height 232
click at [969, 514] on p "Fair Housing Training" at bounding box center [1111, 508] width 523 height 18
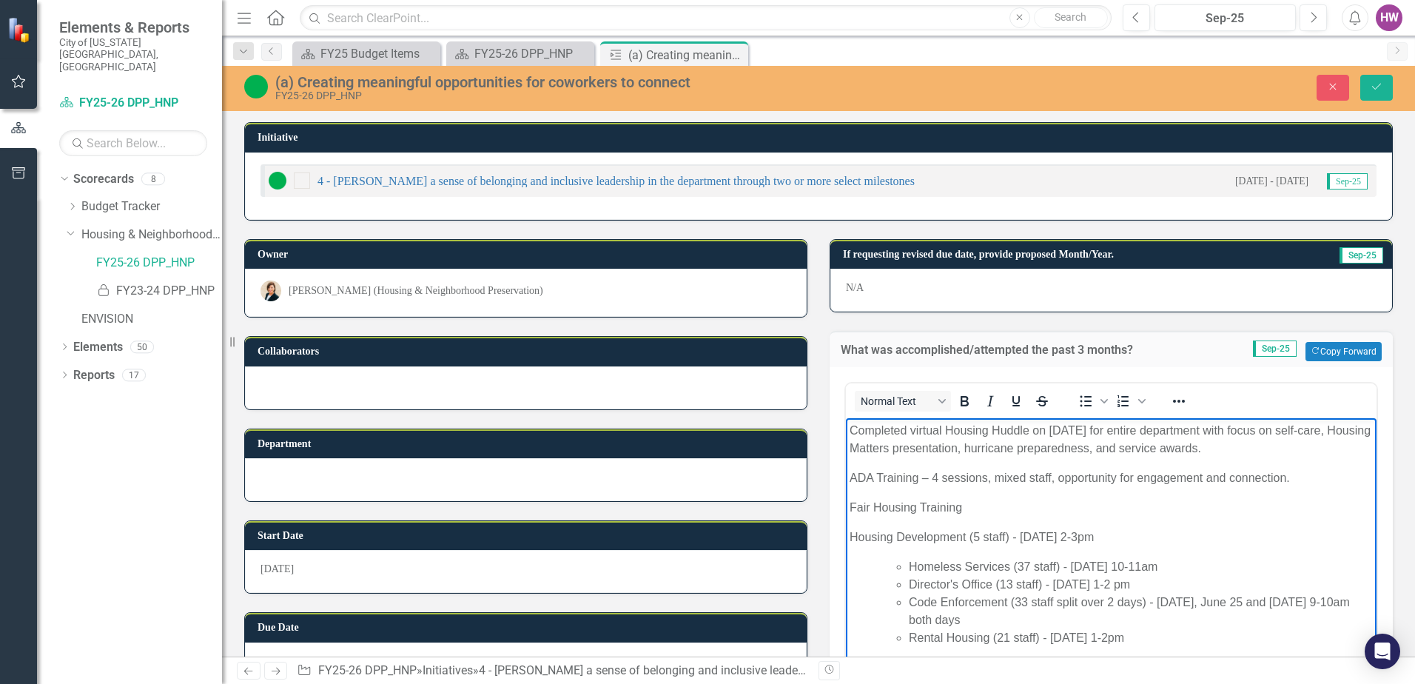
click at [978, 508] on p "Fair Housing Training" at bounding box center [1111, 508] width 523 height 18
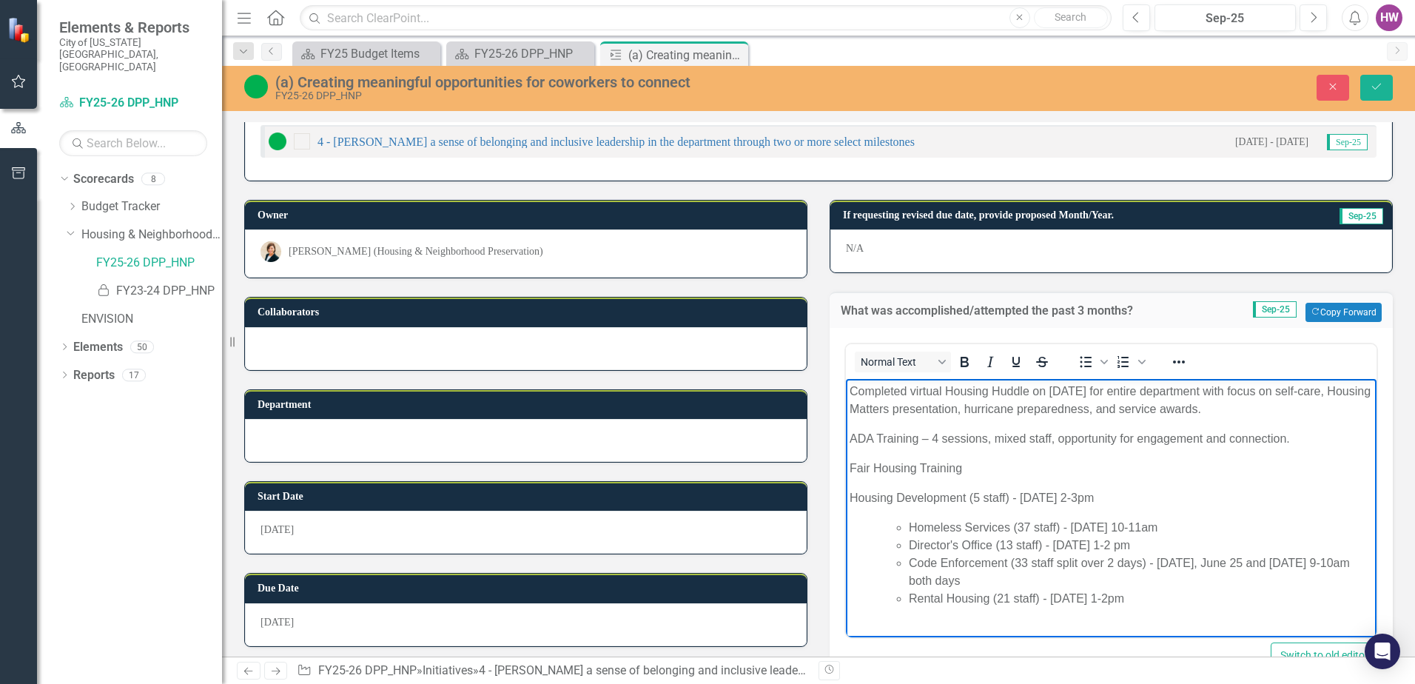
scroll to position [74, 0]
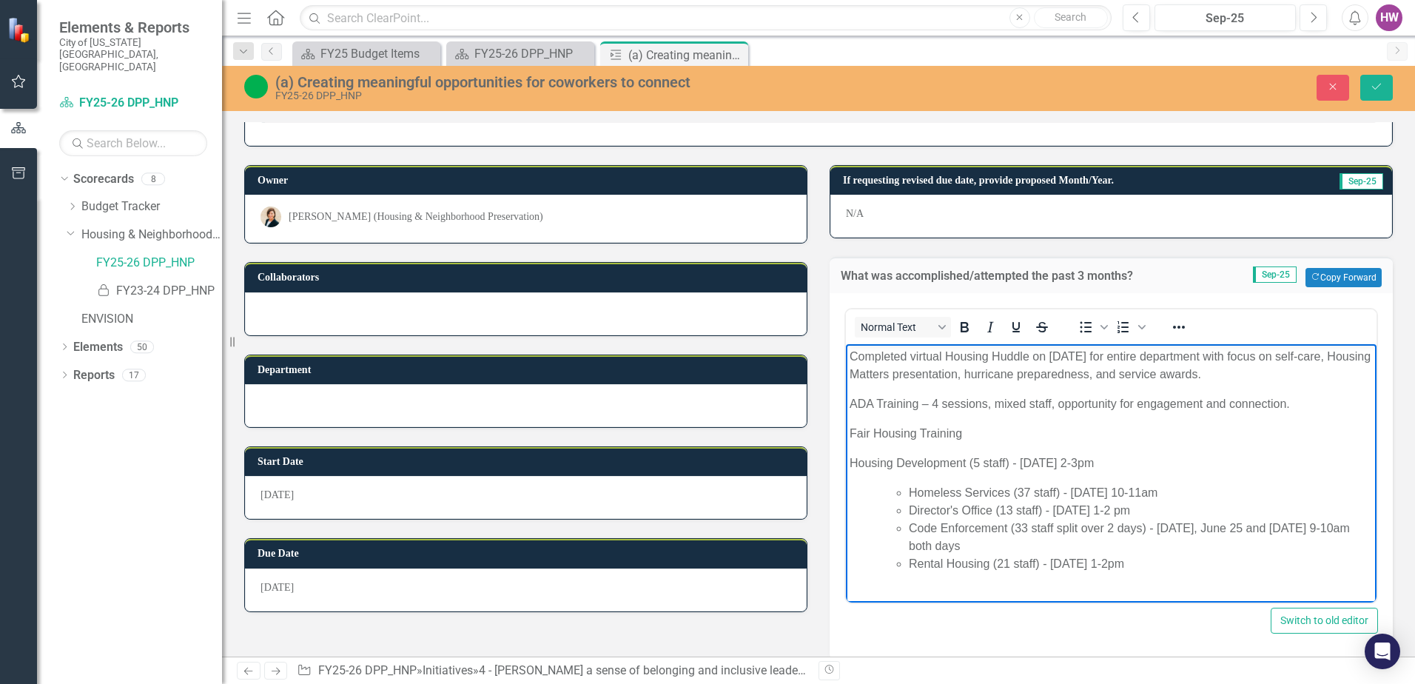
click at [1002, 430] on p "Fair Housing Training" at bounding box center [1111, 434] width 523 height 18
drag, startPoint x: 853, startPoint y: 465, endPoint x: 1218, endPoint y: 561, distance: 377.8
click at [1218, 561] on body "Completed virtual Housing Huddle on [DATE] for entire department with focus on …" at bounding box center [1111, 466] width 531 height 244
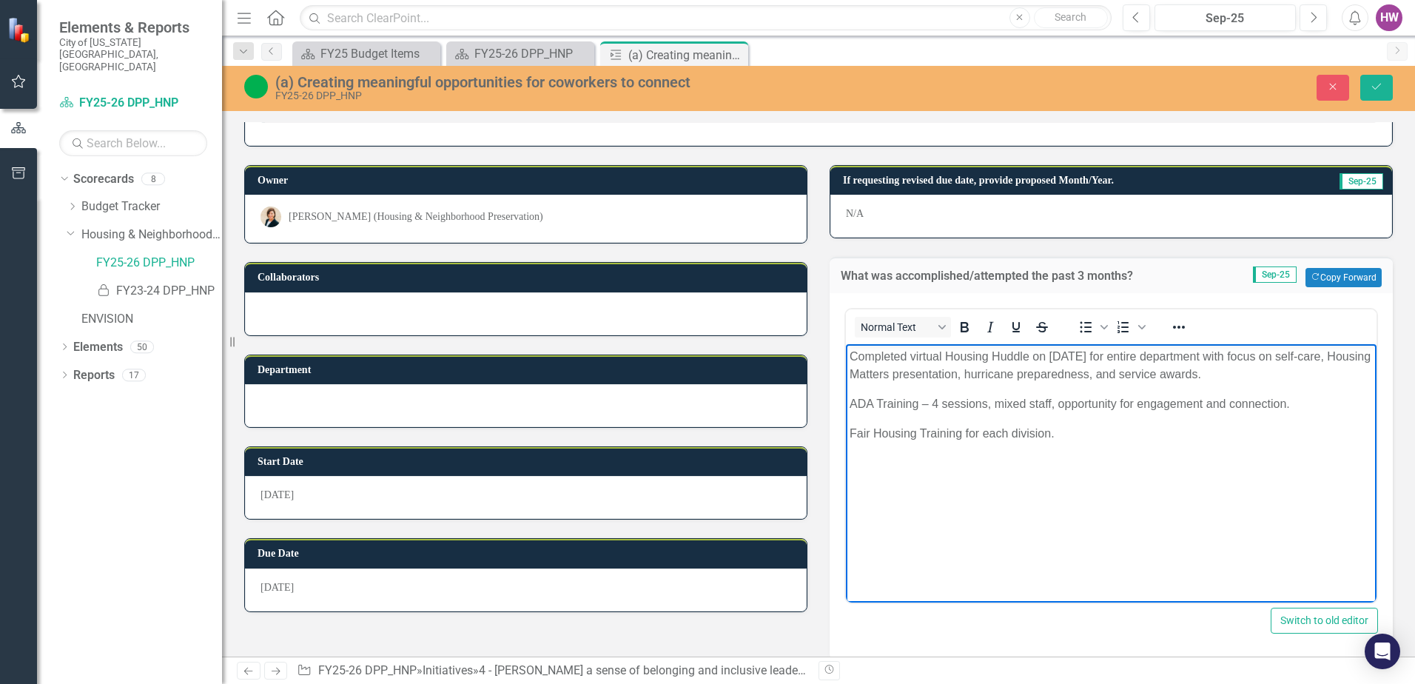
click at [965, 433] on p "Fair Housing Training for each division." at bounding box center [1111, 434] width 523 height 18
click at [975, 430] on p "Fair Housing Training -" at bounding box center [1111, 434] width 523 height 18
click at [971, 434] on p "Fair Housing Training - f or each division." at bounding box center [1111, 434] width 523 height 18
click at [1055, 432] on p "Fair Housing Training - 6 sessions, f or each division." at bounding box center [1111, 434] width 523 height 18
drag, startPoint x: 1097, startPoint y: 433, endPoint x: 1103, endPoint y: 440, distance: 9.4
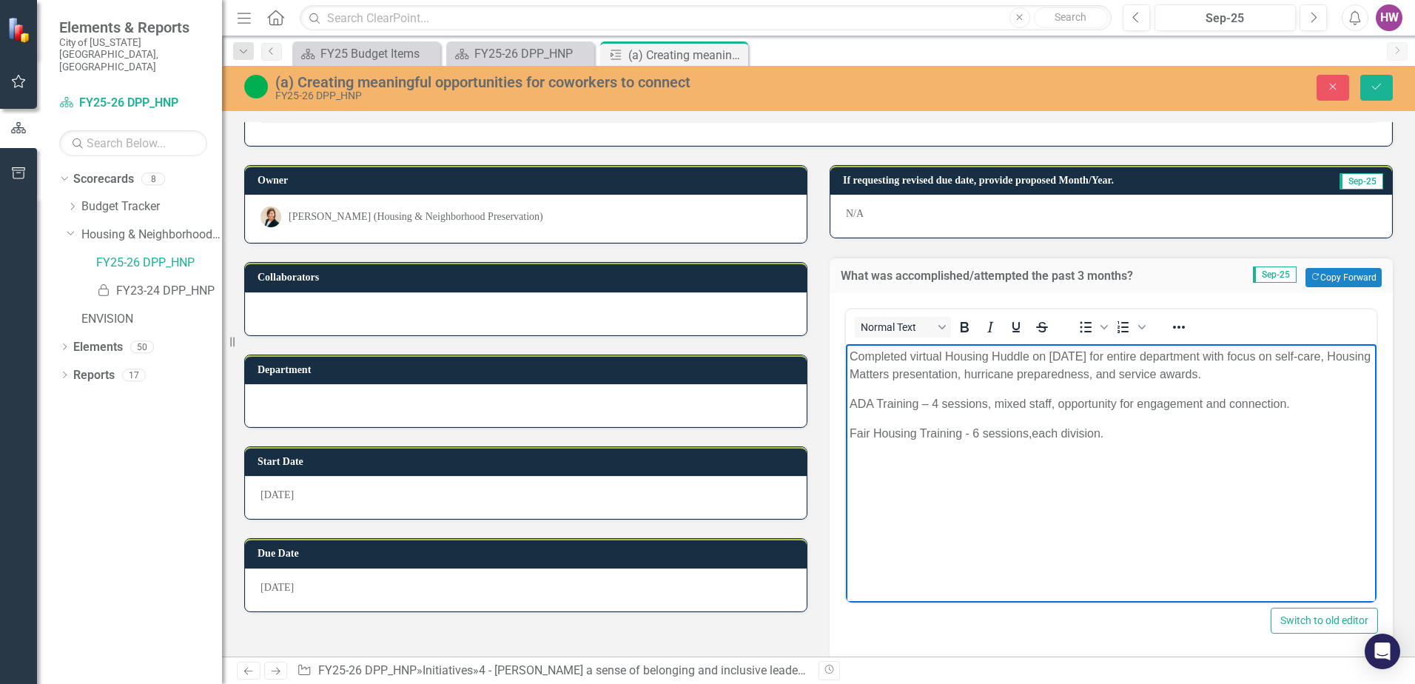
click at [1102, 438] on p "Fair Housing Training - 6 sessions, each division." at bounding box center [1111, 434] width 523 height 18
click at [1382, 84] on icon "Save" at bounding box center [1376, 86] width 13 height 10
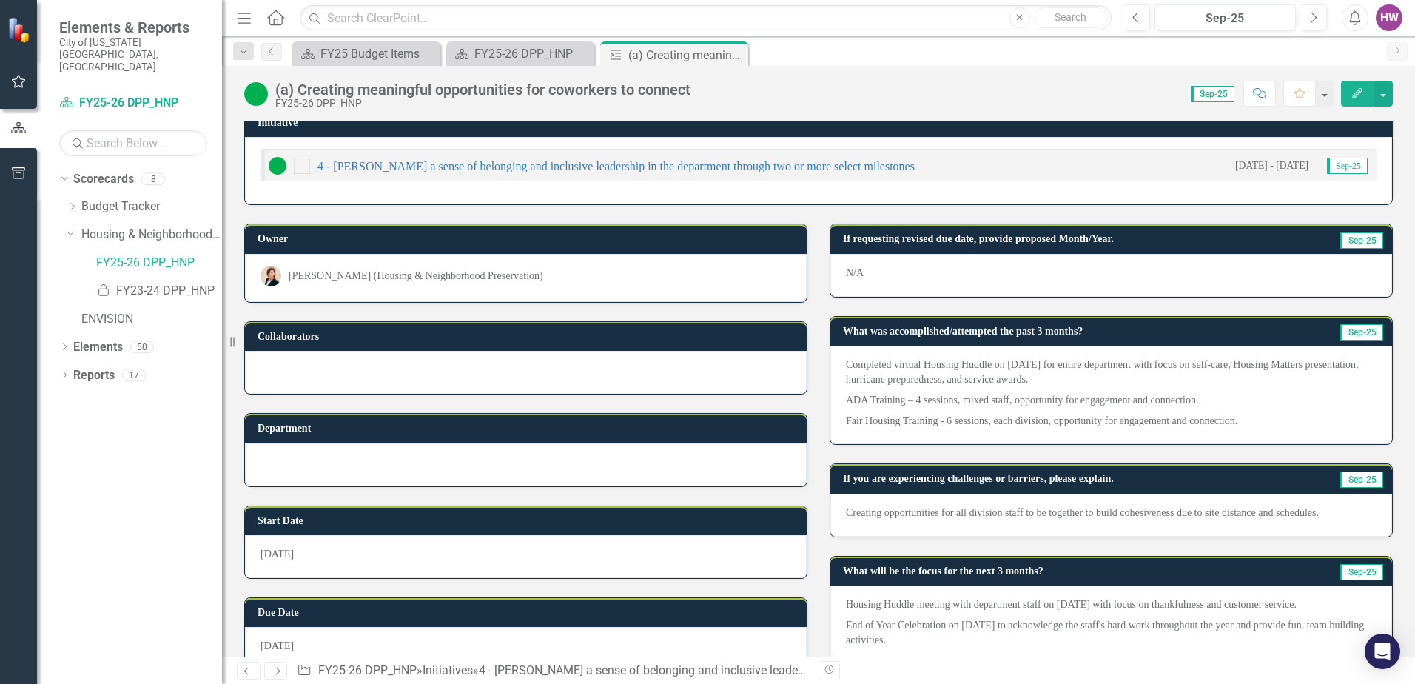
scroll to position [0, 0]
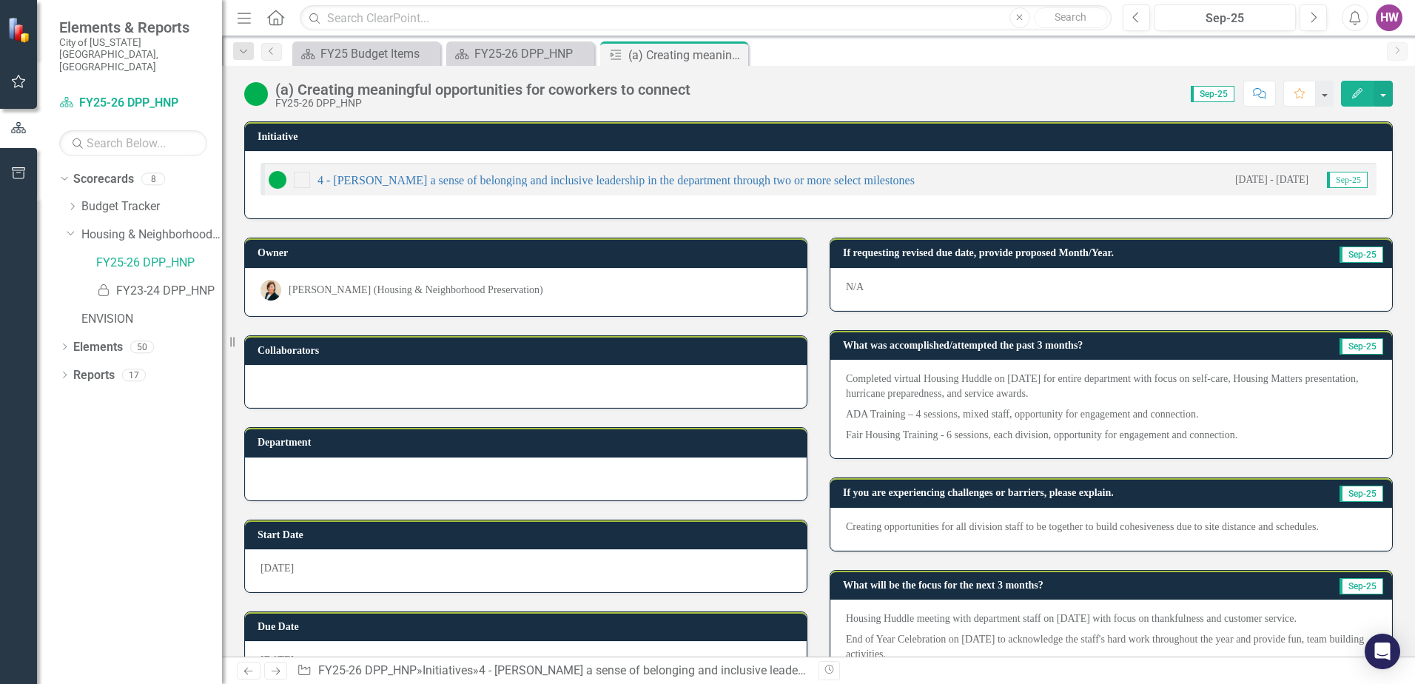
click at [0, 0] on icon "Close" at bounding box center [0, 0] width 0 height 0
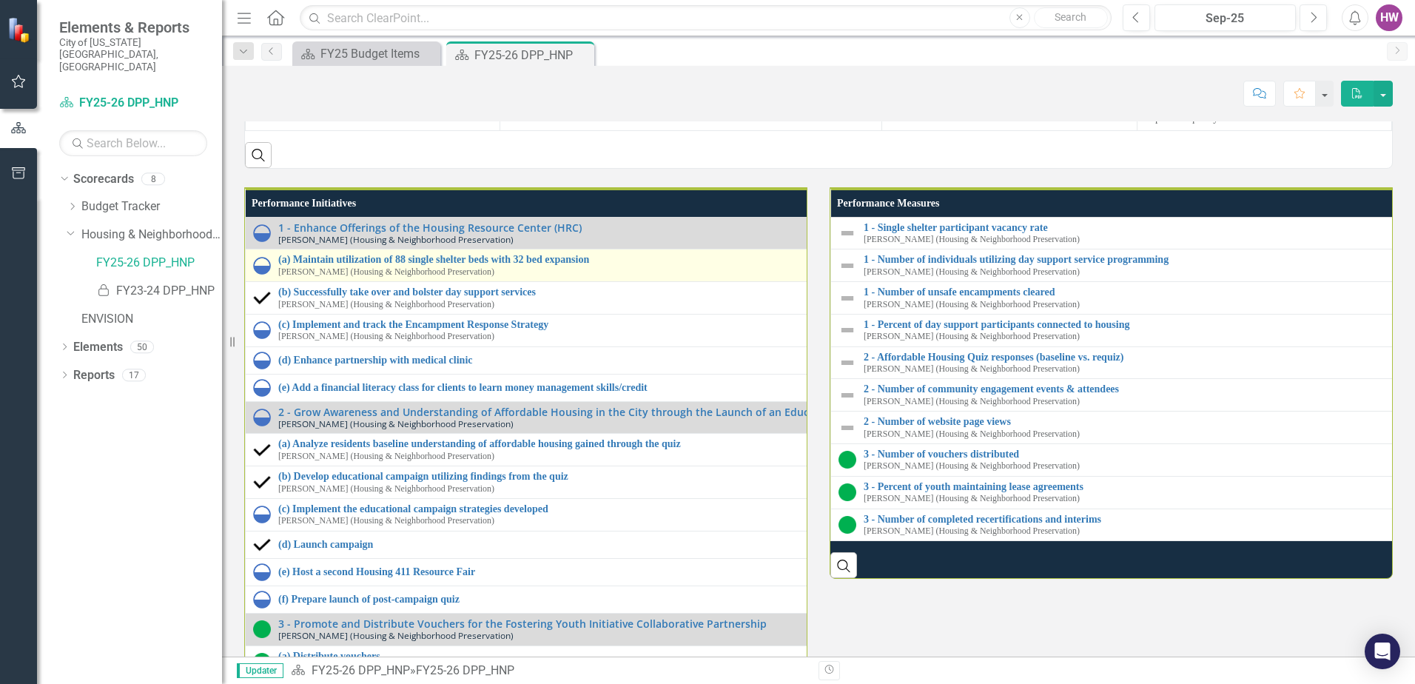
scroll to position [1776, 0]
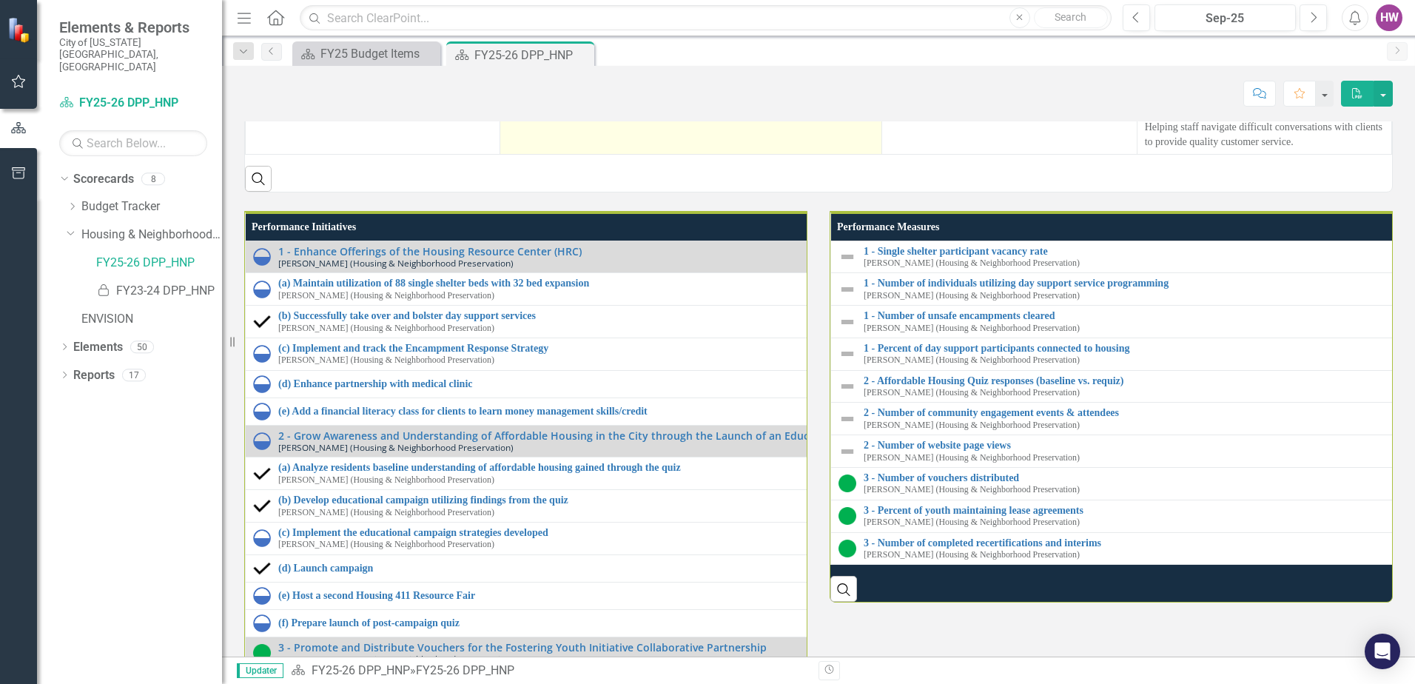
click at [554, 16] on p "Completed virtual Housing Huddle on [DATE] for entire department with focus on …" at bounding box center [691, 0] width 366 height 33
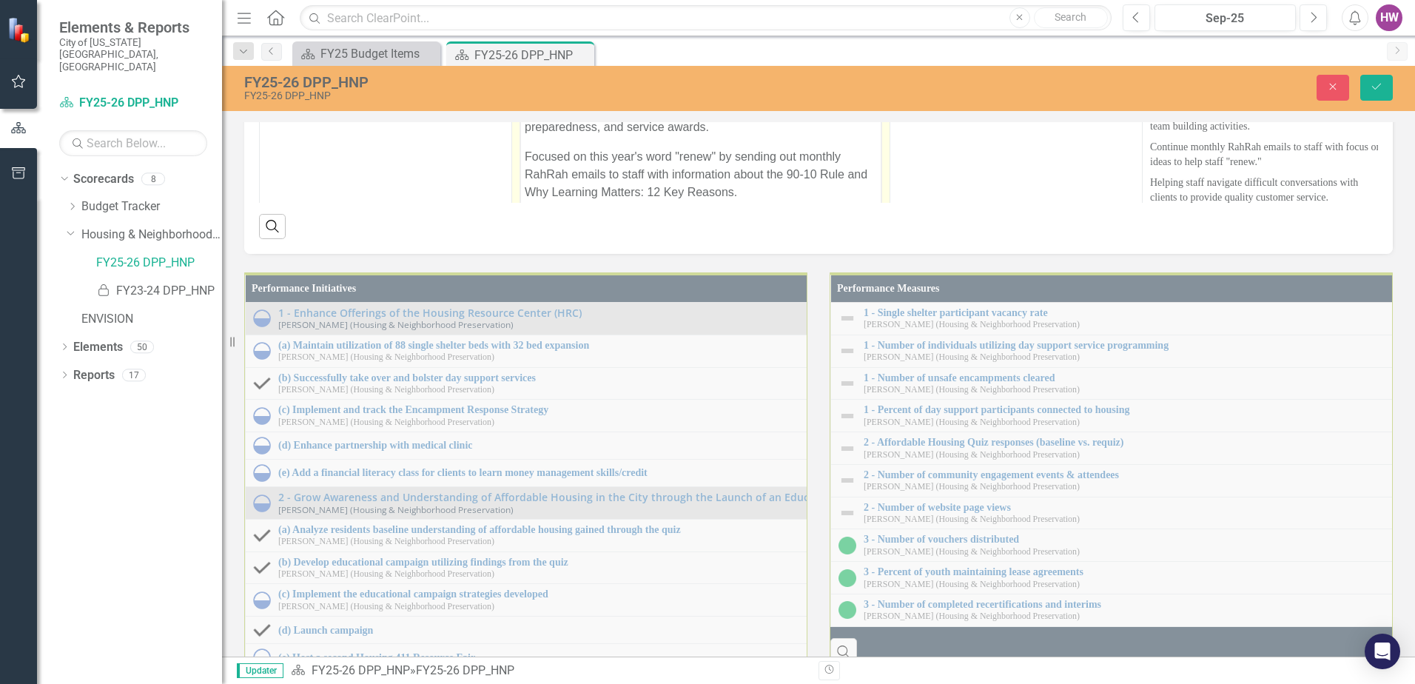
scroll to position [0, 0]
click at [793, 129] on p "Completed virtual Housing Huddle on [DATE] for entire department with focus on …" at bounding box center [701, 109] width 352 height 53
drag, startPoint x: 770, startPoint y: 152, endPoint x: 521, endPoint y: 150, distance: 248.7
click at [521, 150] on body "Completed virtual Housing Huddle on [DATE] for entire department with focus on …" at bounding box center [701, 210] width 360 height 262
click at [1331, 87] on icon "Close" at bounding box center [1332, 86] width 13 height 10
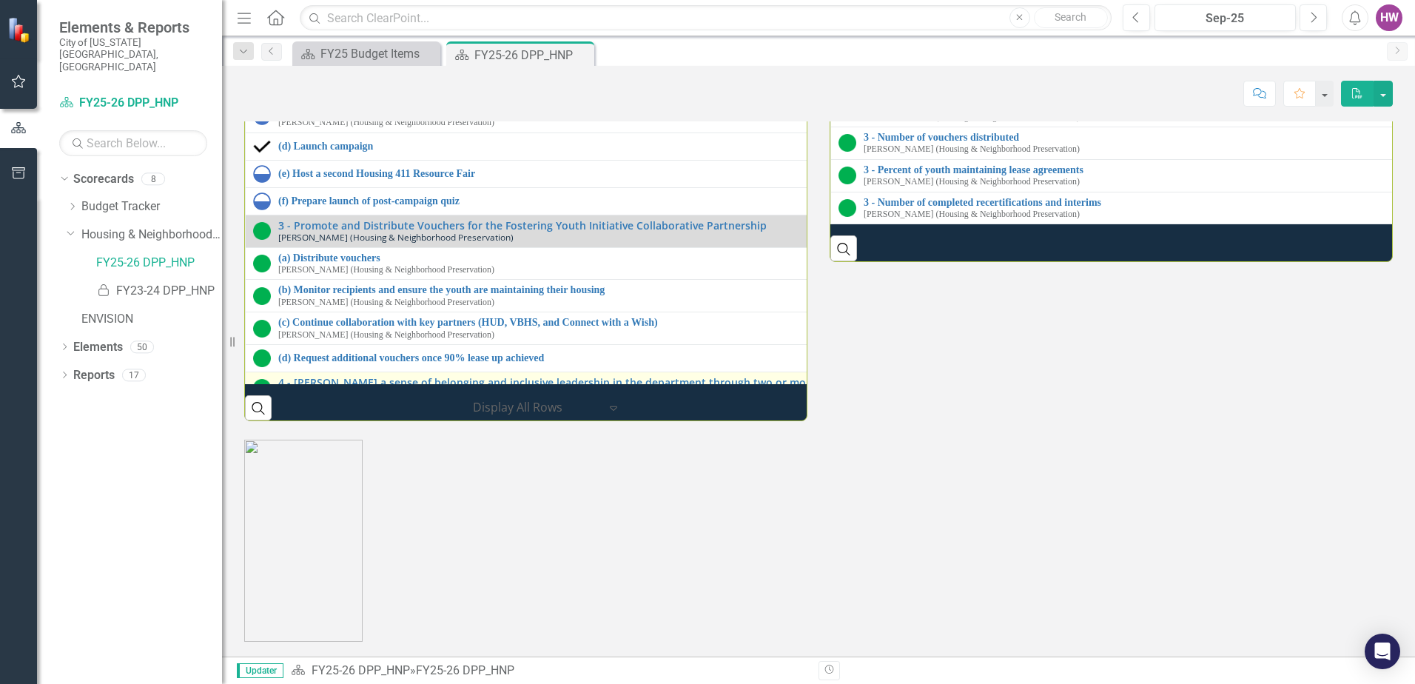
scroll to position [211, 0]
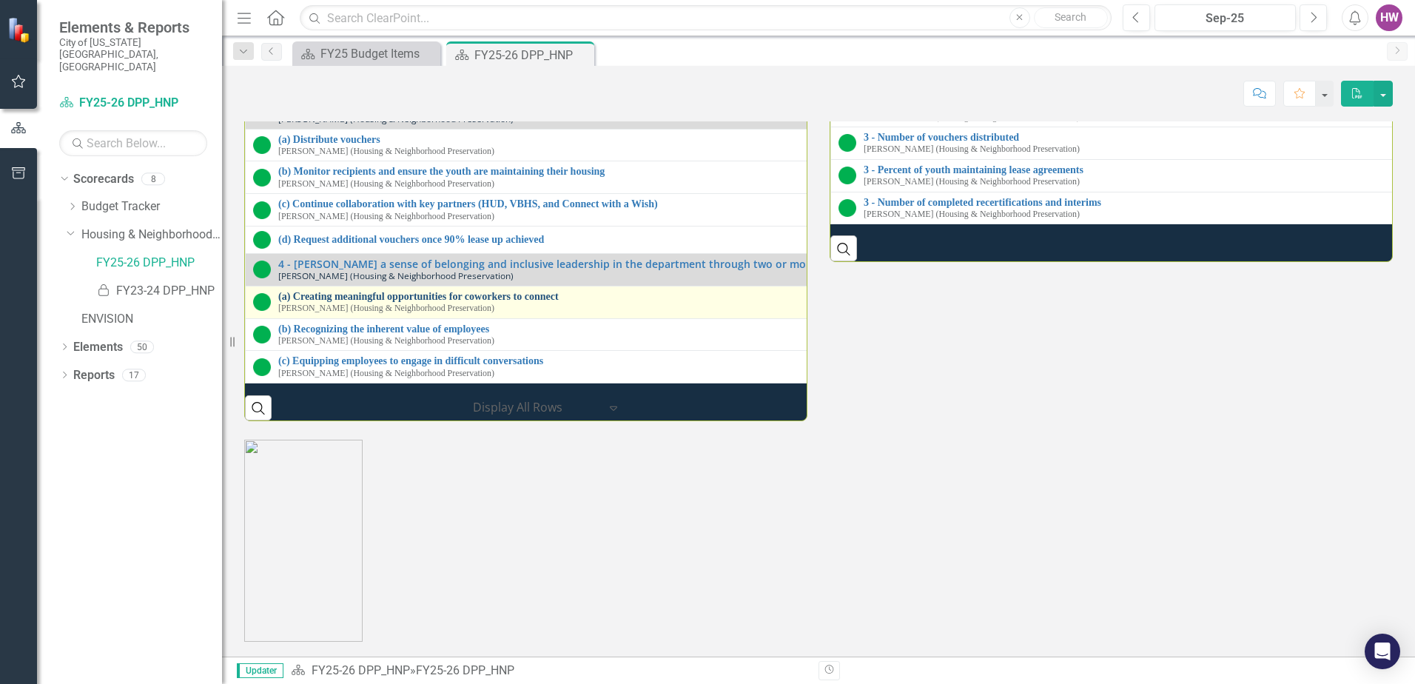
click at [472, 291] on link "(a) Creating meaningful opportunities for coworkers to connect" at bounding box center [853, 296] width 1150 height 11
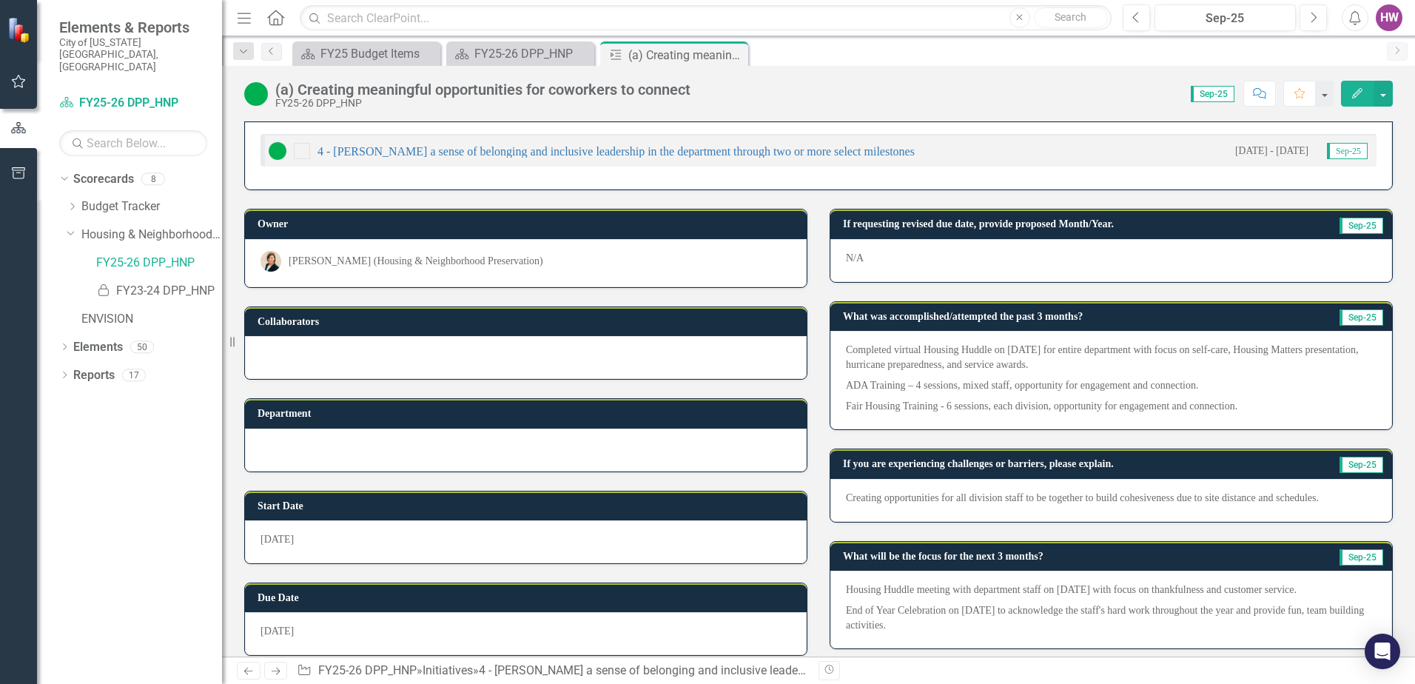
scroll to position [43, 0]
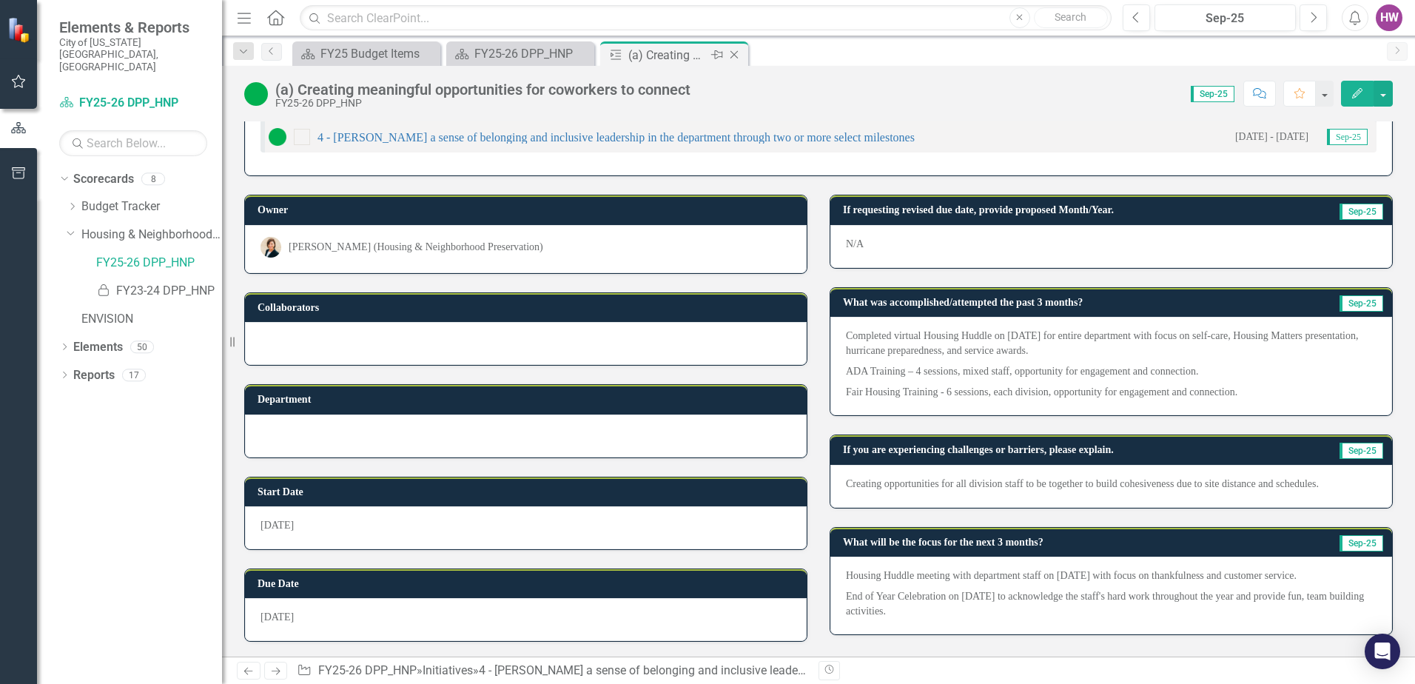
click at [740, 55] on icon "Close" at bounding box center [734, 55] width 15 height 12
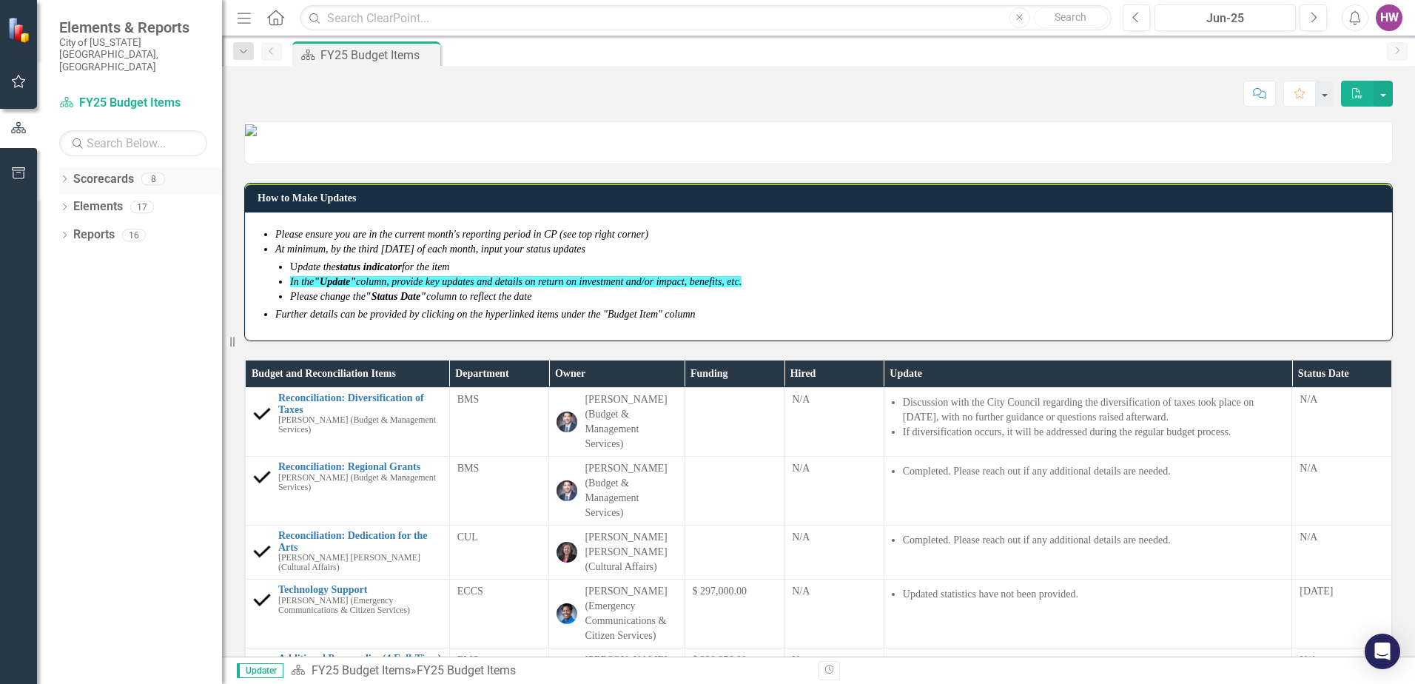
click at [62, 167] on div "Dropdown Scorecards 8" at bounding box center [140, 181] width 163 height 28
click at [64, 176] on icon "Dropdown" at bounding box center [64, 180] width 10 height 8
click at [73, 202] on icon "Dropdown" at bounding box center [72, 206] width 11 height 9
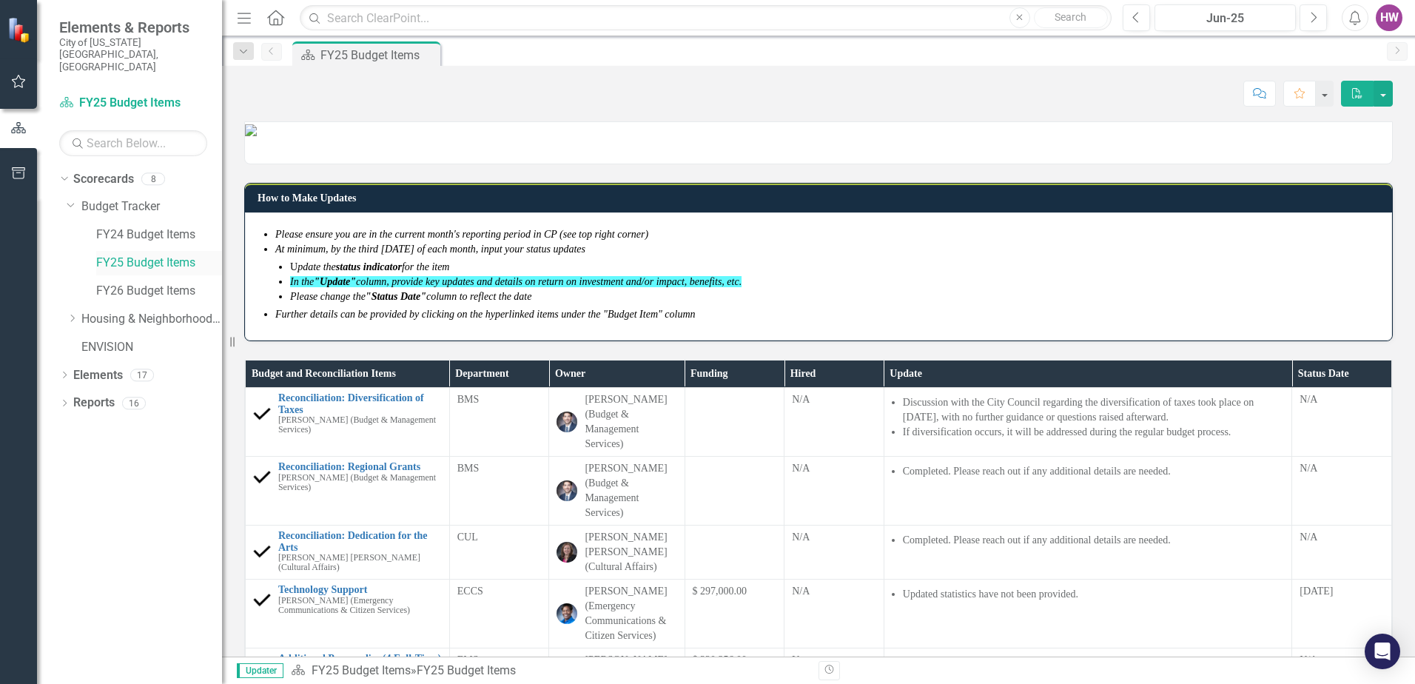
click at [140, 255] on link "FY25 Budget Items" at bounding box center [159, 263] width 126 height 17
click at [1305, 17] on button "Next" at bounding box center [1313, 17] width 27 height 27
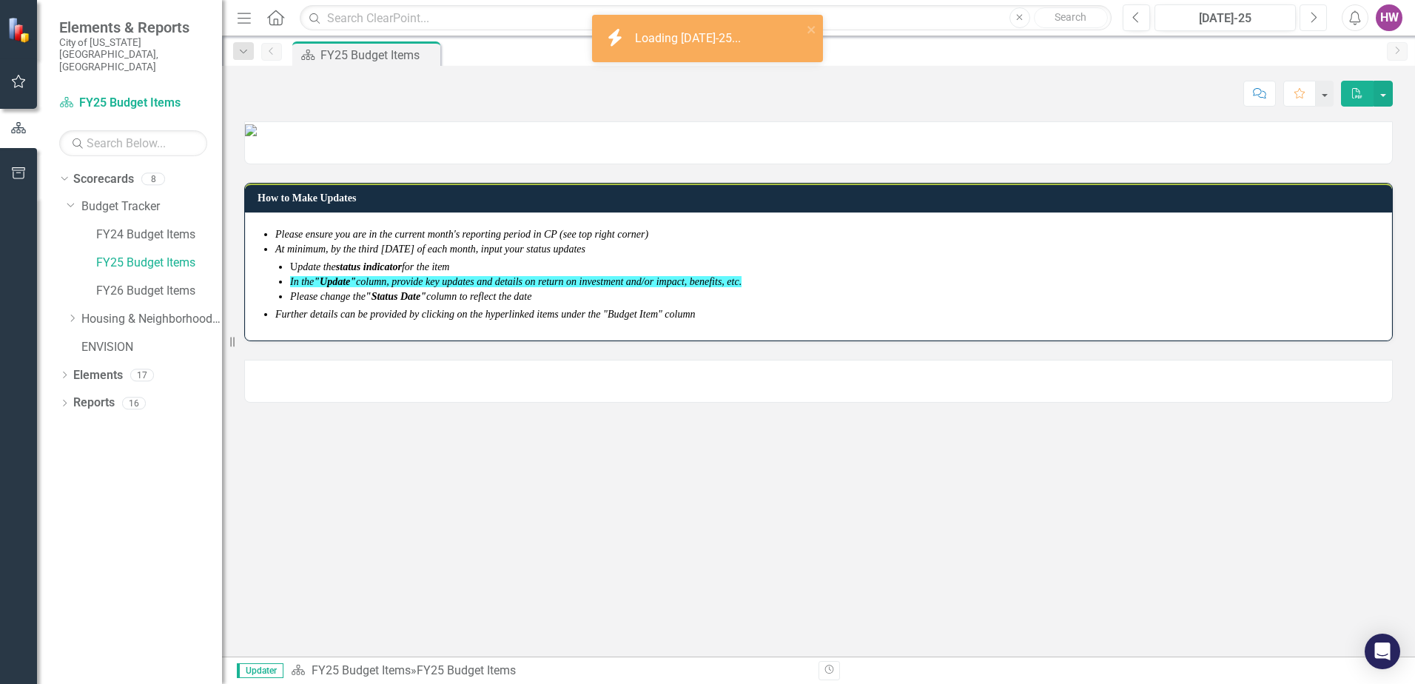
click at [1305, 17] on button "Next" at bounding box center [1313, 17] width 27 height 27
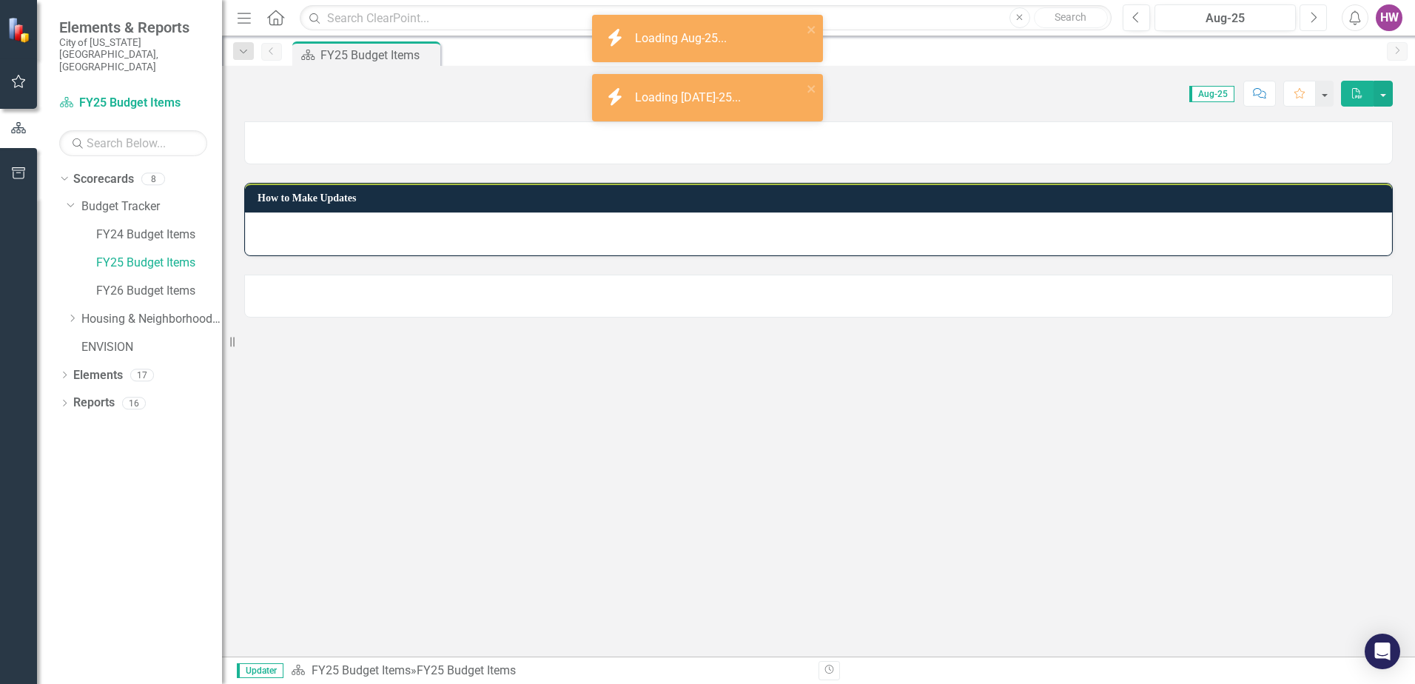
click at [1306, 17] on button "Next" at bounding box center [1313, 17] width 27 height 27
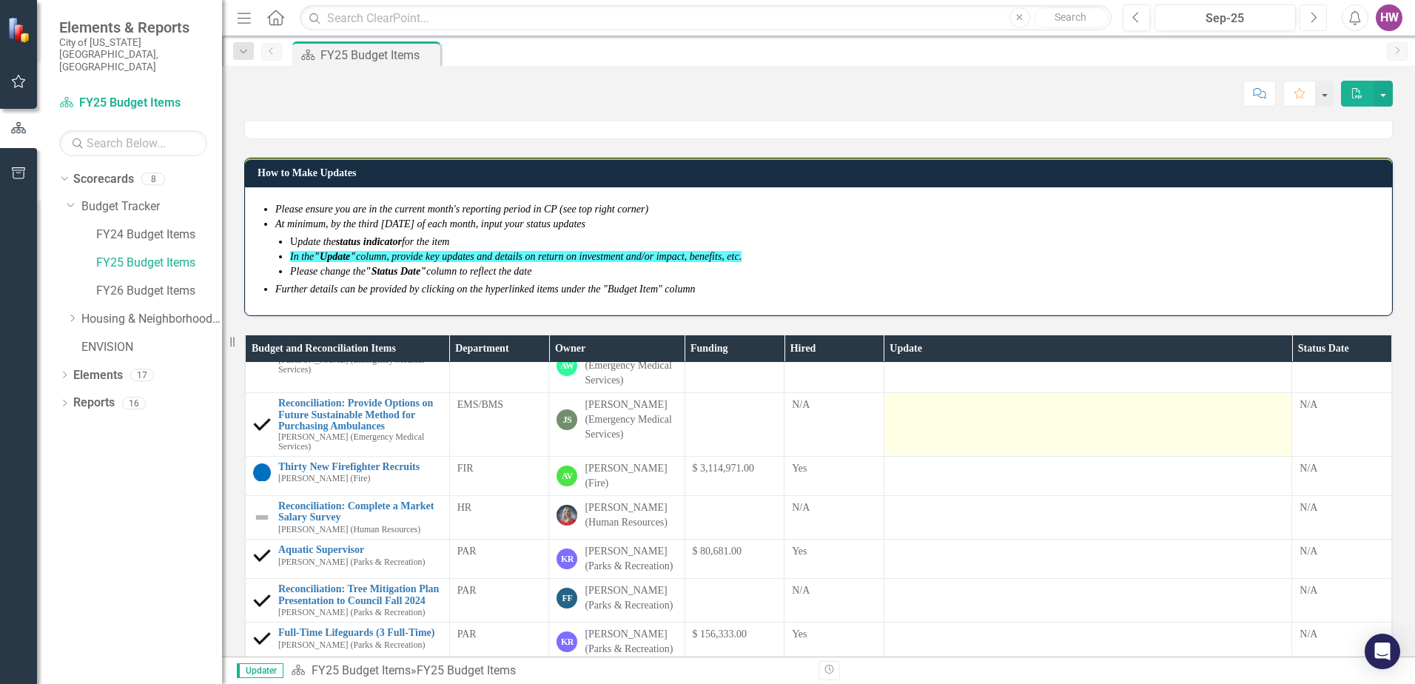
scroll to position [377, 0]
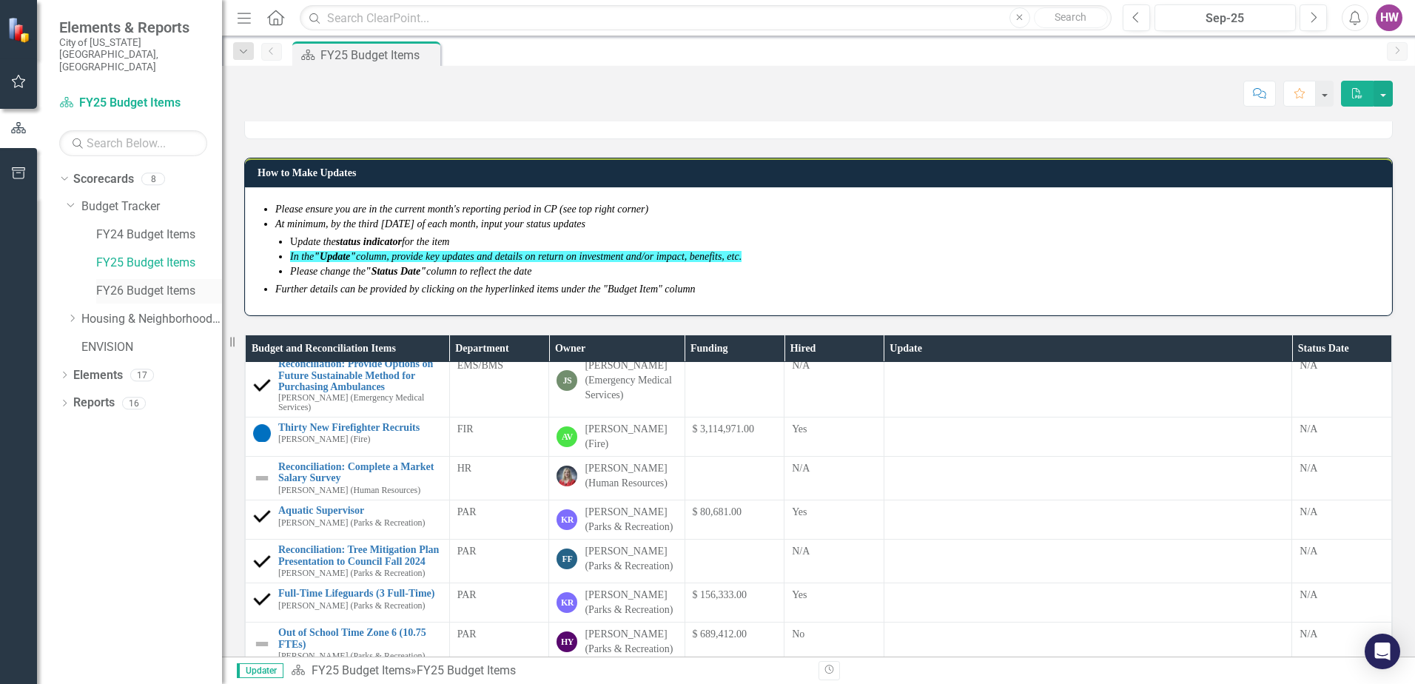
click at [136, 283] on link "FY26 Budget Items" at bounding box center [159, 291] width 126 height 17
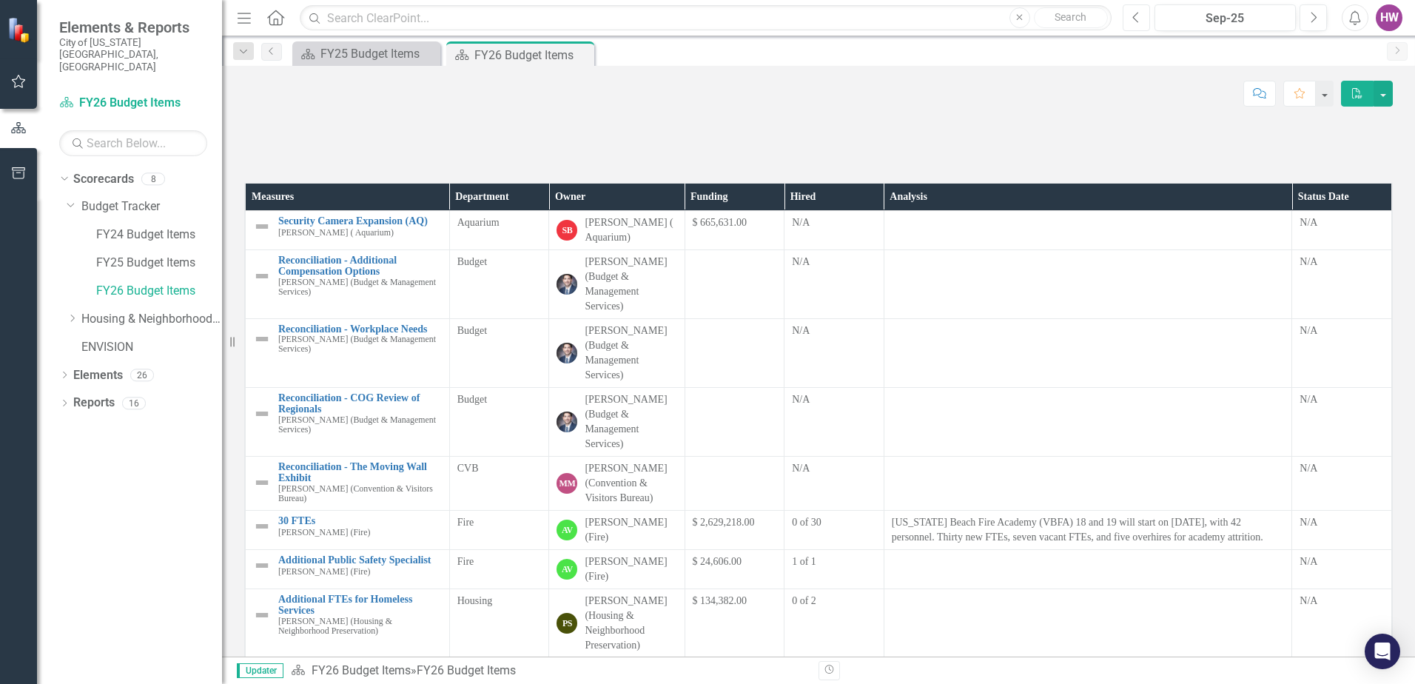
click at [1134, 18] on icon "Previous" at bounding box center [1136, 17] width 8 height 13
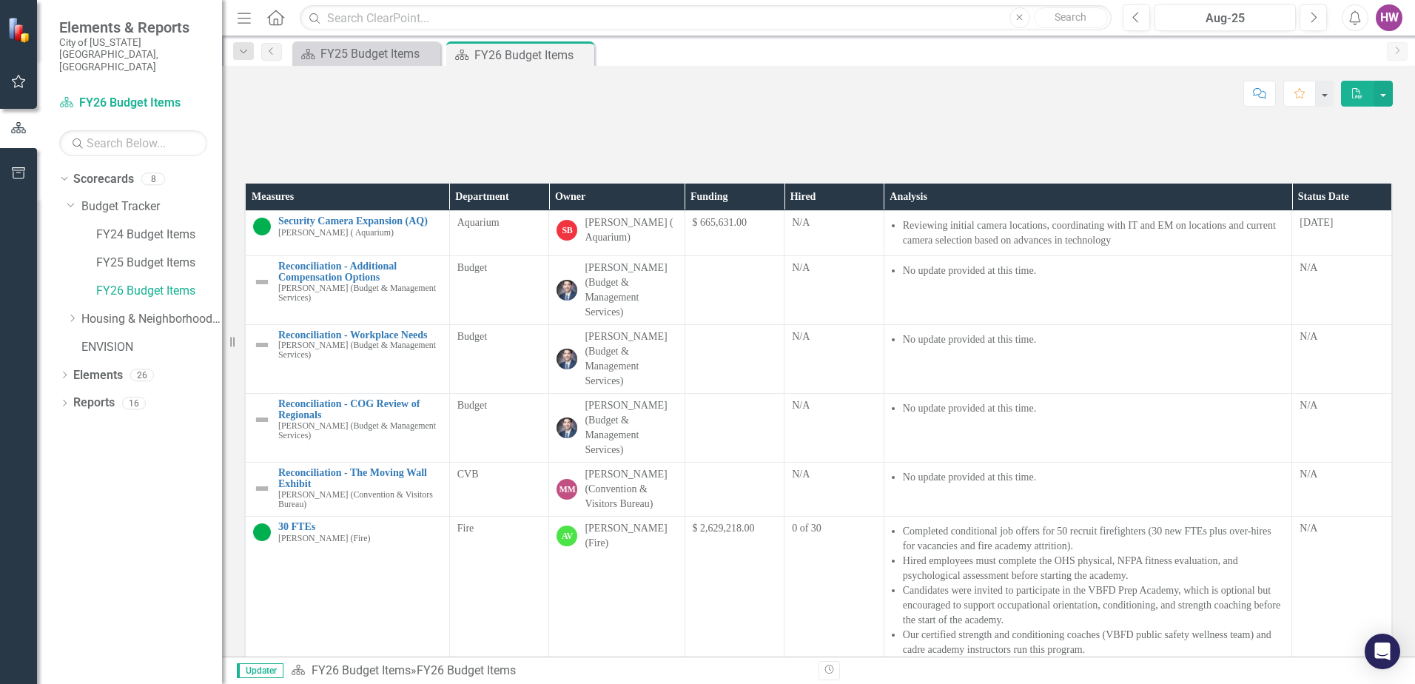
drag, startPoint x: 581, startPoint y: 54, endPoint x: 775, endPoint y: 20, distance: 196.9
click at [0, 0] on icon at bounding box center [0, 0] width 0 height 0
